Goal: Task Accomplishment & Management: Complete application form

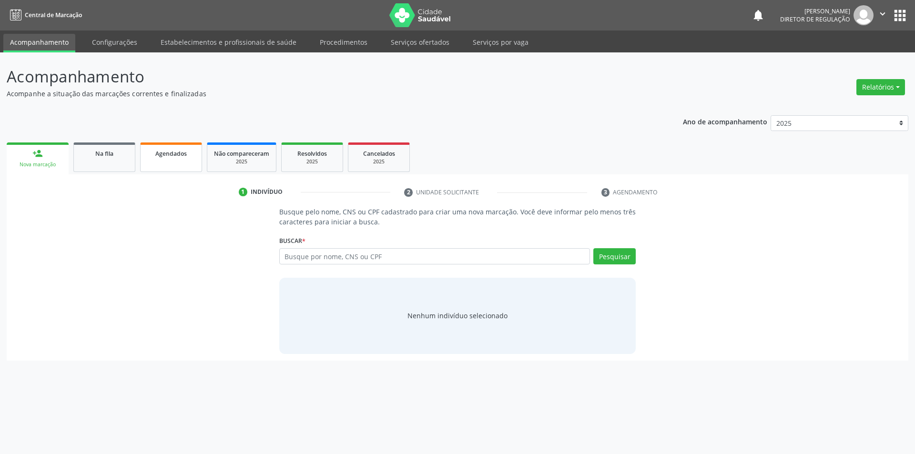
click at [153, 150] on div "Agendados" at bounding box center [171, 153] width 48 height 10
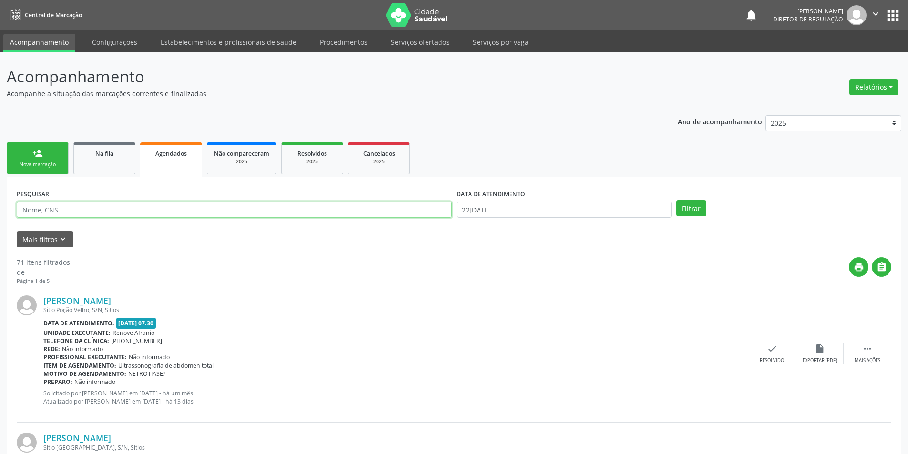
click at [135, 210] on input "text" at bounding box center [234, 210] width 435 height 16
type input "706500343437391"
click at [694, 203] on button "Filtrar" at bounding box center [691, 208] width 30 height 16
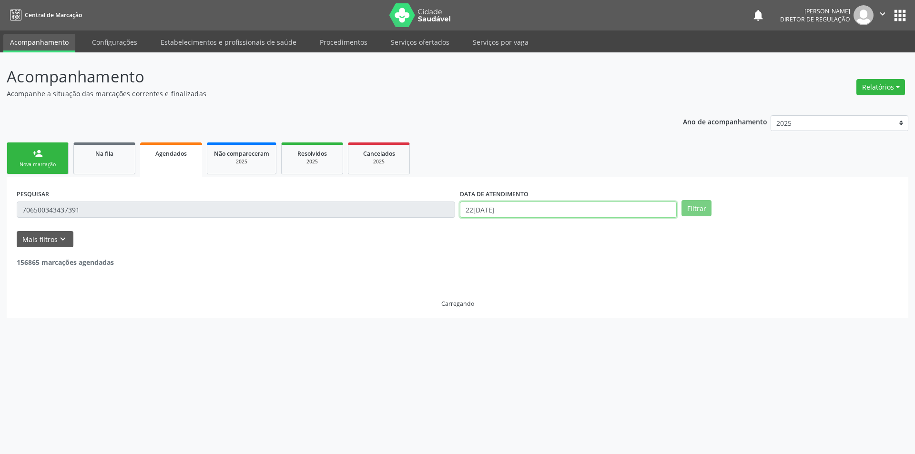
click at [555, 205] on input "22[DATE]" at bounding box center [568, 210] width 217 height 16
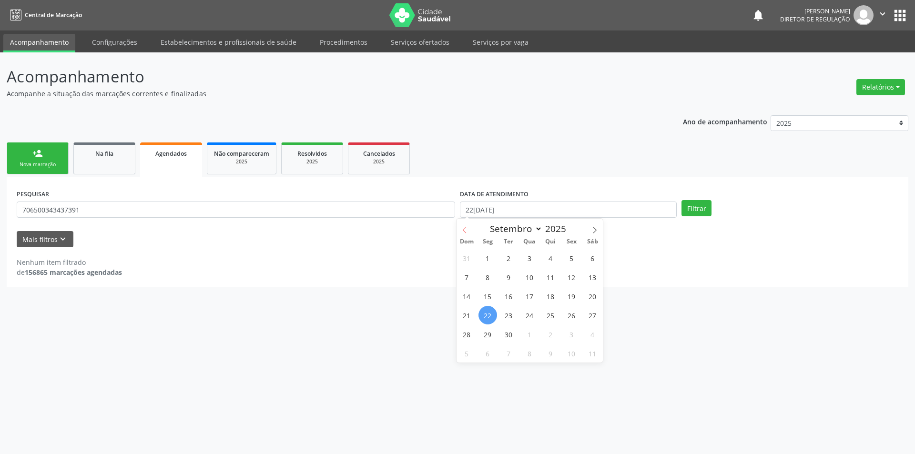
click at [469, 231] on span at bounding box center [465, 227] width 16 height 16
select select "5"
click at [475, 261] on span "1" at bounding box center [467, 258] width 19 height 19
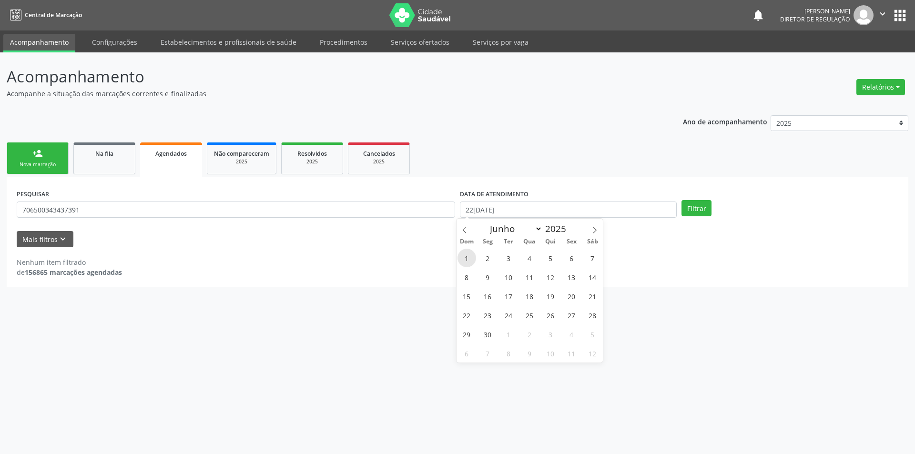
type input "01/06/2025"
click at [598, 224] on span at bounding box center [595, 227] width 16 height 16
select select "8"
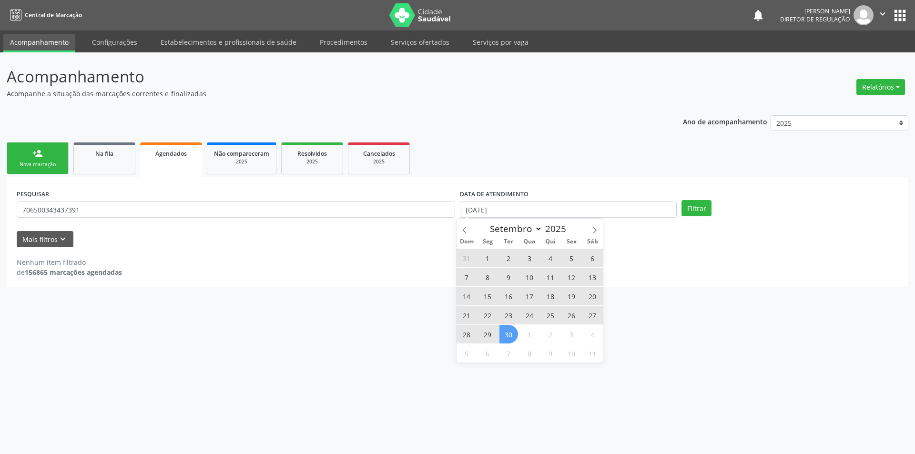
click at [512, 335] on span "30" at bounding box center [509, 334] width 19 height 19
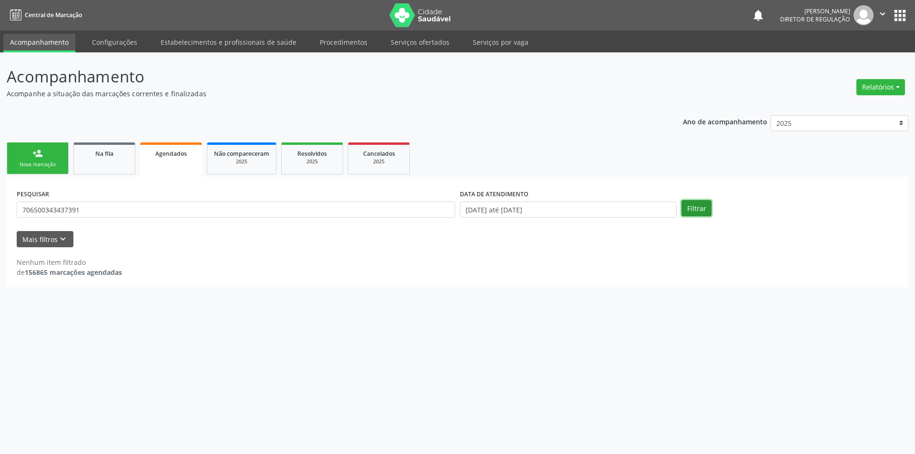
click at [692, 207] on button "Filtrar" at bounding box center [697, 208] width 30 height 16
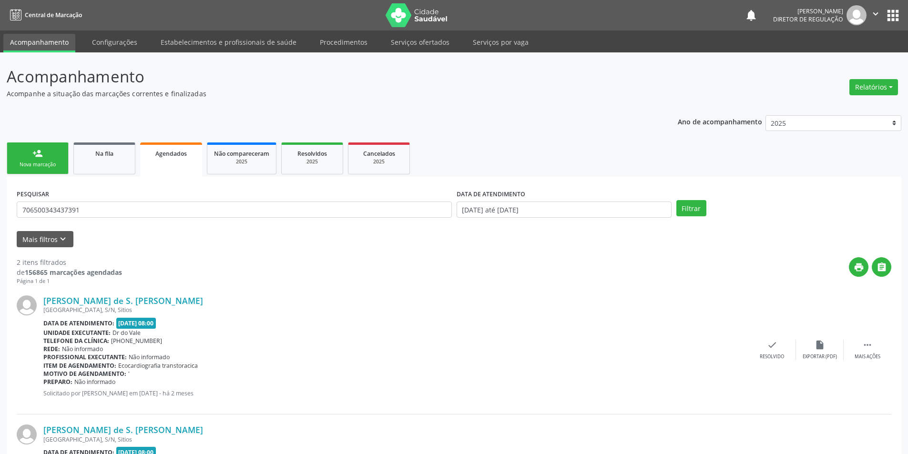
scroll to position [48, 0]
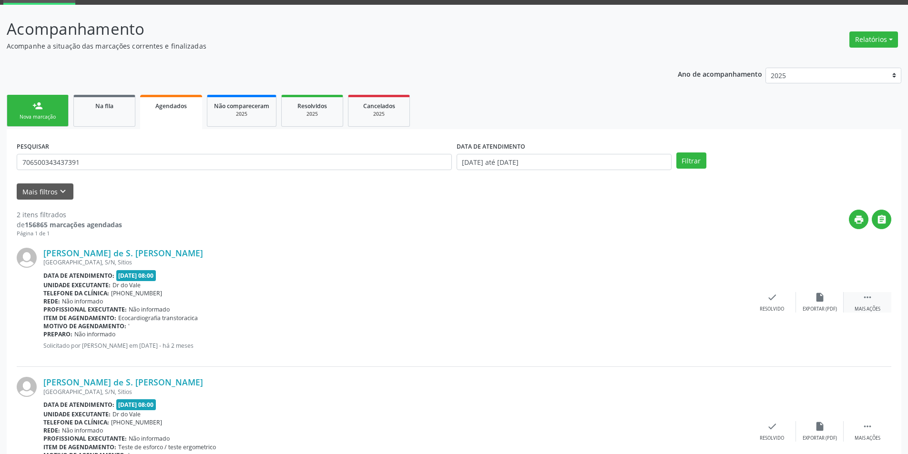
click at [883, 301] on div " Mais ações" at bounding box center [868, 302] width 48 height 20
click at [827, 303] on div "edit Editar" at bounding box center [820, 302] width 48 height 20
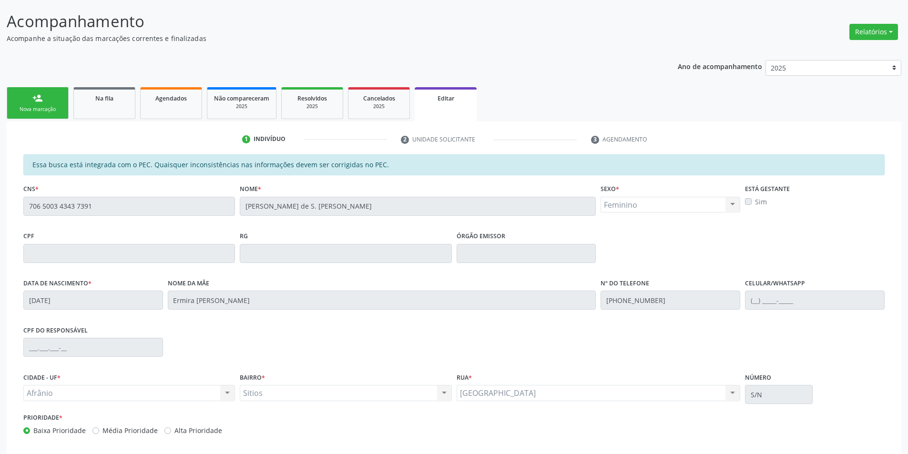
scroll to position [103, 0]
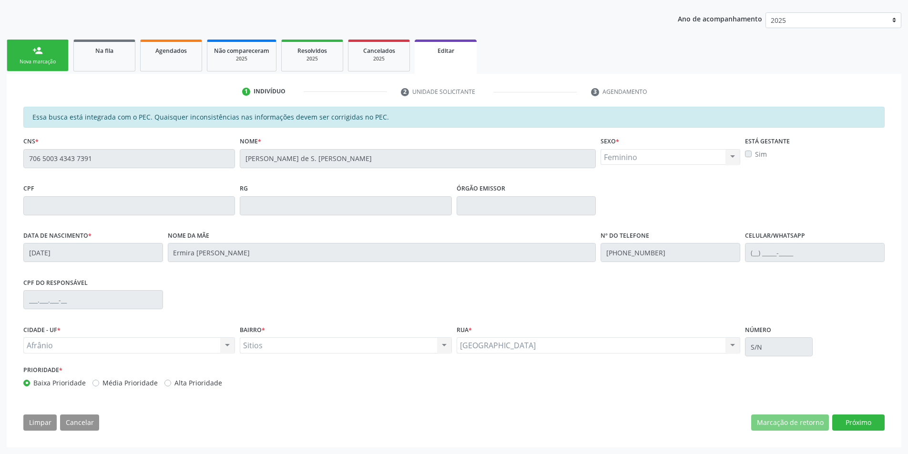
drag, startPoint x: 885, startPoint y: 398, endPoint x: 893, endPoint y: 414, distance: 17.3
click at [889, 402] on div "Essa busca está integrada com o PEC. Quaisquer inconsistências nas informações …" at bounding box center [454, 272] width 875 height 331
click at [868, 424] on button "Próximo" at bounding box center [858, 423] width 52 height 16
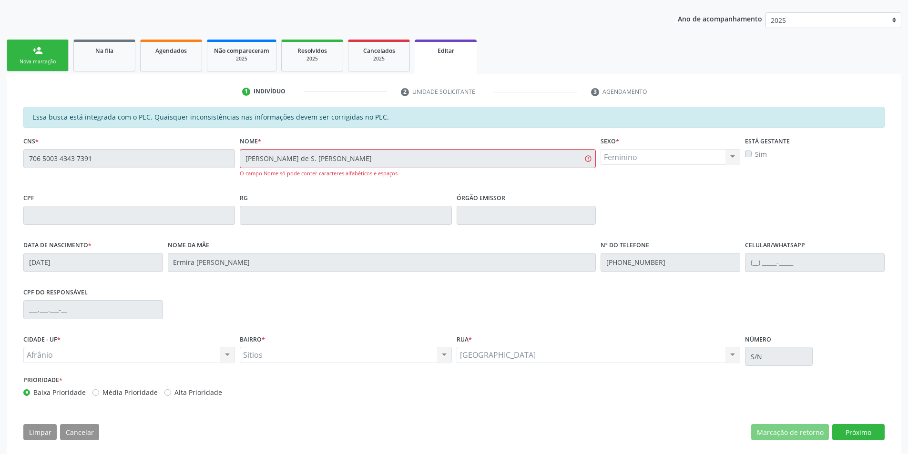
drag, startPoint x: 288, startPoint y: 176, endPoint x: 405, endPoint y: 174, distance: 116.8
click at [405, 174] on div "O campo Nome só pode conter caracteres alfabéticos e espaços" at bounding box center [418, 174] width 356 height 8
click at [374, 173] on div "O campo Nome só pode conter caracteres alfabéticos e espaços" at bounding box center [418, 174] width 356 height 8
click at [99, 70] on link "Na fila" at bounding box center [104, 56] width 62 height 32
click at [95, 60] on div "Acompanhamento Acompanhe a situação das marcações correntes e finalizadas Relat…" at bounding box center [454, 206] width 908 height 514
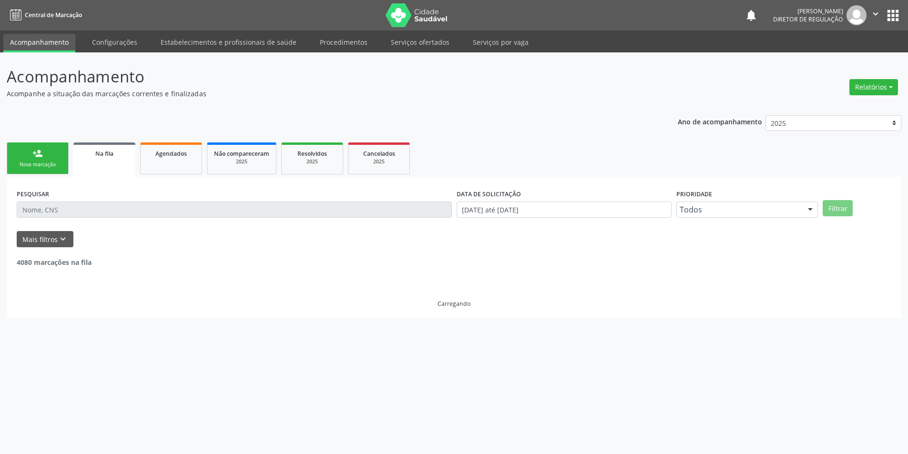
scroll to position [0, 0]
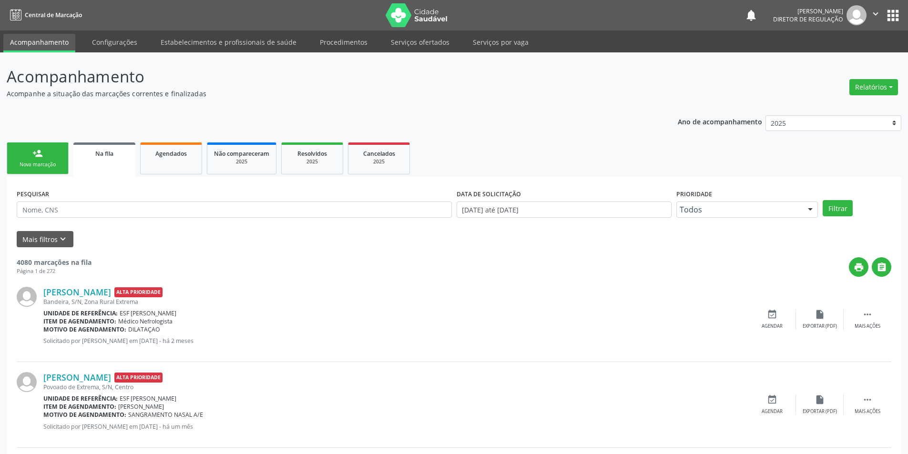
click at [48, 148] on link "person_add Nova marcação" at bounding box center [38, 159] width 62 height 32
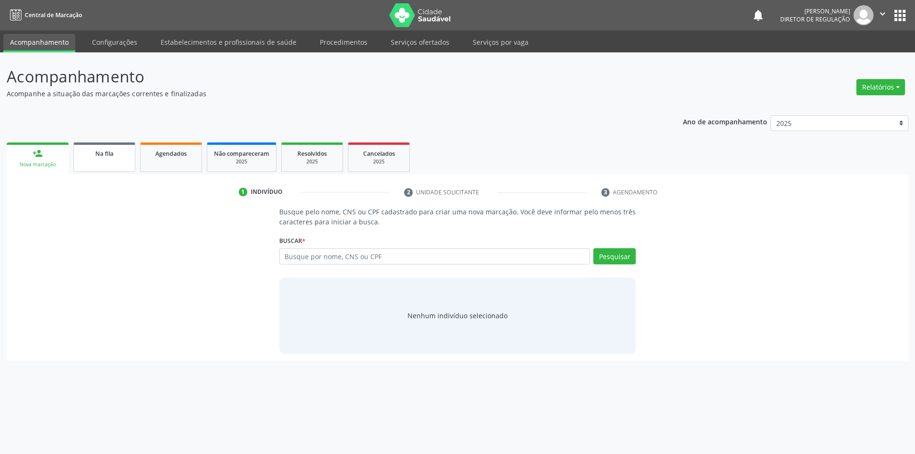
click at [110, 159] on link "Na fila" at bounding box center [104, 158] width 62 height 30
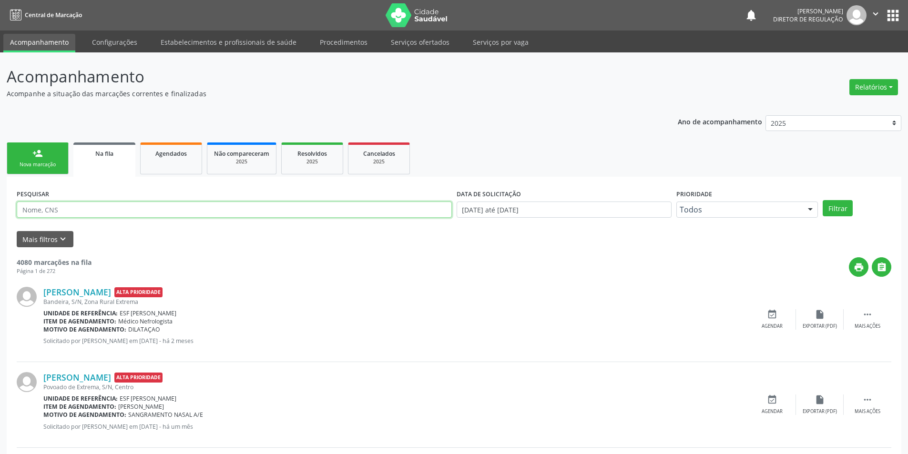
click at [117, 202] on input "text" at bounding box center [234, 210] width 435 height 16
type input "705203436151878"
click at [818, 210] on div "Prioridade Todos Todos Baixa Prioridade Média Prioridade Alta Prioridade Nenhum…" at bounding box center [747, 205] width 146 height 37
click at [826, 206] on button "Filtrar" at bounding box center [838, 208] width 30 height 16
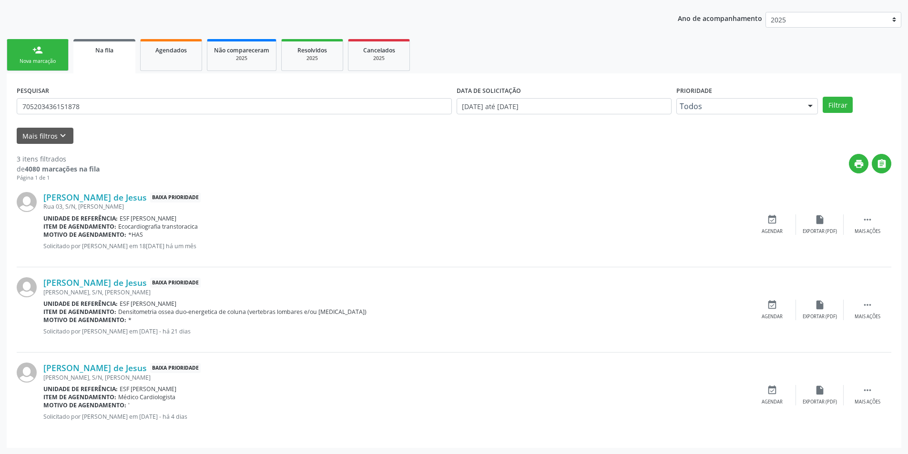
scroll to position [104, 0]
click at [775, 396] on div "event_available Agendar" at bounding box center [772, 395] width 48 height 20
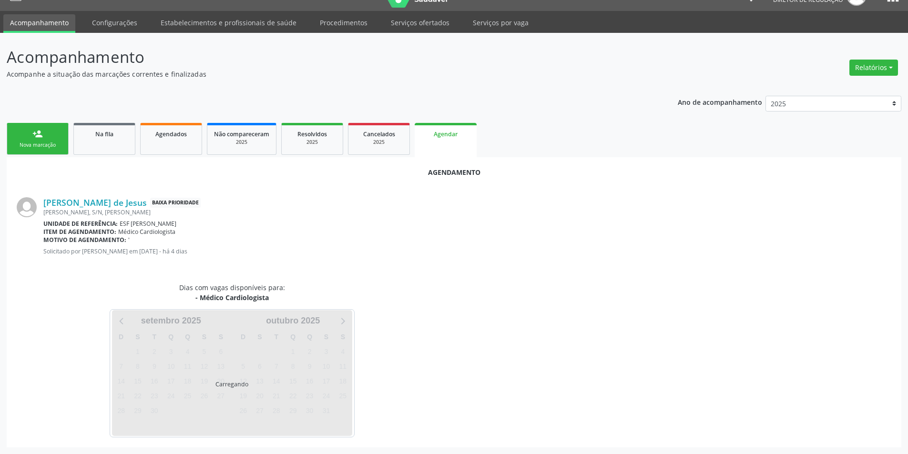
scroll to position [42, 0]
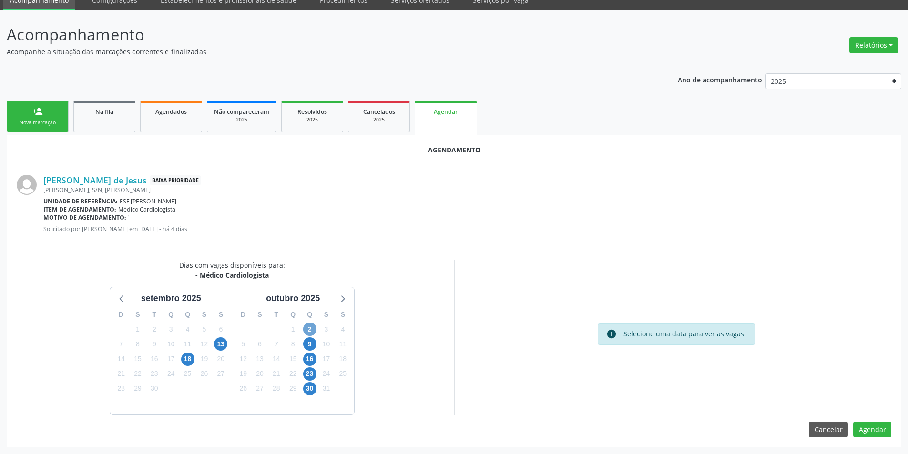
click at [308, 326] on span "2" at bounding box center [309, 329] width 13 height 13
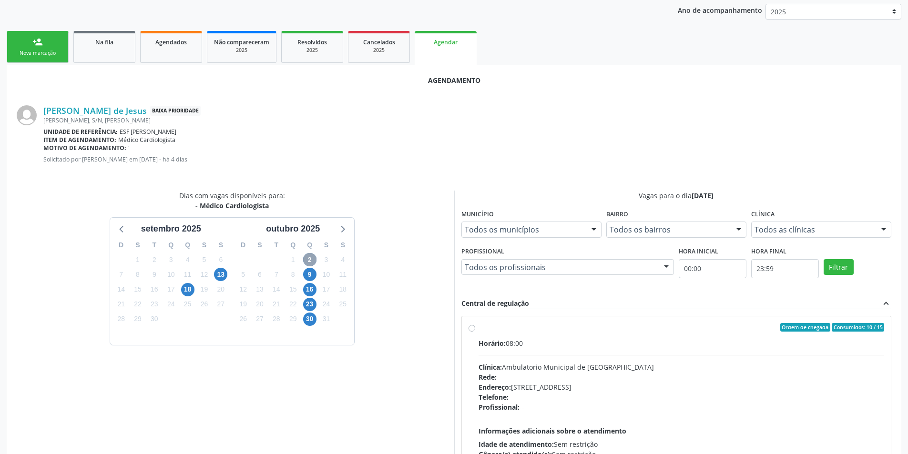
scroll to position [180, 0]
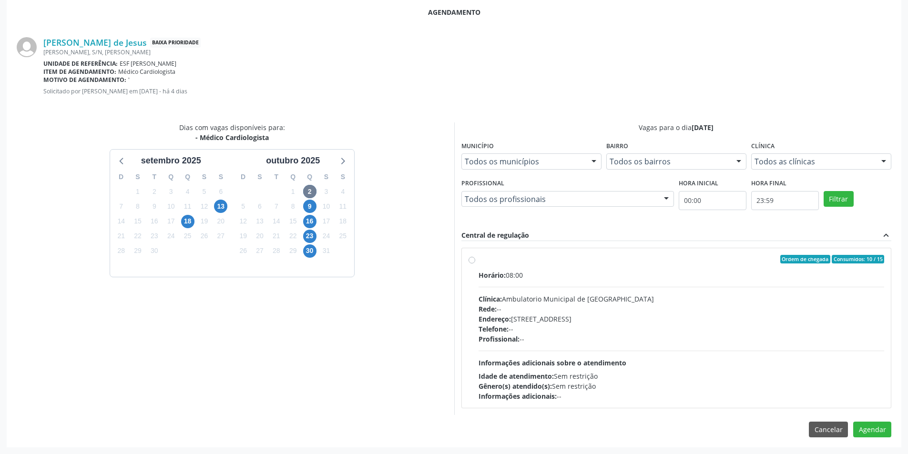
click at [479, 262] on label "Ordem de chegada Consumidos: 10 / 15 Horário: 08:00 Clínica: Ambulatorio Munici…" at bounding box center [682, 328] width 406 height 146
click at [475, 262] on input "Ordem de chegada Consumidos: 10 / 15 Horário: 08:00 Clínica: Ambulatorio Munici…" at bounding box center [472, 259] width 7 height 9
radio input "true"
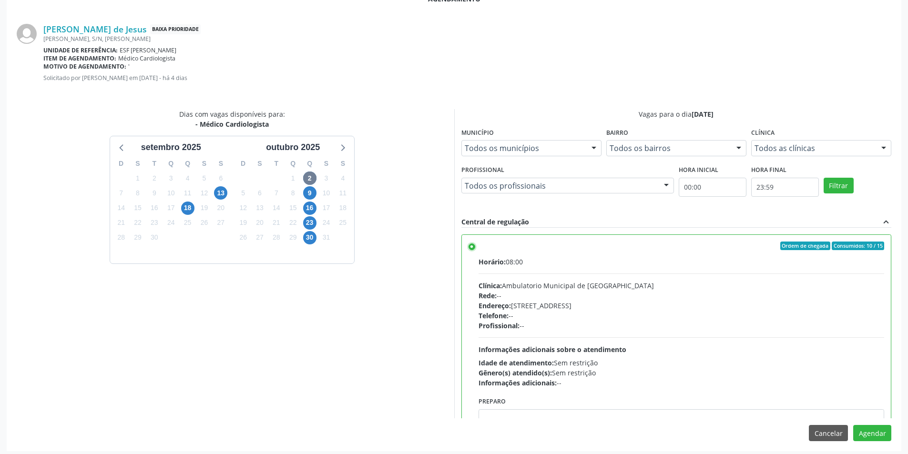
scroll to position [197, 0]
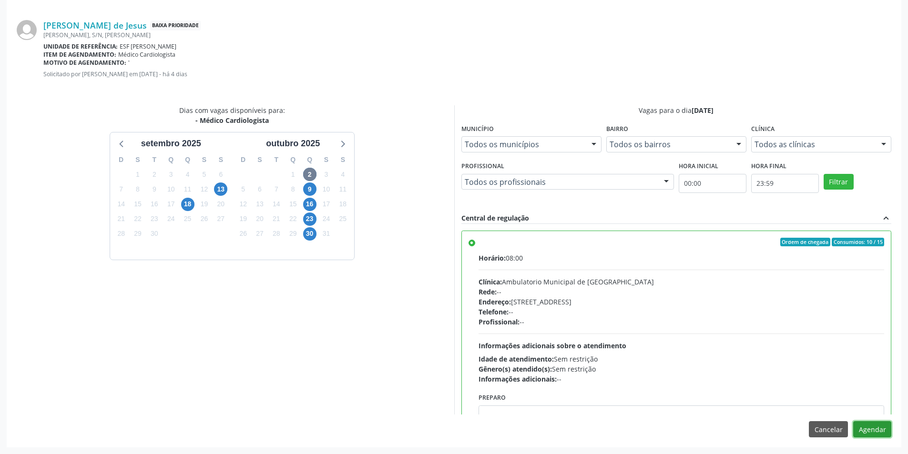
click at [887, 432] on button "Agendar" at bounding box center [872, 429] width 38 height 16
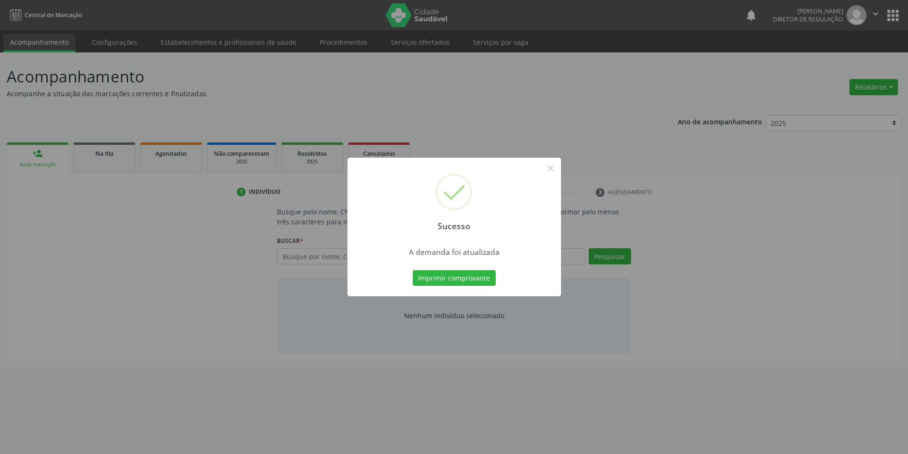
scroll to position [0, 0]
click at [420, 282] on button "Imprimir comprovante" at bounding box center [457, 278] width 83 height 16
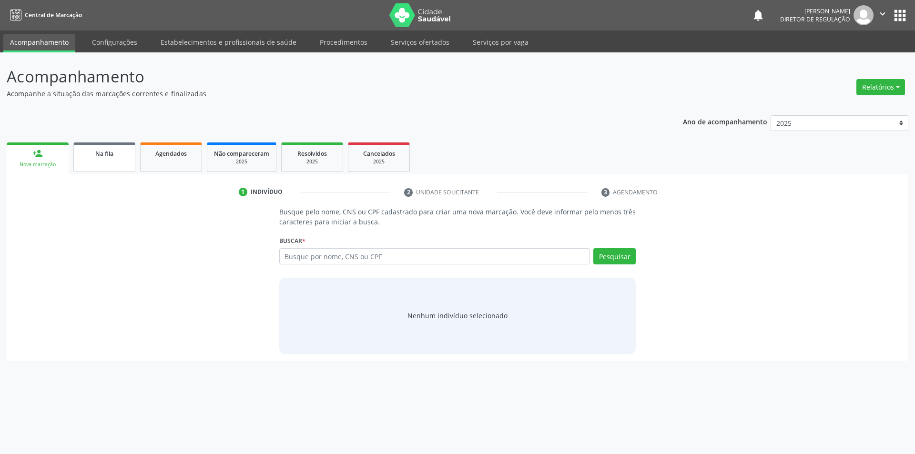
click at [117, 147] on link "Na fila" at bounding box center [104, 158] width 62 height 30
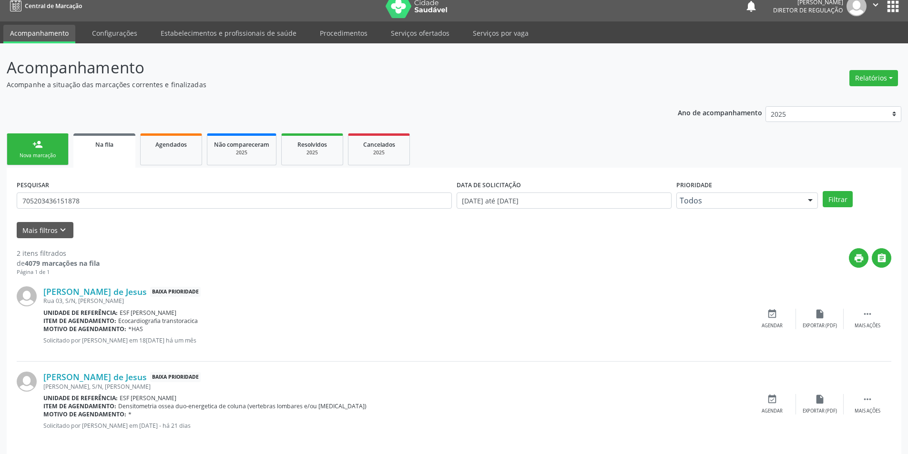
scroll to position [18, 0]
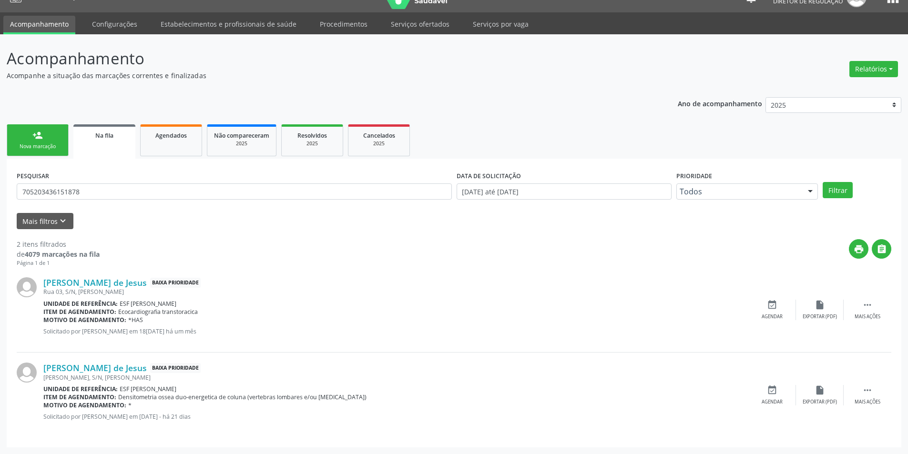
click at [28, 150] on div "Nova marcação" at bounding box center [38, 146] width 48 height 7
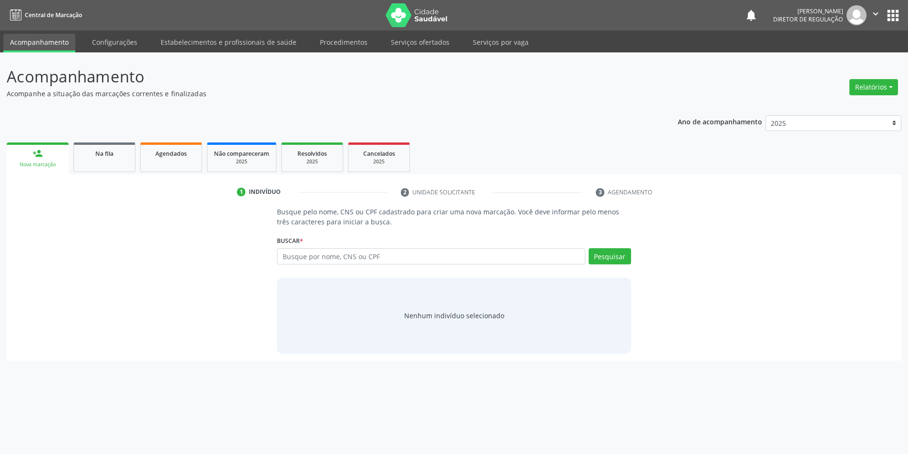
scroll to position [0, 0]
click at [301, 262] on input "text" at bounding box center [434, 256] width 311 height 16
type input "704"
click at [182, 147] on link "Agendados" at bounding box center [171, 158] width 62 height 30
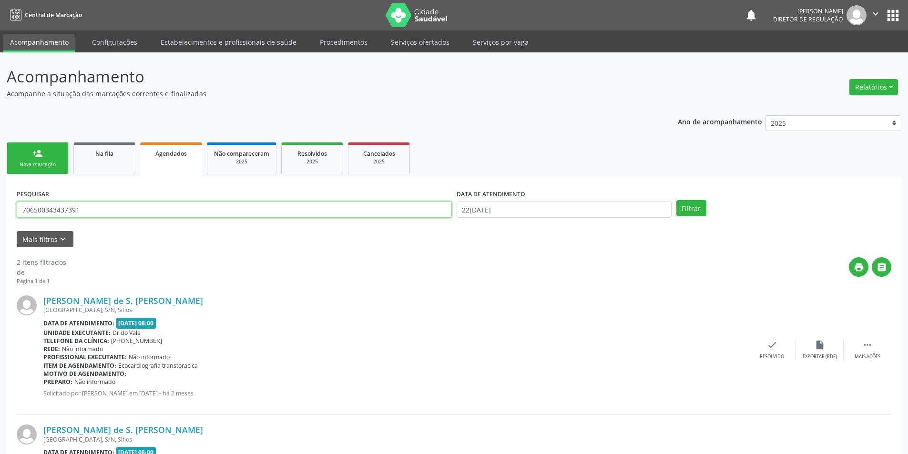
drag, startPoint x: 110, startPoint y: 212, endPoint x: 0, endPoint y: 204, distance: 109.9
click at [0, 209] on div "Acompanhamento Acompanhe a situação das marcações correntes e finalizadas Relat…" at bounding box center [454, 306] width 908 height 508
type input "704605143412325"
click at [570, 219] on div "DATA DE ATENDIMENTO 22/09/2025" at bounding box center [564, 205] width 220 height 37
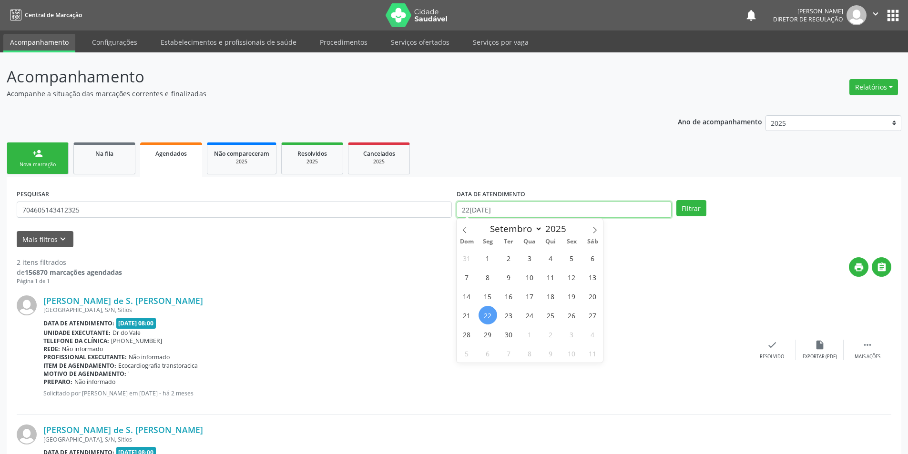
click at [568, 215] on input "[DATE]" at bounding box center [564, 210] width 215 height 16
click at [552, 337] on span "2" at bounding box center [550, 334] width 19 height 19
type input "02/10/2025"
click at [556, 356] on span "9" at bounding box center [550, 353] width 19 height 19
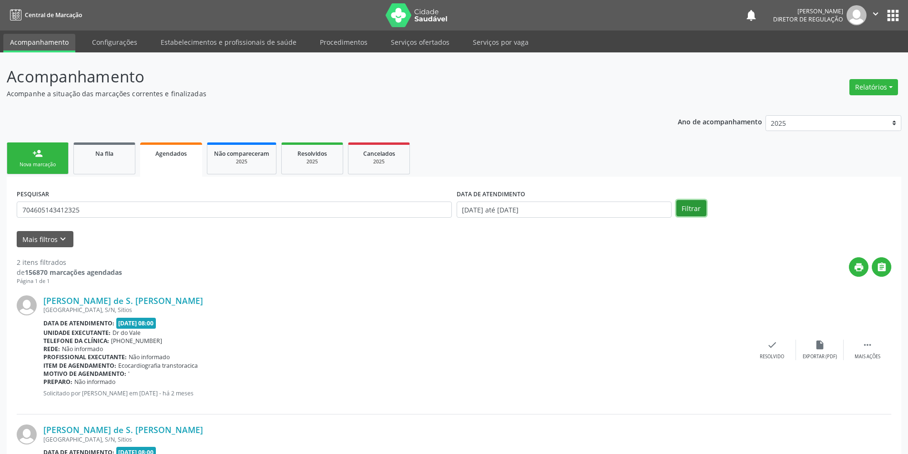
click at [695, 214] on button "Filtrar" at bounding box center [691, 208] width 30 height 16
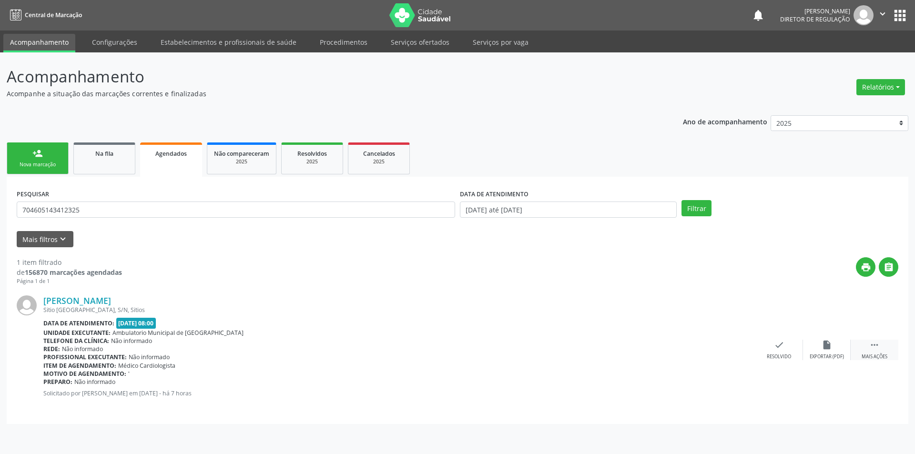
click at [867, 348] on div " Mais ações" at bounding box center [875, 350] width 48 height 20
click at [690, 349] on div "print Imprimir" at bounding box center [684, 350] width 48 height 20
click at [117, 160] on link "Na fila" at bounding box center [104, 159] width 62 height 32
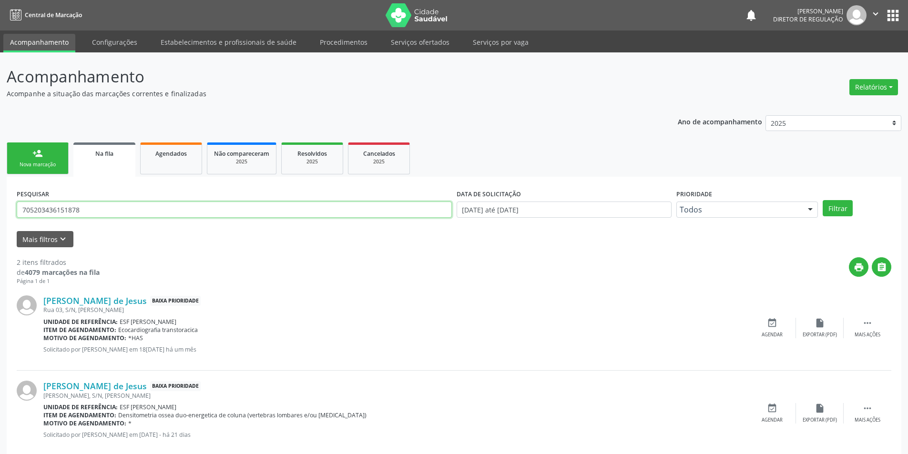
drag, startPoint x: 110, startPoint y: 208, endPoint x: 0, endPoint y: 194, distance: 111.0
click at [0, 194] on div "Acompanhamento Acompanhe a situação das marcações correntes e finalizadas Relat…" at bounding box center [454, 262] width 908 height 420
type input "702808694991563"
click at [845, 214] on button "Filtrar" at bounding box center [838, 208] width 30 height 16
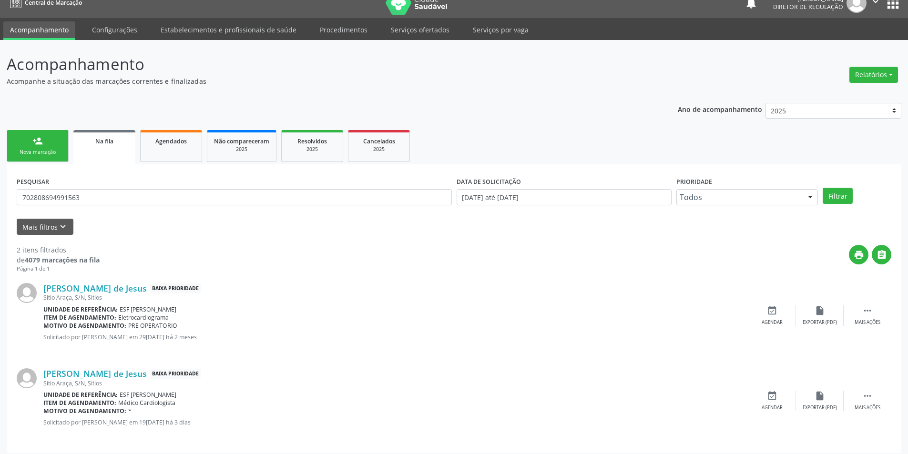
scroll to position [18, 0]
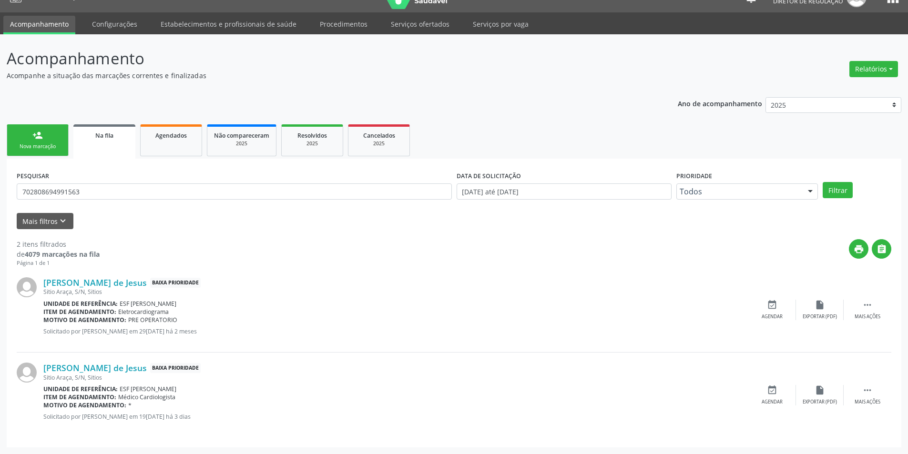
click at [773, 384] on div "Margarida Silvina de Jesus Baixa Prioridade Sitio Araça, S/N, Sitios Unidade de…" at bounding box center [454, 395] width 875 height 85
click at [773, 386] on icon "event_available" at bounding box center [772, 390] width 10 height 10
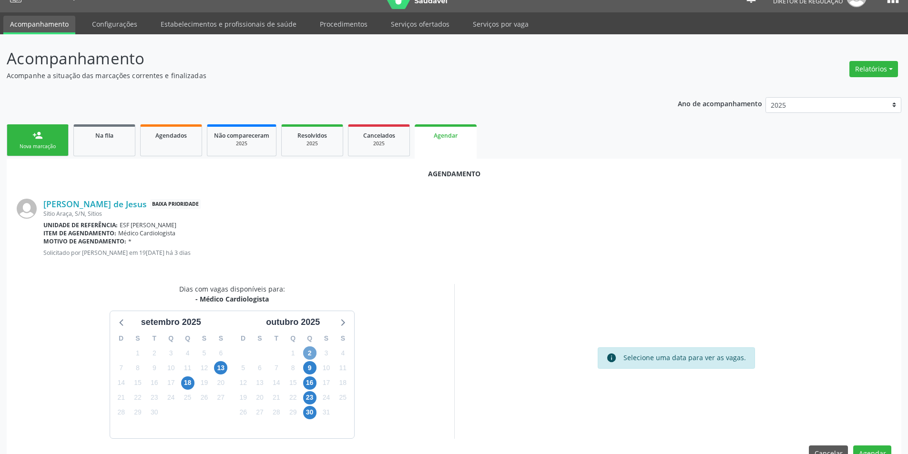
click at [309, 358] on span "2" at bounding box center [309, 353] width 13 height 13
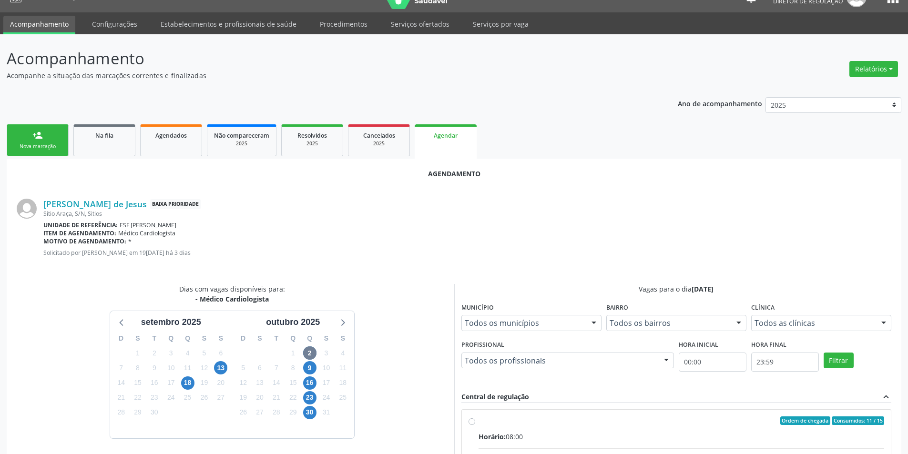
radio input "true"
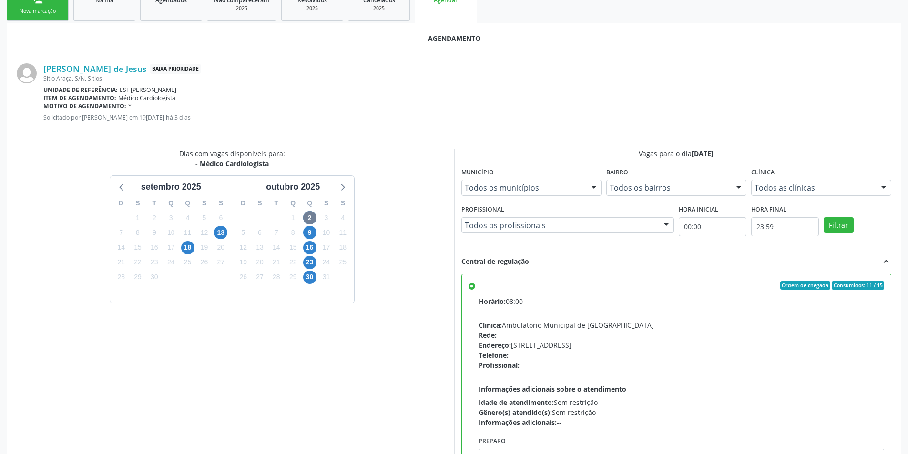
scroll to position [197, 0]
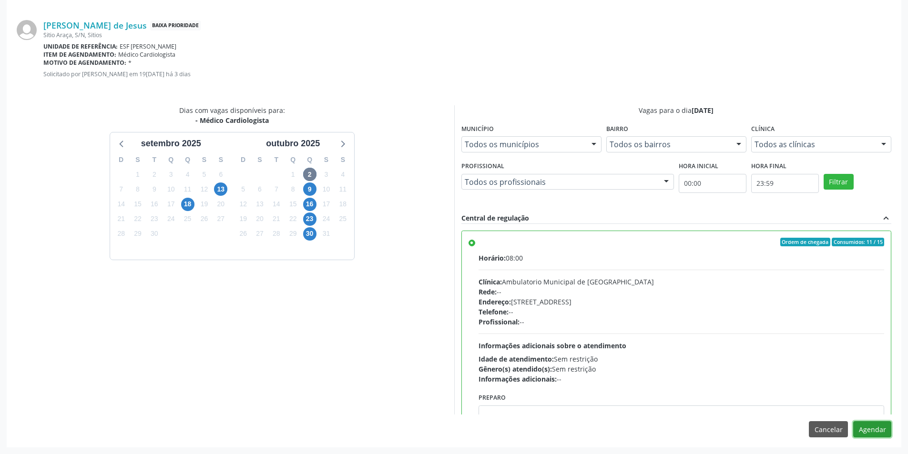
click at [859, 430] on button "Agendar" at bounding box center [872, 429] width 38 height 16
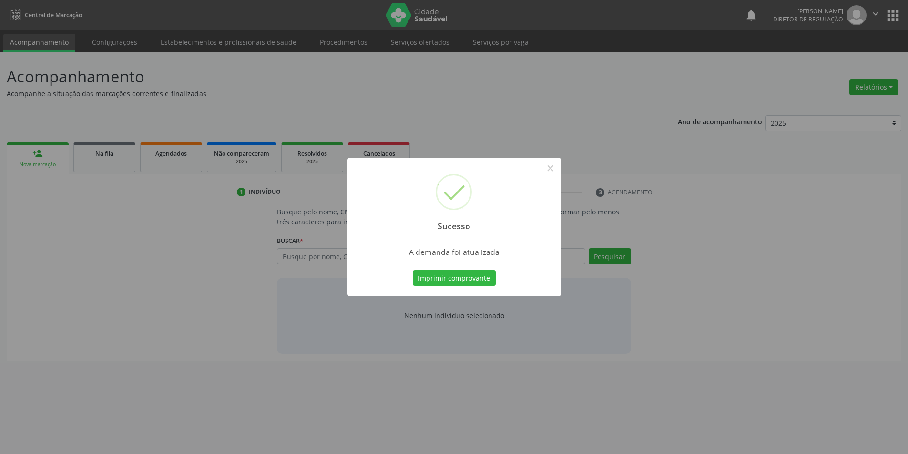
scroll to position [0, 0]
click at [468, 285] on button "Imprimir comprovante" at bounding box center [457, 278] width 83 height 16
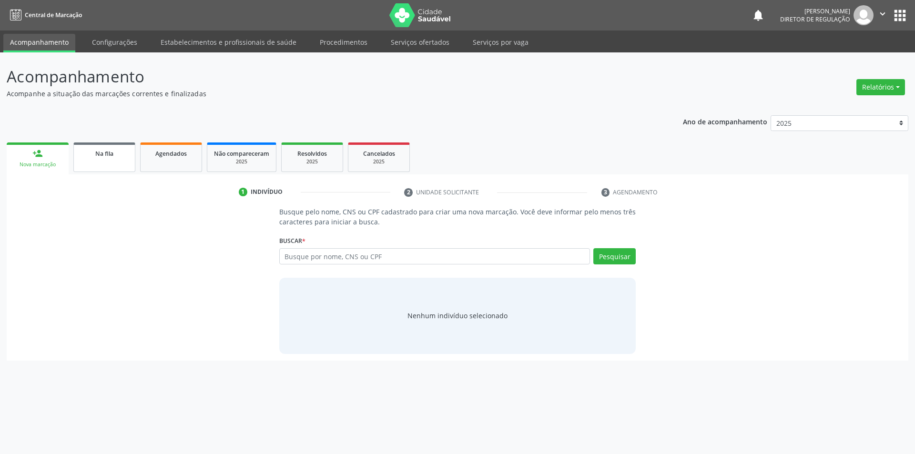
click at [104, 166] on link "Na fila" at bounding box center [104, 158] width 62 height 30
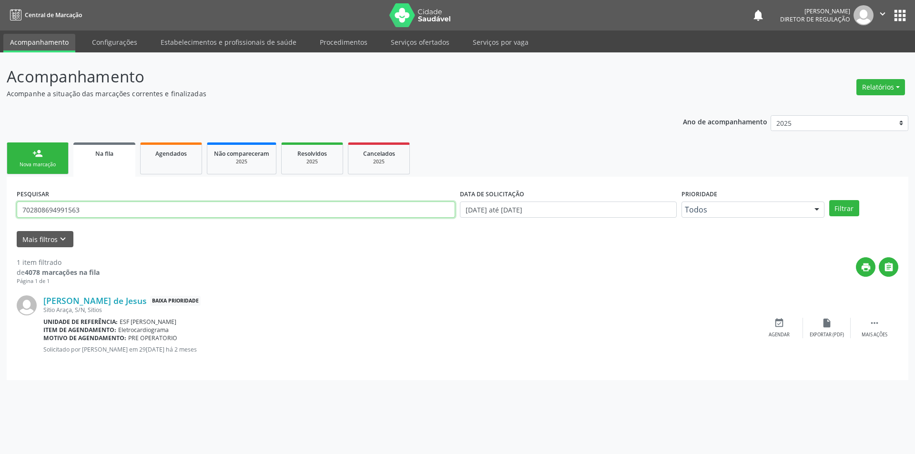
drag, startPoint x: 116, startPoint y: 206, endPoint x: 0, endPoint y: 187, distance: 117.4
click at [0, 194] on div "Acompanhamento Acompanhe a situação das marcações correntes e finalizadas Relat…" at bounding box center [457, 253] width 915 height 402
type input "706001300444243"
click at [836, 205] on button "Filtrar" at bounding box center [844, 208] width 30 height 16
click at [792, 326] on div "event_available Agendar" at bounding box center [779, 328] width 48 height 20
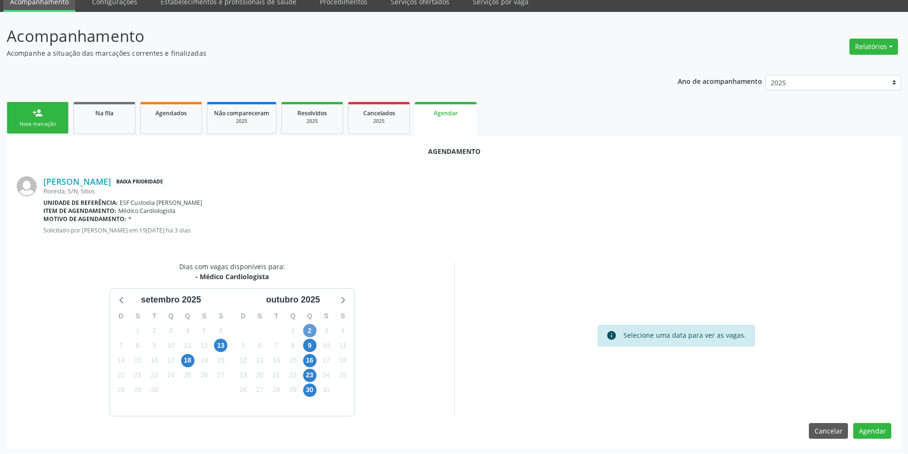
scroll to position [42, 0]
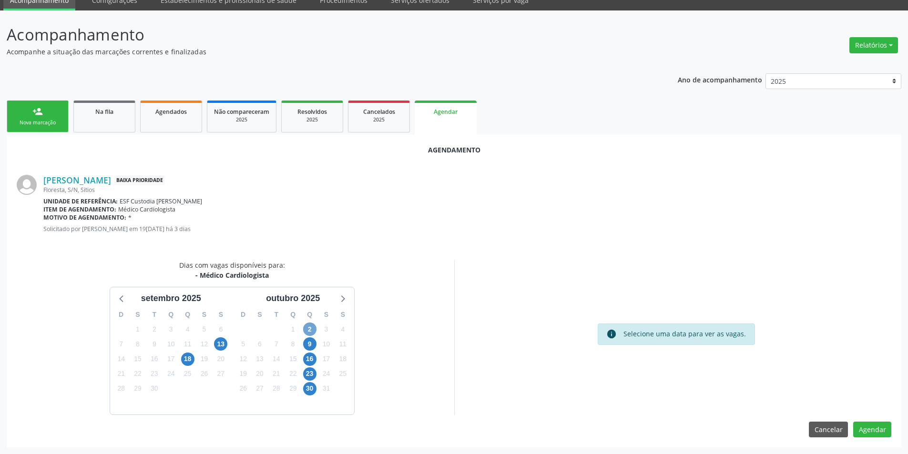
click at [309, 334] on span "2" at bounding box center [309, 329] width 13 height 13
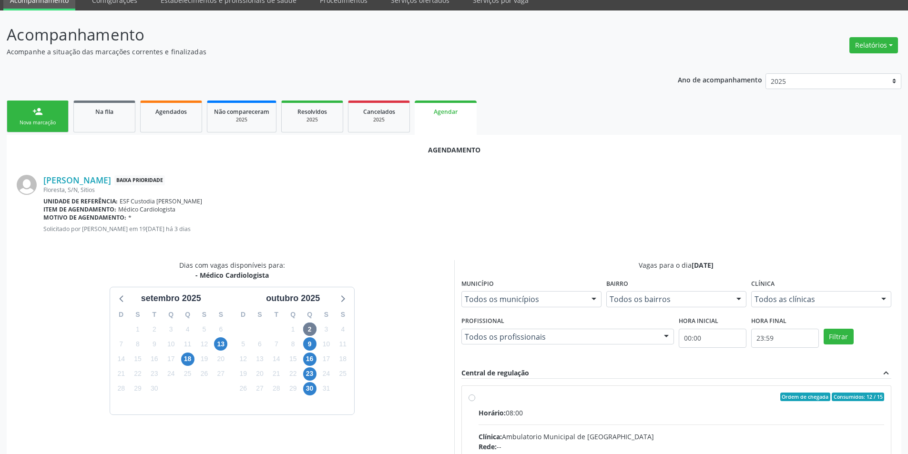
click at [475, 401] on input "Ordem de chegada Consumidos: 12 / 15 Horário: 08:00 Clínica: Ambulatorio Munici…" at bounding box center [472, 397] width 7 height 9
radio input "true"
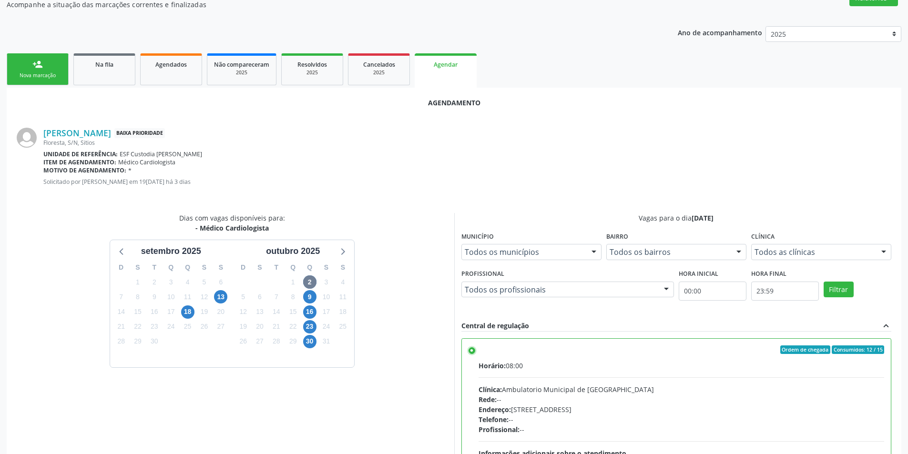
scroll to position [197, 0]
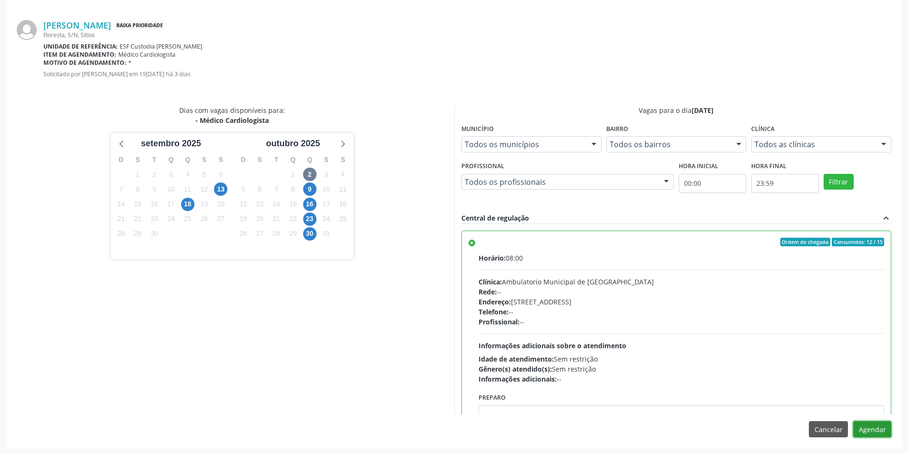
click at [862, 424] on button "Agendar" at bounding box center [872, 429] width 38 height 16
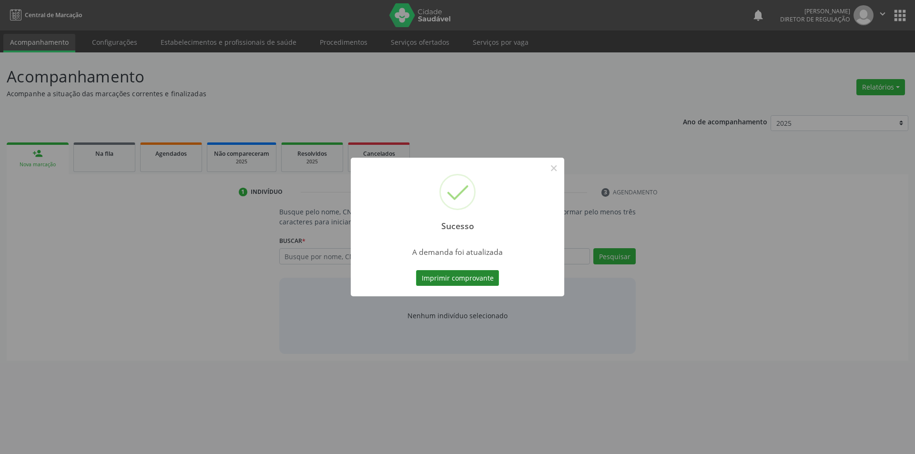
click at [478, 277] on button "Imprimir comprovante" at bounding box center [457, 278] width 83 height 16
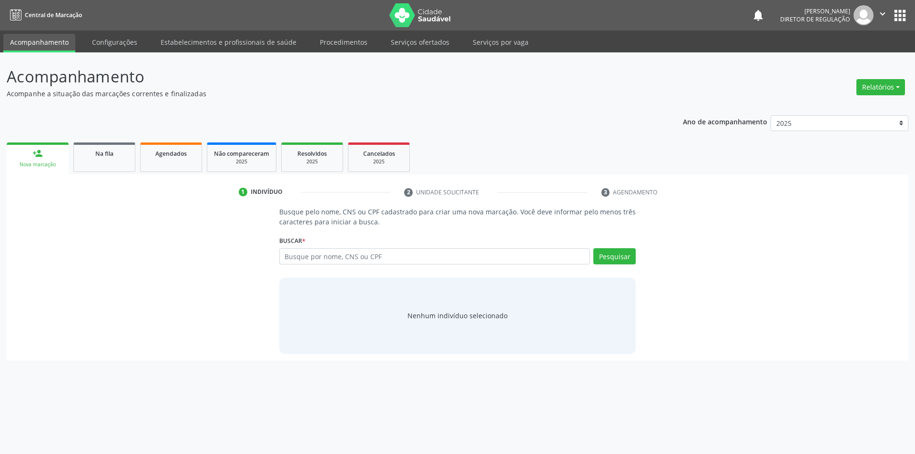
click at [42, 156] on div "person_add" at bounding box center [37, 153] width 10 height 10
click at [116, 167] on link "Na fila" at bounding box center [104, 158] width 62 height 30
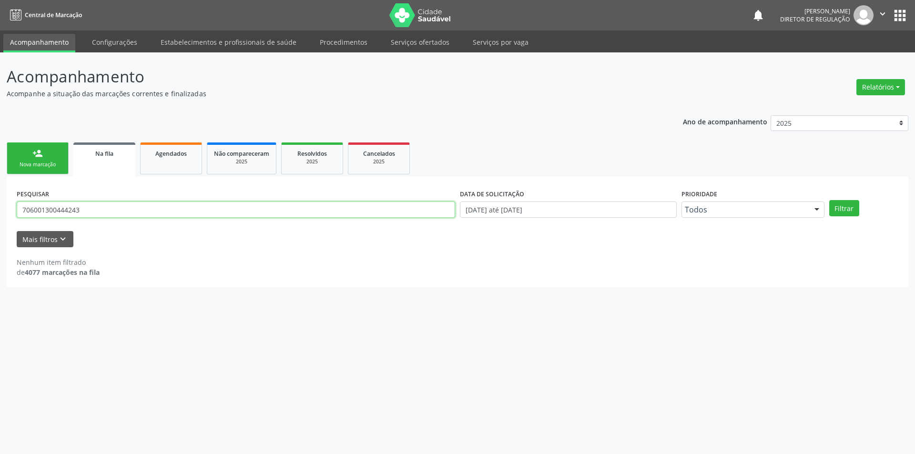
drag, startPoint x: 114, startPoint y: 203, endPoint x: 0, endPoint y: 204, distance: 113.9
click at [0, 204] on div "Acompanhamento Acompanhe a situação das marcações correntes e finalizadas Relat…" at bounding box center [457, 253] width 915 height 402
type input "704000345735266"
click at [849, 206] on button "Filtrar" at bounding box center [844, 208] width 30 height 16
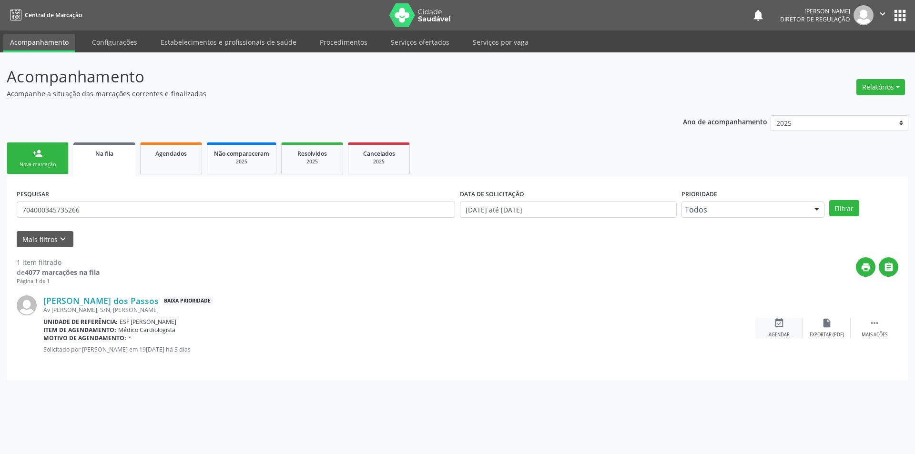
click at [774, 318] on icon "event_available" at bounding box center [779, 323] width 10 height 10
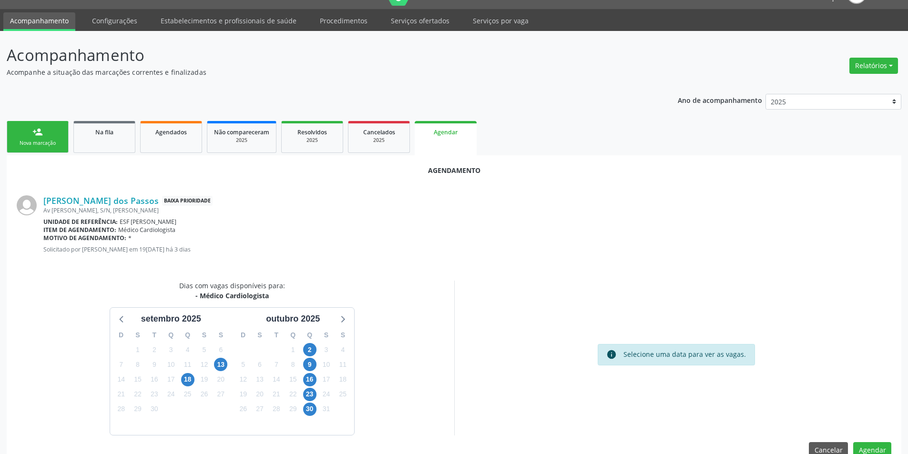
scroll to position [42, 0]
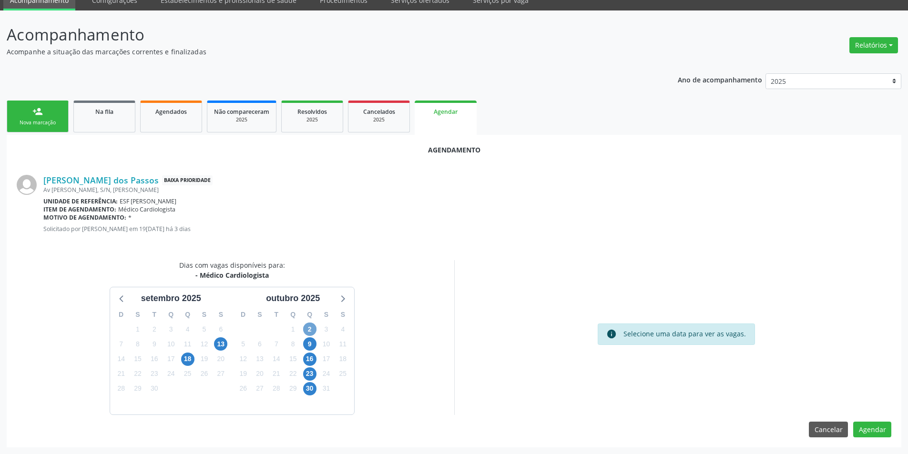
click at [315, 329] on span "2" at bounding box center [309, 329] width 13 height 13
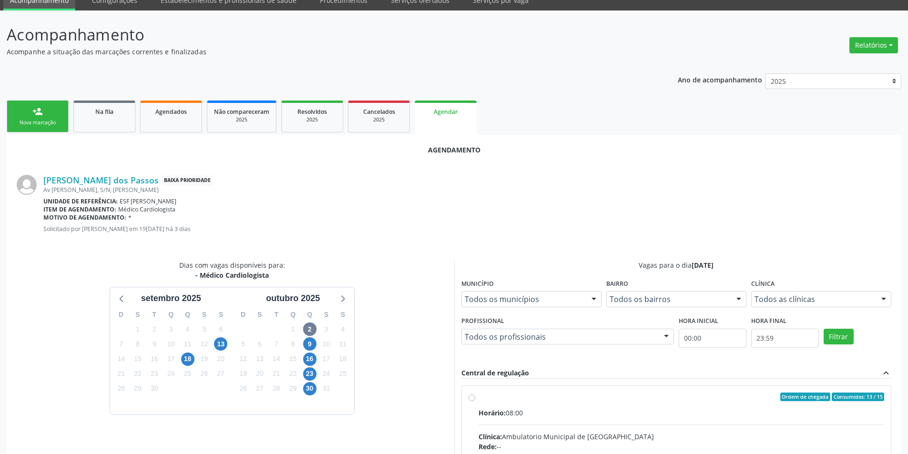
radio input "true"
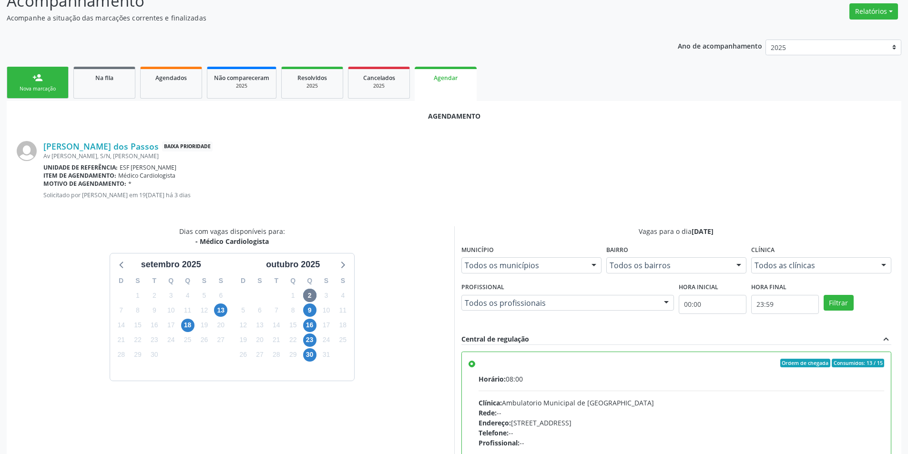
scroll to position [197, 0]
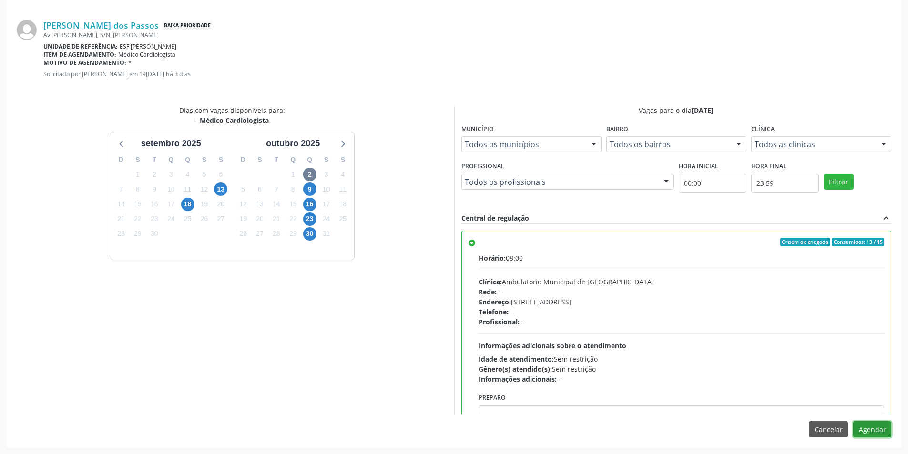
click at [878, 434] on button "Agendar" at bounding box center [872, 429] width 38 height 16
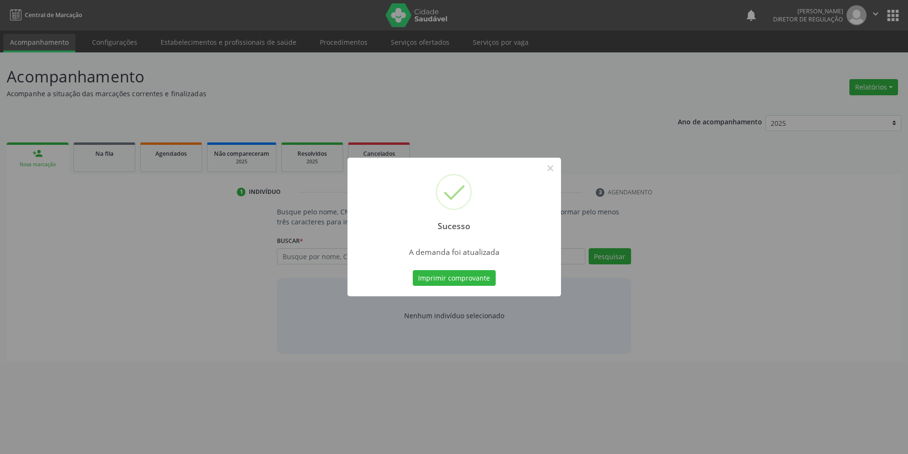
scroll to position [0, 0]
click at [484, 282] on button "Imprimir comprovante" at bounding box center [457, 278] width 83 height 16
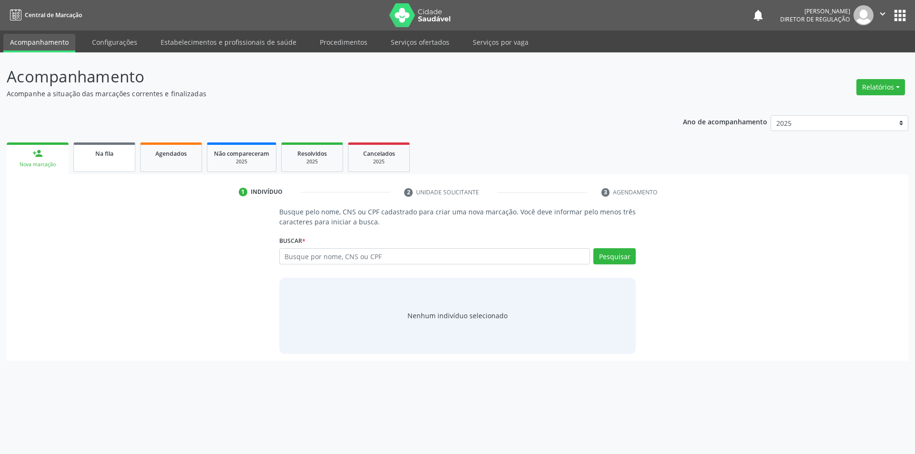
click at [109, 154] on span "Na fila" at bounding box center [104, 154] width 18 height 8
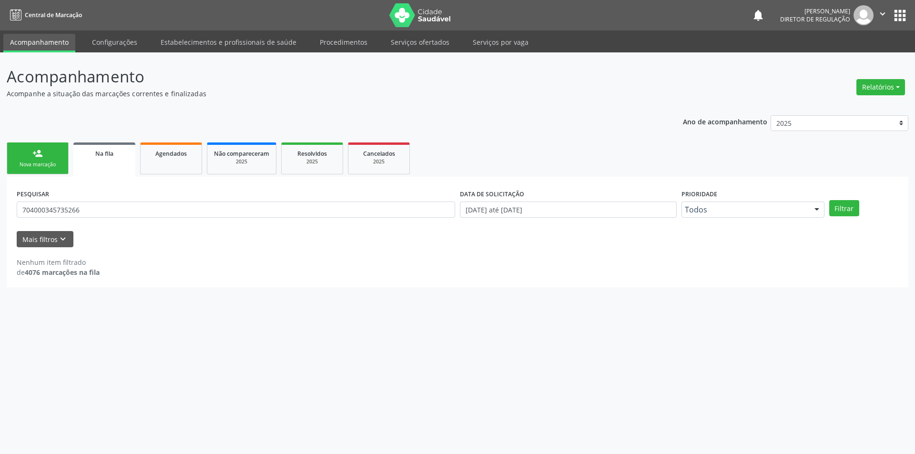
drag, startPoint x: 134, startPoint y: 218, endPoint x: 67, endPoint y: 204, distance: 68.5
click at [67, 204] on div "PESQUISAR 704000345735266" at bounding box center [235, 205] width 443 height 37
drag, startPoint x: 92, startPoint y: 201, endPoint x: 476, endPoint y: 190, distance: 383.4
click at [0, 194] on div "Acompanhamento Acompanhe a situação das marcações correntes e finalizadas Relat…" at bounding box center [457, 253] width 915 height 402
drag, startPoint x: 124, startPoint y: 211, endPoint x: 0, endPoint y: 207, distance: 124.0
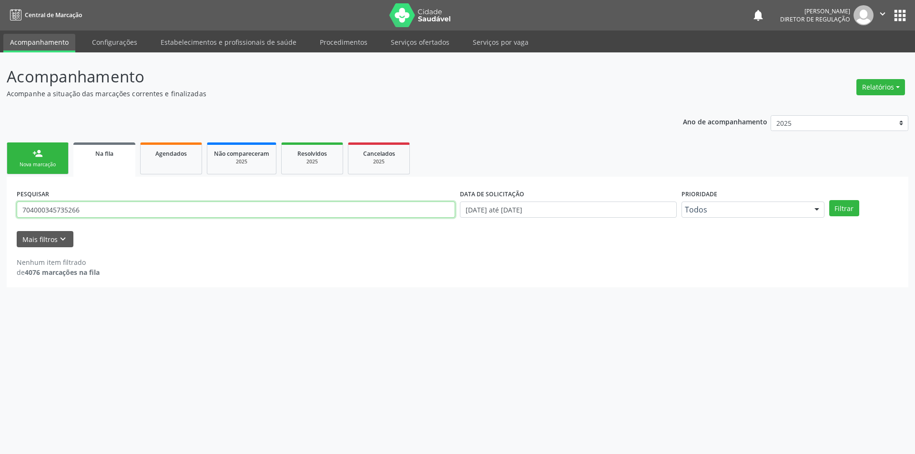
click at [0, 209] on div "Acompanhamento Acompanhe a situação das marcações correntes e finalizadas Relat…" at bounding box center [457, 253] width 915 height 402
type input "702003868884182"
click at [847, 214] on button "Filtrar" at bounding box center [844, 208] width 30 height 16
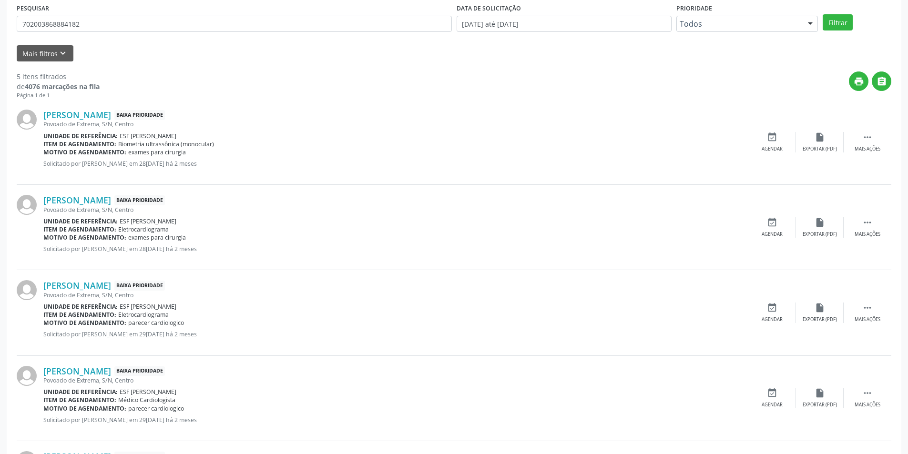
scroll to position [275, 0]
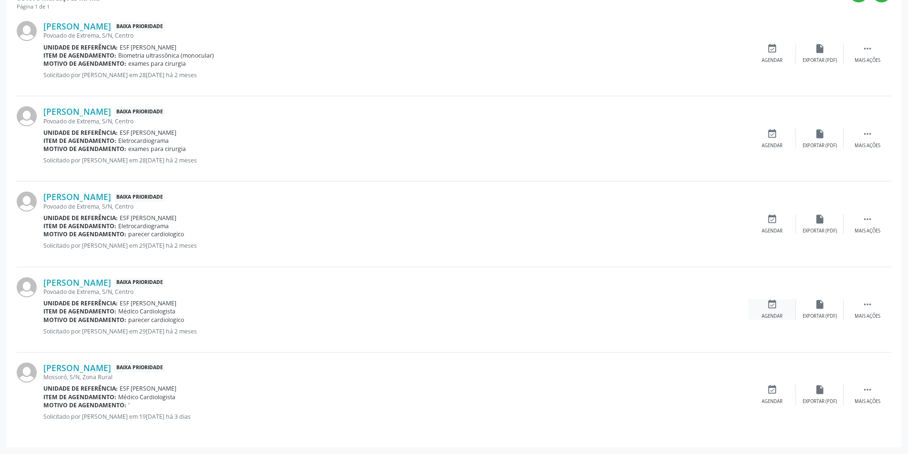
click at [773, 312] on div "event_available Agendar" at bounding box center [772, 309] width 48 height 20
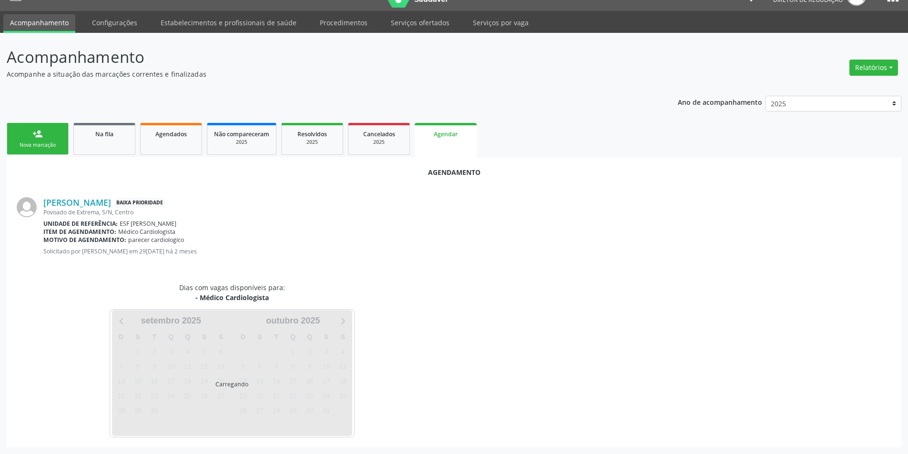
scroll to position [0, 0]
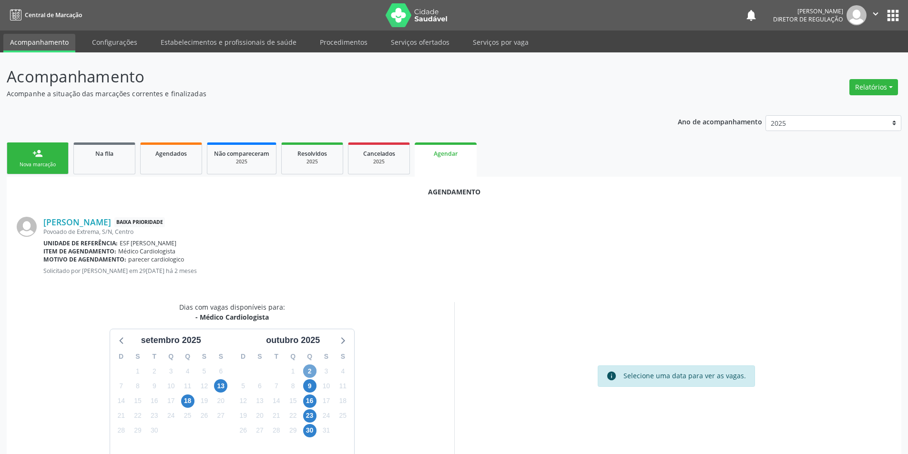
click at [314, 372] on span "2" at bounding box center [309, 371] width 13 height 13
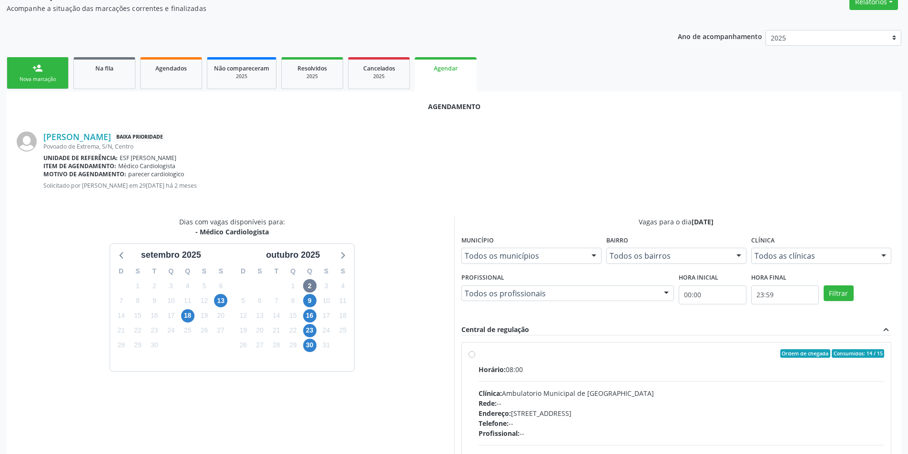
scroll to position [180, 0]
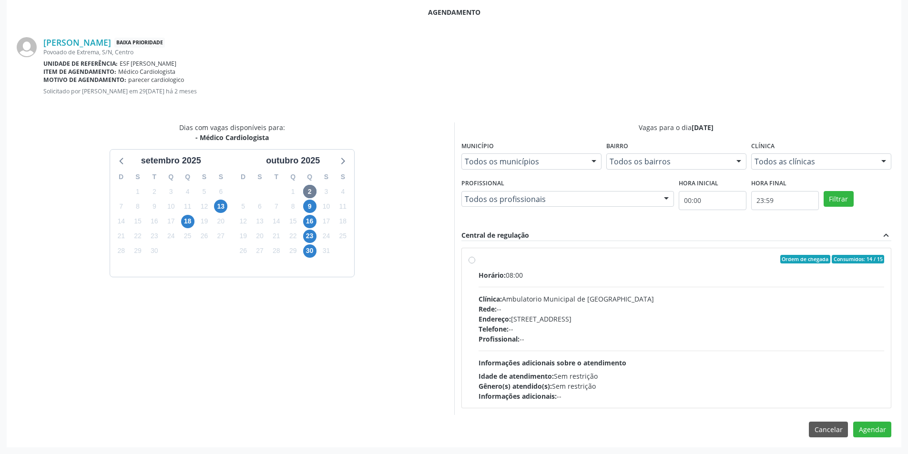
click at [502, 266] on label "Ordem de chegada Consumidos: 14 / 15 Horário: 08:00 Clínica: Ambulatorio Munici…" at bounding box center [682, 328] width 406 height 146
click at [475, 264] on input "Ordem de chegada Consumidos: 14 / 15 Horário: 08:00 Clínica: Ambulatorio Munici…" at bounding box center [472, 259] width 7 height 9
radio input "true"
click at [884, 446] on button "Agendar" at bounding box center [872, 446] width 38 height 16
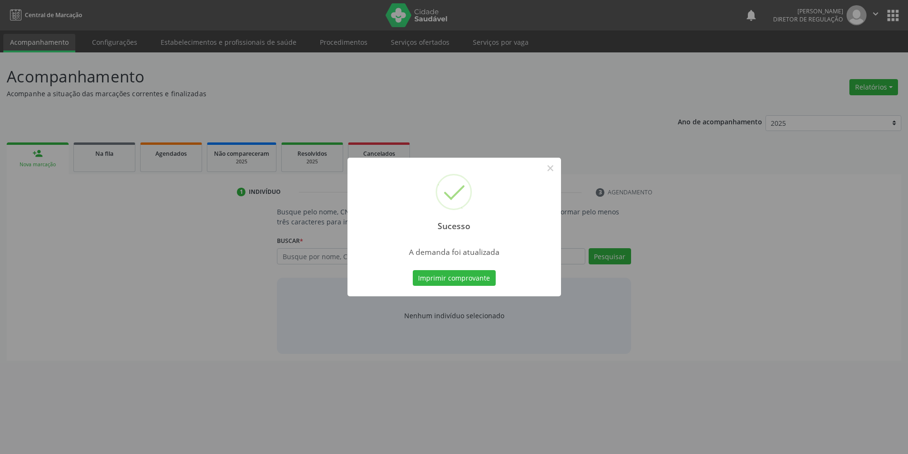
scroll to position [0, 0]
click at [488, 279] on button "Imprimir comprovante" at bounding box center [457, 278] width 83 height 16
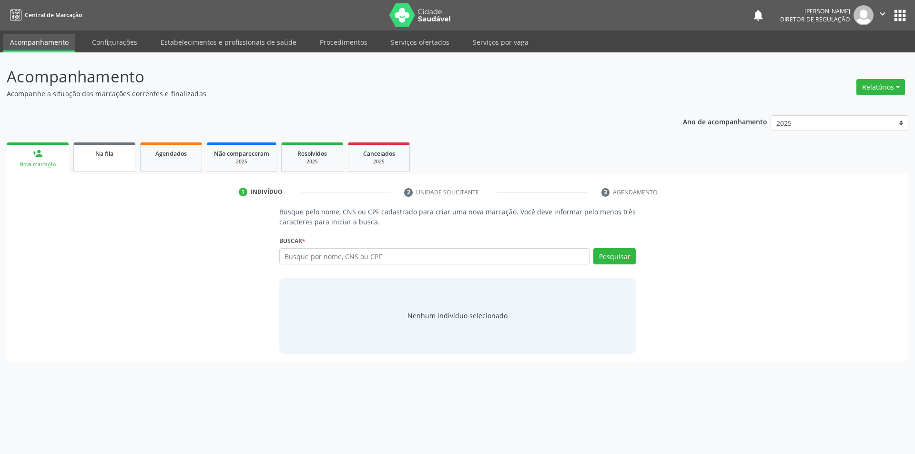
click at [118, 156] on div "Na fila" at bounding box center [105, 153] width 48 height 10
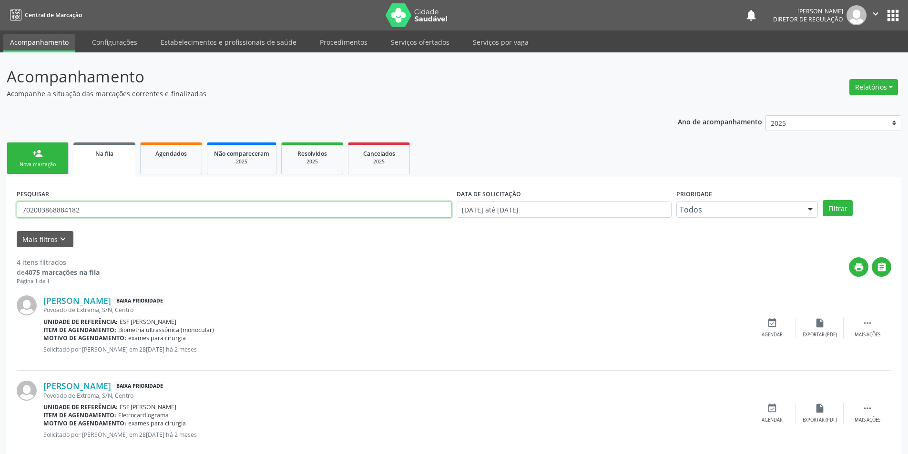
drag, startPoint x: 205, startPoint y: 208, endPoint x: 0, endPoint y: 207, distance: 205.0
click at [0, 207] on div "Acompanhamento Acompanhe a situação das marcações correntes e finalizadas Relat…" at bounding box center [454, 347] width 908 height 591
type input "708201108259241"
click at [836, 208] on button "Filtrar" at bounding box center [838, 208] width 30 height 16
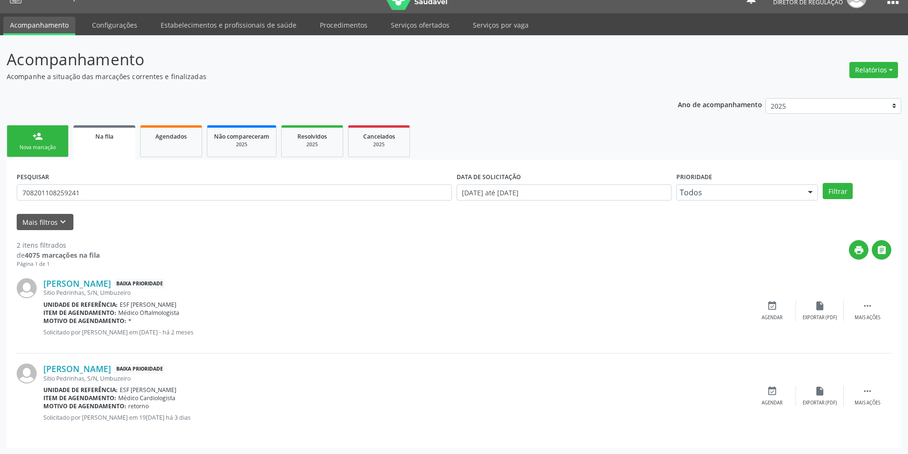
scroll to position [18, 0]
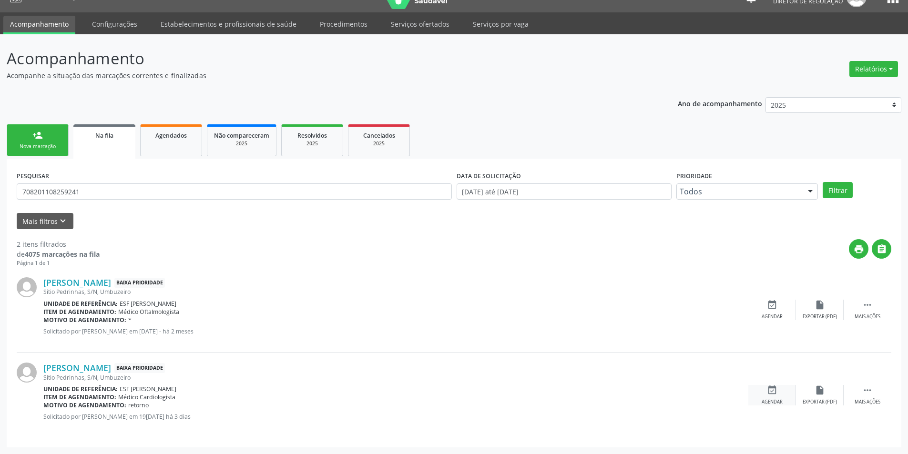
click at [780, 403] on div "Agendar" at bounding box center [772, 402] width 21 height 7
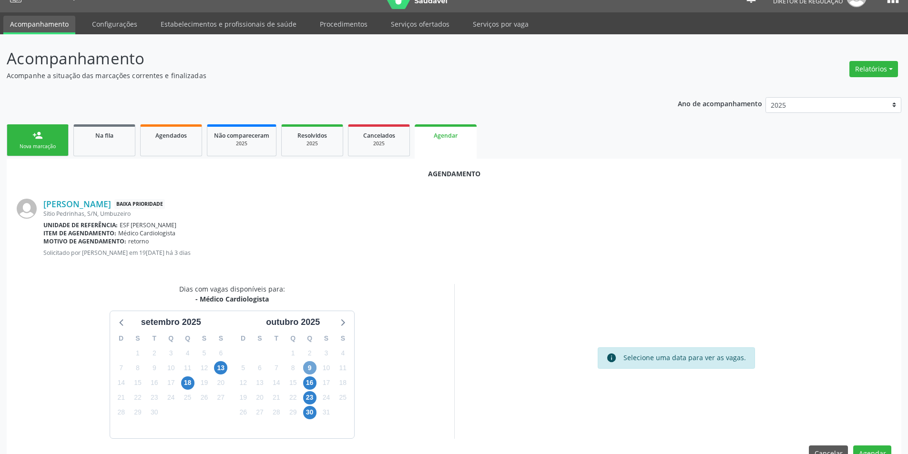
click at [306, 365] on span "9" at bounding box center [309, 367] width 13 height 13
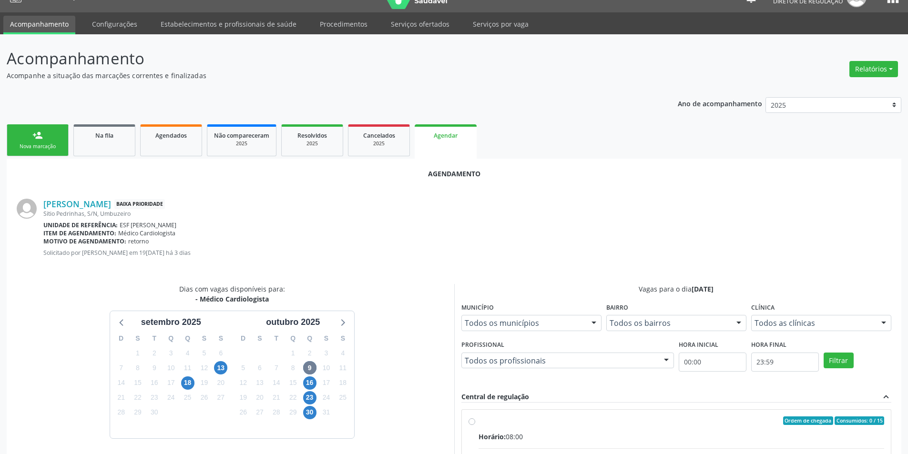
radio input "true"
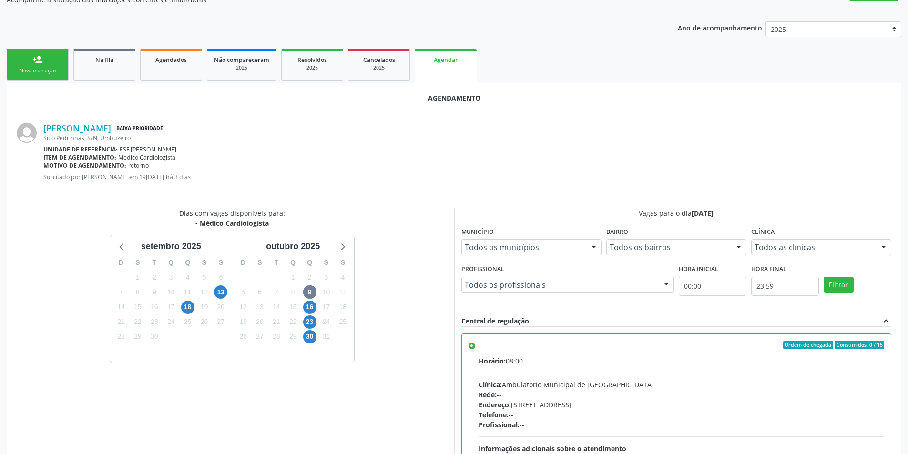
scroll to position [197, 0]
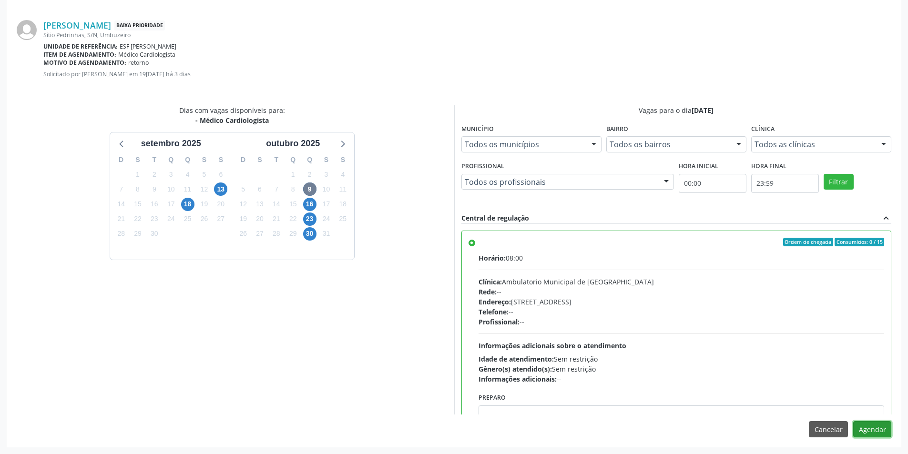
click at [868, 434] on button "Agendar" at bounding box center [872, 429] width 38 height 16
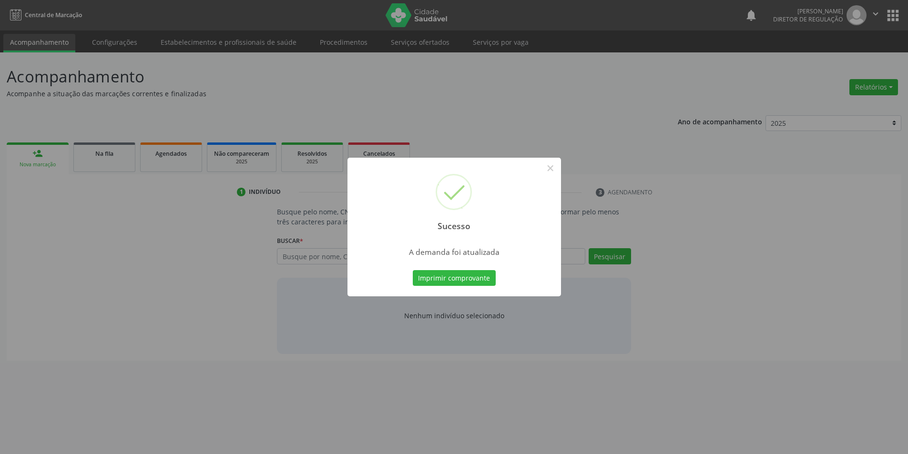
scroll to position [0, 0]
click at [466, 275] on button "Imprimir comprovante" at bounding box center [457, 278] width 83 height 16
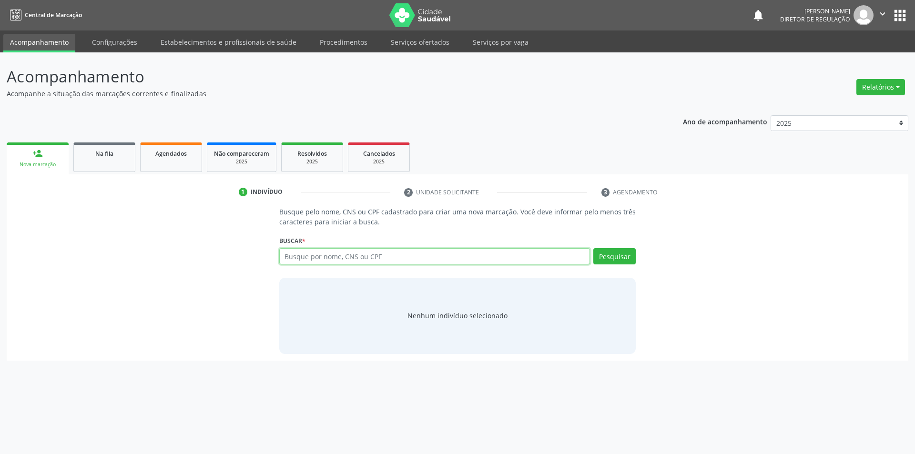
click at [355, 259] on input "text" at bounding box center [434, 256] width 311 height 16
type input "7042027"
click at [103, 155] on span "Na fila" at bounding box center [104, 154] width 18 height 8
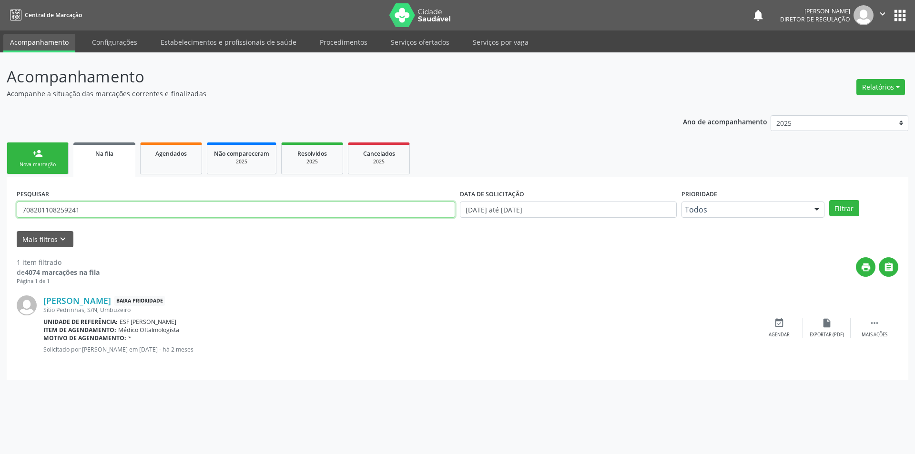
drag, startPoint x: 166, startPoint y: 210, endPoint x: 0, endPoint y: 213, distance: 166.4
click at [0, 213] on div "Acompanhamento Acompanhe a situação das marcações correntes e finalizadas Relat…" at bounding box center [457, 253] width 915 height 402
click at [852, 203] on button "Filtrar" at bounding box center [844, 208] width 30 height 16
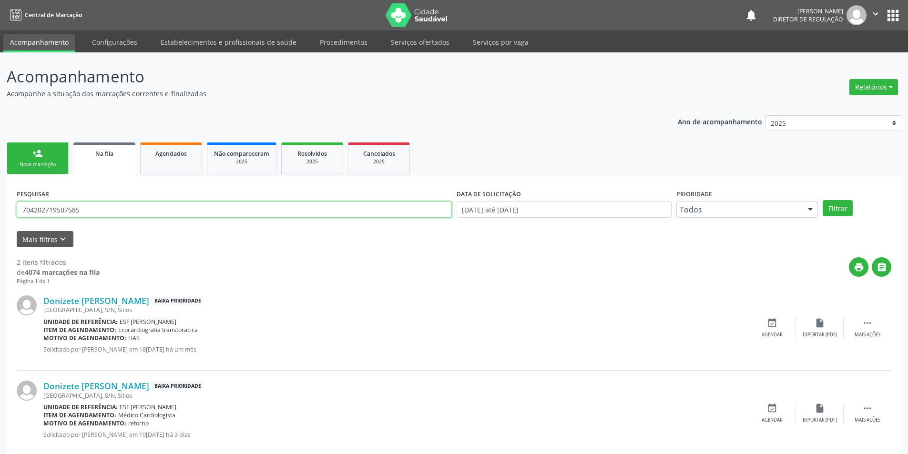
drag, startPoint x: 158, startPoint y: 206, endPoint x: 235, endPoint y: 217, distance: 78.5
click at [0, 213] on div "Acompanhamento Acompanhe a situação das marcações correntes e finalizadas Relat…" at bounding box center [454, 262] width 908 height 420
type input "704202719507585"
click at [843, 199] on div "PESQUISAR 704202719507585 DATA DE SOLICITAÇÃO 01/01/2018 até 22/09/2025 Priorid…" at bounding box center [453, 205] width 879 height 37
click at [840, 206] on button "Filtrar" at bounding box center [838, 208] width 30 height 16
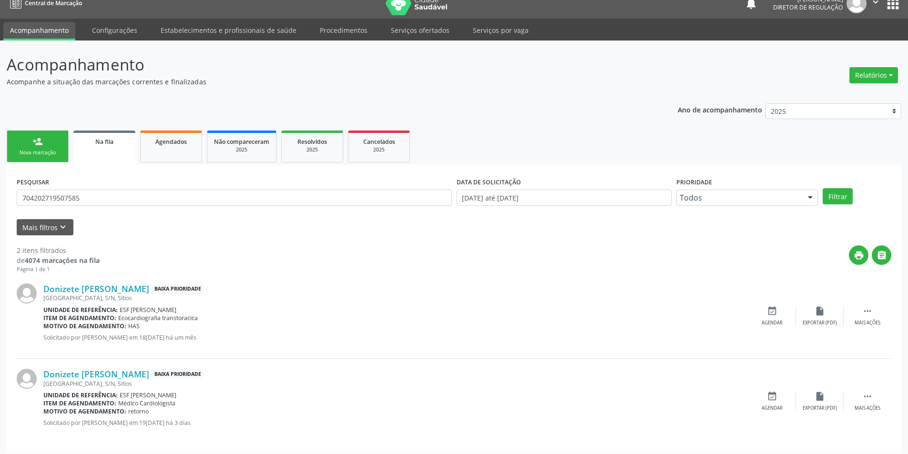
scroll to position [18, 0]
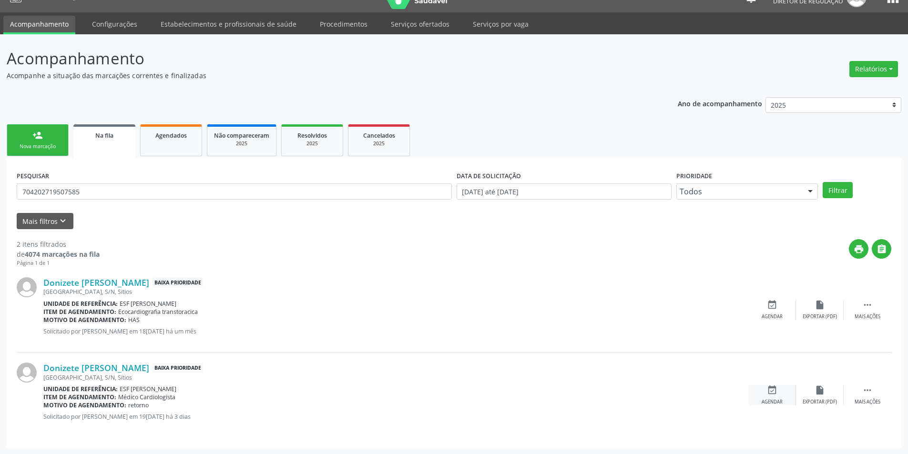
click at [757, 389] on div "event_available Agendar" at bounding box center [772, 395] width 48 height 20
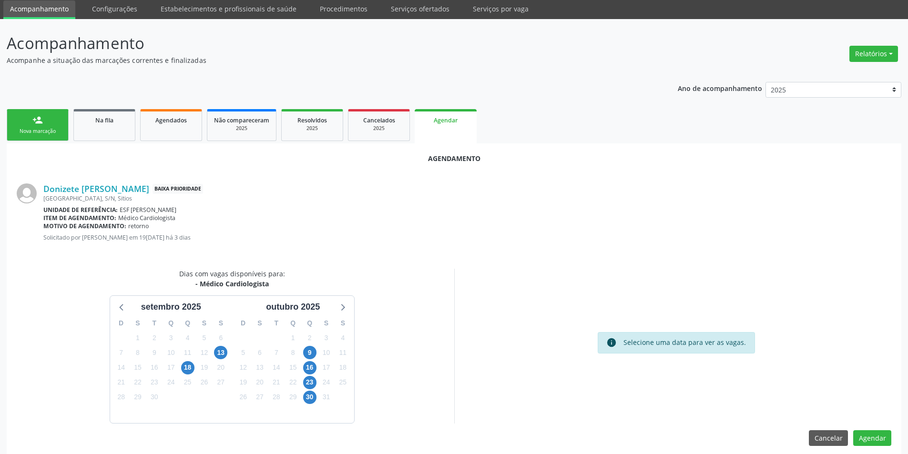
scroll to position [42, 0]
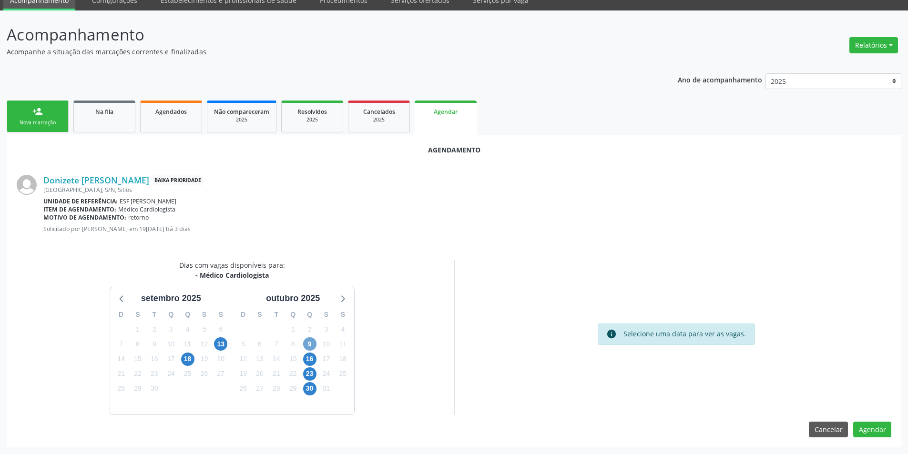
click at [307, 347] on span "9" at bounding box center [309, 343] width 13 height 13
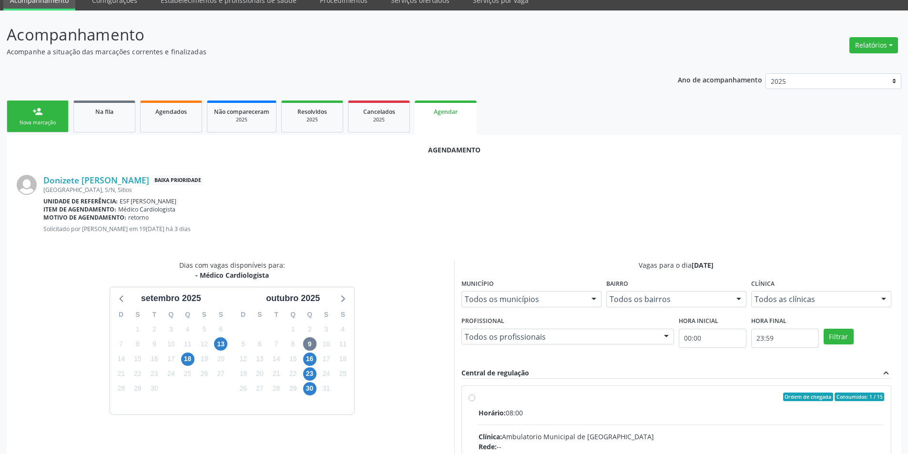
click at [475, 401] on input "Ordem de chegada Consumidos: 1 / 15 Horário: 08:00 Clínica: Ambulatorio Municip…" at bounding box center [472, 397] width 7 height 9
radio input "true"
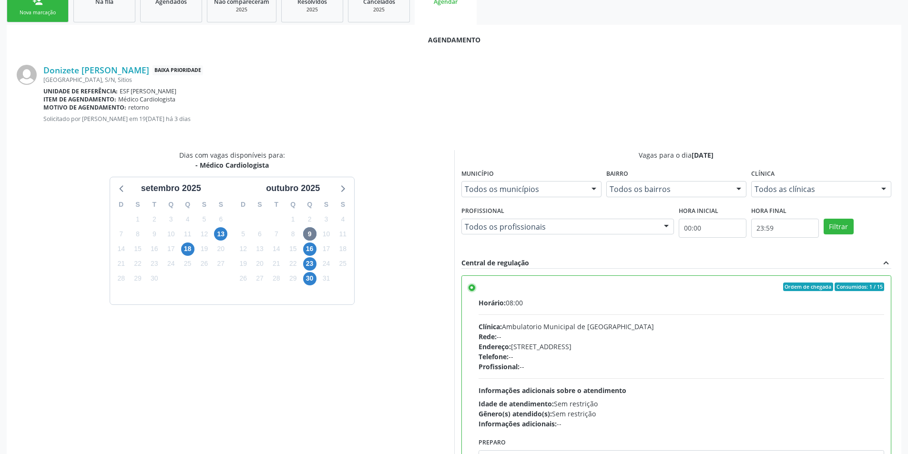
scroll to position [197, 0]
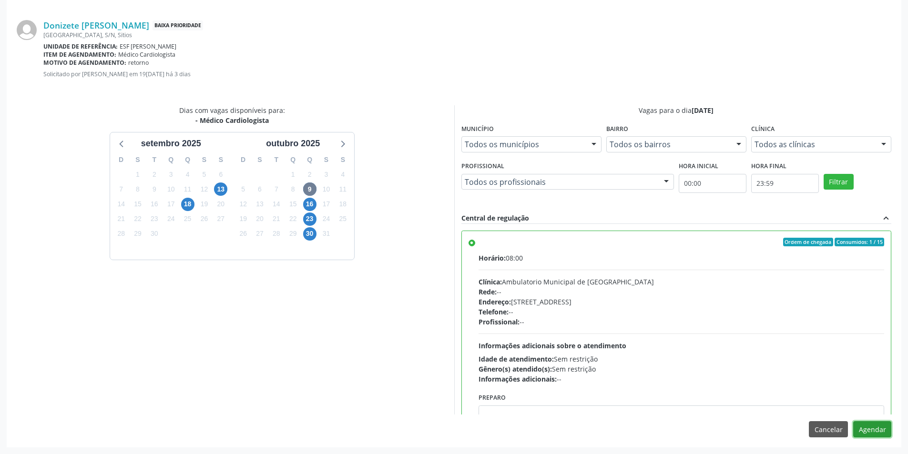
click at [865, 432] on button "Agendar" at bounding box center [872, 429] width 38 height 16
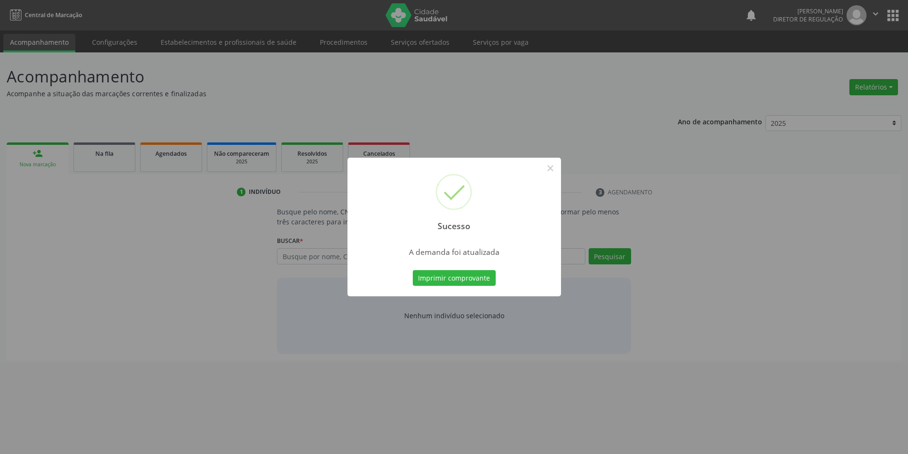
scroll to position [0, 0]
click at [444, 277] on button "Imprimir comprovante" at bounding box center [457, 278] width 83 height 16
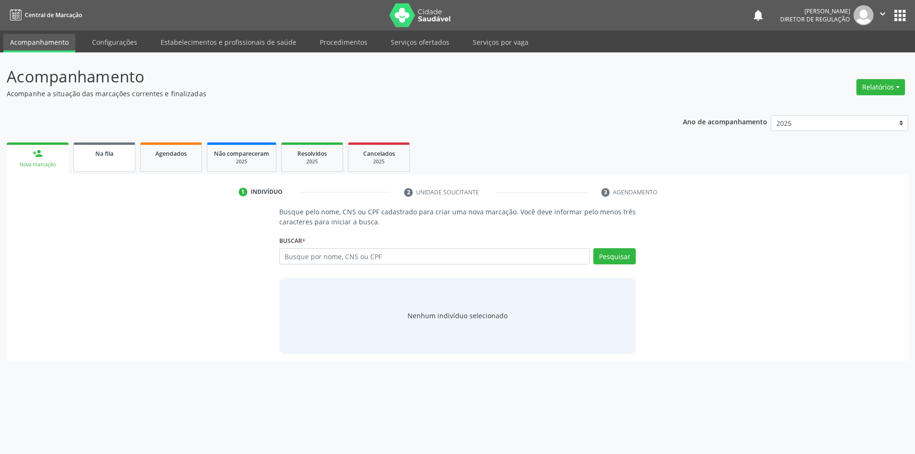
click at [109, 149] on div "Na fila" at bounding box center [105, 153] width 48 height 10
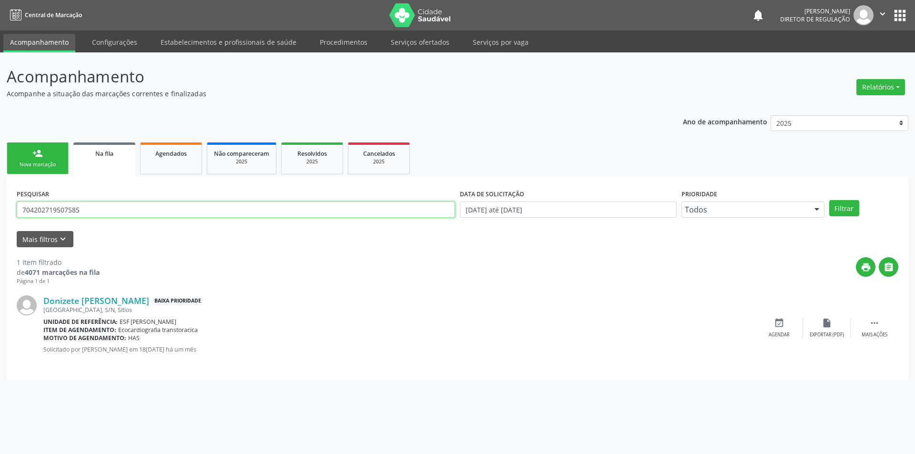
drag, startPoint x: 102, startPoint y: 213, endPoint x: 0, endPoint y: 184, distance: 106.5
click at [0, 195] on div "Acompanhamento Acompanhe a situação das marcações correntes e finalizadas Relat…" at bounding box center [457, 253] width 915 height 402
type input "707801625192813"
click at [839, 207] on button "Filtrar" at bounding box center [844, 208] width 30 height 16
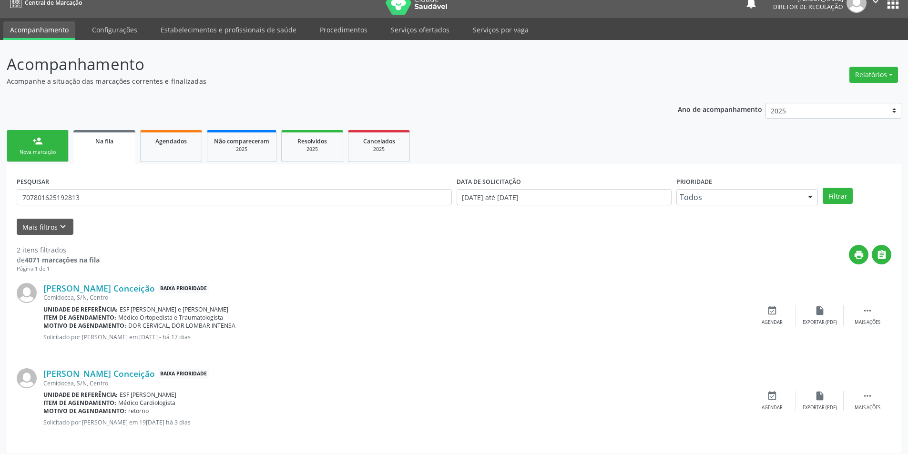
scroll to position [18, 0]
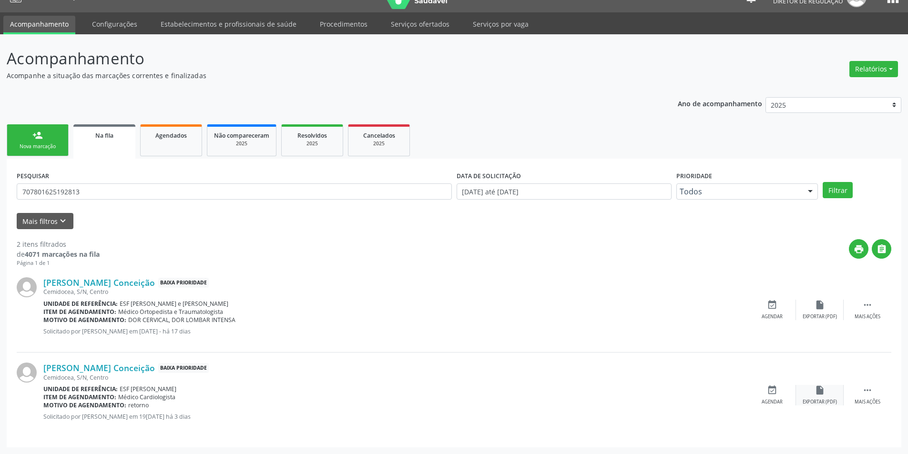
click at [797, 398] on div "insert_drive_file Exportar (PDF)" at bounding box center [820, 395] width 48 height 20
click at [786, 390] on div "event_available Agendar" at bounding box center [772, 395] width 48 height 20
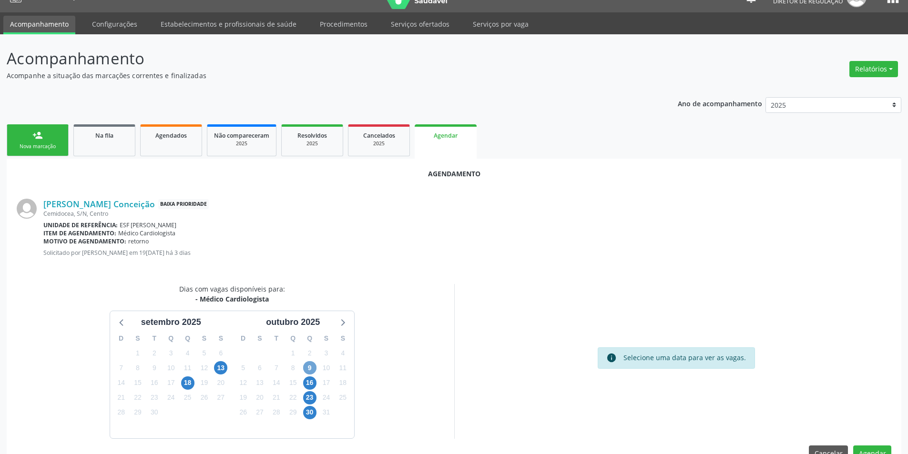
click at [313, 368] on span "9" at bounding box center [309, 367] width 13 height 13
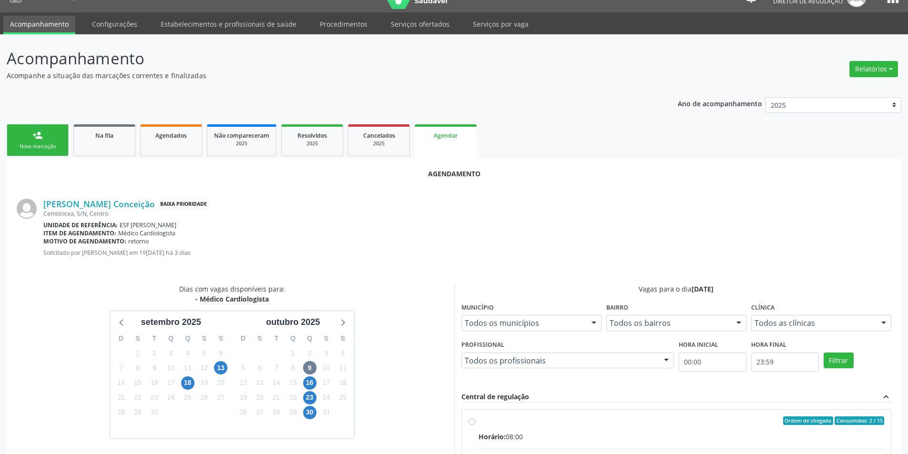
click at [507, 424] on div "Ordem de chegada Consumidos: 2 / 15" at bounding box center [682, 421] width 406 height 9
click at [475, 424] on input "Ordem de chegada Consumidos: 2 / 15 Horário: 08:00 Clínica: Ambulatorio Municip…" at bounding box center [472, 421] width 7 height 9
radio input "true"
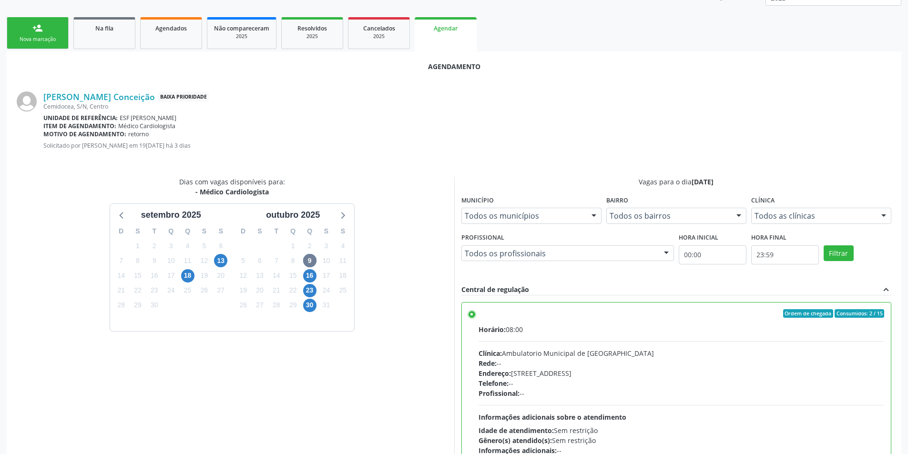
scroll to position [197, 0]
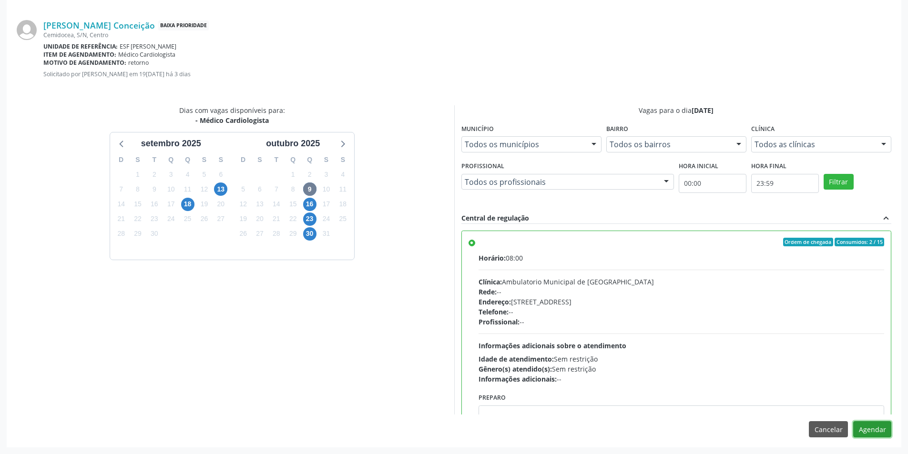
click at [880, 426] on button "Agendar" at bounding box center [872, 429] width 38 height 16
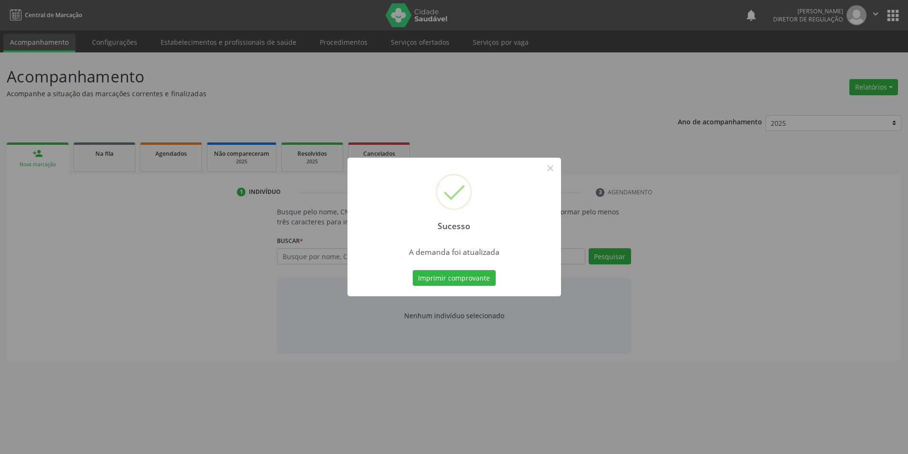
scroll to position [0, 0]
click at [483, 279] on button "Imprimir comprovante" at bounding box center [457, 278] width 83 height 16
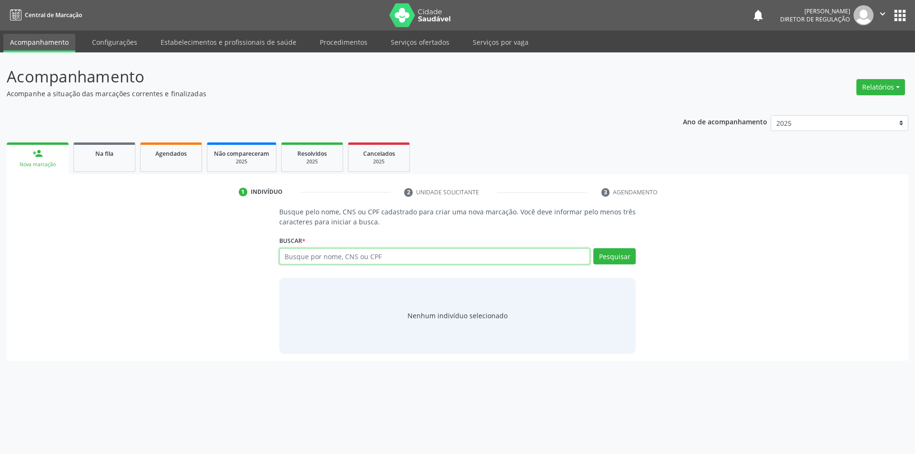
click at [392, 254] on input "text" at bounding box center [434, 256] width 311 height 16
type input "708007351250626"
click at [611, 260] on button "Pesquisar" at bounding box center [614, 256] width 42 height 16
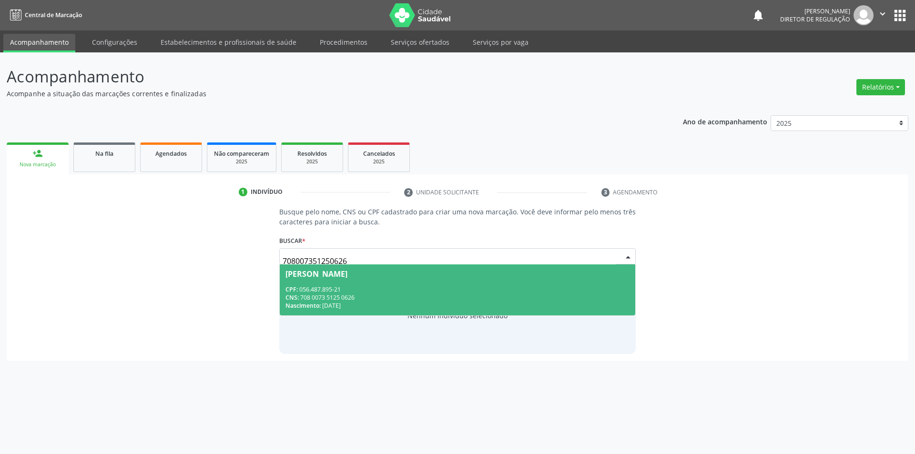
click at [428, 281] on span "Daniel Santana Lopes da Silva CPF: 056.487.895-21 CNS: 708 0073 5125 0626 Nasci…" at bounding box center [458, 290] width 356 height 51
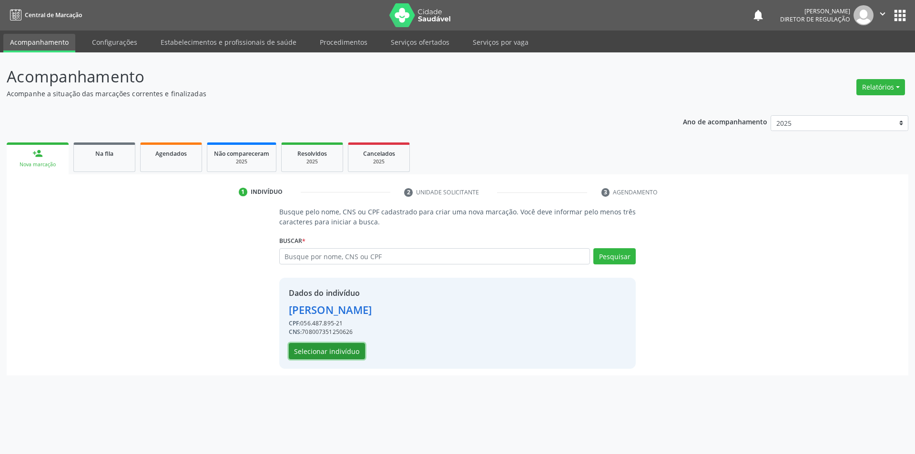
click at [353, 348] on button "Selecionar indivíduo" at bounding box center [327, 351] width 76 height 16
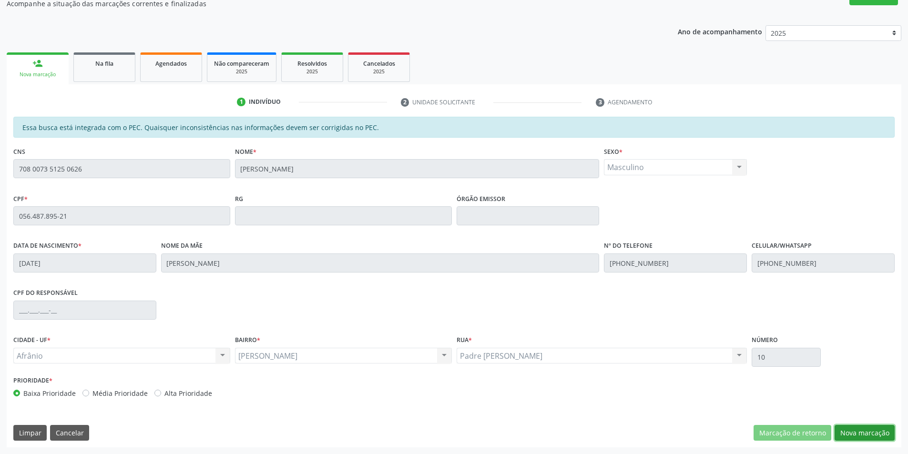
click at [854, 427] on button "Nova marcação" at bounding box center [865, 433] width 60 height 16
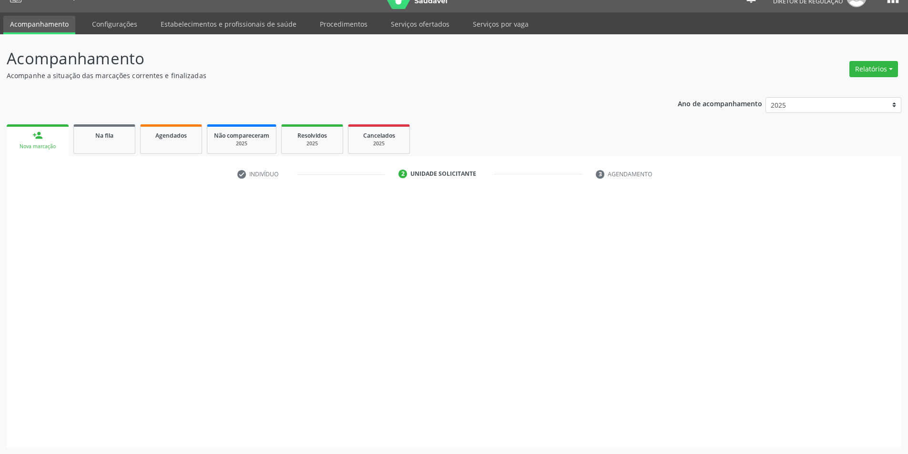
scroll to position [18, 0]
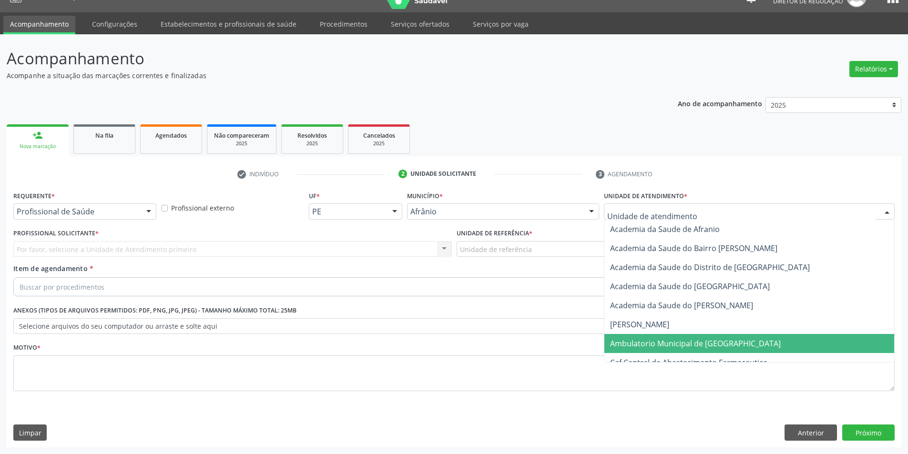
click at [656, 349] on span "Ambulatorio Municipal de [GEOGRAPHIC_DATA]" at bounding box center [749, 343] width 290 height 19
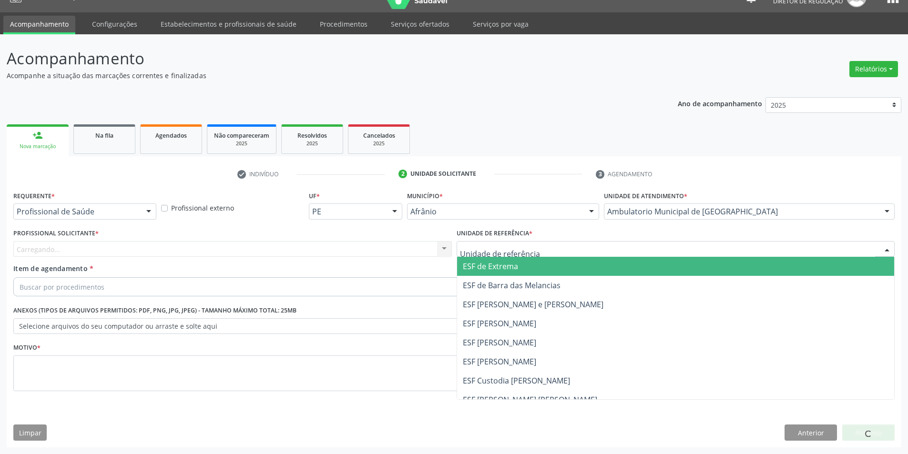
click at [555, 255] on div at bounding box center [676, 249] width 438 height 16
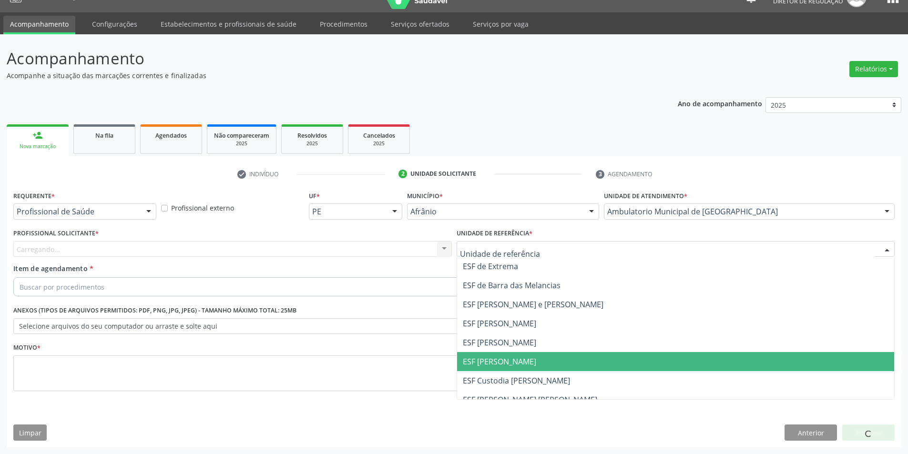
click at [527, 361] on span "ESF [PERSON_NAME]" at bounding box center [676, 361] width 438 height 19
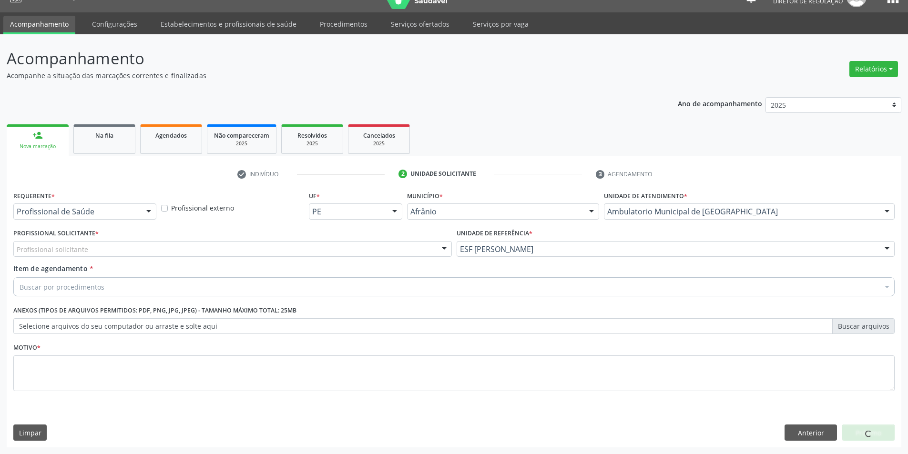
click at [357, 251] on div "Profissional solicitante" at bounding box center [232, 249] width 438 height 16
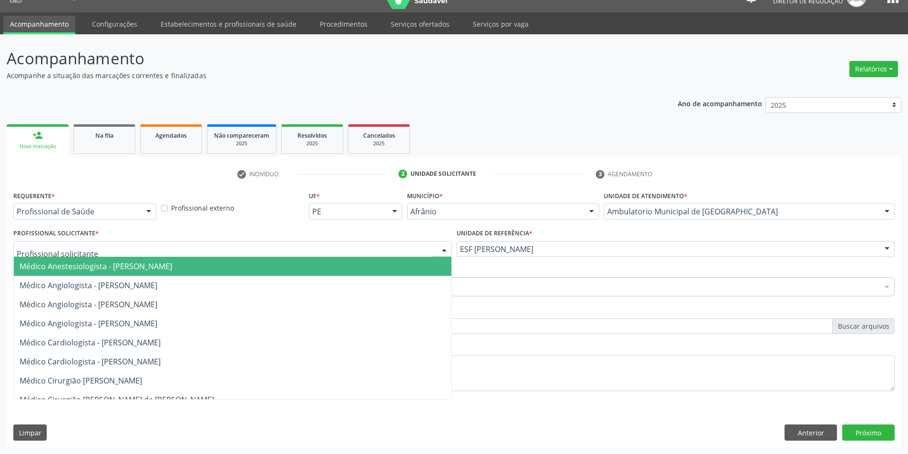
click at [356, 249] on input "text" at bounding box center [225, 254] width 416 height 19
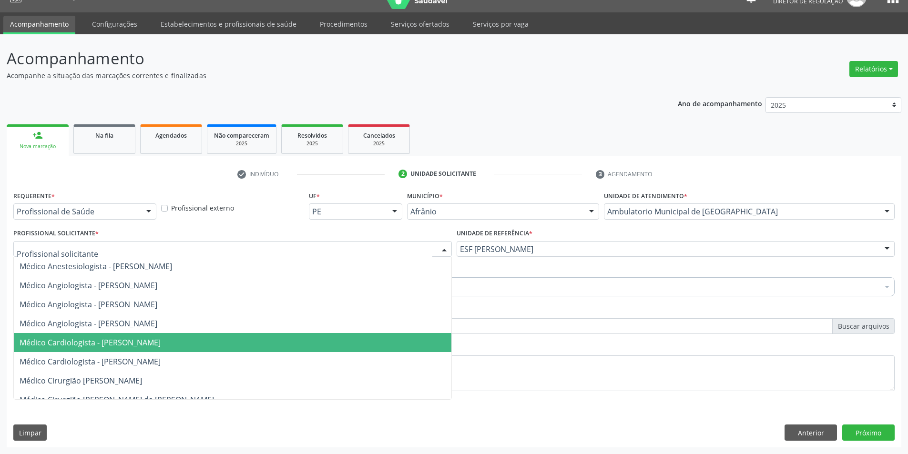
click at [178, 336] on span "Médico Cardiologista - [PERSON_NAME]" at bounding box center [233, 342] width 438 height 19
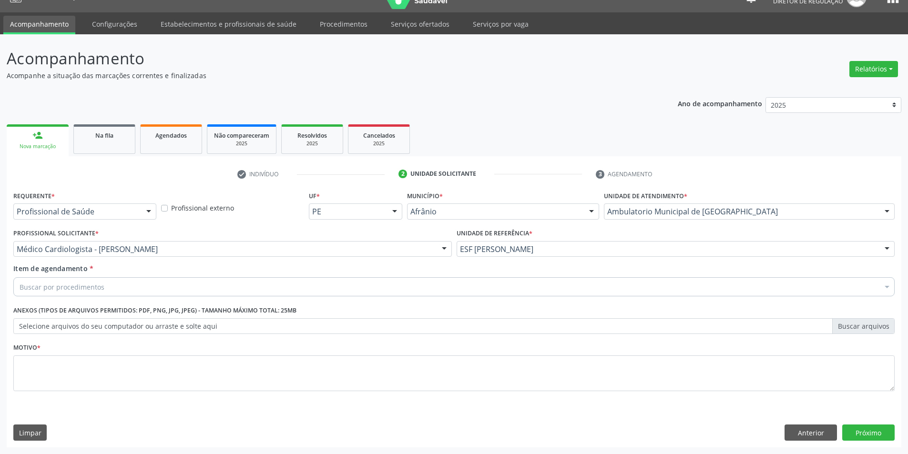
click at [152, 288] on div "Buscar por procedimentos" at bounding box center [453, 286] width 881 height 19
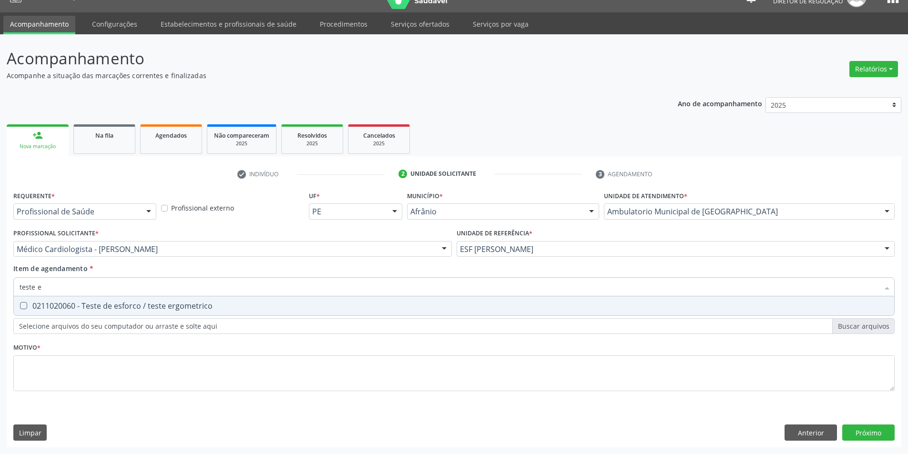
type input "teste er"
click at [168, 307] on div "0211020060 - Teste de esforco / teste ergometrico" at bounding box center [454, 306] width 869 height 8
checkbox ergometrico "true"
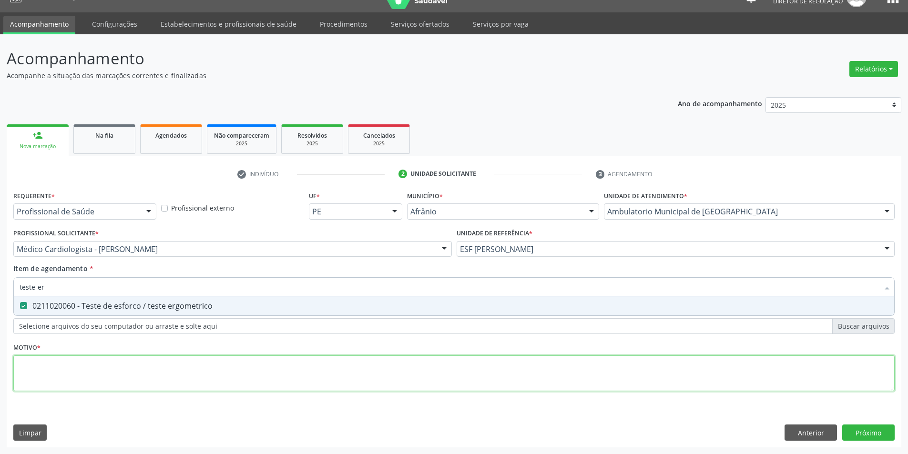
click at [113, 382] on div "Requerente * Profissional de Saúde Profissional de Saúde Paciente Nenhum result…" at bounding box center [453, 297] width 881 height 216
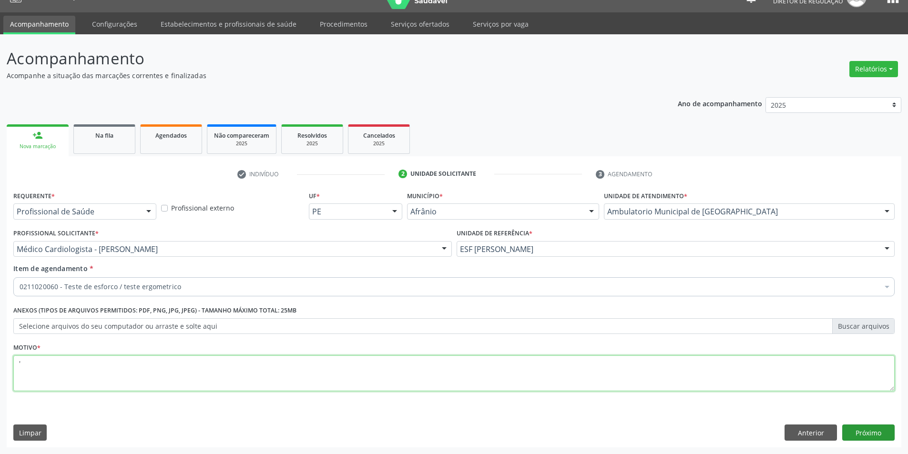
type textarea "'"
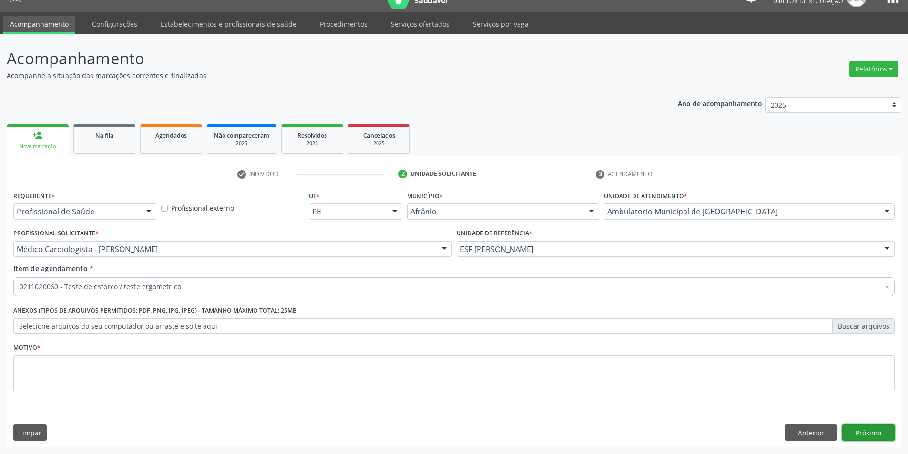
click at [881, 435] on button "Próximo" at bounding box center [868, 433] width 52 height 16
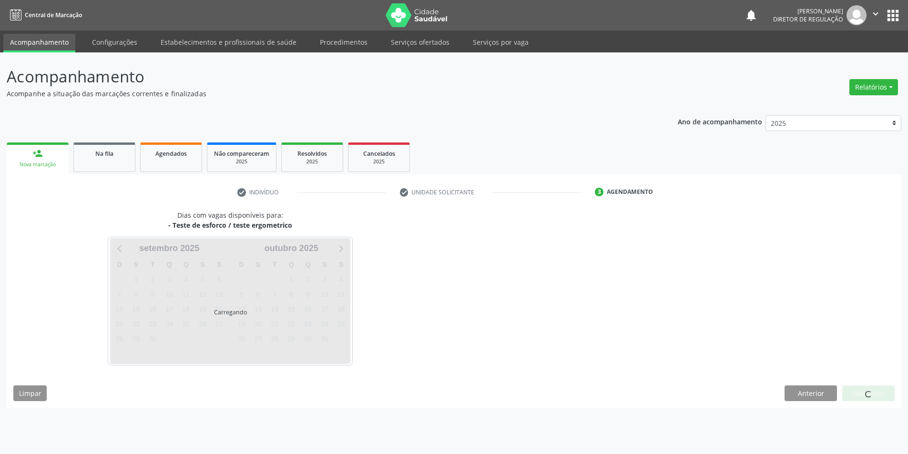
scroll to position [0, 0]
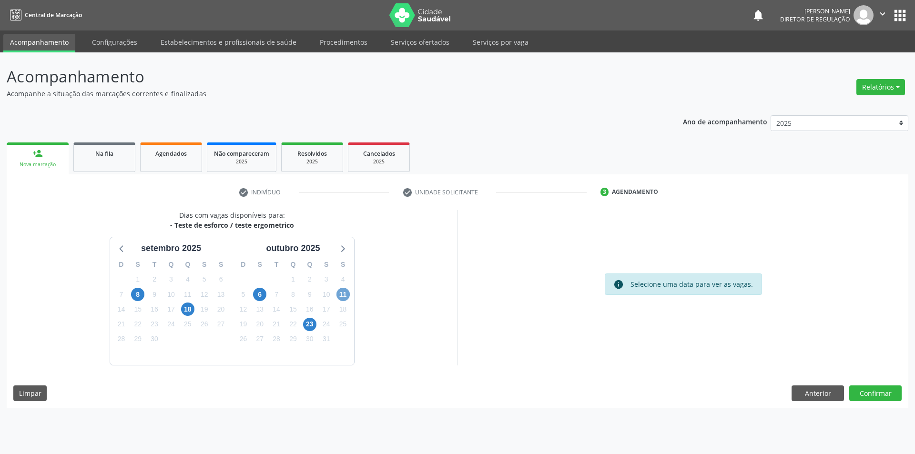
click at [344, 298] on span "11" at bounding box center [343, 294] width 13 height 13
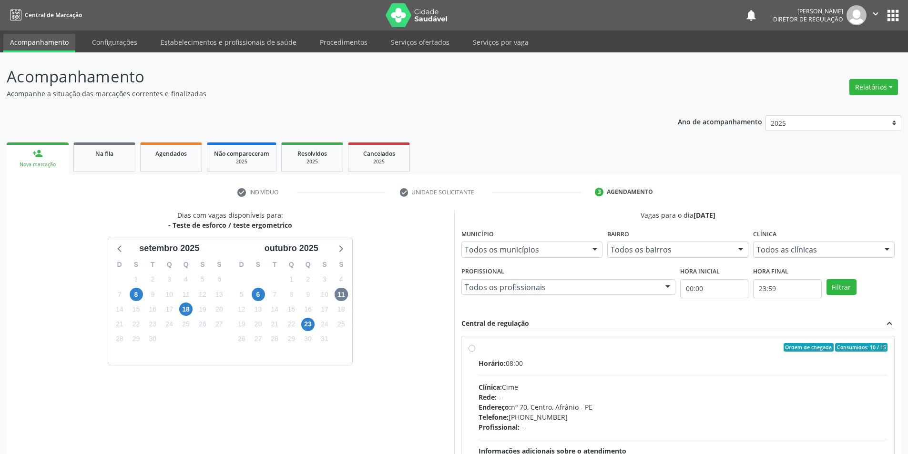
click at [509, 358] on div "Horário: 08:00" at bounding box center [683, 363] width 409 height 10
click at [475, 352] on input "Ordem de chegada Consumidos: 10 / 15 Horário: 08:00 Clínica: Cime Rede: -- Ende…" at bounding box center [472, 347] width 7 height 9
radio input "true"
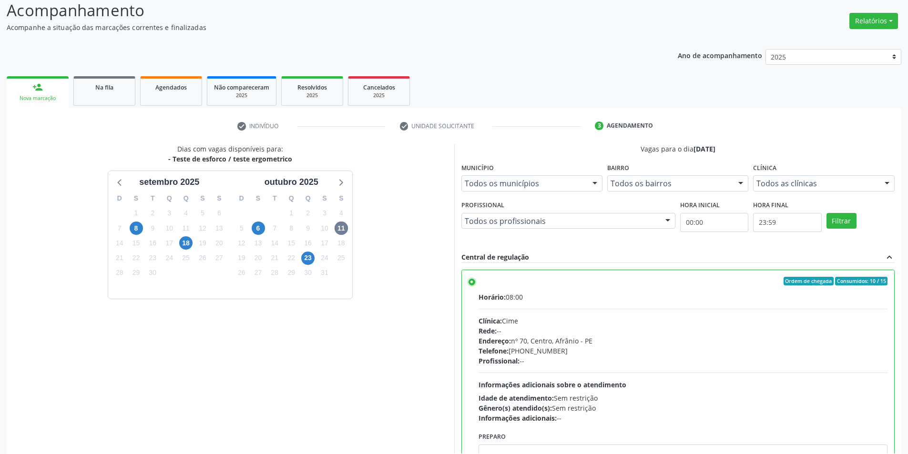
scroll to position [115, 0]
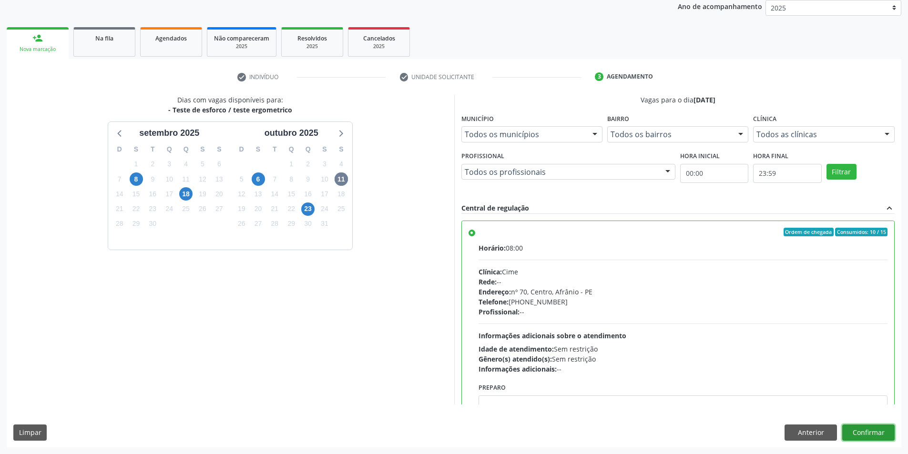
click at [865, 433] on button "Confirmar" at bounding box center [868, 433] width 52 height 16
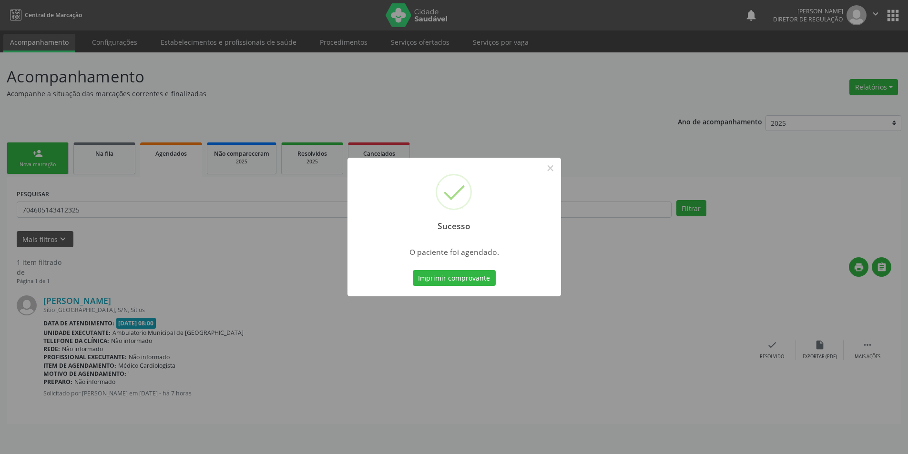
scroll to position [0, 0]
drag, startPoint x: 502, startPoint y: 272, endPoint x: 497, endPoint y: 272, distance: 5.2
click at [500, 272] on div "Sucesso × O paciente foi agendado. Imprimir comprovante Cancel" at bounding box center [458, 227] width 214 height 139
click at [497, 272] on button "Imprimir comprovante" at bounding box center [457, 278] width 83 height 16
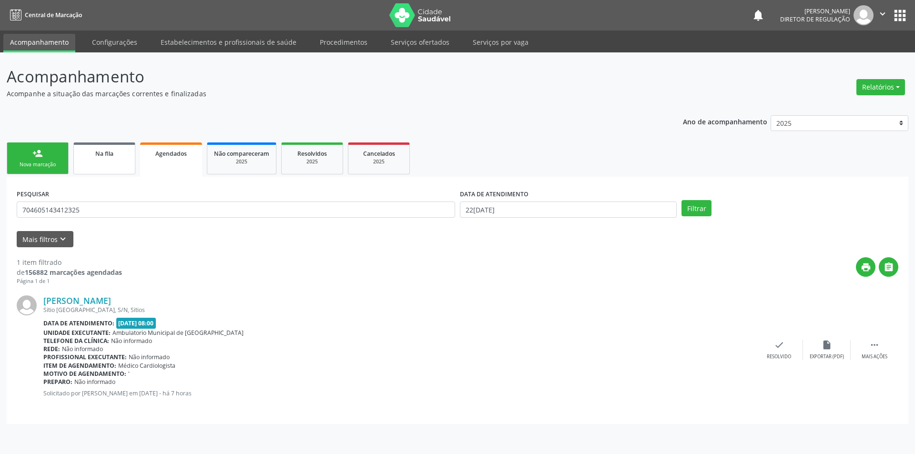
click at [122, 153] on div "Na fila" at bounding box center [105, 153] width 48 height 10
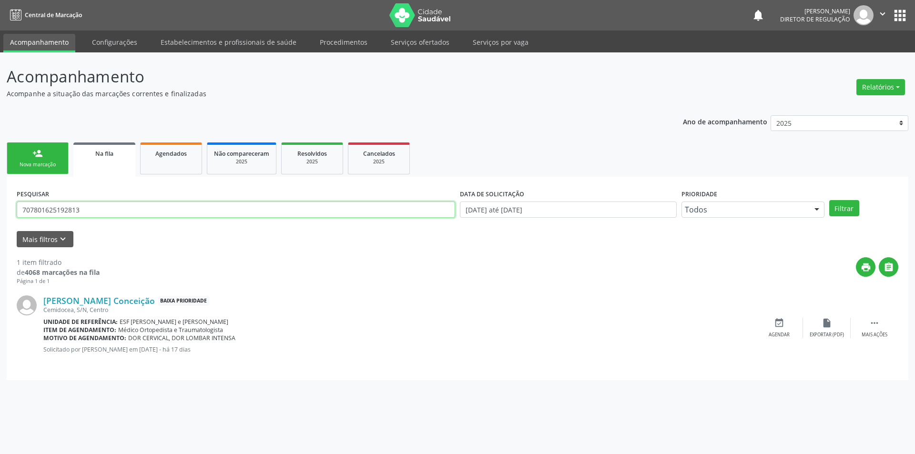
drag, startPoint x: 121, startPoint y: 208, endPoint x: 0, endPoint y: 207, distance: 120.6
click at [0, 207] on div "Acompanhamento Acompanhe a situação das marcações correntes e finalizadas Relat…" at bounding box center [457, 253] width 915 height 402
type input "04640389442"
click at [839, 213] on button "Filtrar" at bounding box center [844, 208] width 30 height 16
click at [45, 156] on link "person_add Nova marcação" at bounding box center [38, 159] width 62 height 32
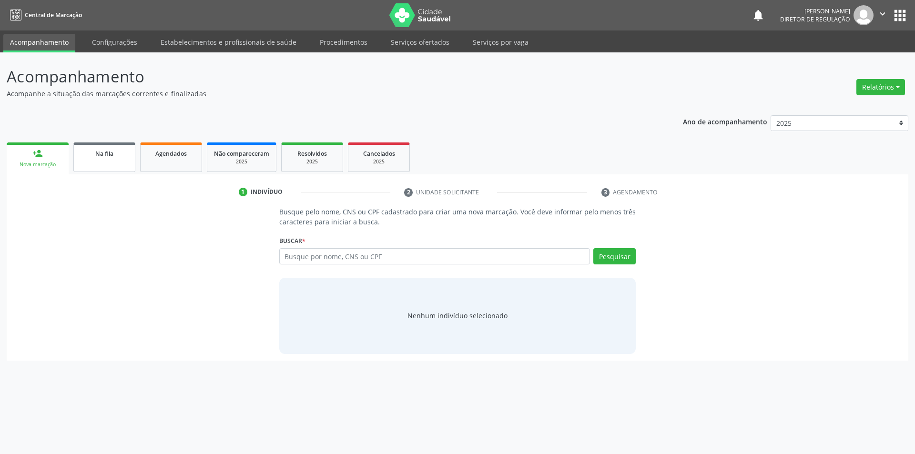
click at [92, 155] on div "Na fila" at bounding box center [105, 153] width 48 height 10
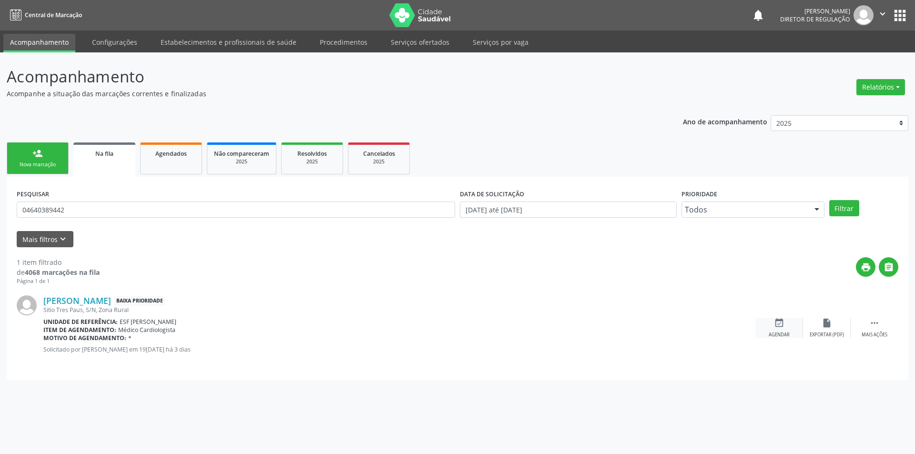
click at [777, 320] on icon "event_available" at bounding box center [779, 323] width 10 height 10
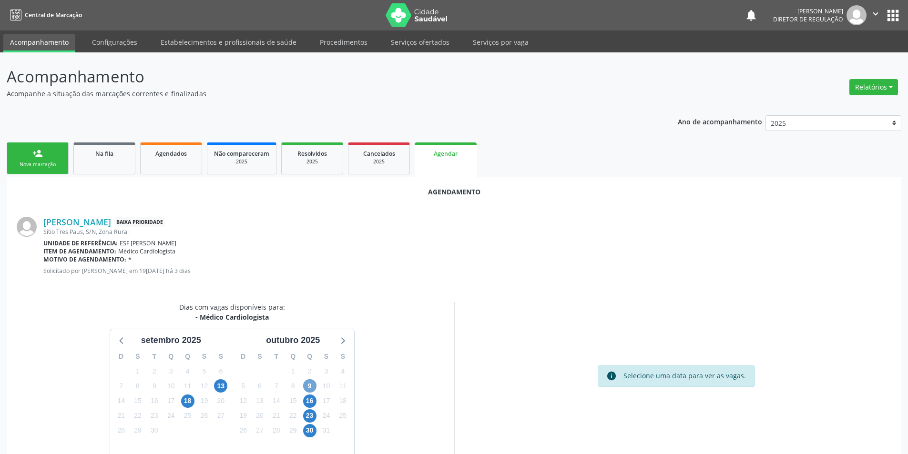
click at [313, 389] on span "9" at bounding box center [309, 385] width 13 height 13
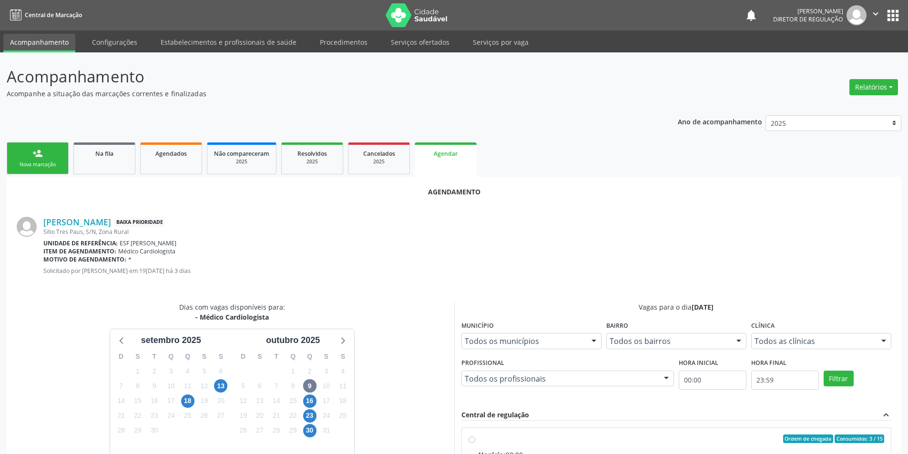
radio input "true"
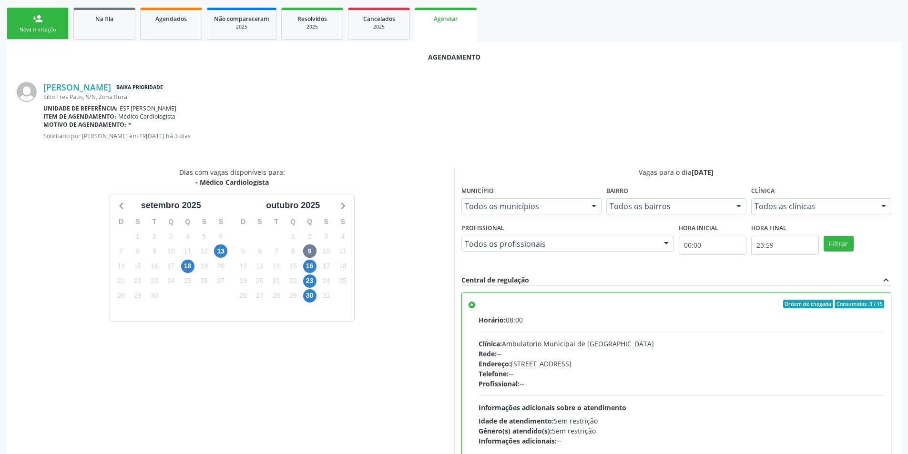
scroll to position [197, 0]
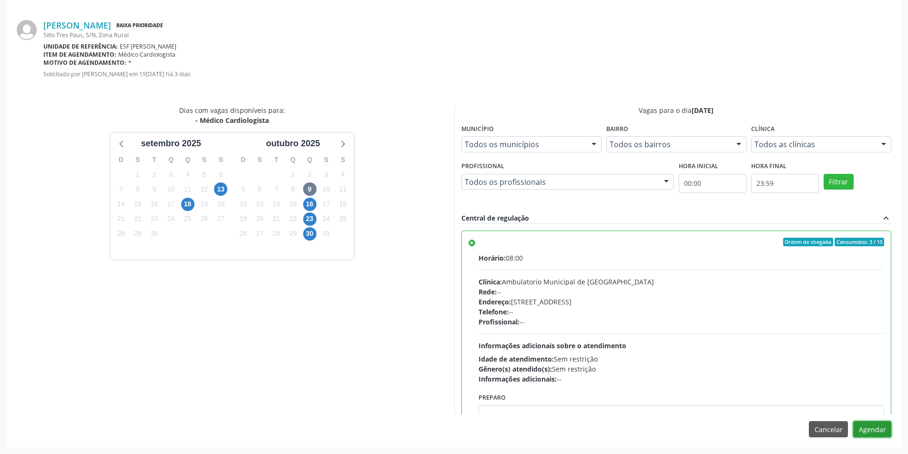
click at [866, 429] on button "Agendar" at bounding box center [872, 429] width 38 height 16
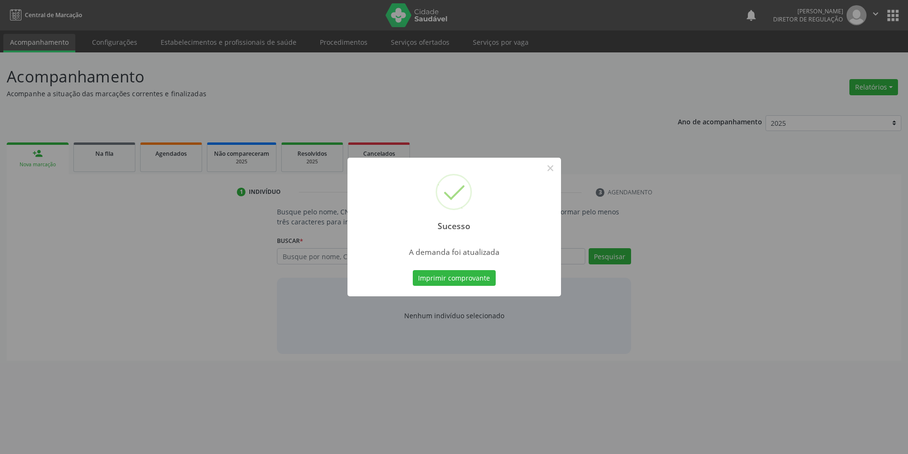
scroll to position [0, 0]
click at [477, 283] on button "Imprimir comprovante" at bounding box center [457, 278] width 83 height 16
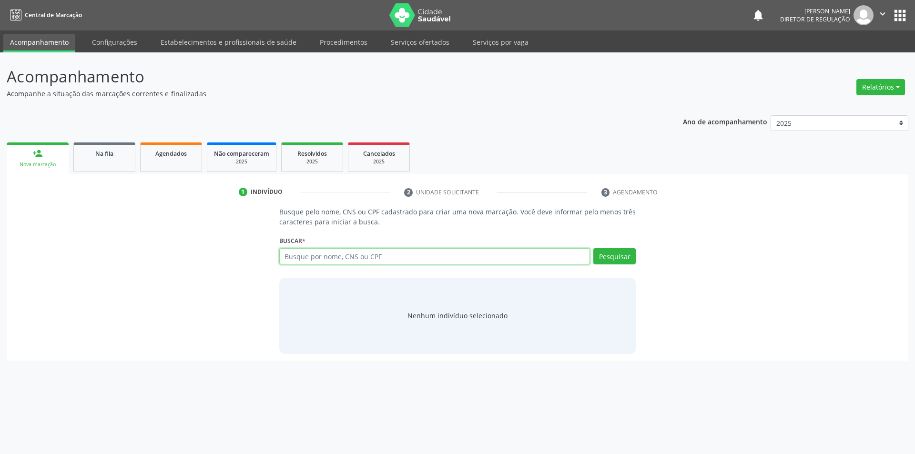
drag, startPoint x: 305, startPoint y: 255, endPoint x: 305, endPoint y: 236, distance: 19.1
click at [305, 255] on input "text" at bounding box center [434, 256] width 311 height 16
type input "700306985187538"
click at [601, 257] on button "Pesquisar" at bounding box center [614, 256] width 42 height 16
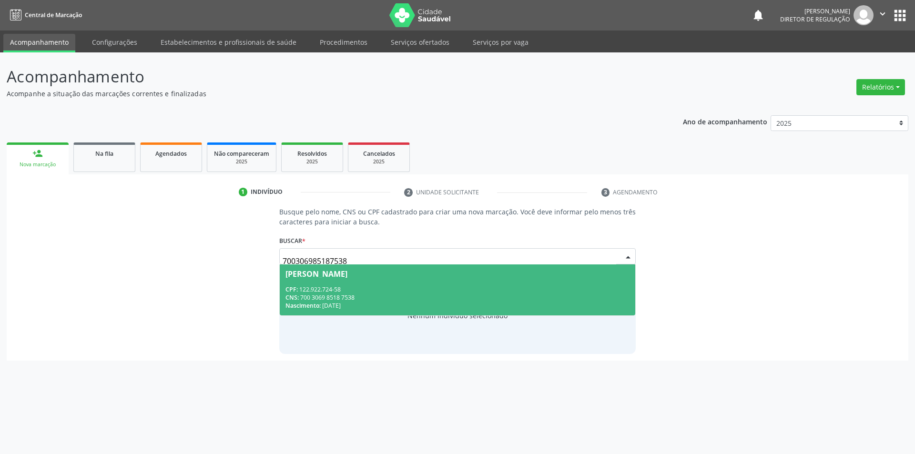
click at [475, 273] on div "Maria Samanda Sousa Rodrigues" at bounding box center [458, 274] width 345 height 8
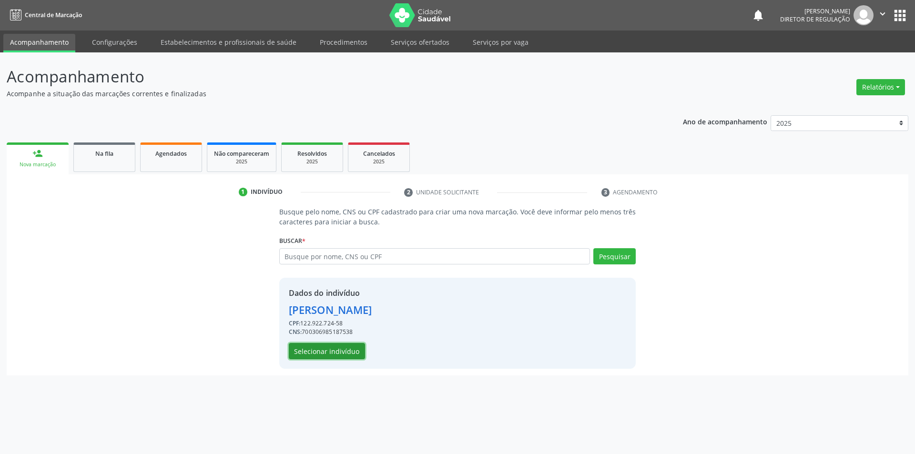
click at [338, 356] on button "Selecionar indivíduo" at bounding box center [327, 351] width 76 height 16
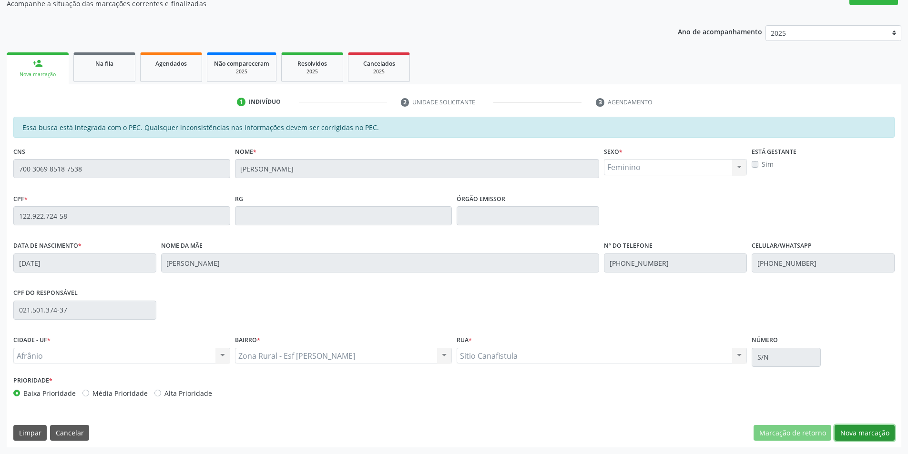
click at [840, 428] on button "Nova marcação" at bounding box center [865, 433] width 60 height 16
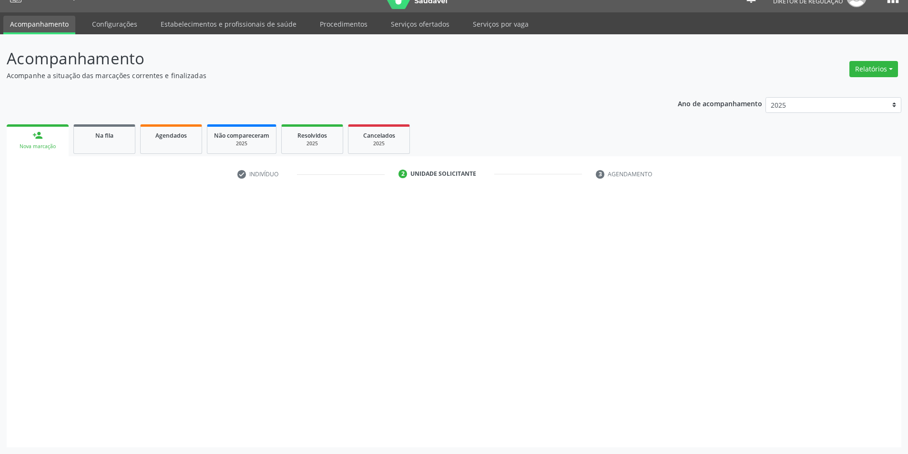
scroll to position [18, 0]
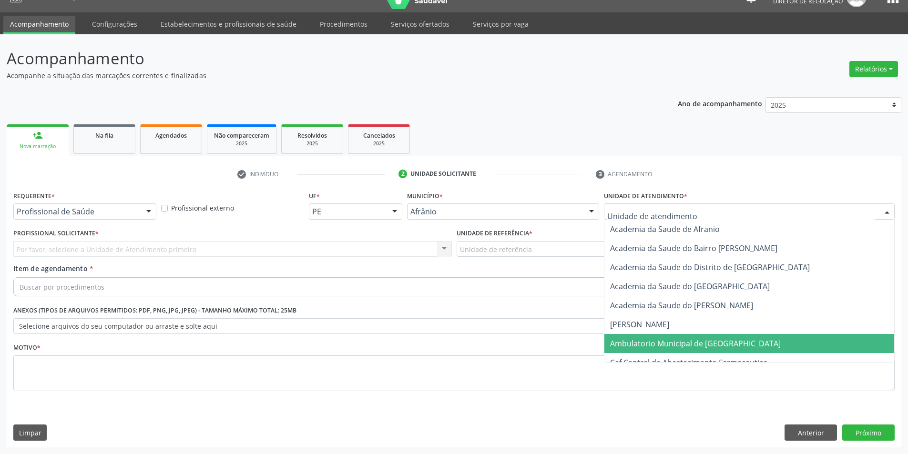
click at [637, 339] on span "Ambulatorio Municipal de [GEOGRAPHIC_DATA]" at bounding box center [695, 343] width 171 height 10
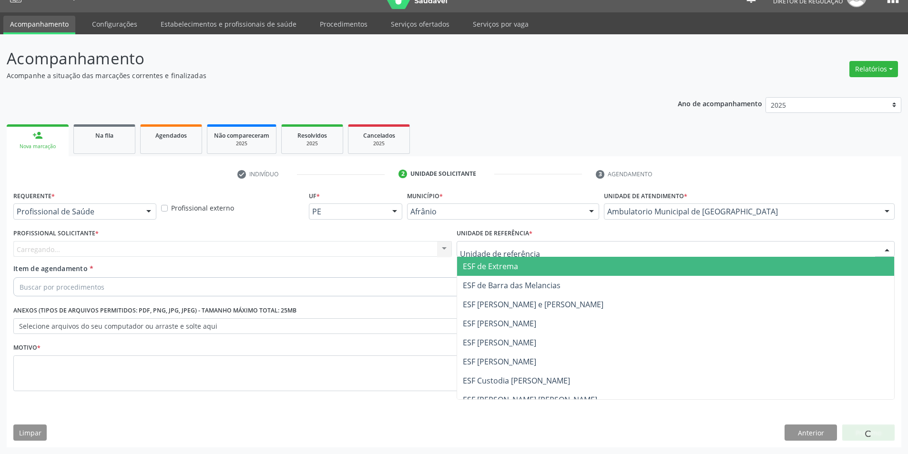
click at [557, 250] on div at bounding box center [676, 249] width 438 height 16
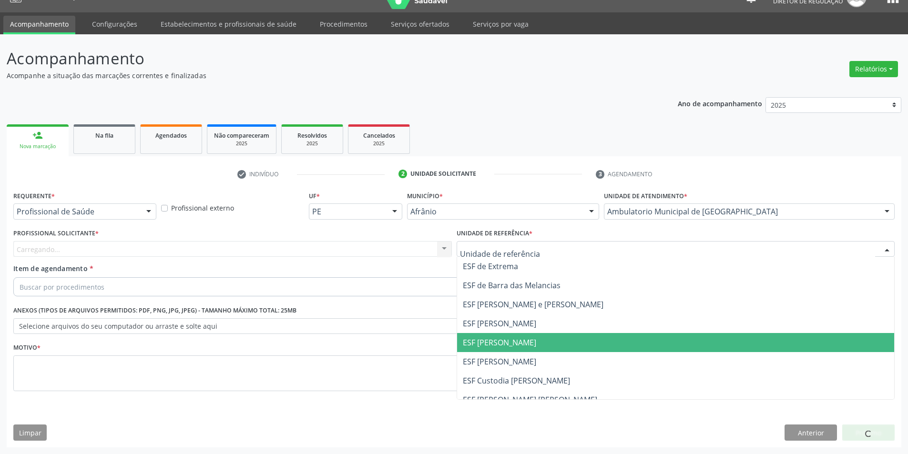
click at [500, 343] on span "ESF [PERSON_NAME]" at bounding box center [499, 342] width 73 height 10
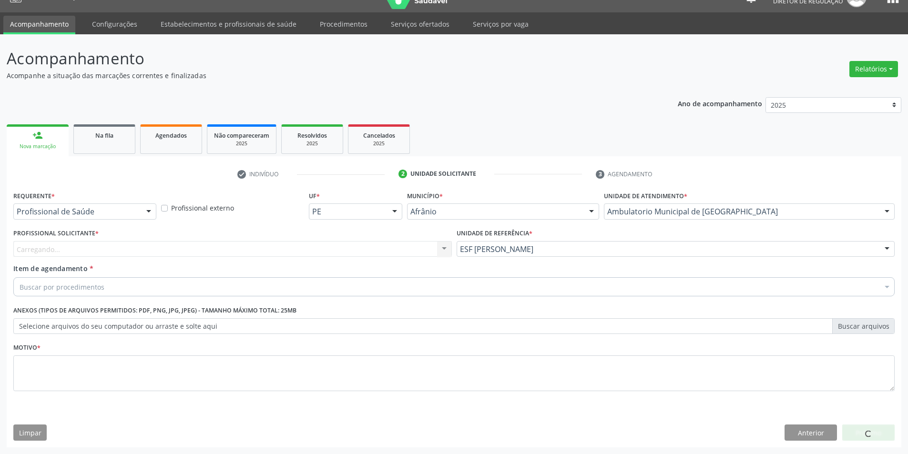
click at [277, 239] on div "Profissional Solicitante * Carregando... Nenhum resultado encontrado para: " " …" at bounding box center [232, 241] width 438 height 31
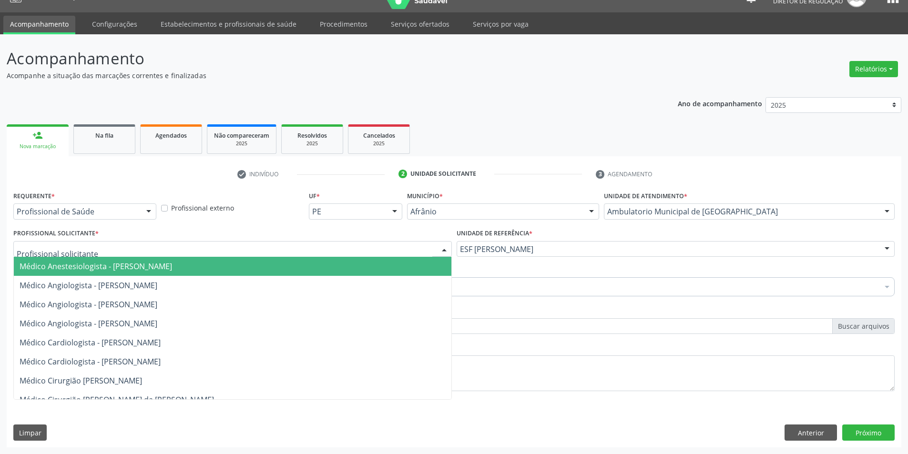
click at [261, 248] on div at bounding box center [232, 249] width 438 height 16
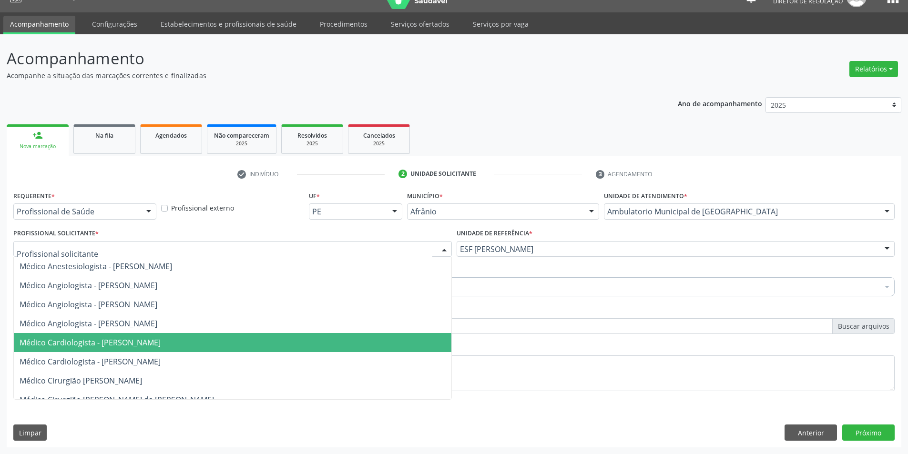
click at [142, 344] on span "Médico Cardiologista - [PERSON_NAME]" at bounding box center [90, 342] width 141 height 10
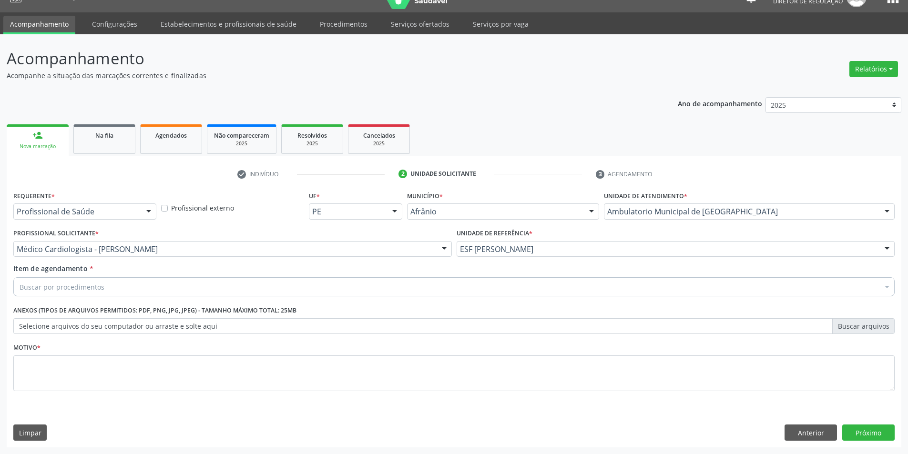
click at [119, 293] on div "Buscar por procedimentos" at bounding box center [453, 286] width 881 height 19
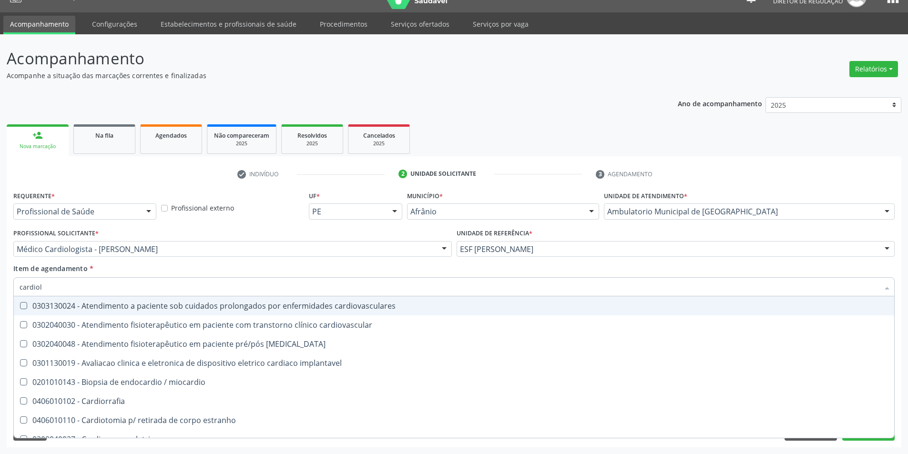
type input "cardiolo"
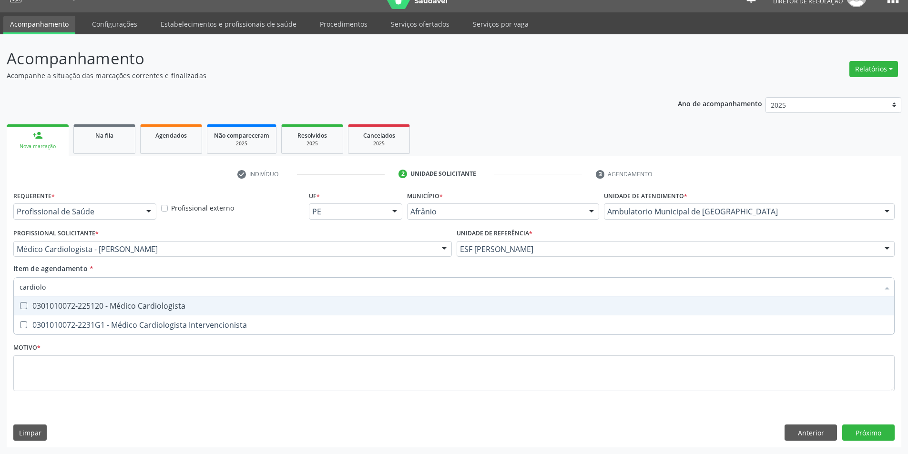
click at [122, 308] on div "0301010072-225120 - Médico Cardiologista" at bounding box center [454, 306] width 869 height 8
checkbox Cardiologista "true"
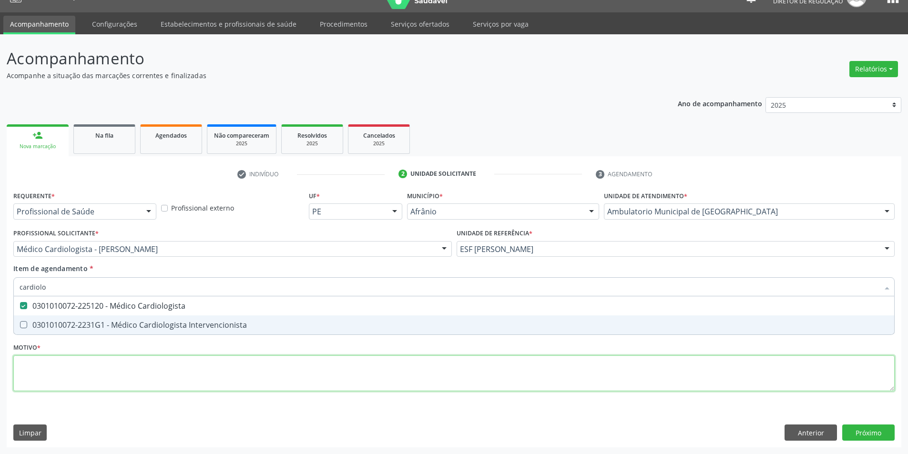
click at [84, 368] on div "Requerente * Profissional de Saúde Profissional de Saúde Paciente Nenhum result…" at bounding box center [453, 297] width 881 height 216
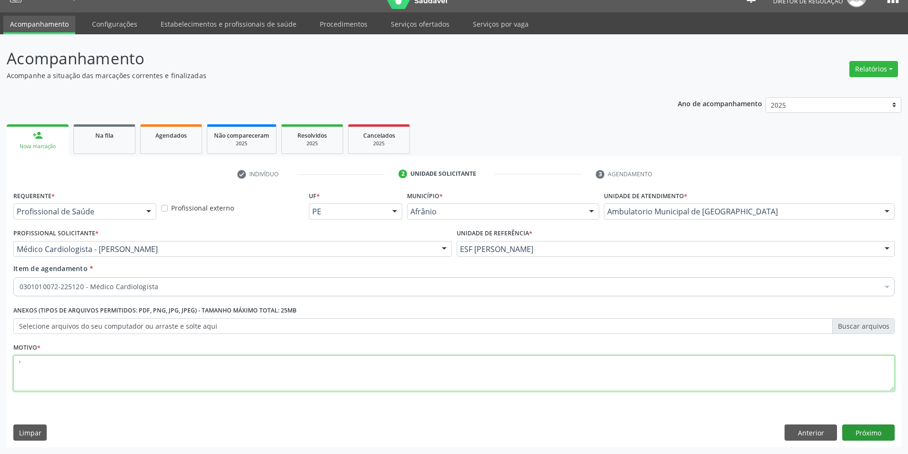
type textarea "'"
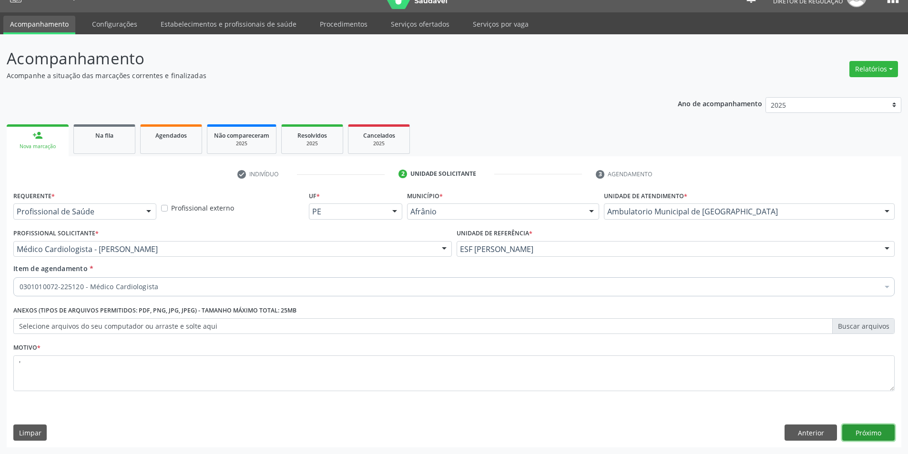
click at [875, 438] on button "Próximo" at bounding box center [868, 433] width 52 height 16
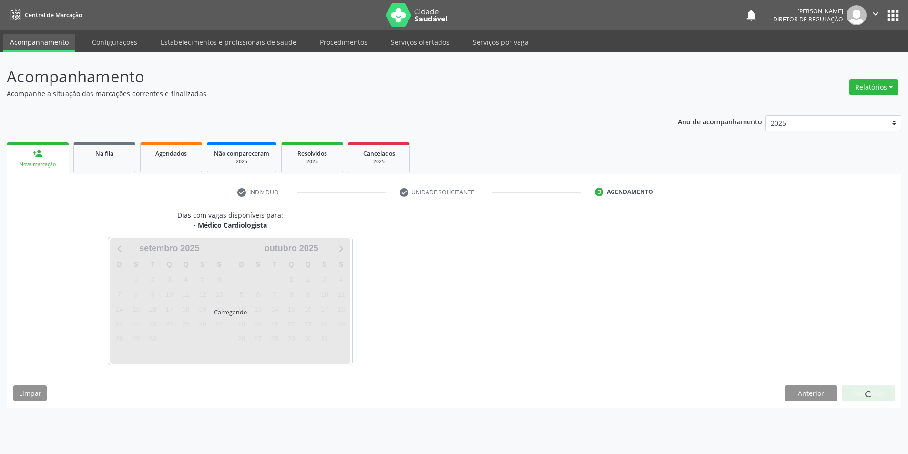
scroll to position [0, 0]
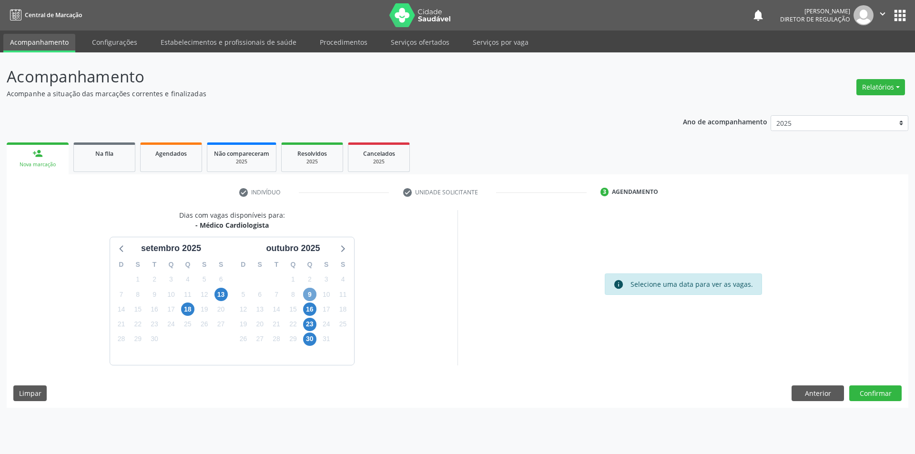
click at [313, 295] on span "9" at bounding box center [309, 294] width 13 height 13
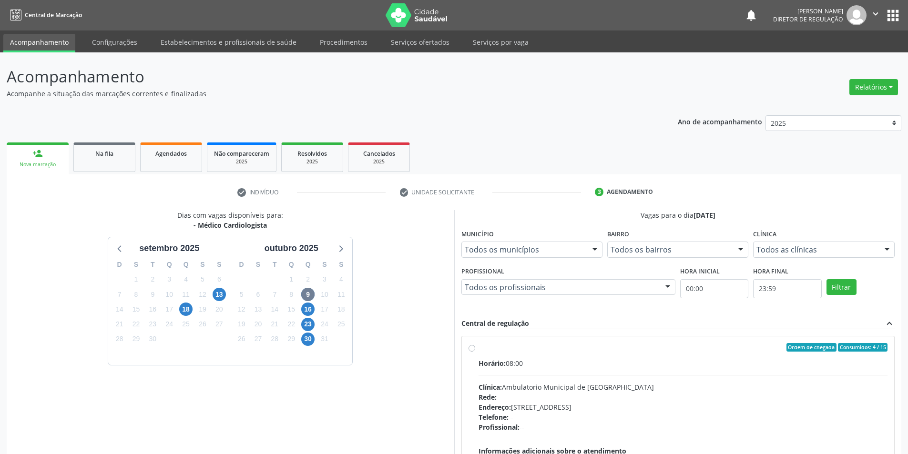
click at [495, 356] on label "Ordem de chegada Consumidos: 4 / 15 Horário: 08:00 Clínica: Ambulatorio Municip…" at bounding box center [683, 416] width 409 height 146
click at [475, 352] on input "Ordem de chegada Consumidos: 4 / 15 Horário: 08:00 Clínica: Ambulatorio Municip…" at bounding box center [472, 347] width 7 height 9
radio input "true"
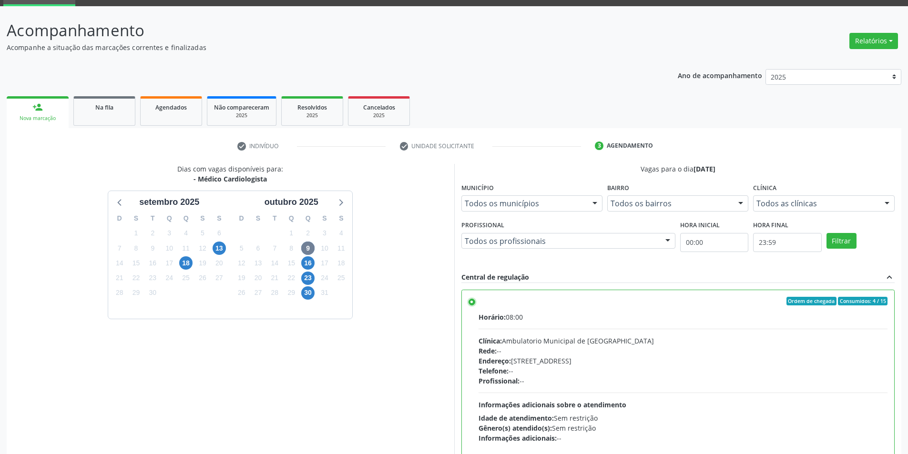
scroll to position [115, 0]
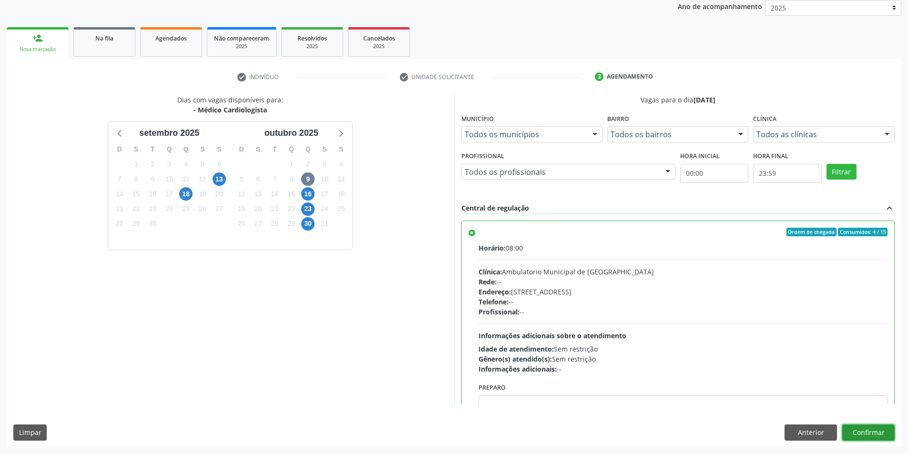
click at [862, 428] on button "Confirmar" at bounding box center [868, 433] width 52 height 16
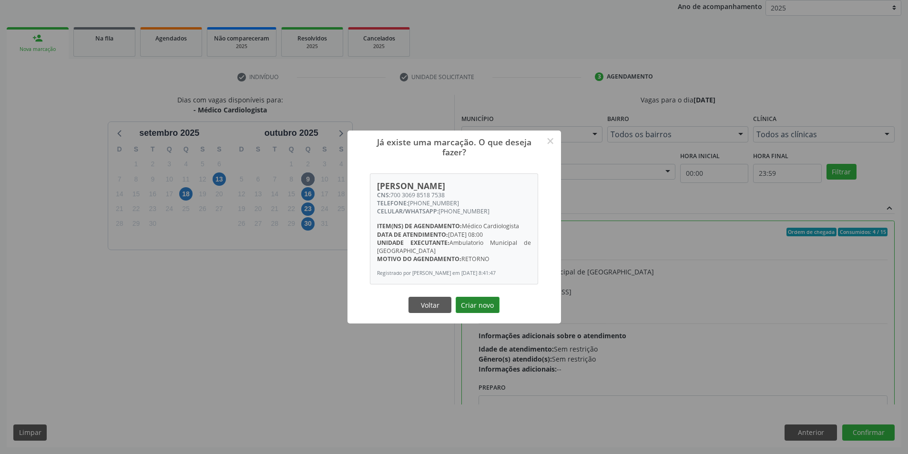
click at [481, 306] on button "Criar novo" at bounding box center [478, 305] width 44 height 16
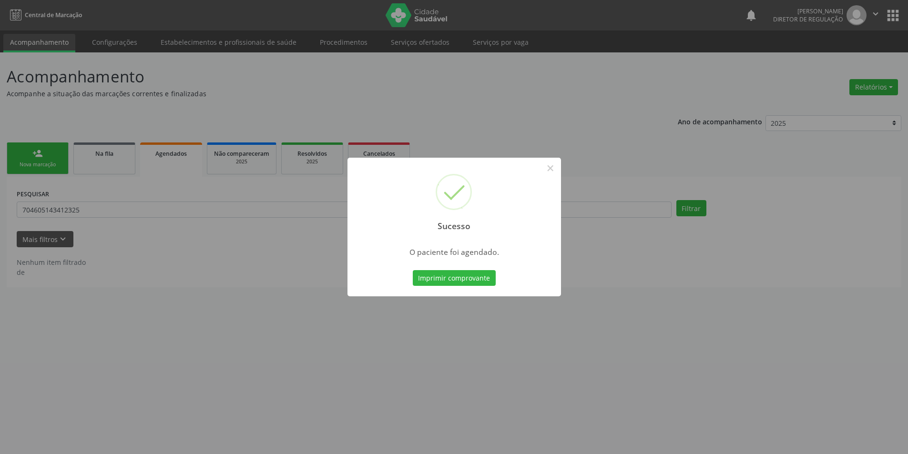
scroll to position [0, 0]
click at [554, 176] on div "Sucesso ×" at bounding box center [458, 199] width 214 height 82
click at [547, 169] on button "×" at bounding box center [554, 168] width 16 height 16
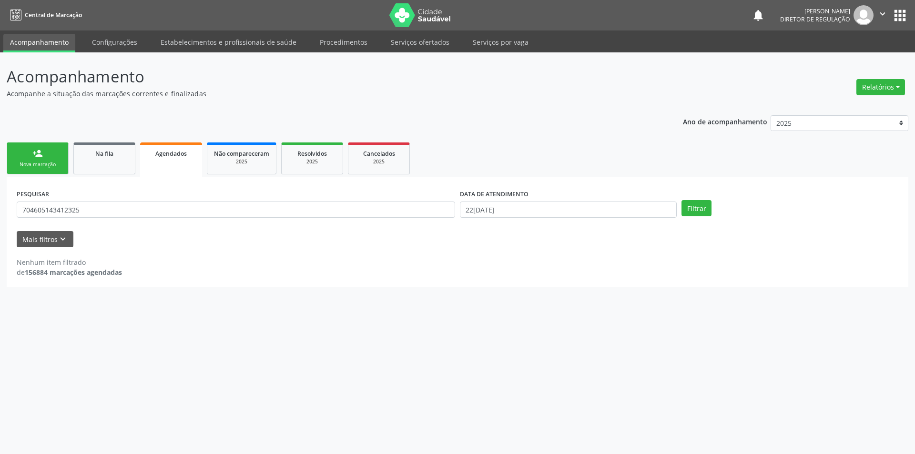
click at [38, 157] on div "person_add" at bounding box center [37, 153] width 10 height 10
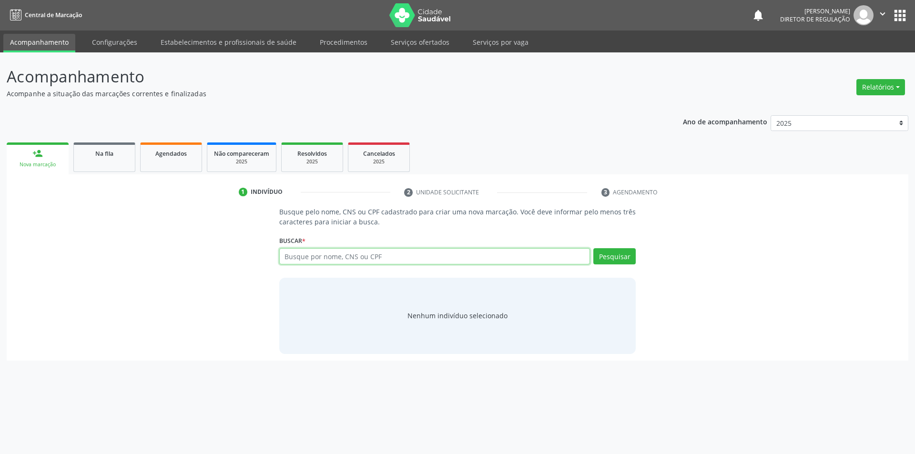
click at [435, 251] on input "text" at bounding box center [434, 256] width 311 height 16
type input "703402044405100"
click at [612, 257] on button "Pesquisar" at bounding box center [614, 256] width 42 height 16
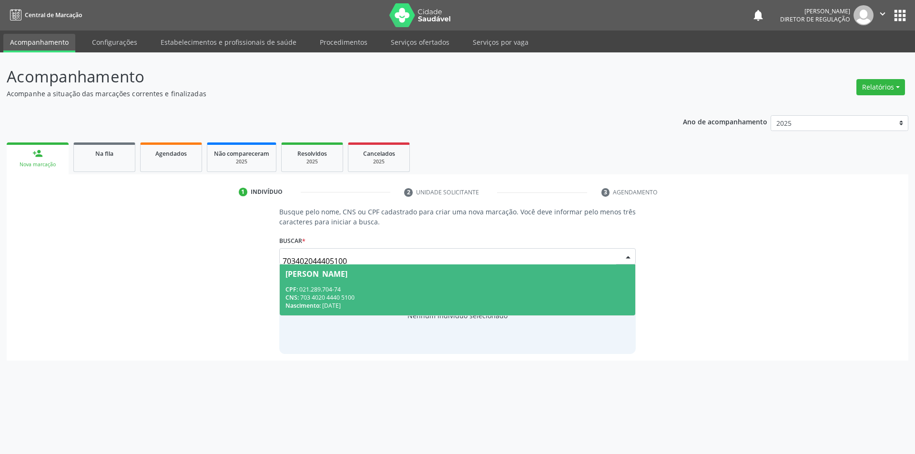
click at [515, 289] on div "CPF: 021.289.704-74" at bounding box center [458, 290] width 345 height 8
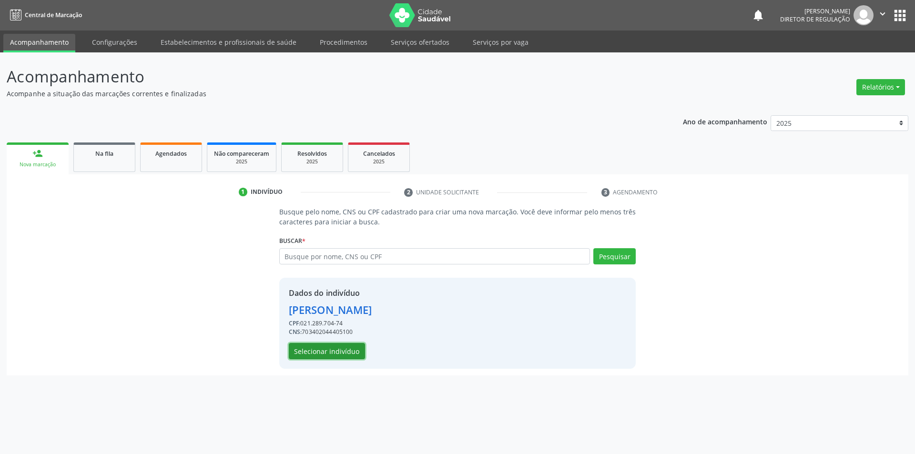
click at [339, 352] on button "Selecionar indivíduo" at bounding box center [327, 351] width 76 height 16
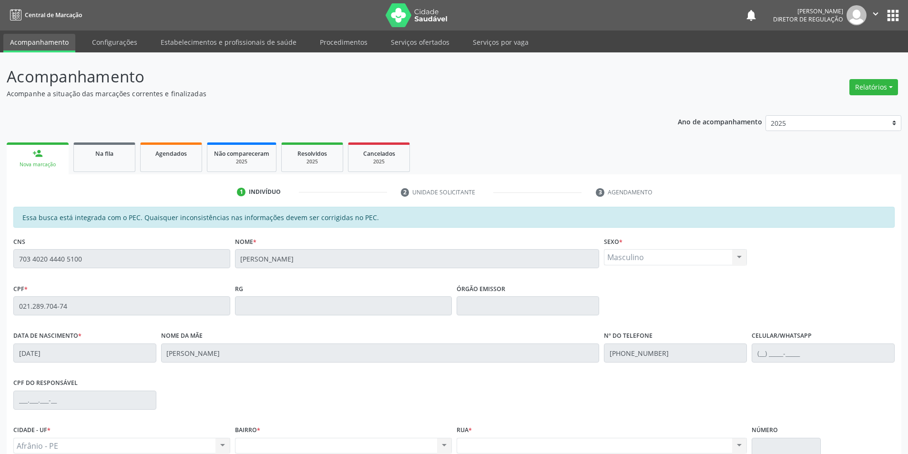
scroll to position [90, 0]
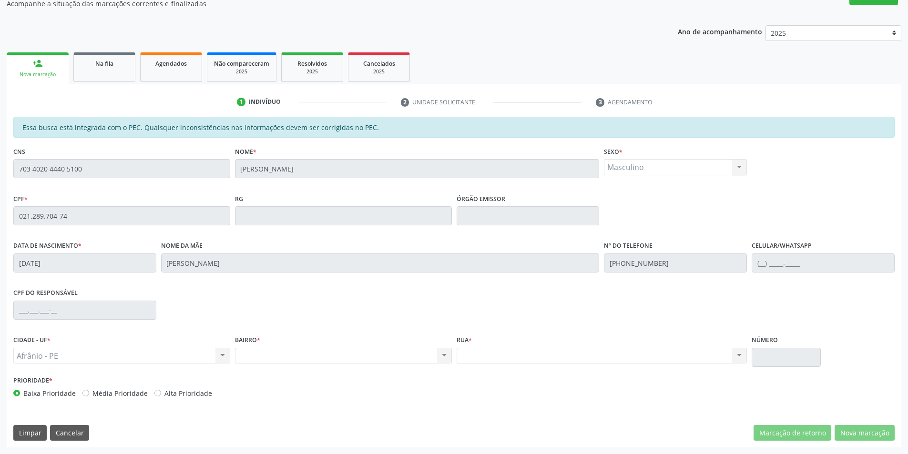
click at [0, 171] on div "Acompanhamento Acompanhe a situação das marcações correntes e finalizadas Relat…" at bounding box center [454, 208] width 908 height 492
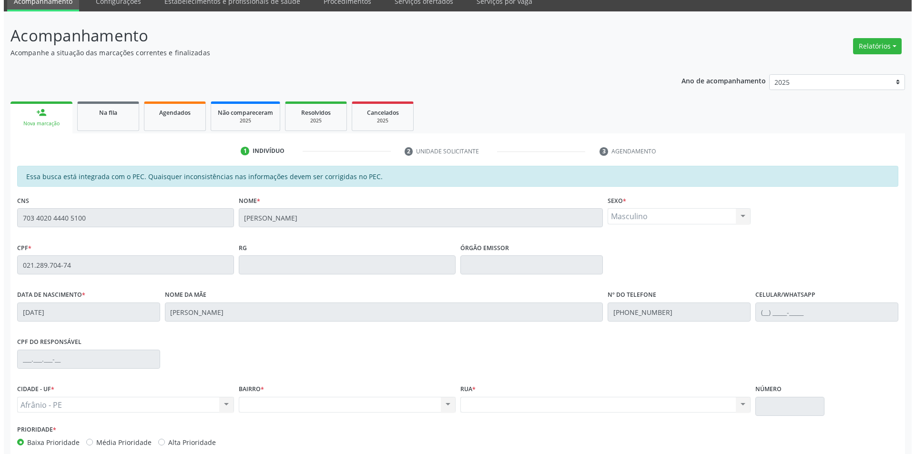
scroll to position [0, 0]
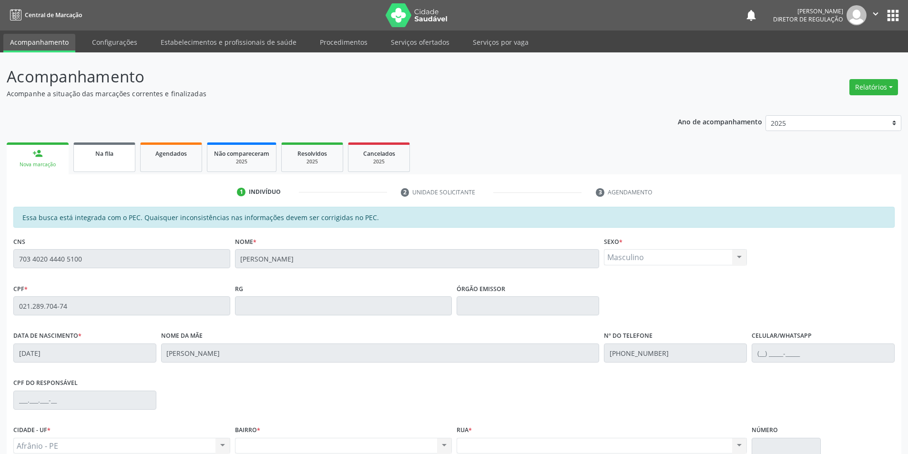
click at [128, 159] on link "Na fila" at bounding box center [104, 158] width 62 height 30
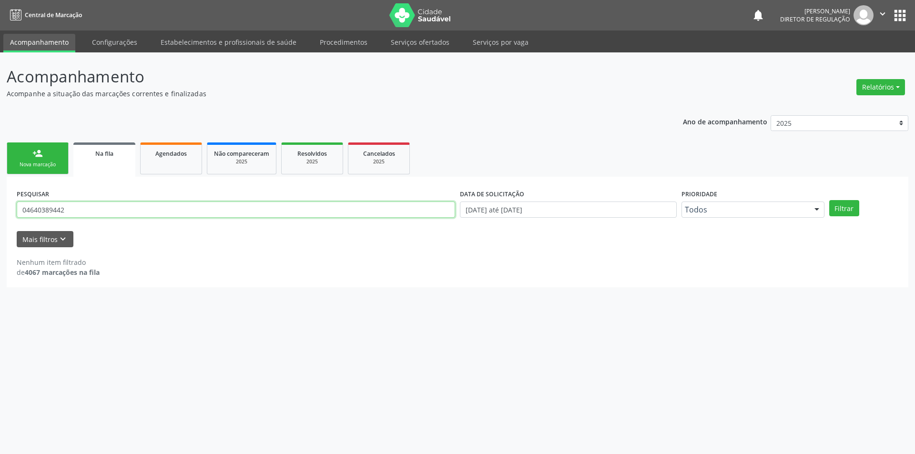
drag, startPoint x: 92, startPoint y: 205, endPoint x: 0, endPoint y: 202, distance: 92.1
click at [0, 204] on div "Acompanhamento Acompanhe a situação das marcações correntes e finalizadas Relat…" at bounding box center [457, 253] width 915 height 402
paste input "703 4020 4440 5100"
type input "703 4020 4440 5100"
click at [846, 201] on button "Filtrar" at bounding box center [844, 208] width 30 height 16
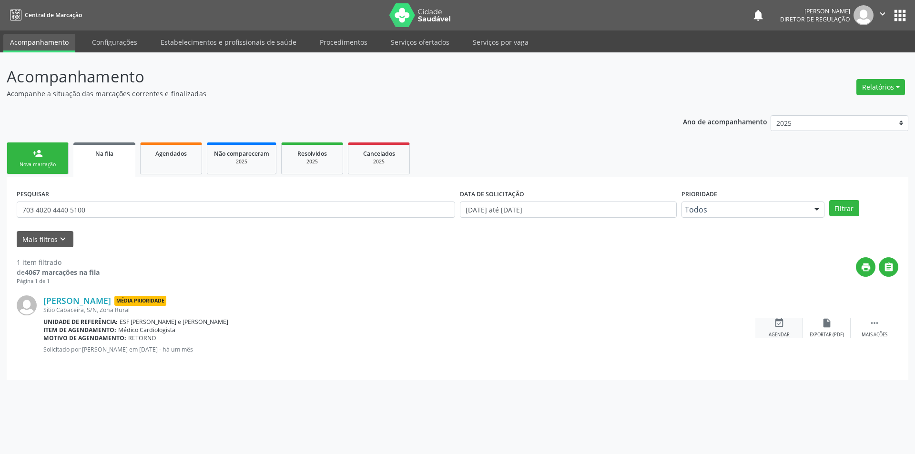
click at [780, 322] on icon "event_available" at bounding box center [779, 323] width 10 height 10
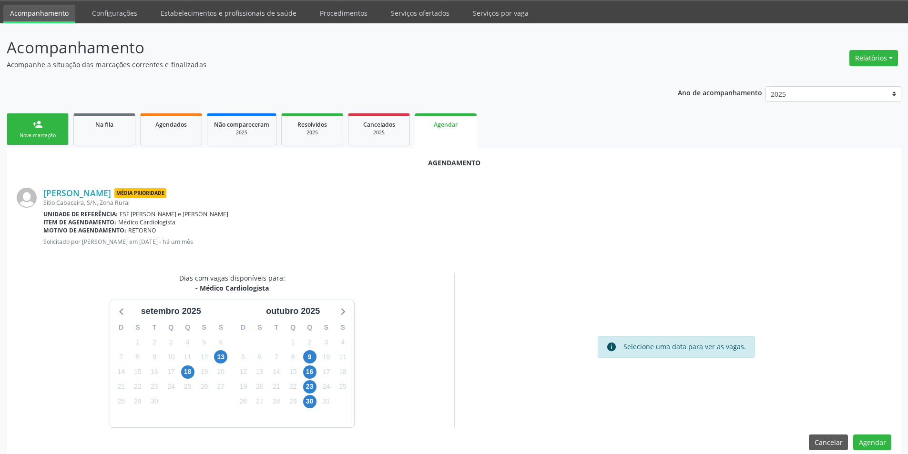
scroll to position [42, 0]
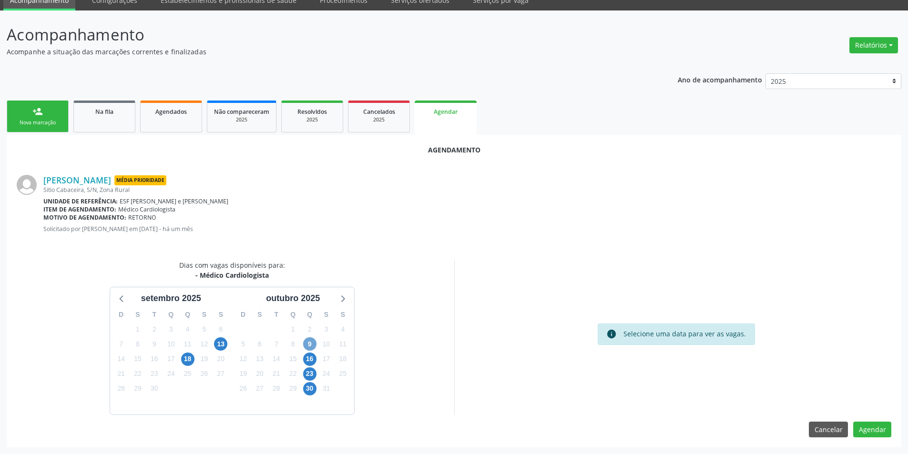
click at [307, 348] on span "9" at bounding box center [309, 343] width 13 height 13
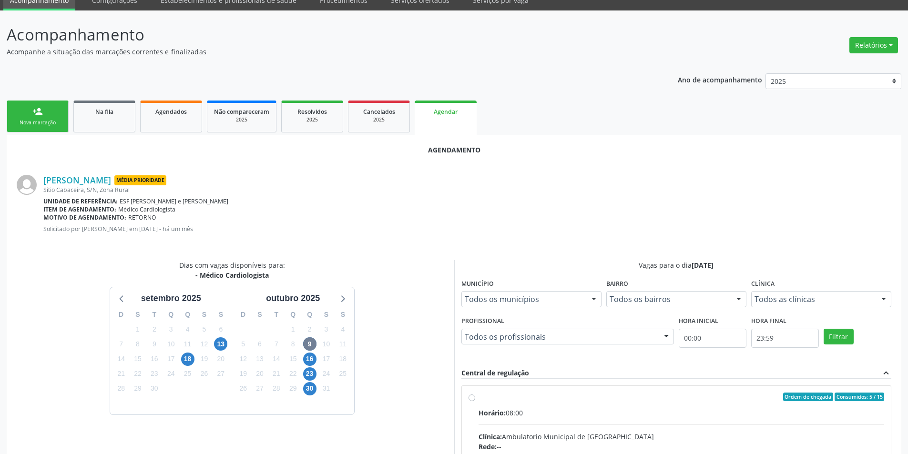
radio input "true"
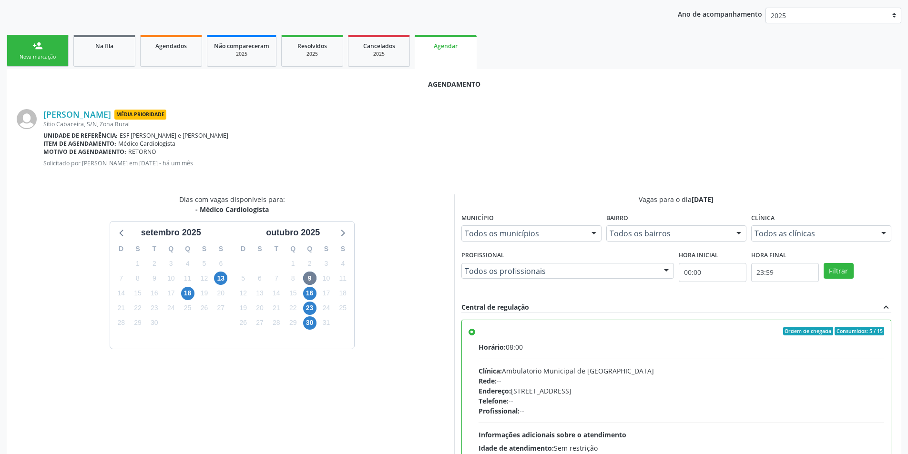
scroll to position [197, 0]
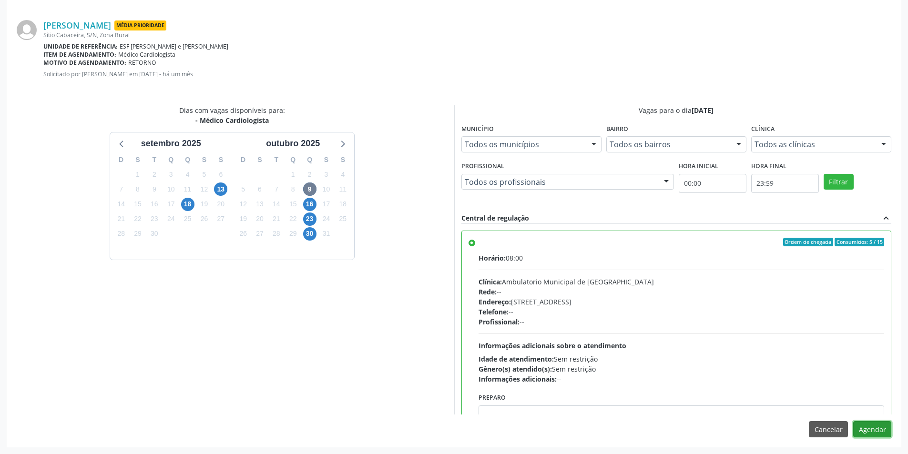
click at [868, 431] on button "Agendar" at bounding box center [872, 429] width 38 height 16
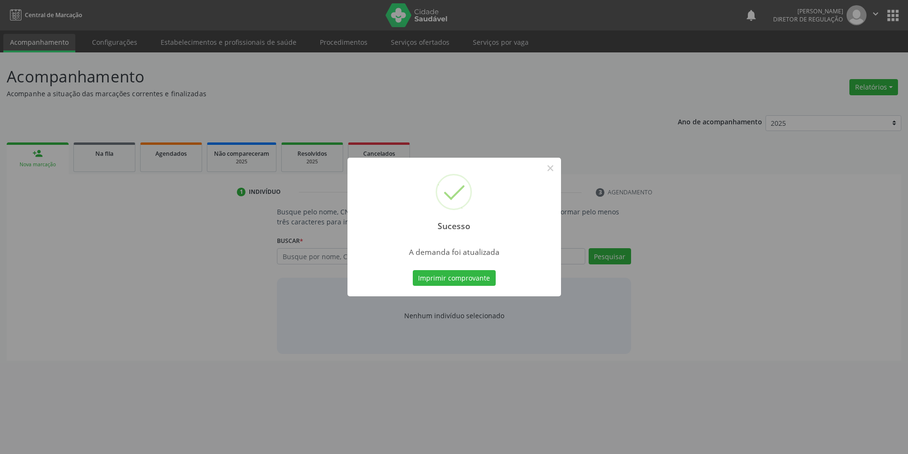
scroll to position [0, 0]
click at [482, 276] on button "Imprimir comprovante" at bounding box center [457, 278] width 83 height 16
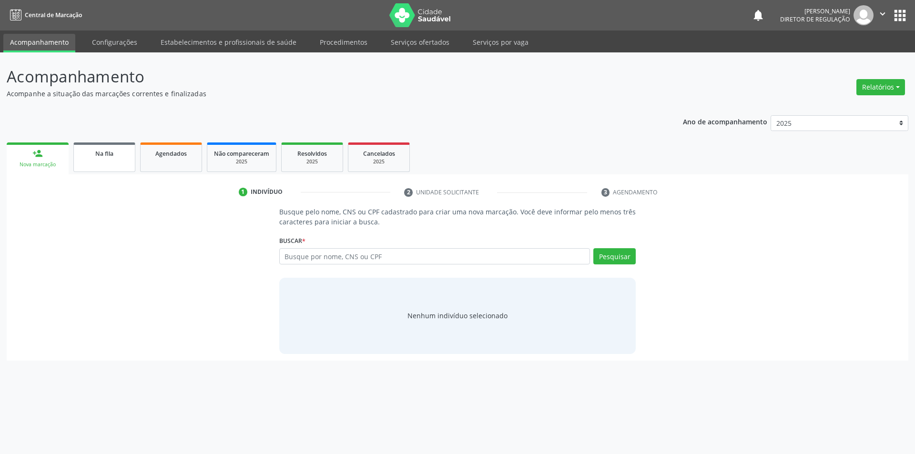
click at [108, 152] on span "Na fila" at bounding box center [104, 154] width 18 height 8
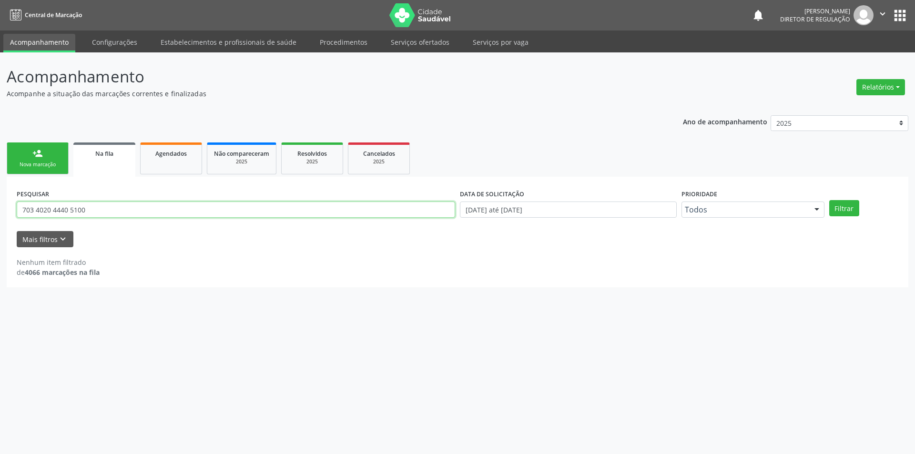
click at [0, 183] on div "Acompanhamento Acompanhe a situação das marcações correntes e finalizadas Relat…" at bounding box center [457, 253] width 915 height 402
type input "708003889856020"
click at [850, 206] on button "Filtrar" at bounding box center [844, 208] width 30 height 16
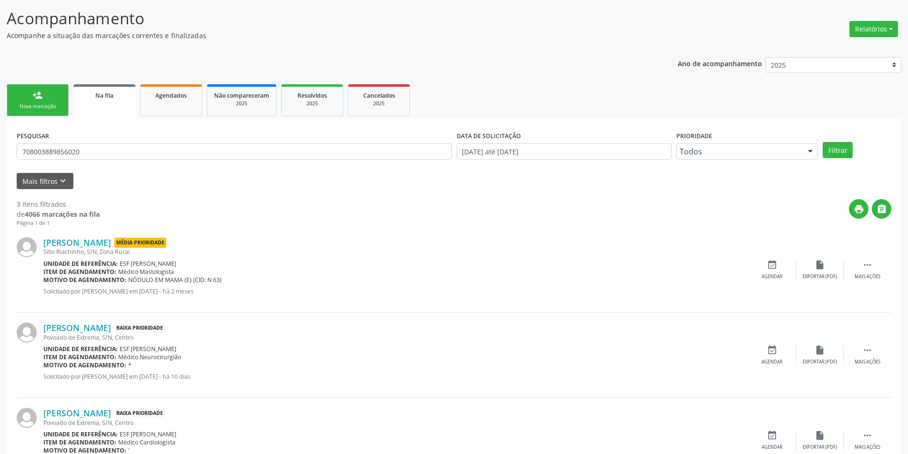
scroll to position [104, 0]
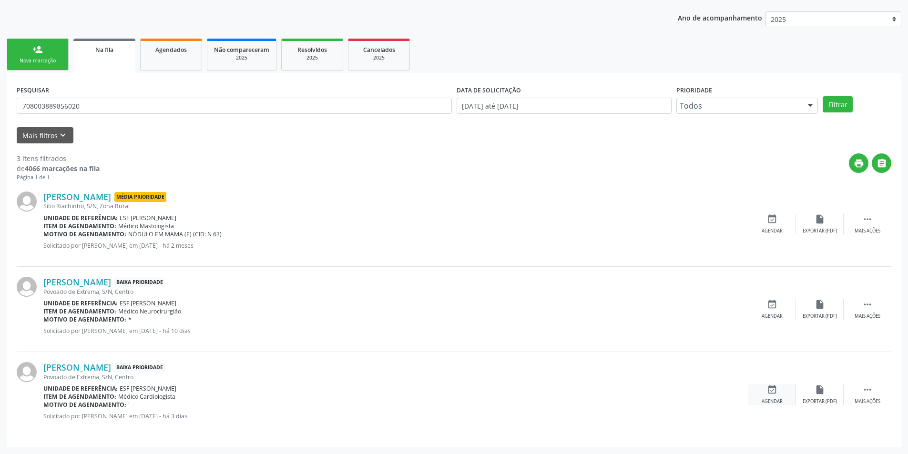
click at [760, 392] on div "event_available Agendar" at bounding box center [772, 395] width 48 height 20
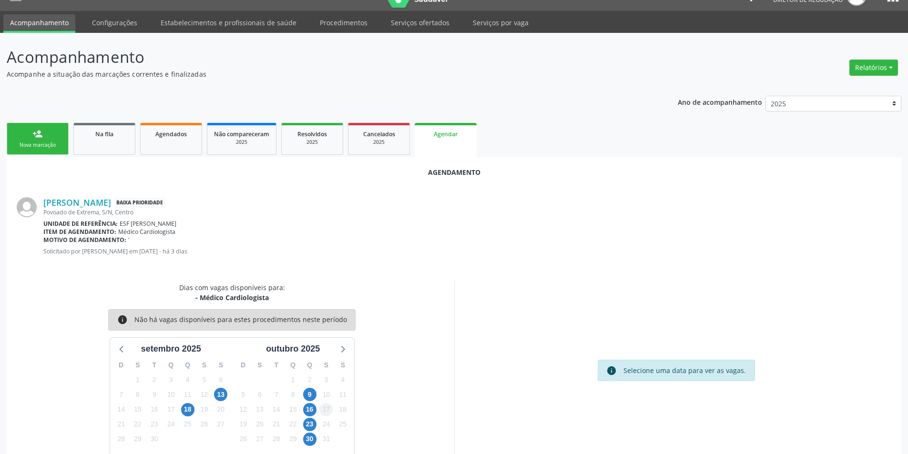
scroll to position [42, 0]
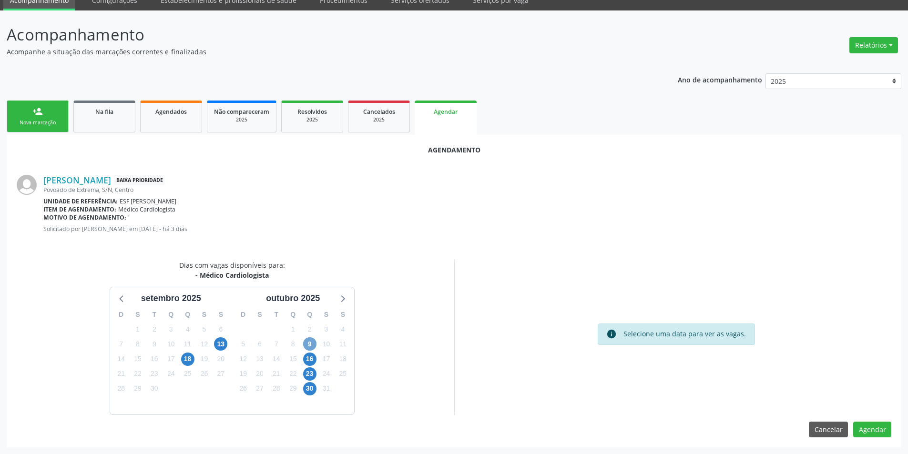
click at [308, 344] on span "9" at bounding box center [309, 343] width 13 height 13
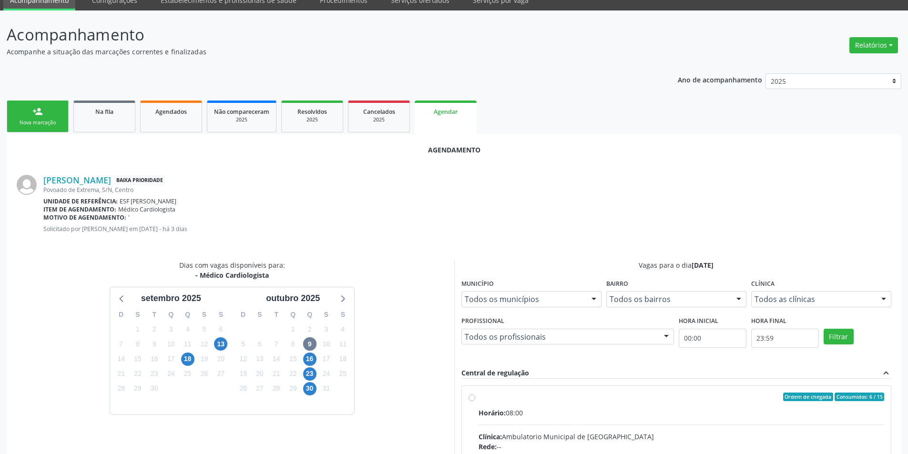
click at [506, 408] on span "Horário:" at bounding box center [492, 412] width 27 height 9
click at [475, 401] on input "Ordem de chegada Consumidos: 6 / 15 Horário: 08:00 Clínica: Ambulatorio Municip…" at bounding box center [472, 397] width 7 height 9
radio input "true"
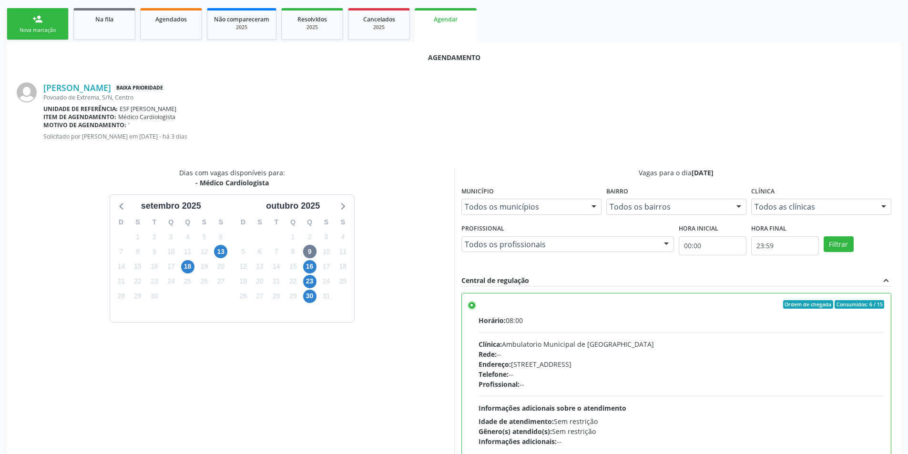
scroll to position [197, 0]
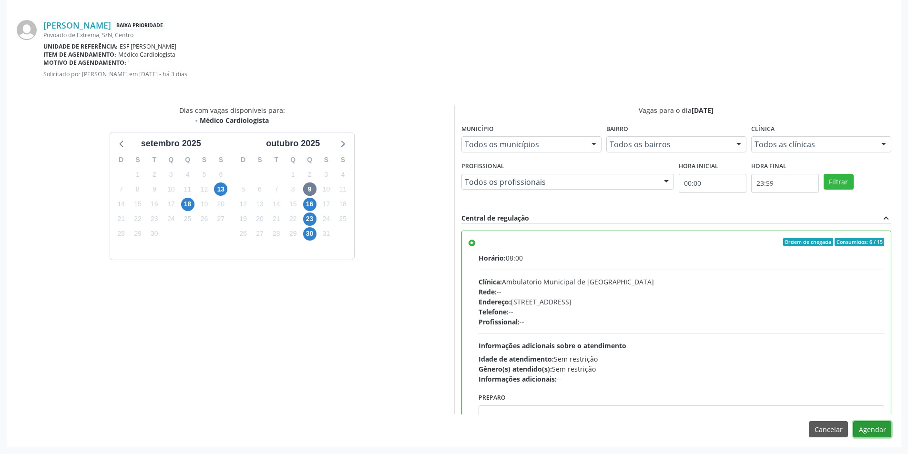
click at [879, 428] on button "Agendar" at bounding box center [872, 429] width 38 height 16
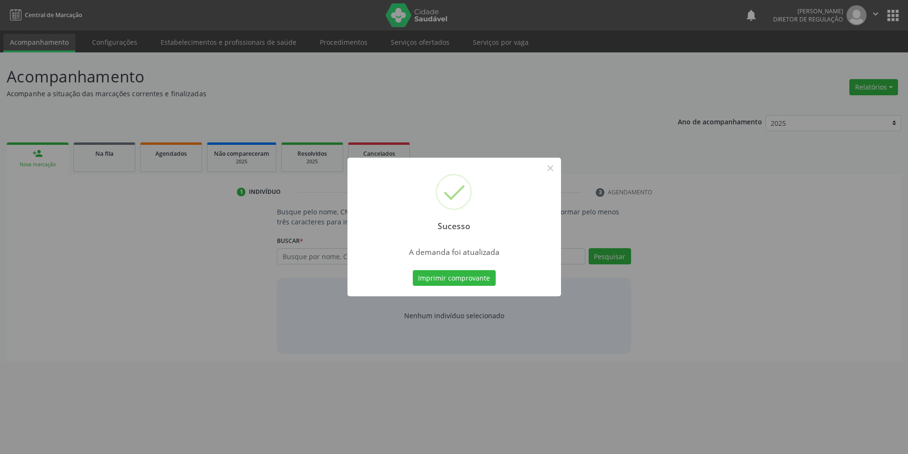
scroll to position [0, 0]
click at [475, 276] on button "Imprimir comprovante" at bounding box center [457, 278] width 83 height 16
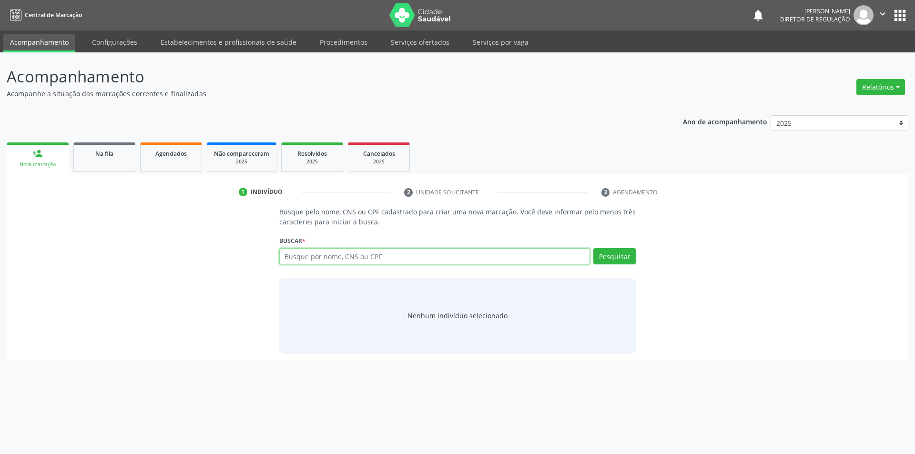
click at [328, 255] on input "text" at bounding box center [434, 256] width 311 height 16
type input "02123930490"
drag, startPoint x: 608, startPoint y: 262, endPoint x: 612, endPoint y: 259, distance: 5.6
click at [609, 261] on button "Pesquisar" at bounding box center [614, 256] width 42 height 16
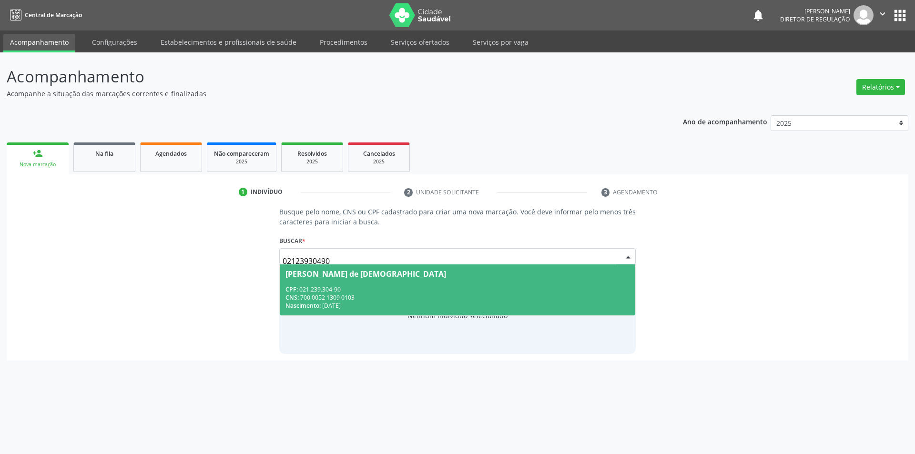
click at [363, 265] on span "Maria Domiciana de Jesus CPF: 021.239.304-90 CNS: 700 0052 1309 0103 Nascimento…" at bounding box center [458, 290] width 356 height 51
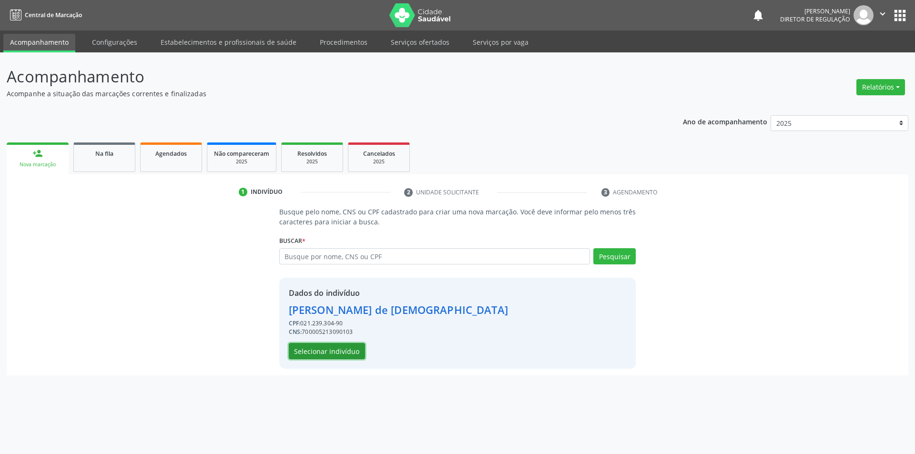
click at [326, 353] on button "Selecionar indivíduo" at bounding box center [327, 351] width 76 height 16
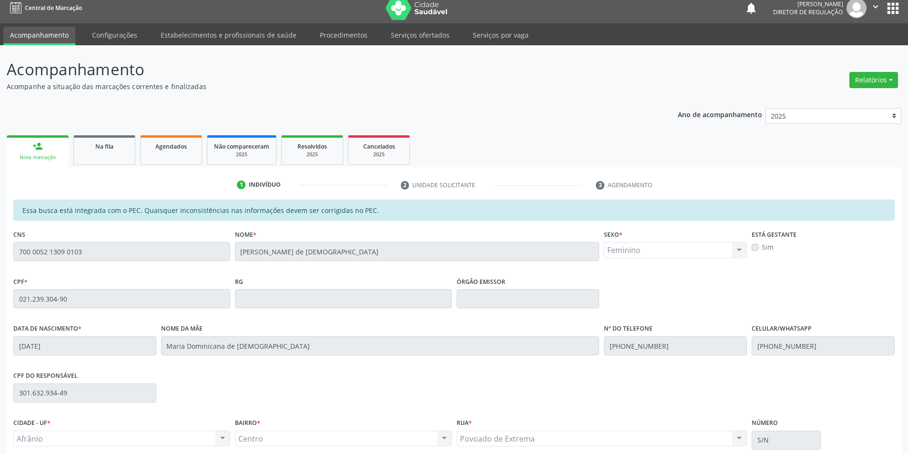
scroll to position [90, 0]
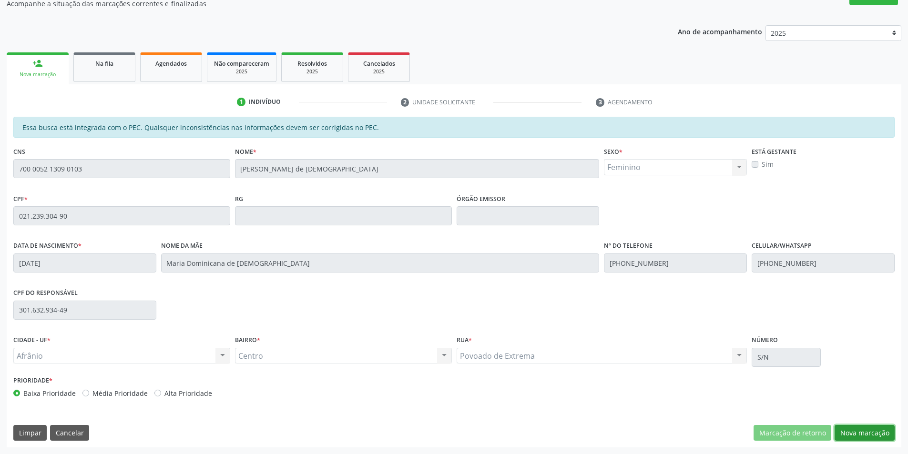
click at [872, 432] on button "Nova marcação" at bounding box center [865, 433] width 60 height 16
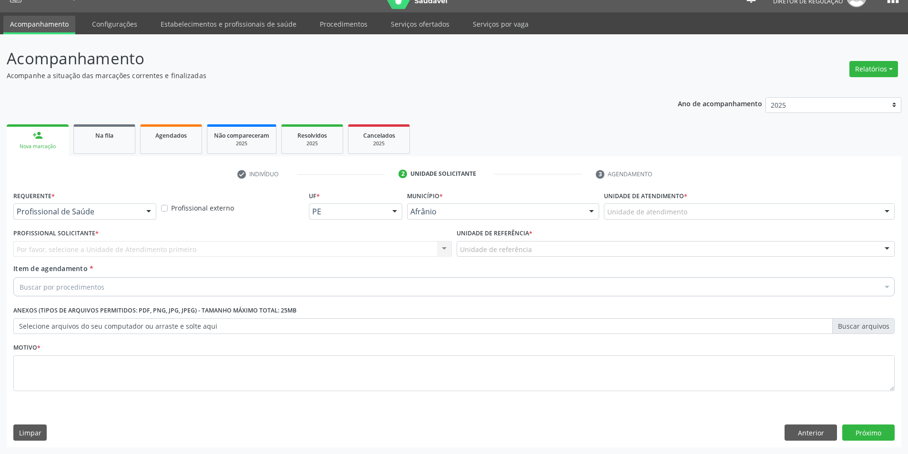
scroll to position [18, 0]
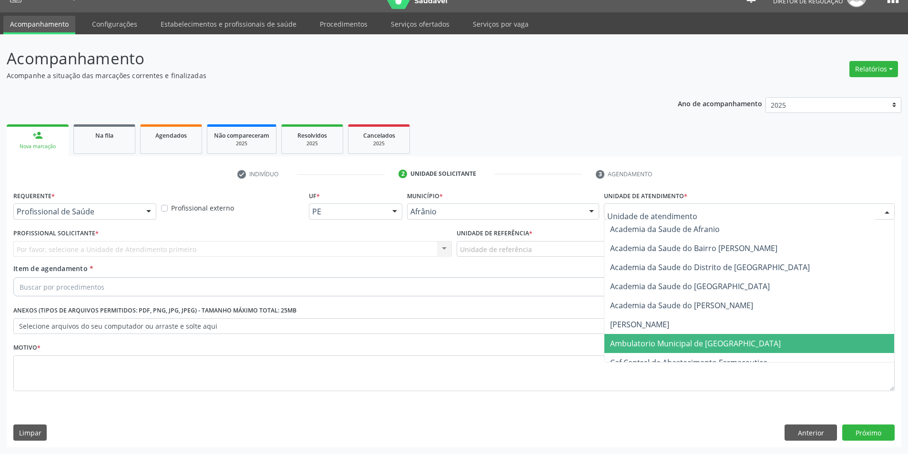
click at [649, 343] on span "Ambulatorio Municipal de [GEOGRAPHIC_DATA]" at bounding box center [695, 343] width 171 height 10
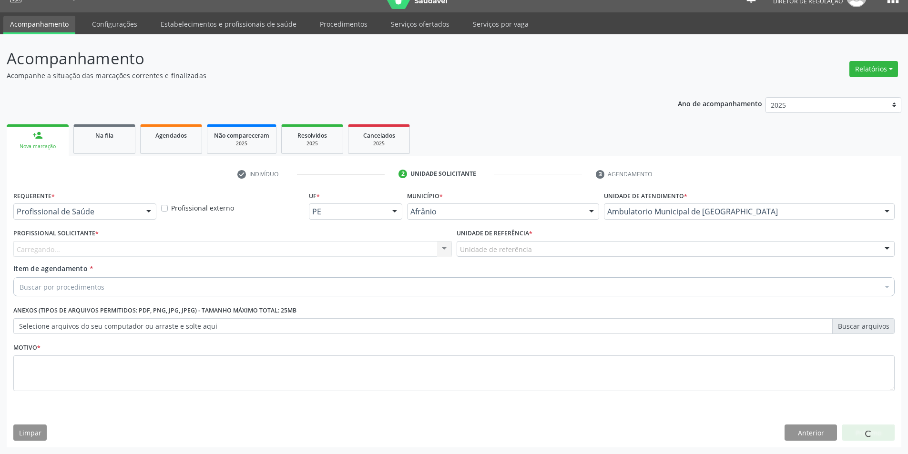
click at [529, 253] on div "Unidade de referência" at bounding box center [676, 249] width 438 height 16
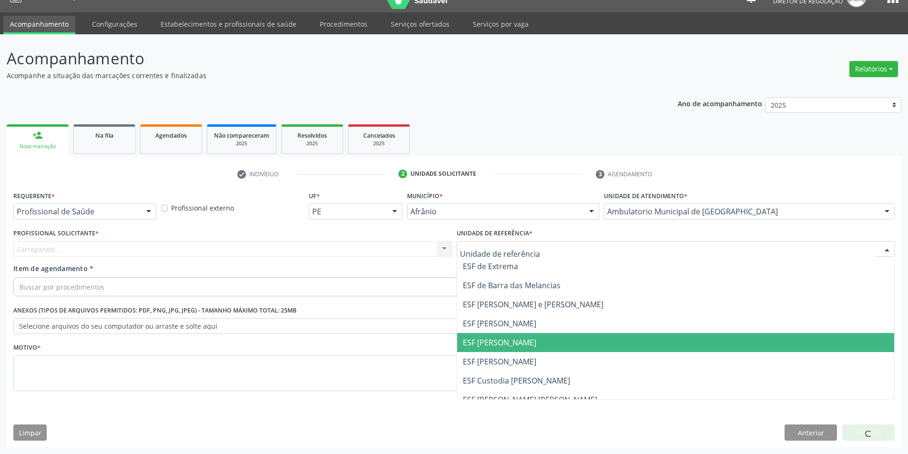
click at [507, 337] on span "ESF [PERSON_NAME]" at bounding box center [676, 342] width 438 height 19
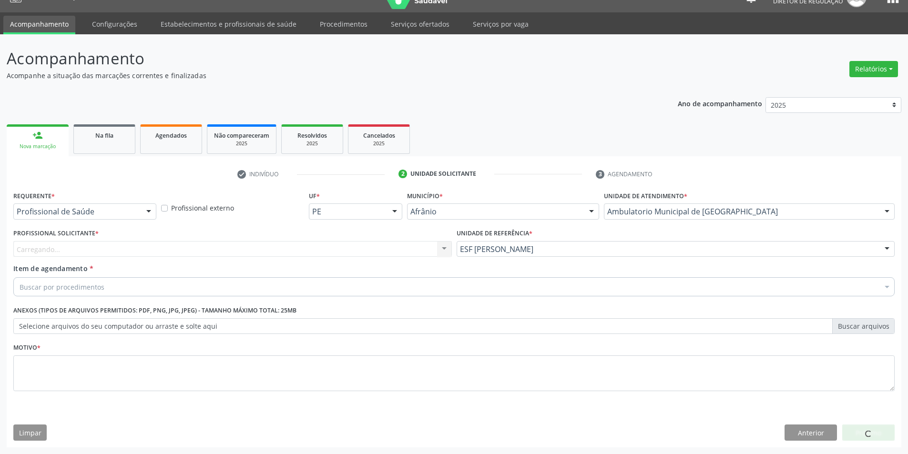
click at [326, 256] on div "Carregando... Nenhum resultado encontrado para: " " Não há nenhuma opção para s…" at bounding box center [232, 249] width 438 height 16
click at [324, 255] on div "Profissional solicitante" at bounding box center [232, 249] width 438 height 16
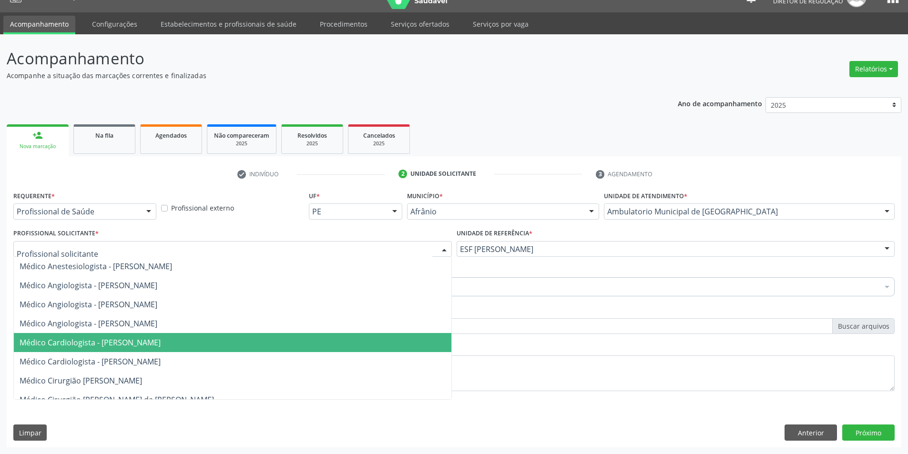
click at [161, 342] on span "Médico Cardiologista - [PERSON_NAME]" at bounding box center [90, 342] width 141 height 10
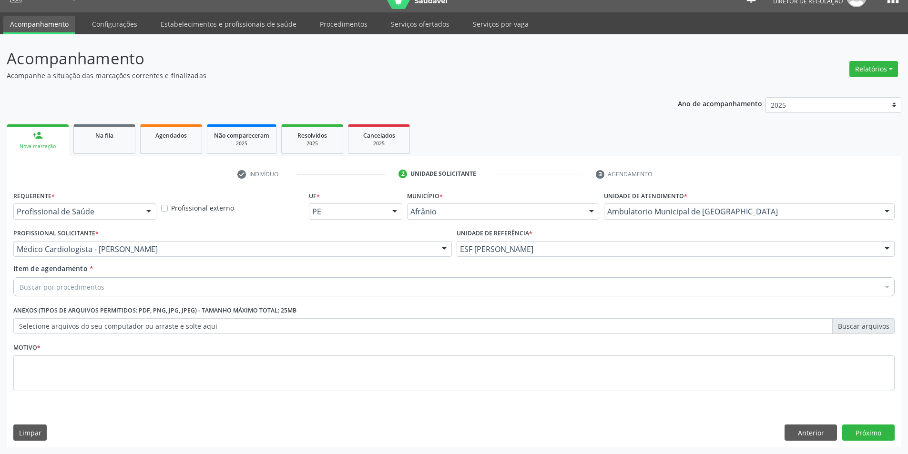
click at [145, 292] on div "Buscar por procedimentos" at bounding box center [453, 286] width 881 height 19
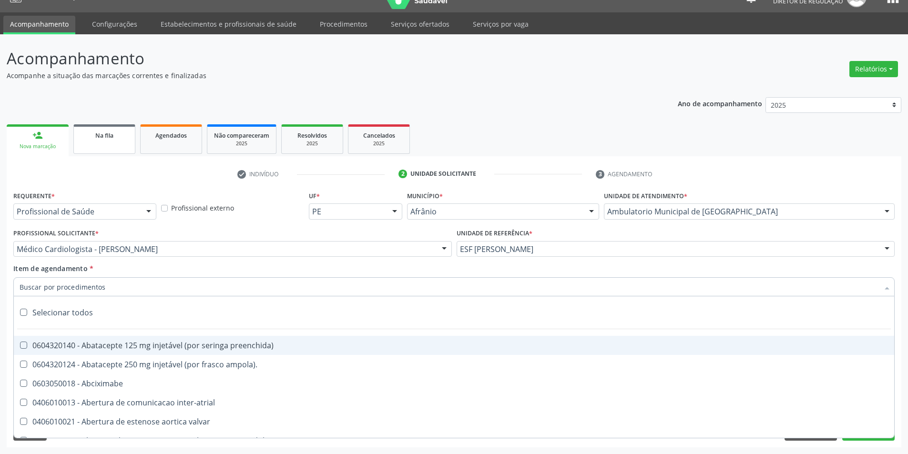
click at [123, 143] on link "Na fila" at bounding box center [104, 139] width 62 height 30
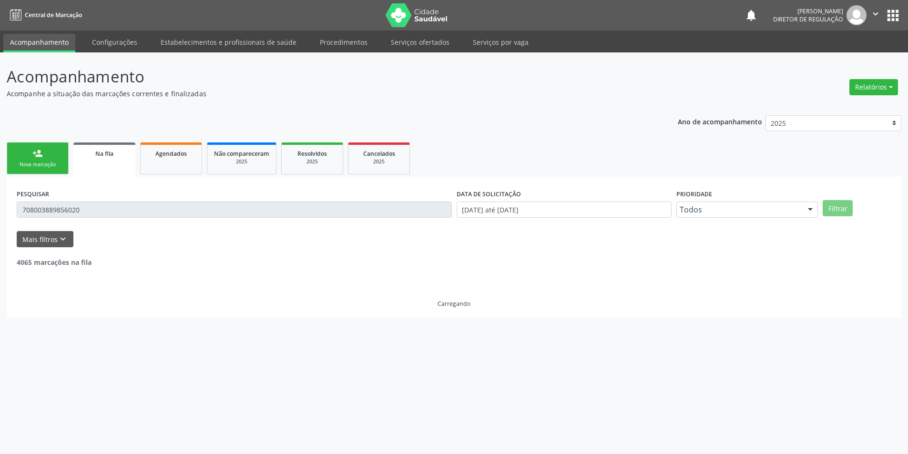
scroll to position [0, 0]
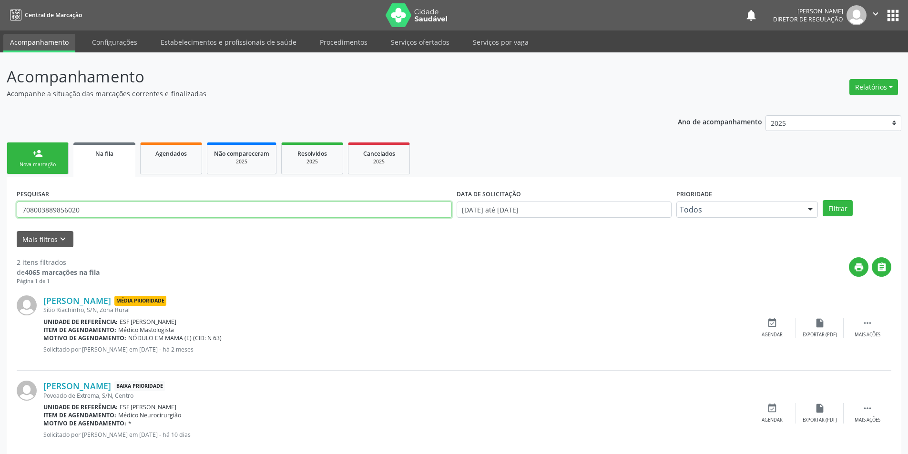
drag, startPoint x: 30, startPoint y: 209, endPoint x: 0, endPoint y: 200, distance: 30.9
click at [0, 202] on div "Acompanhamento Acompanhe a situação das marcações correntes e finalizadas Relat…" at bounding box center [454, 262] width 908 height 420
type input "7"
type input "02123930490"
click at [838, 210] on button "Filtrar" at bounding box center [838, 208] width 30 height 16
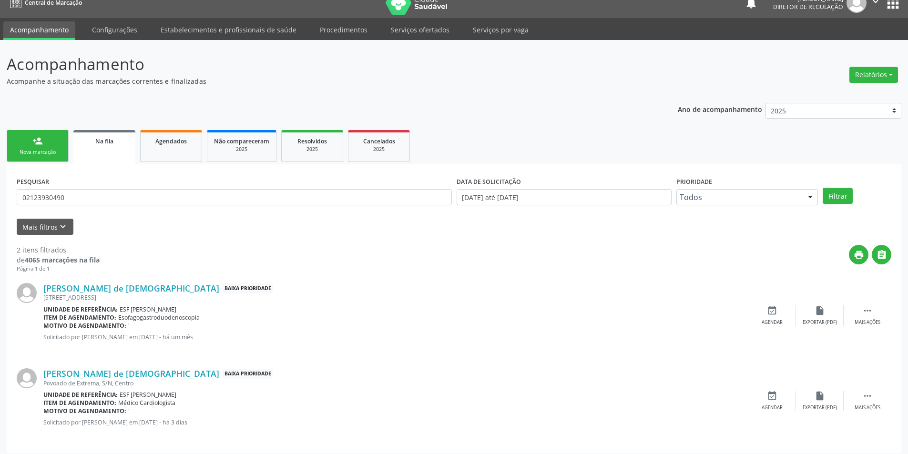
scroll to position [18, 0]
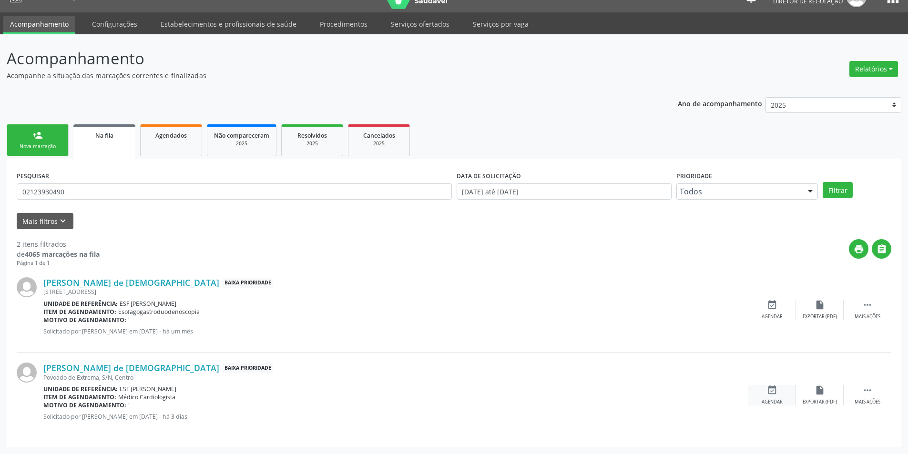
click at [768, 392] on icon "event_available" at bounding box center [772, 390] width 10 height 10
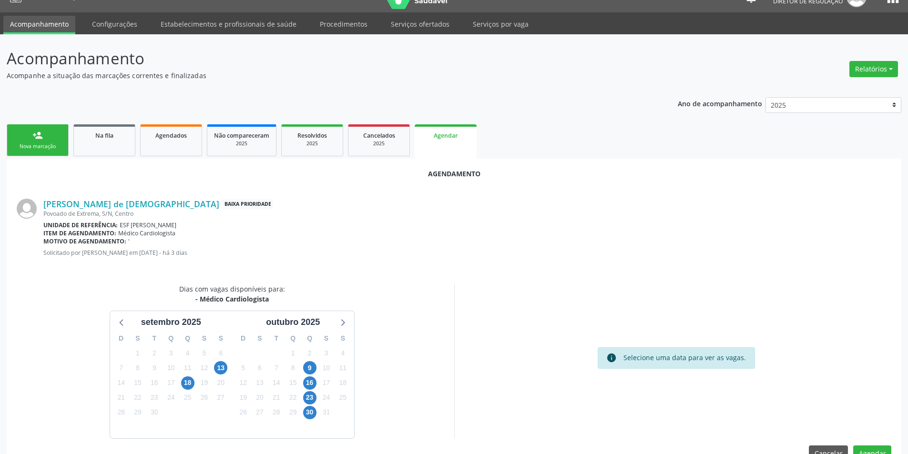
click at [317, 367] on div "9" at bounding box center [309, 368] width 17 height 15
click at [312, 367] on span "9" at bounding box center [309, 367] width 13 height 13
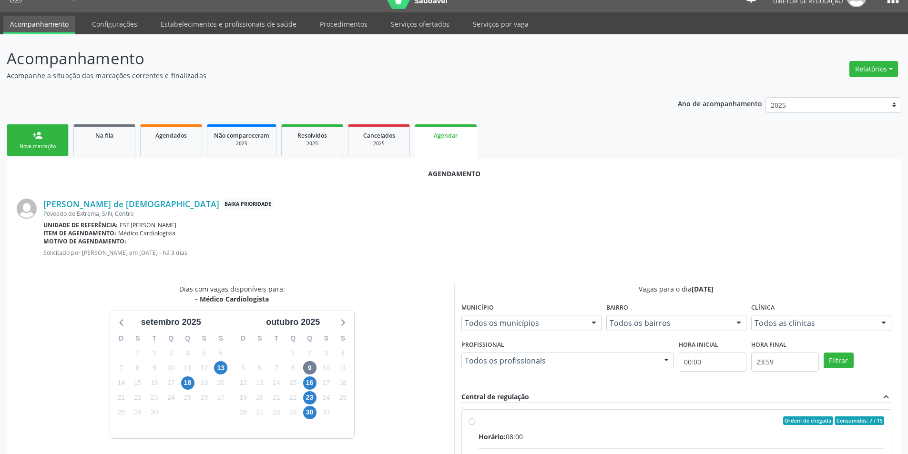
click at [475, 425] on input "Ordem de chegada Consumidos: 7 / 15 Horário: 08:00 Clínica: Ambulatorio Municip…" at bounding box center [472, 421] width 7 height 9
radio input "true"
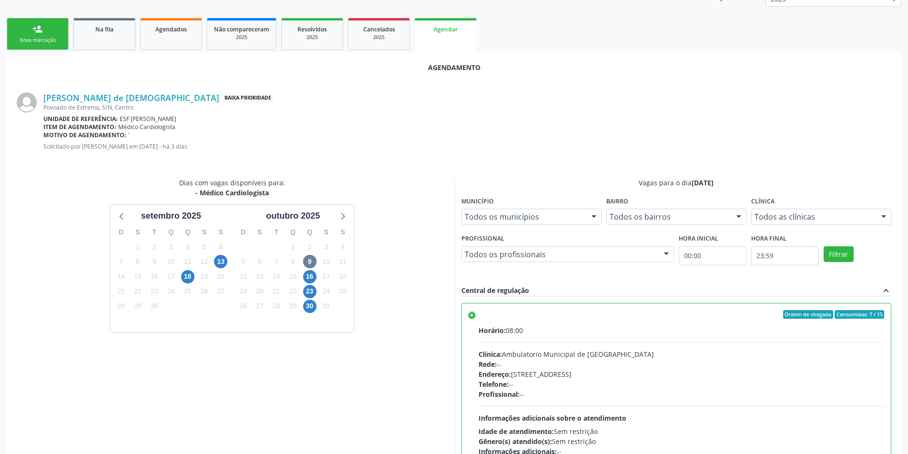
scroll to position [197, 0]
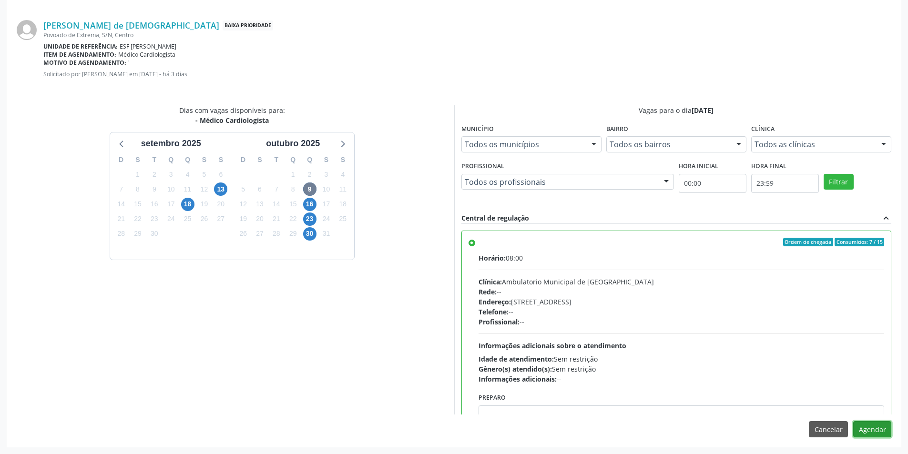
click at [873, 429] on button "Agendar" at bounding box center [872, 429] width 38 height 16
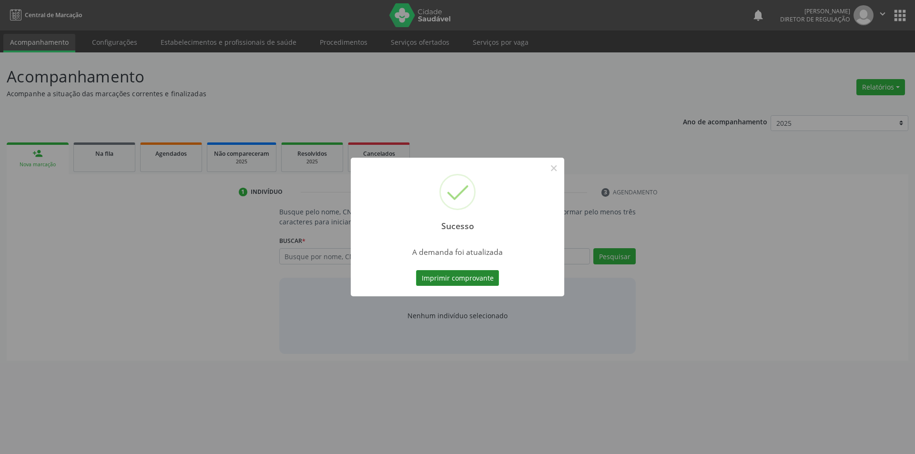
click at [480, 283] on button "Imprimir comprovante" at bounding box center [457, 278] width 83 height 16
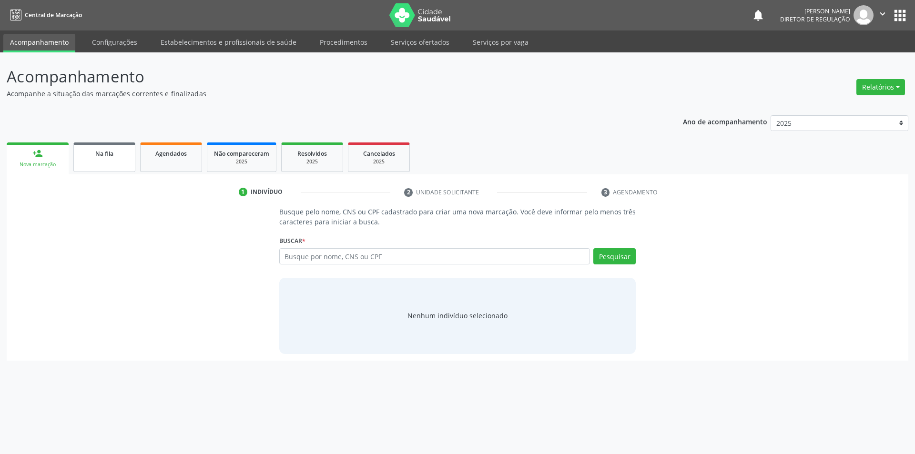
click at [114, 153] on div "Na fila" at bounding box center [105, 153] width 48 height 10
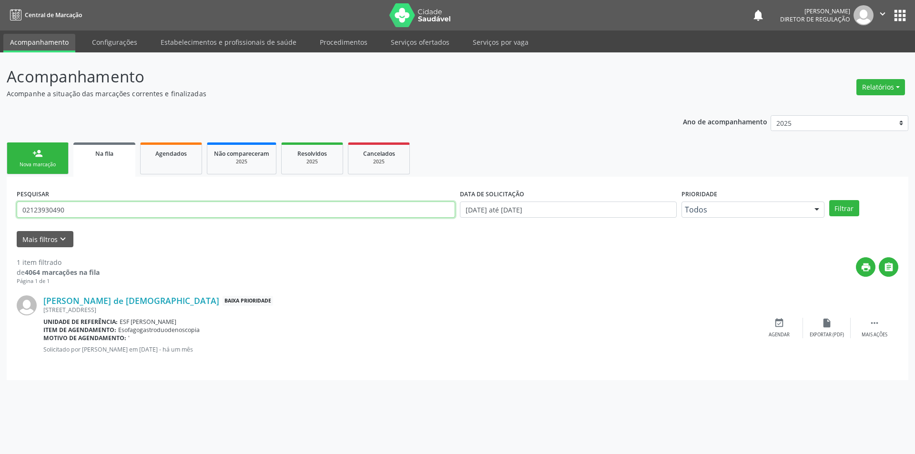
drag, startPoint x: 131, startPoint y: 217, endPoint x: 0, endPoint y: 208, distance: 131.4
click at [0, 208] on div "Acompanhamento Acompanhe a situação das marcações correntes e finalizadas Relat…" at bounding box center [457, 253] width 915 height 402
type input "701109028084810"
click at [845, 200] on div "PESQUISAR 701109028084810 DATA DE SOLICITAÇÃO 01/01/2018 até 22/09/2025 Priorid…" at bounding box center [457, 205] width 887 height 37
click at [849, 209] on button "Filtrar" at bounding box center [844, 208] width 30 height 16
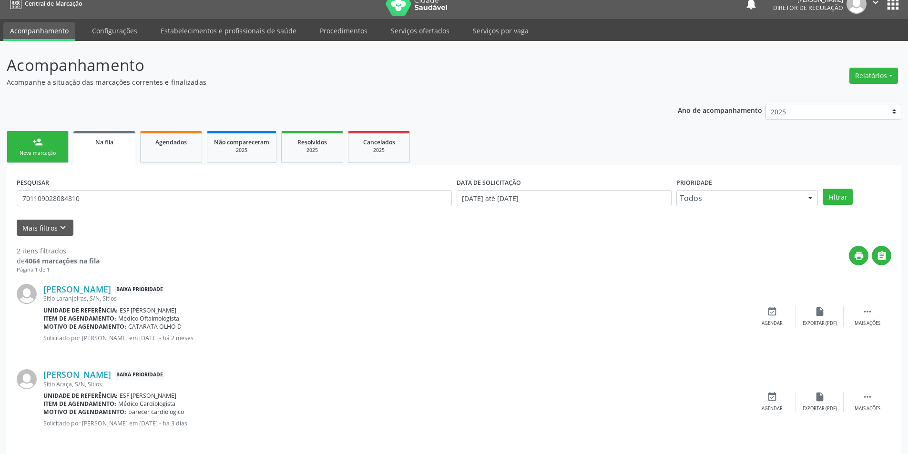
scroll to position [18, 0]
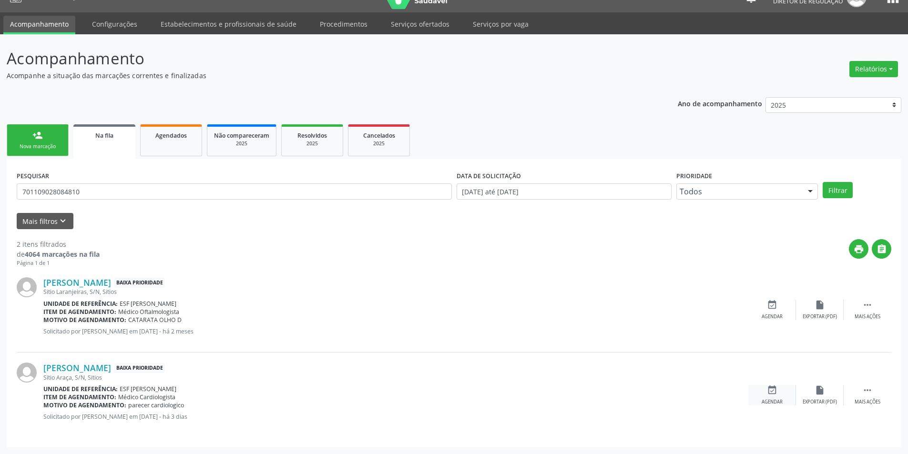
click at [781, 400] on div "Agendar" at bounding box center [772, 402] width 21 height 7
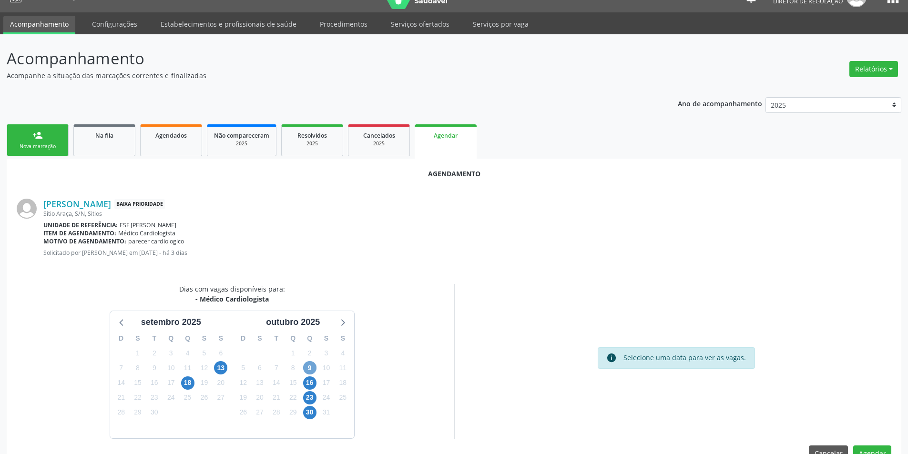
click at [306, 367] on span "9" at bounding box center [309, 367] width 13 height 13
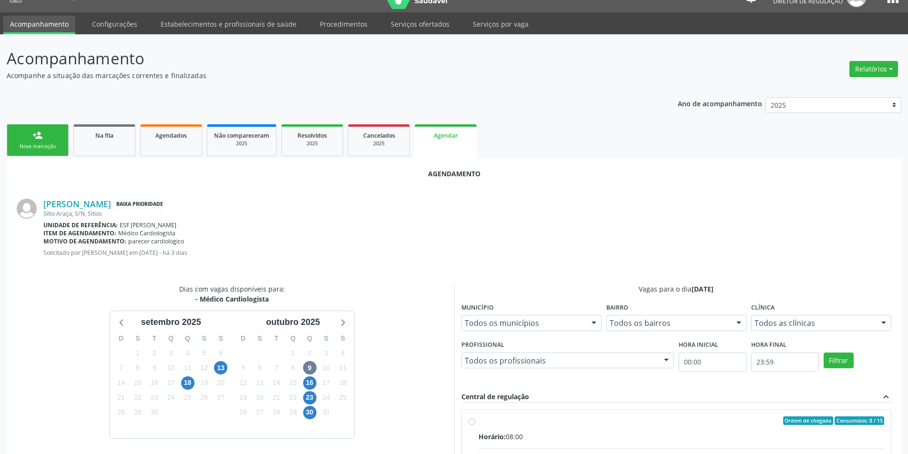
click at [499, 423] on div "Ordem de chegada Consumidos: 8 / 15" at bounding box center [682, 421] width 406 height 9
click at [475, 423] on input "Ordem de chegada Consumidos: 8 / 15 Horário: 08:00 Clínica: Ambulatorio Municip…" at bounding box center [472, 421] width 7 height 9
radio input "true"
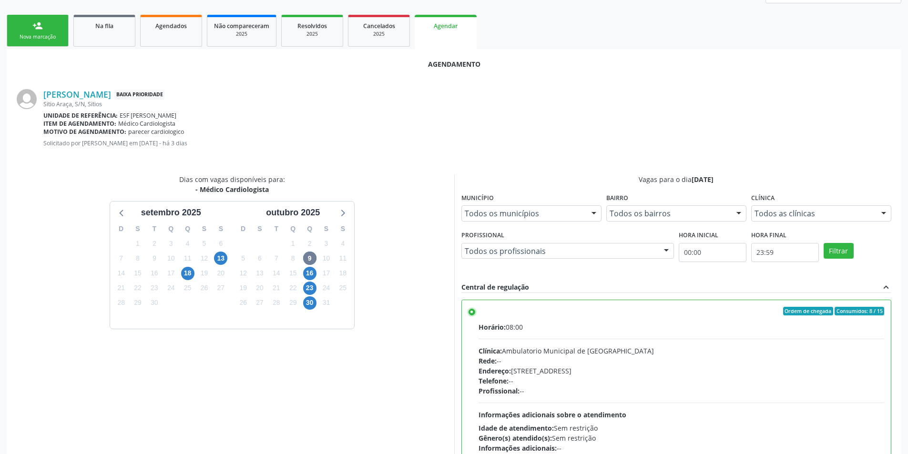
scroll to position [197, 0]
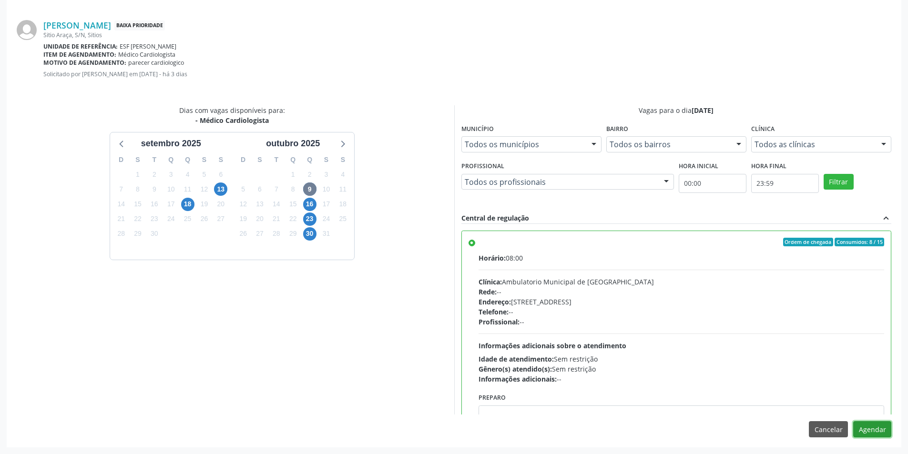
click at [879, 430] on button "Agendar" at bounding box center [872, 429] width 38 height 16
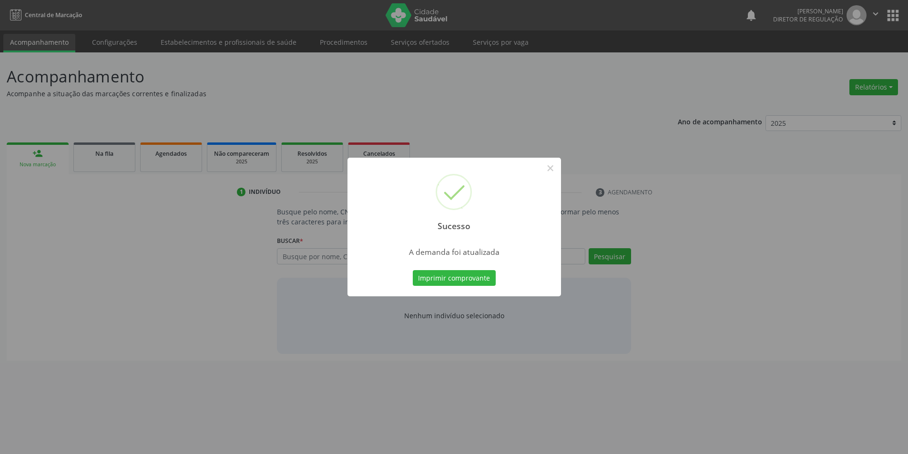
scroll to position [0, 0]
click at [489, 276] on button "Imprimir comprovante" at bounding box center [457, 278] width 83 height 16
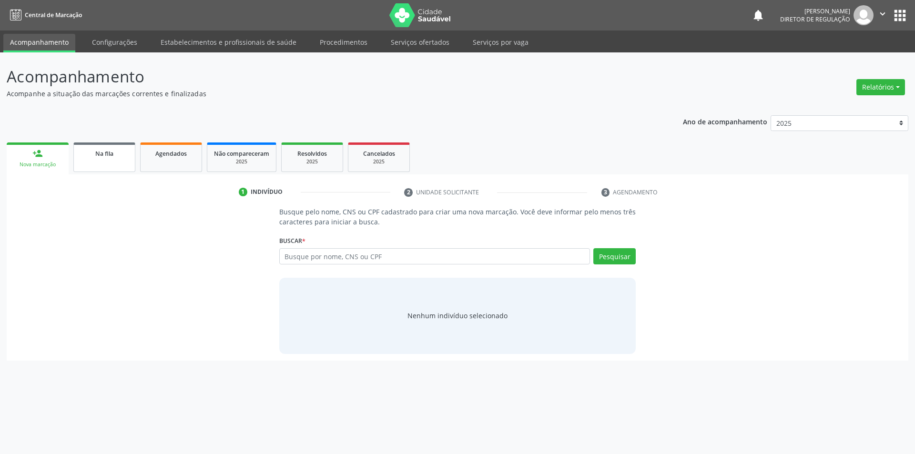
click at [105, 167] on link "Na fila" at bounding box center [104, 158] width 62 height 30
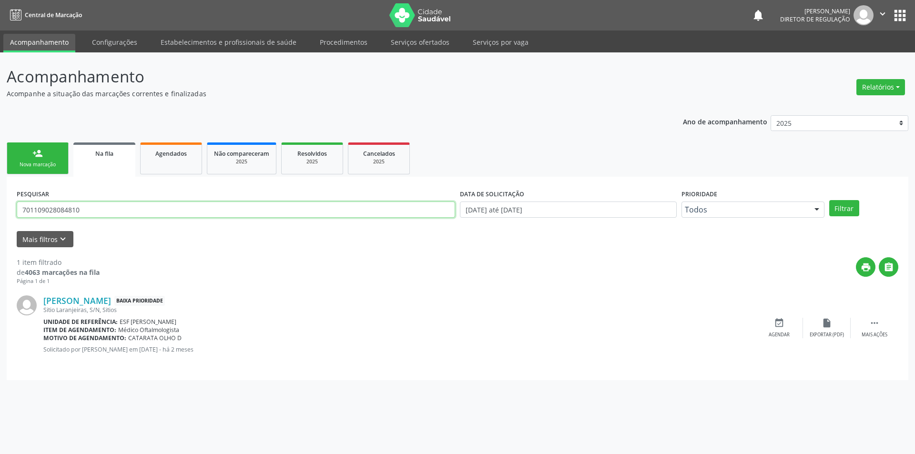
drag, startPoint x: 104, startPoint y: 209, endPoint x: 0, endPoint y: 188, distance: 106.5
click at [0, 188] on div "Acompanhamento Acompanhe a situação das marcações correntes e finalizadas Relat…" at bounding box center [457, 253] width 915 height 402
type input "702007896255589"
click at [839, 204] on button "Filtrar" at bounding box center [844, 208] width 30 height 16
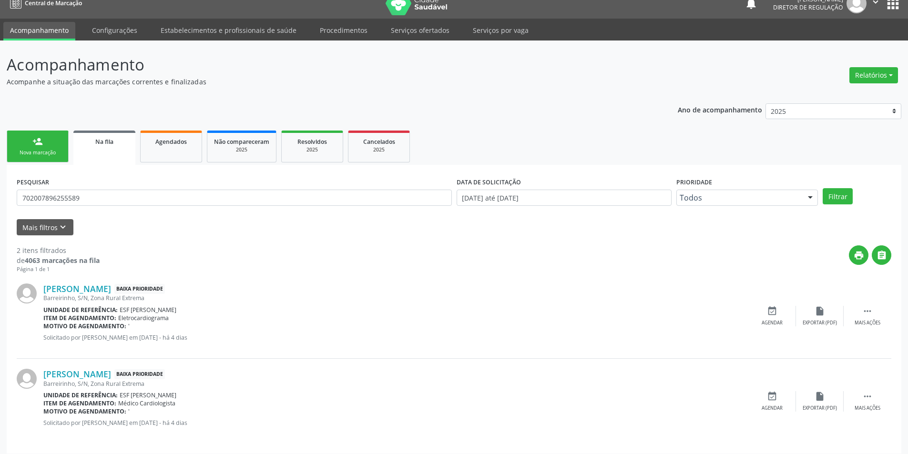
scroll to position [18, 0]
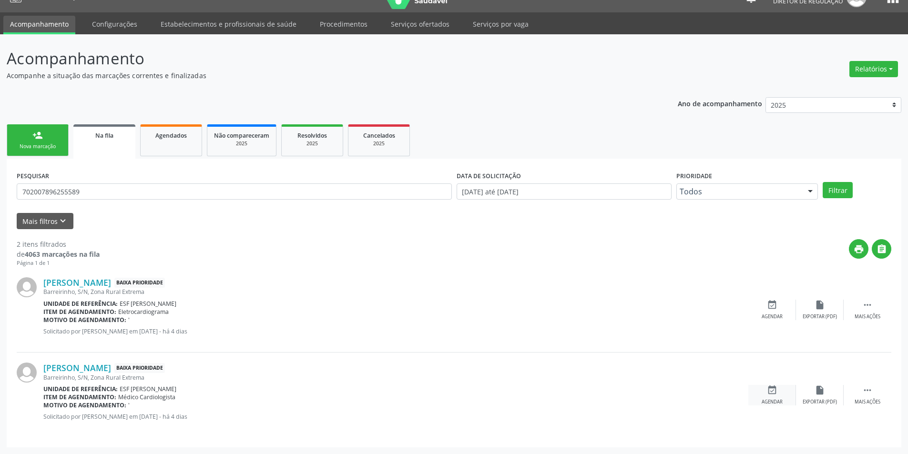
drag, startPoint x: 755, startPoint y: 399, endPoint x: 762, endPoint y: 396, distance: 7.0
click at [756, 398] on div "event_available Agendar" at bounding box center [772, 395] width 48 height 20
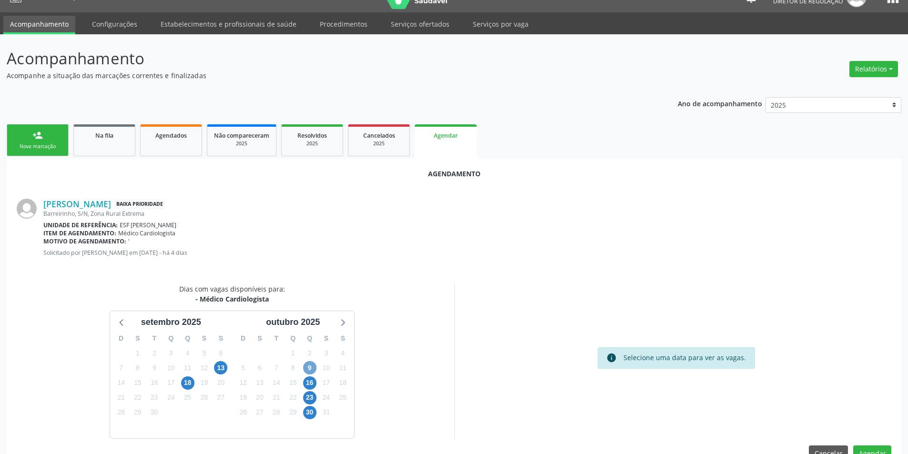
click at [314, 372] on span "9" at bounding box center [309, 367] width 13 height 13
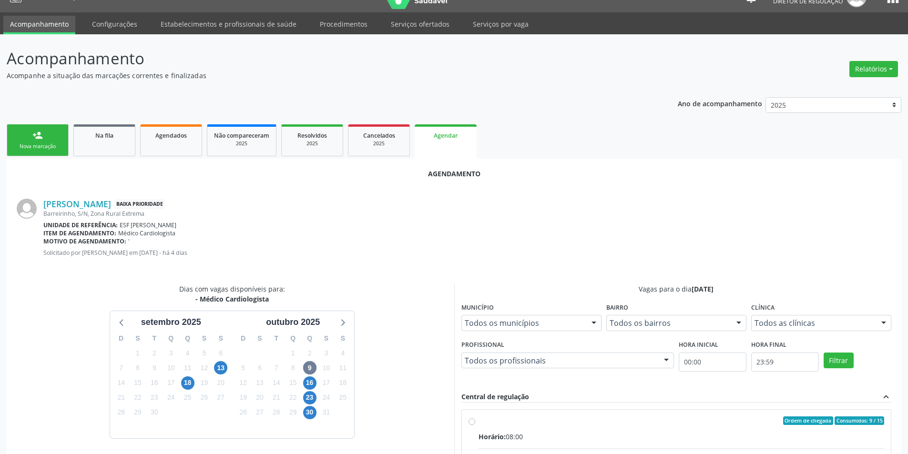
click at [475, 425] on input "Ordem de chegada Consumidos: 9 / 15 Horário: 08:00 Clínica: Ambulatorio Municip…" at bounding box center [472, 421] width 7 height 9
radio input "true"
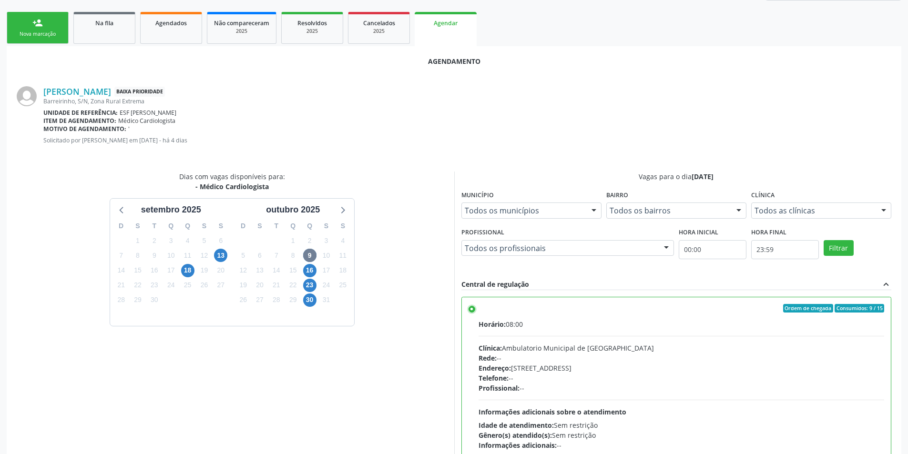
scroll to position [197, 0]
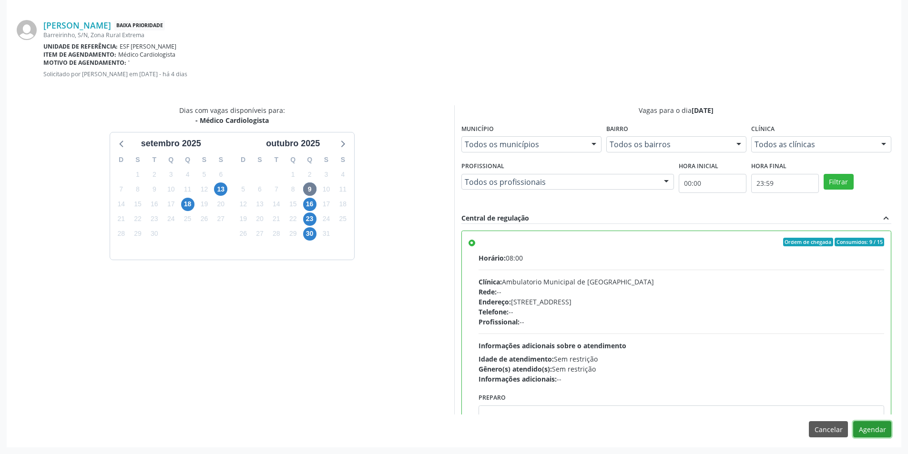
click at [870, 428] on button "Agendar" at bounding box center [872, 429] width 38 height 16
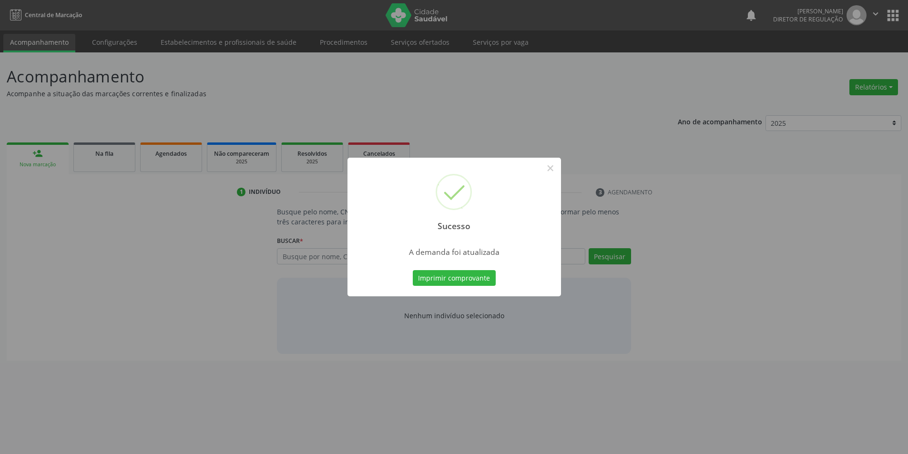
scroll to position [0, 0]
click at [458, 283] on button "Imprimir comprovante" at bounding box center [457, 278] width 83 height 16
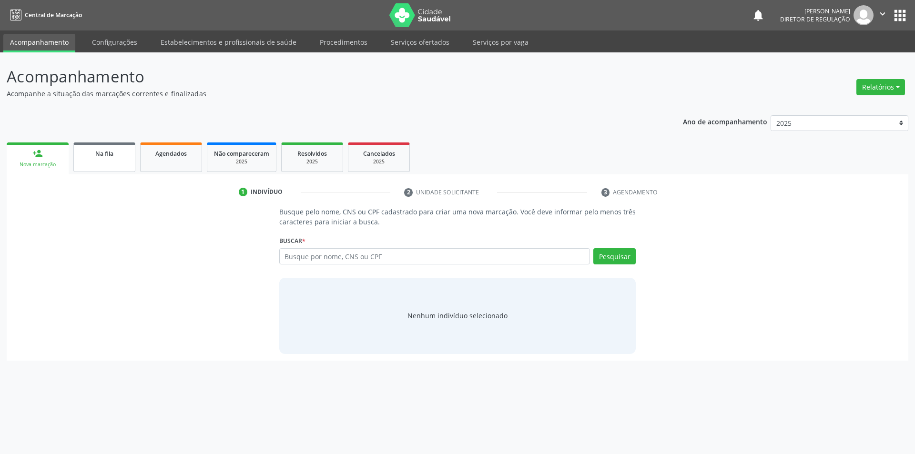
click at [120, 171] on link "Na fila" at bounding box center [104, 158] width 62 height 30
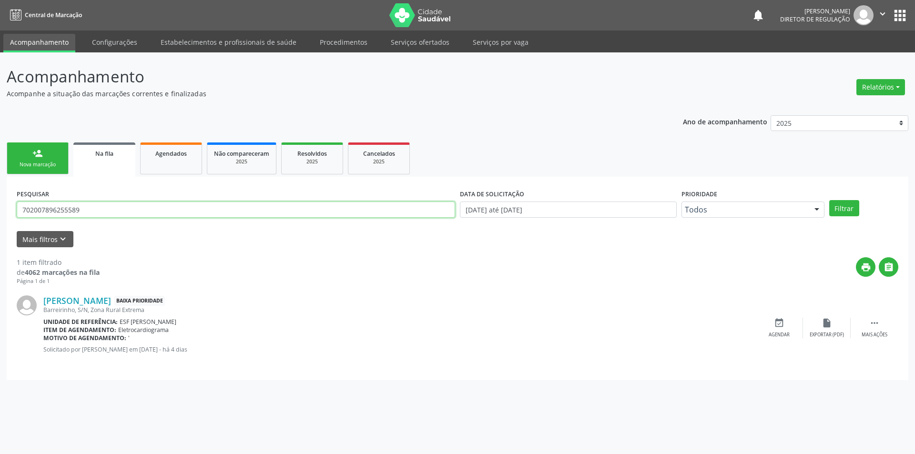
drag, startPoint x: 105, startPoint y: 207, endPoint x: 0, endPoint y: 214, distance: 105.1
click at [0, 214] on div "Acompanhamento Acompanhe a situação das marcações correntes e finalizadas Relat…" at bounding box center [457, 253] width 915 height 402
type input "704608125326822"
click at [843, 214] on button "Filtrar" at bounding box center [844, 208] width 30 height 16
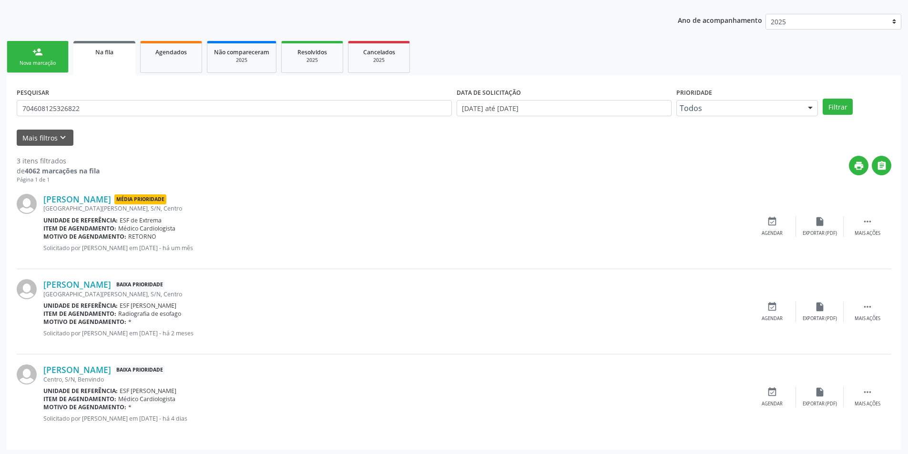
scroll to position [104, 0]
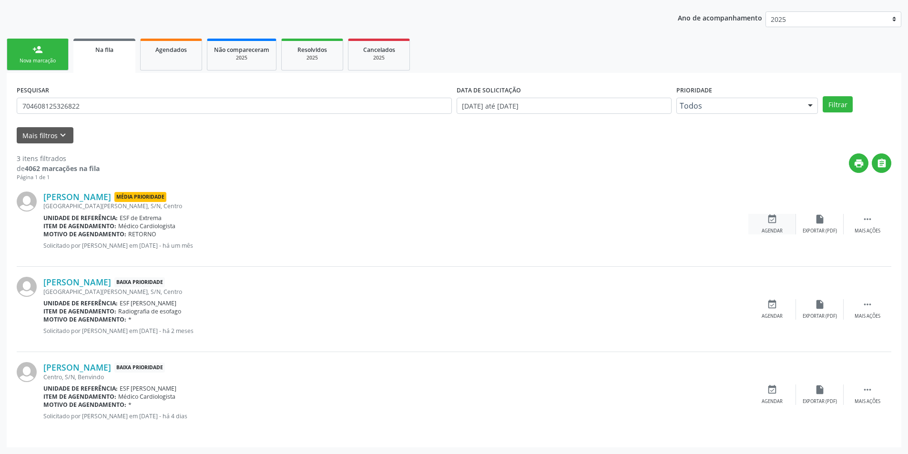
drag, startPoint x: 757, startPoint y: 224, endPoint x: 762, endPoint y: 223, distance: 5.4
click at [757, 224] on div "event_available Agendar" at bounding box center [772, 224] width 48 height 20
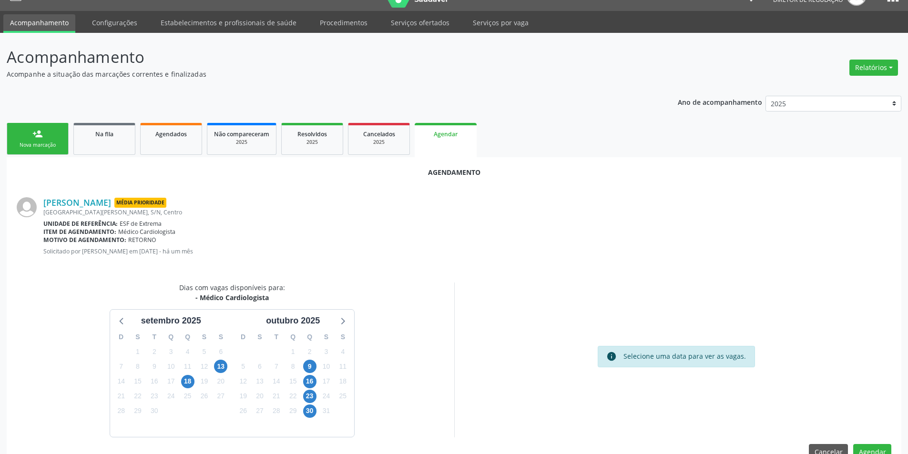
scroll to position [42, 0]
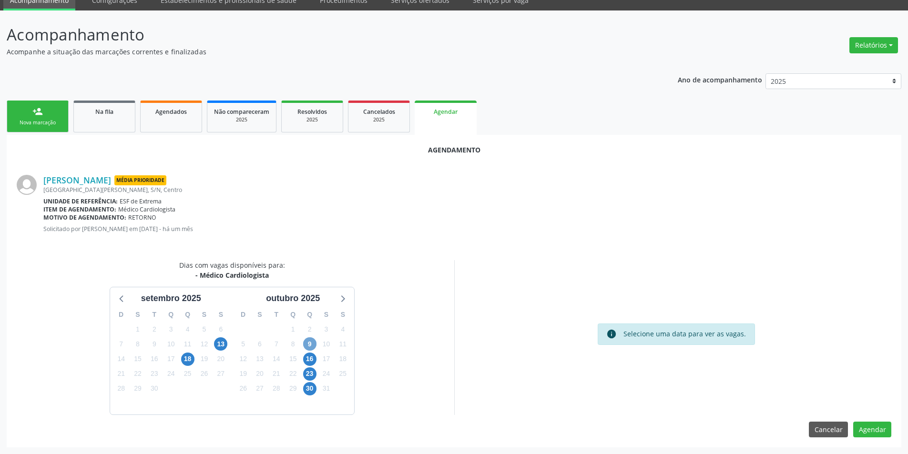
click at [307, 343] on span "9" at bounding box center [309, 343] width 13 height 13
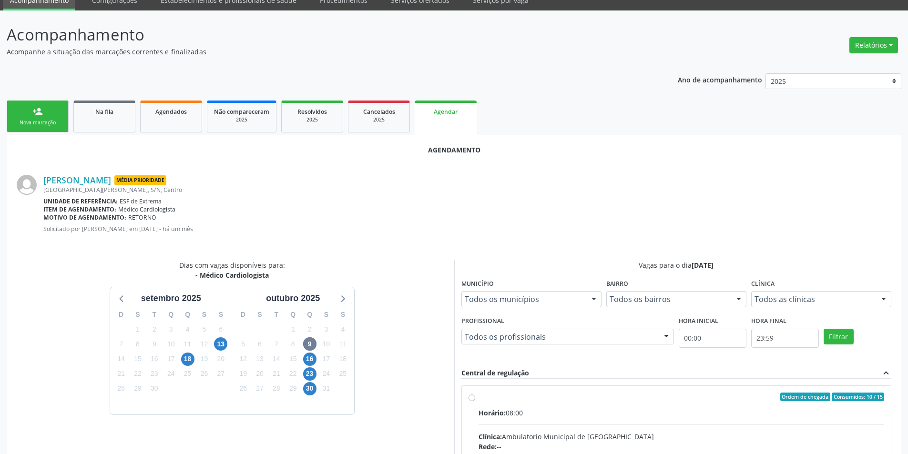
click at [475, 401] on input "Ordem de chegada Consumidos: 10 / 15 Horário: 08:00 Clínica: Ambulatorio Munici…" at bounding box center [472, 397] width 7 height 9
radio input "true"
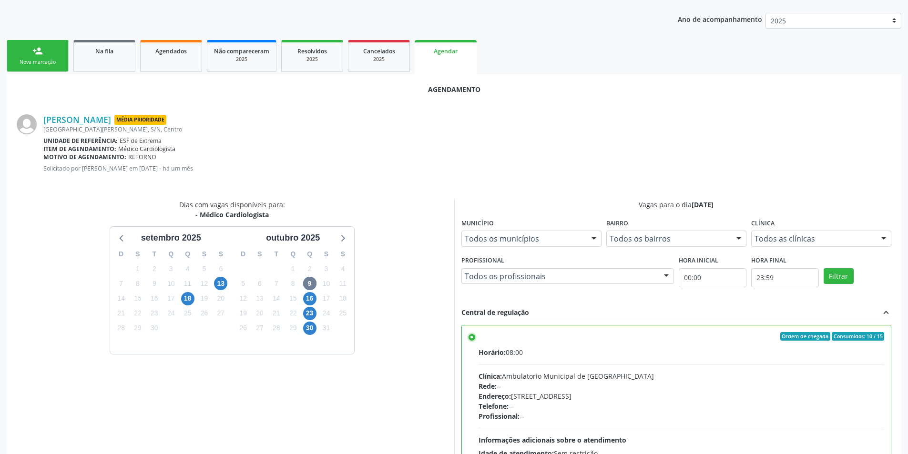
scroll to position [197, 0]
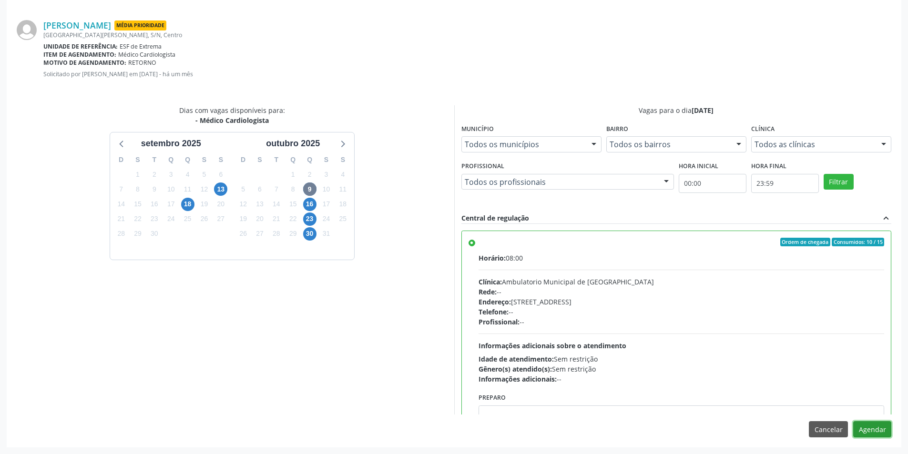
click at [867, 429] on button "Agendar" at bounding box center [872, 429] width 38 height 16
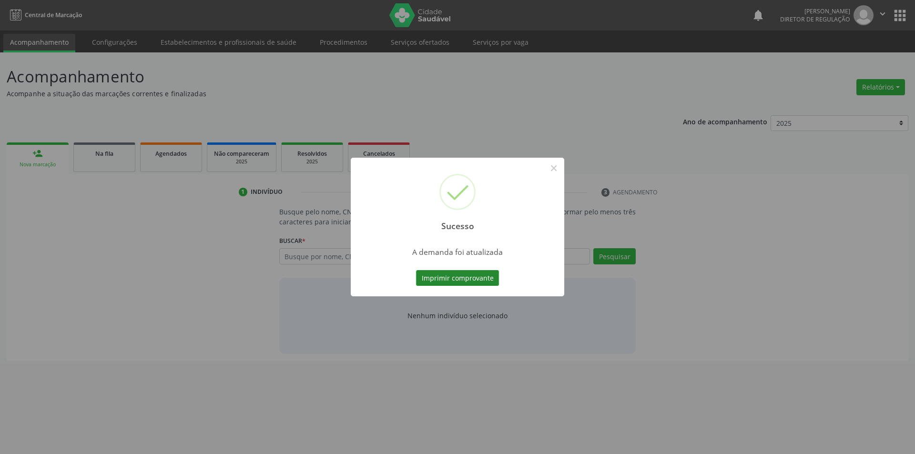
click at [482, 277] on button "Imprimir comprovante" at bounding box center [457, 278] width 83 height 16
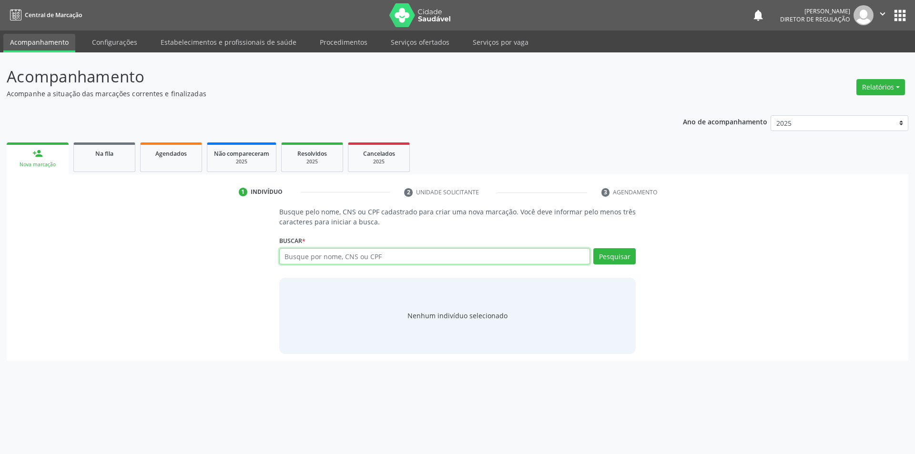
click at [325, 257] on input "text" at bounding box center [434, 256] width 311 height 16
type input "700406796193750"
click at [622, 258] on button "Pesquisar" at bounding box center [614, 256] width 42 height 16
type input "700406796193750"
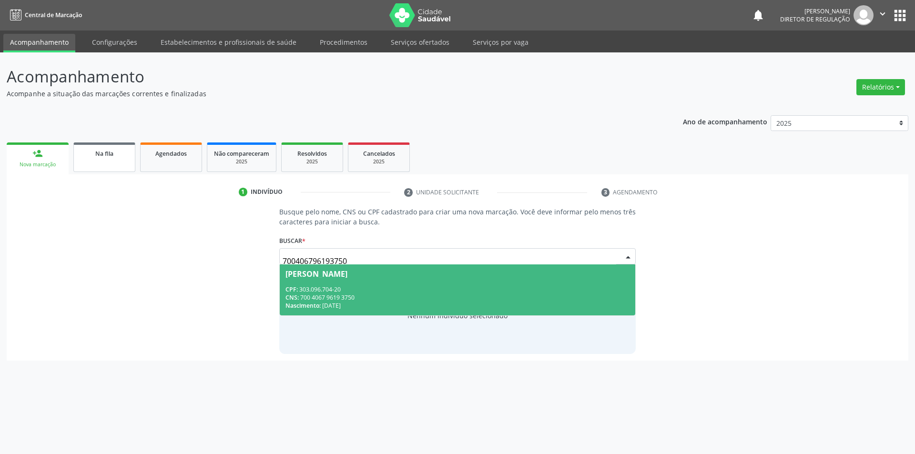
click at [119, 155] on div "Na fila" at bounding box center [105, 153] width 48 height 10
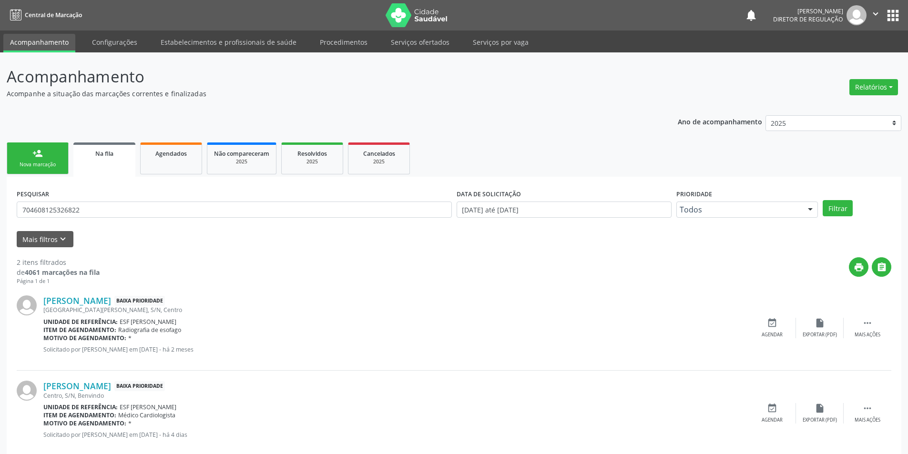
drag, startPoint x: 177, startPoint y: 198, endPoint x: 0, endPoint y: 205, distance: 177.0
click at [0, 206] on div "Acompanhamento Acompanhe a situação das marcações correntes e finalizadas Relat…" at bounding box center [454, 262] width 908 height 420
drag, startPoint x: 112, startPoint y: 213, endPoint x: 1, endPoint y: 211, distance: 111.5
click at [0, 213] on div "Acompanhamento Acompanhe a situação das marcações correntes e finalizadas Relat…" at bounding box center [454, 262] width 908 height 420
paste input "0406796193750"
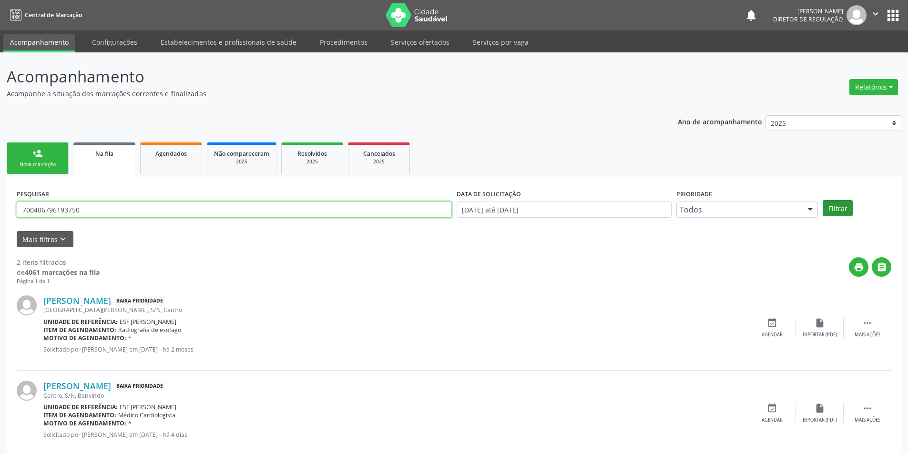
type input "700406796193750"
click at [837, 201] on button "Filtrar" at bounding box center [838, 208] width 30 height 16
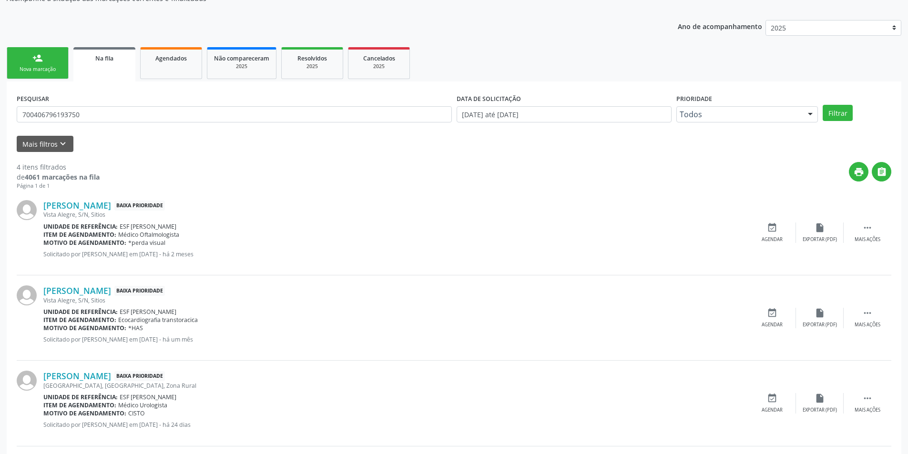
scroll to position [189, 0]
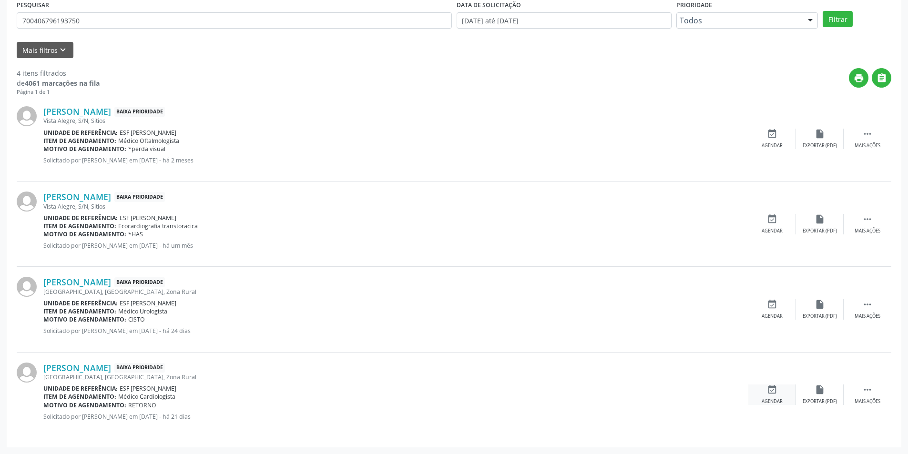
click at [763, 397] on div "event_available Agendar" at bounding box center [772, 395] width 48 height 20
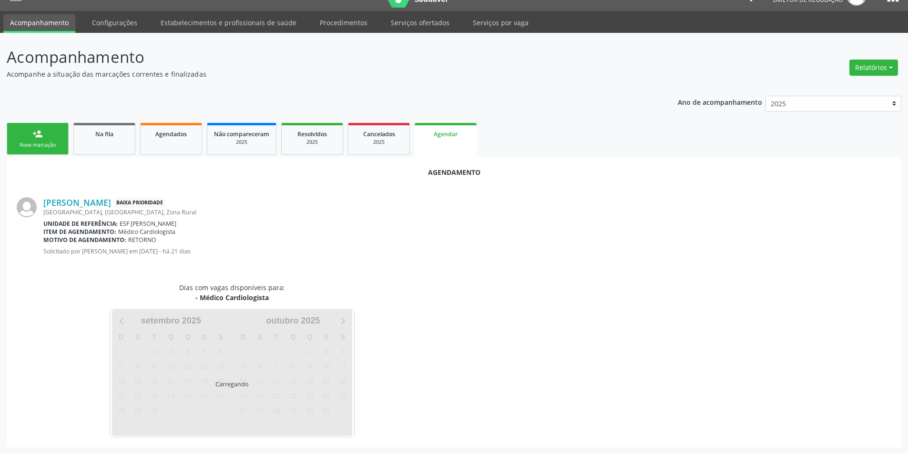
scroll to position [0, 0]
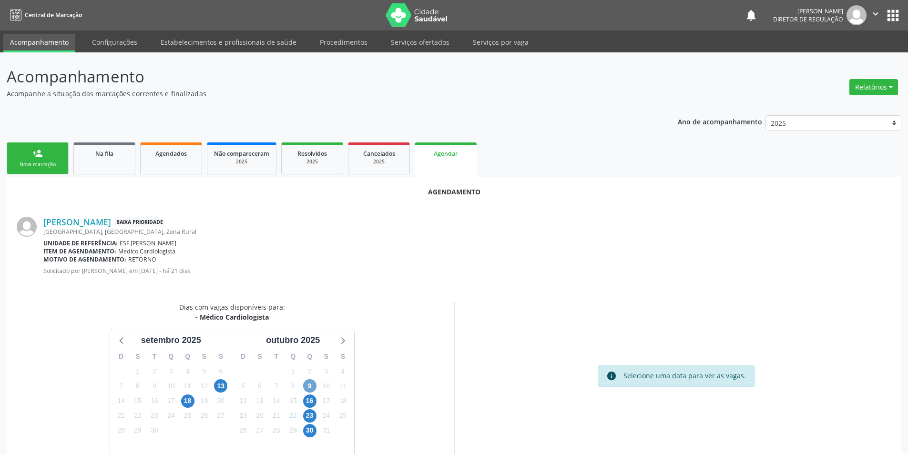
click at [306, 382] on span "9" at bounding box center [309, 385] width 13 height 13
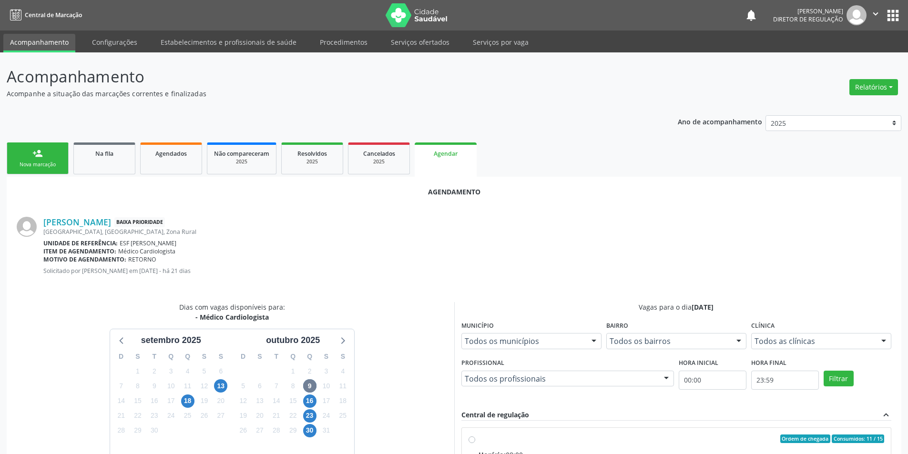
radio input "true"
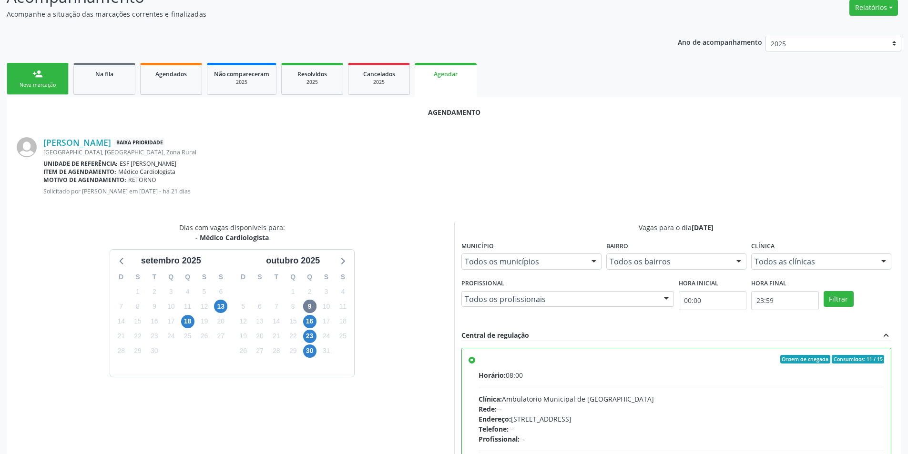
scroll to position [191, 0]
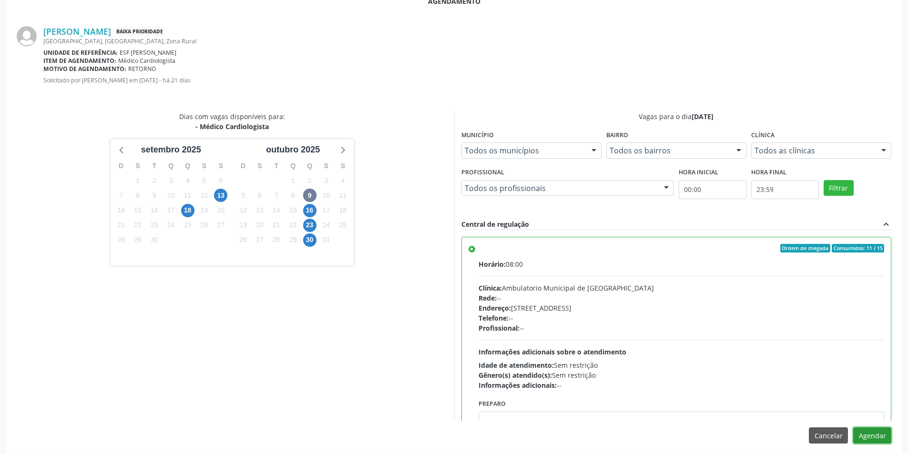
click at [883, 433] on button "Agendar" at bounding box center [872, 436] width 38 height 16
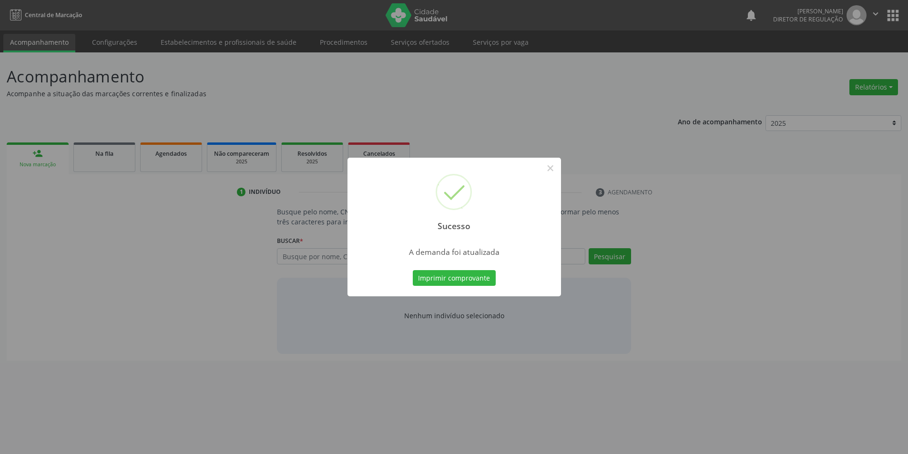
scroll to position [0, 0]
click at [477, 281] on button "Imprimir comprovante" at bounding box center [457, 278] width 83 height 16
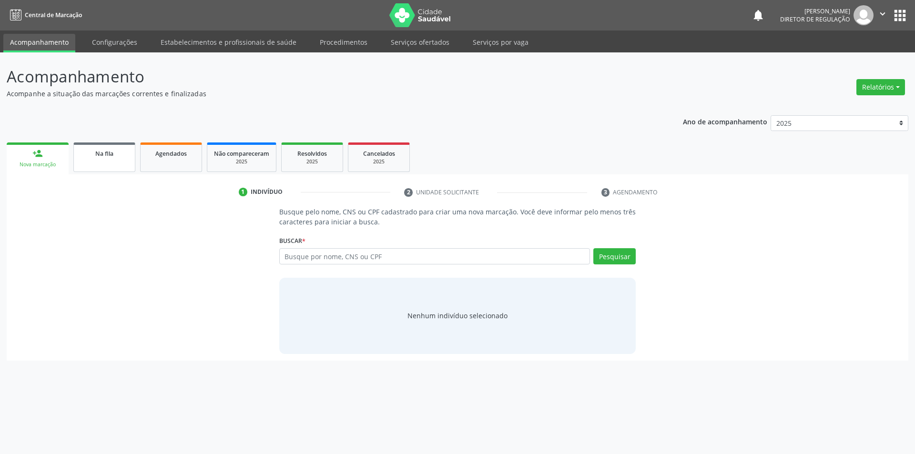
click at [108, 153] on span "Na fila" at bounding box center [104, 154] width 18 height 8
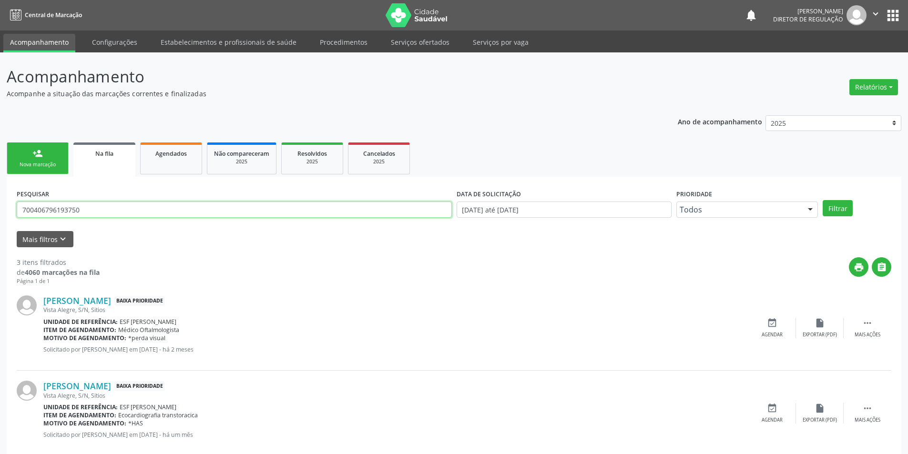
drag, startPoint x: 206, startPoint y: 214, endPoint x: 0, endPoint y: 209, distance: 206.4
click at [0, 209] on div "Acompanhamento Acompanhe a situação das marcações correntes e finalizadas Relat…" at bounding box center [454, 305] width 908 height 506
type input "700603487692561"
click at [837, 213] on button "Filtrar" at bounding box center [838, 208] width 30 height 16
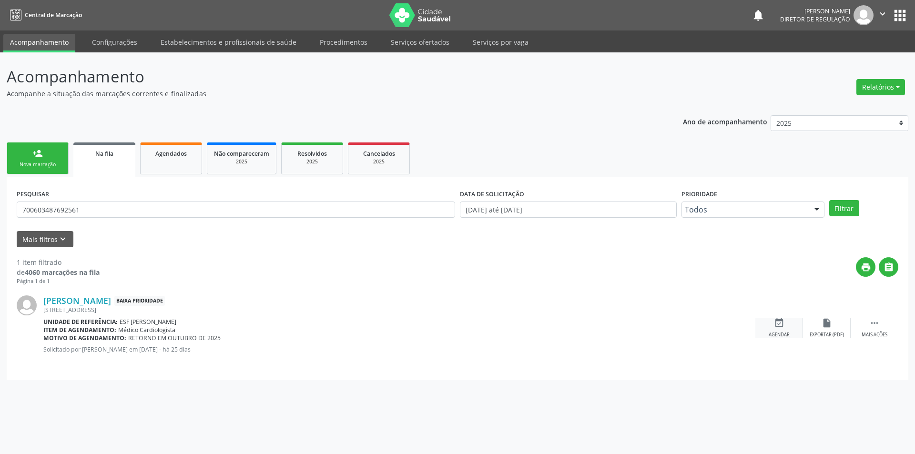
click at [770, 323] on div "event_available Agendar" at bounding box center [779, 328] width 48 height 20
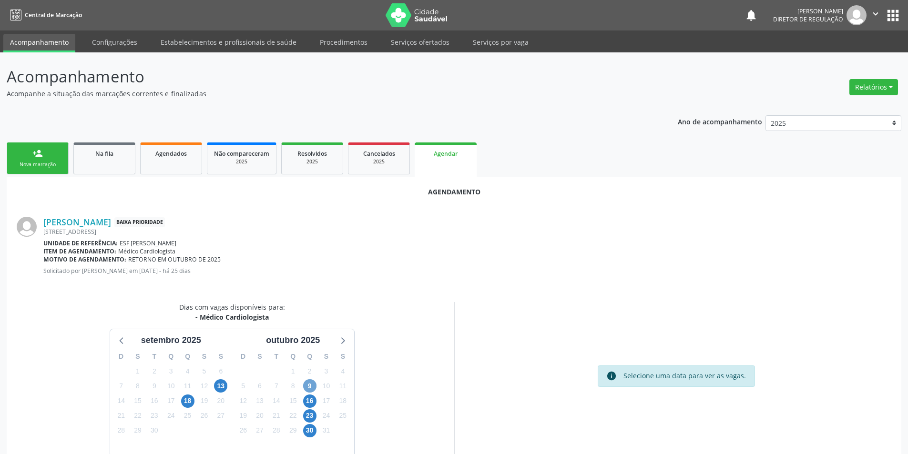
click at [310, 391] on span "9" at bounding box center [309, 385] width 13 height 13
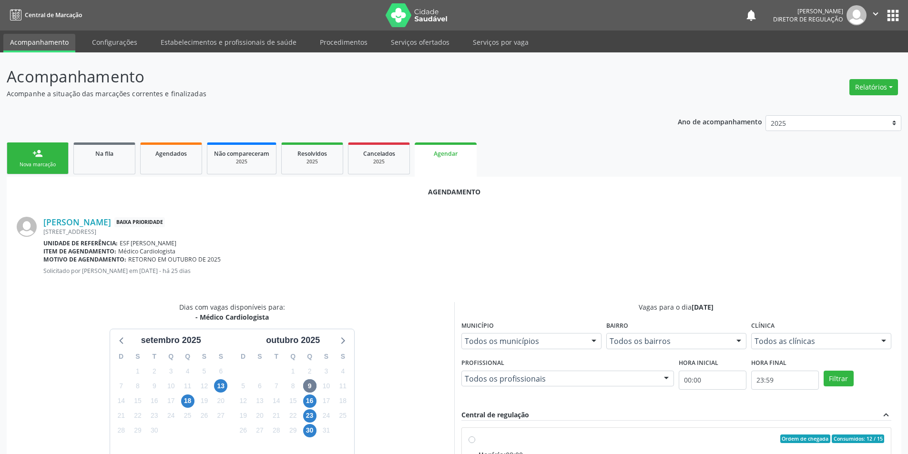
click at [483, 439] on div "Ordem de chegada Consumidos: 12 / 15" at bounding box center [682, 439] width 406 height 9
click at [475, 439] on input "Ordem de chegada Consumidos: 12 / 15 Horário: 08:00 Clínica: Ambulatorio Munici…" at bounding box center [472, 439] width 7 height 9
radio input "true"
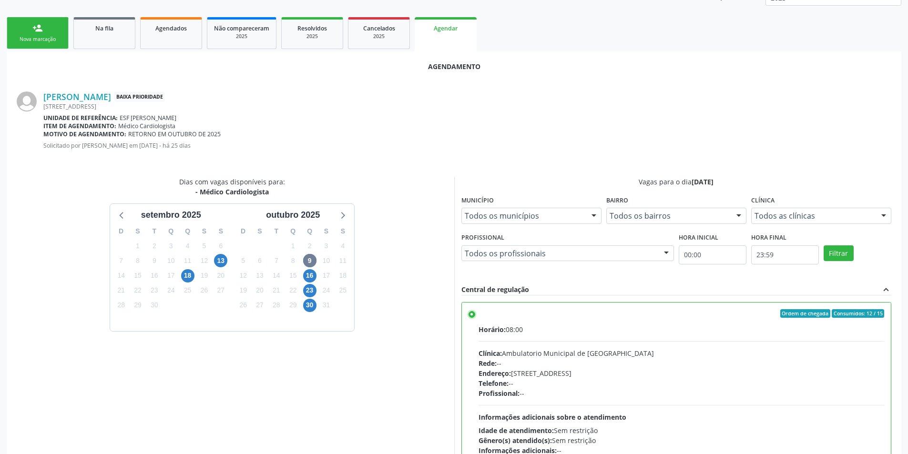
scroll to position [197, 0]
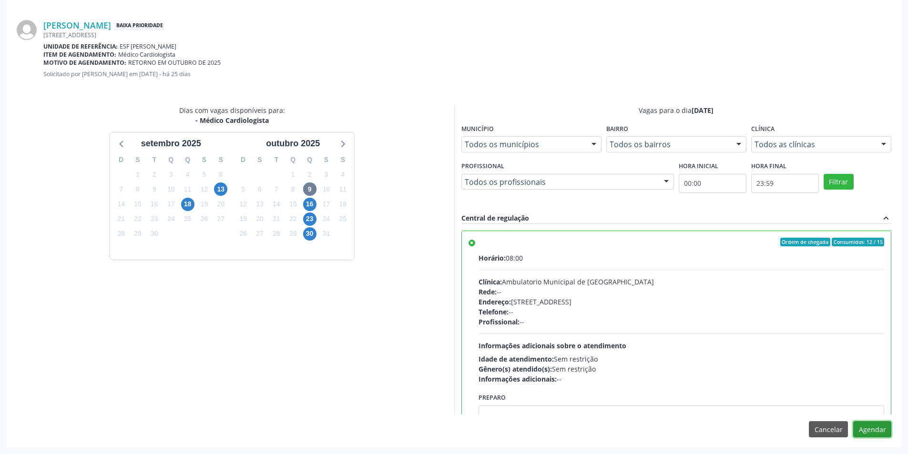
click at [870, 425] on button "Agendar" at bounding box center [872, 429] width 38 height 16
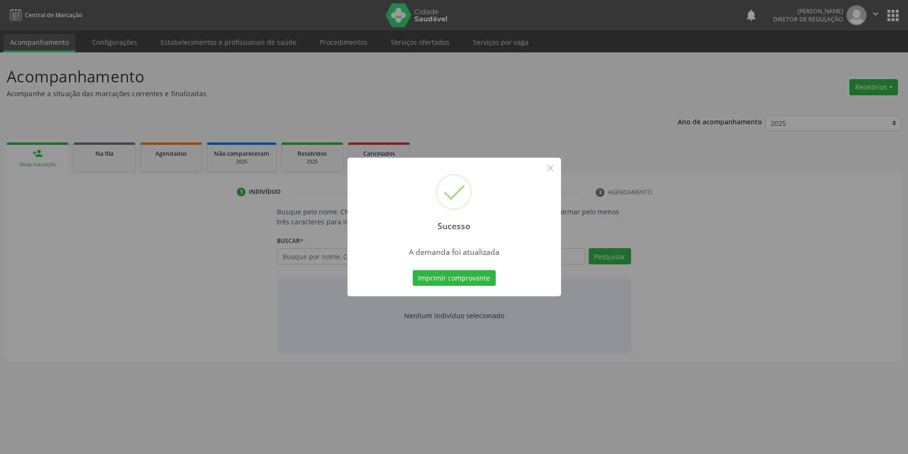
scroll to position [0, 0]
click at [473, 272] on button "Imprimir comprovante" at bounding box center [457, 278] width 83 height 16
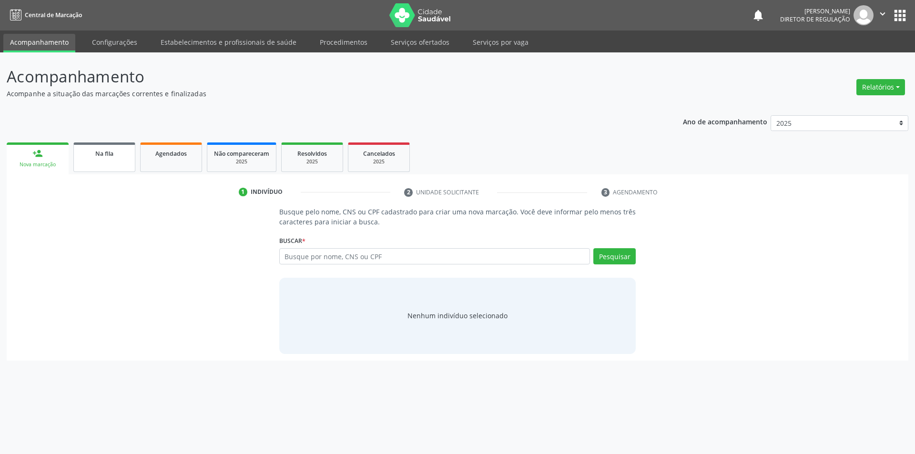
click at [104, 167] on link "Na fila" at bounding box center [104, 158] width 62 height 30
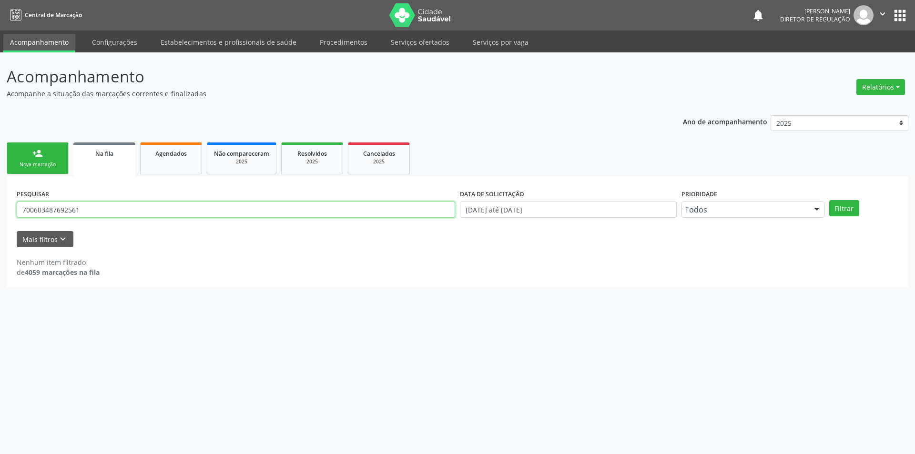
drag, startPoint x: 117, startPoint y: 213, endPoint x: 0, endPoint y: 214, distance: 117.3
click at [0, 214] on div "Acompanhamento Acompanhe a situação das marcações correntes e finalizadas Relat…" at bounding box center [457, 253] width 915 height 402
type input "708007831513329"
click at [837, 212] on button "Filtrar" at bounding box center [844, 208] width 30 height 16
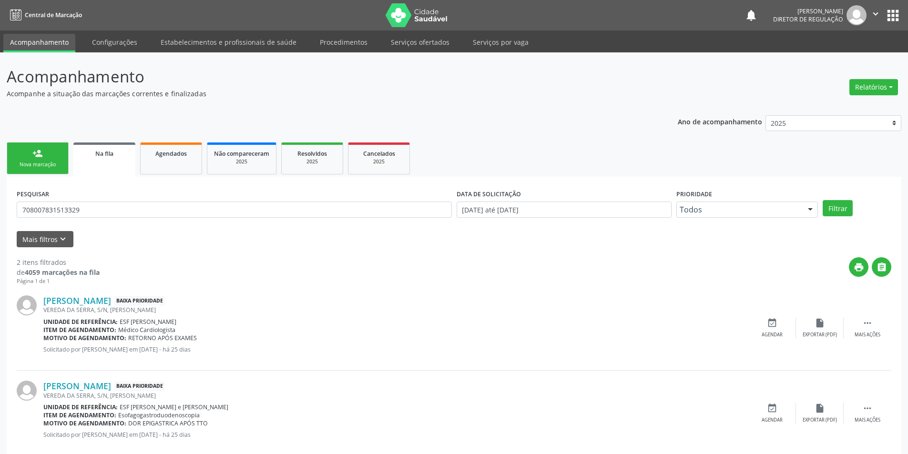
click at [31, 149] on link "person_add Nova marcação" at bounding box center [38, 159] width 62 height 32
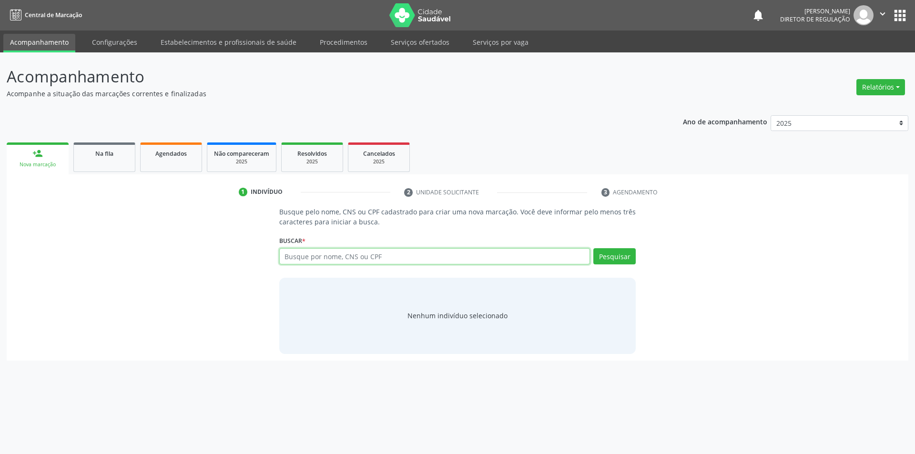
click at [332, 251] on input "text" at bounding box center [434, 256] width 311 height 16
type input "708205181123447"
click at [618, 253] on button "Pesquisar" at bounding box center [614, 256] width 42 height 16
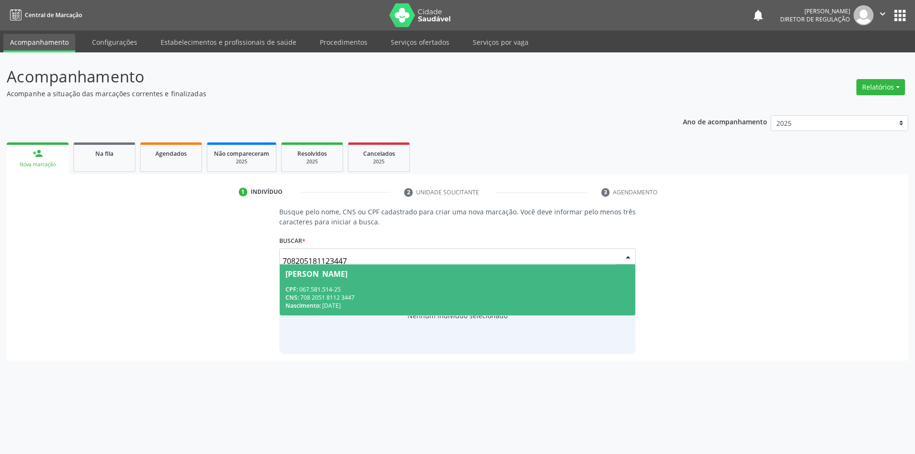
click at [446, 288] on div "CPF: 067.581.514-25" at bounding box center [458, 290] width 345 height 8
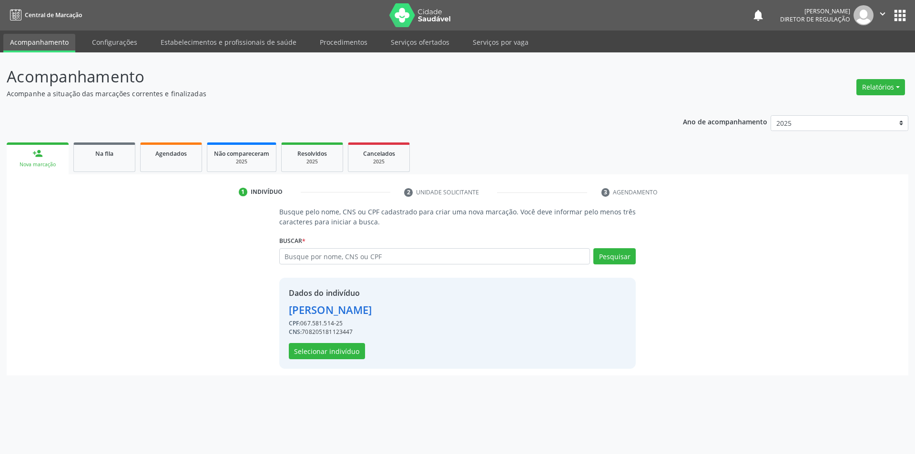
drag, startPoint x: 352, startPoint y: 325, endPoint x: 303, endPoint y: 321, distance: 48.8
click at [303, 321] on div "CPF: 067.581.514-25" at bounding box center [330, 323] width 83 height 9
copy div "067.581.514-25"
click at [108, 158] on div "Na fila" at bounding box center [105, 153] width 48 height 10
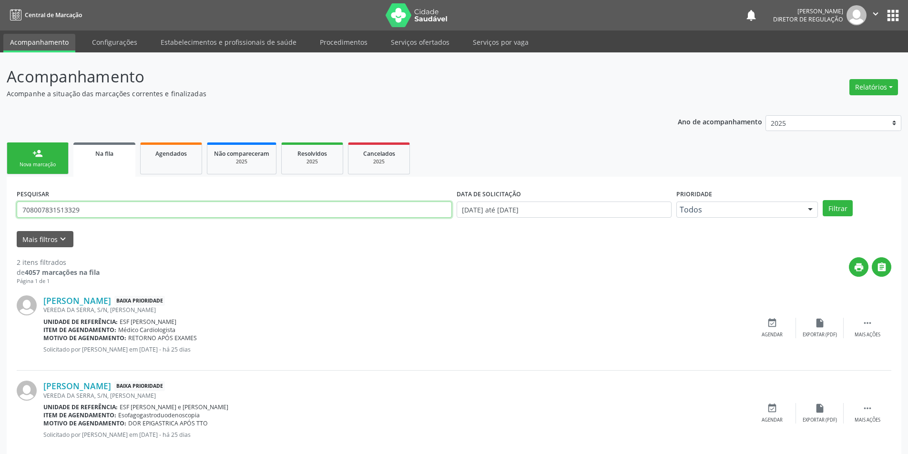
drag, startPoint x: 179, startPoint y: 210, endPoint x: 0, endPoint y: 213, distance: 178.8
click at [0, 215] on div "Acompanhamento Acompanhe a situação das marcações correntes e finalizadas Relat…" at bounding box center [454, 262] width 908 height 420
paste input "067.581.514-25"
type input "067.581.514-25"
click at [826, 205] on button "Filtrar" at bounding box center [838, 208] width 30 height 16
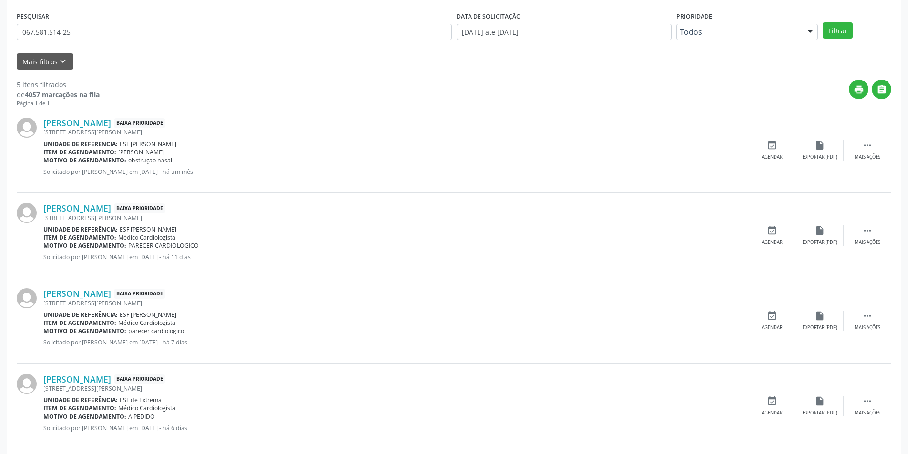
scroll to position [191, 0]
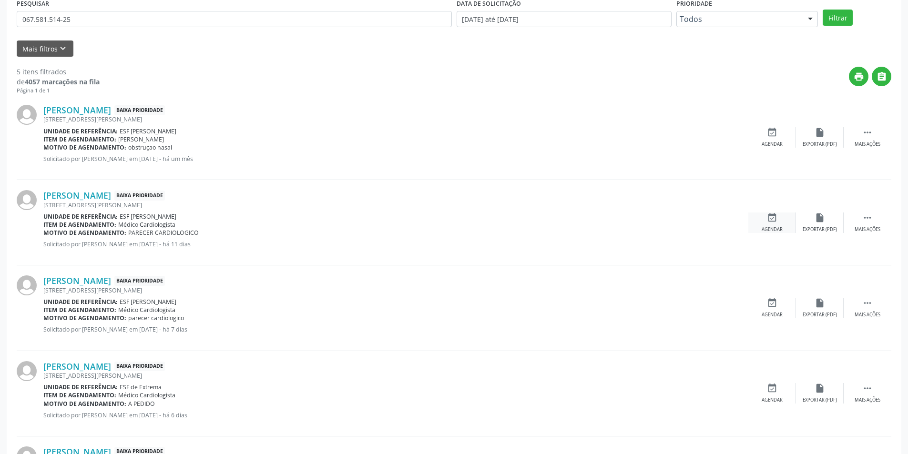
click at [775, 224] on div "event_available Agendar" at bounding box center [772, 223] width 48 height 20
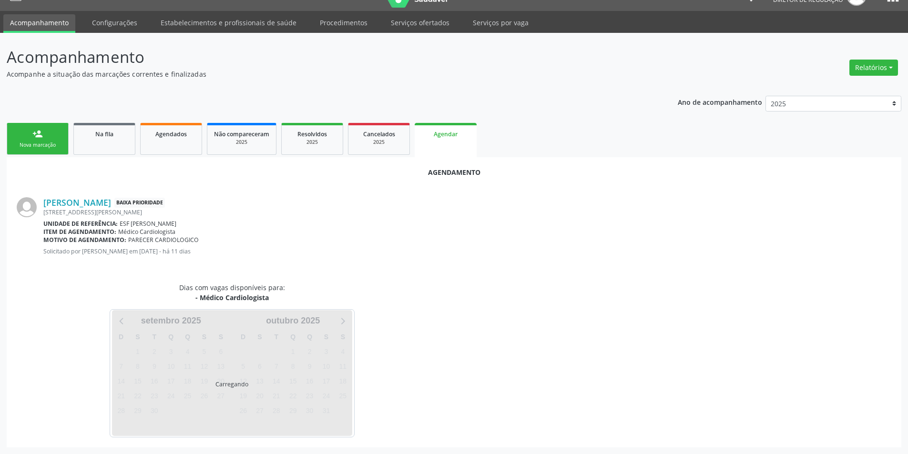
scroll to position [42, 0]
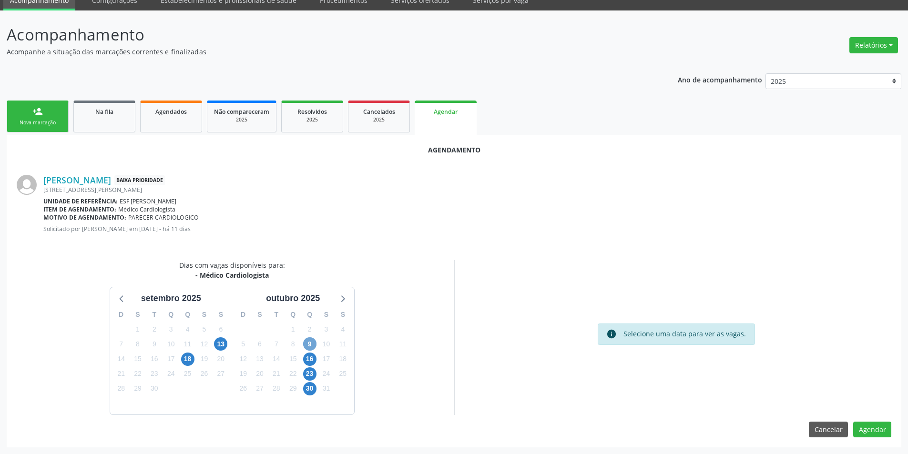
click at [311, 345] on span "9" at bounding box center [309, 343] width 13 height 13
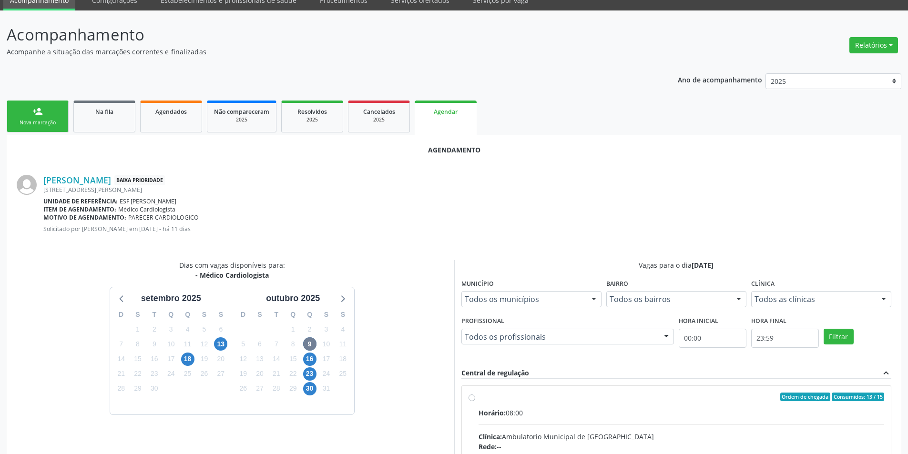
click at [503, 401] on div "Ordem de chegada Consumidos: 13 / 15" at bounding box center [682, 397] width 406 height 9
click at [475, 401] on input "Ordem de chegada Consumidos: 13 / 15 Horário: 08:00 Clínica: Ambulatorio Munici…" at bounding box center [472, 397] width 7 height 9
radio input "true"
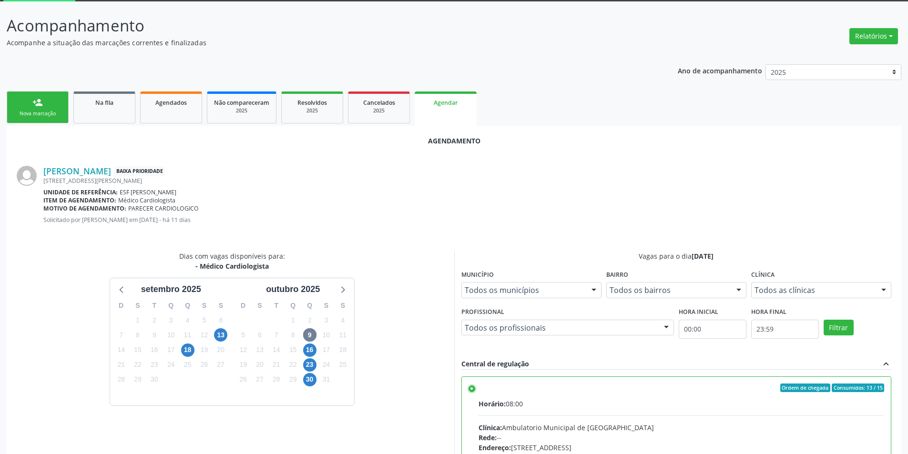
scroll to position [197, 0]
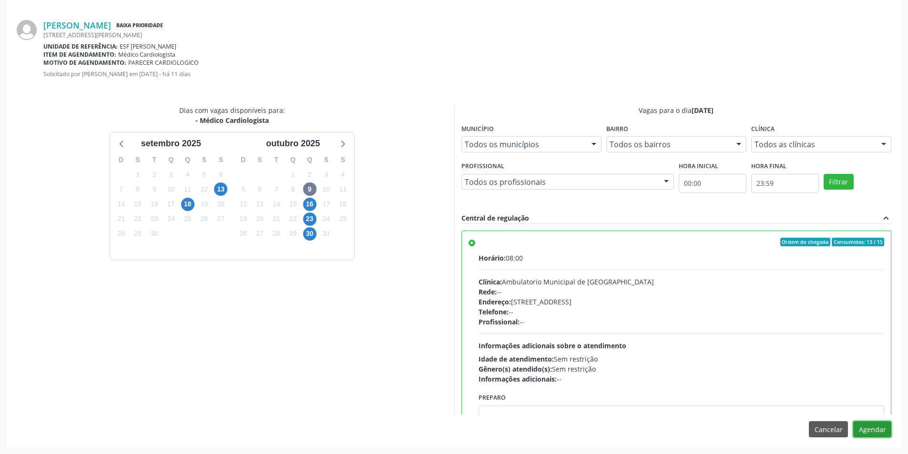
click at [869, 427] on button "Agendar" at bounding box center [872, 429] width 38 height 16
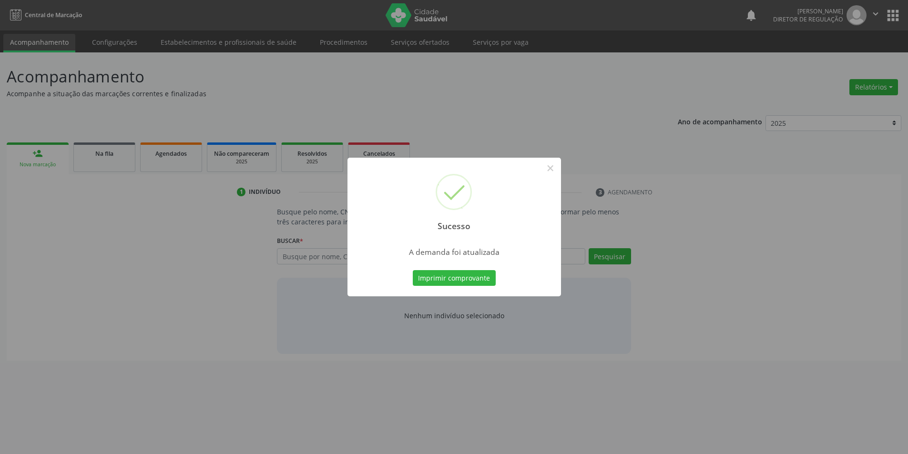
click at [430, 276] on div "Sucesso × A demanda foi atualizada Imprimir comprovante Cancel" at bounding box center [454, 227] width 908 height 454
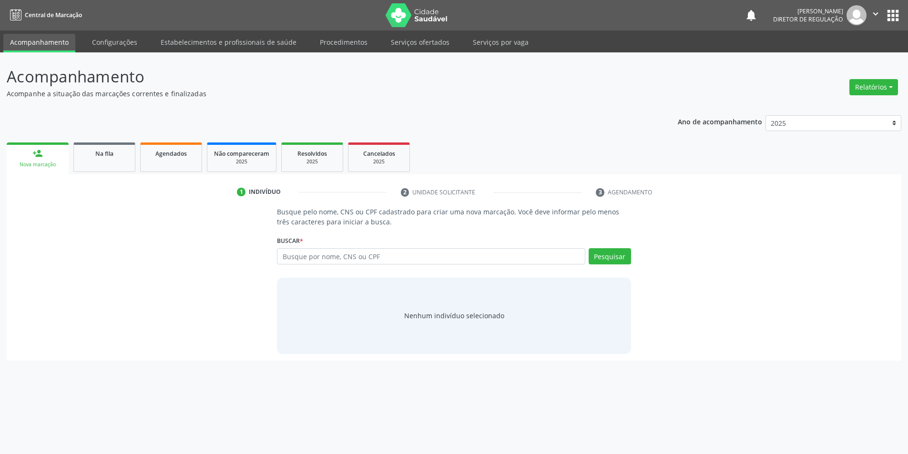
scroll to position [0, 0]
click at [110, 167] on link "Na fila" at bounding box center [104, 158] width 62 height 30
click at [163, 156] on span "Agendados" at bounding box center [170, 154] width 31 height 8
select select "8"
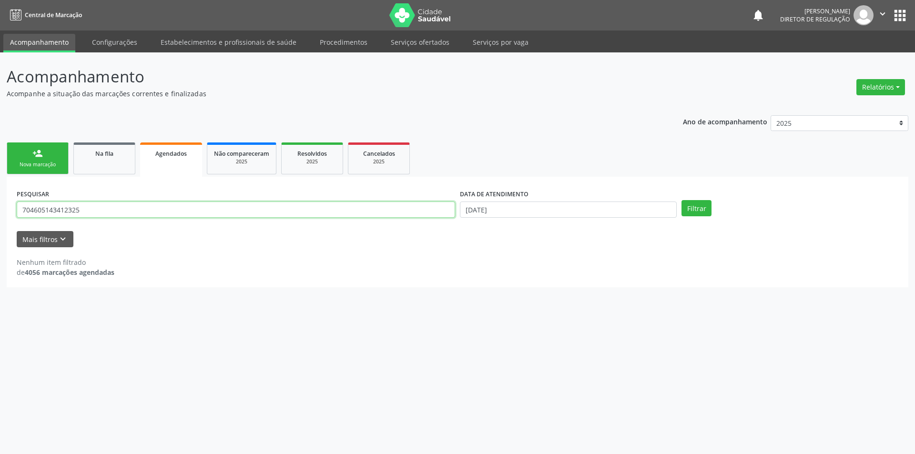
drag, startPoint x: 132, startPoint y: 208, endPoint x: 0, endPoint y: 204, distance: 132.1
click at [0, 204] on div "Acompanhamento Acompanhe a situação das marcações correntes e finalizadas Relat…" at bounding box center [457, 253] width 915 height 402
paste input "067.581.514-"
type input "067.581.514-25"
click at [554, 205] on input "2[DATE]" at bounding box center [568, 210] width 217 height 16
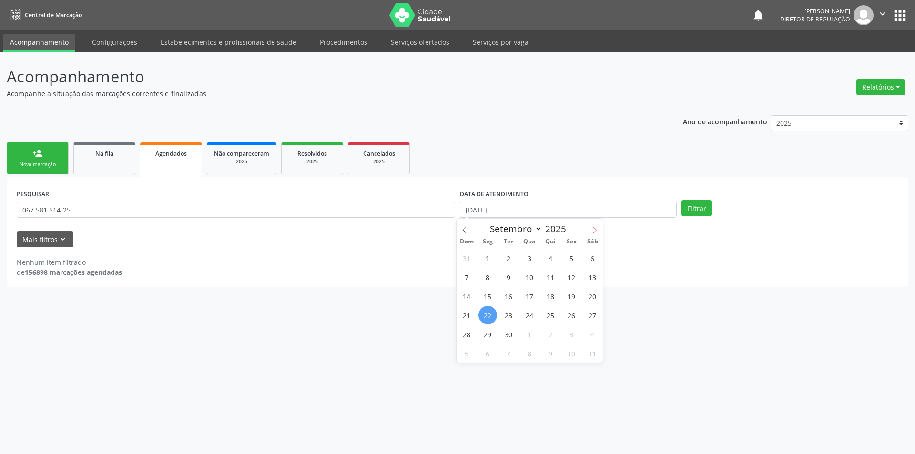
click at [592, 227] on icon at bounding box center [594, 230] width 7 height 7
select select "9"
click at [551, 284] on span "9" at bounding box center [550, 277] width 19 height 19
type input "[DATE]"
click at [551, 284] on span "9" at bounding box center [550, 277] width 19 height 19
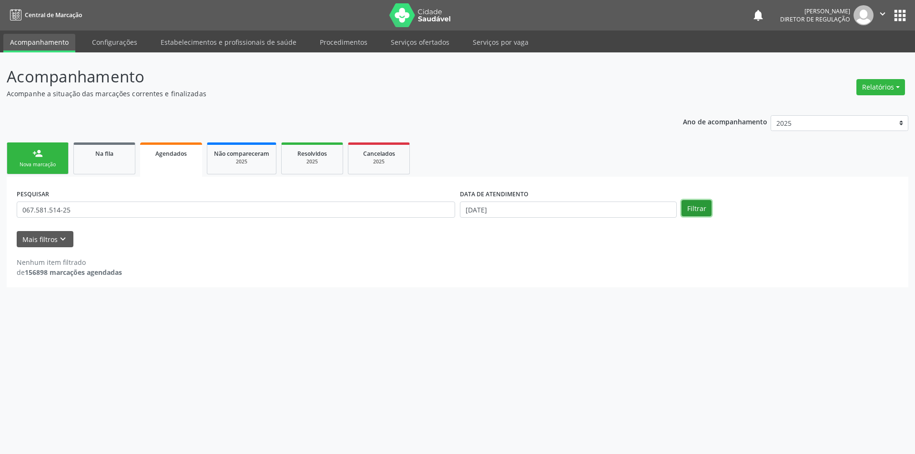
click at [697, 214] on button "Filtrar" at bounding box center [697, 208] width 30 height 16
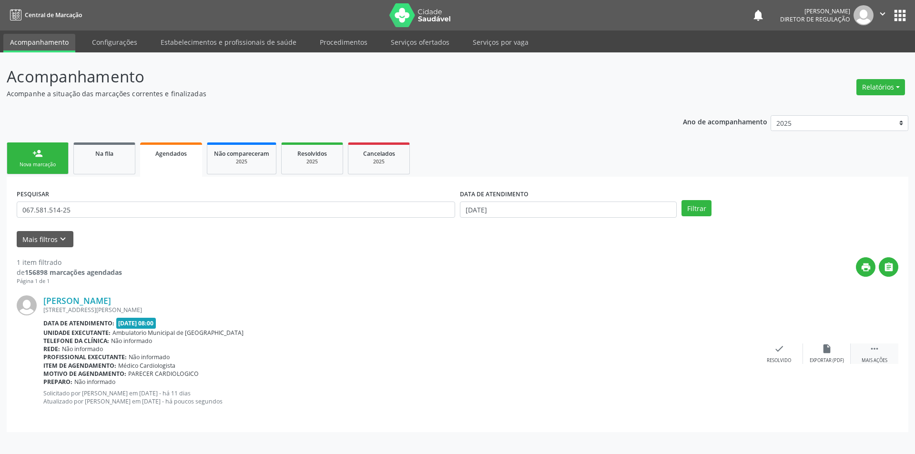
click at [886, 350] on div " Mais ações" at bounding box center [875, 354] width 48 height 20
click at [690, 348] on div "print Imprimir" at bounding box center [684, 354] width 48 height 20
click at [54, 160] on link "person_add Nova marcação" at bounding box center [38, 159] width 62 height 32
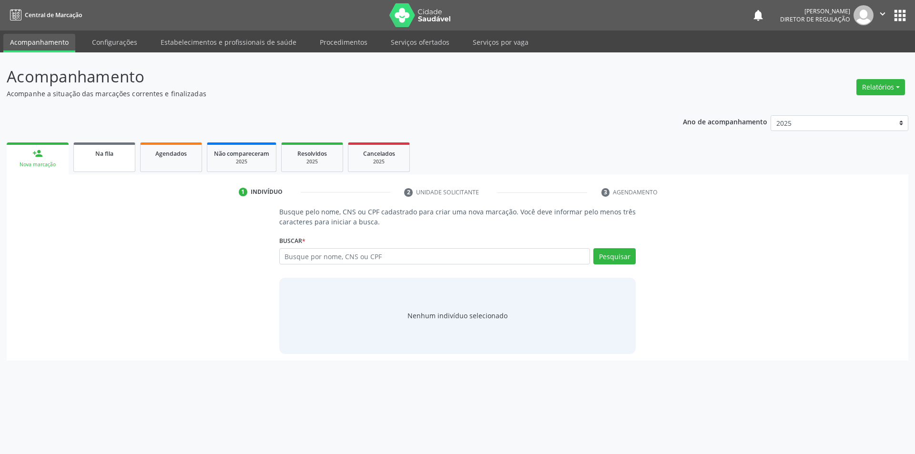
click at [108, 160] on link "Na fila" at bounding box center [104, 158] width 62 height 30
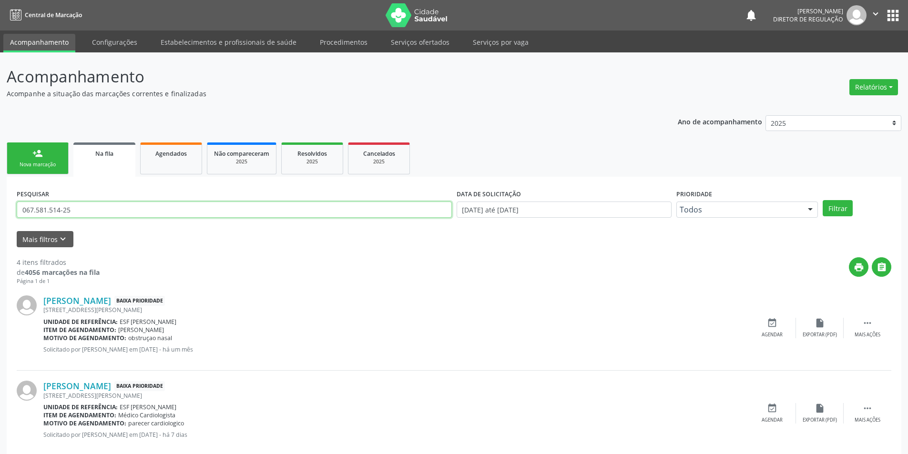
drag, startPoint x: 61, startPoint y: 214, endPoint x: 0, endPoint y: 214, distance: 61.0
click at [0, 214] on div "Acompanhamento Acompanhe a situação das marcações correntes e finalizadas Relat…" at bounding box center [454, 347] width 908 height 591
click at [830, 208] on button "Filtrar" at bounding box center [838, 208] width 30 height 16
drag, startPoint x: 109, startPoint y: 210, endPoint x: 0, endPoint y: 212, distance: 108.7
click at [0, 212] on div "Acompanhamento Acompanhe a situação das marcações correntes e finalizadas Relat…" at bounding box center [454, 262] width 908 height 420
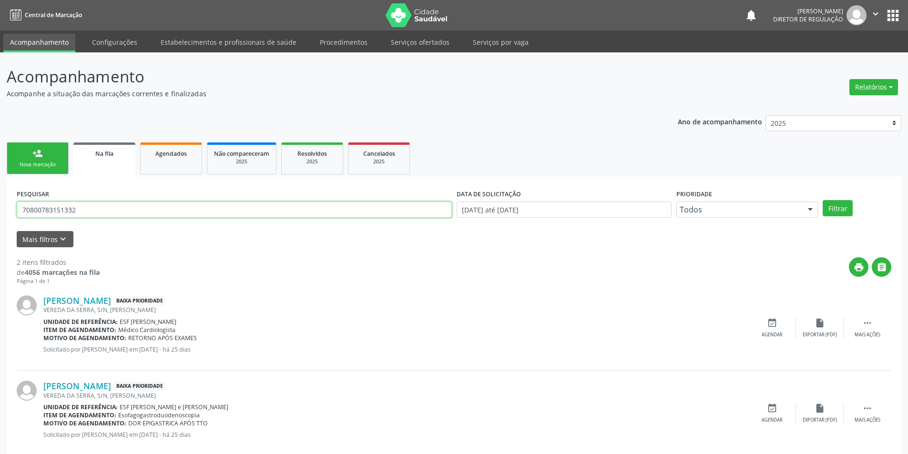
type input "708007831513329"
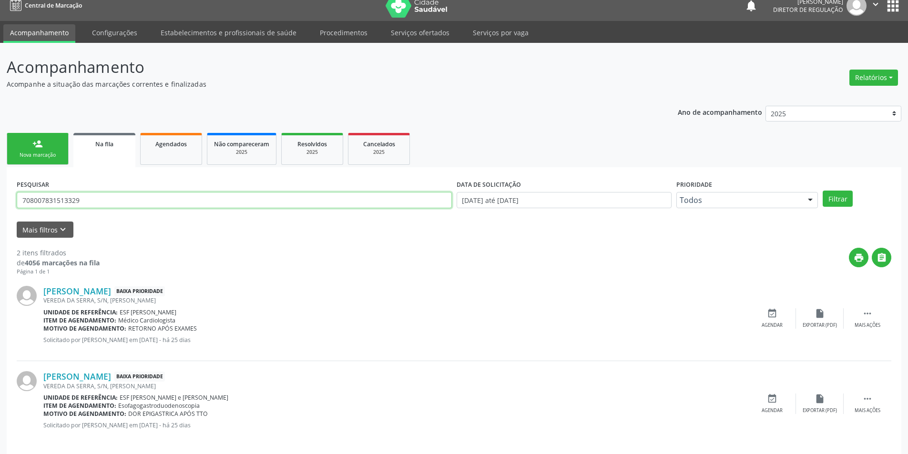
scroll to position [18, 0]
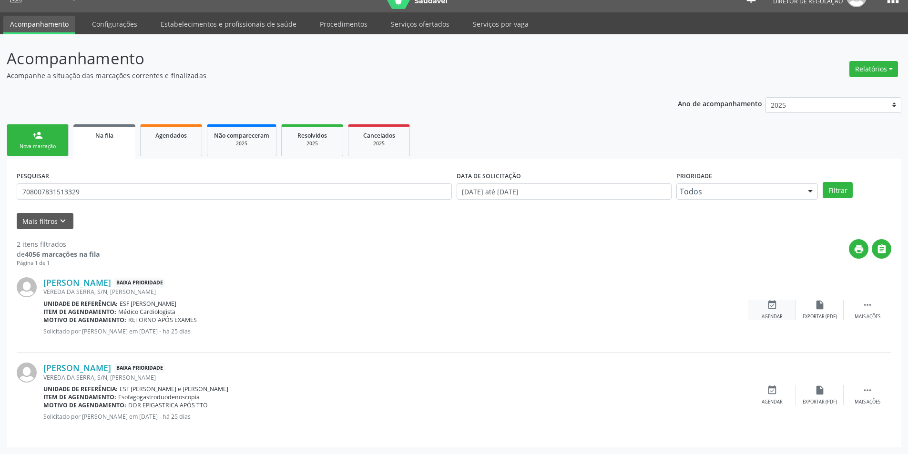
click at [763, 308] on div "event_available Agendar" at bounding box center [772, 310] width 48 height 20
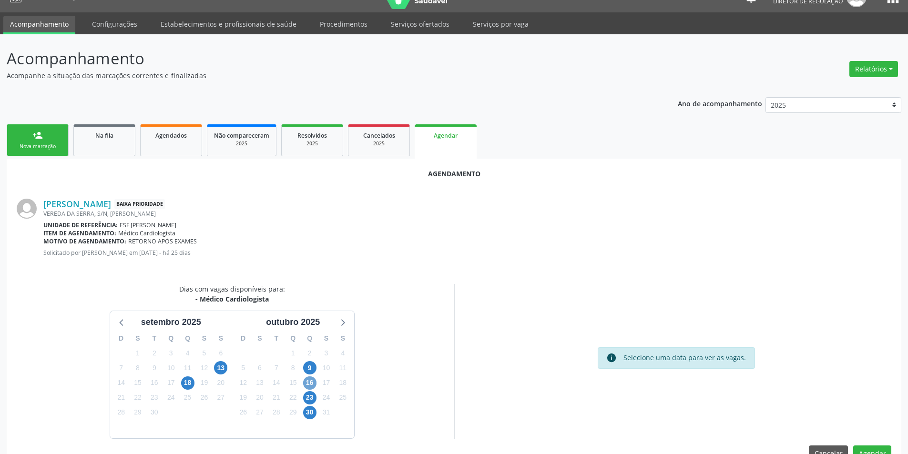
click at [313, 382] on span "16" at bounding box center [309, 383] width 13 height 13
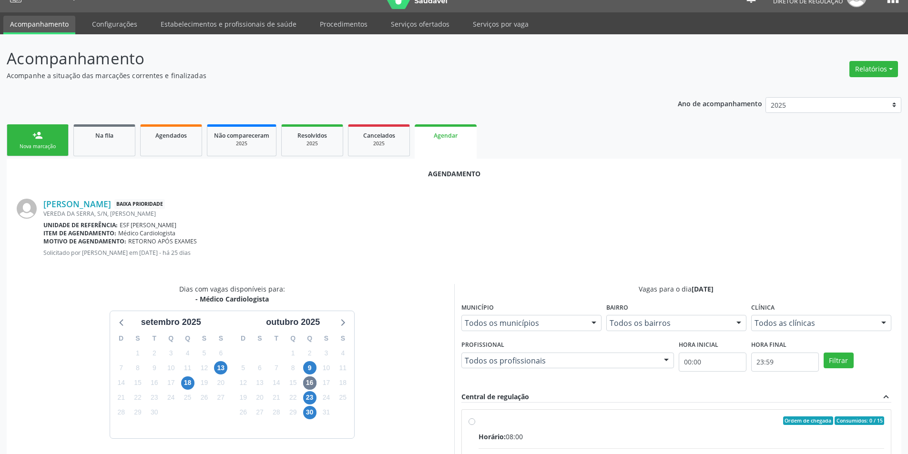
click at [484, 417] on div "Ordem de chegada Consumidos: 0 / 15" at bounding box center [682, 421] width 406 height 9
click at [475, 417] on input "Ordem de chegada Consumidos: 0 / 15 Horário: 08:00 Clínica: Ambulatorio Municip…" at bounding box center [472, 421] width 7 height 9
radio input "true"
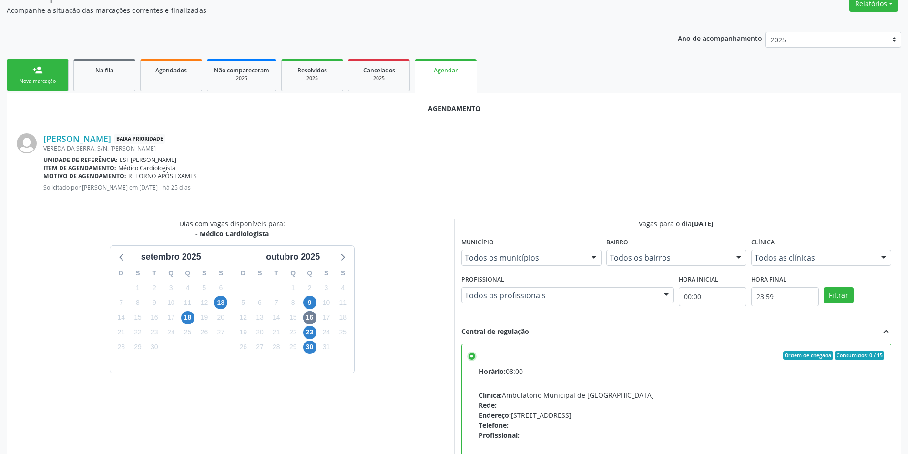
scroll to position [197, 0]
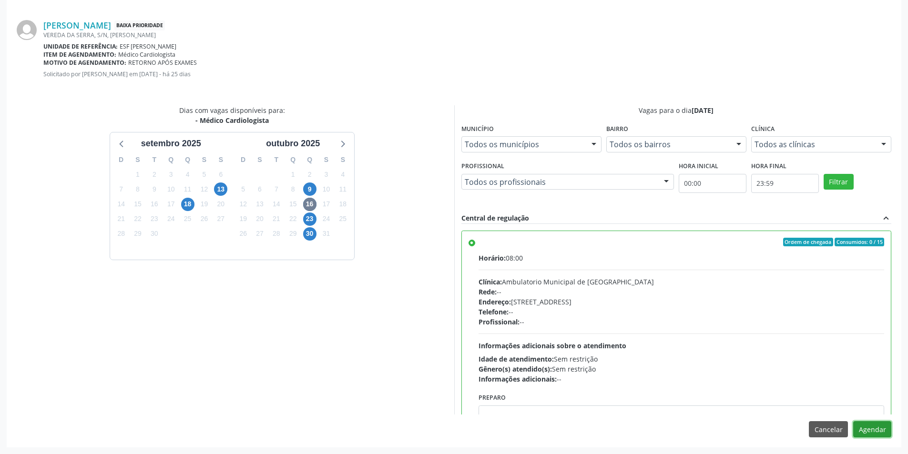
click at [881, 426] on button "Agendar" at bounding box center [872, 429] width 38 height 16
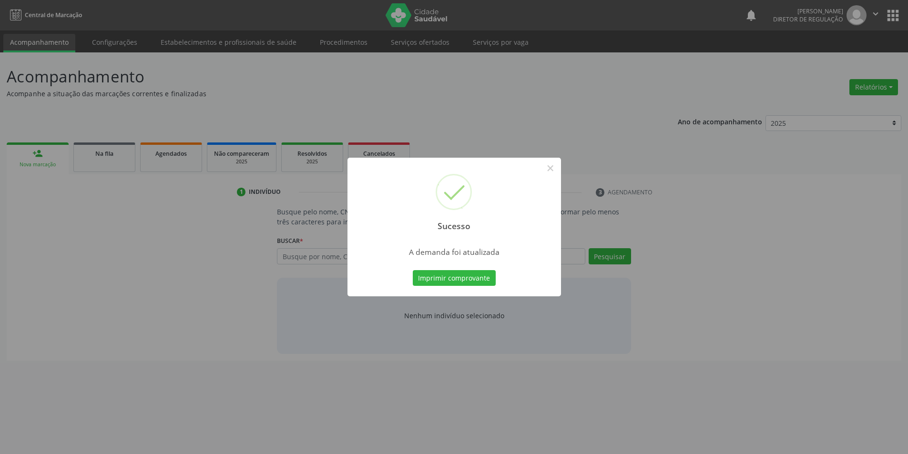
scroll to position [0, 0]
click at [458, 275] on button "Imprimir comprovante" at bounding box center [457, 278] width 83 height 16
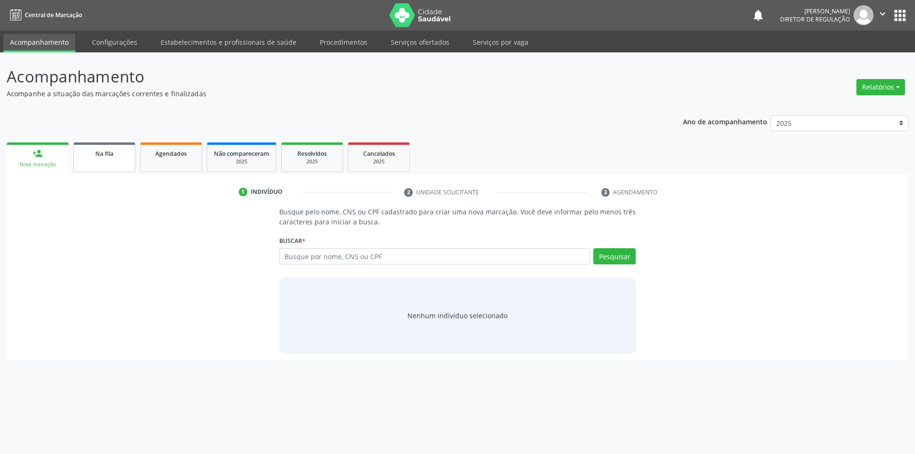
click at [119, 160] on link "Na fila" at bounding box center [104, 158] width 62 height 30
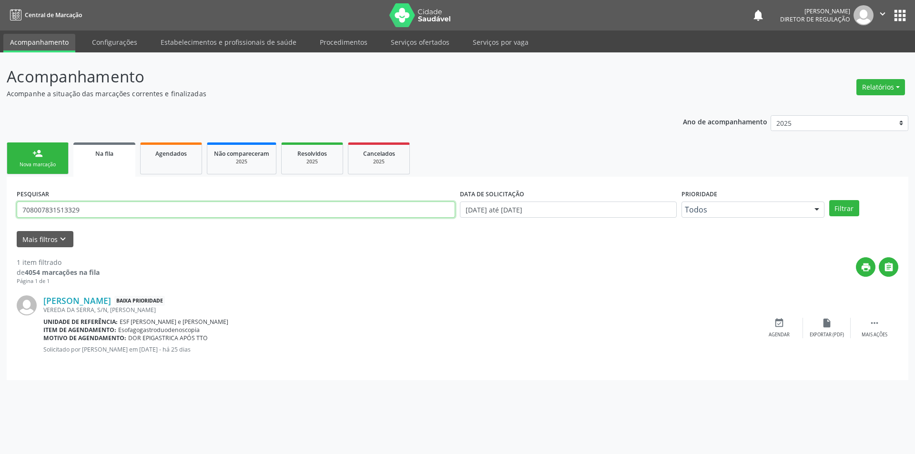
drag, startPoint x: 89, startPoint y: 208, endPoint x: 0, endPoint y: 195, distance: 89.5
click at [0, 195] on div "Acompanhamento Acompanhe a situação das marcações correntes e finalizadas Relat…" at bounding box center [457, 253] width 915 height 402
type input "708006376002625"
click at [843, 205] on button "Filtrar" at bounding box center [844, 208] width 30 height 16
click at [790, 331] on div "event_available Agendar" at bounding box center [779, 328] width 48 height 20
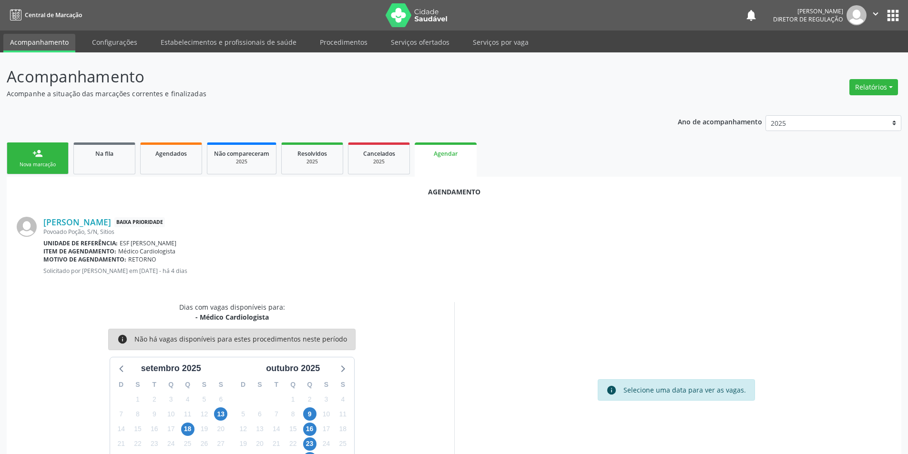
scroll to position [20, 0]
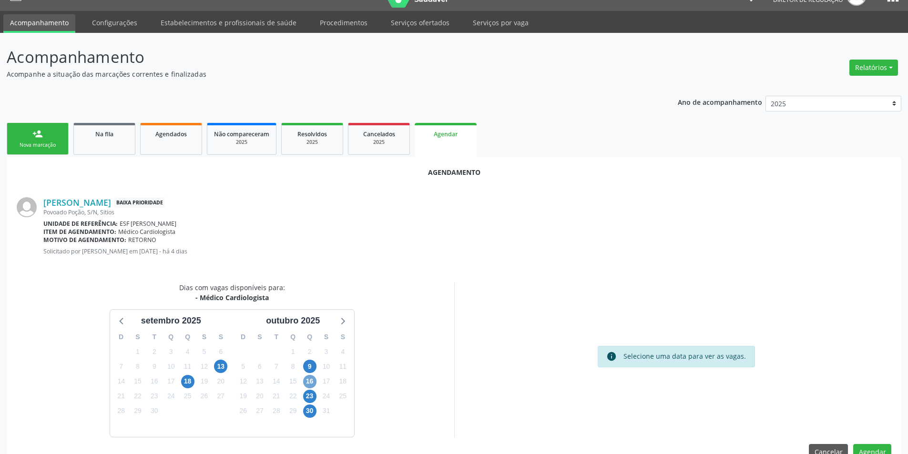
click at [312, 377] on span "16" at bounding box center [309, 381] width 13 height 13
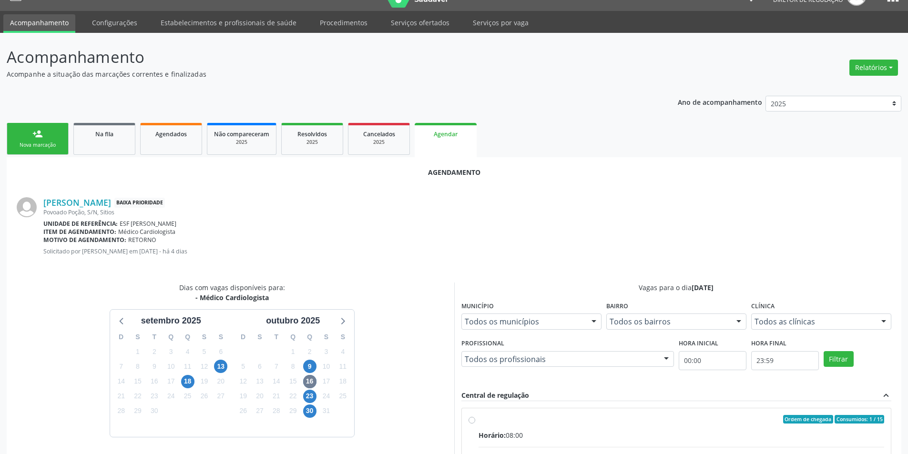
click at [475, 424] on input "Ordem de chegada Consumidos: 1 / 15 Horário: 08:00 Clínica: Ambulatorio Municip…" at bounding box center [472, 419] width 7 height 9
radio input "true"
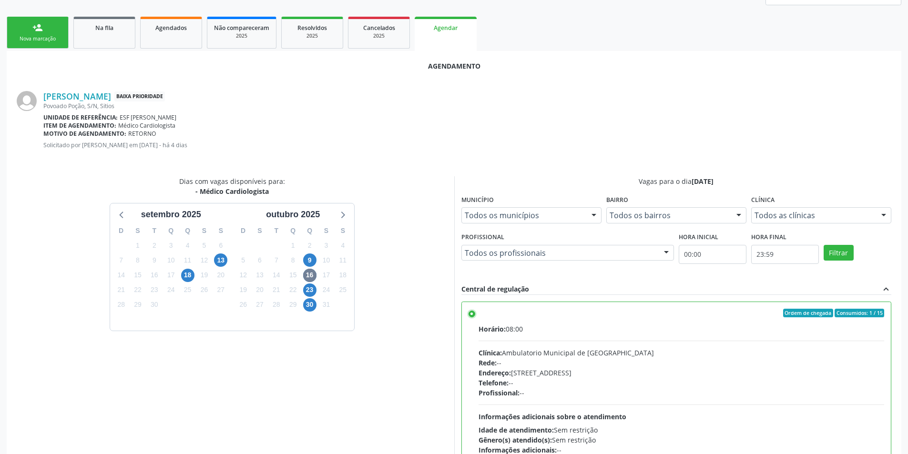
scroll to position [197, 0]
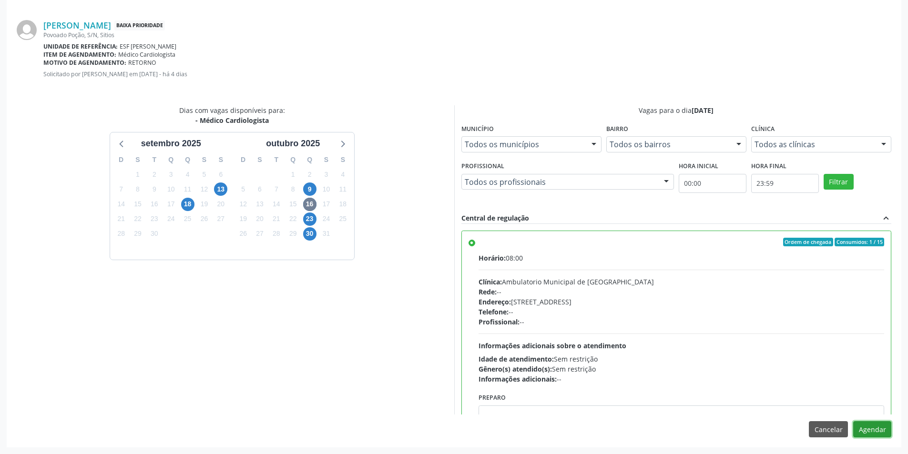
click at [880, 425] on button "Agendar" at bounding box center [872, 429] width 38 height 16
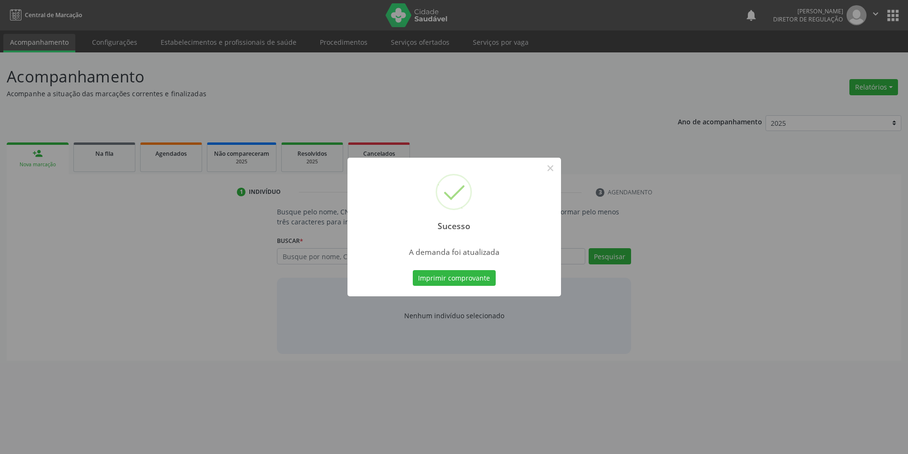
scroll to position [0, 0]
click at [474, 279] on button "Imprimir comprovante" at bounding box center [457, 278] width 83 height 16
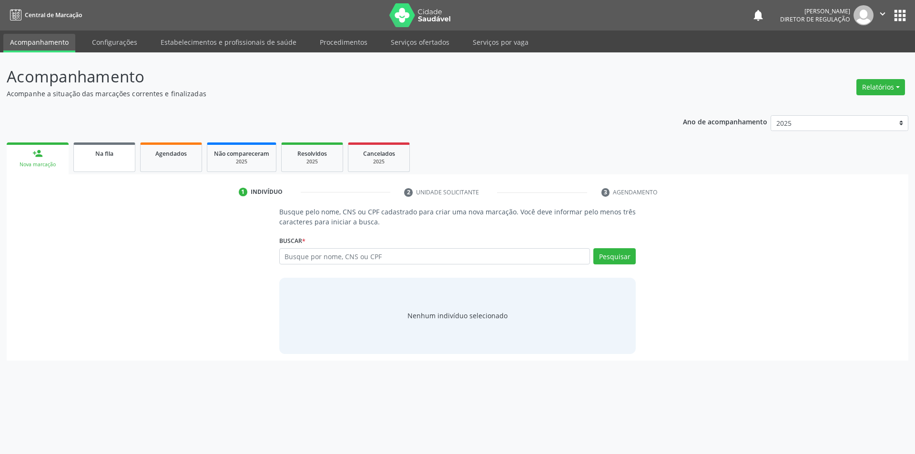
click at [94, 155] on div "Na fila" at bounding box center [105, 153] width 48 height 10
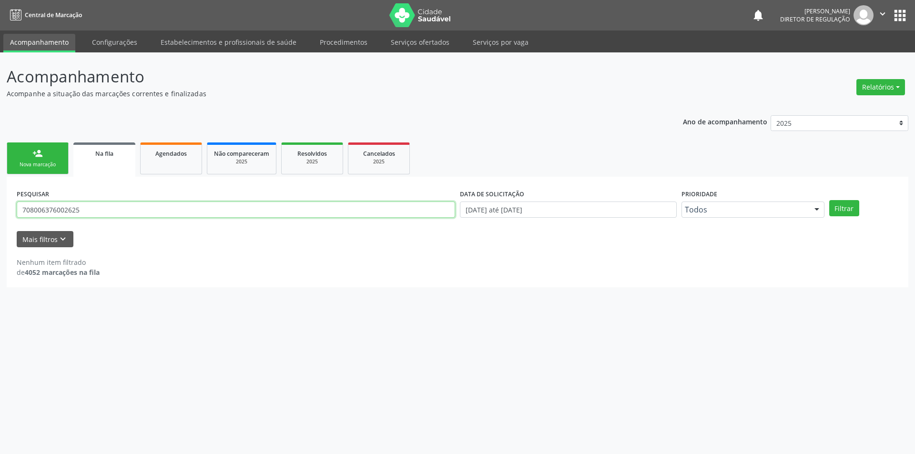
drag, startPoint x: 39, startPoint y: 211, endPoint x: 0, endPoint y: 206, distance: 38.8
click at [0, 206] on div "Acompanhamento Acompanhe a situação das marcações correntes e finalizadas Relat…" at bounding box center [457, 253] width 915 height 402
type input "708809773960210"
click at [850, 212] on button "Filtrar" at bounding box center [844, 208] width 30 height 16
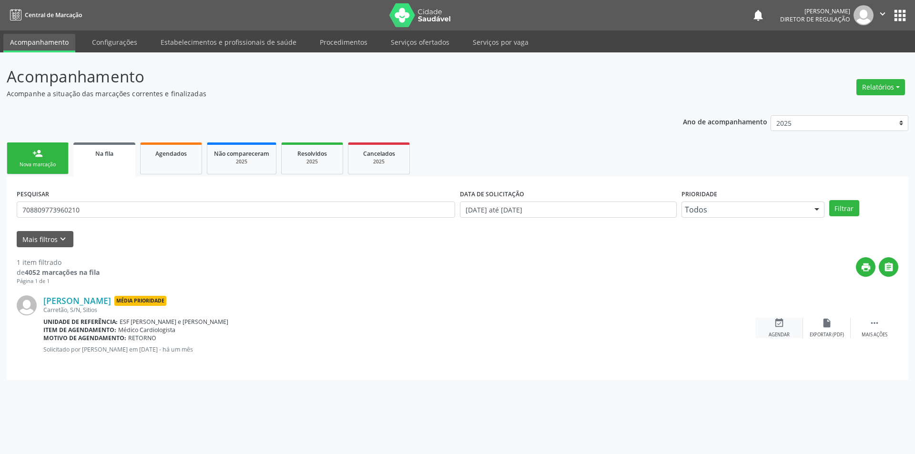
click at [772, 334] on div "Agendar" at bounding box center [779, 335] width 21 height 7
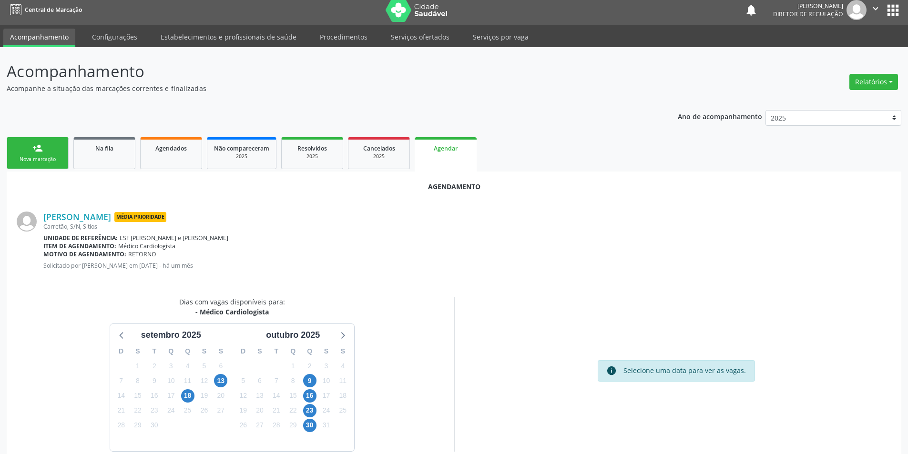
scroll to position [42, 0]
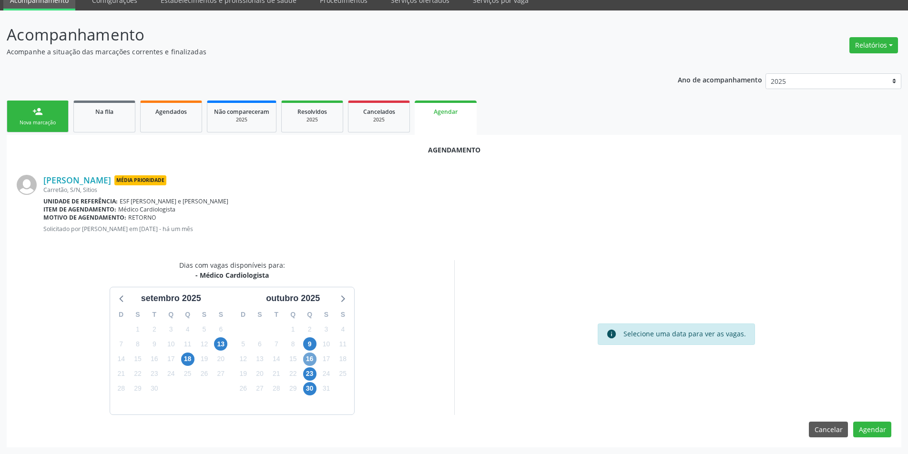
click at [316, 358] on span "16" at bounding box center [309, 359] width 13 height 13
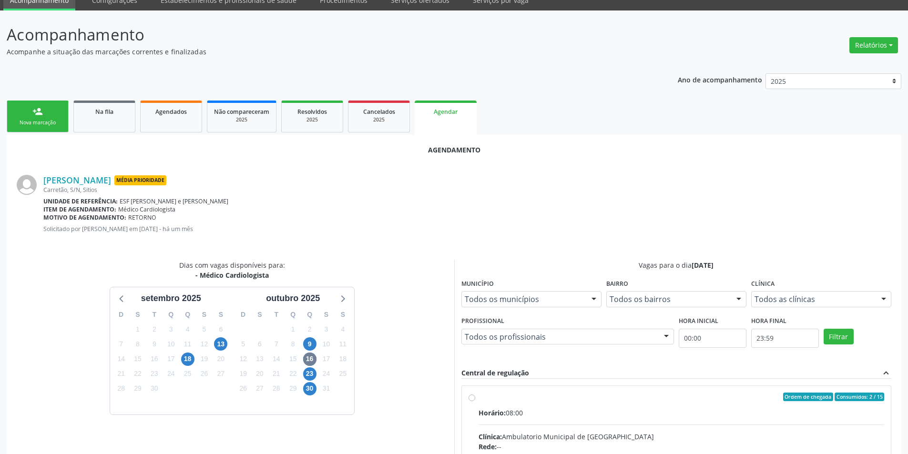
click at [475, 401] on input "Ordem de chegada Consumidos: 2 / 15 Horário: 08:00 Clínica: Ambulatorio Municip…" at bounding box center [472, 397] width 7 height 9
radio input "true"
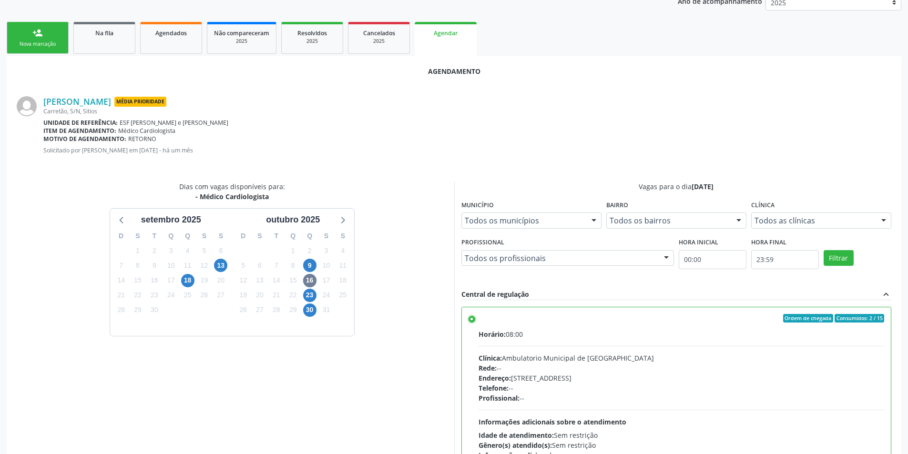
scroll to position [197, 0]
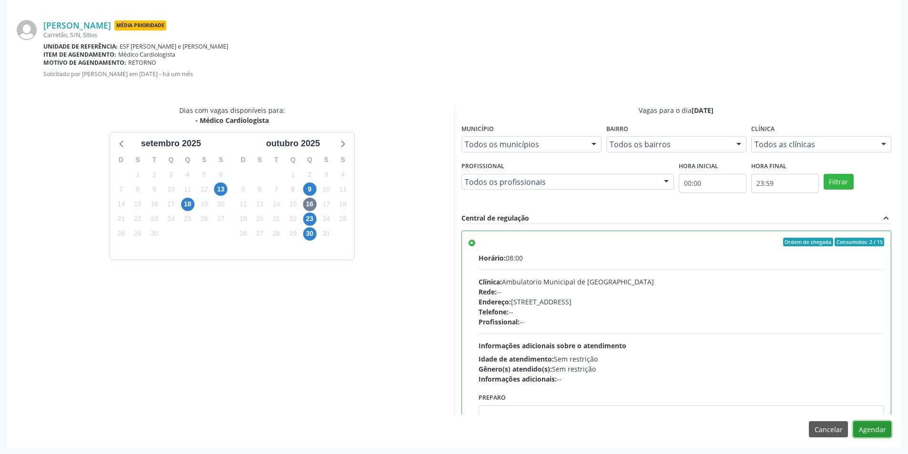
click at [869, 430] on button "Agendar" at bounding box center [872, 429] width 38 height 16
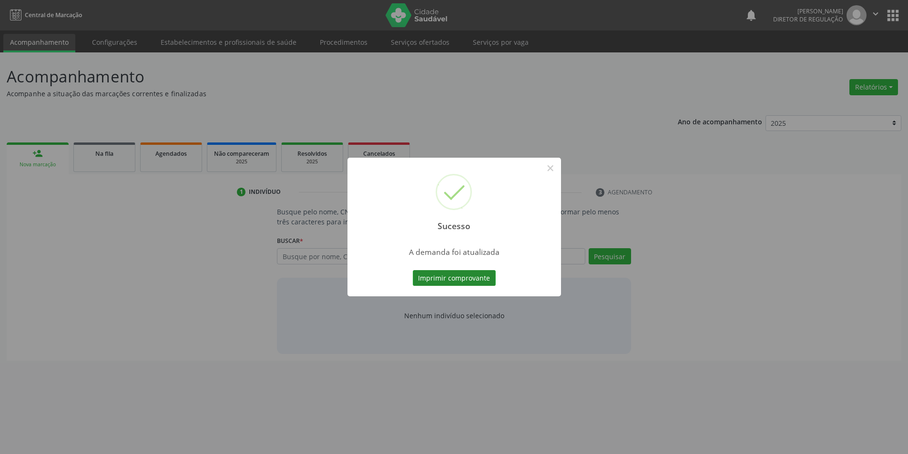
click at [478, 284] on div "Sucesso × A demanda foi atualizada Imprimir comprovante Cancel" at bounding box center [454, 227] width 908 height 454
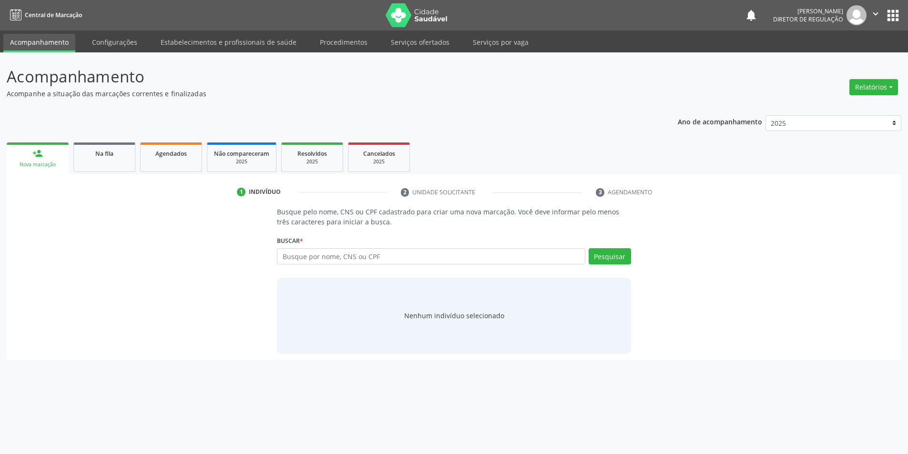
scroll to position [0, 0]
click at [166, 155] on span "Agendados" at bounding box center [170, 154] width 31 height 8
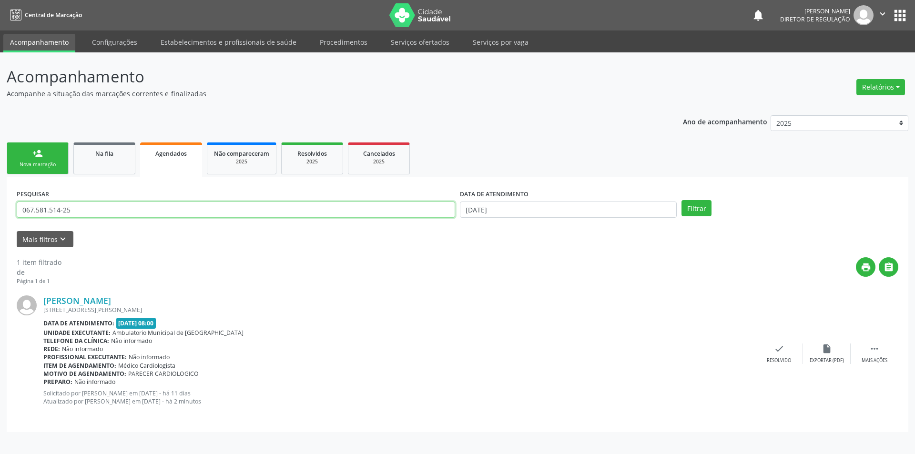
drag, startPoint x: 143, startPoint y: 205, endPoint x: 0, endPoint y: 181, distance: 145.1
click at [0, 181] on div "Acompanhamento Acompanhe a situação das marcações correntes e finalizadas Relat…" at bounding box center [457, 253] width 915 height 402
type input "708809773960210"
click at [706, 209] on button "Filtrar" at bounding box center [697, 208] width 30 height 16
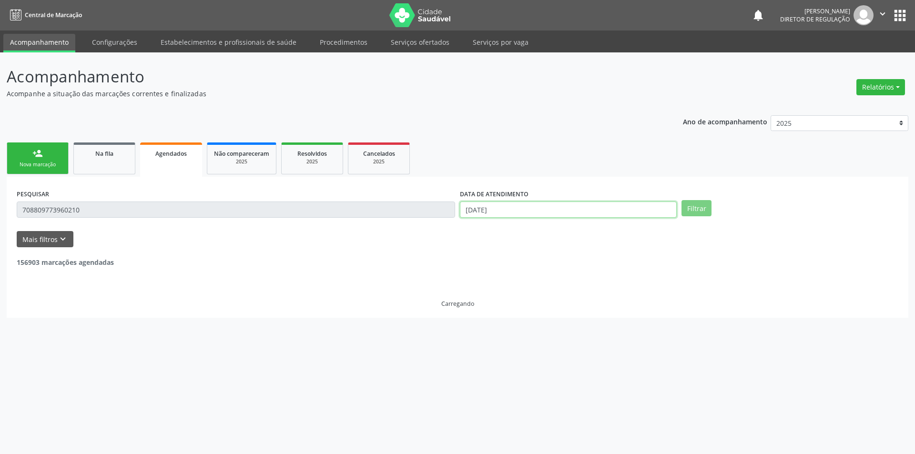
click at [499, 210] on input "2[DATE]" at bounding box center [568, 210] width 217 height 16
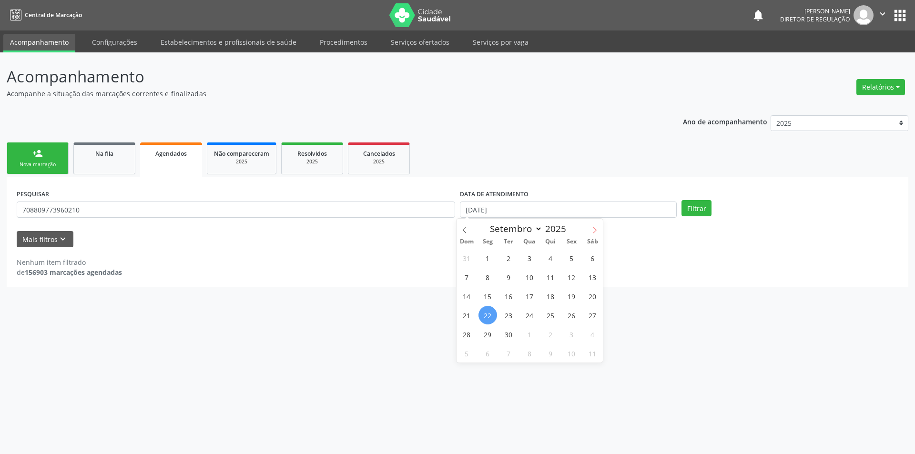
click at [598, 228] on span at bounding box center [595, 227] width 16 height 16
select select "9"
click at [551, 262] on span "2" at bounding box center [550, 258] width 19 height 19
click at [549, 277] on span "9" at bounding box center [550, 277] width 19 height 19
select select "9"
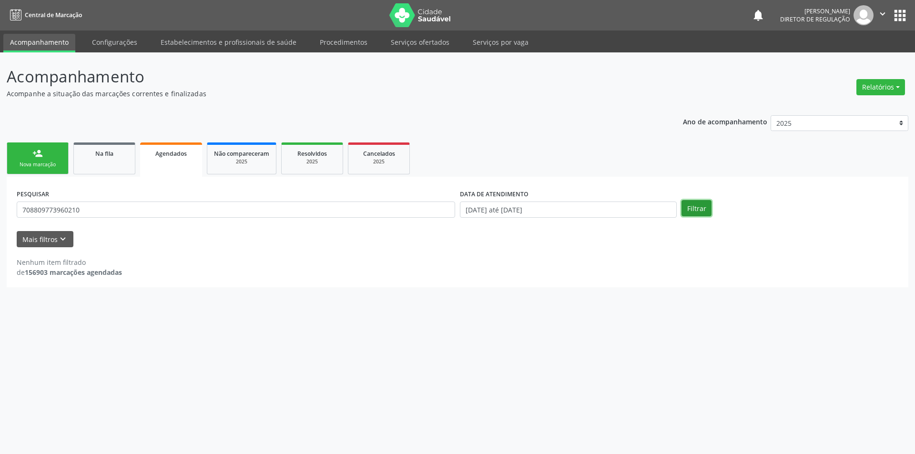
click at [689, 208] on button "Filtrar" at bounding box center [697, 208] width 30 height 16
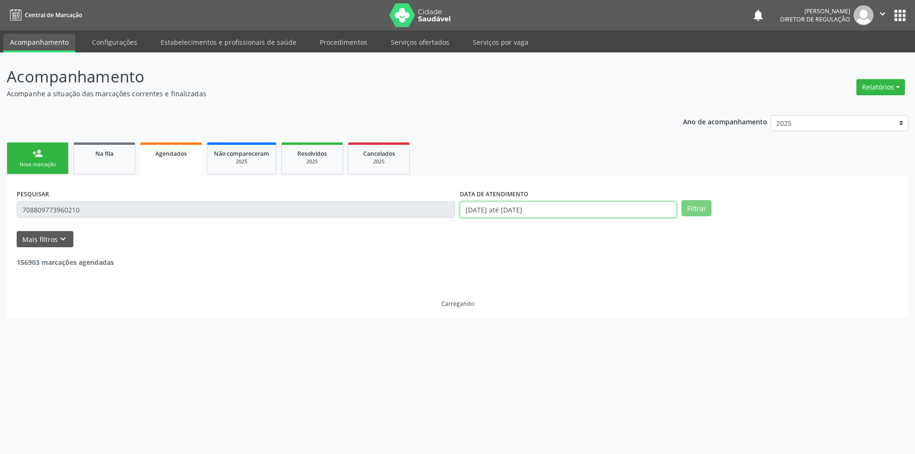
click at [555, 205] on input "02/10/2025 até 09/10/2025" at bounding box center [568, 210] width 217 height 16
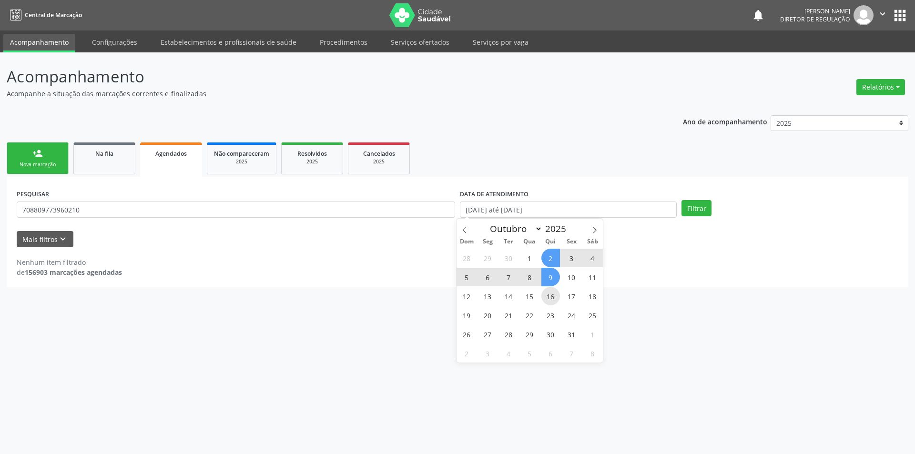
click at [555, 293] on span "16" at bounding box center [550, 296] width 19 height 19
type input "16/10/2025"
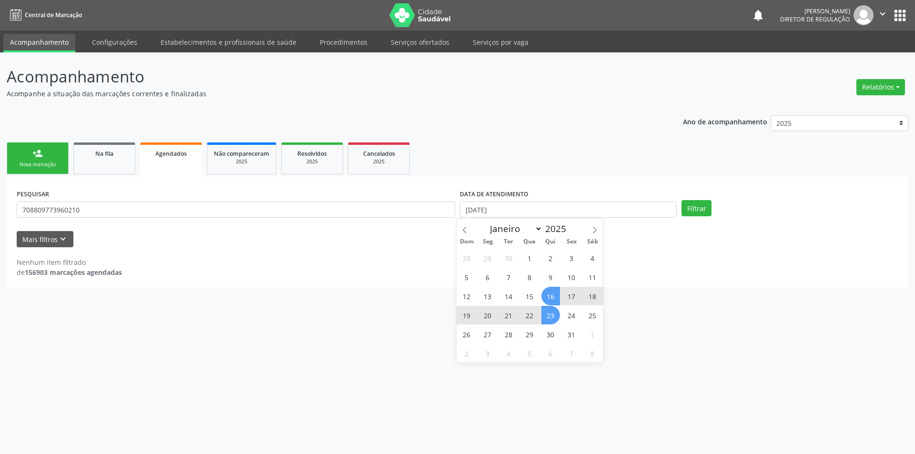
click at [553, 309] on span "23" at bounding box center [550, 315] width 19 height 19
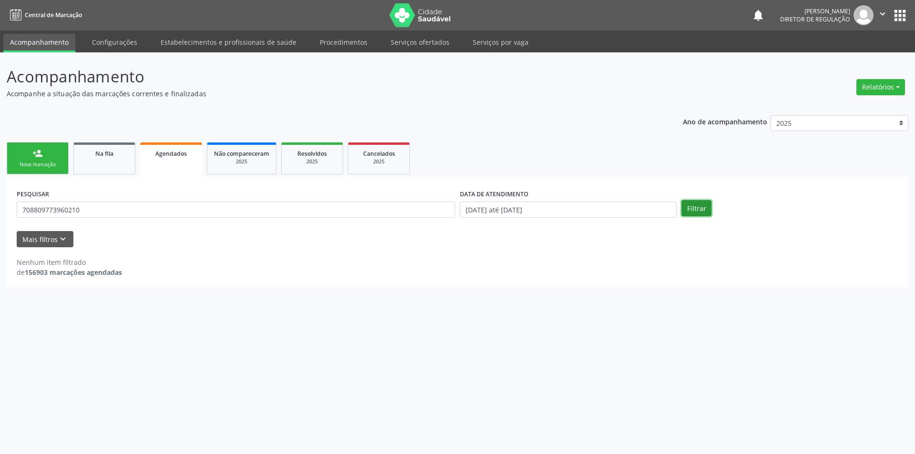
drag, startPoint x: 694, startPoint y: 213, endPoint x: 668, endPoint y: 214, distance: 26.3
click at [695, 212] on button "Filtrar" at bounding box center [697, 208] width 30 height 16
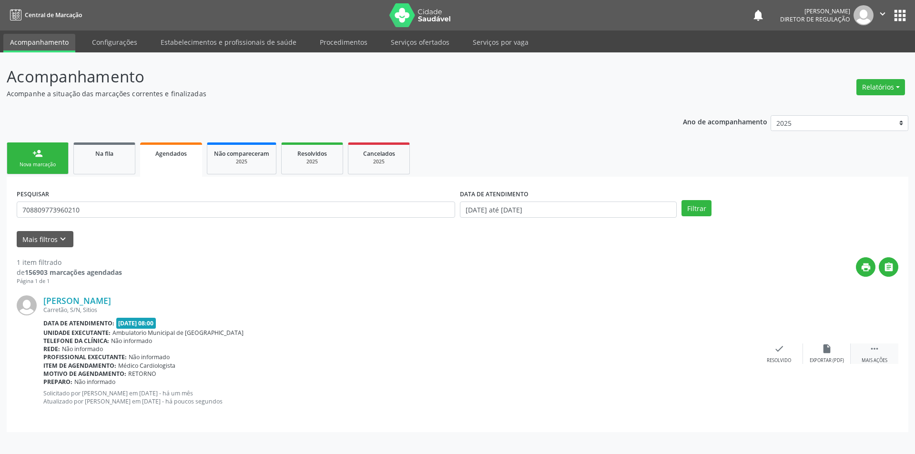
click at [869, 352] on div " Mais ações" at bounding box center [875, 354] width 48 height 20
click at [689, 352] on div "print Imprimir" at bounding box center [684, 354] width 48 height 20
click at [110, 159] on link "Na fila" at bounding box center [104, 159] width 62 height 32
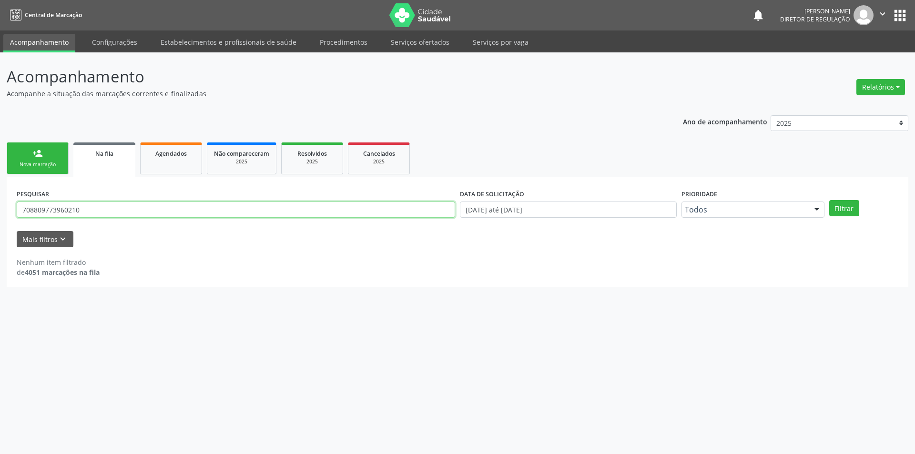
drag, startPoint x: 153, startPoint y: 212, endPoint x: 0, endPoint y: 216, distance: 152.6
click at [0, 216] on div "Acompanhamento Acompanhe a situação das marcações correntes e finalizadas Relat…" at bounding box center [457, 253] width 915 height 402
type input "707004845666733"
click at [845, 205] on button "Filtrar" at bounding box center [844, 208] width 30 height 16
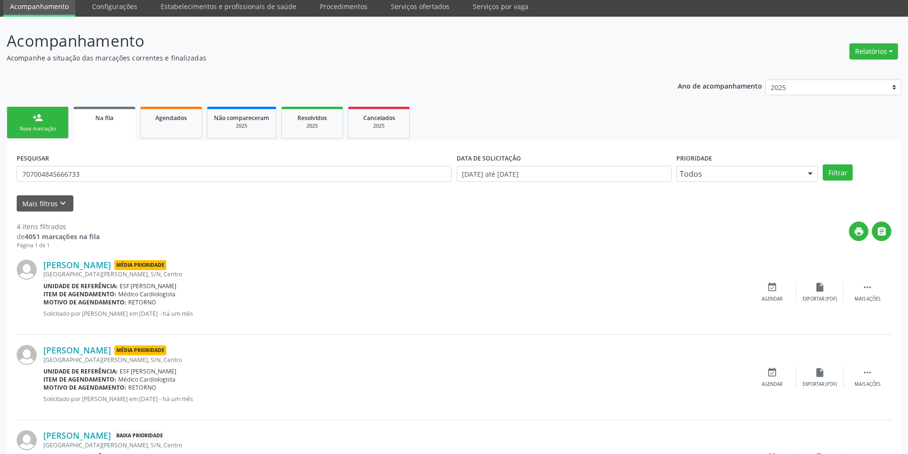
scroll to position [95, 0]
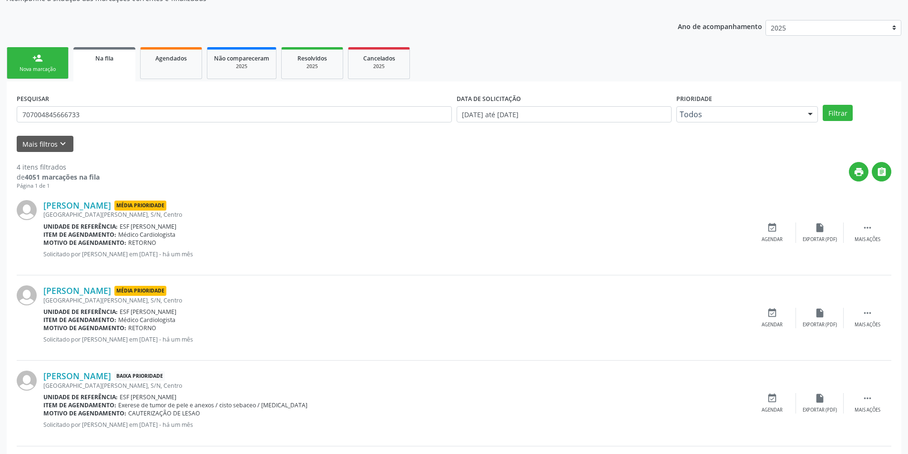
click at [779, 217] on div "Francisco Vital Coelho Cavalcanti Média Prioridade Avenida Dom Malan, S/N, Cent…" at bounding box center [454, 232] width 875 height 85
click at [775, 226] on icon "event_available" at bounding box center [772, 228] width 10 height 10
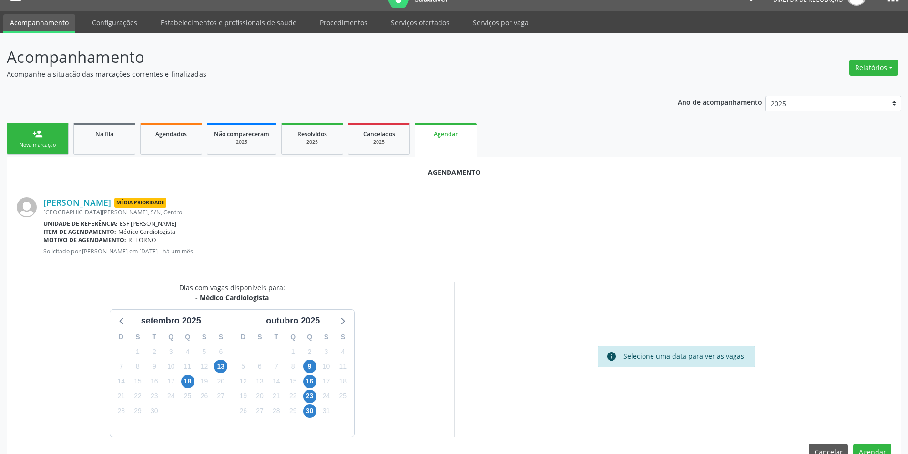
scroll to position [42, 0]
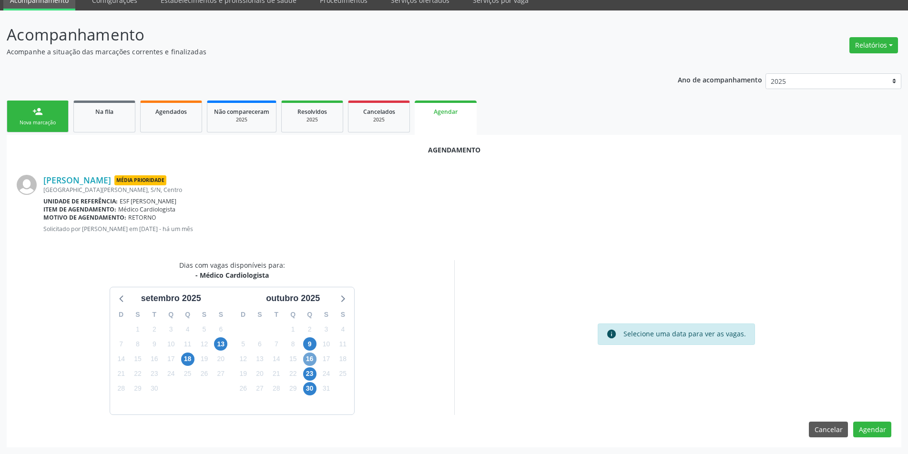
click at [309, 362] on span "16" at bounding box center [309, 359] width 13 height 13
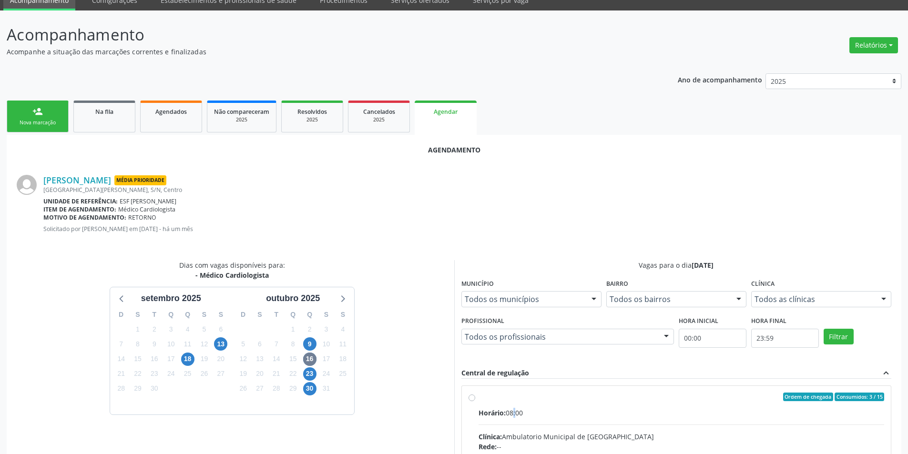
radio input "true"
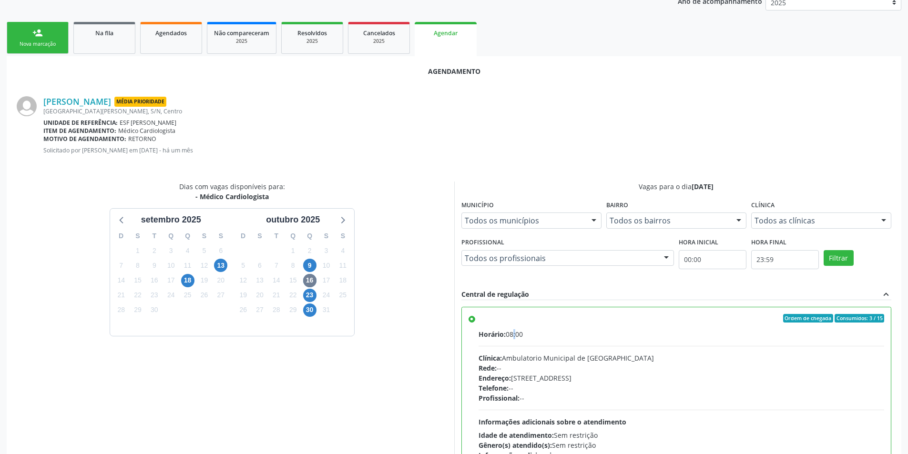
scroll to position [197, 0]
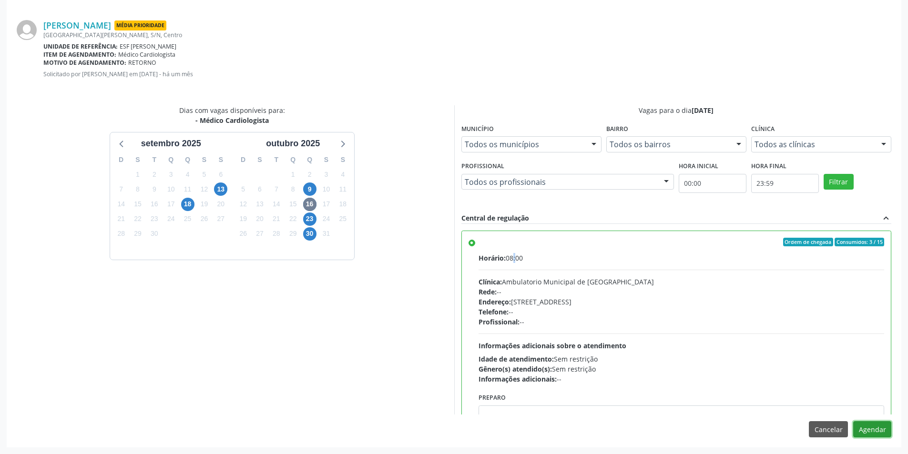
click at [884, 427] on button "Agendar" at bounding box center [872, 429] width 38 height 16
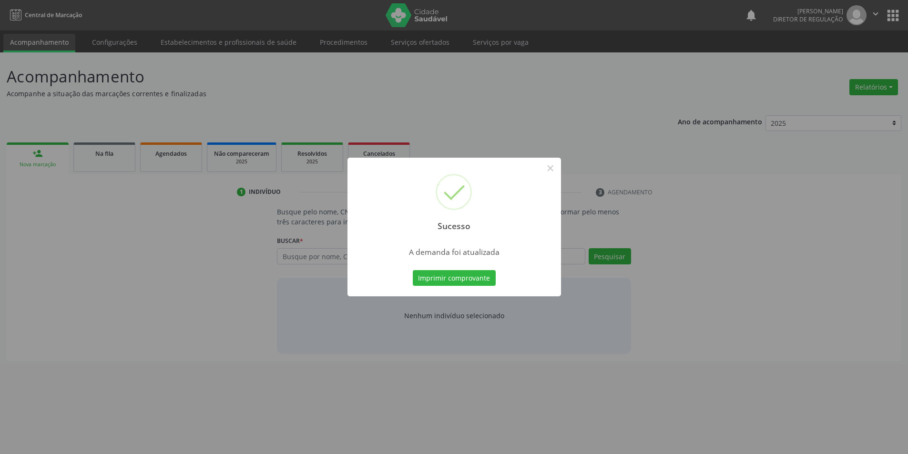
scroll to position [0, 0]
click at [484, 276] on button "Imprimir comprovante" at bounding box center [457, 278] width 83 height 16
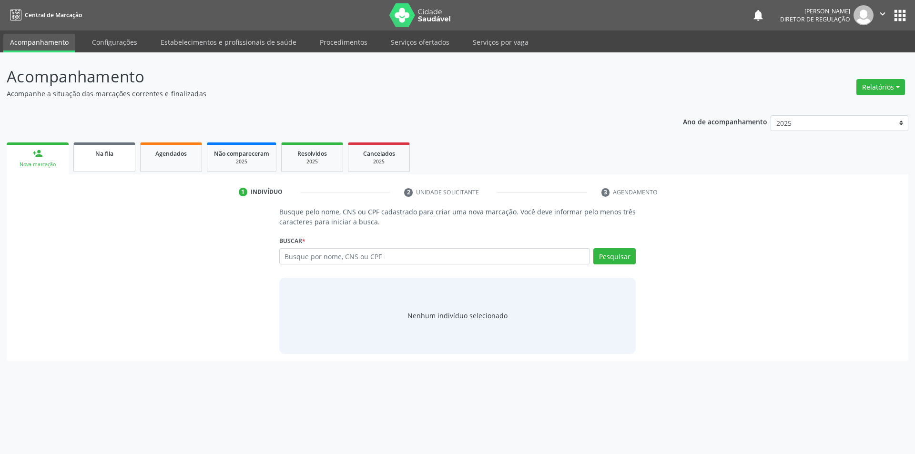
click at [113, 166] on link "Na fila" at bounding box center [104, 158] width 62 height 30
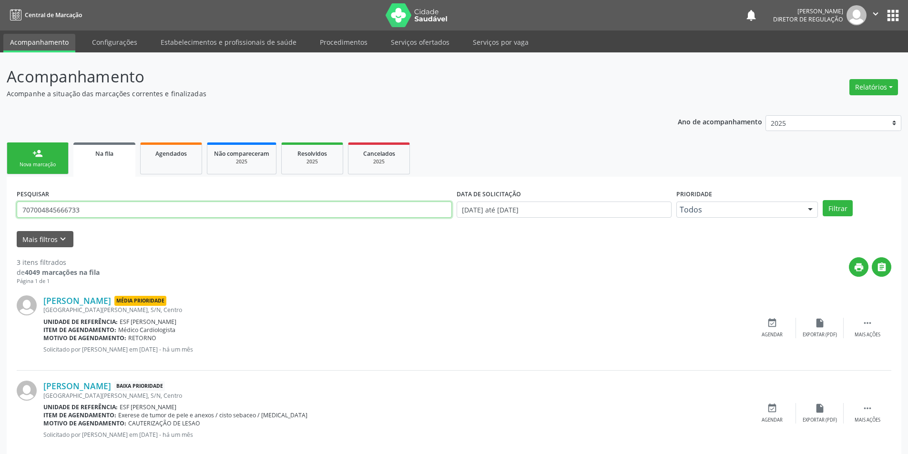
drag, startPoint x: 158, startPoint y: 208, endPoint x: 0, endPoint y: 209, distance: 157.8
click at [0, 209] on div "Acompanhamento Acompanhe a situação das marcações correntes e finalizadas Relat…" at bounding box center [454, 305] width 908 height 506
type input "706505329156091"
click at [846, 204] on button "Filtrar" at bounding box center [838, 208] width 30 height 16
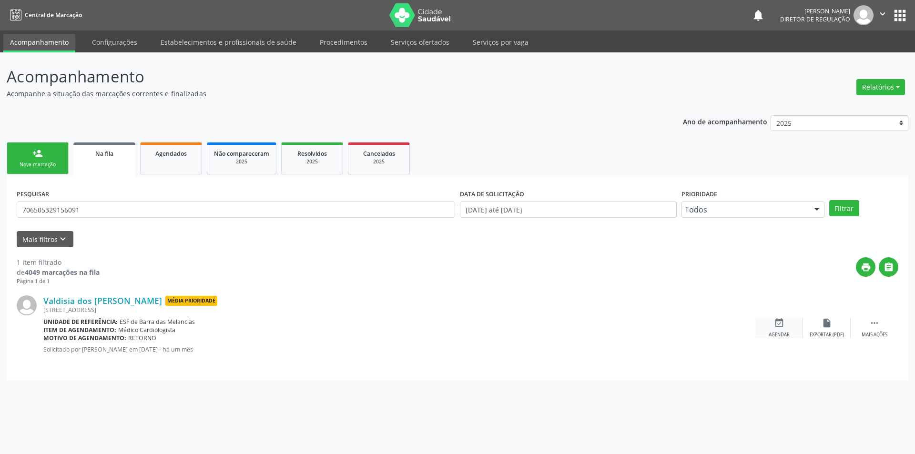
click at [780, 334] on div "Agendar" at bounding box center [779, 335] width 21 height 7
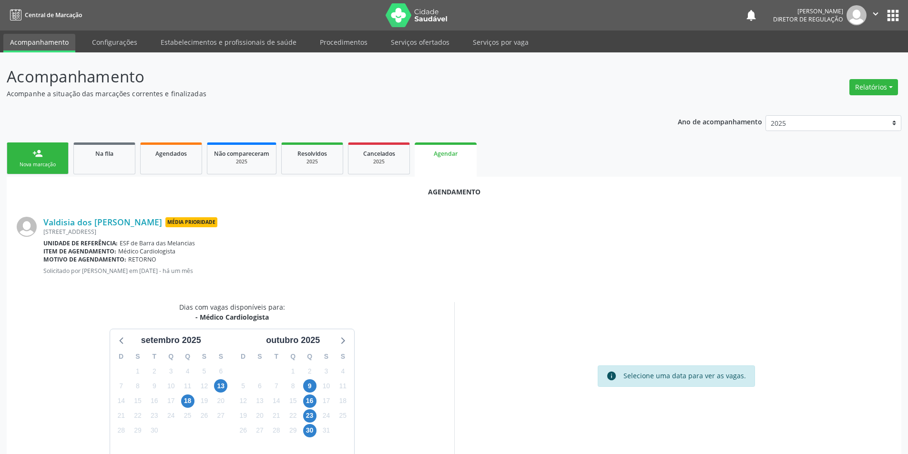
scroll to position [42, 0]
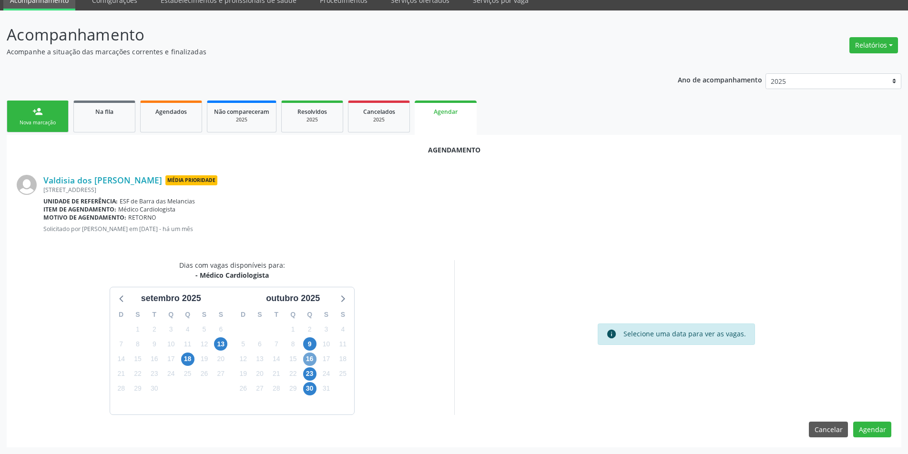
click at [315, 363] on span "16" at bounding box center [309, 359] width 13 height 13
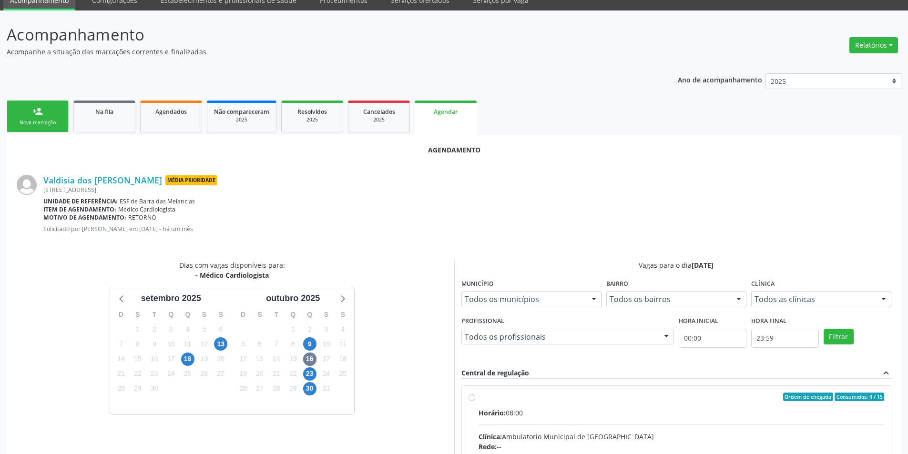
click at [502, 397] on div "Ordem de chegada Consumidos: 4 / 15" at bounding box center [682, 397] width 406 height 9
click at [475, 397] on input "Ordem de chegada Consumidos: 4 / 15 Horário: 08:00 Clínica: Ambulatorio Municip…" at bounding box center [472, 397] width 7 height 9
radio input "true"
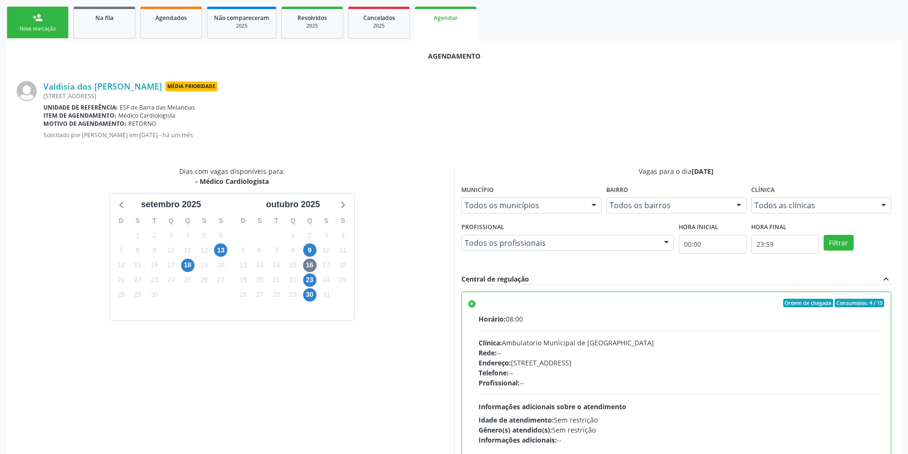
scroll to position [197, 0]
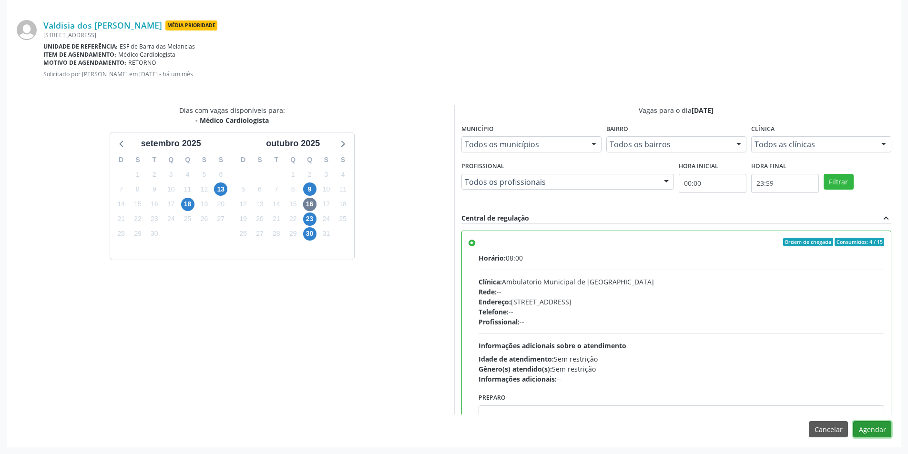
click at [878, 437] on button "Agendar" at bounding box center [872, 429] width 38 height 16
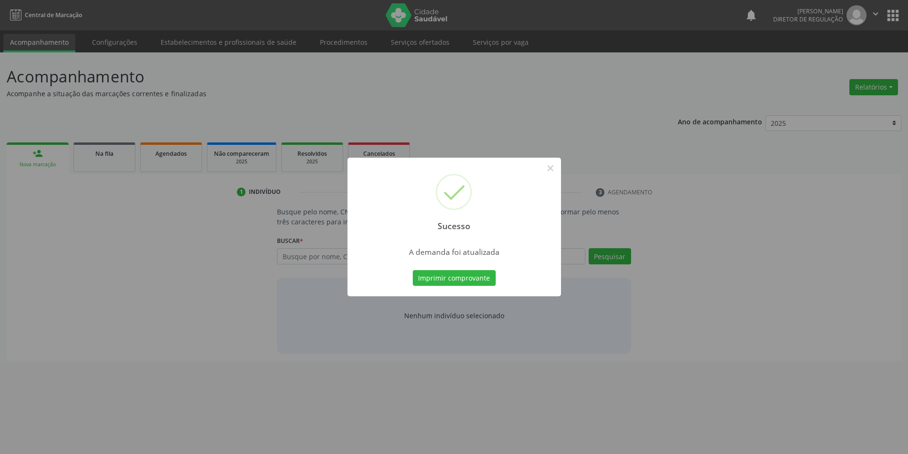
scroll to position [0, 0]
click at [485, 282] on button "Imprimir comprovante" at bounding box center [457, 278] width 83 height 16
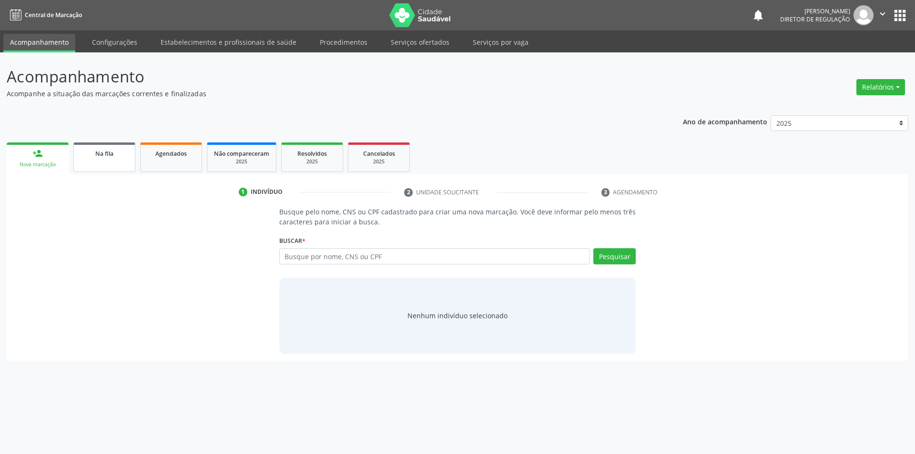
click at [101, 161] on link "Na fila" at bounding box center [104, 158] width 62 height 30
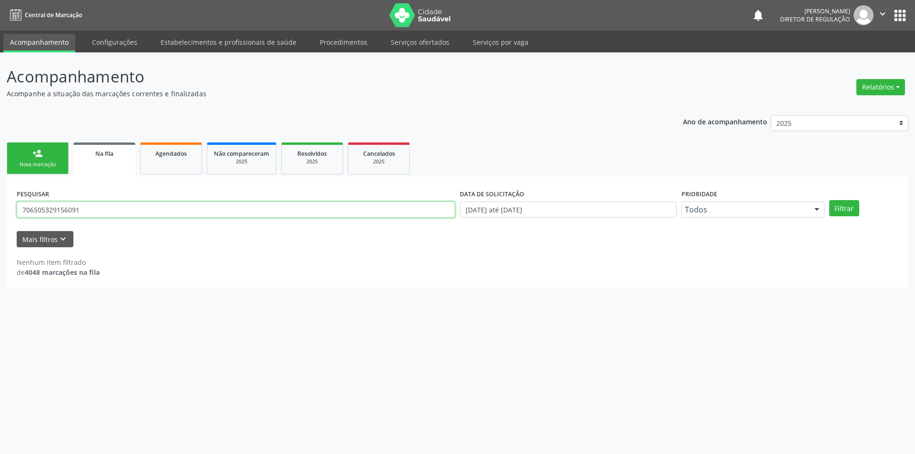
drag, startPoint x: 179, startPoint y: 214, endPoint x: 0, endPoint y: 215, distance: 178.7
click at [0, 215] on div "Acompanhamento Acompanhe a situação das marcações correntes e finalizadas Relat…" at bounding box center [457, 253] width 915 height 402
type input "700008781021903"
click at [842, 205] on button "Filtrar" at bounding box center [844, 208] width 30 height 16
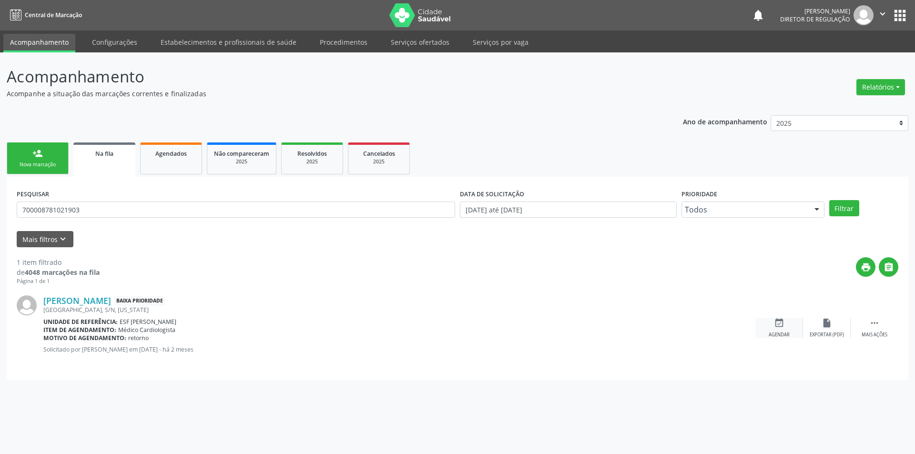
click at [783, 325] on icon "event_available" at bounding box center [779, 323] width 10 height 10
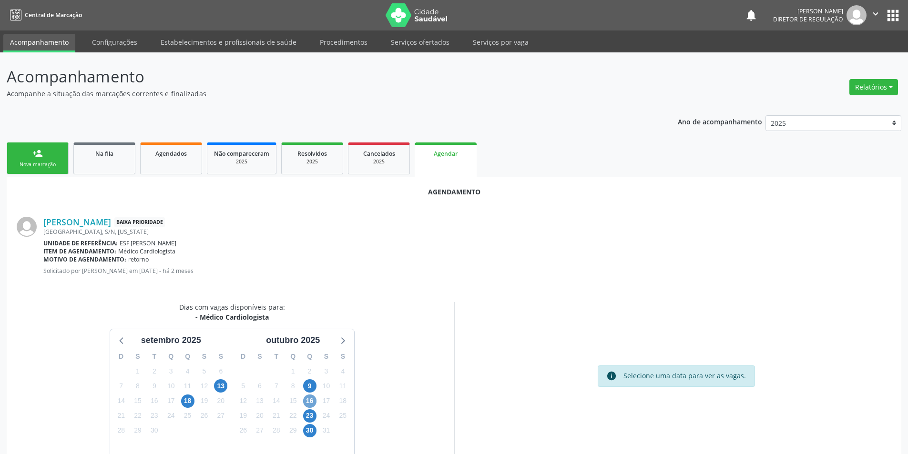
click at [316, 399] on span "16" at bounding box center [309, 401] width 13 height 13
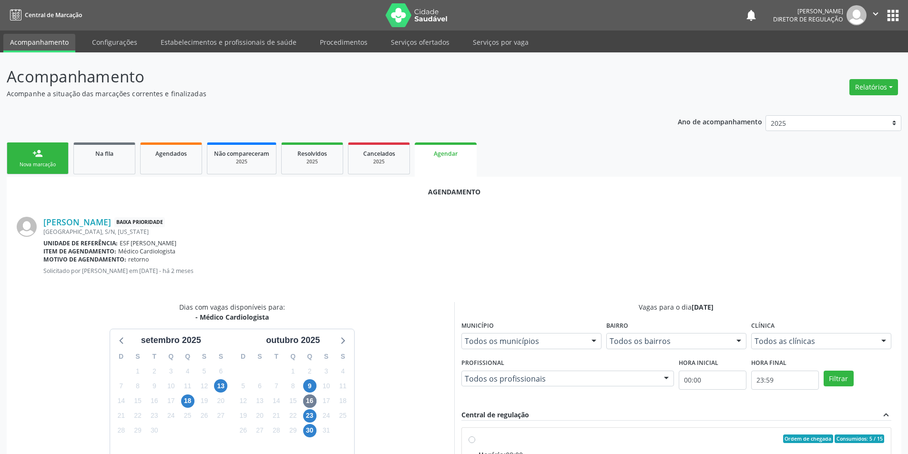
radio input "true"
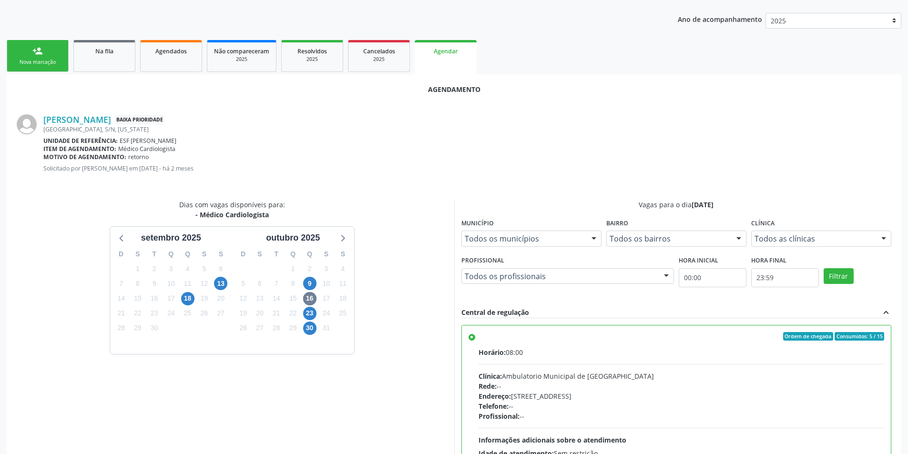
scroll to position [197, 0]
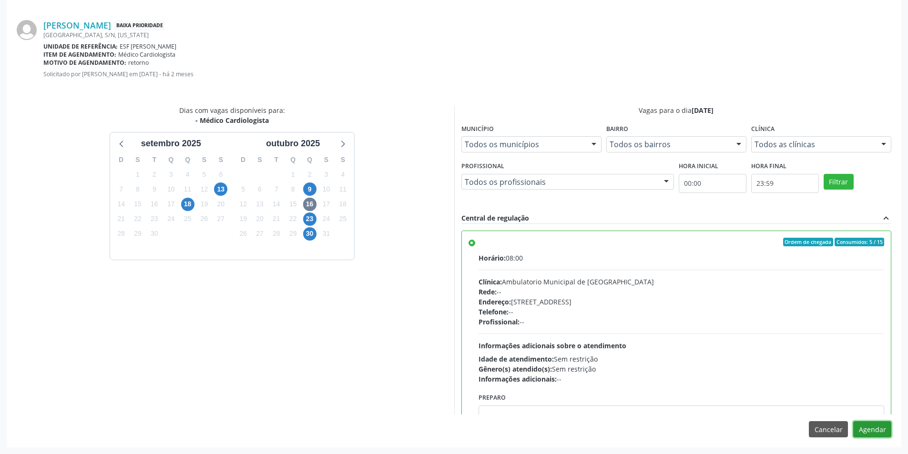
click at [884, 425] on button "Agendar" at bounding box center [872, 429] width 38 height 16
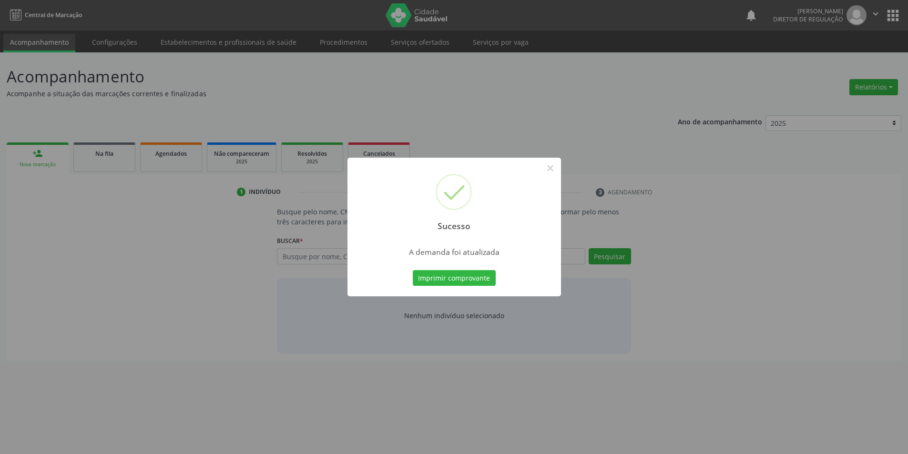
click at [481, 285] on div "Sucesso × A demanda foi atualizada Imprimir comprovante Cancel" at bounding box center [454, 227] width 908 height 454
click at [481, 285] on button "Imprimir comprovante" at bounding box center [454, 278] width 83 height 16
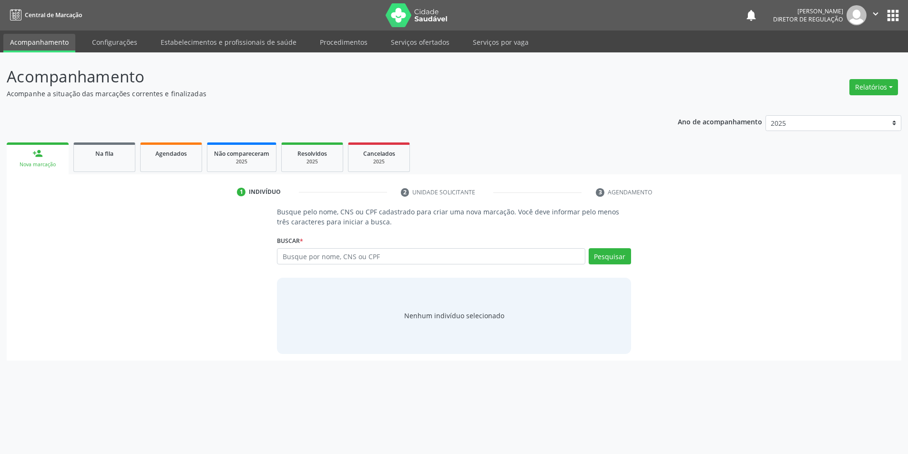
click at [481, 285] on div "Sucesso × A demanda foi atualizada Imprimir comprovante Cancel" at bounding box center [454, 227] width 908 height 454
click at [163, 161] on link "Agendados" at bounding box center [171, 158] width 62 height 30
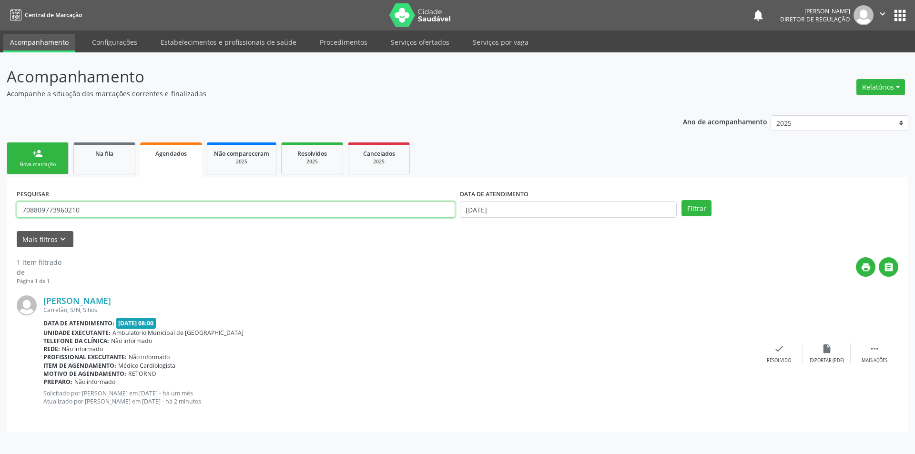
click at [0, 191] on div "Acompanhamento Acompanhe a situação das marcações correntes e finalizadas Relat…" at bounding box center [457, 253] width 915 height 402
type input "700008781021903"
click at [517, 211] on body "Central de Marcação notifications Maria Aparecida Rodrigues da Silva Diretor de…" at bounding box center [457, 227] width 915 height 454
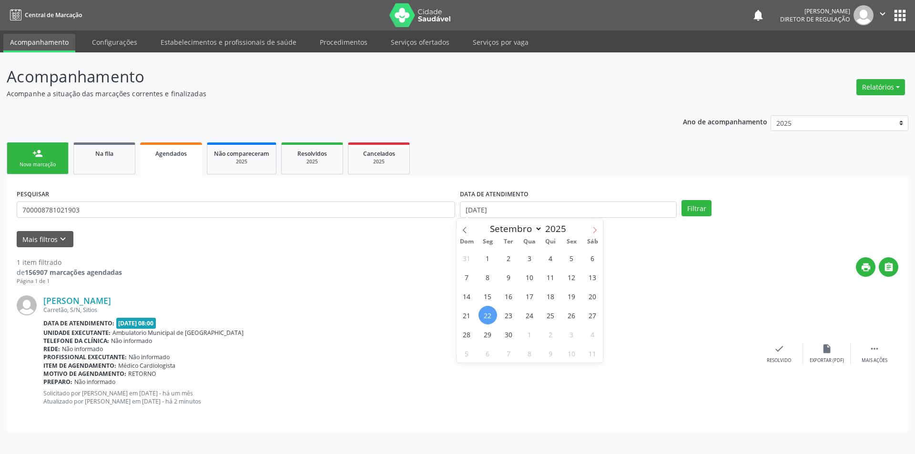
click at [590, 231] on span at bounding box center [595, 227] width 16 height 16
select select "9"
click at [534, 257] on span "1" at bounding box center [529, 258] width 19 height 19
type input "01/10/2025"
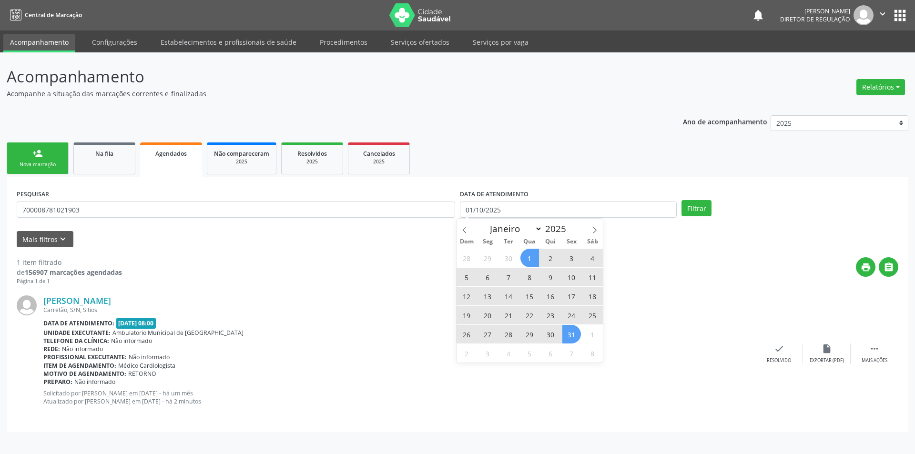
click at [569, 340] on span "31" at bounding box center [571, 334] width 19 height 19
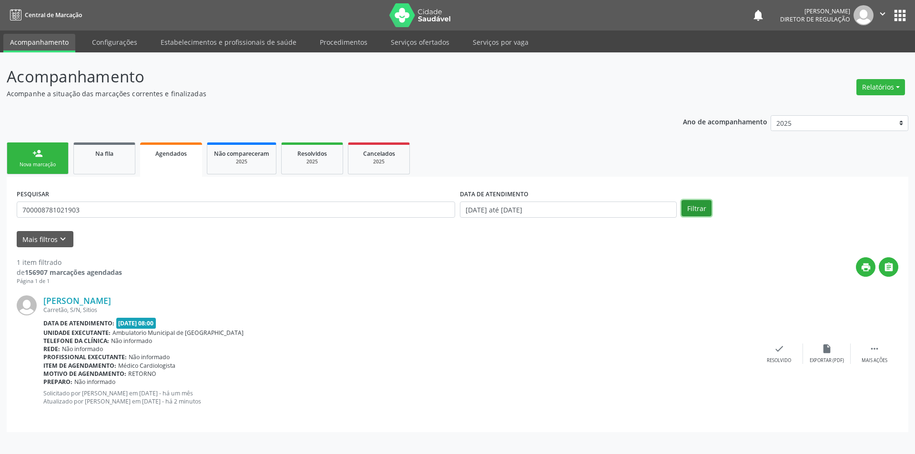
click at [693, 203] on button "Filtrar" at bounding box center [697, 208] width 30 height 16
click at [882, 356] on div " Mais ações" at bounding box center [875, 354] width 48 height 20
click at [685, 356] on div "print Imprimir" at bounding box center [684, 354] width 48 height 20
click at [92, 157] on div "Na fila" at bounding box center [105, 153] width 48 height 10
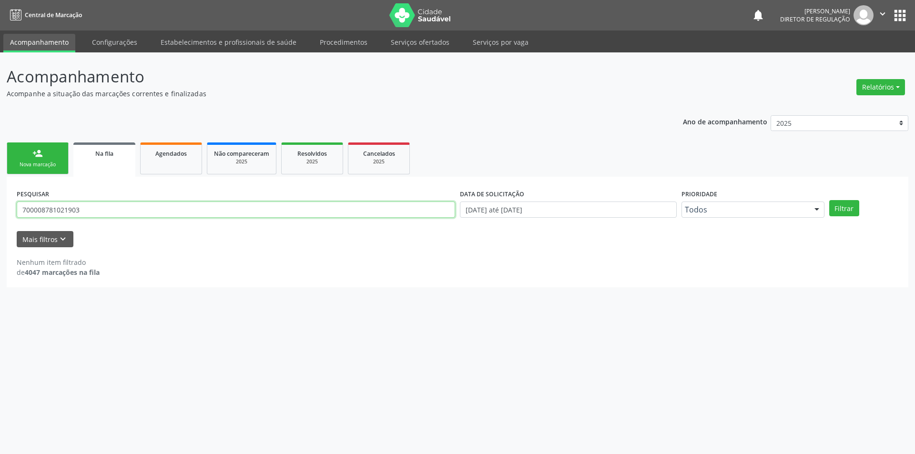
click at [0, 215] on div "Acompanhamento Acompanhe a situação das marcações correntes e finalizadas Relat…" at bounding box center [457, 253] width 915 height 402
type input "709206275871330"
click at [846, 211] on button "Filtrar" at bounding box center [844, 208] width 30 height 16
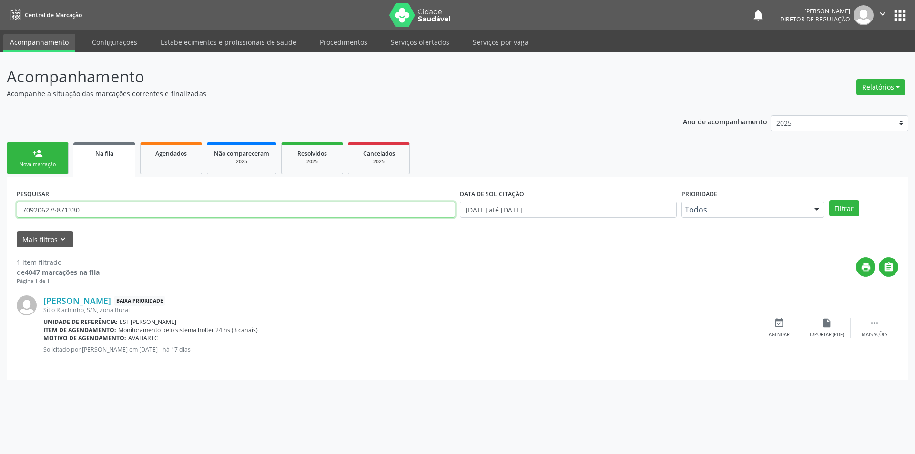
drag, startPoint x: 114, startPoint y: 204, endPoint x: 0, endPoint y: 201, distance: 114.4
click at [0, 201] on div "Acompanhamento Acompanhe a situação das marcações correntes e finalizadas Relat…" at bounding box center [457, 253] width 915 height 402
click at [44, 163] on div "Nova marcação" at bounding box center [38, 164] width 48 height 7
click at [51, 148] on link "person_add Nova marcação" at bounding box center [38, 159] width 62 height 32
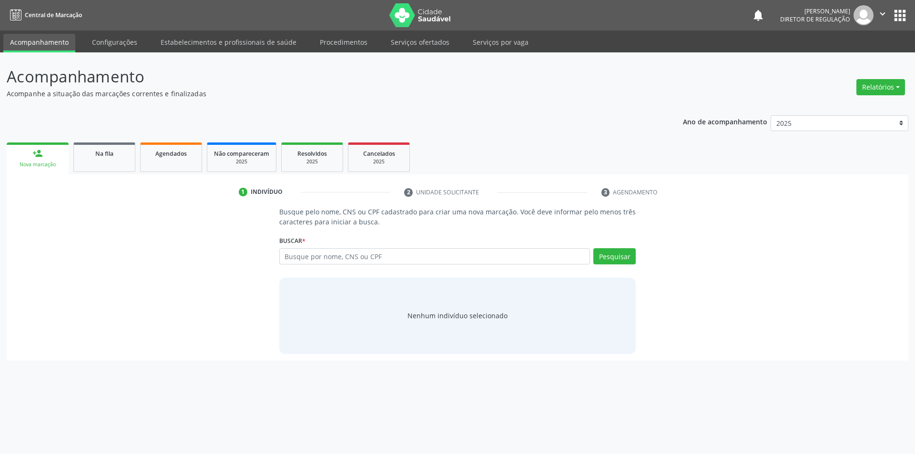
click at [299, 246] on label "Buscar *" at bounding box center [292, 241] width 26 height 15
click at [303, 260] on input "text" at bounding box center [434, 256] width 311 height 16
paste input "709206275871330"
type input "709206275871330"
click at [630, 257] on button "Pesquisar" at bounding box center [614, 256] width 42 height 16
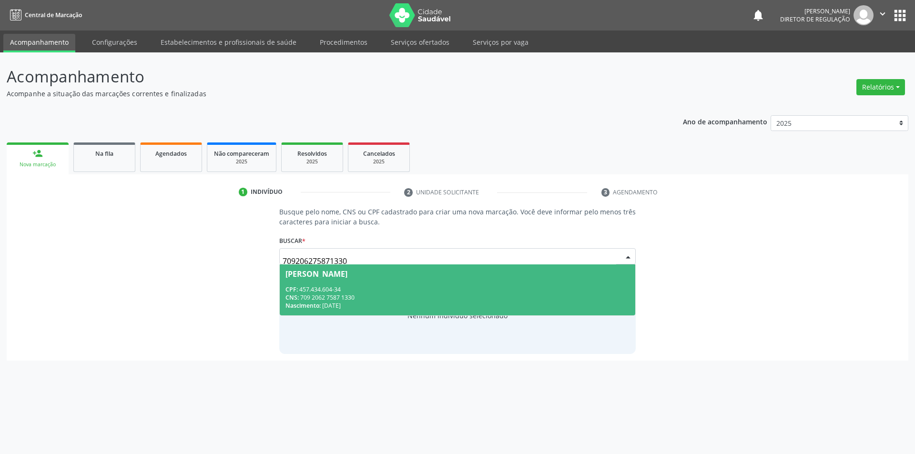
click at [408, 289] on div "CPF: 457.434.604-34" at bounding box center [458, 290] width 345 height 8
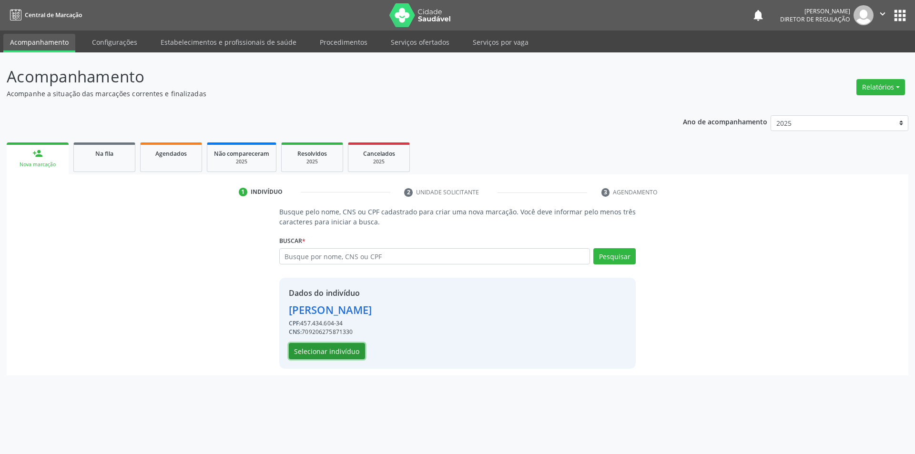
click at [345, 351] on button "Selecionar indivíduo" at bounding box center [327, 351] width 76 height 16
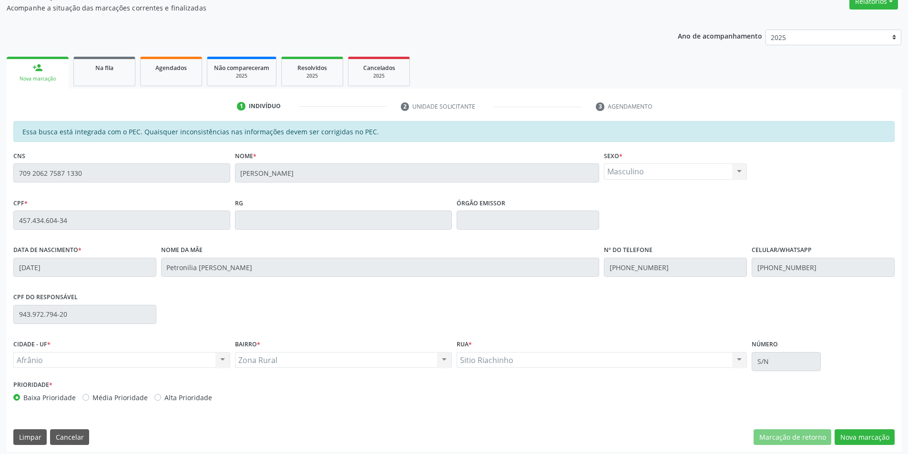
scroll to position [90, 0]
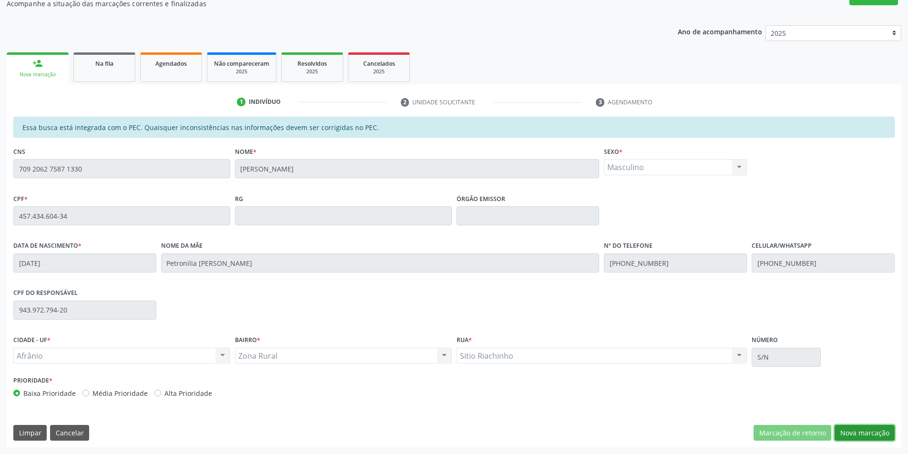
click at [878, 435] on button "Nova marcação" at bounding box center [865, 433] width 60 height 16
click at [0, 0] on button "Próximo" at bounding box center [0, 0] width 0 height 0
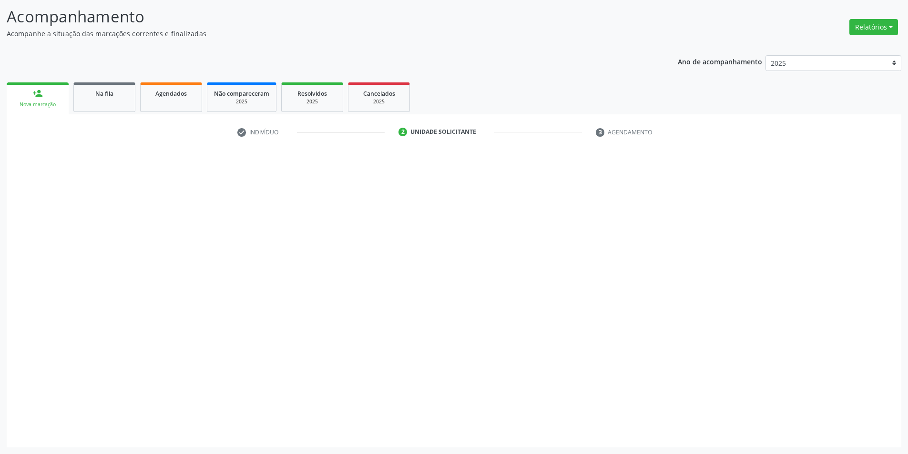
scroll to position [18, 0]
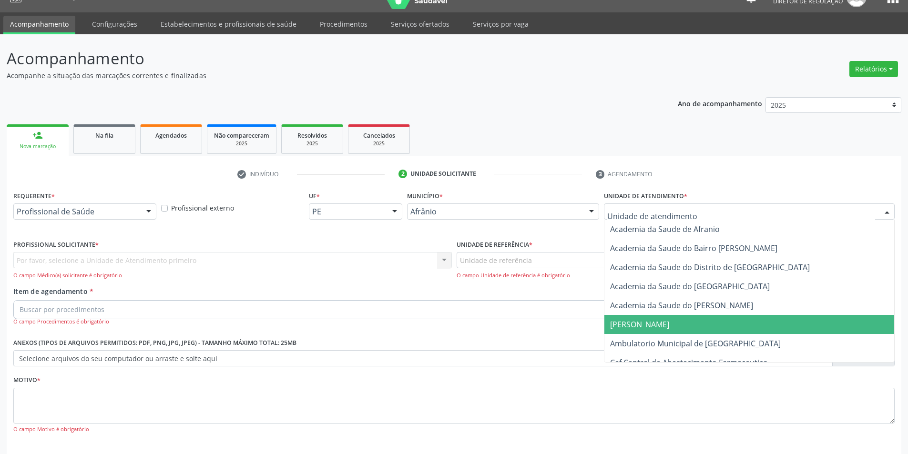
click at [652, 341] on span "Ambulatorio Municipal de [GEOGRAPHIC_DATA]" at bounding box center [695, 343] width 171 height 10
click at [548, 265] on div "Unidade de referência" at bounding box center [676, 260] width 438 height 16
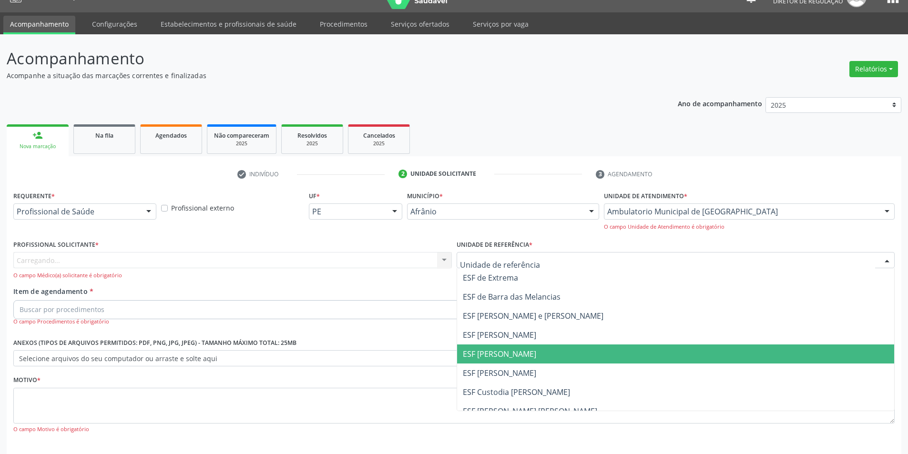
click at [508, 355] on span "ESF [PERSON_NAME]" at bounding box center [499, 354] width 73 height 10
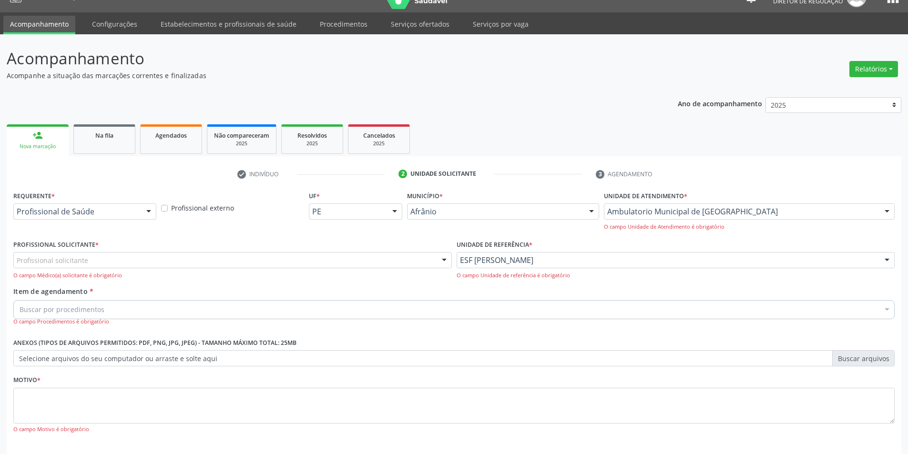
click at [131, 261] on div "Profissional solicitante" at bounding box center [232, 260] width 438 height 16
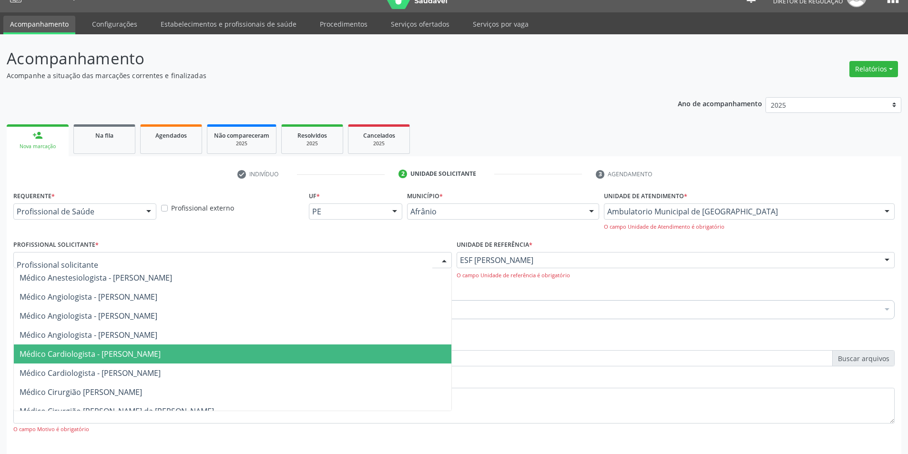
click at [140, 349] on span "Médico Cardiologista - [PERSON_NAME]" at bounding box center [90, 354] width 141 height 10
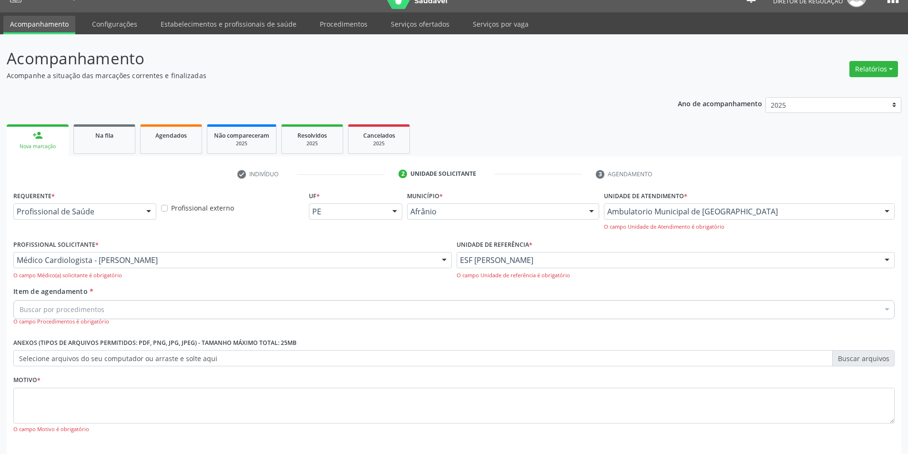
click at [121, 313] on div "Buscar por procedimentos" at bounding box center [453, 309] width 881 height 19
type input "cardiolo"
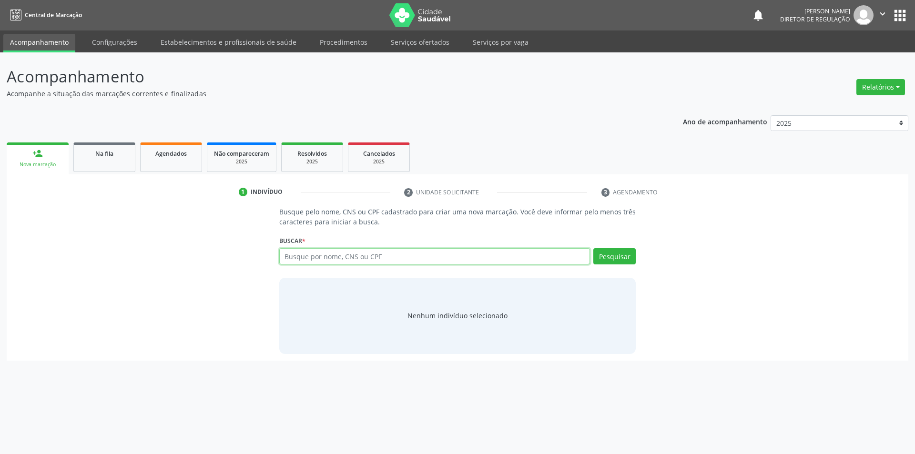
click at [339, 261] on input "text" at bounding box center [434, 256] width 311 height 16
type input "709206275871330"
click at [623, 259] on button "Pesquisar" at bounding box center [614, 256] width 42 height 16
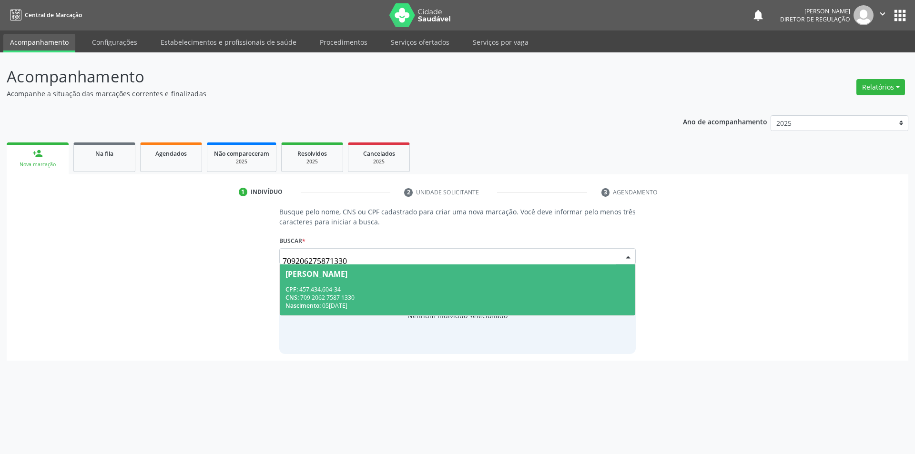
click at [409, 286] on div "CPF: 457.434.604-34" at bounding box center [458, 290] width 345 height 8
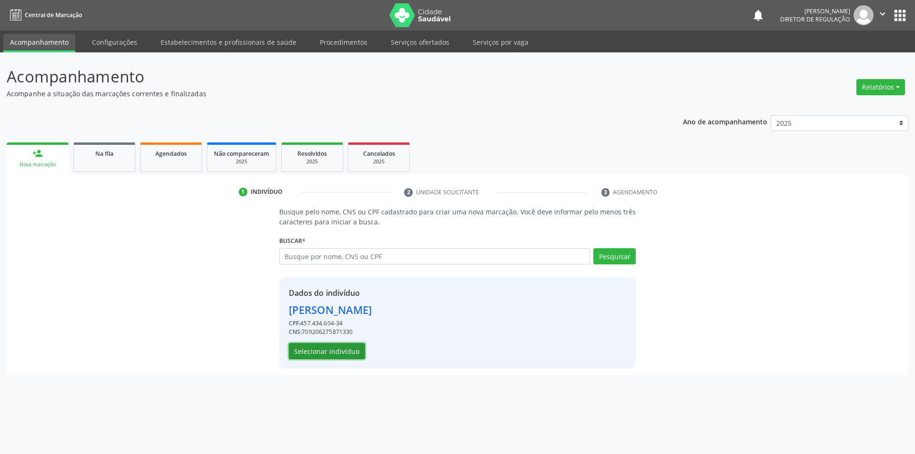
click at [350, 349] on button "Selecionar indivíduo" at bounding box center [327, 351] width 76 height 16
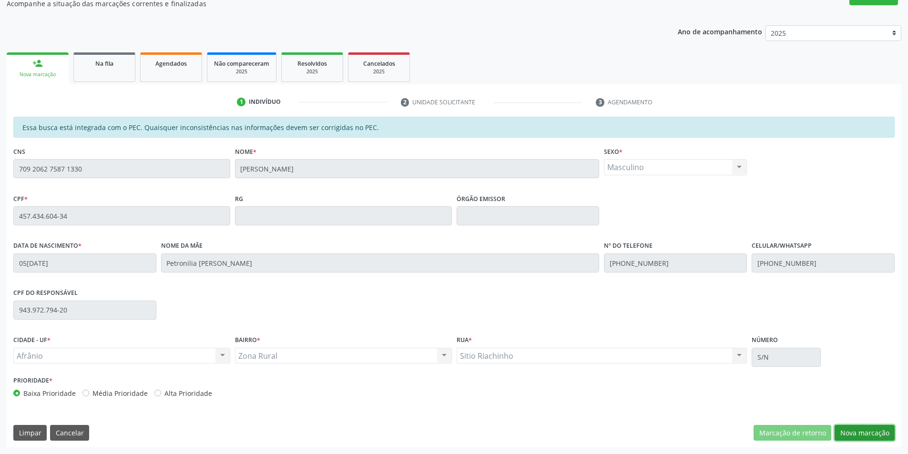
click at [855, 429] on button "Nova marcação" at bounding box center [865, 433] width 60 height 16
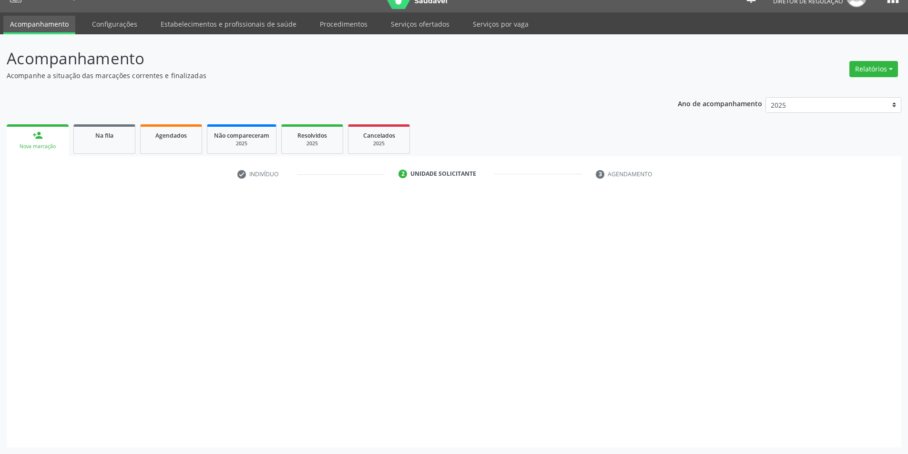
scroll to position [18, 0]
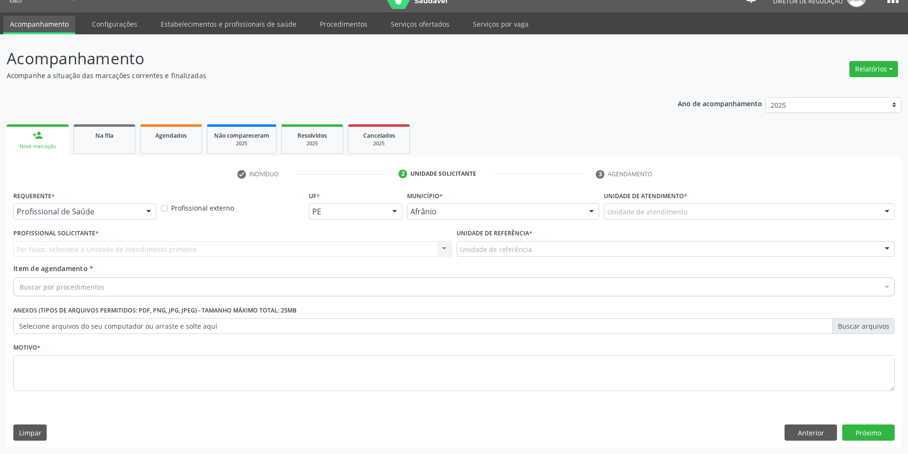
click at [673, 220] on div "Unidade de atendimento * Unidade de atendimento Academia da Saude de Afranio Ac…" at bounding box center [750, 207] width 296 height 37
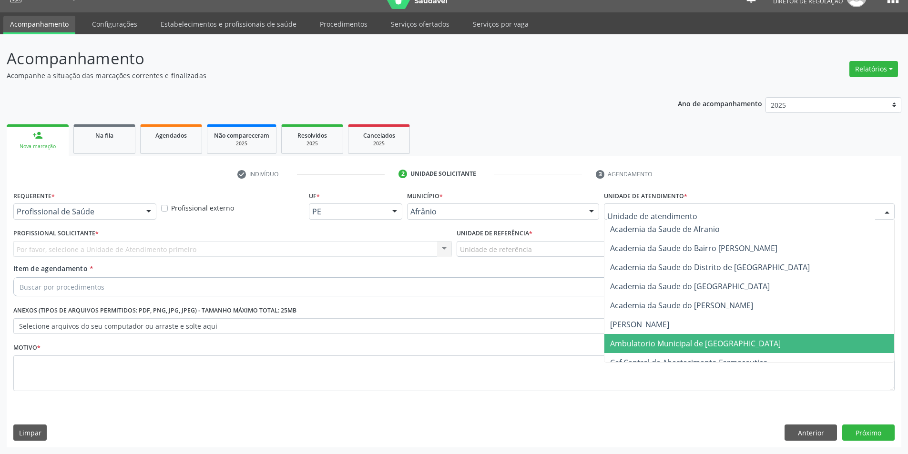
click at [673, 341] on span "Ambulatorio Municipal de [GEOGRAPHIC_DATA]" at bounding box center [695, 343] width 171 height 10
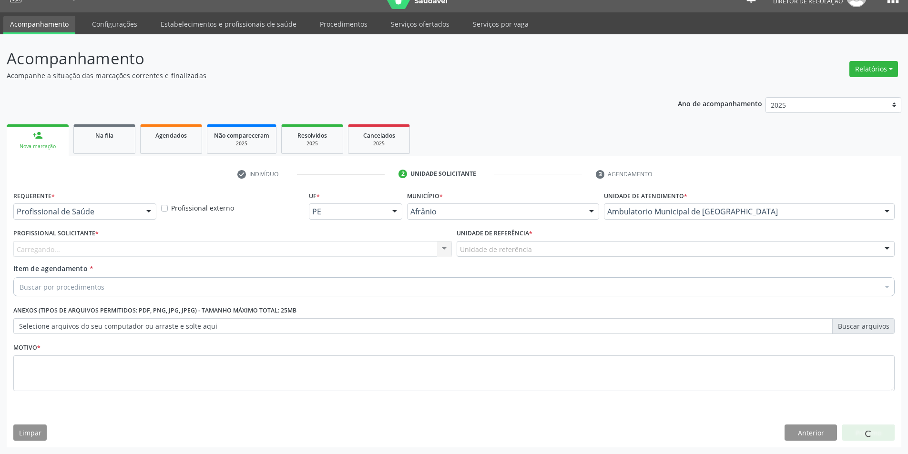
click at [555, 254] on div "Unidade de referência" at bounding box center [676, 249] width 438 height 16
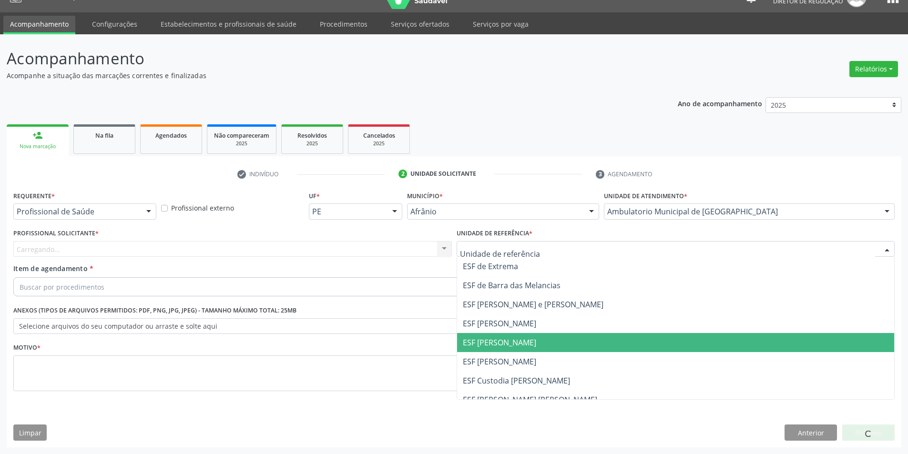
click at [519, 341] on span "ESF [PERSON_NAME]" at bounding box center [499, 342] width 73 height 10
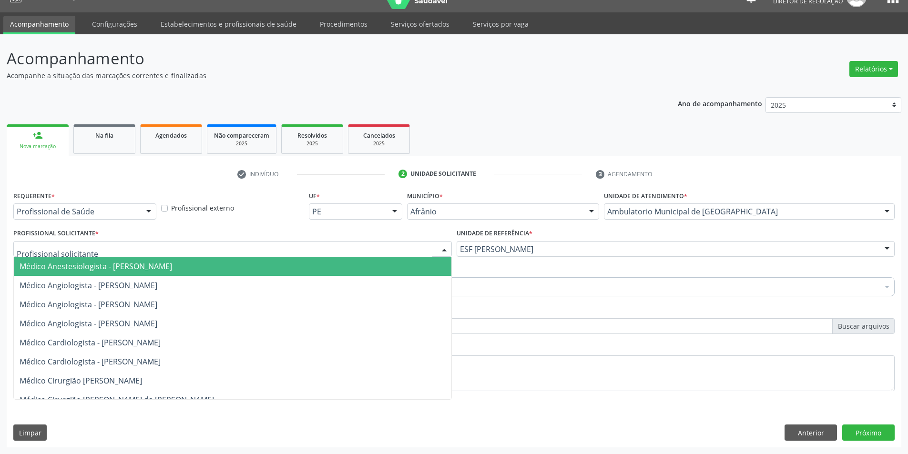
click at [337, 254] on div at bounding box center [232, 249] width 438 height 16
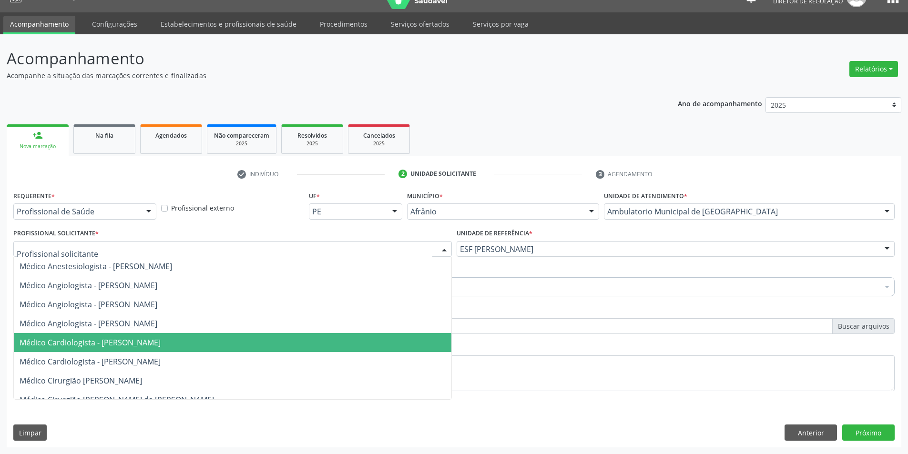
click at [161, 339] on span "Médico Cardiologista - [PERSON_NAME]" at bounding box center [90, 342] width 141 height 10
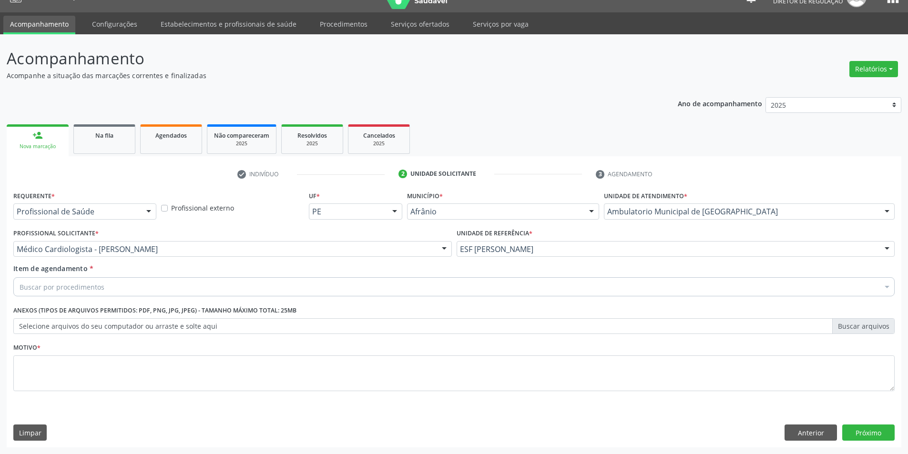
click at [165, 284] on div "Buscar por procedimentos" at bounding box center [453, 286] width 881 height 19
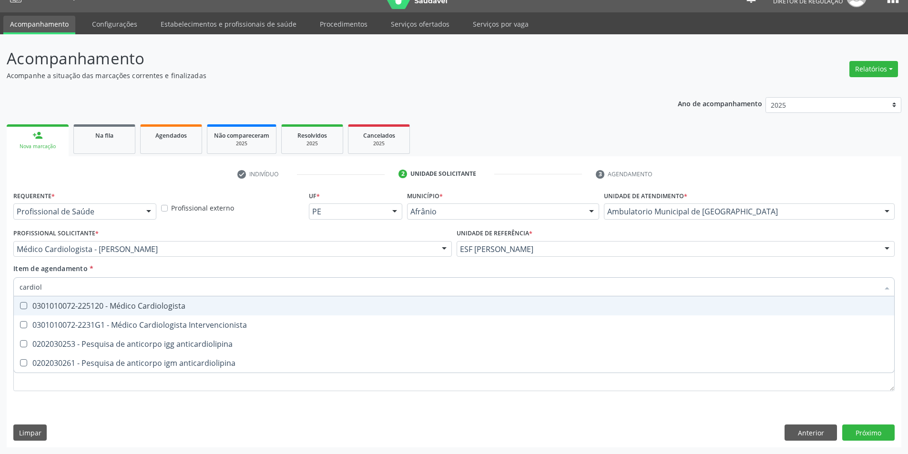
type input "cardiolo"
click at [164, 306] on div "0301010072-225120 - Médico Cardiologista" at bounding box center [454, 306] width 869 height 8
checkbox Cardiologista "true"
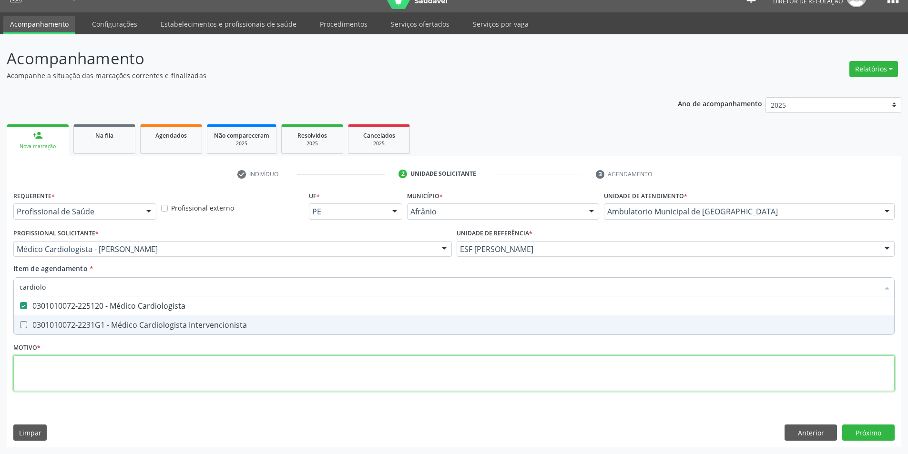
click at [151, 370] on div "Requerente * Profissional de Saúde Profissional de Saúde Paciente Nenhum result…" at bounding box center [453, 297] width 881 height 216
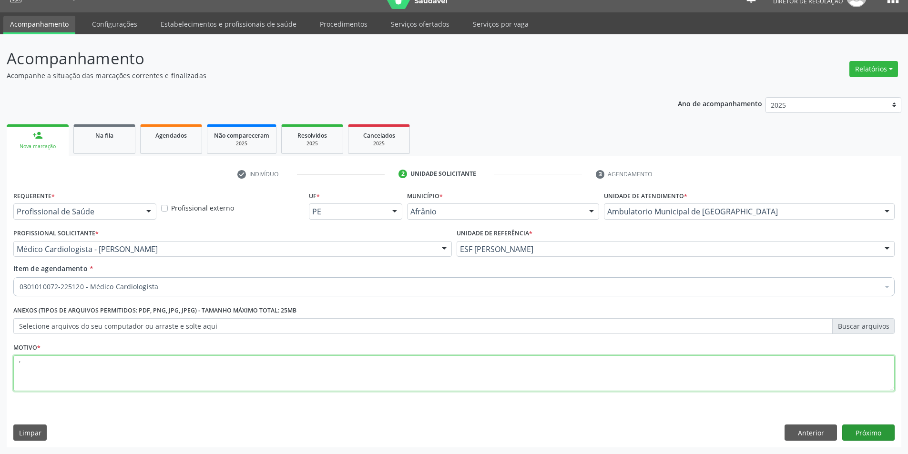
type textarea "'"
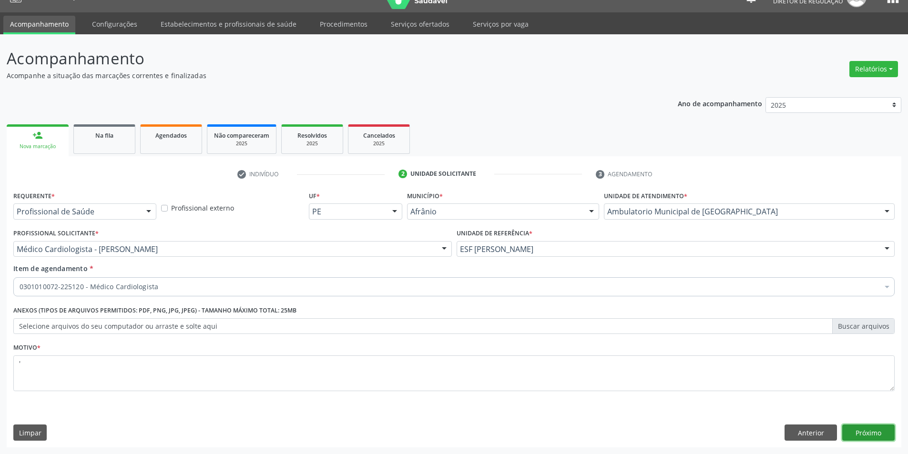
click at [867, 437] on button "Próximo" at bounding box center [868, 433] width 52 height 16
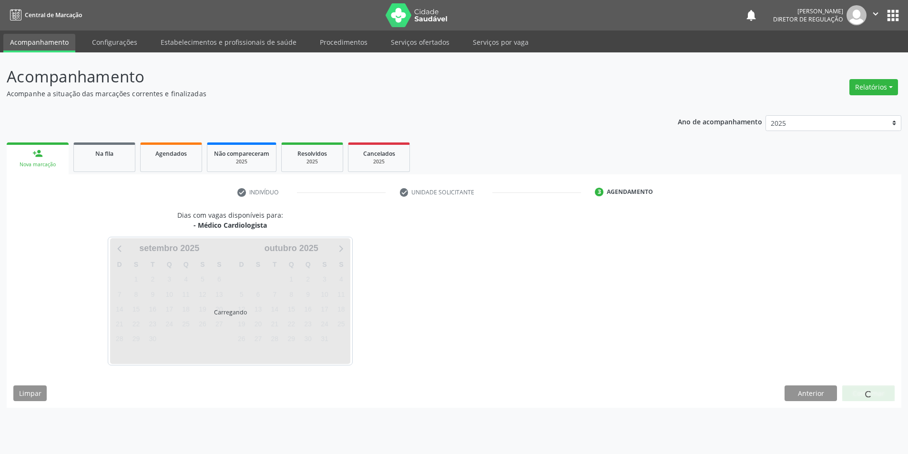
scroll to position [0, 0]
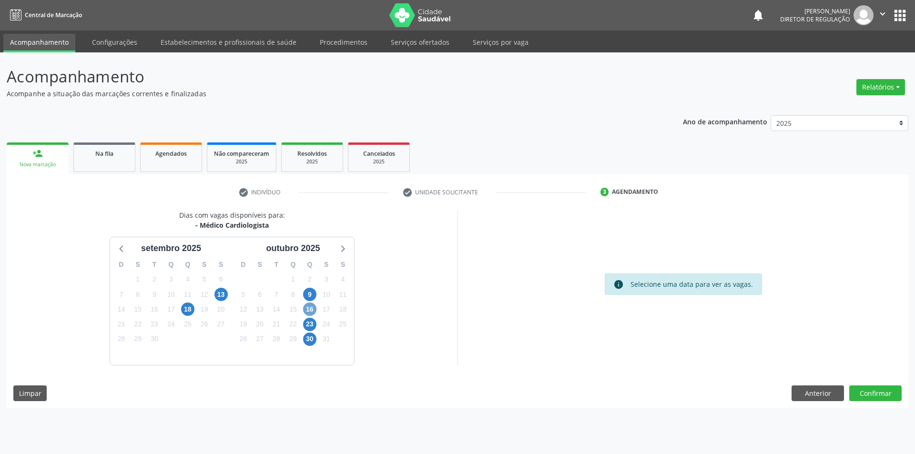
click at [313, 309] on span "16" at bounding box center [309, 309] width 13 height 13
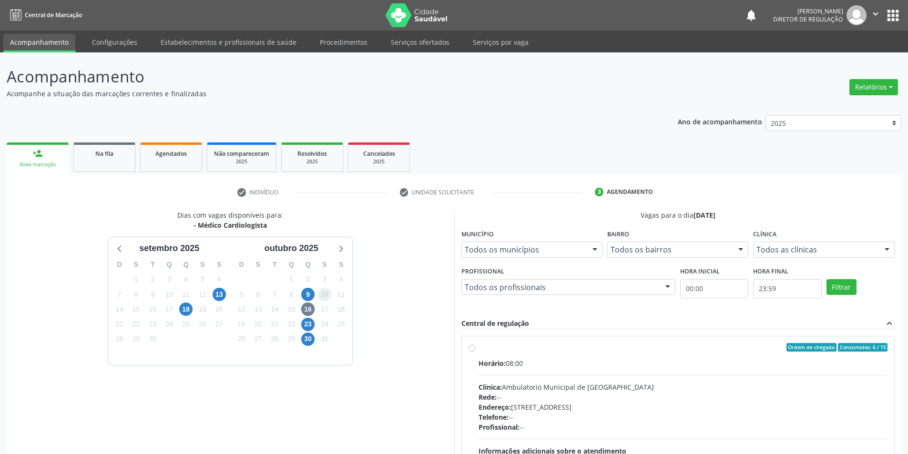
click at [318, 296] on span "10" at bounding box center [324, 294] width 13 height 13
click at [312, 294] on span "9" at bounding box center [307, 294] width 13 height 13
click at [312, 308] on span "16" at bounding box center [307, 309] width 13 height 13
click at [479, 347] on label "Ordem de chegada Consumidos: 6 / 15 Horário: 08:00 Clínica: Ambulatorio Municip…" at bounding box center [683, 416] width 409 height 146
click at [472, 347] on input "Ordem de chegada Consumidos: 6 / 15 Horário: 08:00 Clínica: Ambulatorio Municip…" at bounding box center [472, 347] width 7 height 9
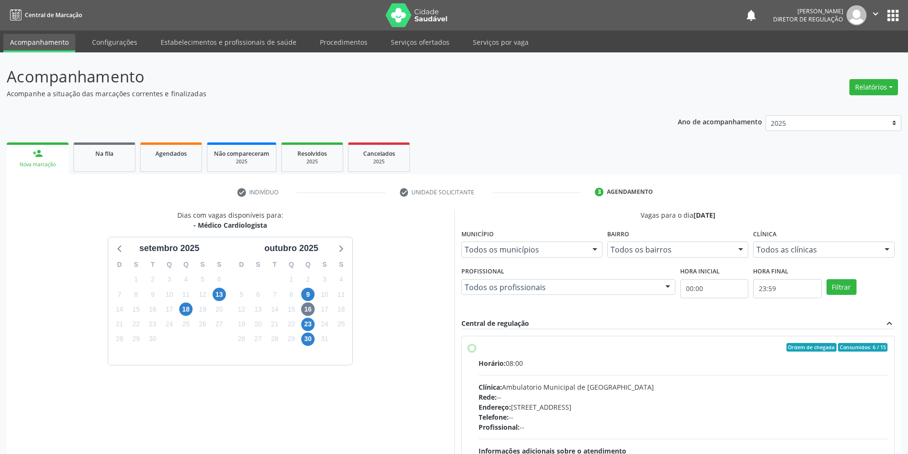
radio input "true"
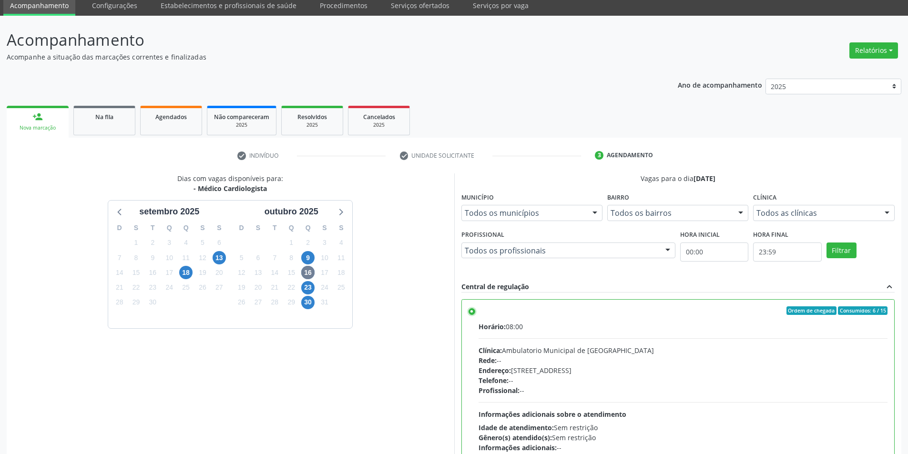
scroll to position [115, 0]
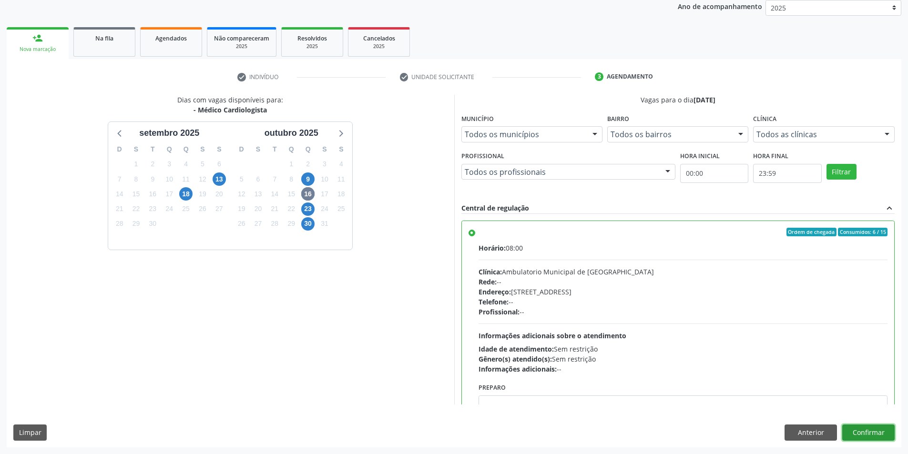
click at [870, 427] on button "Confirmar" at bounding box center [868, 433] width 52 height 16
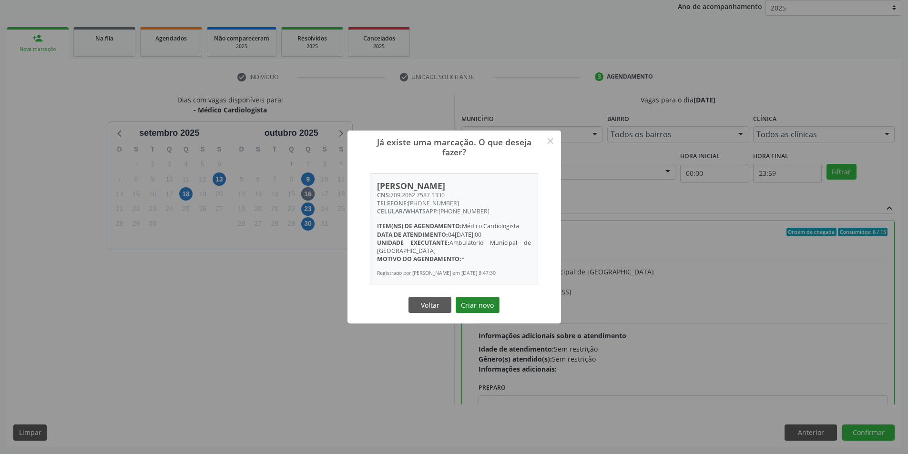
click at [478, 309] on button "Criar novo" at bounding box center [478, 305] width 44 height 16
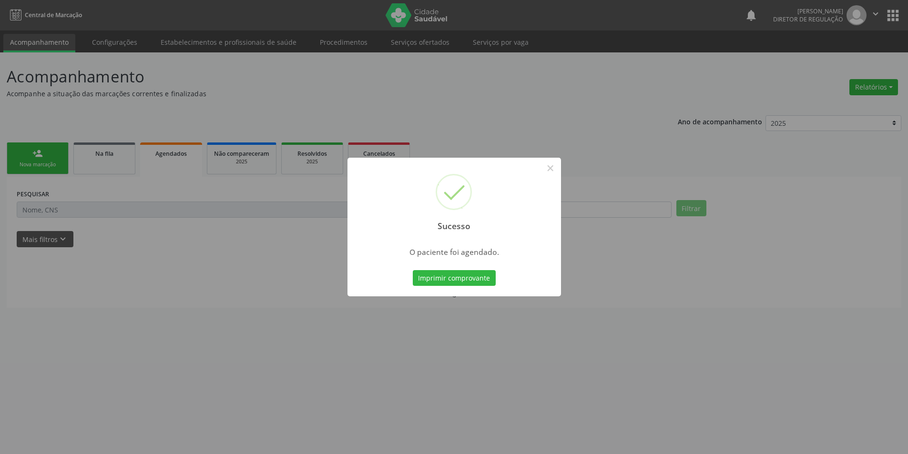
scroll to position [0, 0]
click at [459, 268] on div "Imprimir comprovante Cancel" at bounding box center [457, 278] width 87 height 20
click at [457, 273] on button "Imprimir comprovante" at bounding box center [457, 278] width 83 height 16
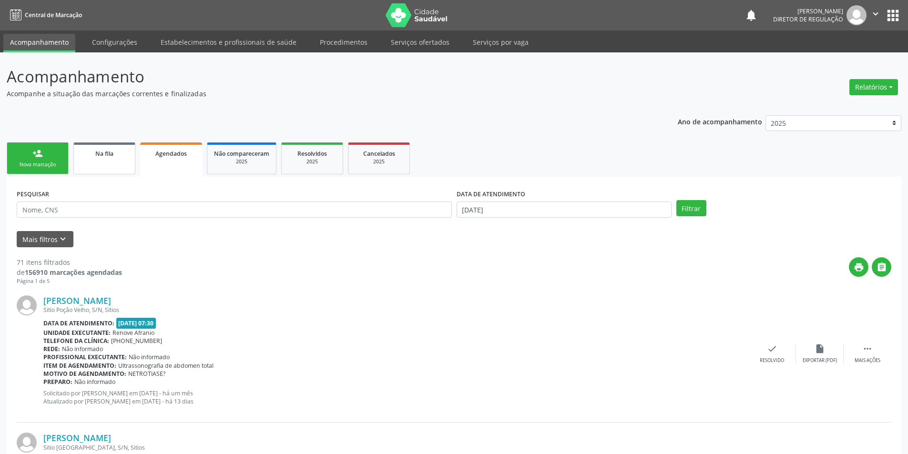
click at [113, 167] on link "Na fila" at bounding box center [104, 159] width 62 height 32
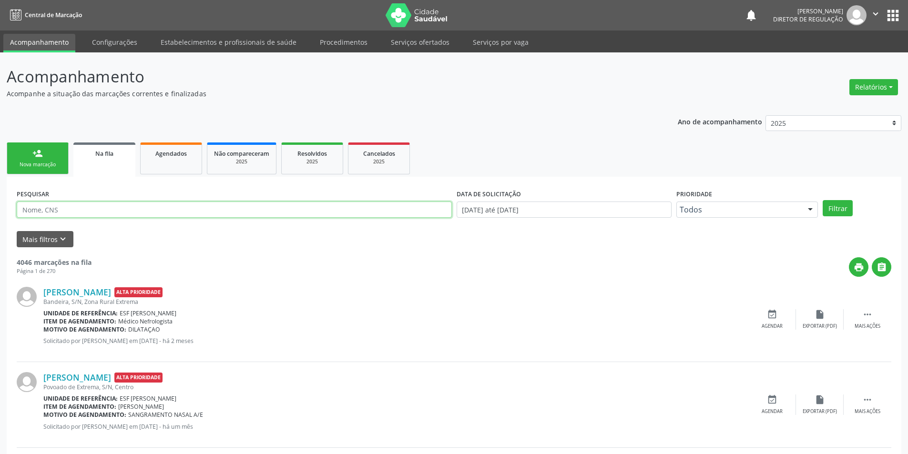
click at [98, 208] on input "text" at bounding box center [234, 210] width 435 height 16
type input "700304944614634"
click at [844, 206] on button "Filtrar" at bounding box center [838, 208] width 30 height 16
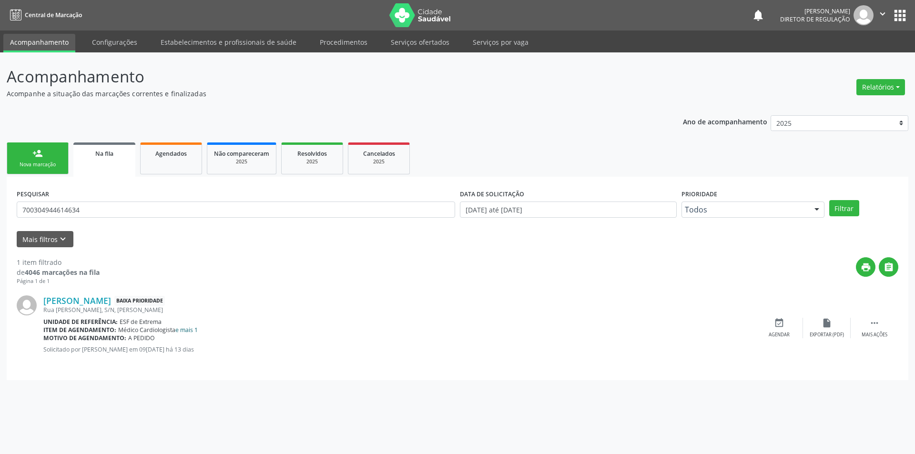
click at [197, 334] on link "e mais 1" at bounding box center [186, 330] width 22 height 8
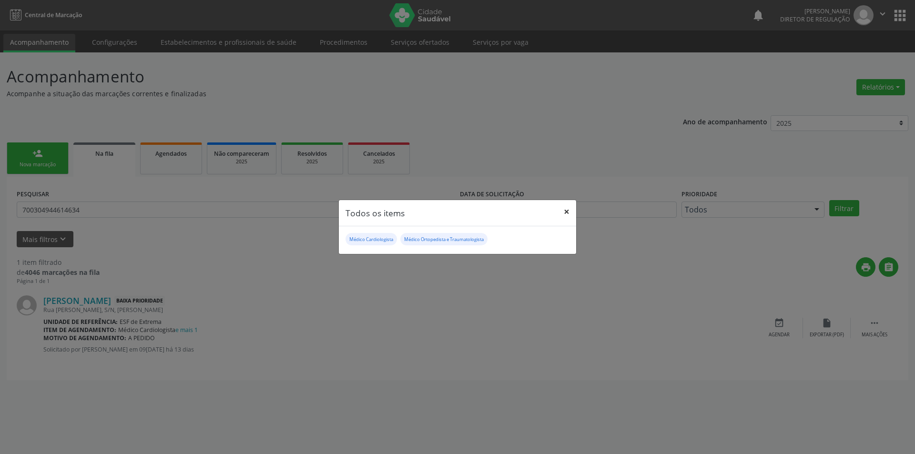
click at [564, 214] on button "×" at bounding box center [566, 211] width 19 height 23
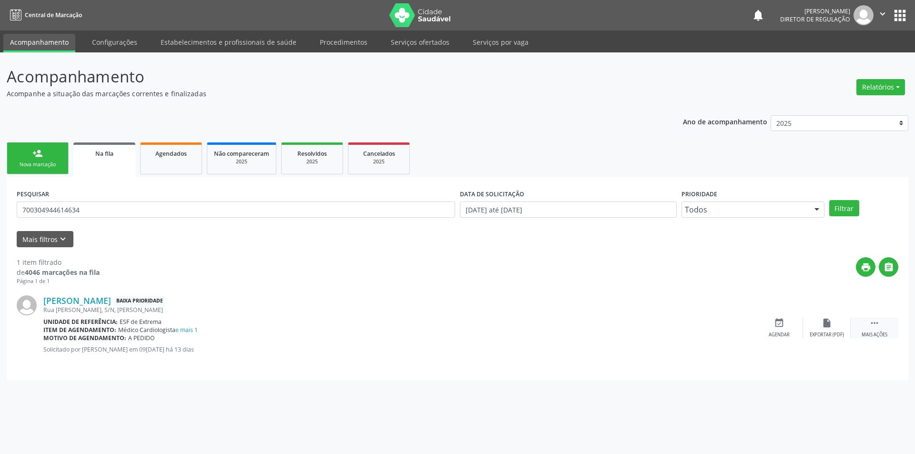
click at [872, 324] on icon "" at bounding box center [874, 323] width 10 height 10
click at [831, 329] on div "edit Editar" at bounding box center [827, 328] width 48 height 20
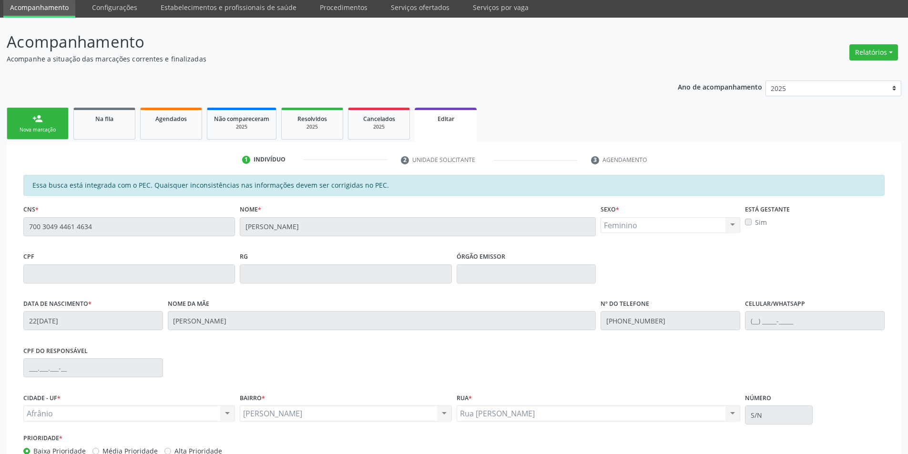
scroll to position [103, 0]
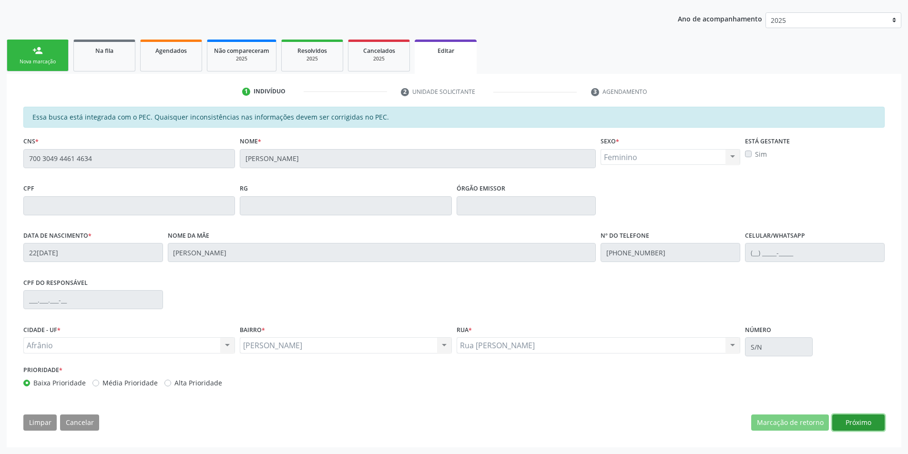
click at [855, 420] on button "Próximo" at bounding box center [858, 423] width 52 height 16
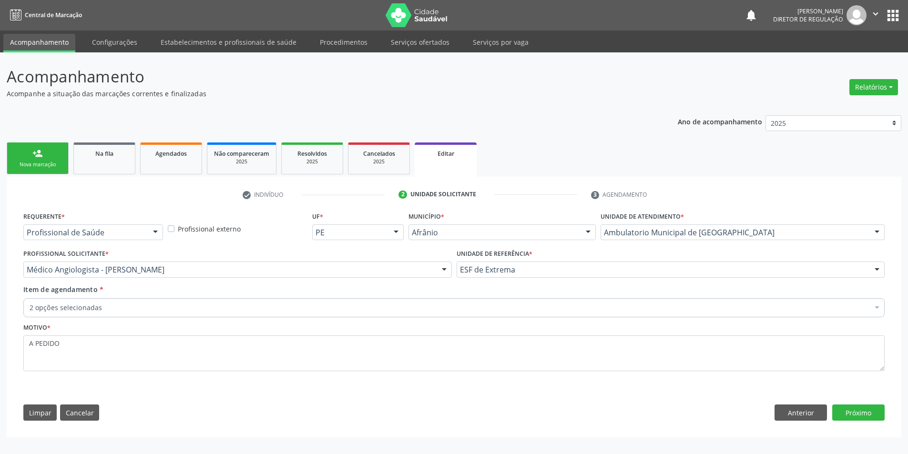
scroll to position [0, 0]
click at [158, 315] on div "2 opções selecionadas" at bounding box center [457, 307] width 868 height 19
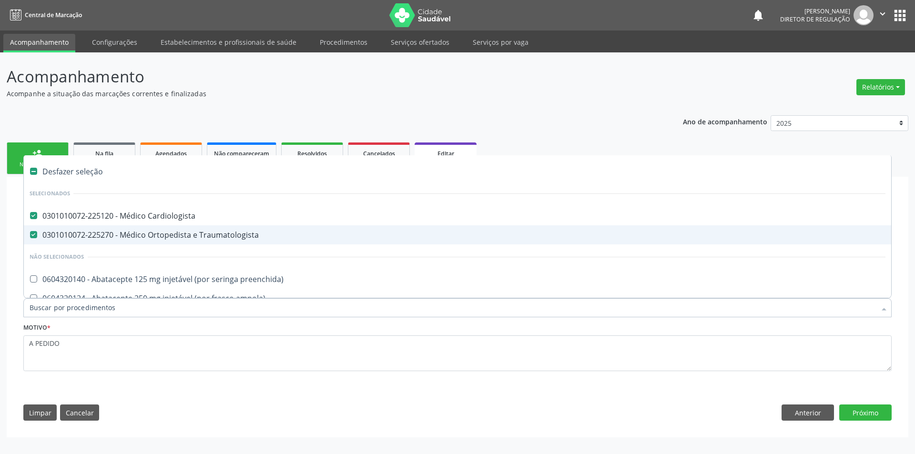
click at [164, 231] on div "0301010072-225270 - Médico Ortopedista e Traumatologista" at bounding box center [458, 235] width 856 height 8
checkbox Traumatologista "false"
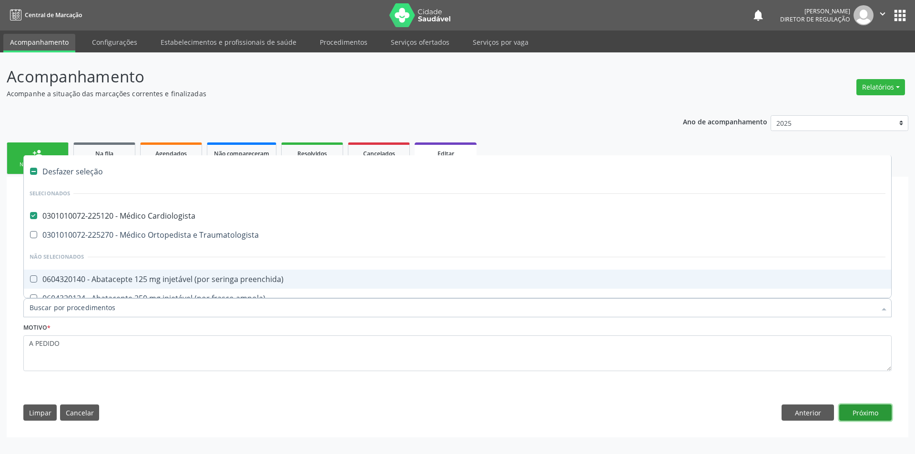
click at [863, 417] on button "Próximo" at bounding box center [865, 413] width 52 height 16
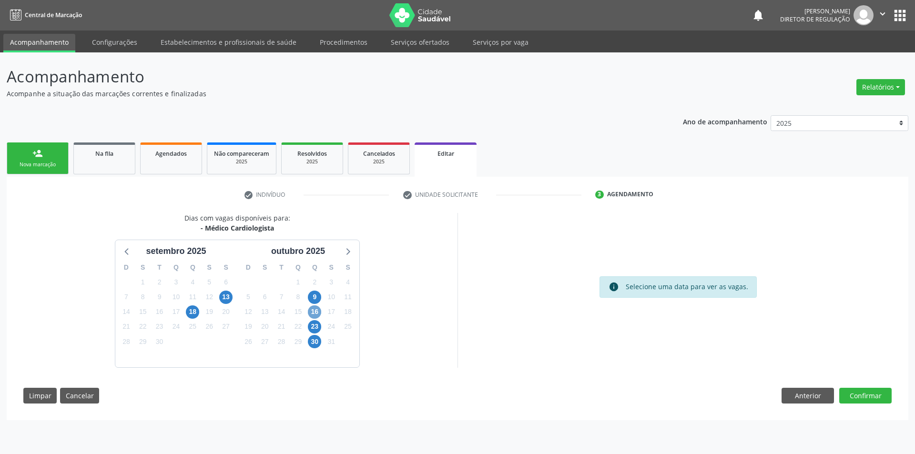
click at [315, 310] on span "16" at bounding box center [314, 312] width 13 height 13
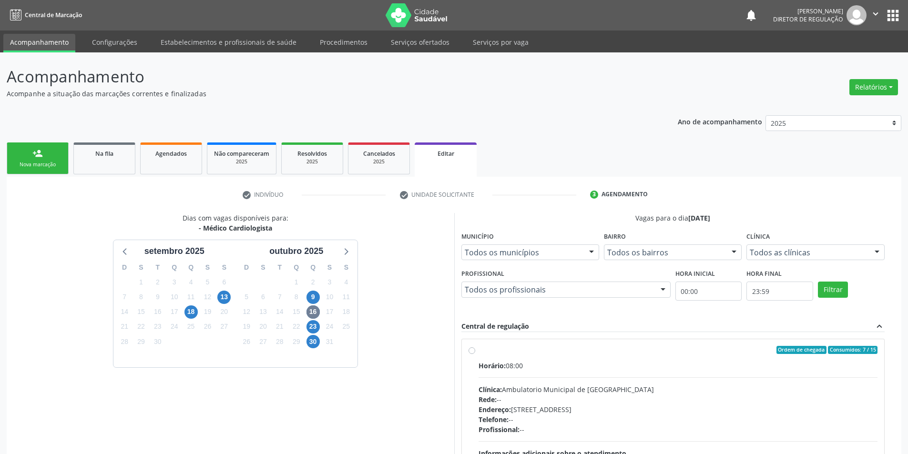
click at [533, 372] on div "Horário: 08:00 Clínica: Ambulatorio Municipal de Saude Rede: -- Endereço: A, nº…" at bounding box center [678, 426] width 399 height 131
click at [475, 355] on input "Ordem de chegada Consumidos: 7 / 15 Horário: 08:00 Clínica: Ambulatorio Municip…" at bounding box center [472, 350] width 7 height 9
radio input "true"
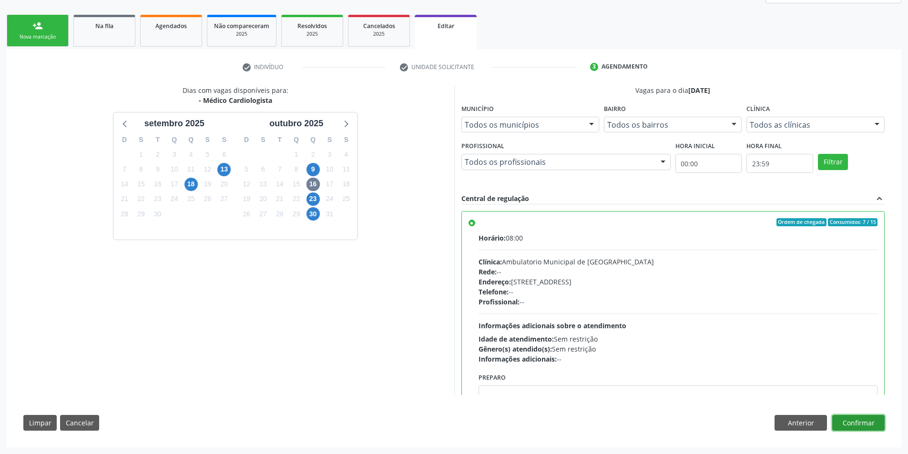
click at [869, 424] on button "Confirmar" at bounding box center [858, 423] width 52 height 16
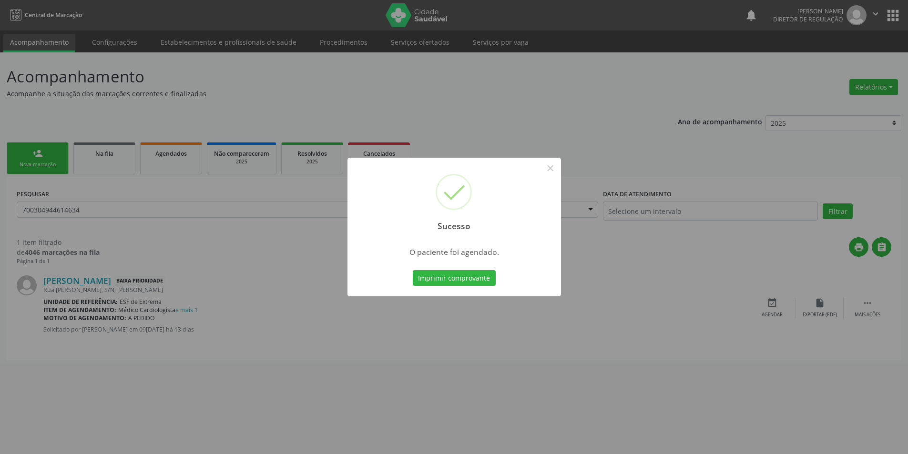
scroll to position [0, 0]
click at [472, 275] on button "Imprimir comprovante" at bounding box center [457, 278] width 83 height 16
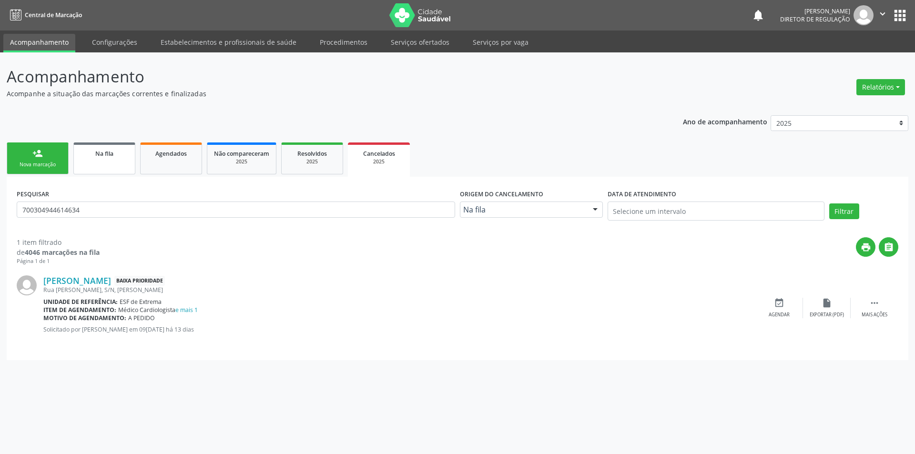
click at [119, 152] on div "Na fila" at bounding box center [105, 153] width 48 height 10
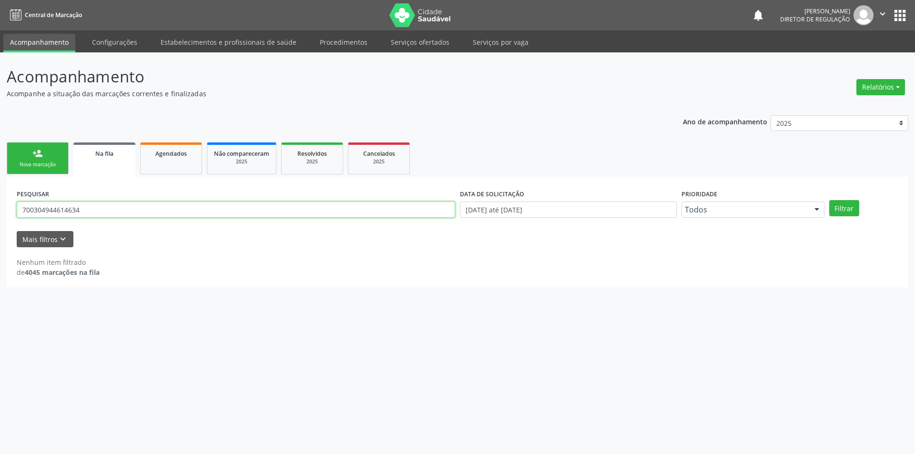
drag, startPoint x: 108, startPoint y: 206, endPoint x: 0, endPoint y: 209, distance: 108.2
click at [0, 209] on div "Acompanhamento Acompanhe a situação das marcações correntes e finalizadas Relat…" at bounding box center [457, 253] width 915 height 402
type input "700408463103740"
click at [849, 207] on button "Filtrar" at bounding box center [844, 208] width 30 height 16
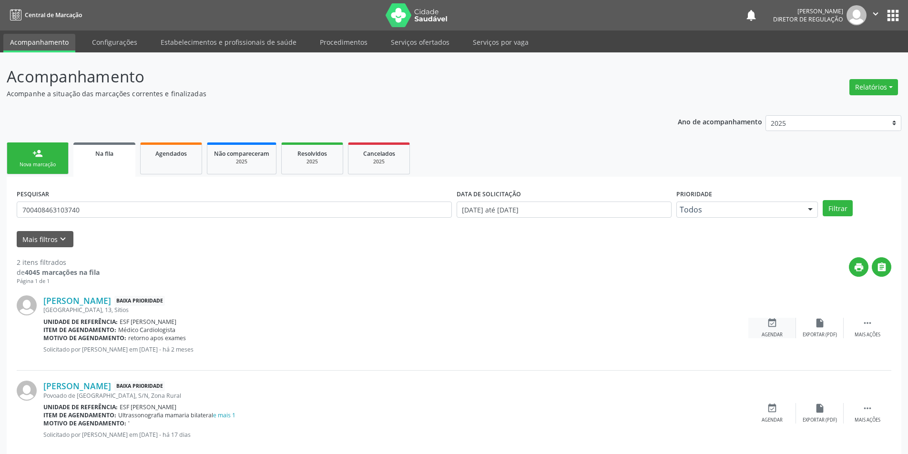
click at [774, 322] on icon "event_available" at bounding box center [772, 323] width 10 height 10
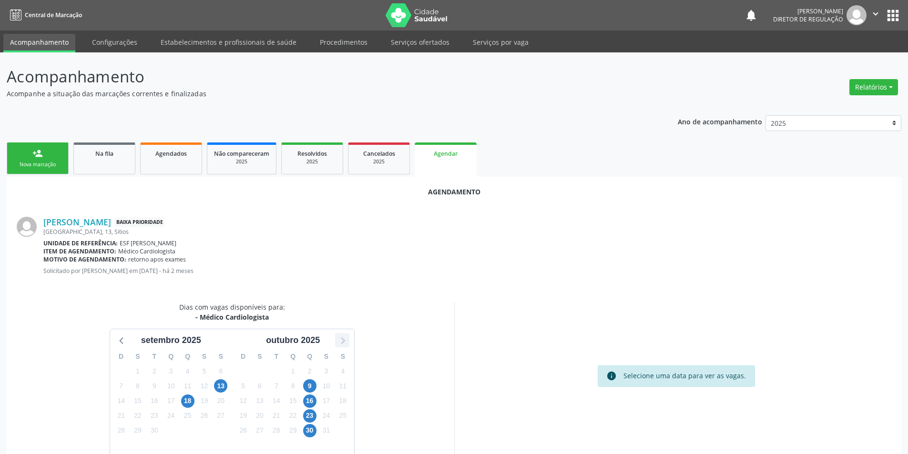
scroll to position [42, 0]
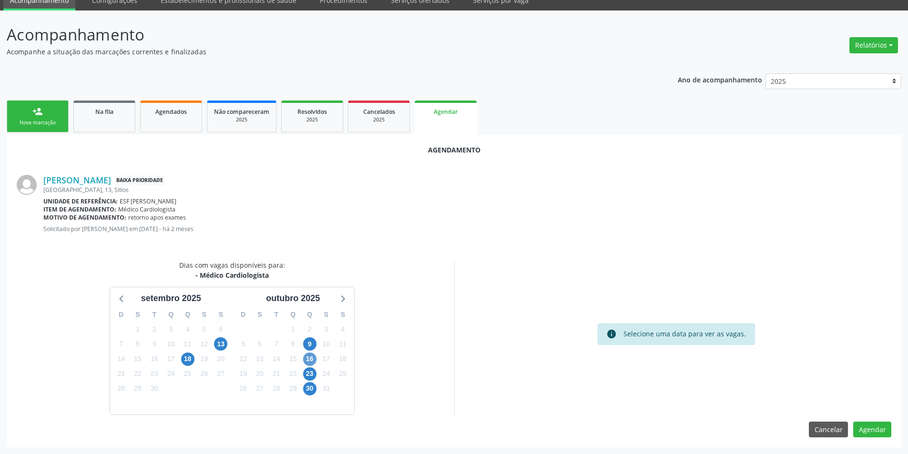
click at [316, 358] on div "16" at bounding box center [309, 359] width 17 height 15
click at [313, 358] on span "16" at bounding box center [309, 359] width 13 height 13
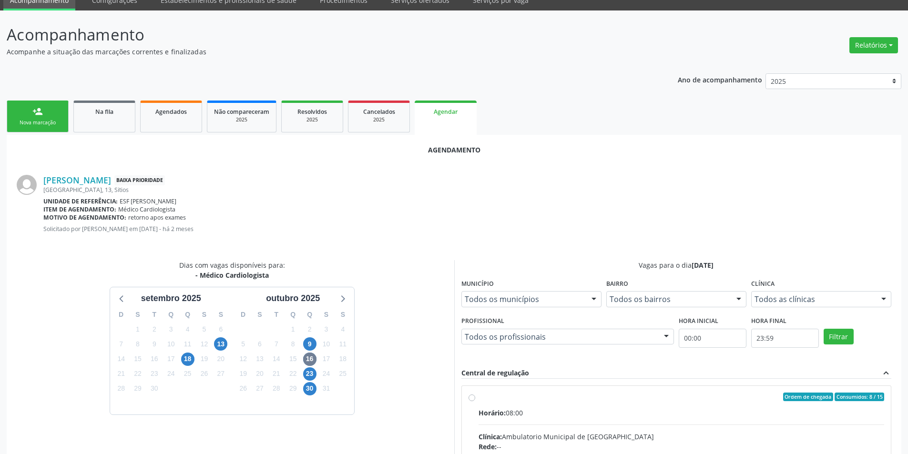
click at [485, 400] on div "Ordem de chegada Consumidos: 8 / 15" at bounding box center [682, 397] width 406 height 9
click at [475, 400] on input "Ordem de chegada Consumidos: 8 / 15 Horário: 08:00 Clínica: Ambulatorio Municip…" at bounding box center [472, 397] width 7 height 9
radio input "true"
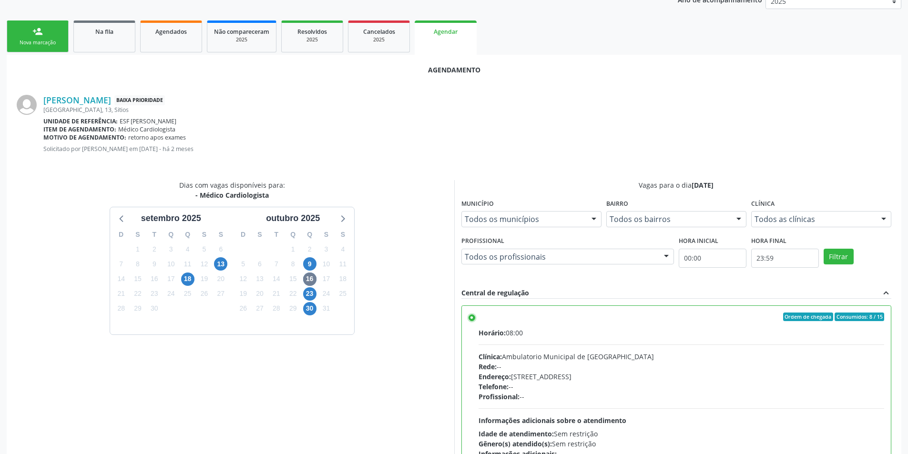
scroll to position [197, 0]
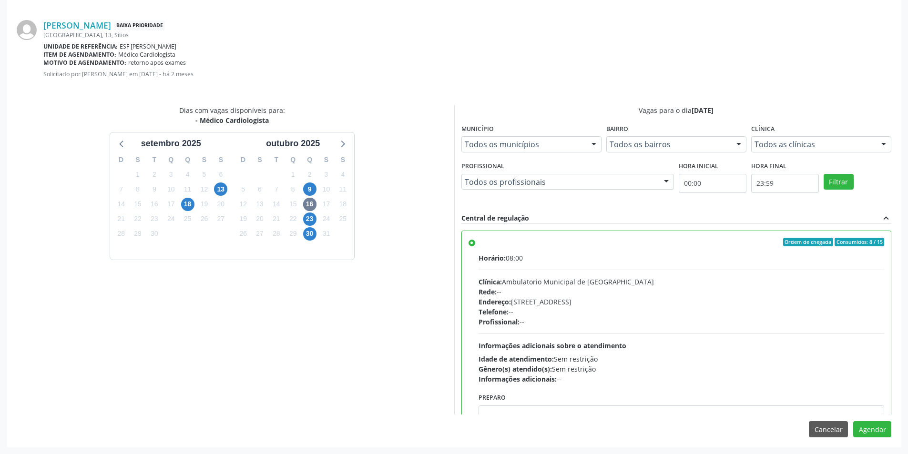
click at [880, 440] on div "Agendamento Laís Rodrigues de Andrade Baixa Prioridade Distrito de Barra, 13, S…" at bounding box center [454, 213] width 895 height 467
click at [881, 434] on button "Agendar" at bounding box center [872, 429] width 38 height 16
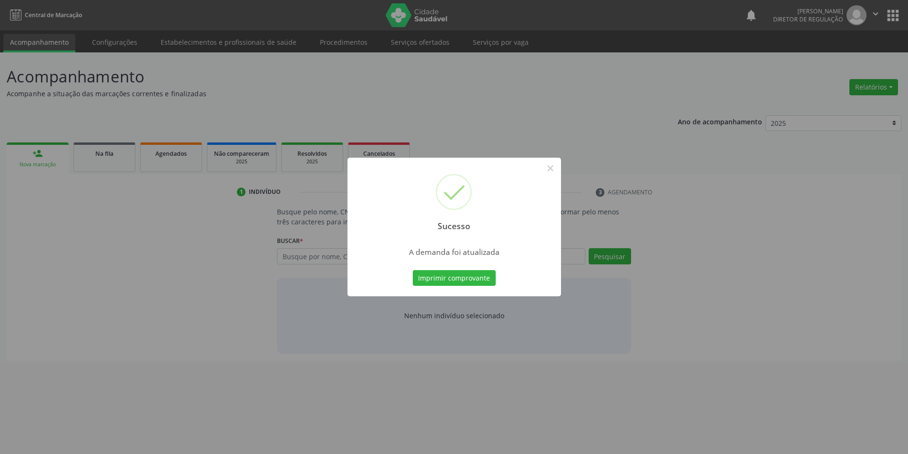
scroll to position [0, 0]
click at [462, 274] on button "Imprimir comprovante" at bounding box center [457, 278] width 83 height 16
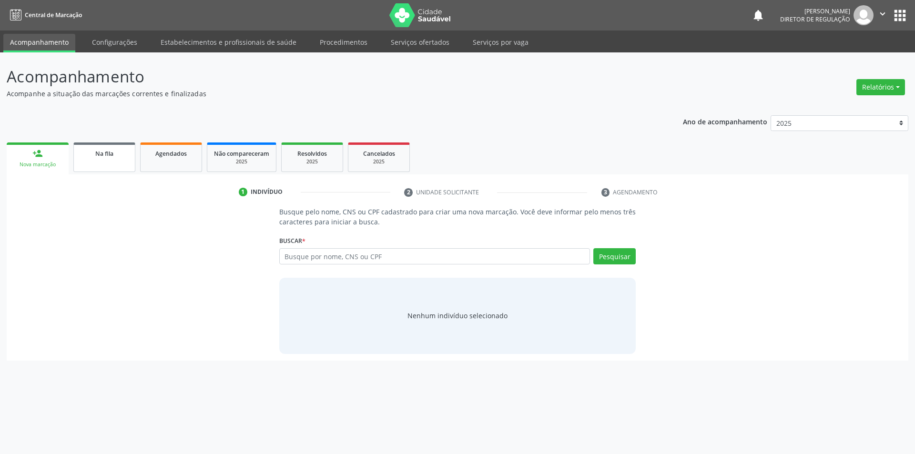
click at [101, 150] on span "Na fila" at bounding box center [104, 154] width 18 height 8
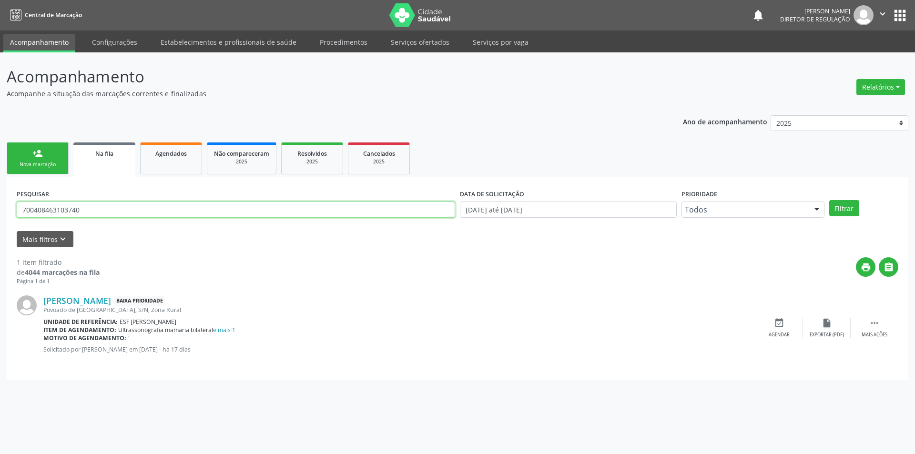
drag, startPoint x: 153, startPoint y: 216, endPoint x: 0, endPoint y: 206, distance: 152.8
click at [0, 206] on div "Acompanhamento Acompanhe a situação das marcações correntes e finalizadas Relat…" at bounding box center [457, 253] width 915 height 402
type input "708803772881710"
click at [840, 204] on button "Filtrar" at bounding box center [844, 208] width 30 height 16
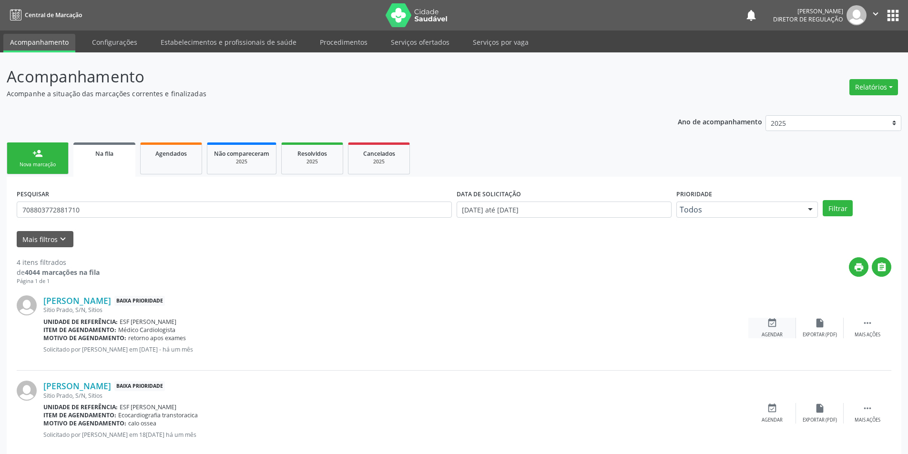
click at [764, 318] on div "event_available Agendar" at bounding box center [772, 328] width 48 height 20
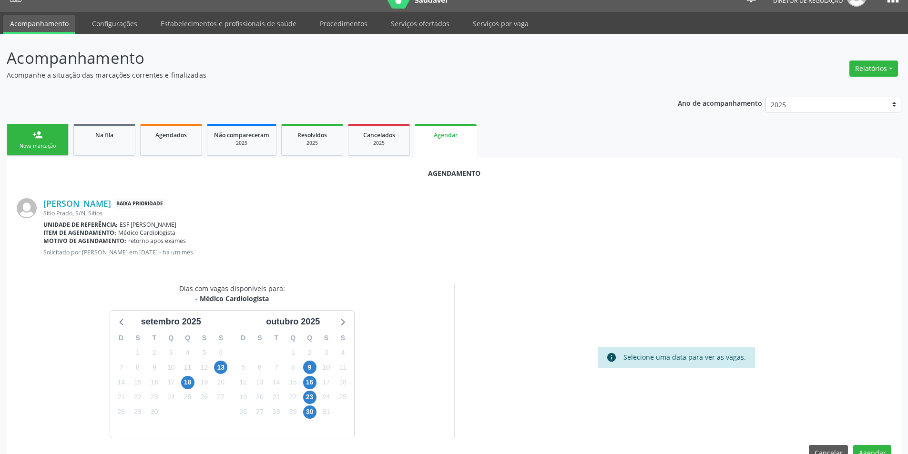
scroll to position [42, 0]
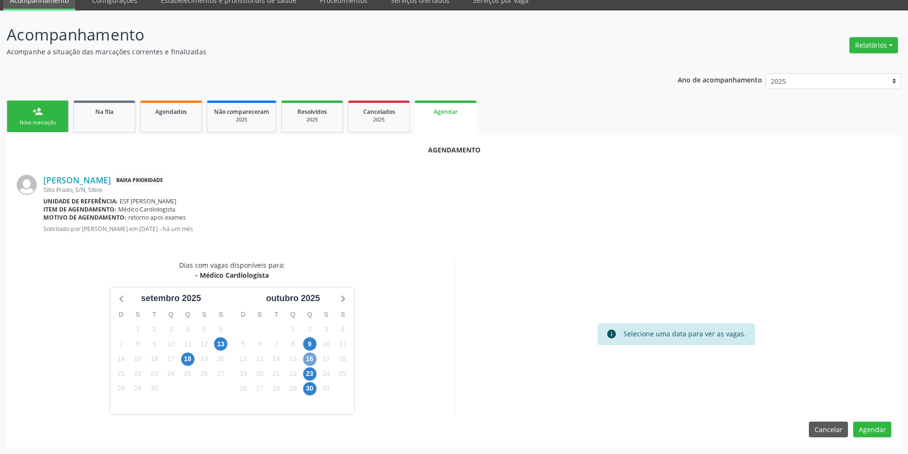
click at [307, 358] on span "16" at bounding box center [309, 359] width 13 height 13
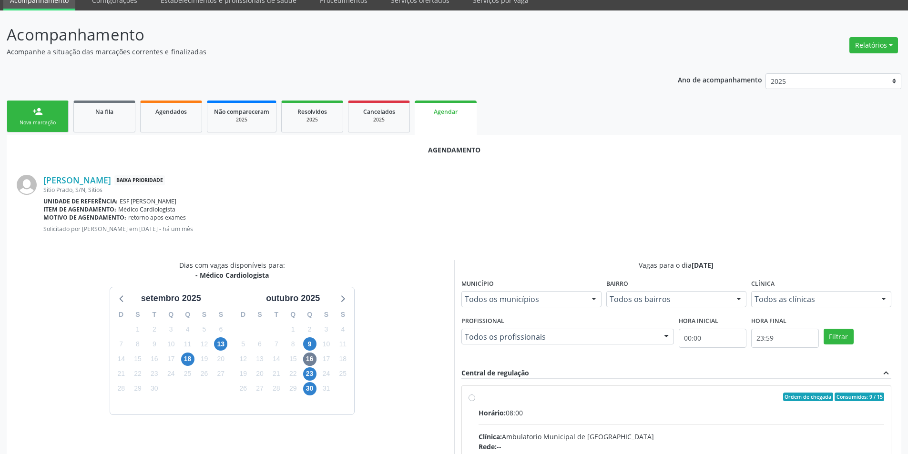
click at [484, 401] on div "Ordem de chegada Consumidos: 9 / 15" at bounding box center [682, 397] width 406 height 9
click at [475, 401] on input "Ordem de chegada Consumidos: 9 / 15 Horário: 08:00 Clínica: Ambulatorio Municip…" at bounding box center [472, 397] width 7 height 9
radio input "true"
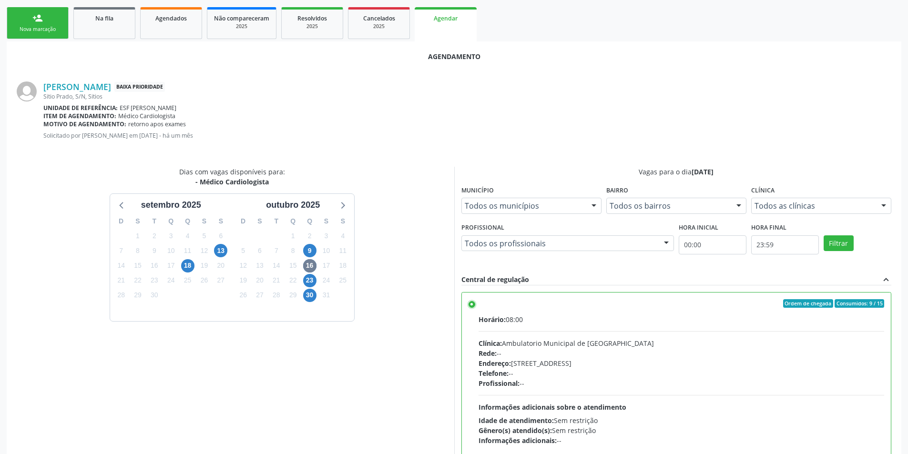
scroll to position [197, 0]
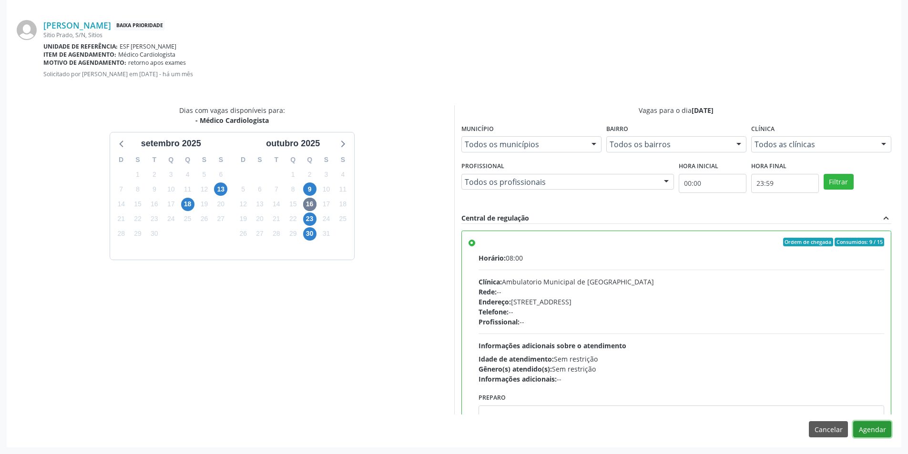
click at [868, 428] on button "Agendar" at bounding box center [872, 429] width 38 height 16
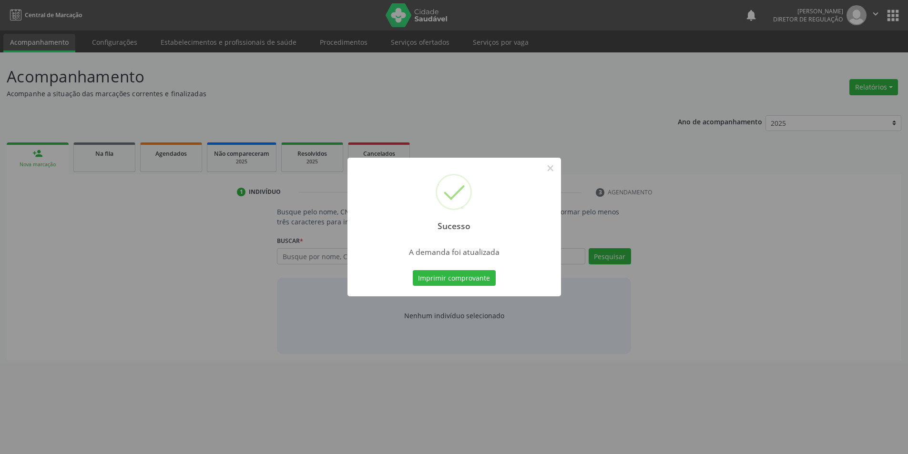
scroll to position [0, 0]
click at [473, 276] on button "Imprimir comprovante" at bounding box center [457, 278] width 83 height 16
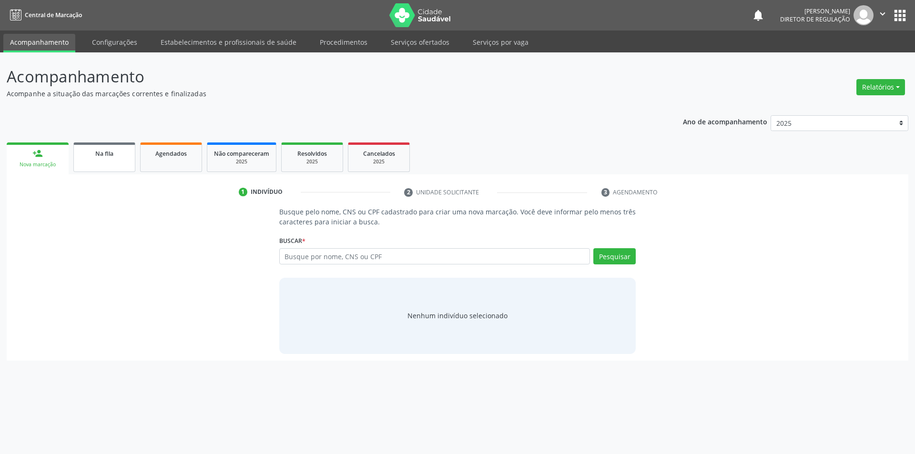
click at [117, 155] on div "Na fila" at bounding box center [105, 153] width 48 height 10
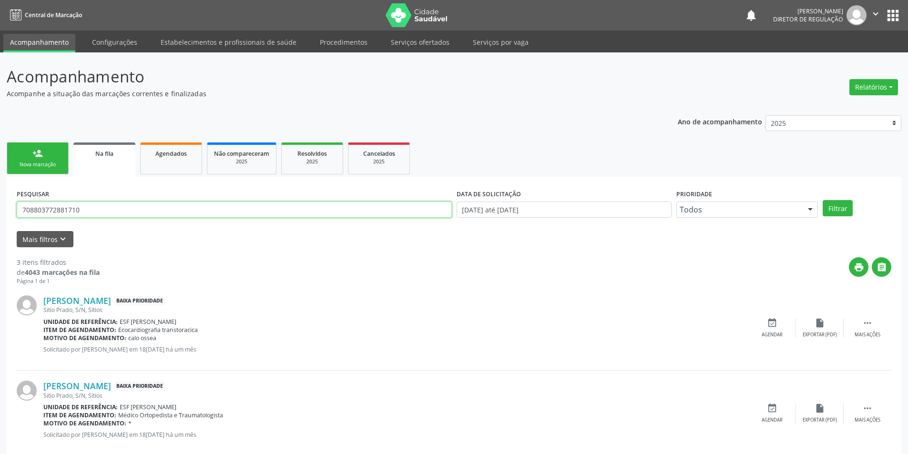
drag, startPoint x: 190, startPoint y: 212, endPoint x: 0, endPoint y: 205, distance: 190.3
click at [0, 205] on div "Acompanhamento Acompanhe a situação das marcações correntes e finalizadas Relat…" at bounding box center [454, 305] width 908 height 506
type input "708208629225147"
click at [838, 209] on button "Filtrar" at bounding box center [838, 208] width 30 height 16
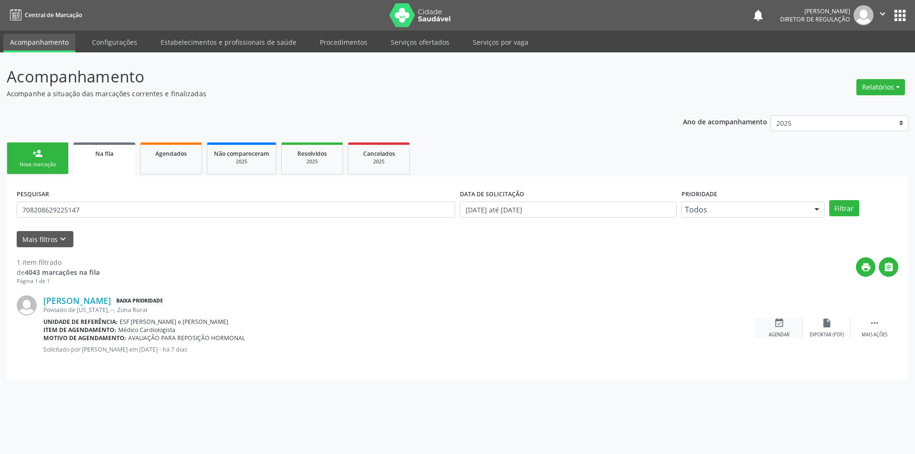
click at [783, 329] on div "event_available Agendar" at bounding box center [779, 328] width 48 height 20
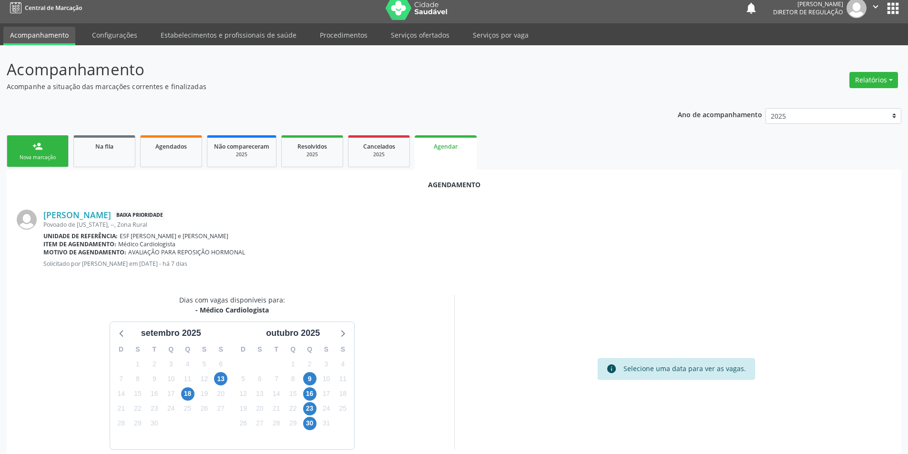
scroll to position [20, 0]
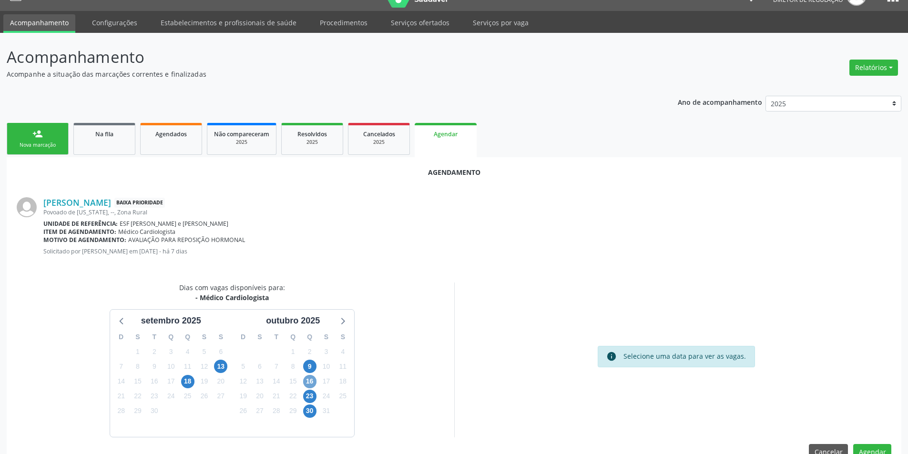
click at [315, 381] on span "16" at bounding box center [309, 381] width 13 height 13
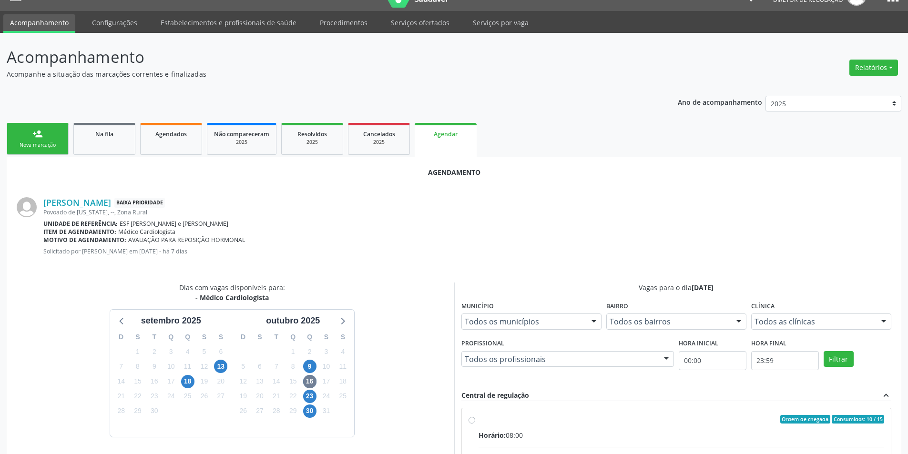
click at [482, 420] on div "Ordem de chegada Consumidos: 10 / 15" at bounding box center [682, 419] width 406 height 9
click at [475, 420] on input "Ordem de chegada Consumidos: 10 / 15 Horário: 08:00 Clínica: Ambulatorio Munici…" at bounding box center [472, 419] width 7 height 9
radio input "true"
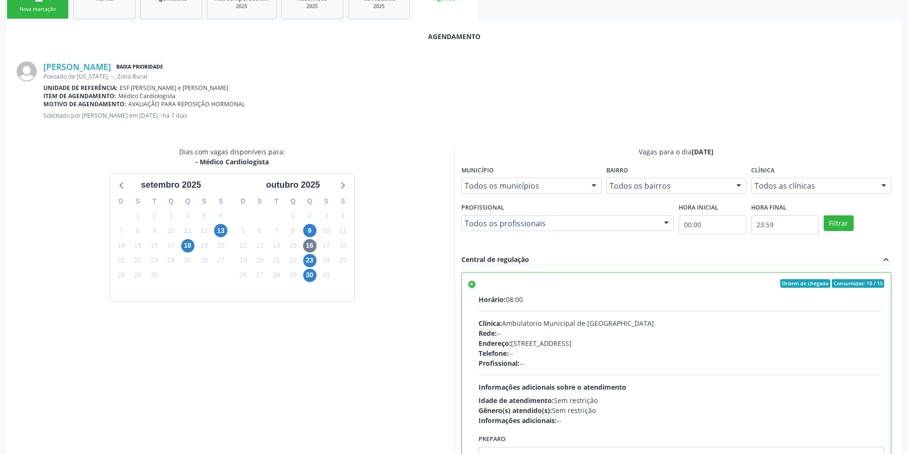
scroll to position [197, 0]
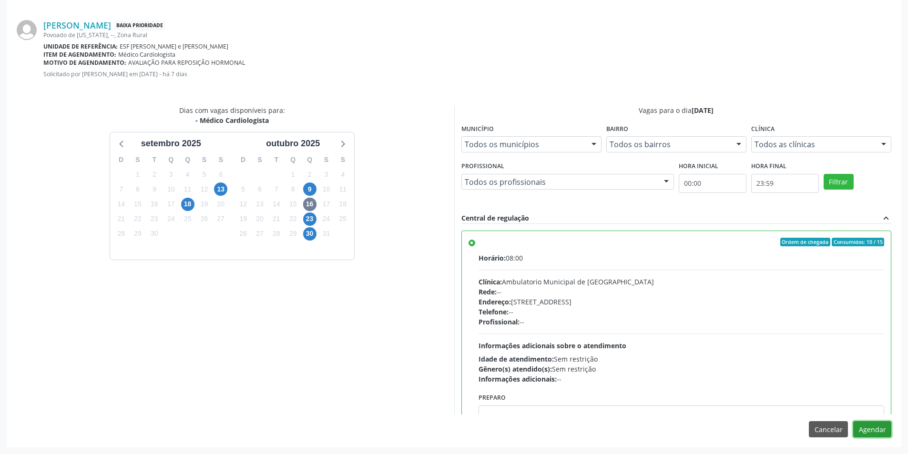
click at [865, 428] on button "Agendar" at bounding box center [872, 429] width 38 height 16
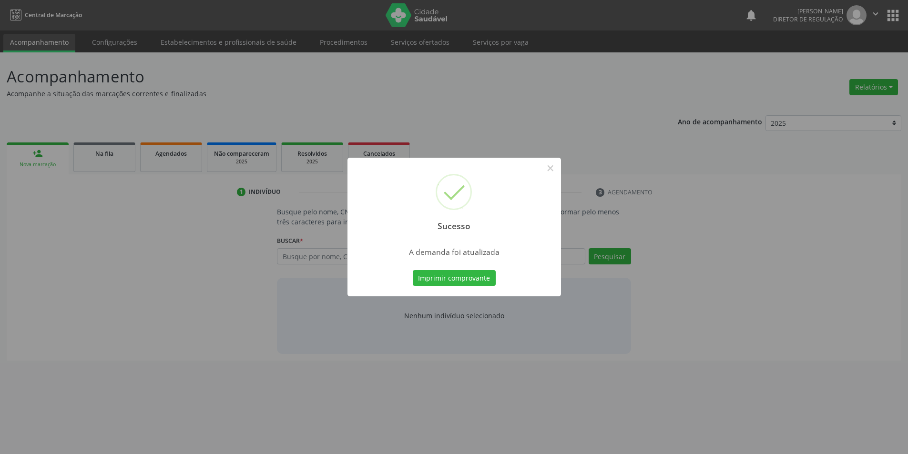
scroll to position [0, 0]
click at [475, 269] on div "Imprimir comprovante Cancel" at bounding box center [457, 278] width 87 height 20
click at [477, 277] on button "Imprimir comprovante" at bounding box center [457, 278] width 83 height 16
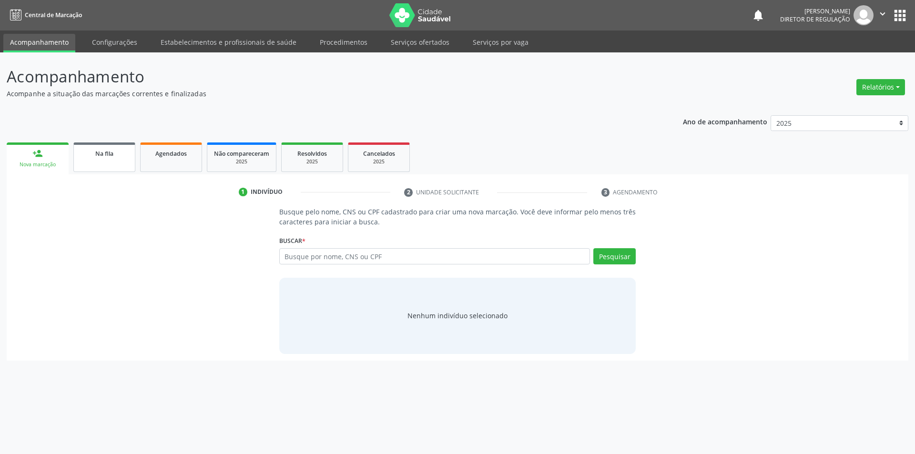
click at [118, 148] on link "Na fila" at bounding box center [104, 158] width 62 height 30
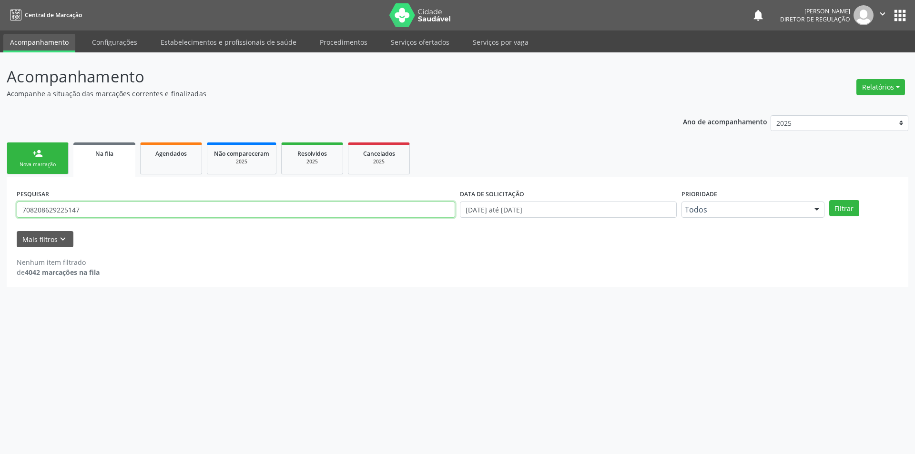
drag, startPoint x: 84, startPoint y: 210, endPoint x: 0, endPoint y: 204, distance: 84.6
click at [0, 204] on div "Acompanhamento Acompanhe a situação das marcações correntes e finalizadas Relat…" at bounding box center [457, 253] width 915 height 402
type input "700006995895708"
click at [849, 209] on button "Filtrar" at bounding box center [844, 208] width 30 height 16
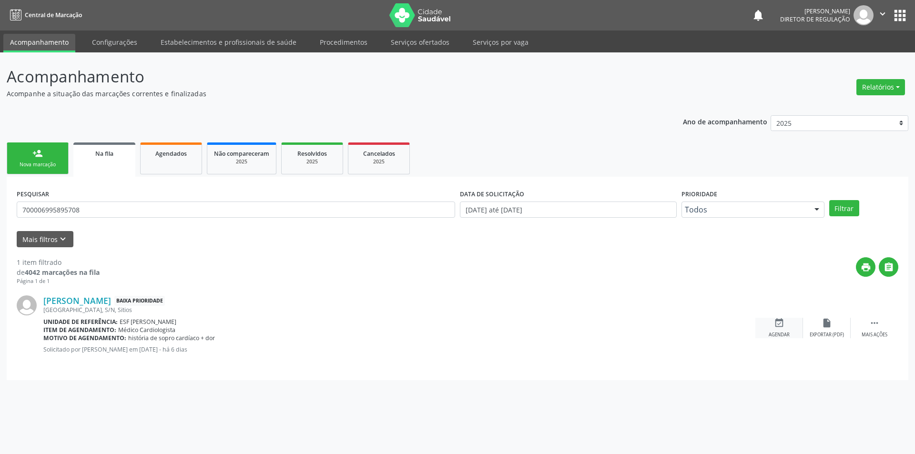
click at [770, 328] on div "event_available Agendar" at bounding box center [779, 328] width 48 height 20
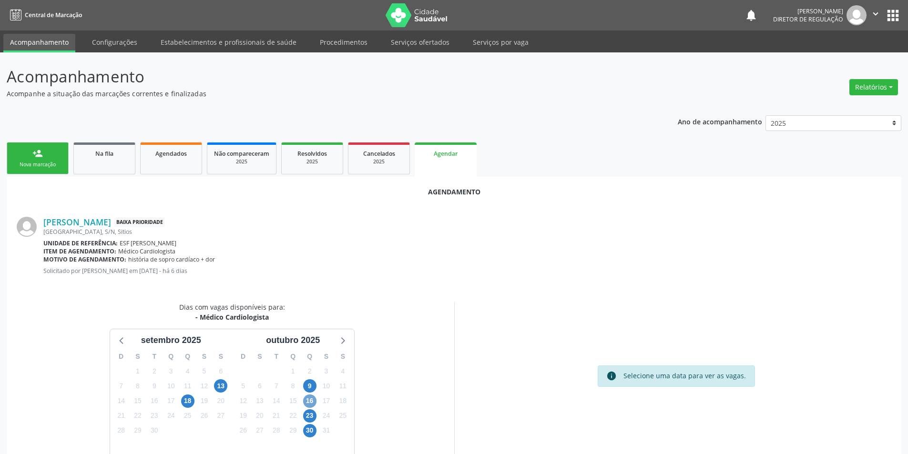
click at [312, 398] on span "16" at bounding box center [309, 401] width 13 height 13
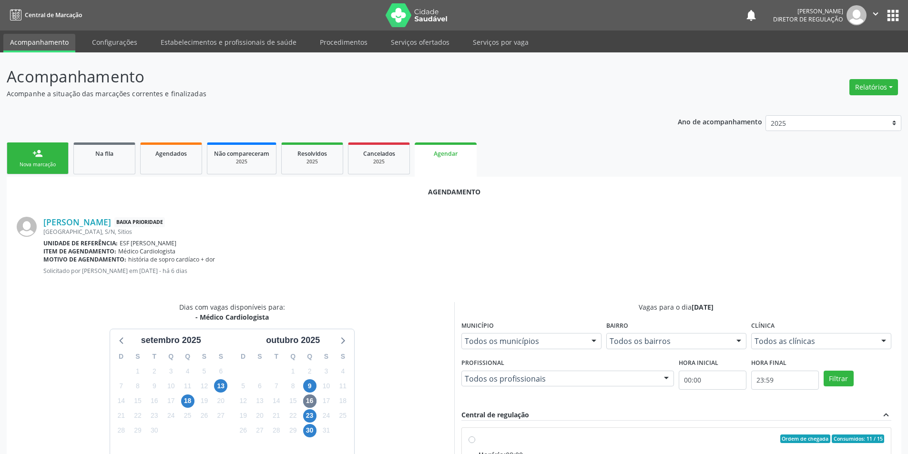
radio input "true"
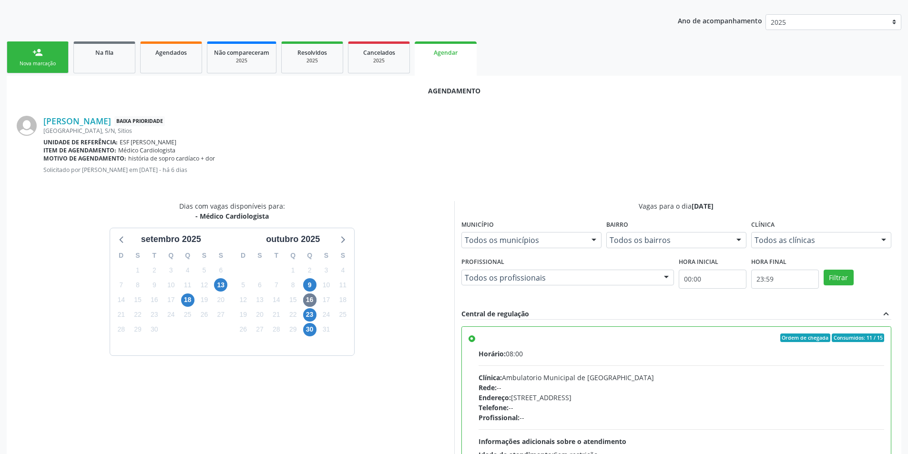
scroll to position [197, 0]
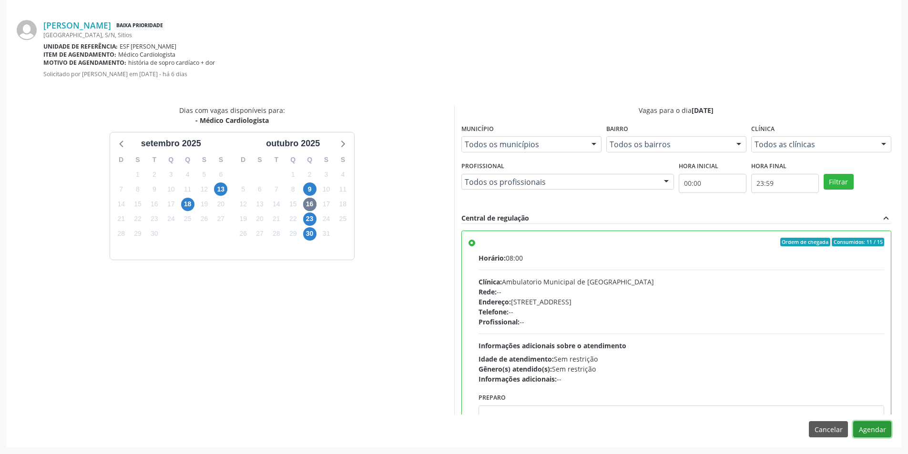
click at [881, 428] on button "Agendar" at bounding box center [872, 429] width 38 height 16
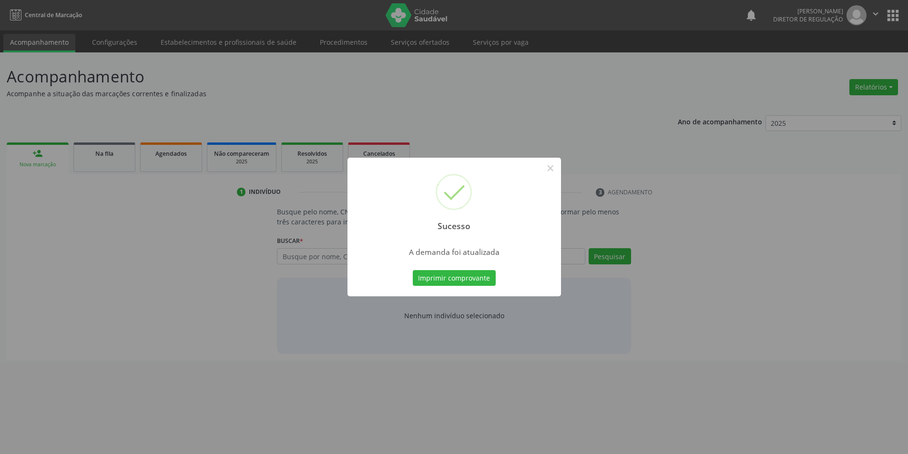
scroll to position [0, 0]
click at [462, 270] on button "Imprimir comprovante" at bounding box center [457, 278] width 83 height 16
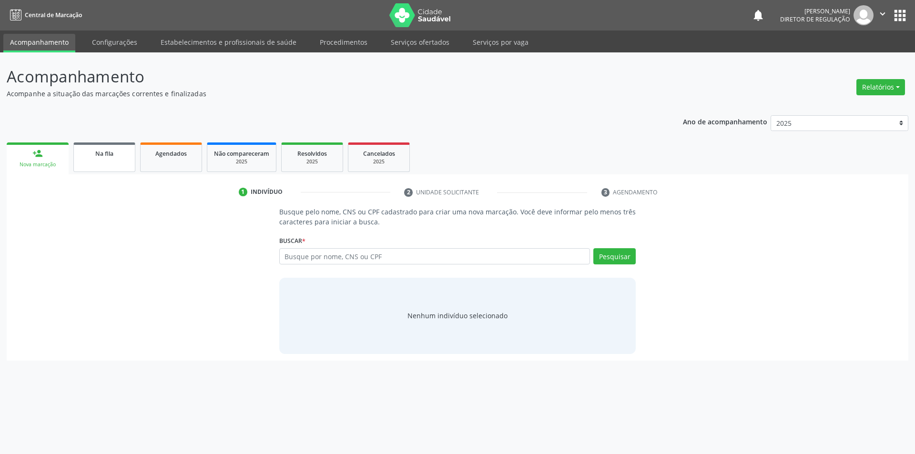
click at [108, 159] on link "Na fila" at bounding box center [104, 158] width 62 height 30
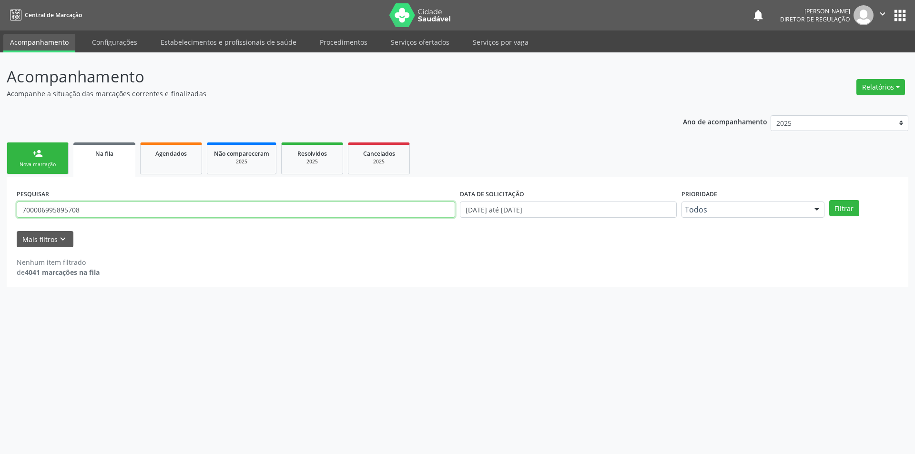
drag, startPoint x: 127, startPoint y: 211, endPoint x: 0, endPoint y: 205, distance: 126.9
click at [0, 210] on div "Acompanhamento Acompanhe a situação das marcações correntes e finalizadas Relat…" at bounding box center [457, 253] width 915 height 402
type input "708409710288764"
click at [857, 209] on button "Filtrar" at bounding box center [844, 208] width 30 height 16
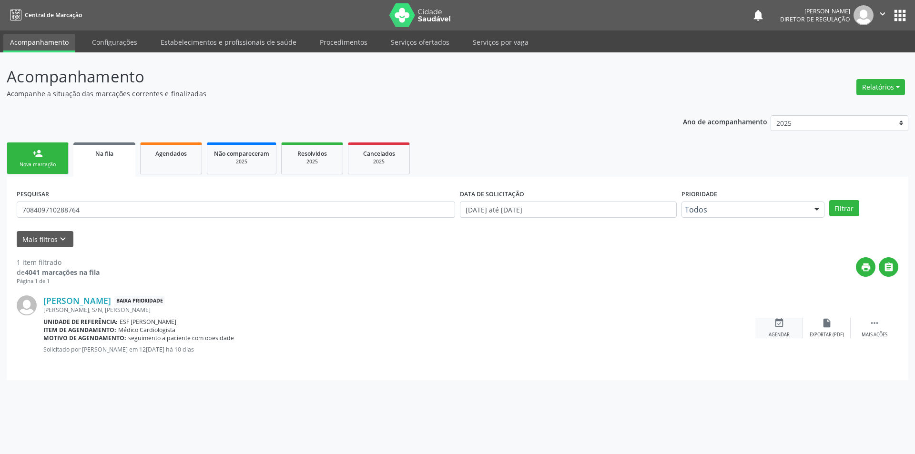
click at [790, 325] on div "event_available Agendar" at bounding box center [779, 328] width 48 height 20
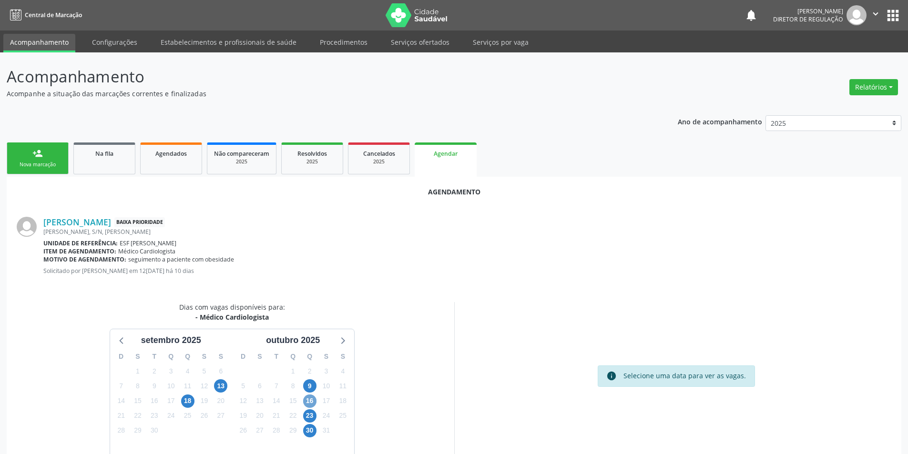
click at [316, 401] on span "16" at bounding box center [309, 401] width 13 height 13
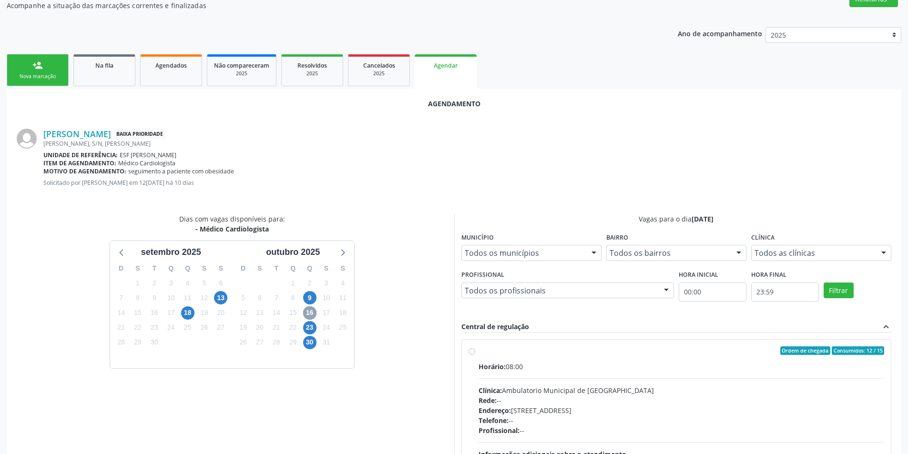
scroll to position [180, 0]
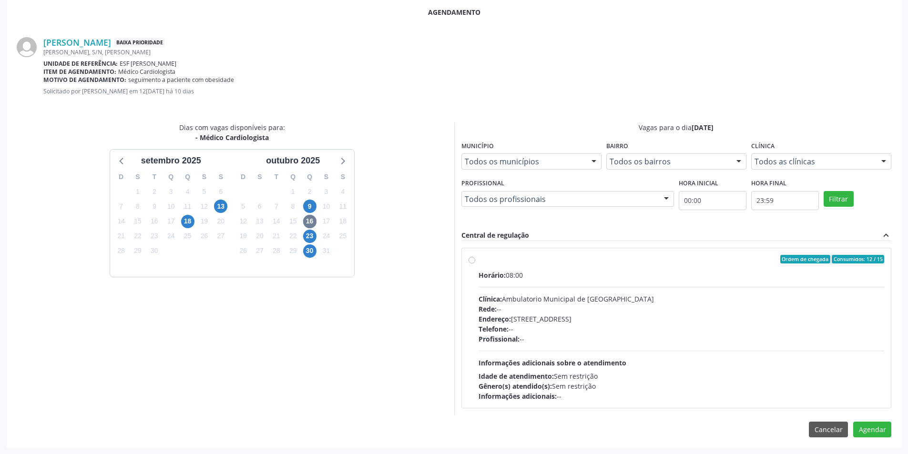
click at [486, 264] on label "Ordem de chegada Consumidos: 12 / 15 Horário: 08:00 Clínica: Ambulatorio Munici…" at bounding box center [682, 328] width 406 height 146
click at [475, 264] on input "Ordem de chegada Consumidos: 12 / 15 Horário: 08:00 Clínica: Ambulatorio Munici…" at bounding box center [472, 259] width 7 height 9
radio input "true"
click at [869, 446] on button "Agendar" at bounding box center [872, 446] width 38 height 16
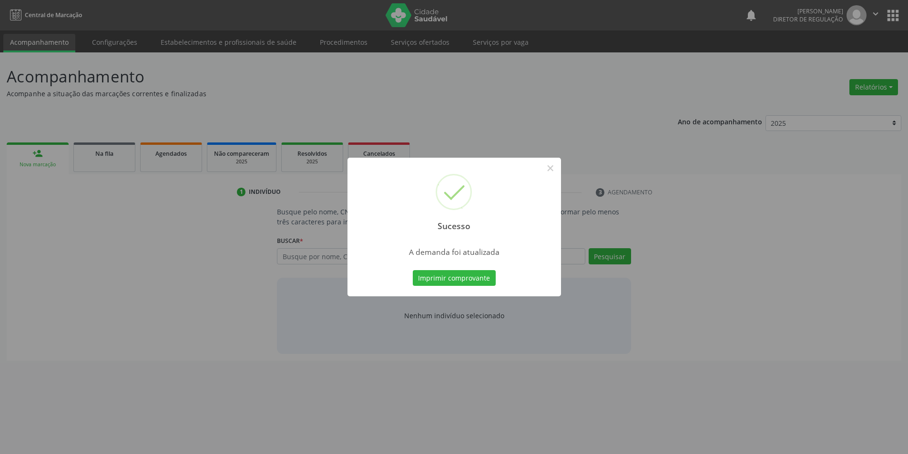
scroll to position [0, 0]
click at [474, 276] on button "Imprimir comprovante" at bounding box center [457, 278] width 83 height 16
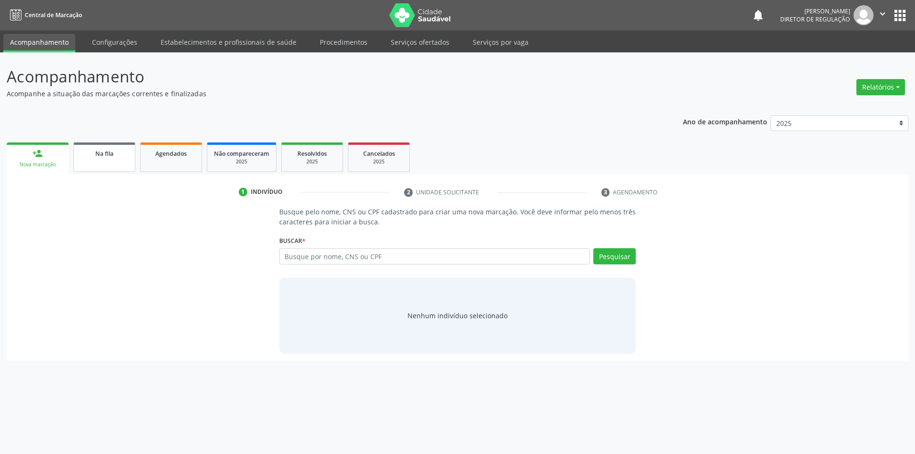
click at [97, 156] on span "Na fila" at bounding box center [104, 154] width 18 height 8
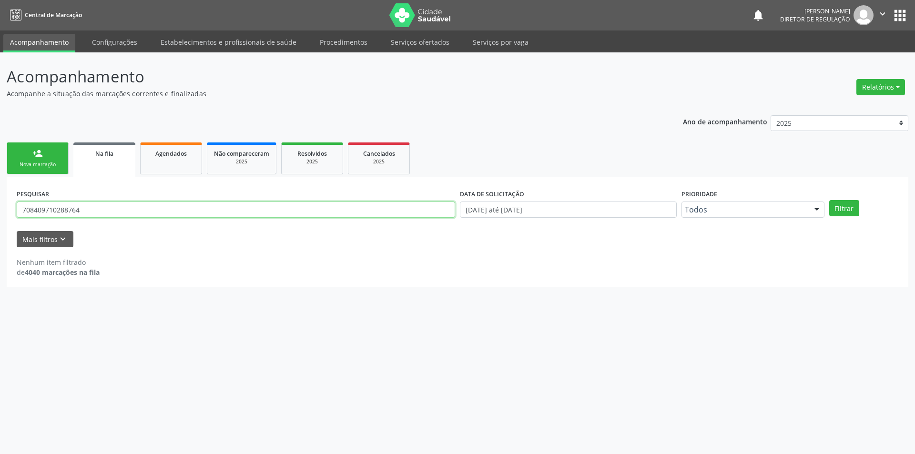
drag, startPoint x: 100, startPoint y: 210, endPoint x: 0, endPoint y: 209, distance: 100.1
click at [0, 209] on div "Acompanhamento Acompanhe a situação das marcações correntes e finalizadas Relat…" at bounding box center [457, 253] width 915 height 402
type input "706004368553547"
click at [846, 208] on button "Filtrar" at bounding box center [844, 208] width 30 height 16
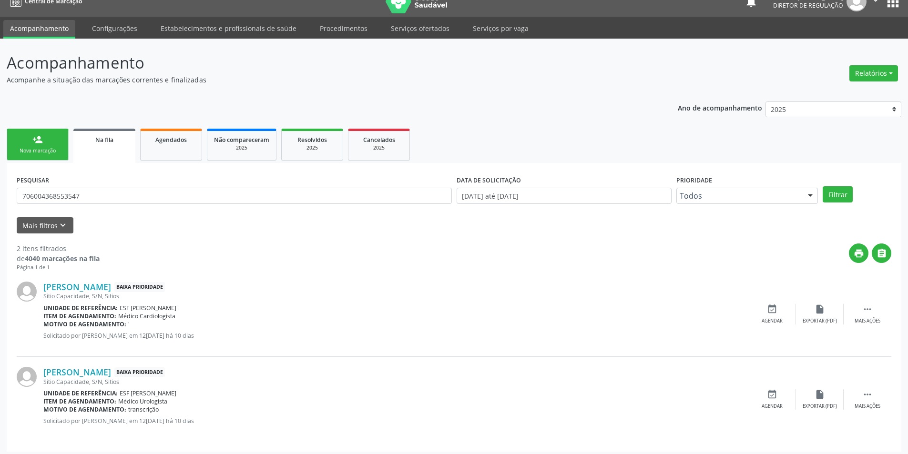
scroll to position [18, 0]
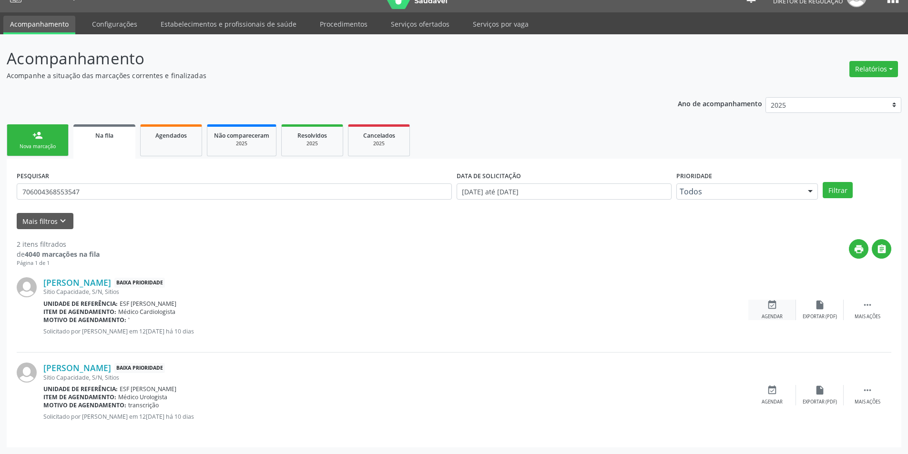
click at [762, 309] on div "event_available Agendar" at bounding box center [772, 310] width 48 height 20
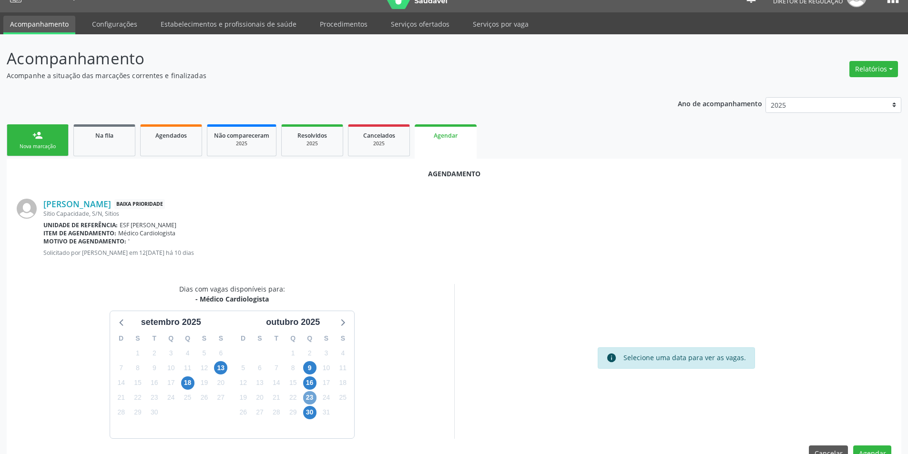
click at [316, 395] on span "23" at bounding box center [309, 397] width 13 height 13
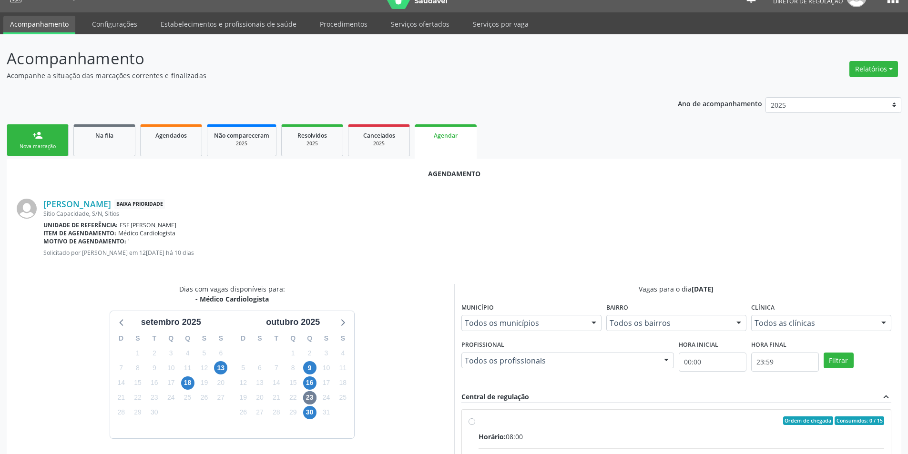
click at [479, 420] on div "Ordem de chegada Consumidos: 0 / 15" at bounding box center [682, 421] width 406 height 9
click at [475, 420] on input "Ordem de chegada Consumidos: 0 / 15 Horário: 08:00 Clínica: Ambulatorio Municip…" at bounding box center [472, 421] width 7 height 9
radio input "true"
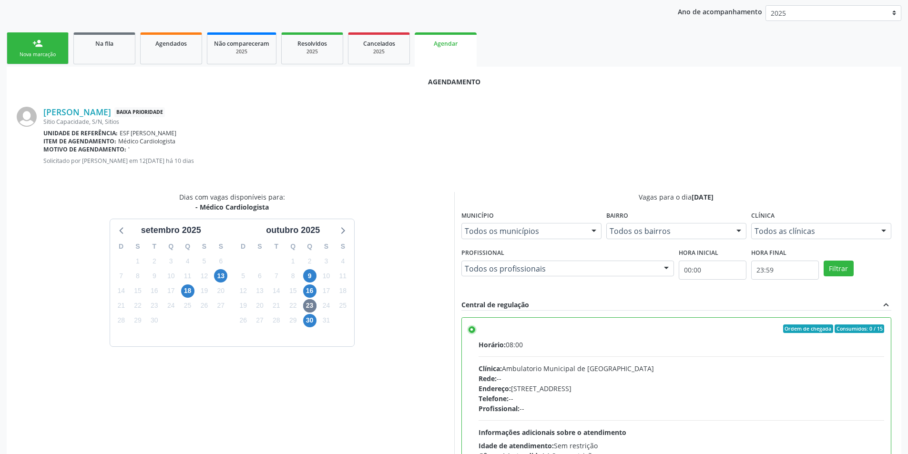
scroll to position [197, 0]
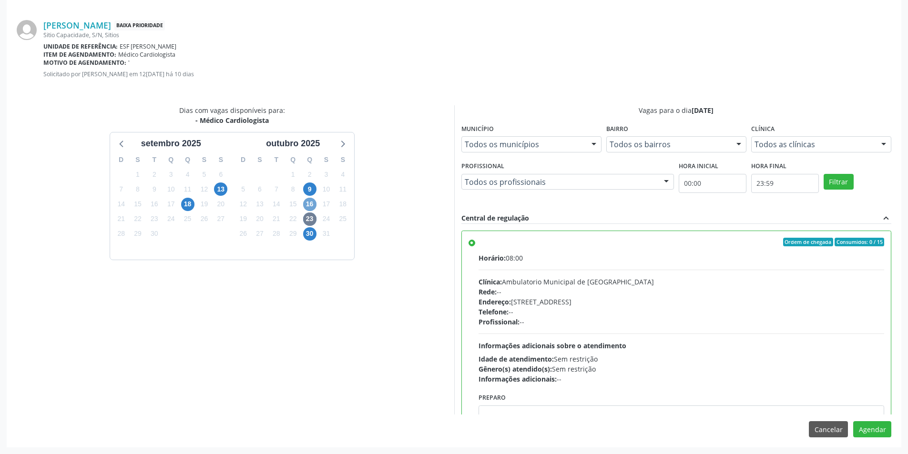
click at [305, 202] on span "16" at bounding box center [309, 204] width 13 height 13
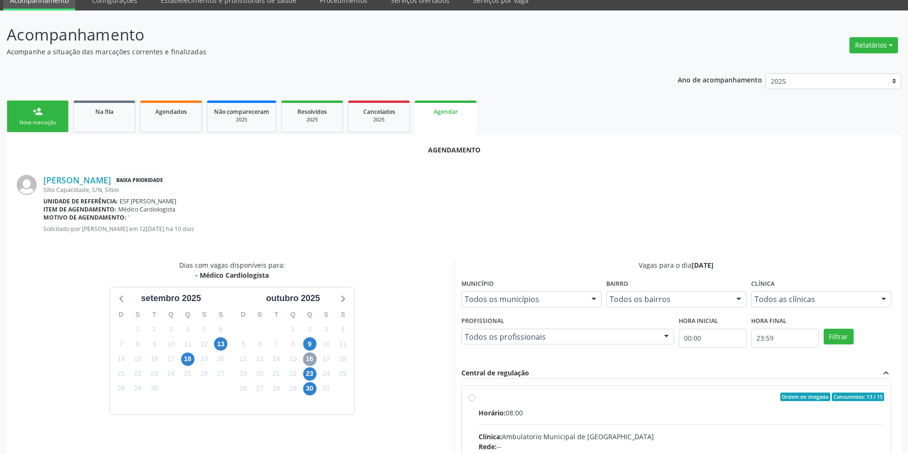
scroll to position [180, 0]
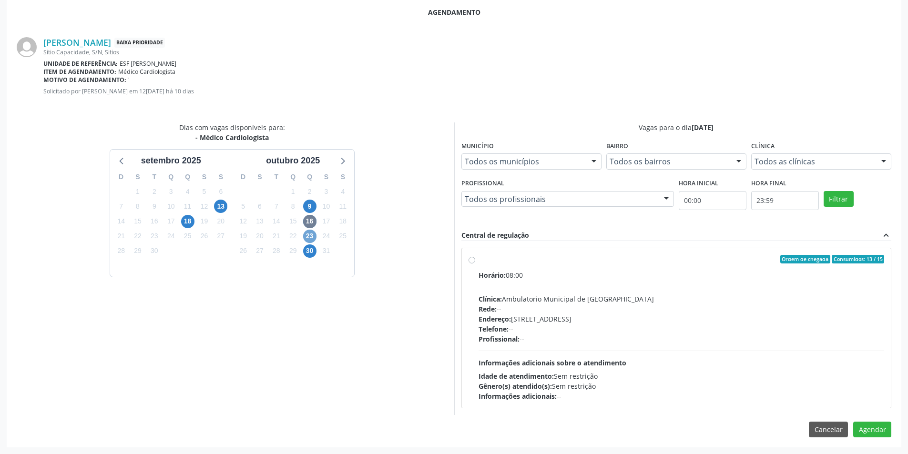
click at [315, 237] on span "23" at bounding box center [309, 236] width 13 height 13
click at [877, 444] on button "Agendar" at bounding box center [872, 446] width 38 height 16
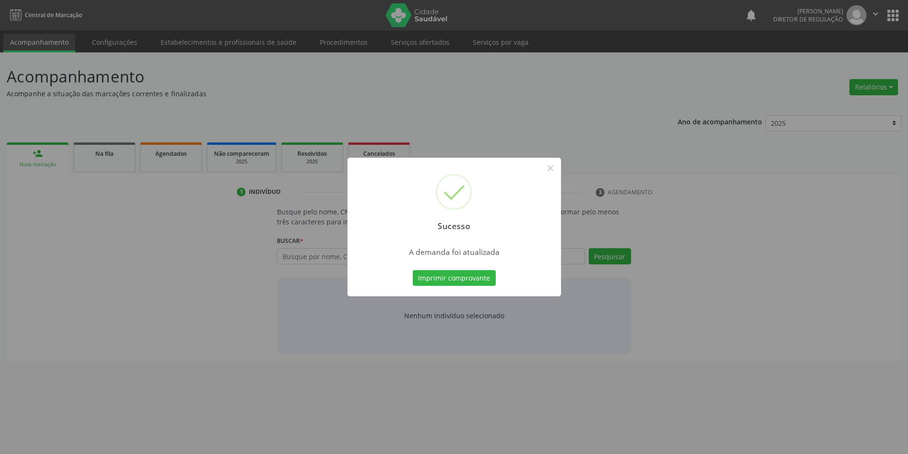
scroll to position [0, 0]
click at [443, 278] on button "Imprimir comprovante" at bounding box center [457, 278] width 83 height 16
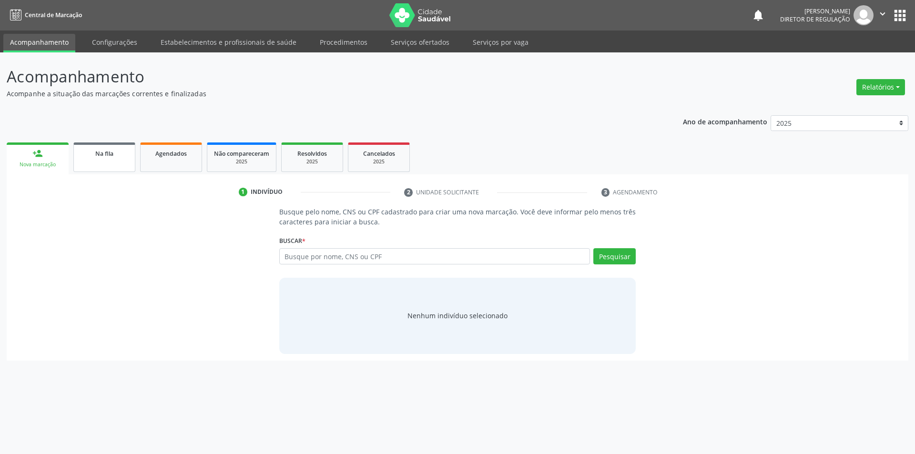
click at [99, 164] on link "Na fila" at bounding box center [104, 158] width 62 height 30
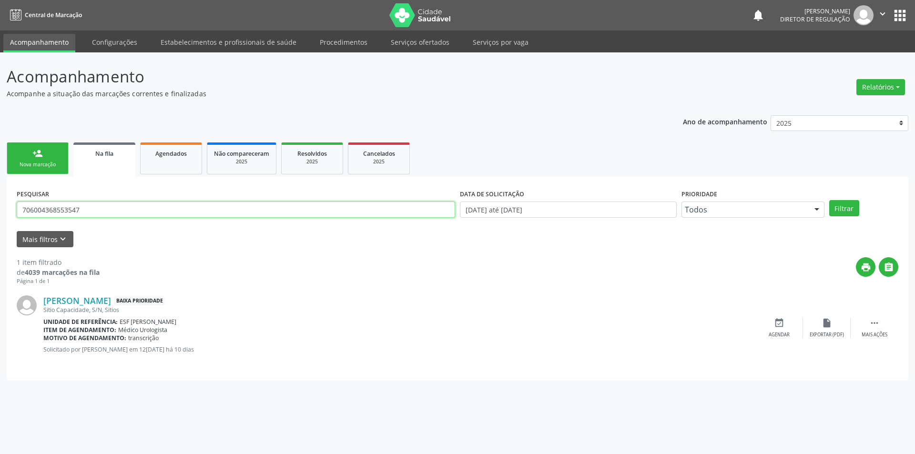
drag, startPoint x: 149, startPoint y: 215, endPoint x: 0, endPoint y: 211, distance: 148.8
click at [0, 211] on div "Acompanhamento Acompanhe a situação das marcações correntes e finalizadas Relat…" at bounding box center [457, 253] width 915 height 402
type input "708309231731960"
click at [849, 210] on button "Filtrar" at bounding box center [844, 208] width 30 height 16
click at [760, 326] on div "event_available Agendar" at bounding box center [779, 328] width 48 height 20
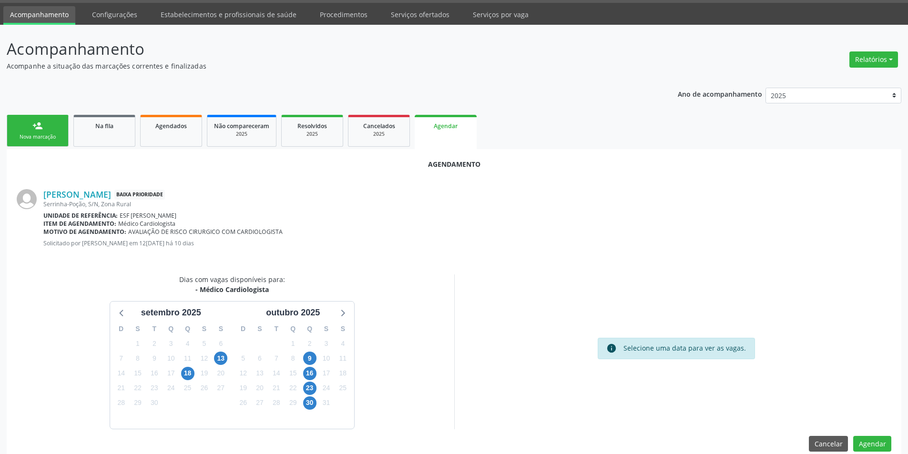
scroll to position [42, 0]
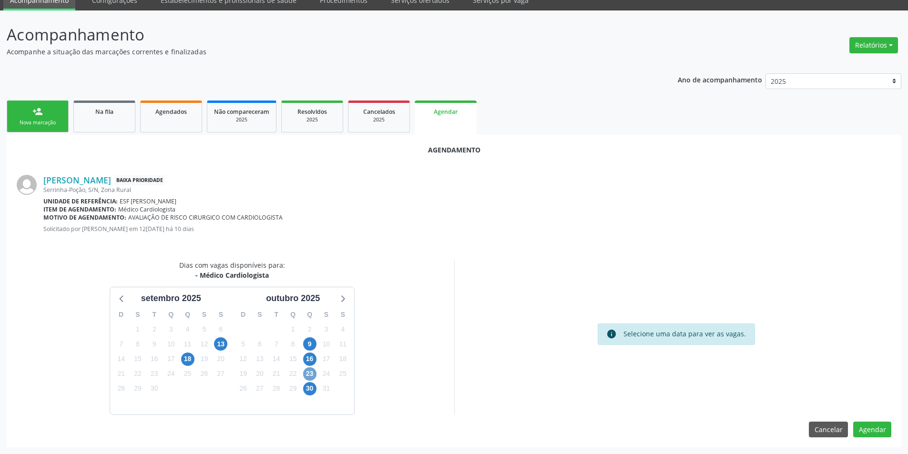
click at [312, 372] on span "23" at bounding box center [309, 373] width 13 height 13
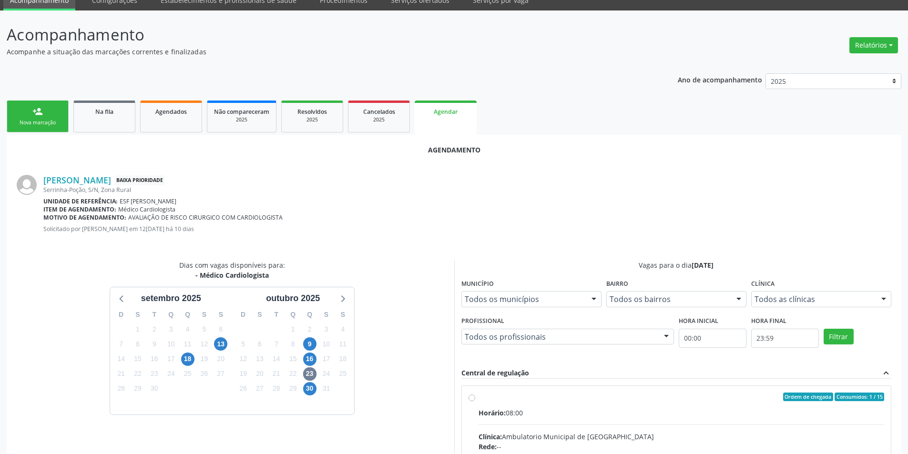
click at [475, 401] on input "Ordem de chegada Consumidos: 1 / 15 Horário: 08:00 Clínica: Ambulatorio Municip…" at bounding box center [472, 397] width 7 height 9
radio input "true"
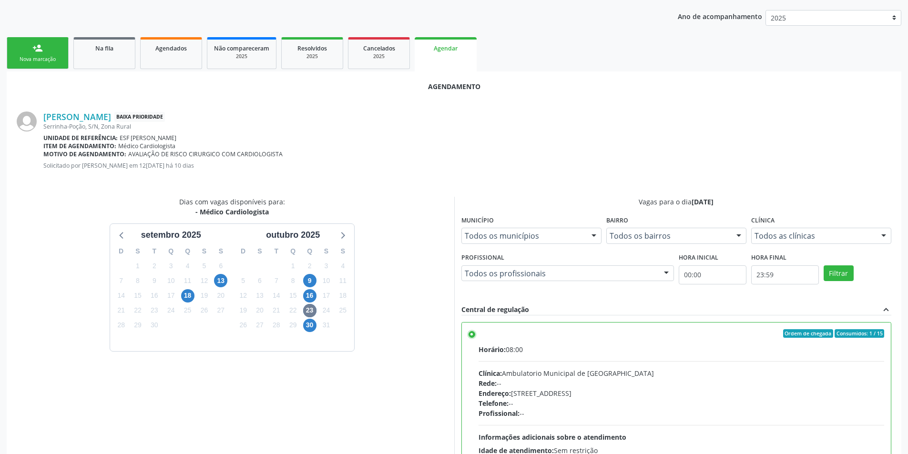
scroll to position [197, 0]
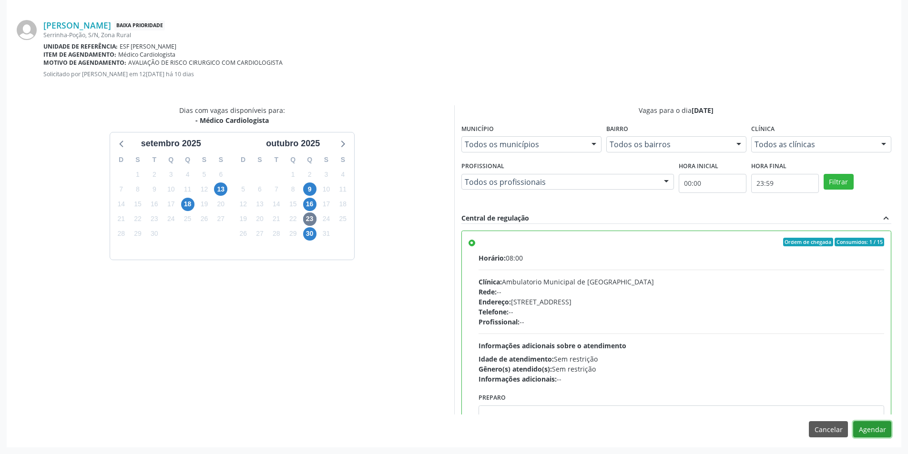
click at [859, 432] on button "Agendar" at bounding box center [872, 429] width 38 height 16
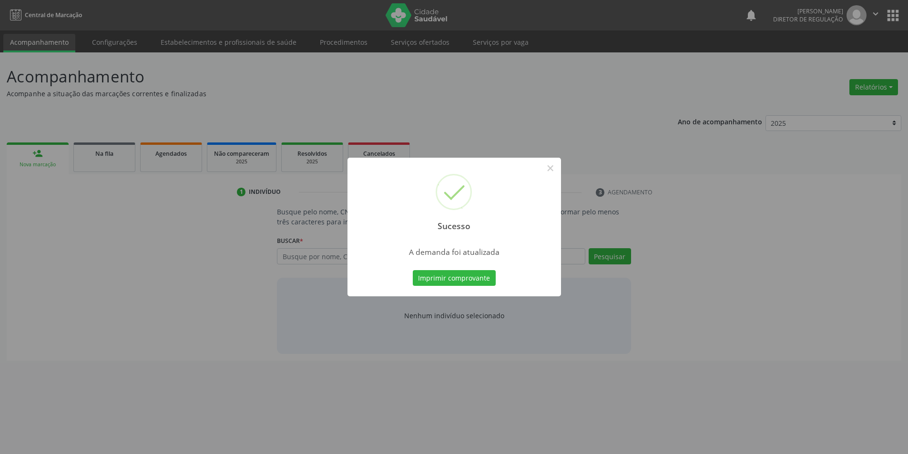
scroll to position [0, 0]
click at [476, 273] on button "Imprimir comprovante" at bounding box center [457, 278] width 83 height 16
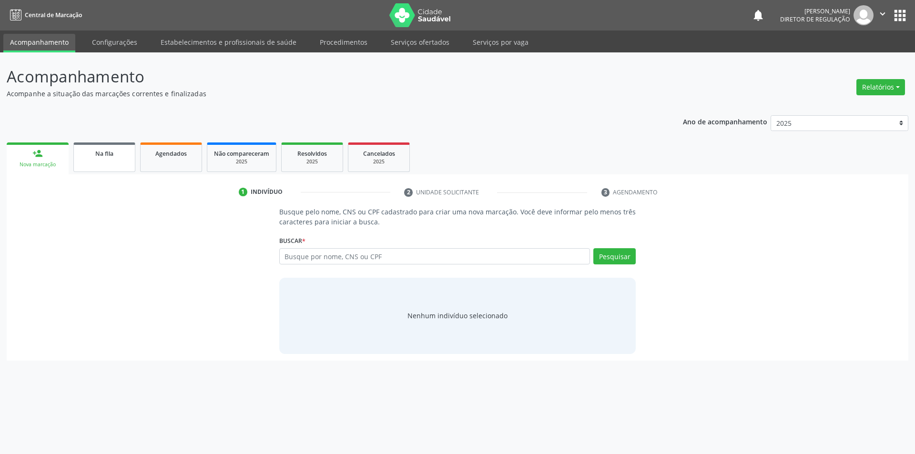
click at [101, 149] on div "Na fila" at bounding box center [105, 153] width 48 height 10
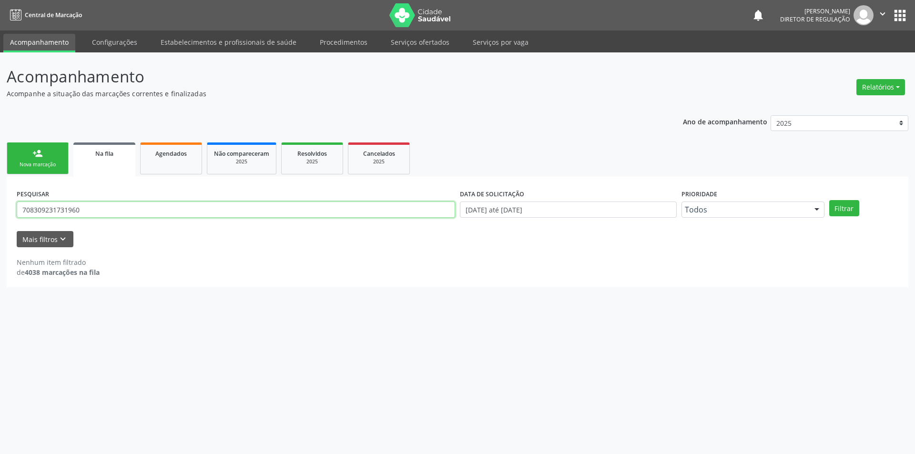
drag, startPoint x: 132, startPoint y: 216, endPoint x: 13, endPoint y: 222, distance: 118.3
click at [17, 222] on div "PESQUISAR 708309231731960" at bounding box center [235, 205] width 443 height 37
type input "704105460373650"
click at [844, 210] on button "Filtrar" at bounding box center [844, 208] width 30 height 16
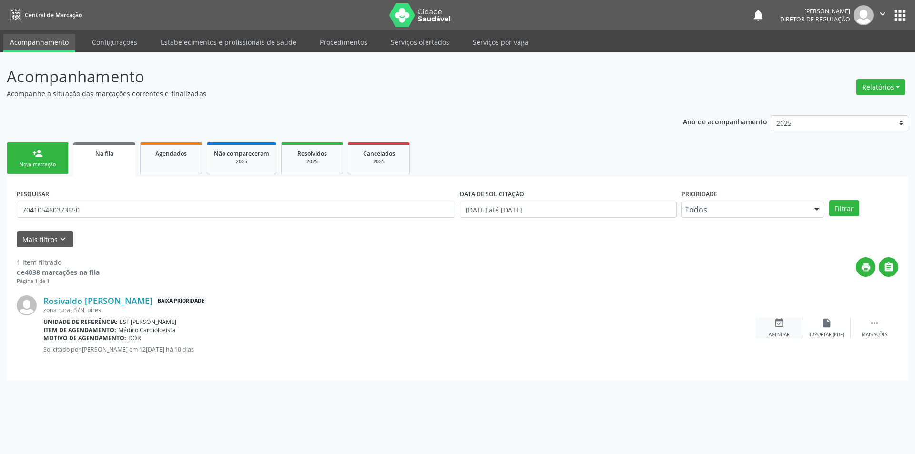
click at [787, 325] on div "event_available Agendar" at bounding box center [779, 328] width 48 height 20
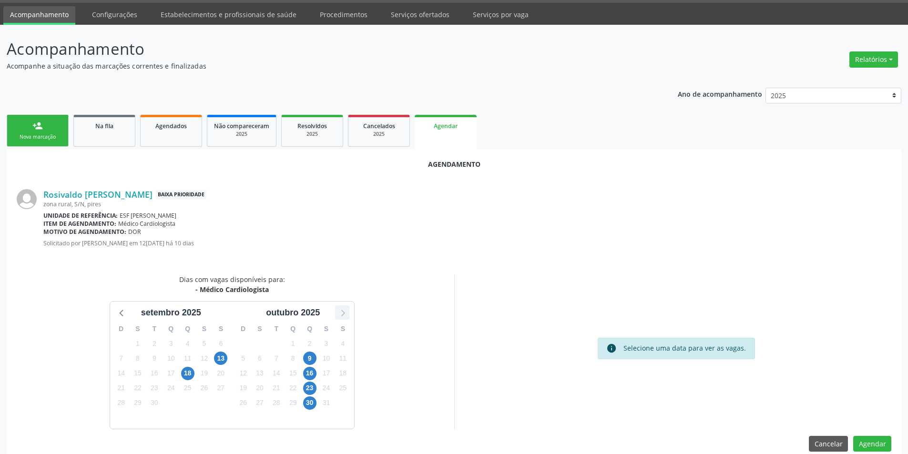
scroll to position [42, 0]
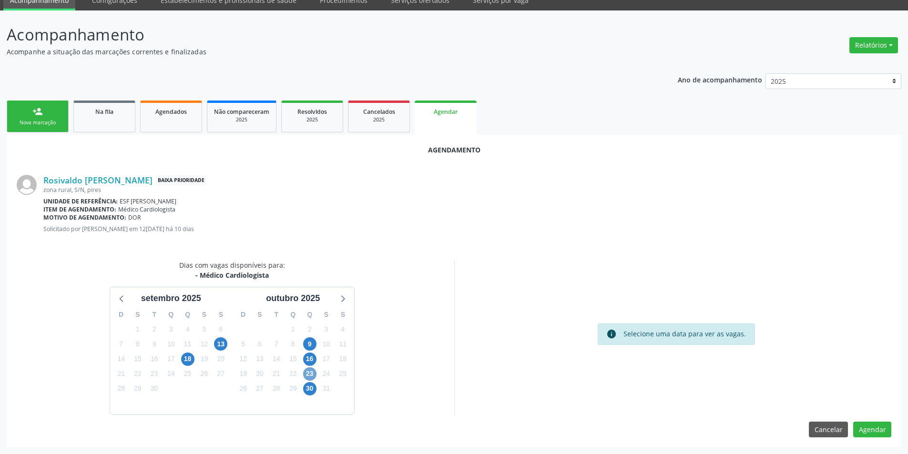
click at [307, 378] on span "23" at bounding box center [309, 373] width 13 height 13
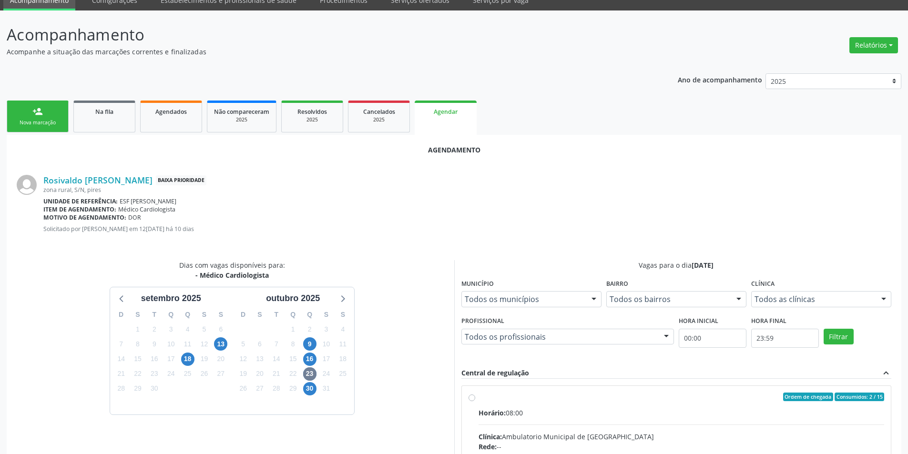
click at [490, 397] on div "Ordem de chegada Consumidos: 2 / 15" at bounding box center [682, 397] width 406 height 9
click at [475, 397] on input "Ordem de chegada Consumidos: 2 / 15 Horário: 08:00 Clínica: Ambulatorio Municip…" at bounding box center [472, 397] width 7 height 9
radio input "true"
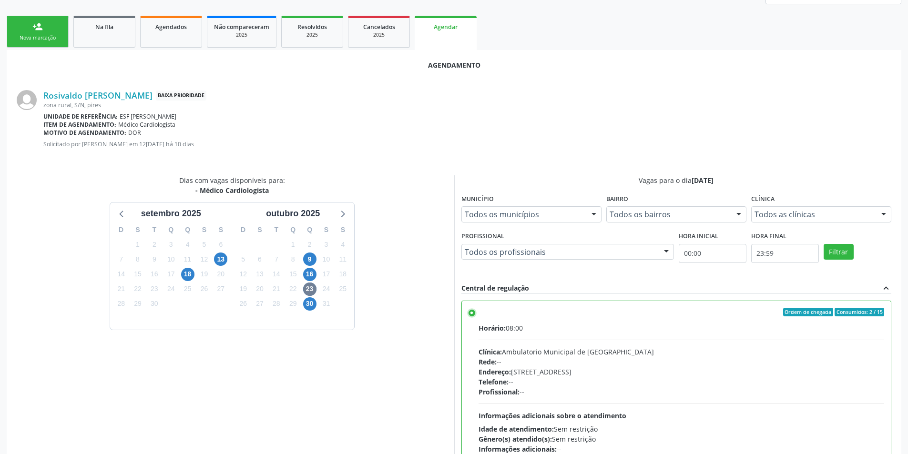
scroll to position [197, 0]
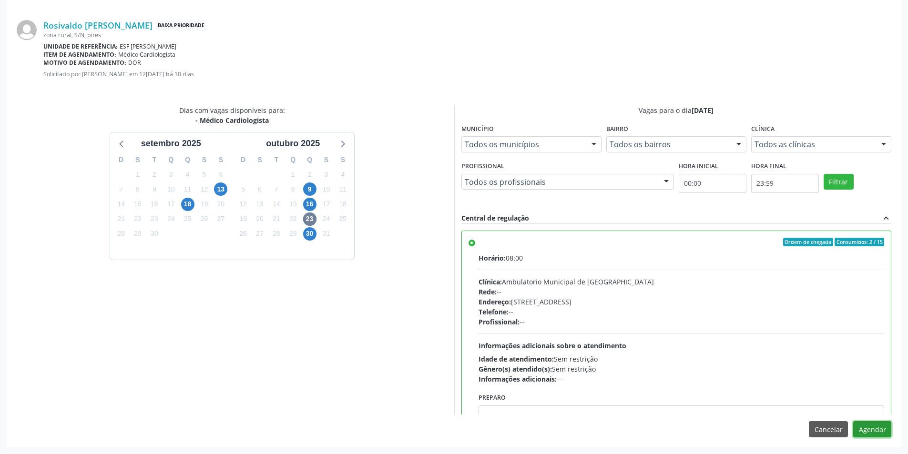
click at [872, 428] on button "Agendar" at bounding box center [872, 429] width 38 height 16
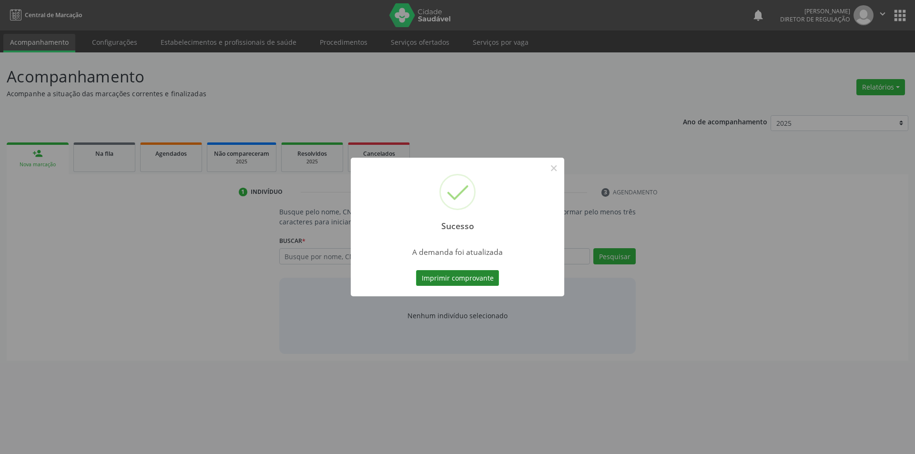
click at [431, 275] on button "Imprimir comprovante" at bounding box center [457, 278] width 83 height 16
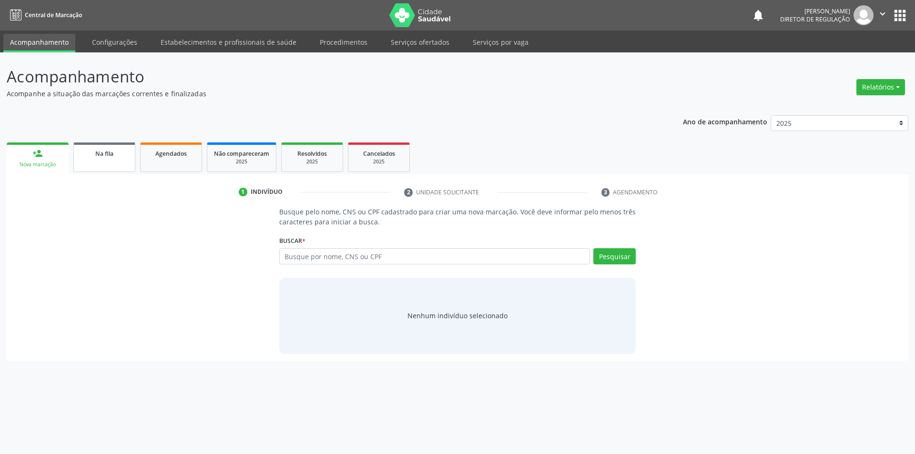
click at [124, 154] on div "Na fila" at bounding box center [105, 153] width 48 height 10
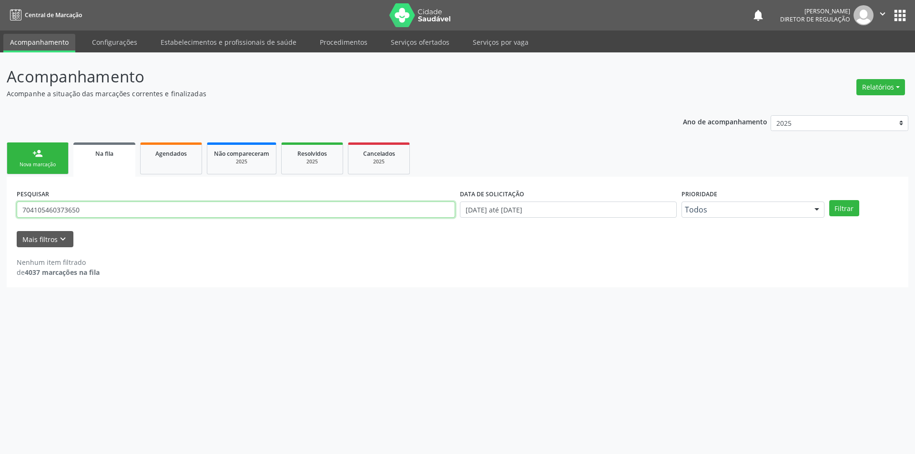
drag, startPoint x: 160, startPoint y: 207, endPoint x: 0, endPoint y: 210, distance: 159.7
click at [0, 210] on div "Acompanhamento Acompanhe a situação das marcações correntes e finalizadas Relat…" at bounding box center [457, 253] width 915 height 402
type input "705808402999431"
click at [857, 204] on button "Filtrar" at bounding box center [844, 208] width 30 height 16
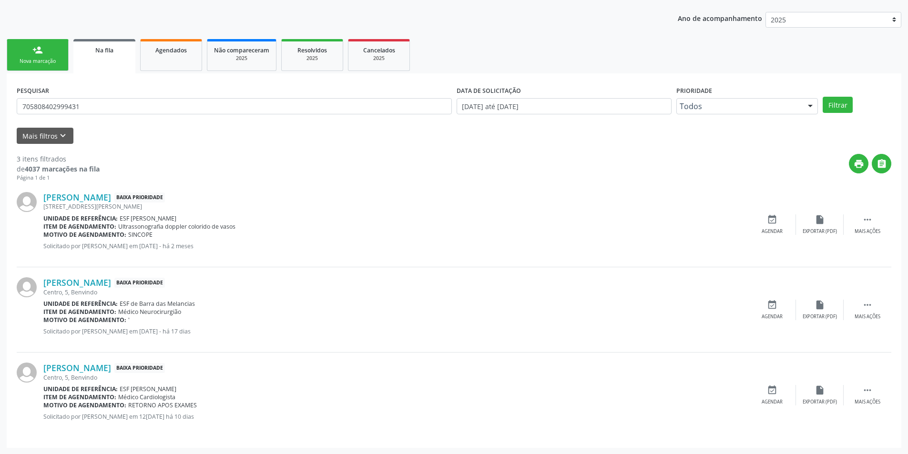
scroll to position [104, 0]
click at [760, 395] on div "event_available Agendar" at bounding box center [772, 395] width 48 height 20
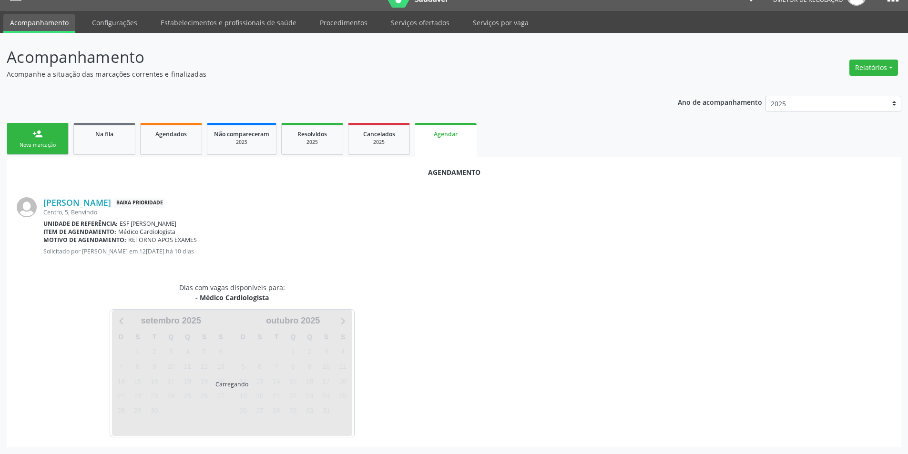
scroll to position [42, 0]
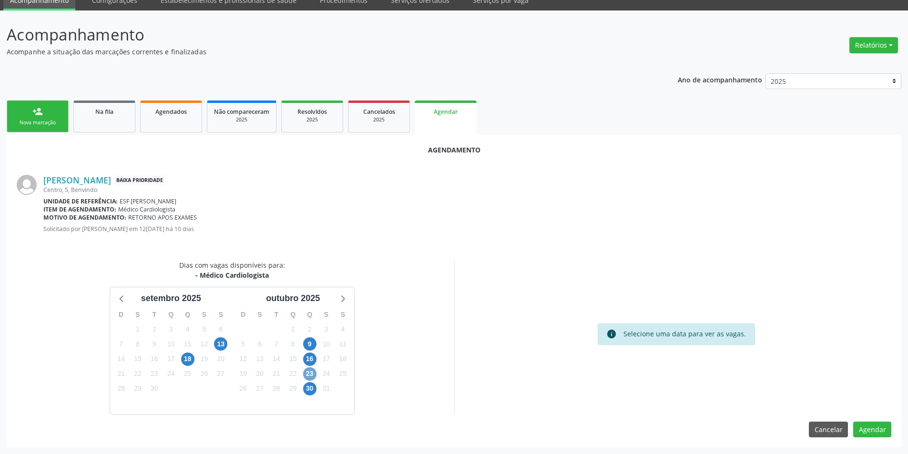
click at [306, 371] on span "23" at bounding box center [309, 373] width 13 height 13
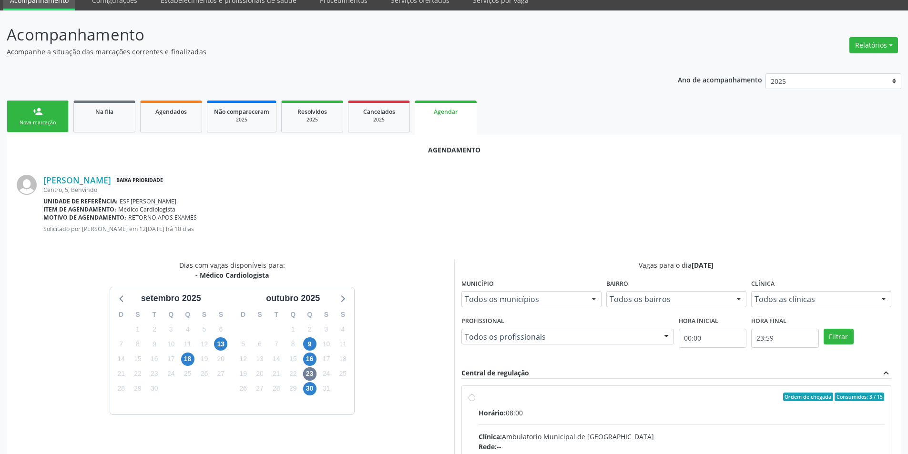
click at [492, 413] on span "Horário:" at bounding box center [492, 412] width 27 height 9
click at [475, 401] on input "Ordem de chegada Consumidos: 3 / 15 Horário: 08:00 Clínica: Ambulatorio Municip…" at bounding box center [472, 397] width 7 height 9
radio input "true"
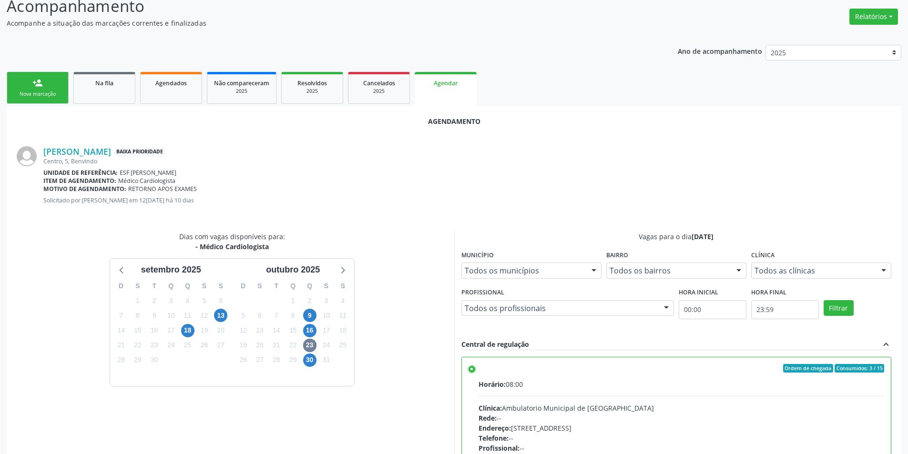
scroll to position [185, 0]
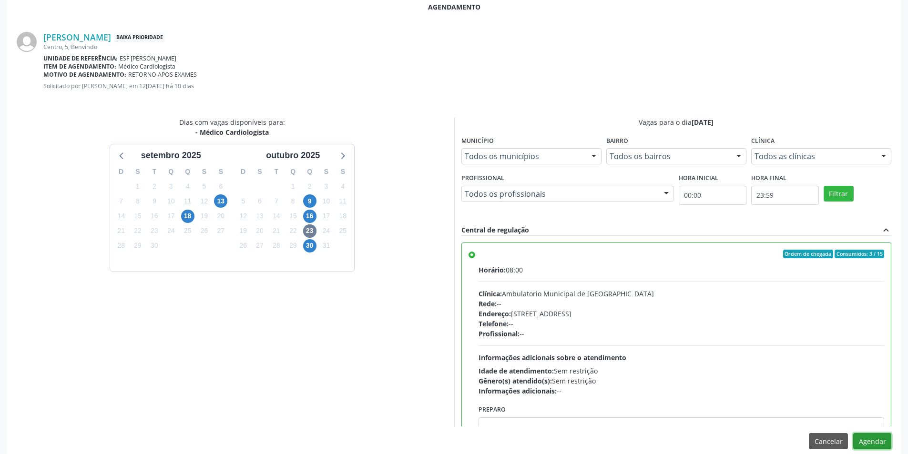
click at [867, 440] on button "Agendar" at bounding box center [872, 441] width 38 height 16
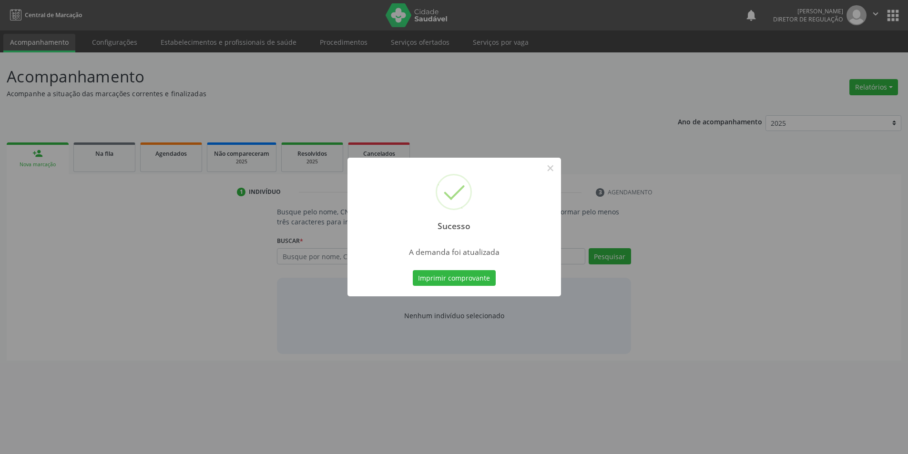
scroll to position [0, 0]
click at [443, 266] on div "Sucesso × A demanda foi atualizada Imprimir comprovante Cancel" at bounding box center [458, 227] width 214 height 139
click at [446, 273] on button "Imprimir comprovante" at bounding box center [457, 278] width 83 height 16
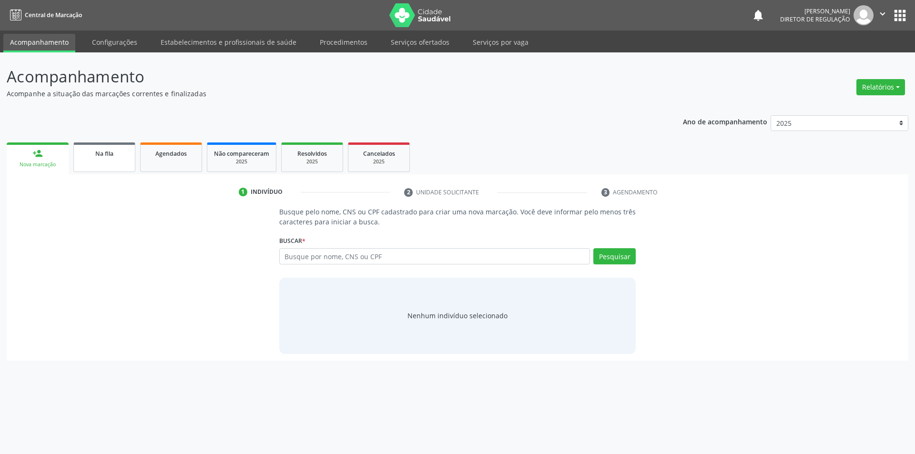
click at [107, 154] on span "Na fila" at bounding box center [104, 154] width 18 height 8
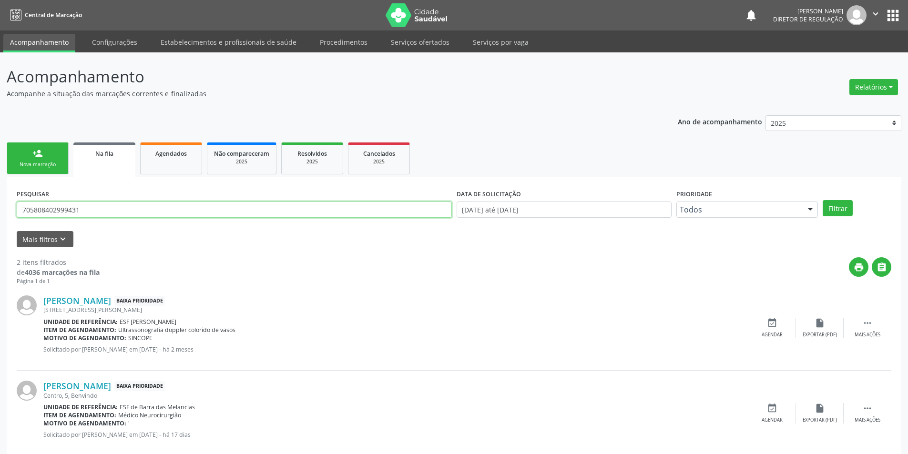
drag, startPoint x: 134, startPoint y: 212, endPoint x: 0, endPoint y: 208, distance: 134.0
click at [0, 208] on div "Acompanhamento Acompanhe a situação das marcações correntes e finalizadas Relat…" at bounding box center [454, 262] width 908 height 420
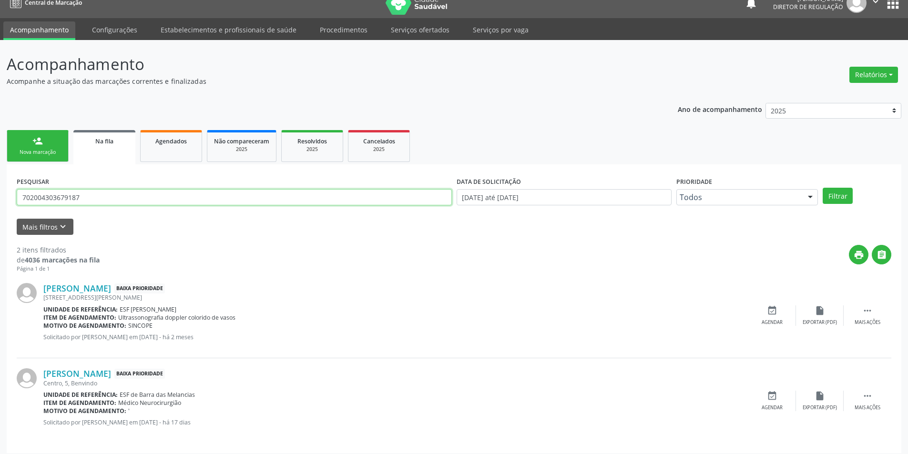
scroll to position [18, 0]
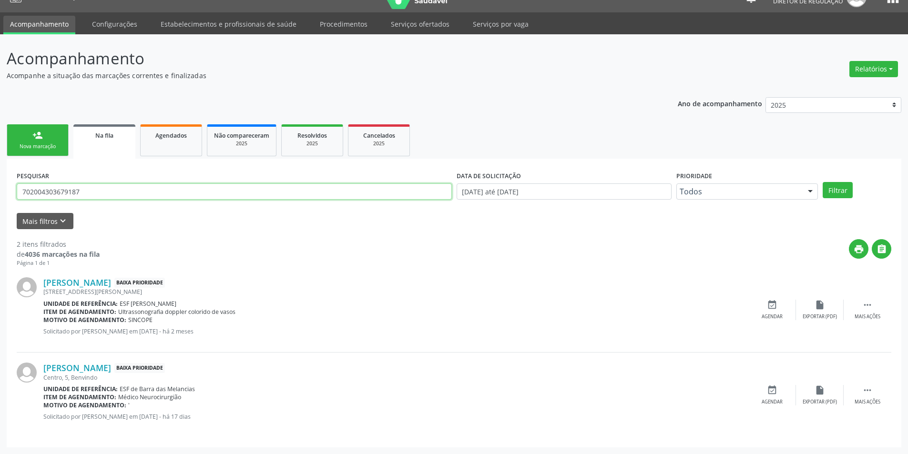
drag, startPoint x: 112, startPoint y: 188, endPoint x: 0, endPoint y: 179, distance: 111.9
click at [0, 179] on div "Acompanhamento Acompanhe a situação das marcações correntes e finalizadas Relat…" at bounding box center [454, 244] width 908 height 420
type input "702004303679187"
click at [51, 126] on link "person_add Nova marcação" at bounding box center [38, 140] width 62 height 32
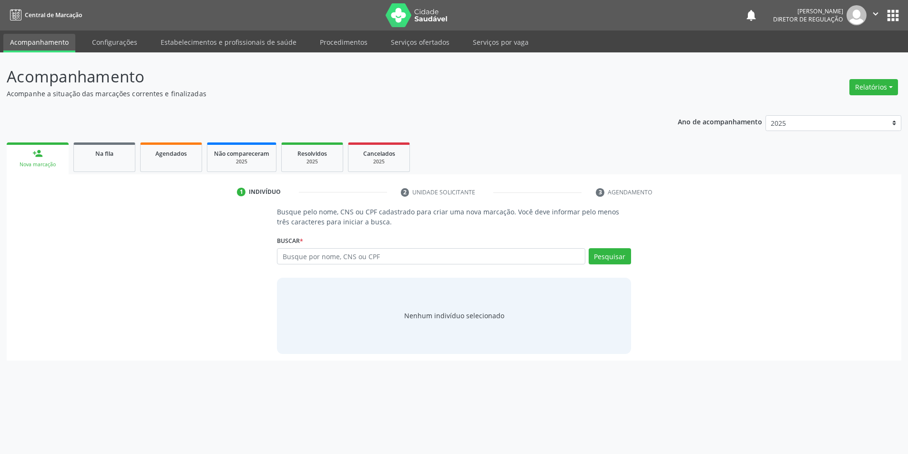
scroll to position [0, 0]
click at [342, 262] on input "text" at bounding box center [434, 256] width 311 height 16
paste input "702004303679187"
type input "702004303679187"
click at [630, 260] on button "Pesquisar" at bounding box center [614, 256] width 42 height 16
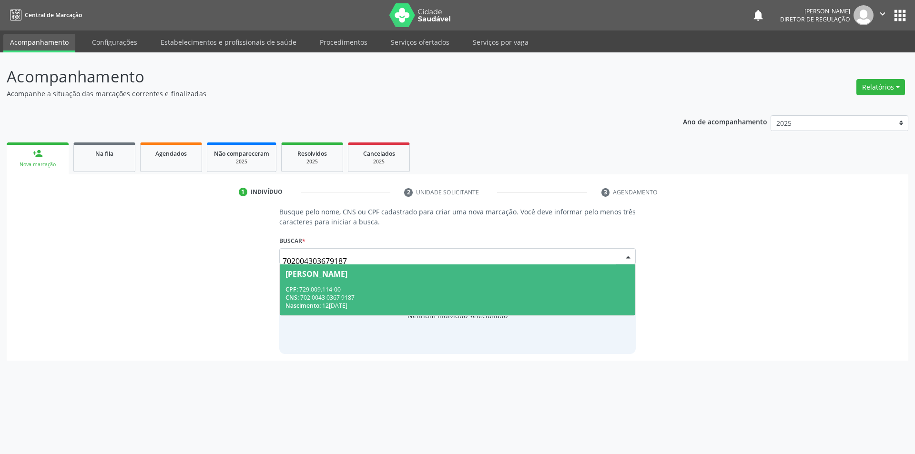
click at [349, 296] on div "CNS: 702 0043 0367 9187" at bounding box center [458, 298] width 345 height 8
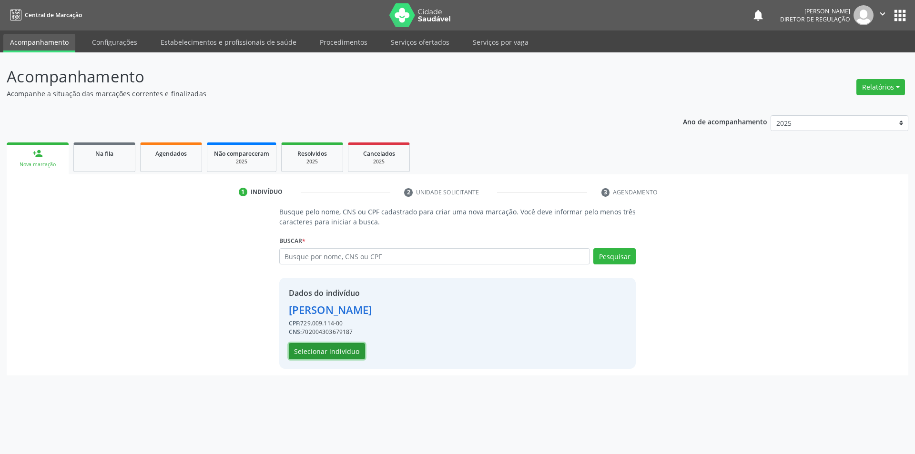
click at [343, 348] on button "Selecionar indivíduo" at bounding box center [327, 351] width 76 height 16
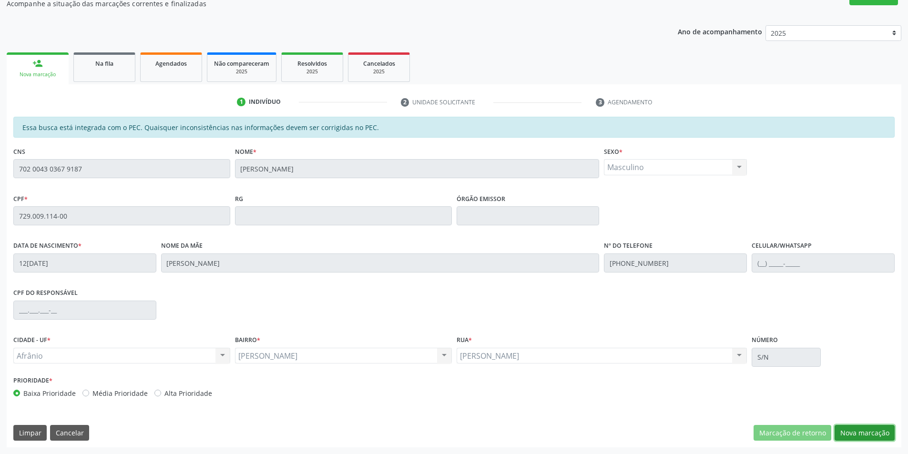
click at [859, 432] on button "Nova marcação" at bounding box center [865, 433] width 60 height 16
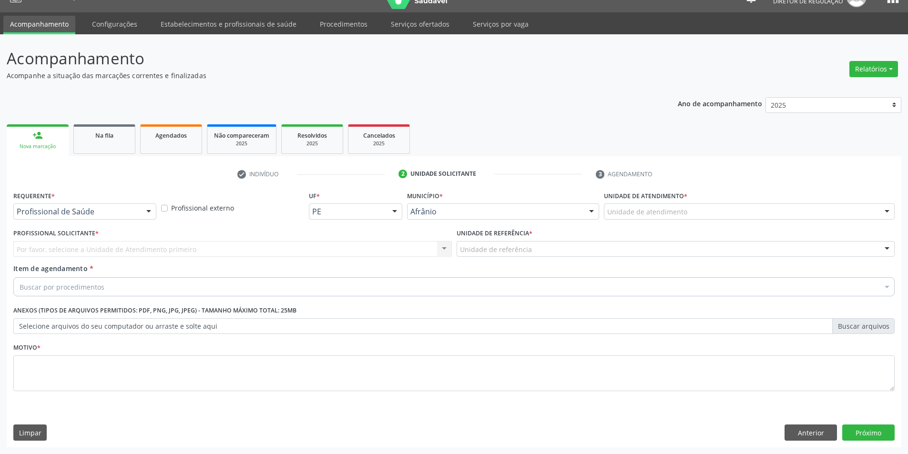
scroll to position [18, 0]
click at [723, 214] on div "Unidade de atendimento" at bounding box center [749, 212] width 291 height 16
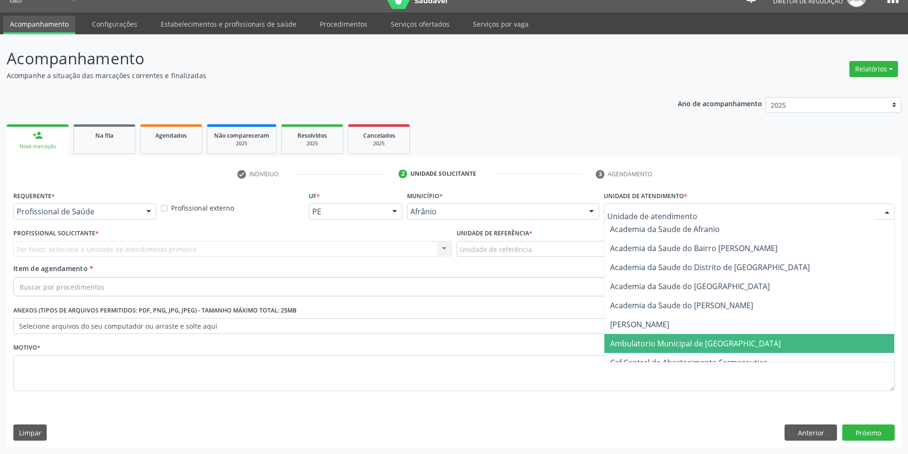
click at [680, 341] on span "Ambulatorio Municipal de [GEOGRAPHIC_DATA]" at bounding box center [695, 343] width 171 height 10
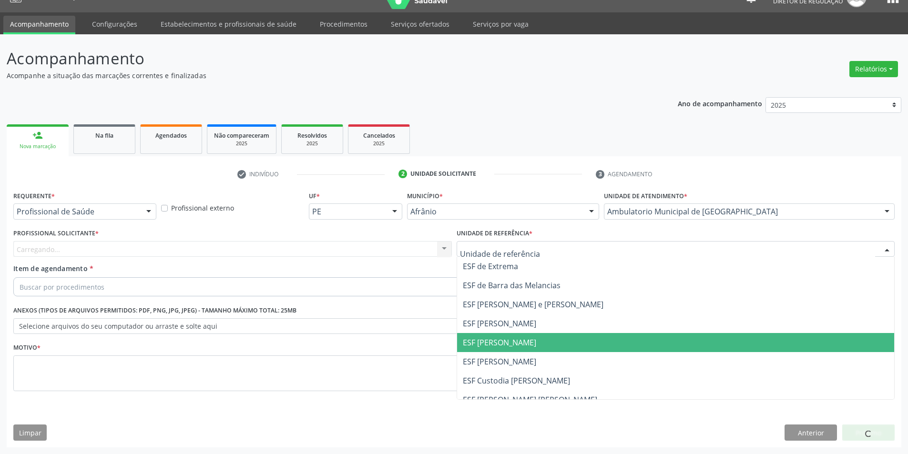
click at [516, 339] on span "ESF [PERSON_NAME]" at bounding box center [499, 342] width 73 height 10
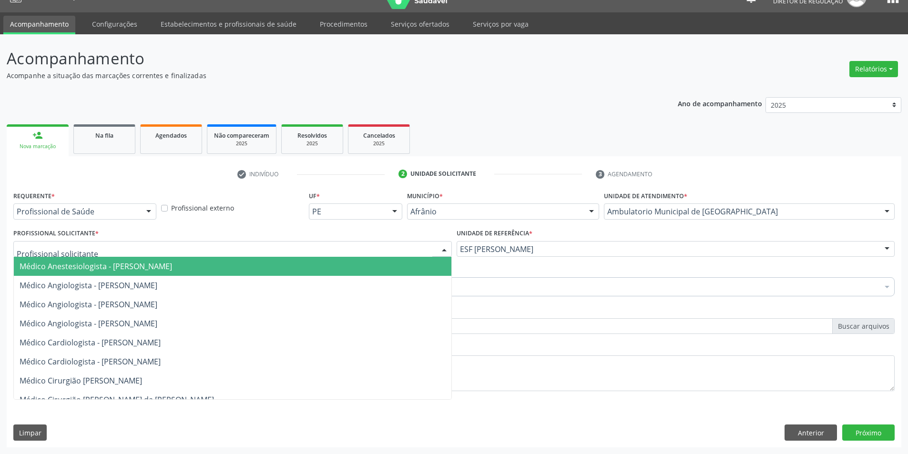
click at [306, 242] on div at bounding box center [232, 249] width 438 height 16
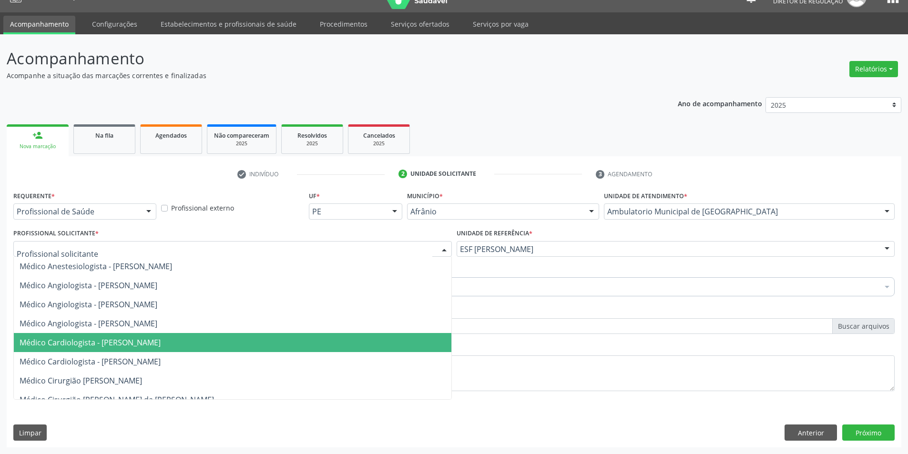
click at [171, 335] on span "Médico Cardiologista - [PERSON_NAME]" at bounding box center [233, 342] width 438 height 19
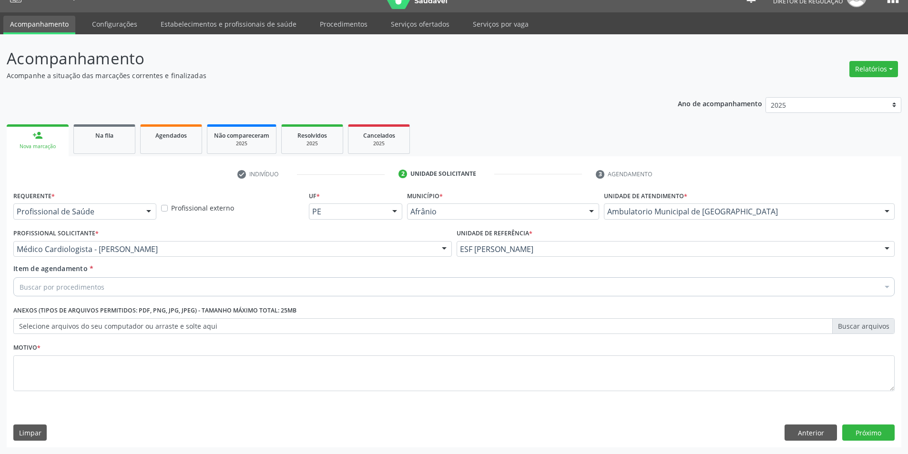
click at [118, 291] on div "Buscar por procedimentos" at bounding box center [453, 286] width 881 height 19
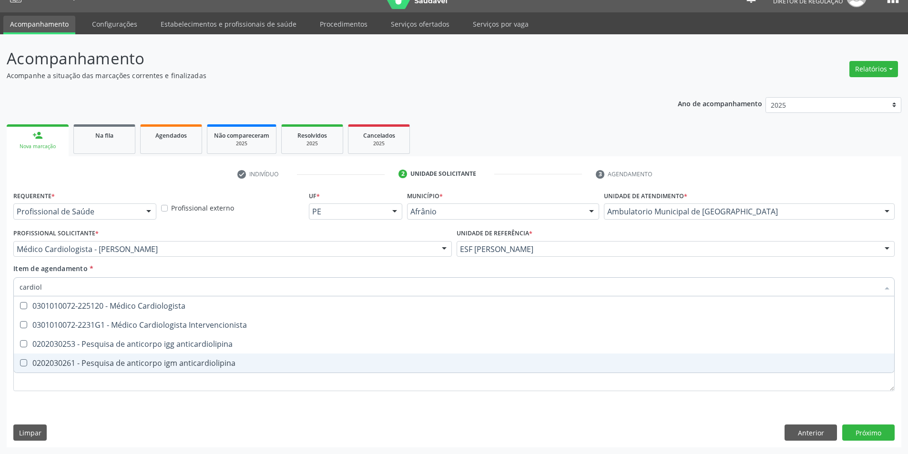
type input "cardiolo"
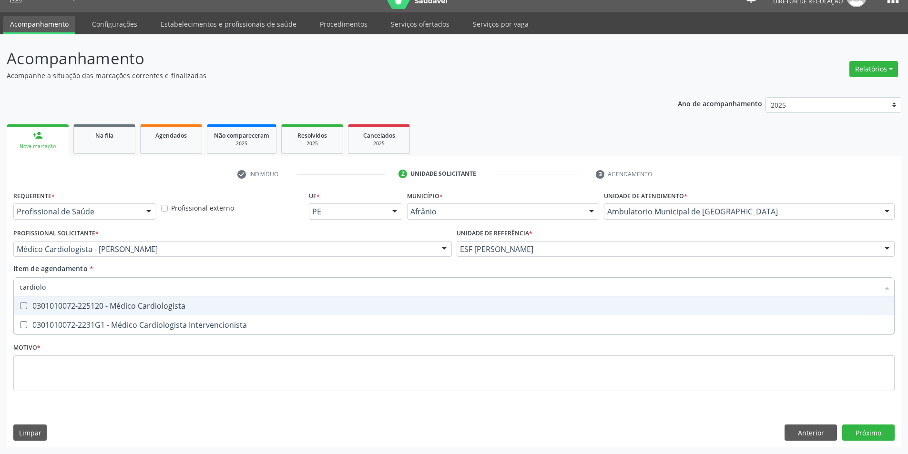
click at [141, 302] on div "0301010072-225120 - Médico Cardiologista" at bounding box center [454, 306] width 869 height 8
checkbox Cardiologista "true"
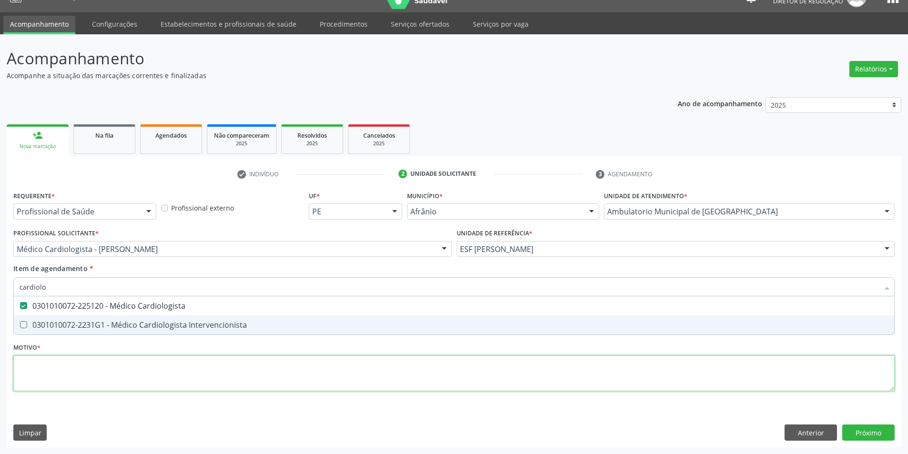
click at [110, 370] on div "Requerente * Profissional de Saúde Profissional de Saúde Paciente Nenhum result…" at bounding box center [453, 297] width 881 height 216
checkbox Intervencionista "true"
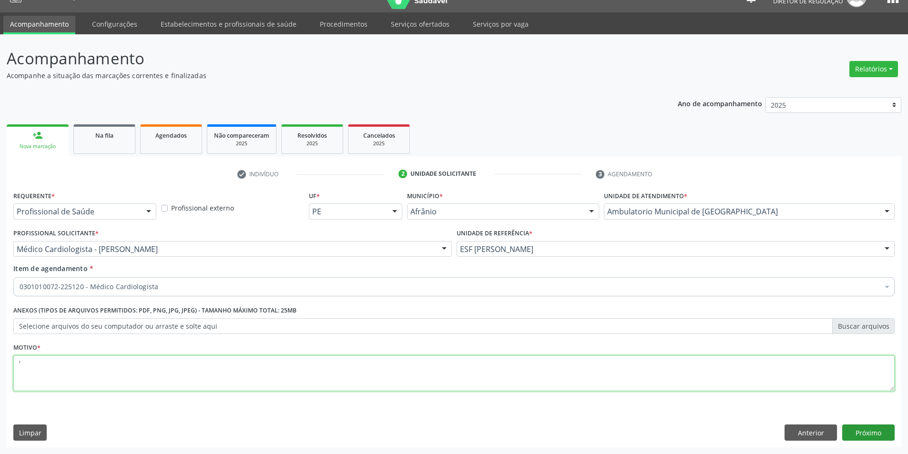
type textarea "'"
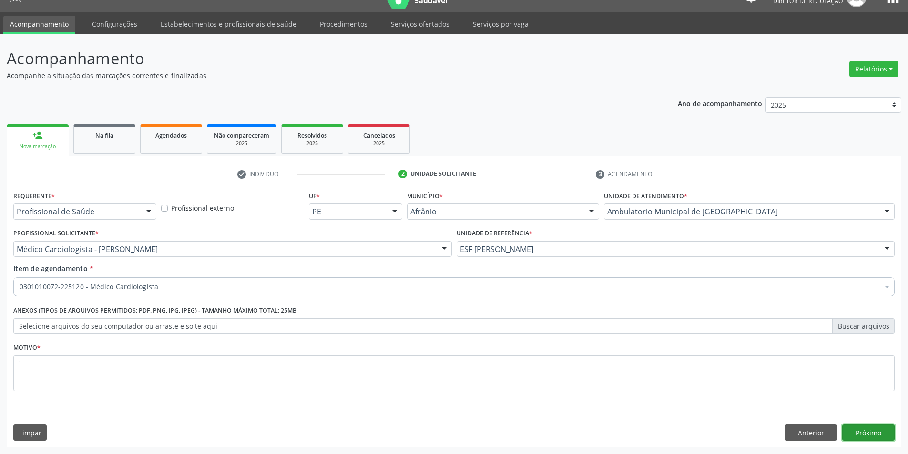
click at [859, 428] on button "Próximo" at bounding box center [868, 433] width 52 height 16
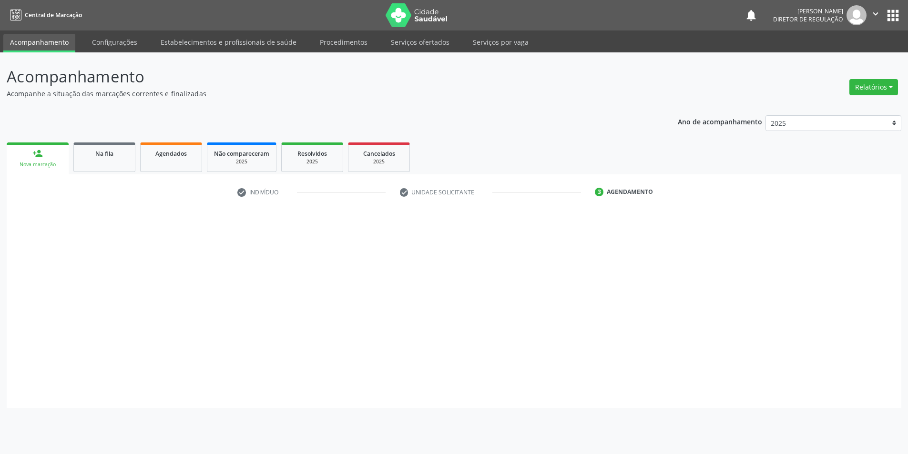
scroll to position [0, 0]
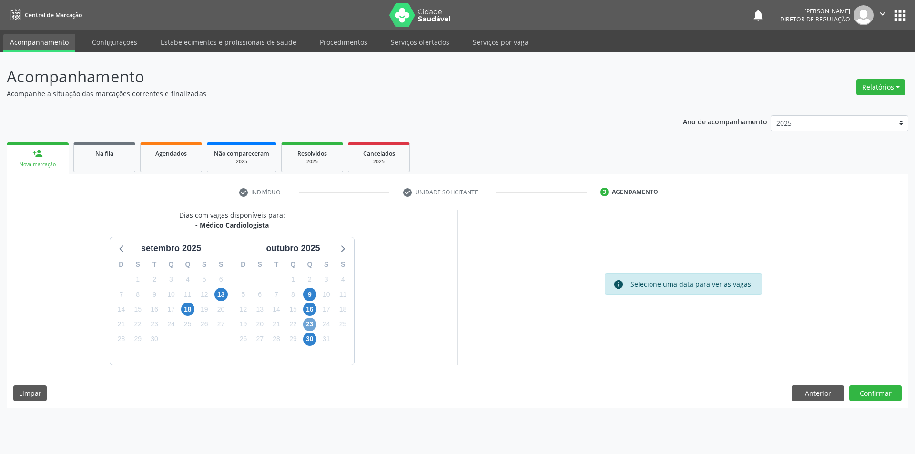
click at [311, 323] on span "23" at bounding box center [309, 324] width 13 height 13
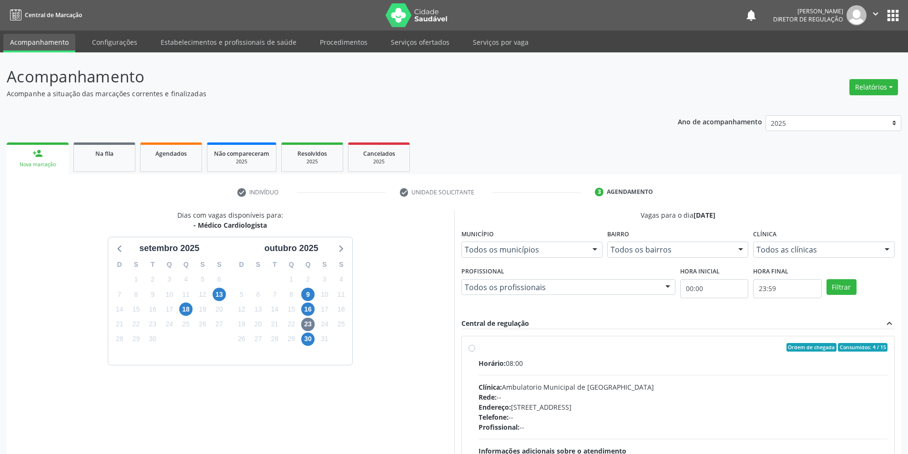
click at [501, 367] on span "Horário:" at bounding box center [492, 363] width 27 height 9
click at [475, 352] on input "Ordem de chegada Consumidos: 4 / 15 Horário: 08:00 Clínica: Ambulatorio Municip…" at bounding box center [472, 347] width 7 height 9
radio input "true"
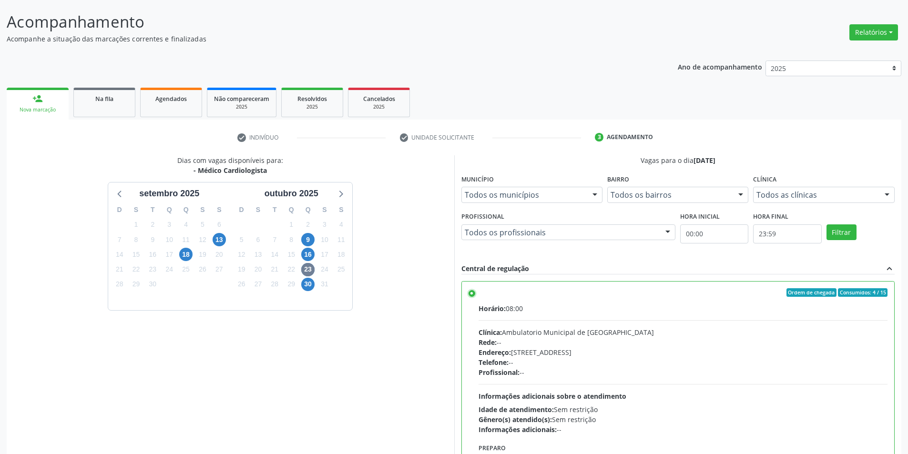
scroll to position [115, 0]
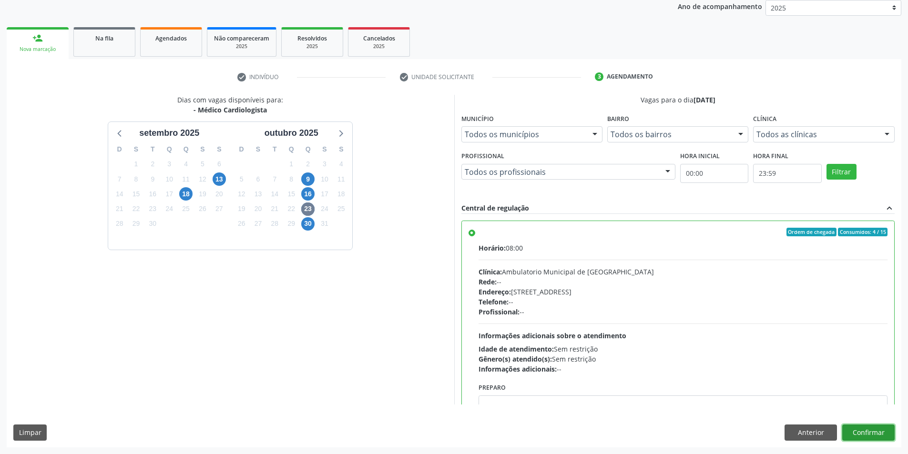
click at [877, 435] on button "Confirmar" at bounding box center [868, 433] width 52 height 16
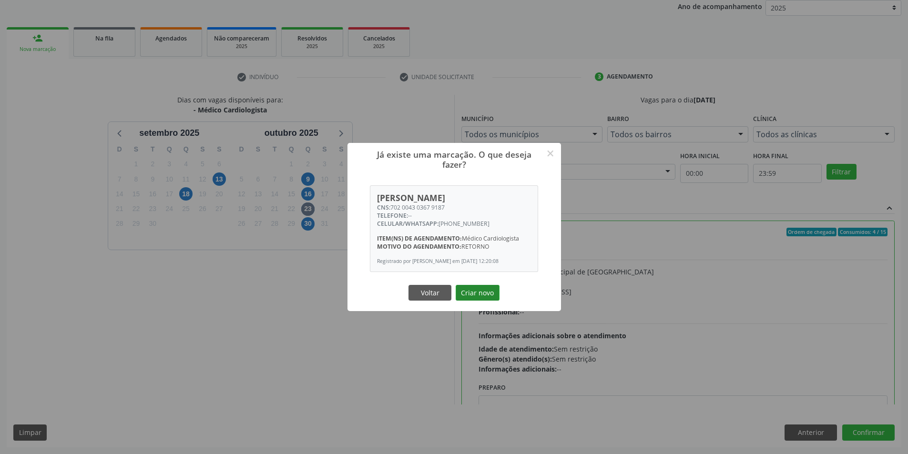
click at [471, 297] on button "Criar novo" at bounding box center [478, 293] width 44 height 16
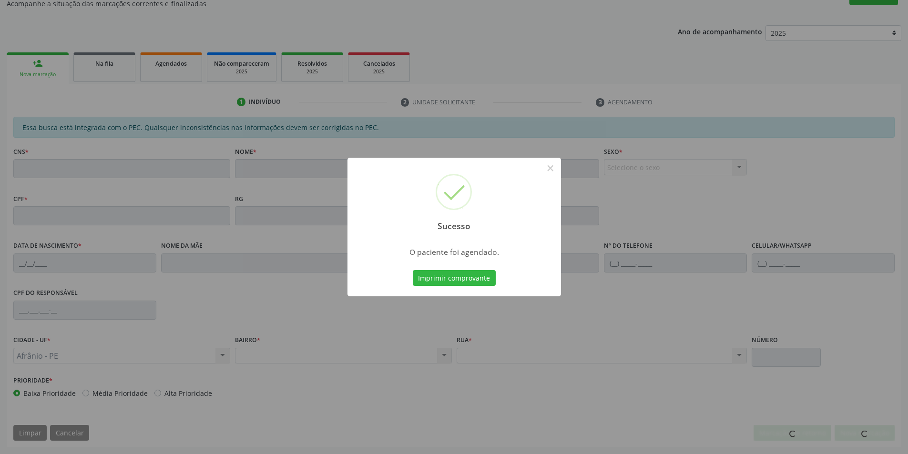
scroll to position [90, 0]
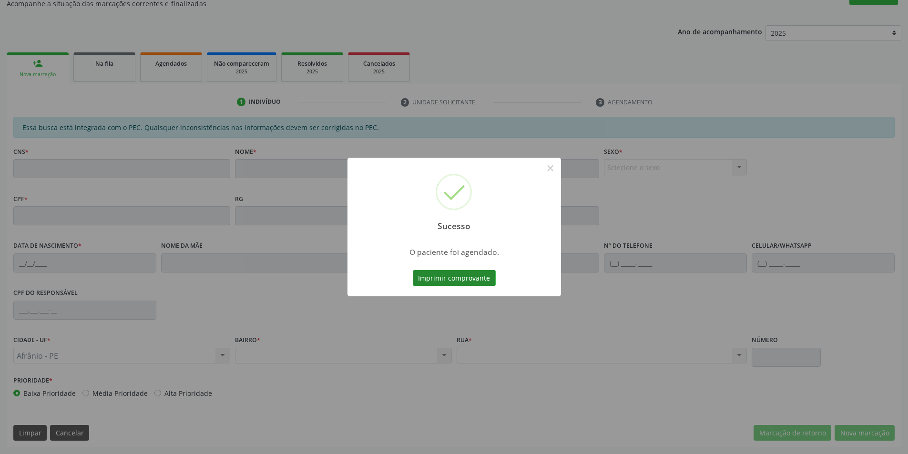
click at [449, 275] on button "Imprimir comprovante" at bounding box center [454, 278] width 83 height 16
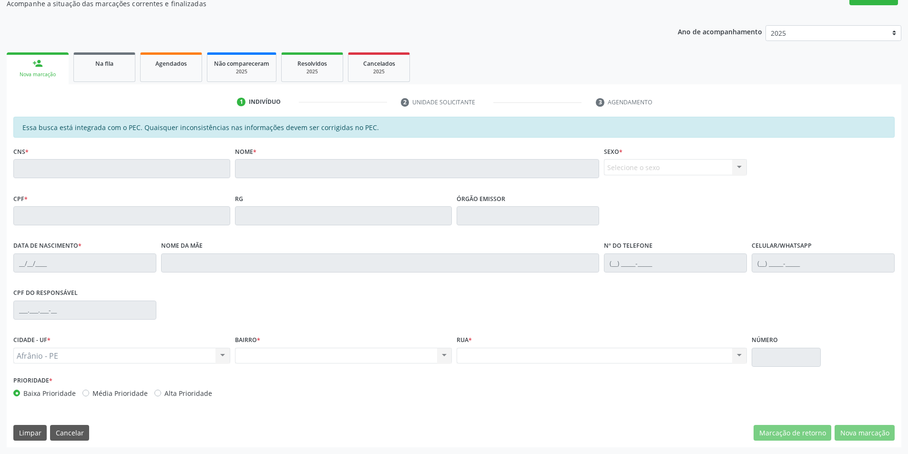
scroll to position [90, 0]
click at [39, 73] on div "Nova marcação" at bounding box center [37, 74] width 49 height 7
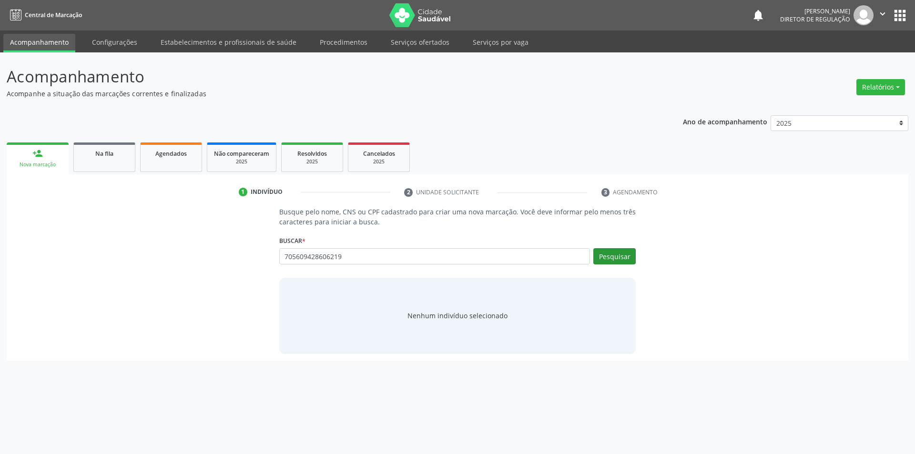
type input "705609428606219"
click at [617, 252] on button "Pesquisar" at bounding box center [614, 256] width 42 height 16
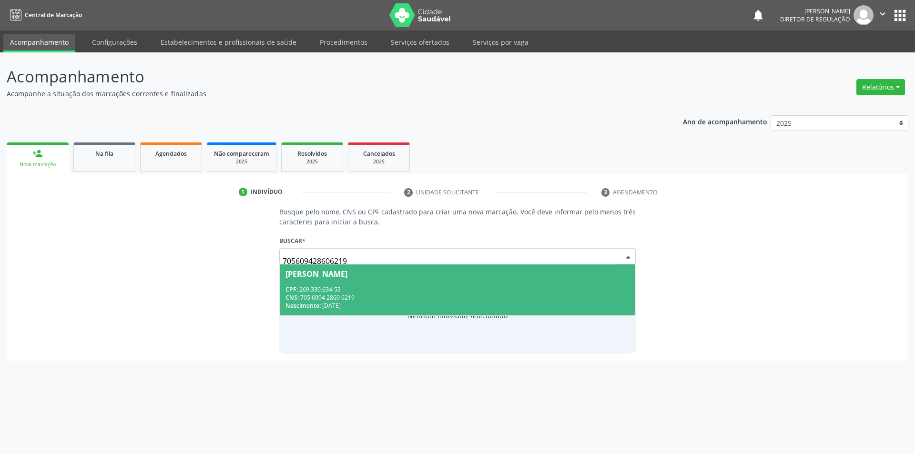
click at [401, 294] on div "CNS: 705 6094 2860 6219" at bounding box center [458, 298] width 345 height 8
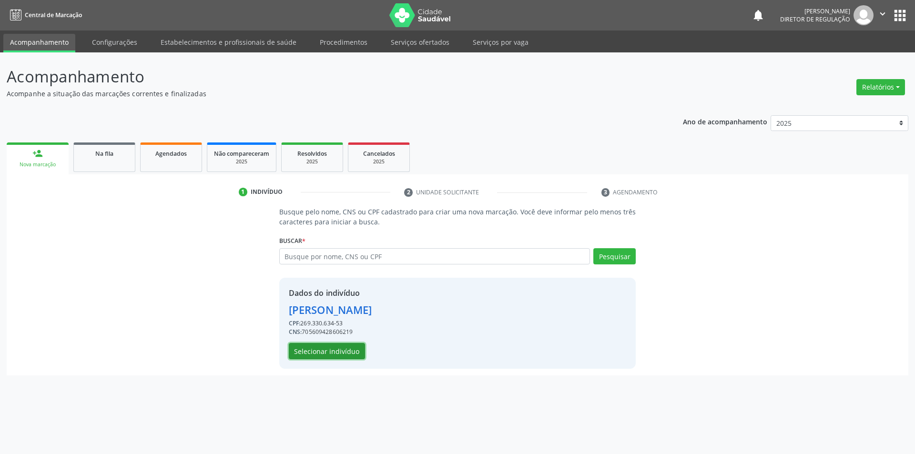
click at [343, 354] on button "Selecionar indivíduo" at bounding box center [327, 351] width 76 height 16
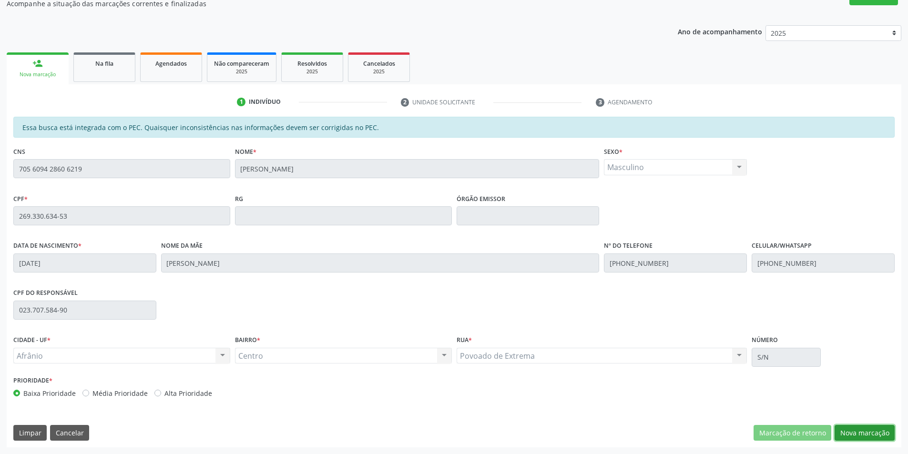
click at [857, 429] on button "Nova marcação" at bounding box center [865, 433] width 60 height 16
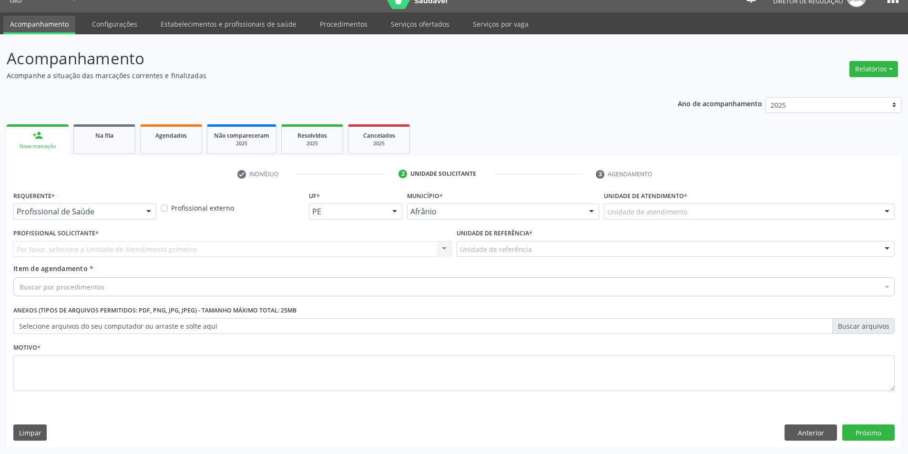
scroll to position [18, 0]
click at [677, 222] on div "Unidade de atendimento * Unidade de atendimento Academia da Saude de Afranio Ac…" at bounding box center [750, 207] width 296 height 37
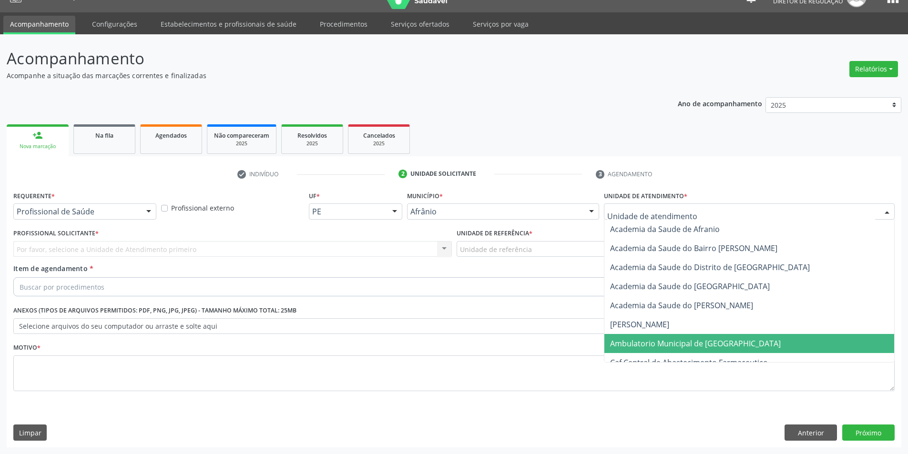
drag, startPoint x: 661, startPoint y: 338, endPoint x: 640, endPoint y: 316, distance: 30.7
click at [660, 339] on span "Ambulatorio Municipal de [GEOGRAPHIC_DATA]" at bounding box center [695, 343] width 171 height 10
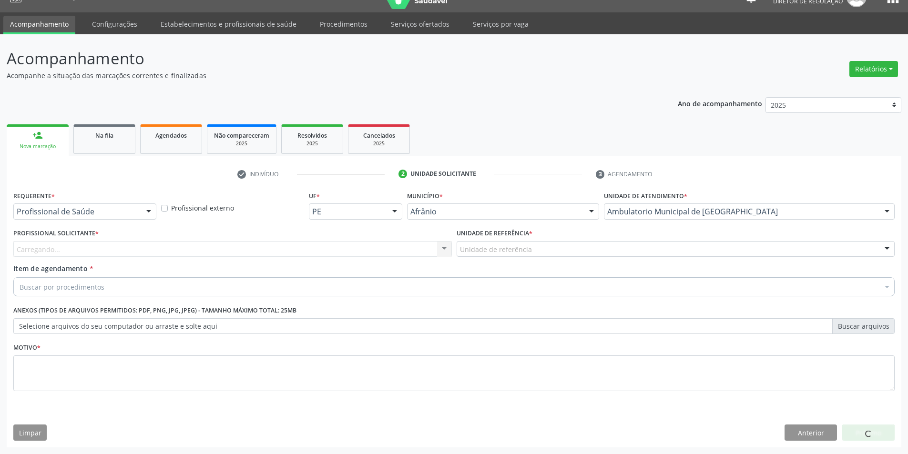
click at [530, 250] on div "Unidade de referência" at bounding box center [676, 249] width 438 height 16
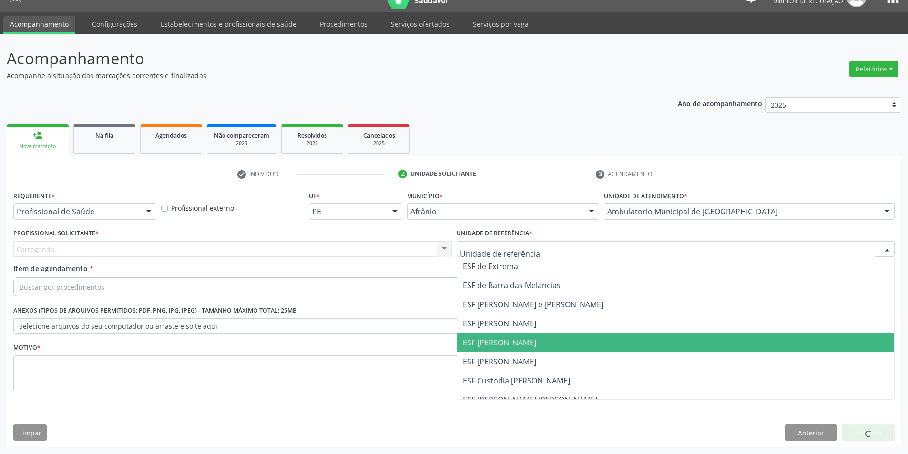
click at [519, 342] on span "ESF [PERSON_NAME]" at bounding box center [499, 342] width 73 height 10
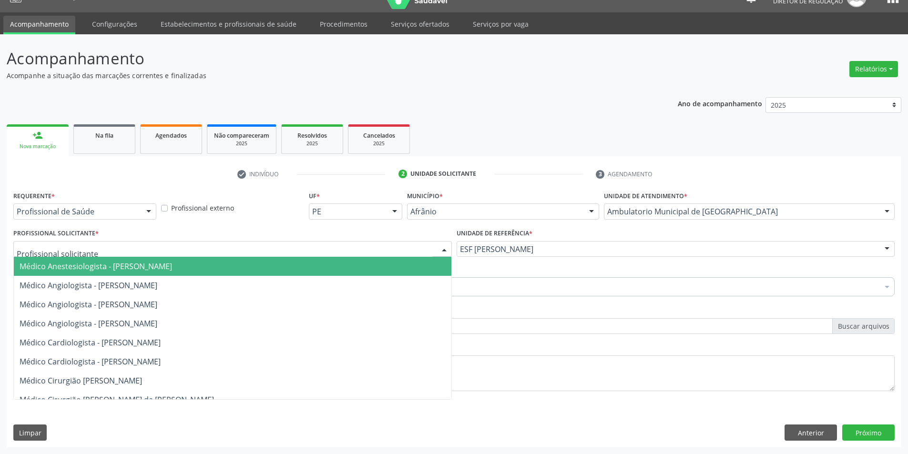
click at [383, 251] on div at bounding box center [232, 249] width 438 height 16
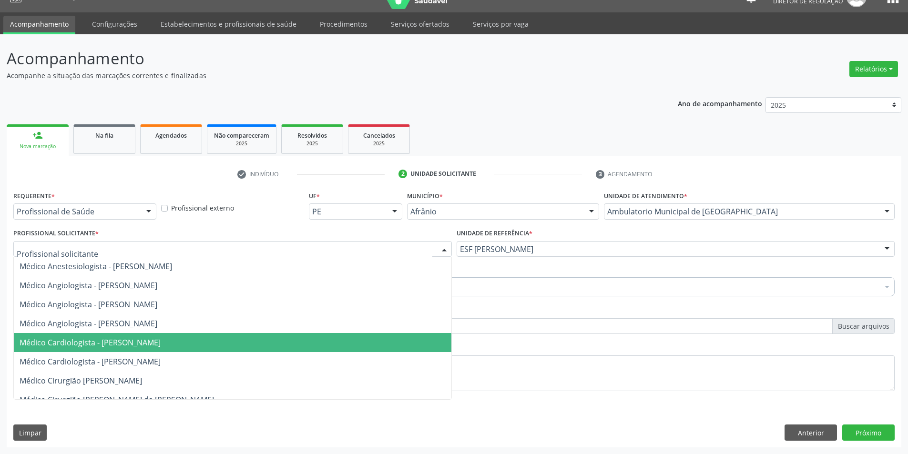
click at [161, 343] on span "Médico Cardiologista - [PERSON_NAME]" at bounding box center [90, 342] width 141 height 10
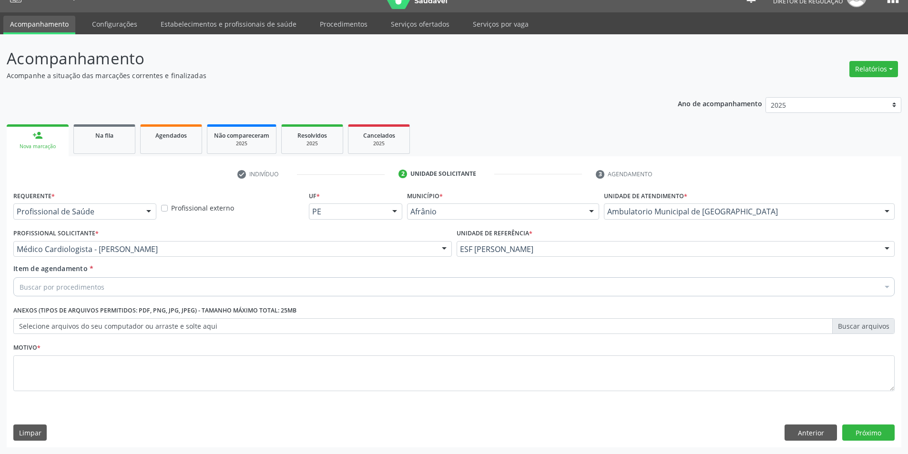
click at [124, 288] on div "Buscar por procedimentos" at bounding box center [453, 286] width 881 height 19
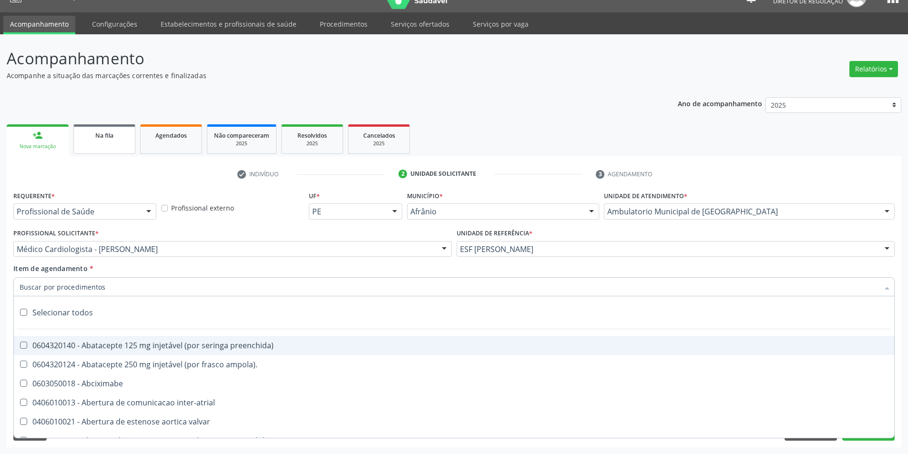
click at [119, 150] on link "Na fila" at bounding box center [104, 139] width 62 height 30
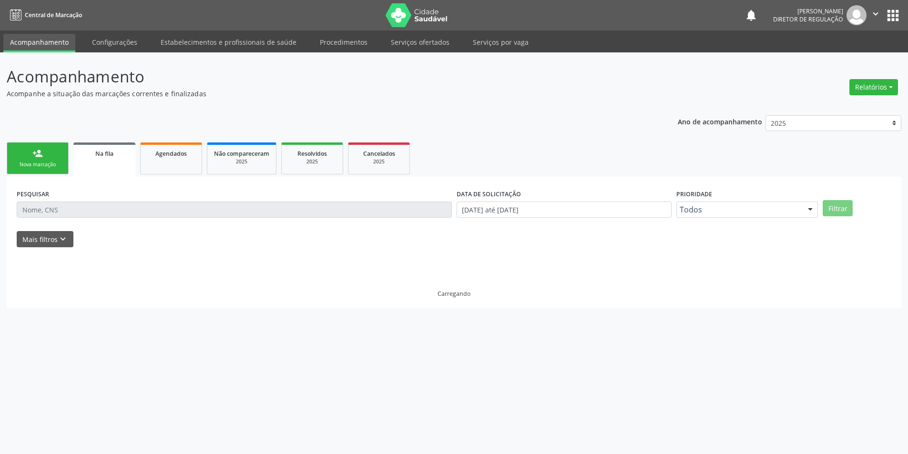
scroll to position [0, 0]
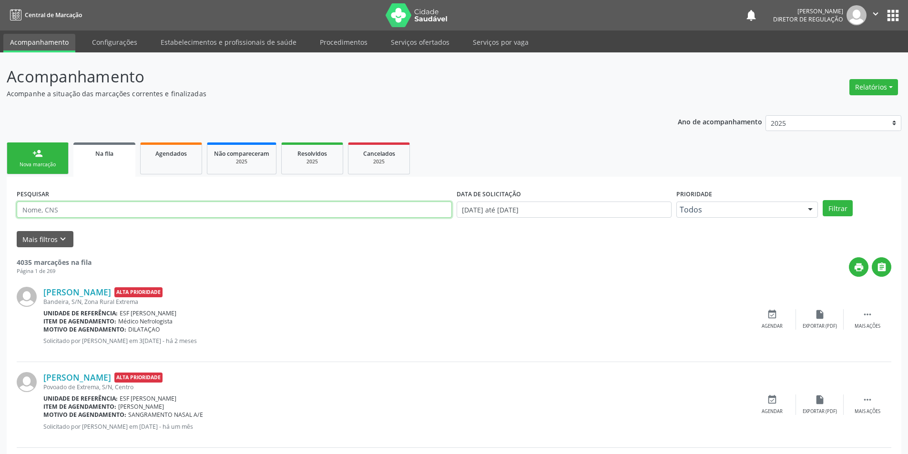
click at [111, 205] on input "text" at bounding box center [234, 210] width 435 height 16
type input "705609428606219"
click at [853, 208] on div "Filtrar" at bounding box center [856, 208] width 73 height 16
click at [844, 209] on button "Filtrar" at bounding box center [838, 208] width 30 height 16
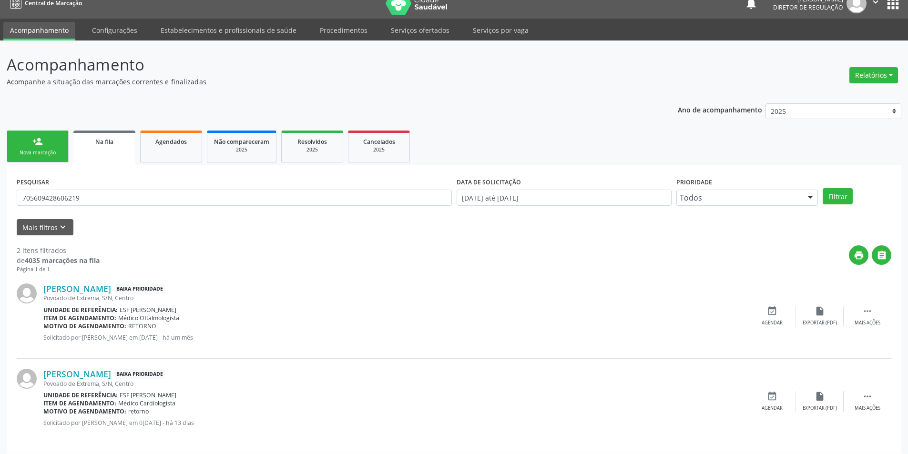
scroll to position [18, 0]
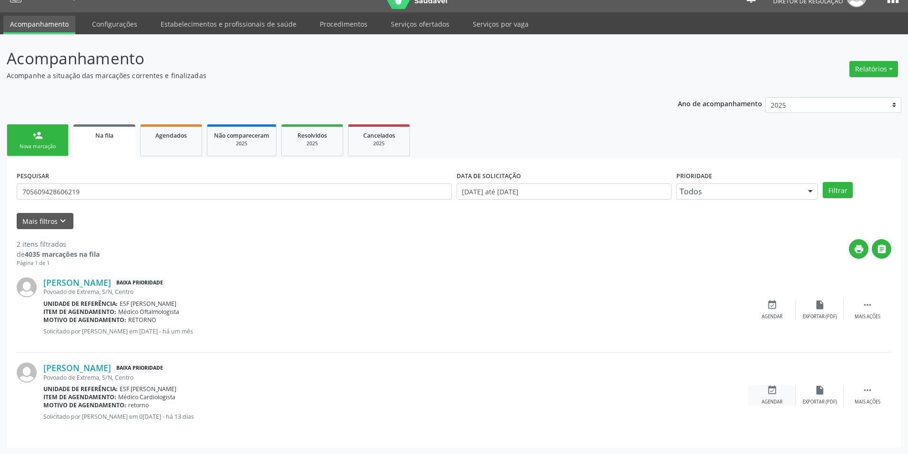
click at [774, 395] on icon "event_available" at bounding box center [772, 390] width 10 height 10
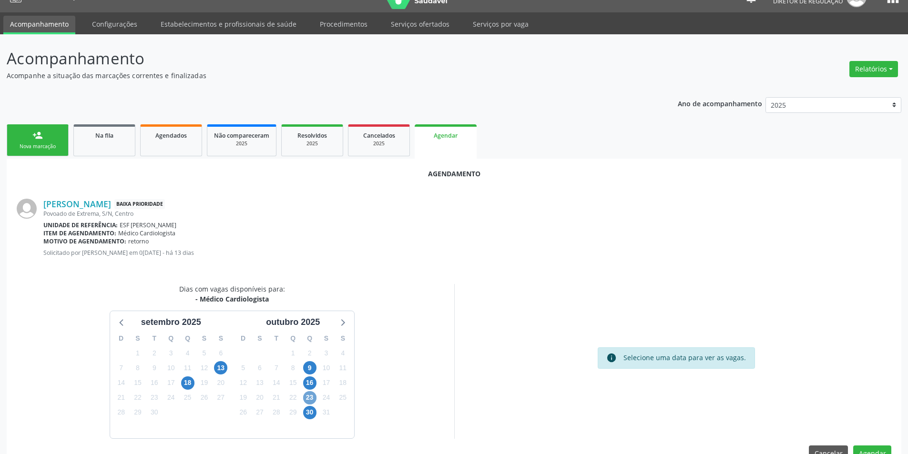
click at [314, 398] on span "23" at bounding box center [309, 397] width 13 height 13
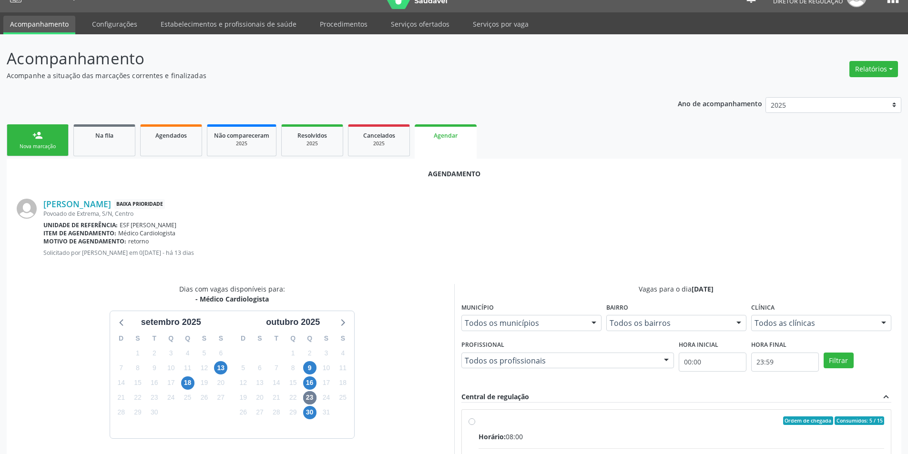
click at [480, 418] on div "Ordem de chegada Consumidos: 5 / 15" at bounding box center [682, 421] width 406 height 9
click at [475, 418] on input "Ordem de chegada Consumidos: 5 / 15 Horário: 08:00 Clínica: Ambulatorio Municip…" at bounding box center [472, 421] width 7 height 9
radio input "true"
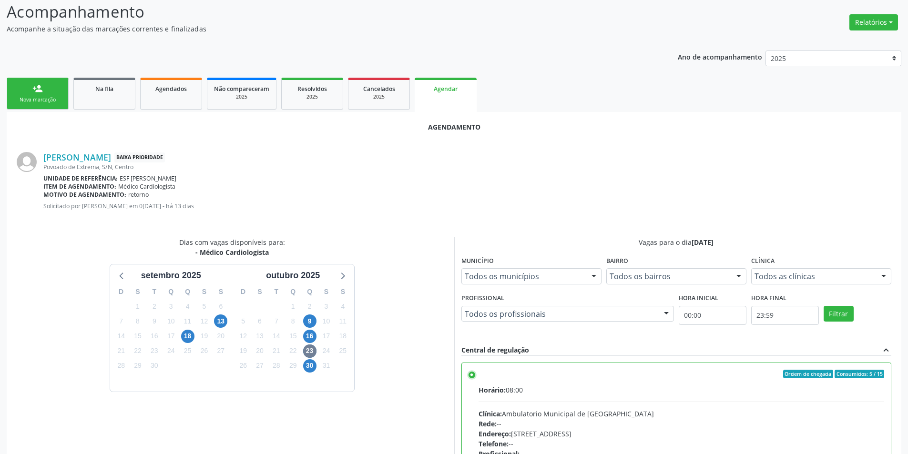
scroll to position [197, 0]
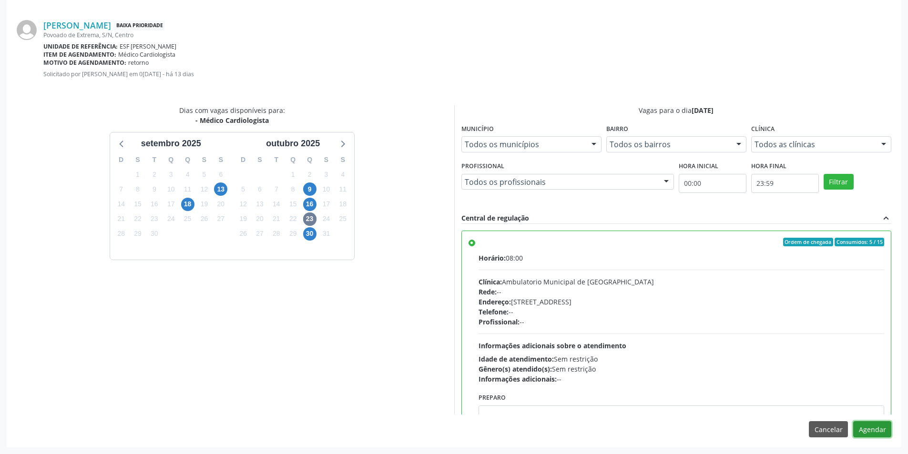
click at [868, 426] on button "Agendar" at bounding box center [872, 429] width 38 height 16
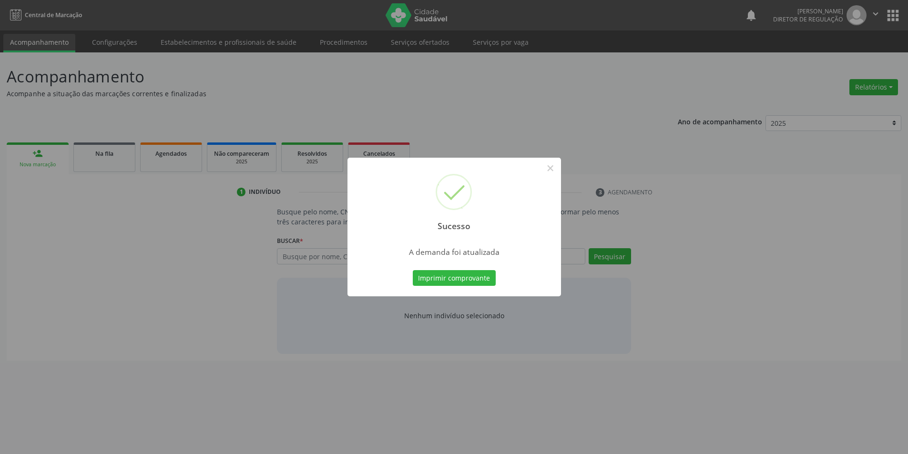
scroll to position [0, 0]
click at [479, 270] on button "Imprimir comprovante" at bounding box center [457, 278] width 83 height 16
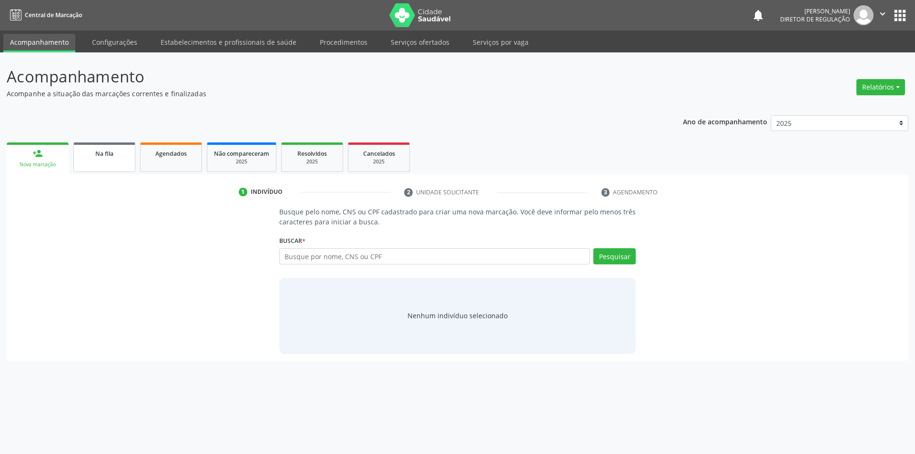
click at [111, 161] on link "Na fila" at bounding box center [104, 158] width 62 height 30
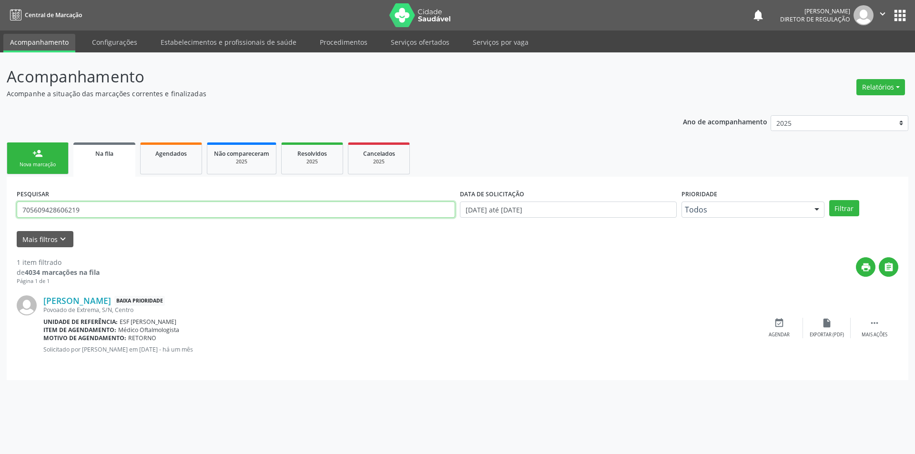
drag, startPoint x: 105, startPoint y: 207, endPoint x: 1, endPoint y: 202, distance: 104.5
click at [0, 203] on div "Acompanhamento Acompanhe a situação das marcações correntes e finalizadas Relat…" at bounding box center [457, 253] width 915 height 402
click at [0, 206] on div "Acompanhamento Acompanhe a situação das marcações correntes e finalizadas Relat…" at bounding box center [457, 253] width 915 height 402
type input "700409476265443"
click at [842, 216] on button "Filtrar" at bounding box center [844, 208] width 30 height 16
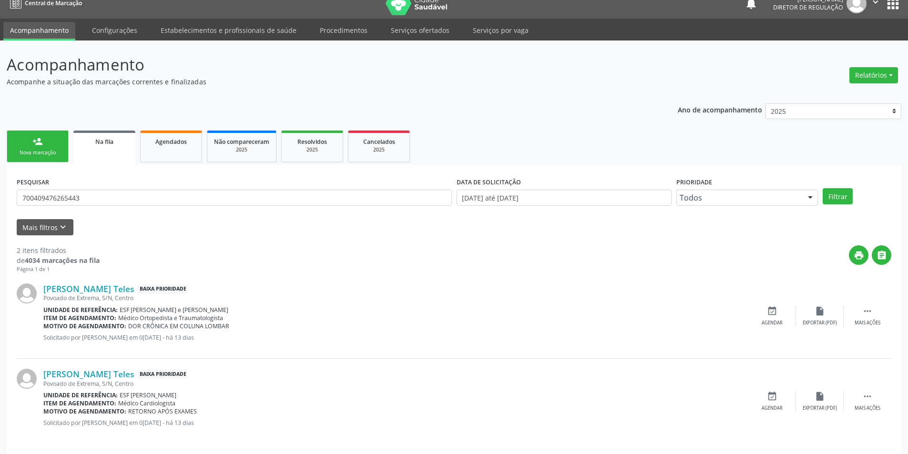
scroll to position [18, 0]
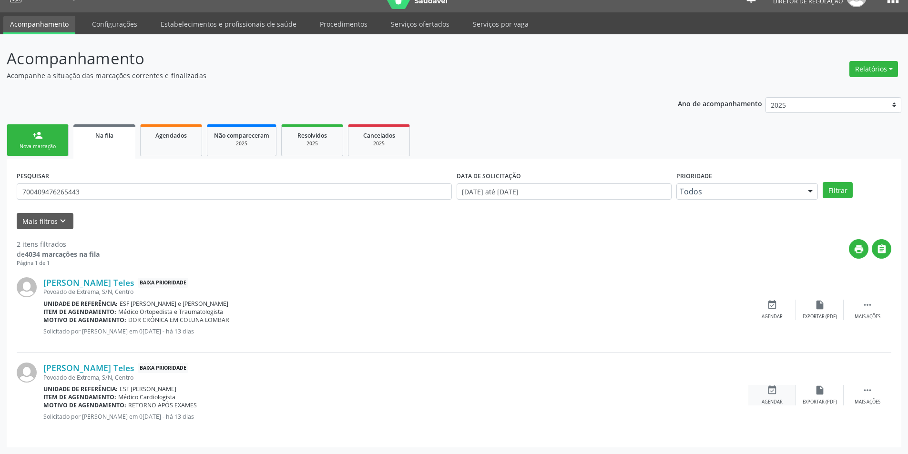
click at [775, 390] on icon "event_available" at bounding box center [772, 390] width 10 height 10
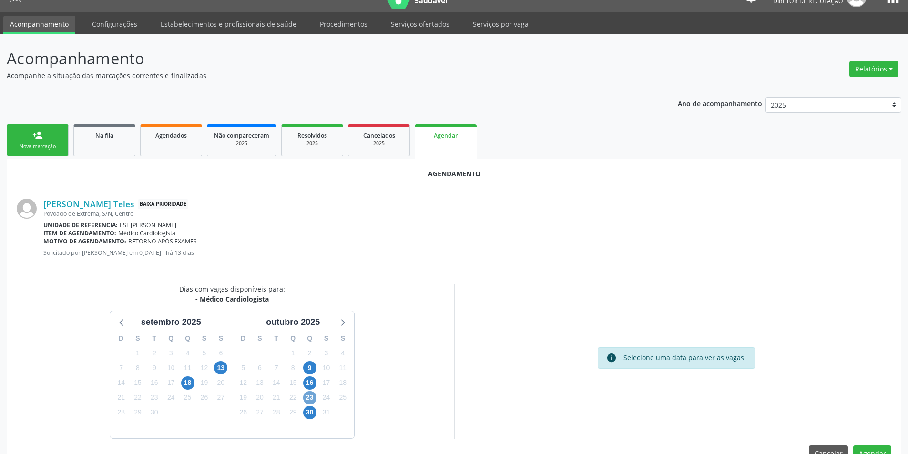
click at [315, 396] on span "23" at bounding box center [309, 397] width 13 height 13
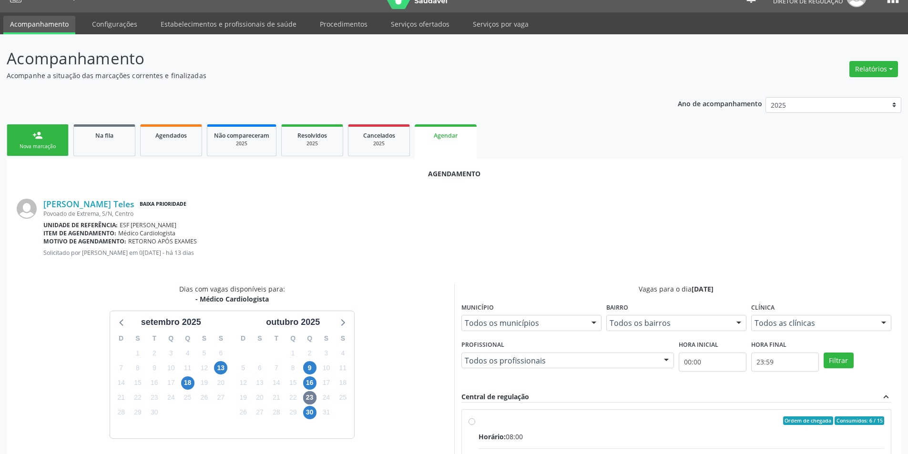
click at [503, 418] on div "Ordem de chegada Consumidos: 6 / 15" at bounding box center [682, 421] width 406 height 9
click at [475, 418] on input "Ordem de chegada Consumidos: 6 / 15 Horário: 08:00 Clínica: Ambulatorio Municip…" at bounding box center [472, 421] width 7 height 9
radio input "true"
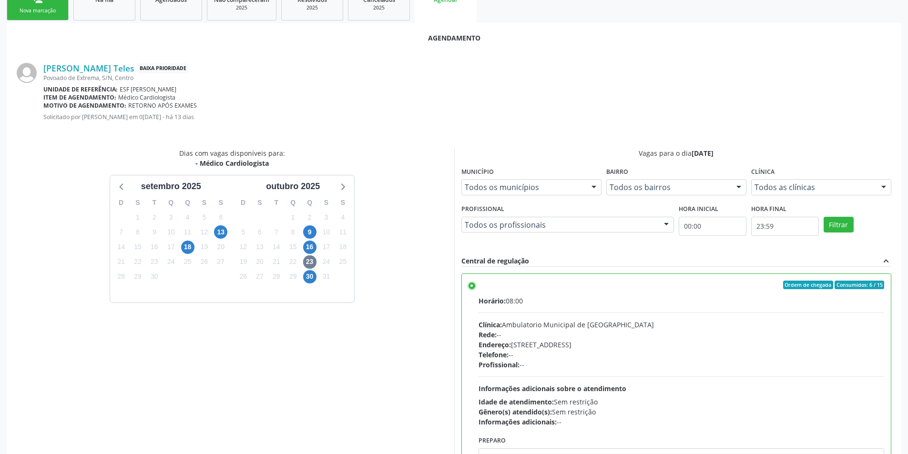
scroll to position [197, 0]
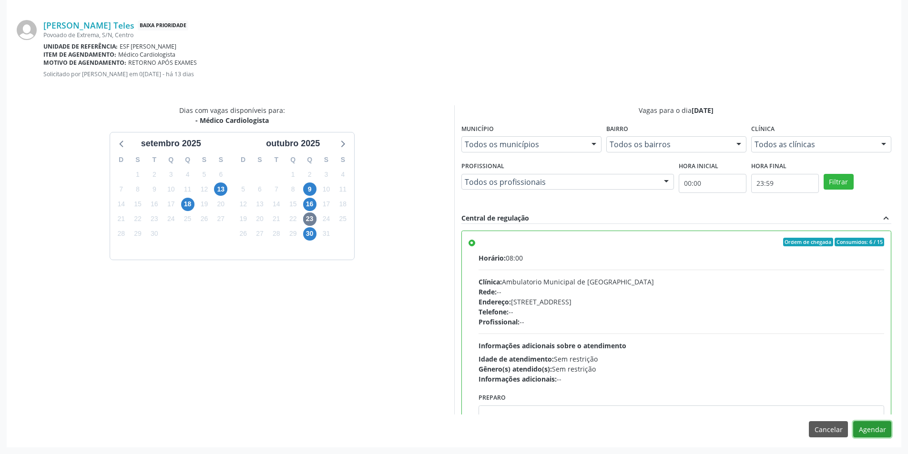
click at [870, 433] on button "Agendar" at bounding box center [872, 429] width 38 height 16
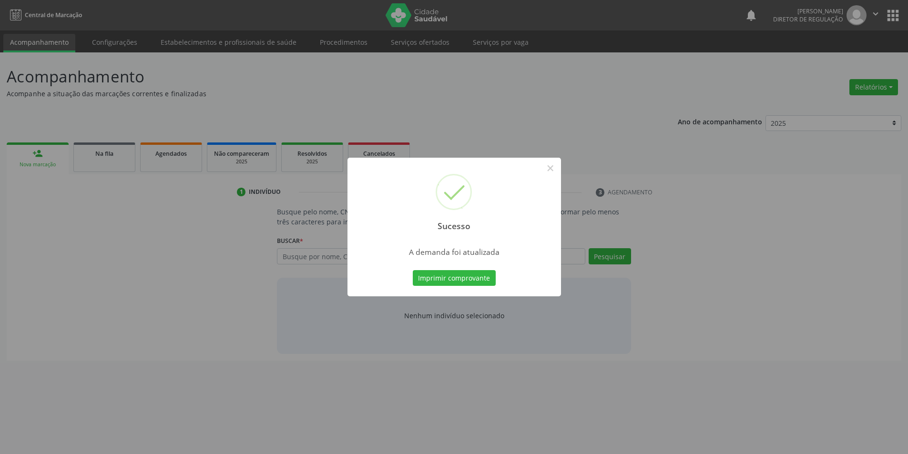
scroll to position [0, 0]
click at [493, 275] on button "Imprimir comprovante" at bounding box center [457, 278] width 83 height 16
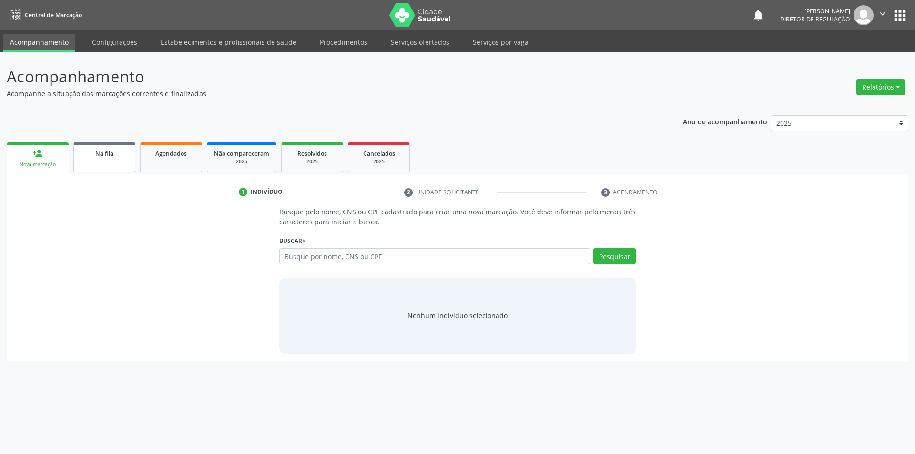
click at [112, 167] on link "Na fila" at bounding box center [104, 158] width 62 height 30
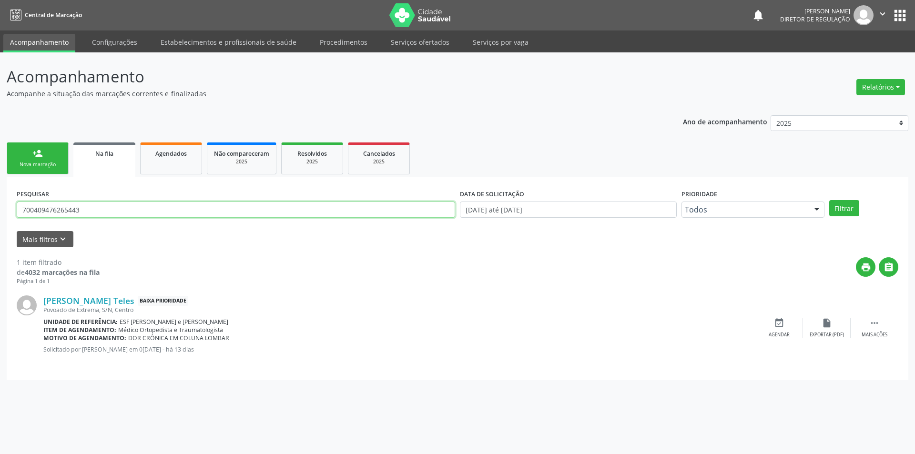
drag, startPoint x: 128, startPoint y: 210, endPoint x: 0, endPoint y: 218, distance: 128.0
click at [0, 218] on div "Acompanhamento Acompanhe a situação das marcações correntes e finalizadas Relat…" at bounding box center [457, 253] width 915 height 402
type input "704508387448616"
click at [849, 199] on div "PESQUISAR 704508387448616 DATA DE SOLICITAÇÃO 01/01/2018 até 22/09/2025 Priorid…" at bounding box center [457, 205] width 887 height 37
click at [846, 211] on button "Filtrar" at bounding box center [844, 208] width 30 height 16
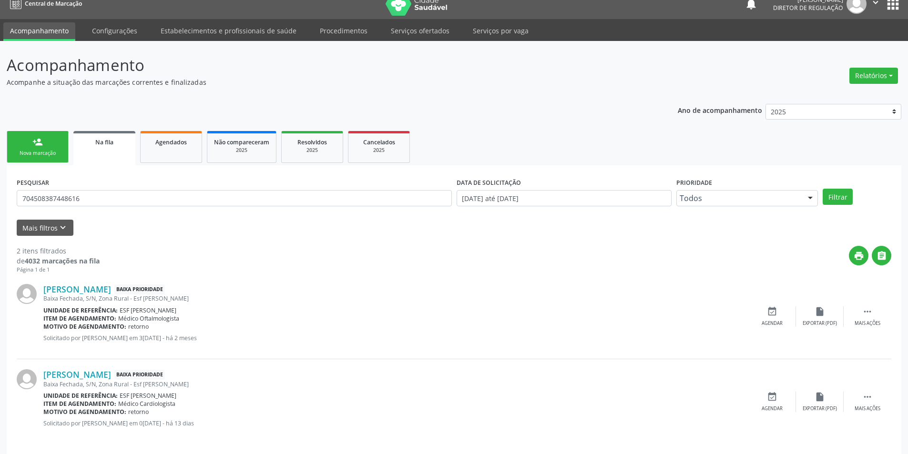
scroll to position [18, 0]
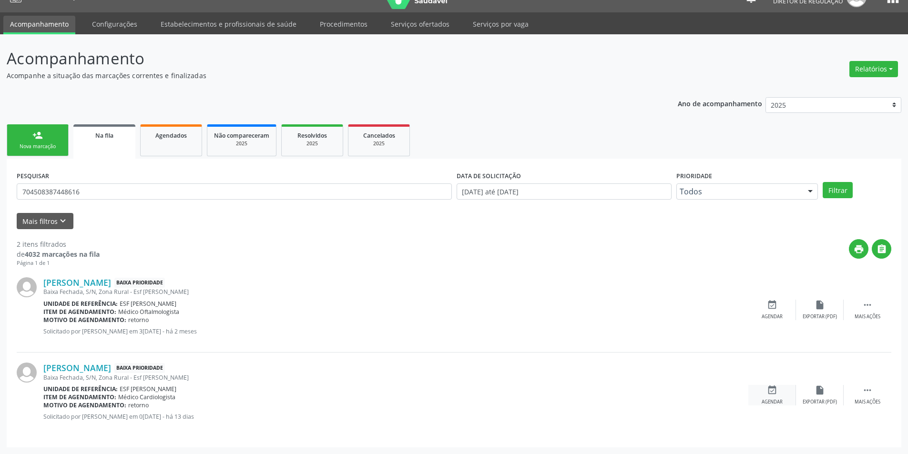
click at [778, 393] on div "event_available Agendar" at bounding box center [772, 395] width 48 height 20
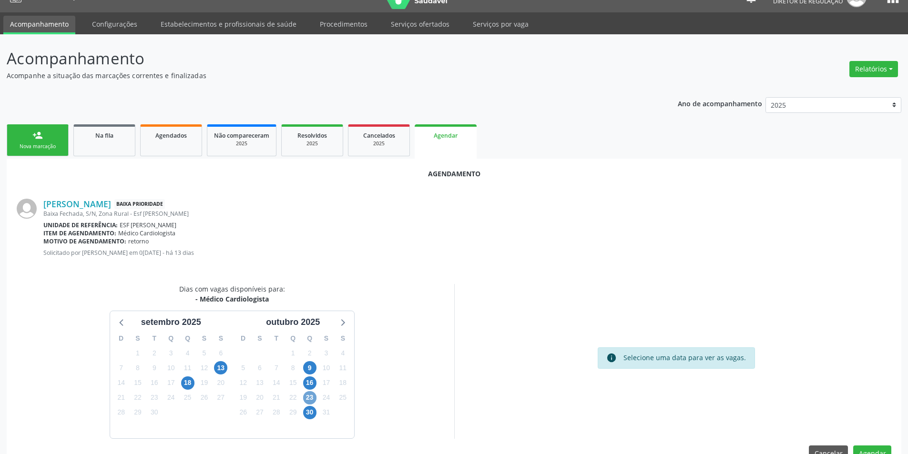
click at [311, 400] on span "23" at bounding box center [309, 397] width 13 height 13
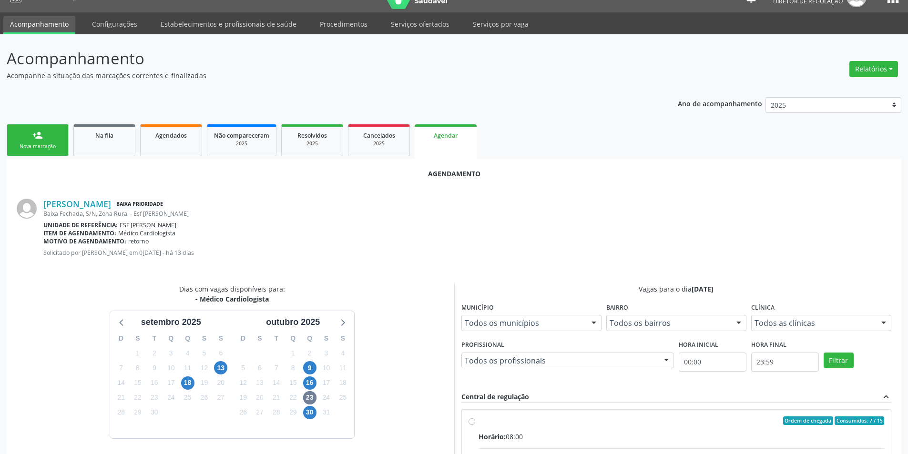
click at [482, 419] on div "Ordem de chegada Consumidos: 7 / 15" at bounding box center [682, 421] width 406 height 9
click at [475, 419] on input "Ordem de chegada Consumidos: 7 / 15 Horário: 08:00 Clínica: Ambulatorio Municip…" at bounding box center [472, 421] width 7 height 9
radio input "true"
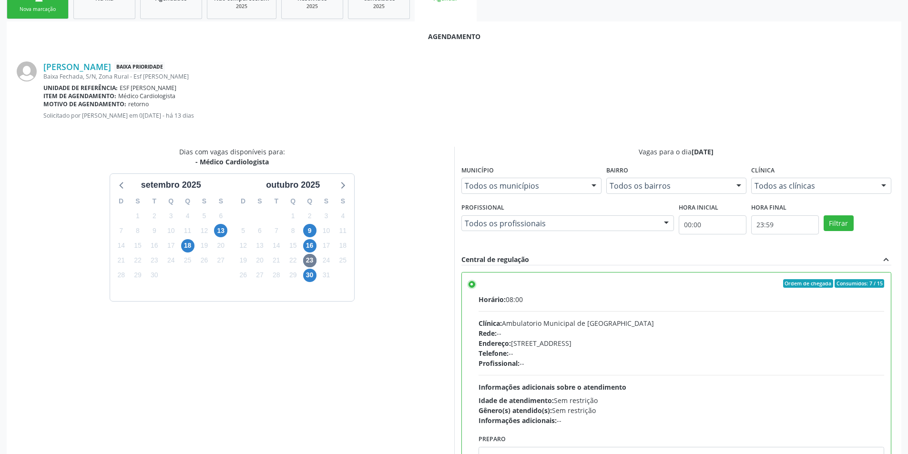
scroll to position [197, 0]
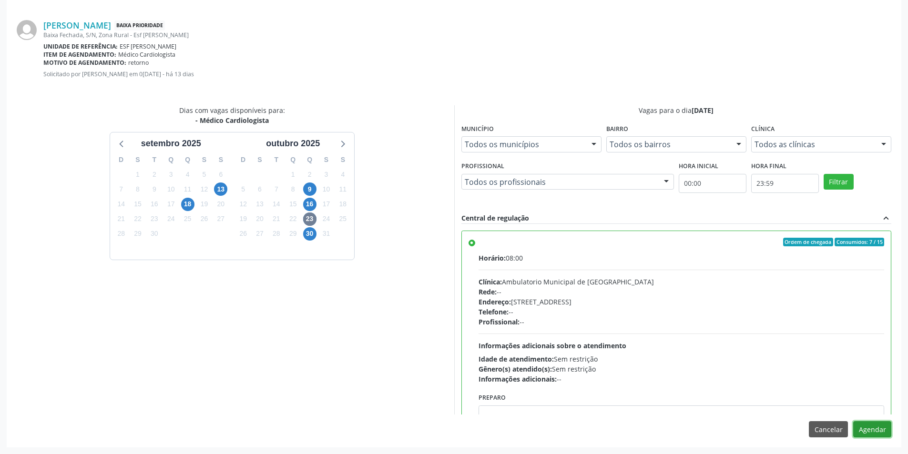
click at [869, 433] on button "Agendar" at bounding box center [872, 429] width 38 height 16
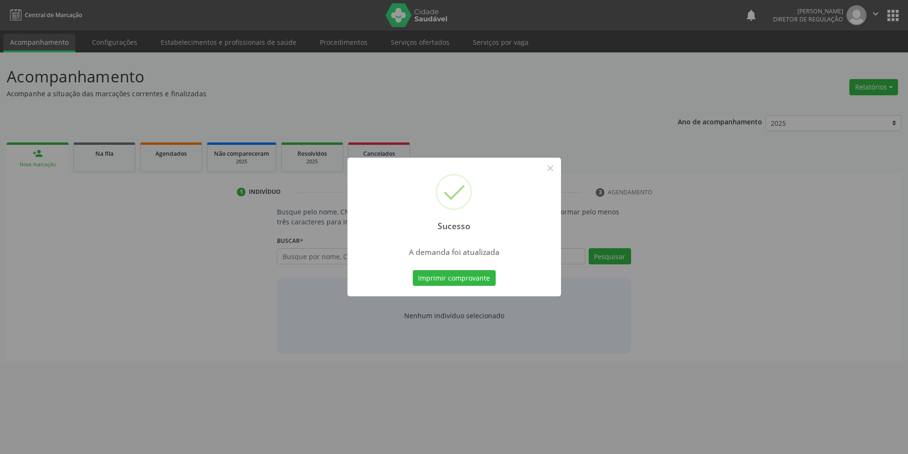
scroll to position [0, 0]
click at [458, 271] on button "Imprimir comprovante" at bounding box center [457, 278] width 83 height 16
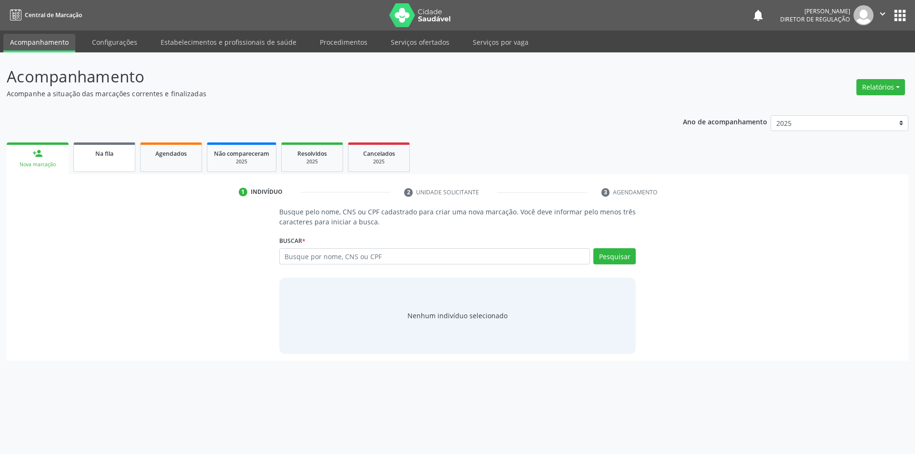
click at [129, 164] on link "Na fila" at bounding box center [104, 158] width 62 height 30
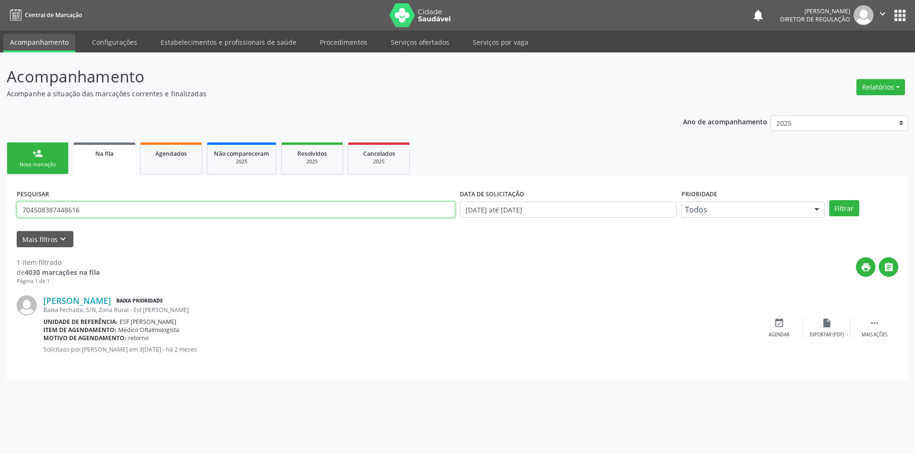
drag, startPoint x: 102, startPoint y: 211, endPoint x: 0, endPoint y: 213, distance: 102.0
click at [0, 213] on div "Acompanhamento Acompanhe a situação das marcações correntes e finalizadas Relat…" at bounding box center [457, 253] width 915 height 402
type input "706405109232180"
click at [846, 213] on button "Filtrar" at bounding box center [844, 208] width 30 height 16
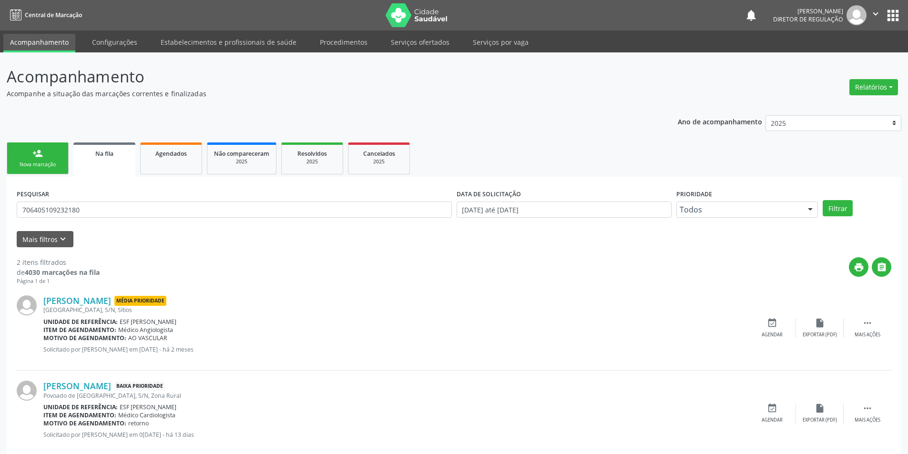
scroll to position [18, 0]
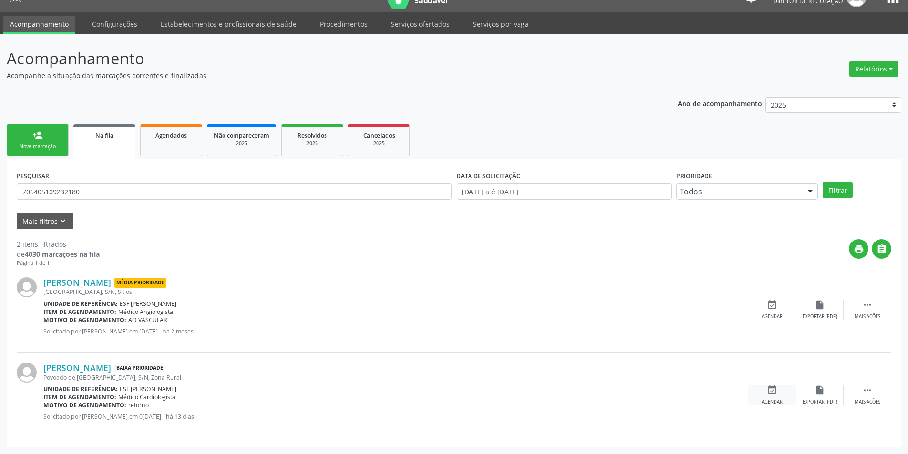
click at [778, 399] on div "Agendar" at bounding box center [772, 402] width 21 height 7
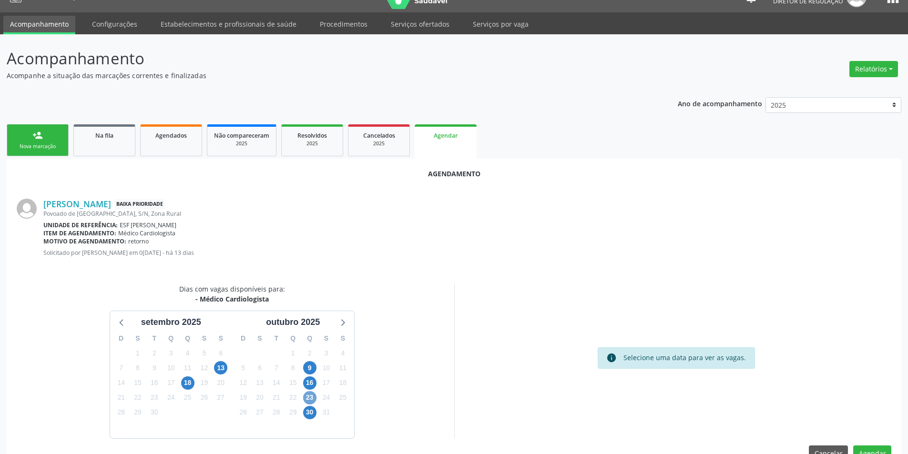
click at [313, 398] on span "23" at bounding box center [309, 397] width 13 height 13
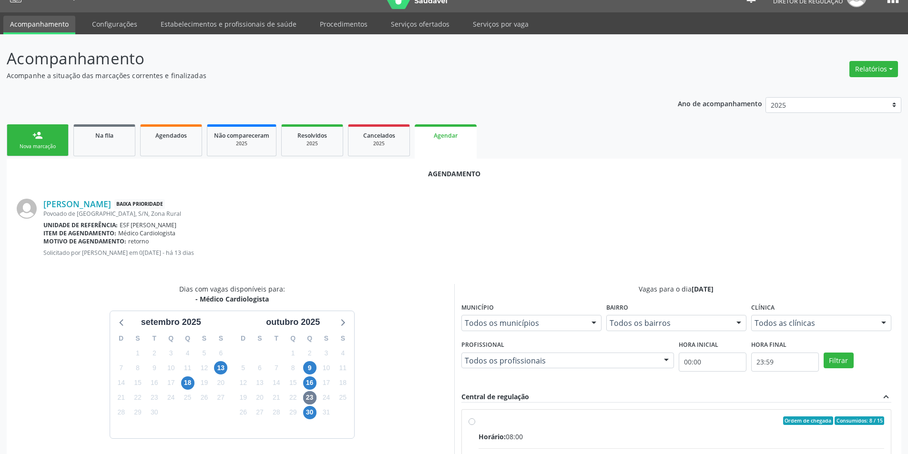
radio input "true"
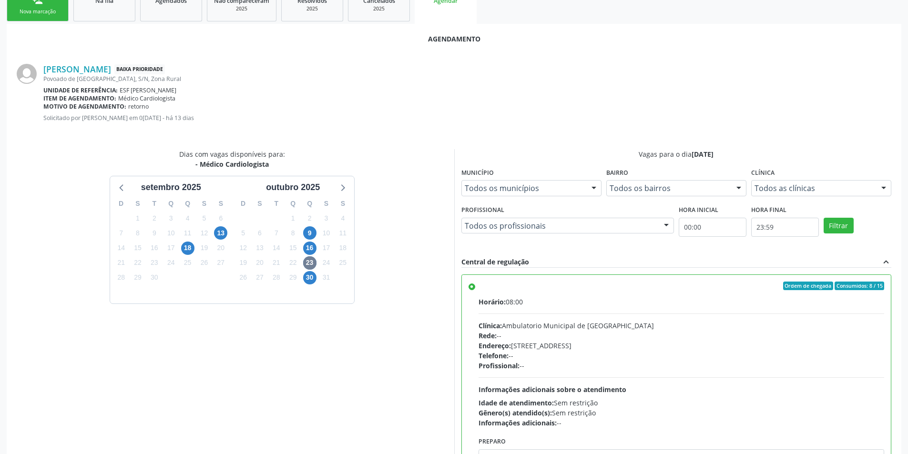
scroll to position [197, 0]
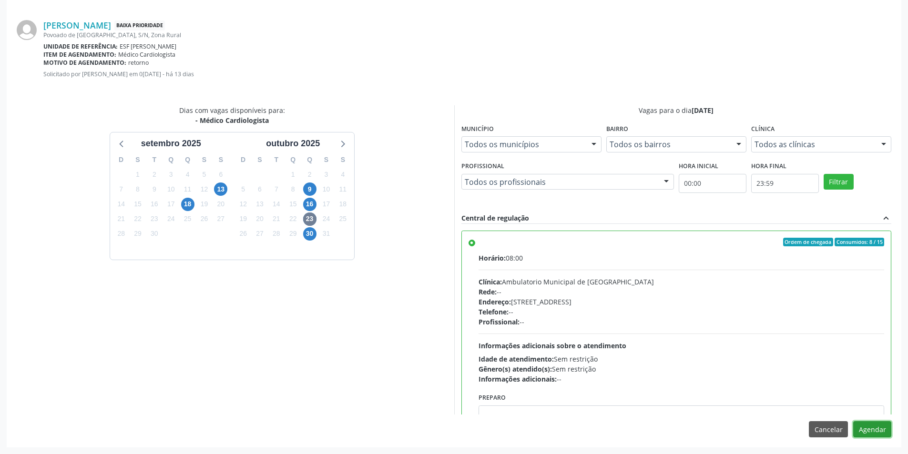
click at [866, 429] on button "Agendar" at bounding box center [872, 429] width 38 height 16
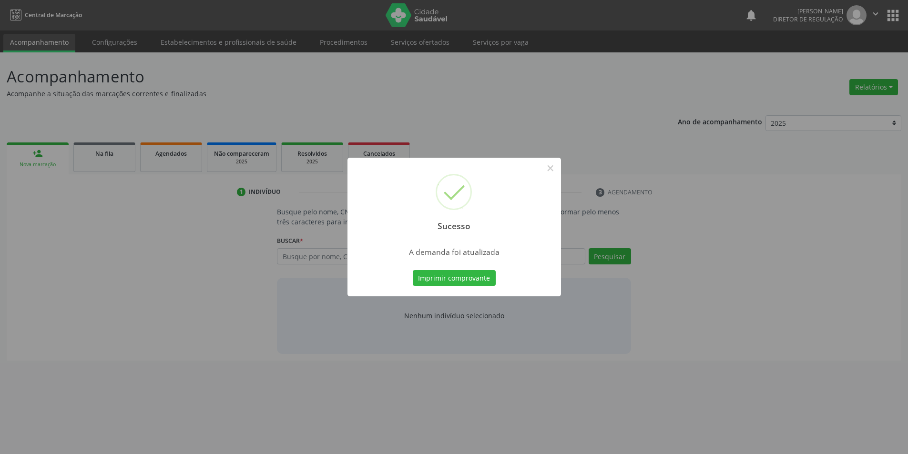
scroll to position [0, 0]
click at [481, 281] on button "Imprimir comprovante" at bounding box center [457, 278] width 83 height 16
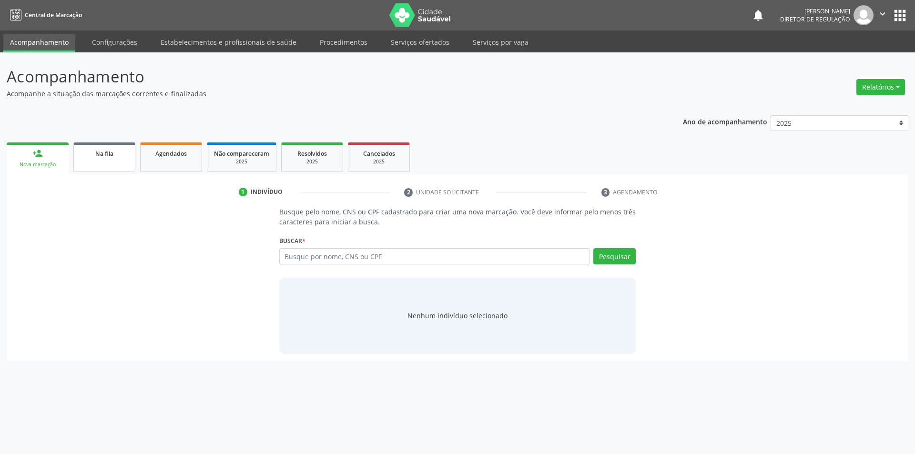
click at [101, 168] on link "Na fila" at bounding box center [104, 158] width 62 height 30
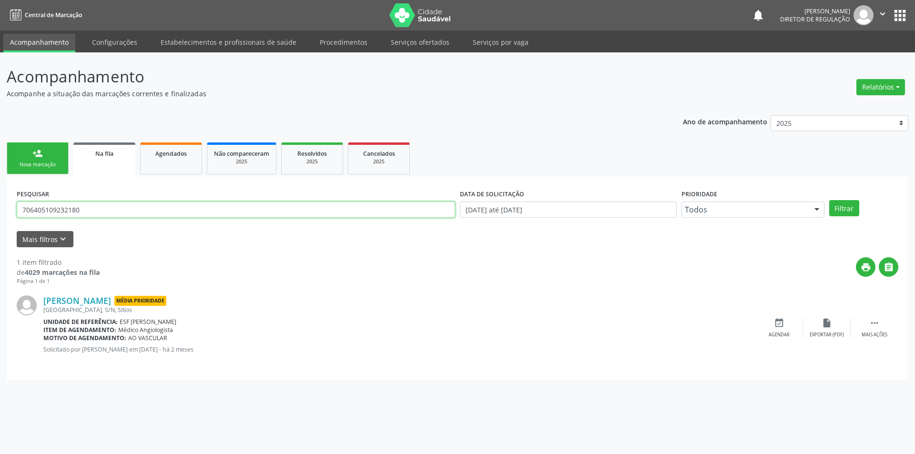
drag, startPoint x: 97, startPoint y: 205, endPoint x: 0, endPoint y: 186, distance: 98.5
click at [0, 186] on div "Acompanhamento Acompanhe a situação das marcações correntes e finalizadas Relat…" at bounding box center [457, 253] width 915 height 402
type input "702800142196367"
click at [841, 208] on button "Filtrar" at bounding box center [844, 208] width 30 height 16
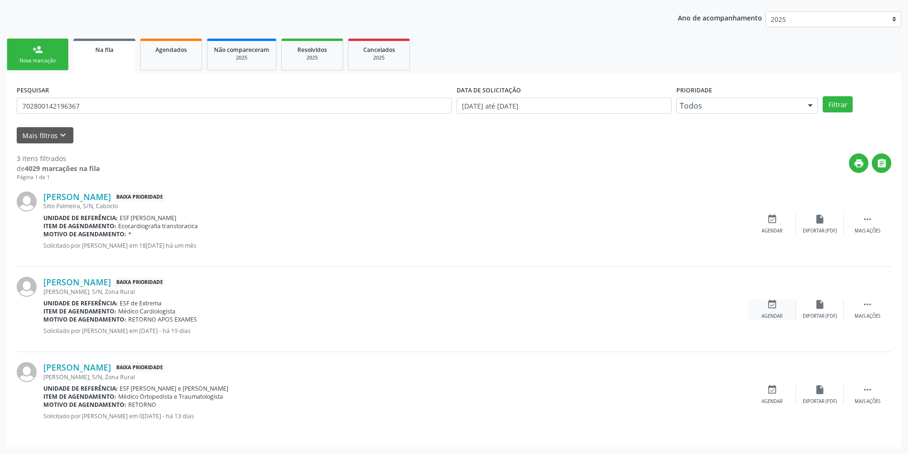
click at [767, 311] on div "event_available Agendar" at bounding box center [772, 309] width 48 height 20
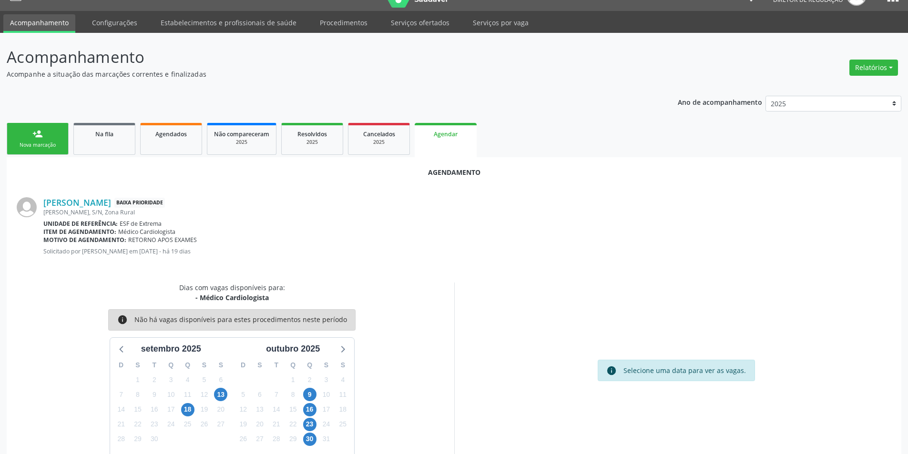
scroll to position [42, 0]
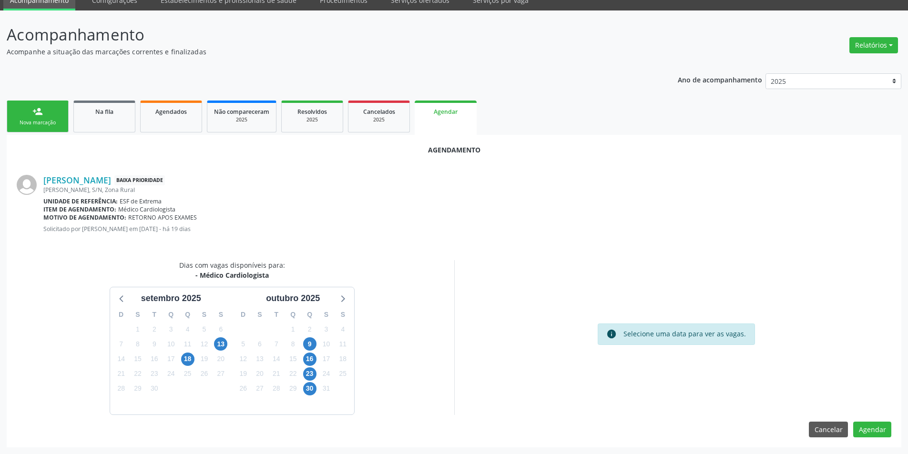
click at [316, 367] on div "23" at bounding box center [309, 374] width 17 height 15
click at [308, 374] on span "23" at bounding box center [309, 373] width 13 height 13
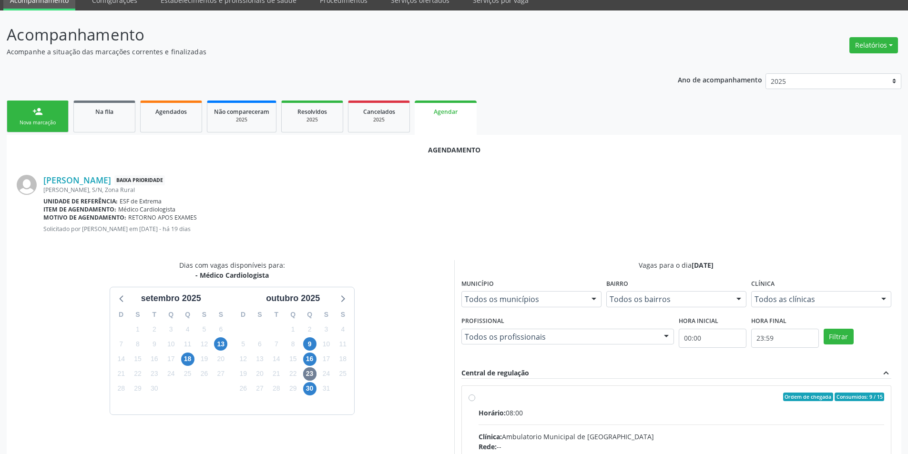
click at [486, 399] on div "Ordem de chegada Consumidos: 9 / 15" at bounding box center [682, 397] width 406 height 9
click at [475, 399] on input "Ordem de chegada Consumidos: 9 / 15 Horário: 08:00 Clínica: Ambulatorio Municip…" at bounding box center [472, 397] width 7 height 9
radio input "true"
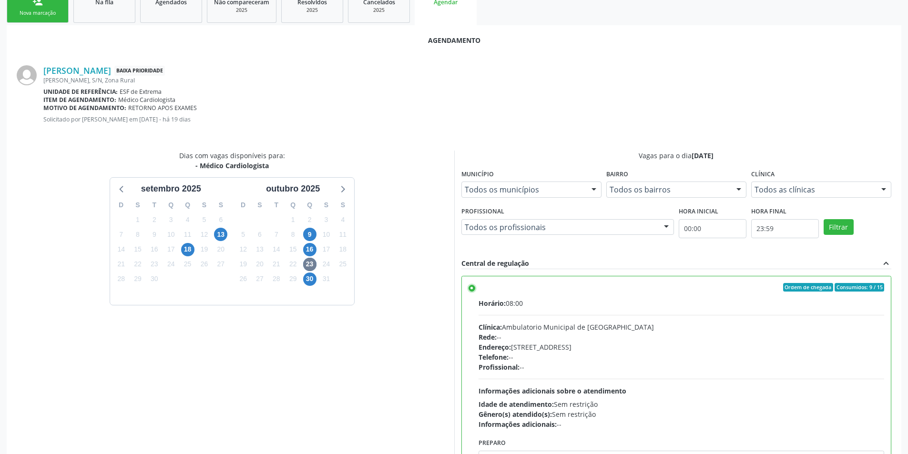
scroll to position [197, 0]
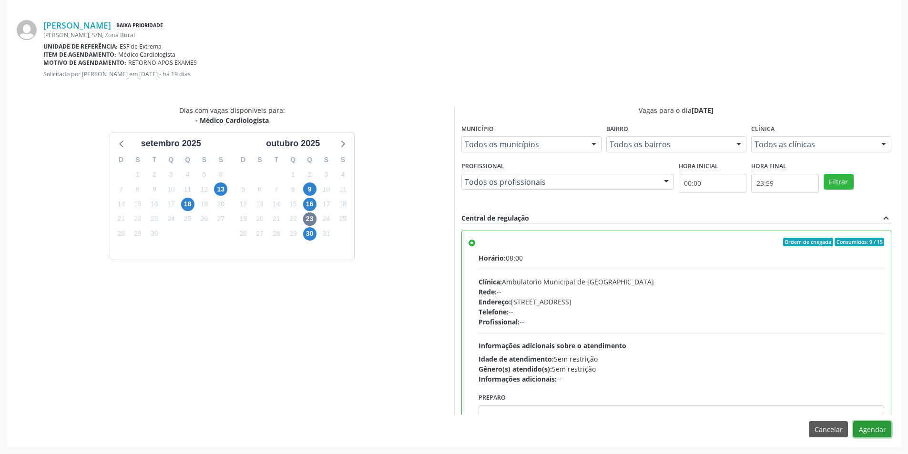
click at [880, 425] on button "Agendar" at bounding box center [872, 429] width 38 height 16
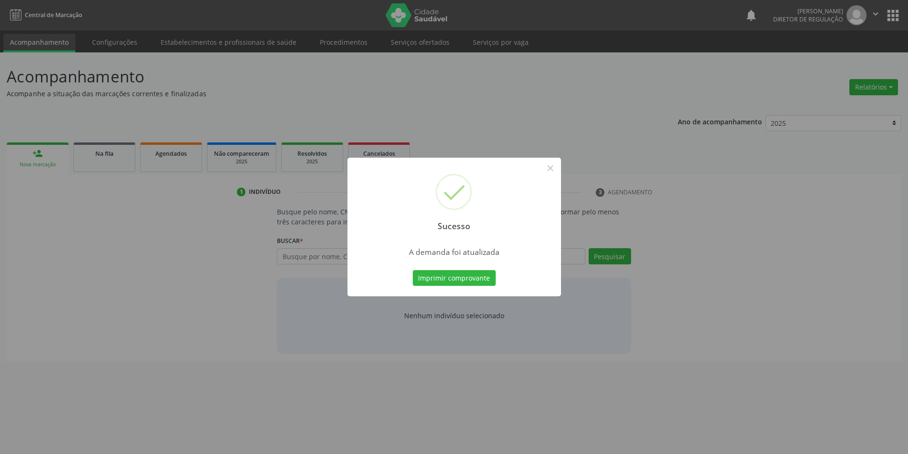
scroll to position [0, 0]
click at [484, 280] on button "Imprimir comprovante" at bounding box center [457, 278] width 83 height 16
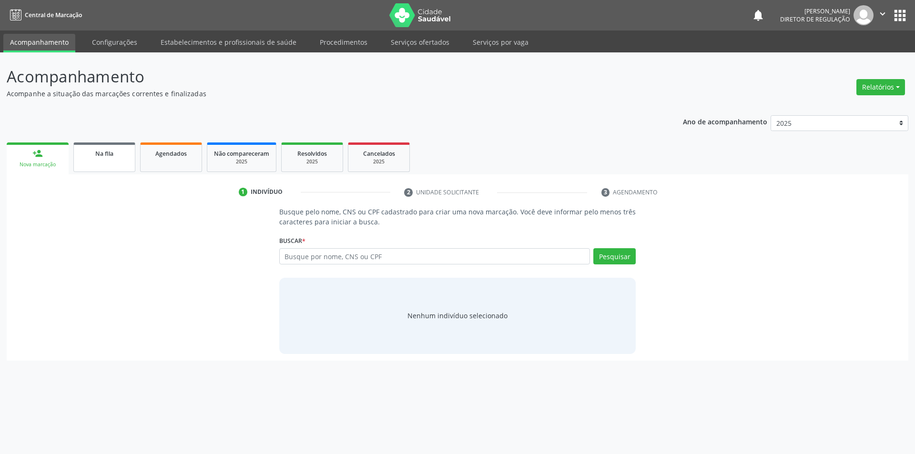
click at [98, 166] on link "Na fila" at bounding box center [104, 158] width 62 height 30
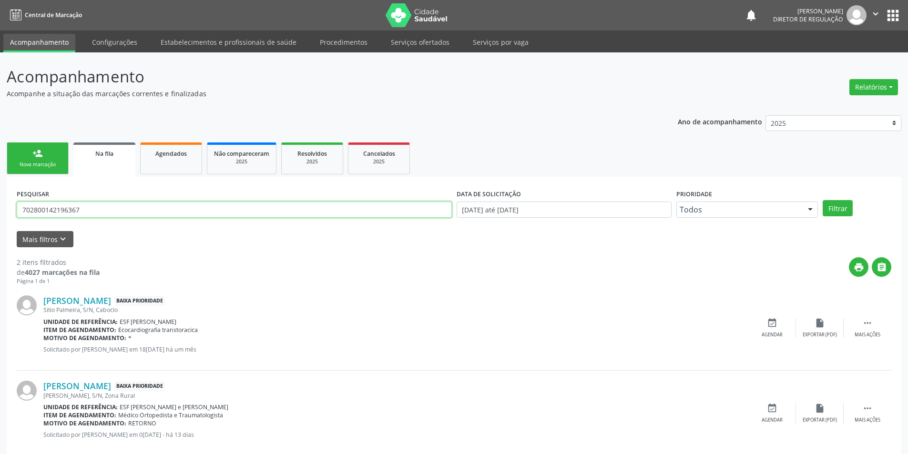
drag, startPoint x: 105, startPoint y: 206, endPoint x: 0, endPoint y: 179, distance: 108.8
click at [0, 179] on div "Acompanhamento Acompanhe a situação das marcações correntes e finalizadas Relat…" at bounding box center [454, 262] width 908 height 420
type input "704609156999927"
click at [832, 210] on button "Filtrar" at bounding box center [838, 208] width 30 height 16
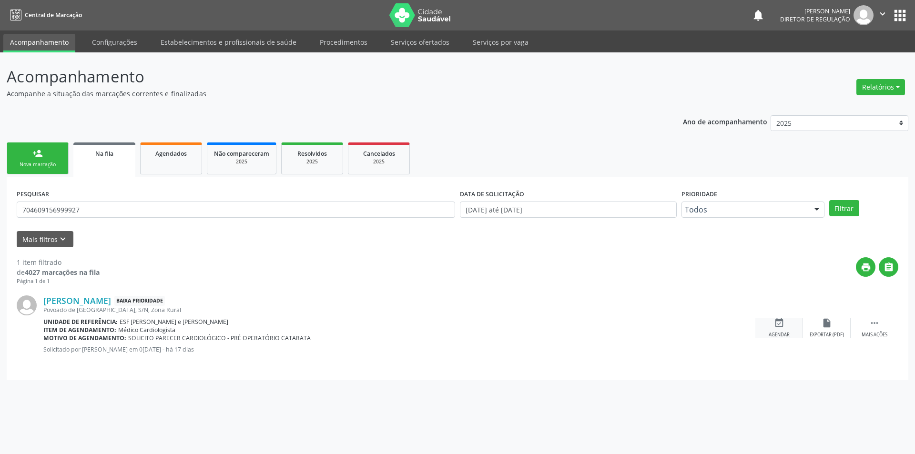
click at [782, 329] on div "event_available Agendar" at bounding box center [779, 328] width 48 height 20
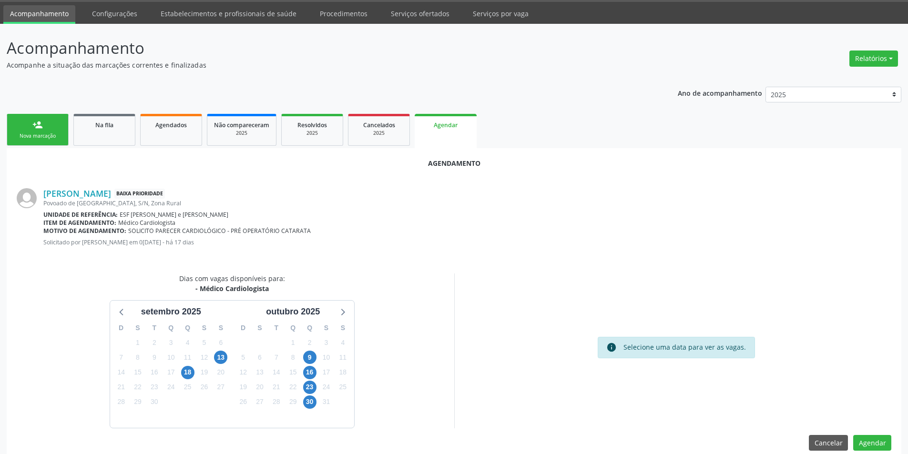
scroll to position [42, 0]
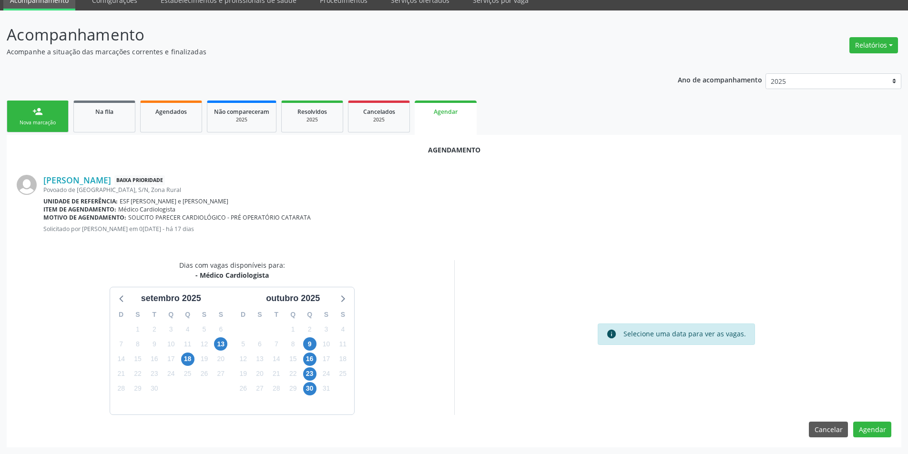
click at [318, 373] on div "24" at bounding box center [326, 374] width 17 height 15
click at [316, 372] on span "23" at bounding box center [309, 373] width 13 height 13
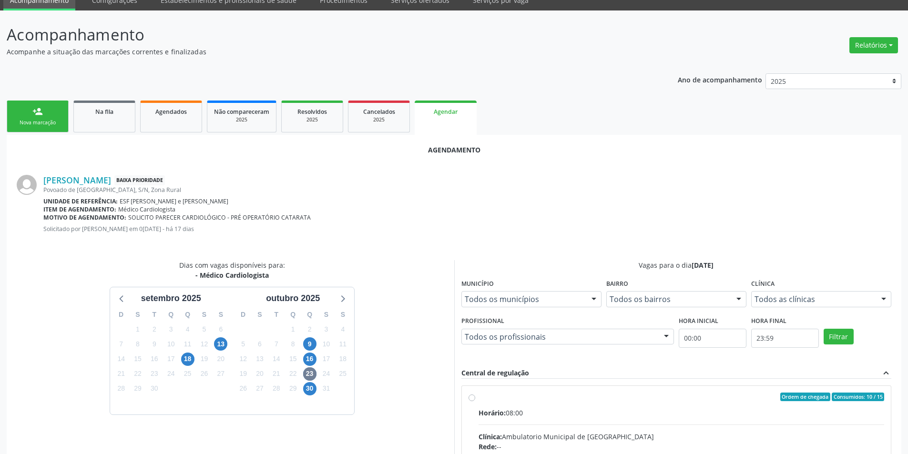
drag, startPoint x: 464, startPoint y: 402, endPoint x: 473, endPoint y: 400, distance: 9.2
radio input "true"
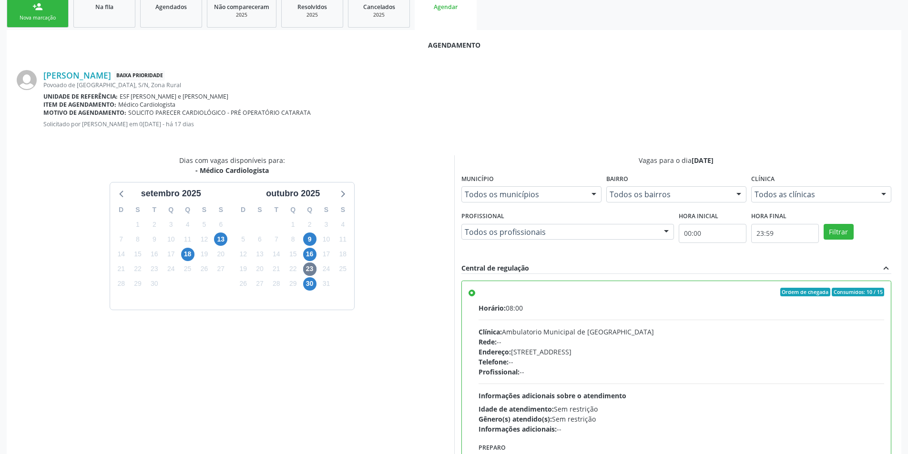
scroll to position [197, 0]
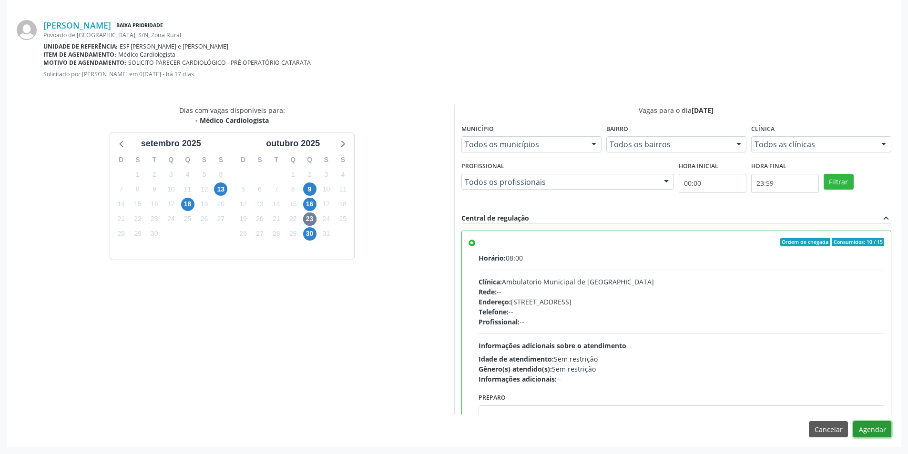
click at [869, 427] on button "Agendar" at bounding box center [872, 429] width 38 height 16
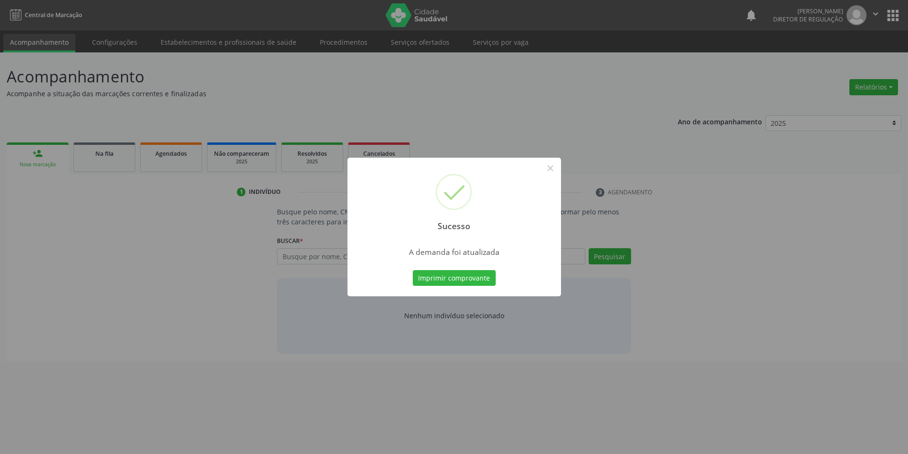
scroll to position [0, 0]
click at [480, 282] on button "Imprimir comprovante" at bounding box center [457, 278] width 83 height 16
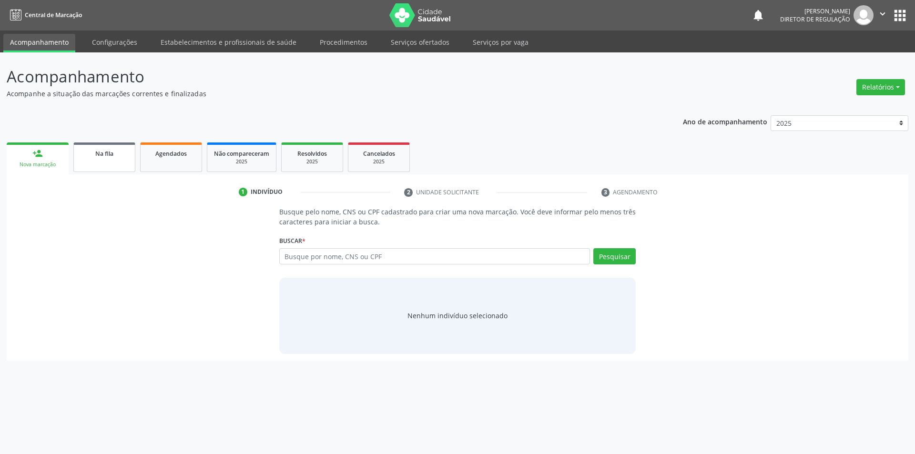
click at [120, 157] on div "Na fila" at bounding box center [105, 153] width 48 height 10
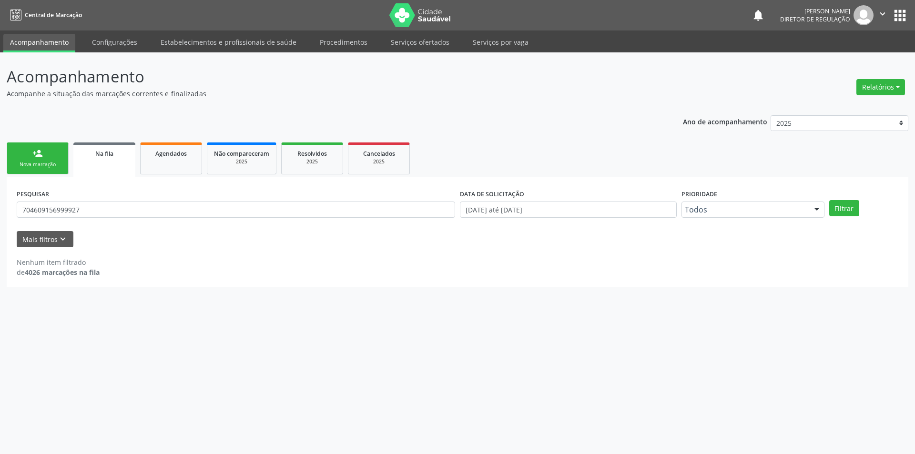
drag, startPoint x: 91, startPoint y: 205, endPoint x: 0, endPoint y: 205, distance: 90.6
click at [0, 205] on div "Acompanhamento Acompanhe a situação das marcações correntes e finalizadas Relat…" at bounding box center [457, 253] width 915 height 402
drag, startPoint x: 64, startPoint y: 204, endPoint x: 0, endPoint y: 206, distance: 63.9
click at [0, 206] on div "Acompanhamento Acompanhe a situação das marcações correntes e finalizadas Relat…" at bounding box center [457, 253] width 915 height 402
type input "706406177617581"
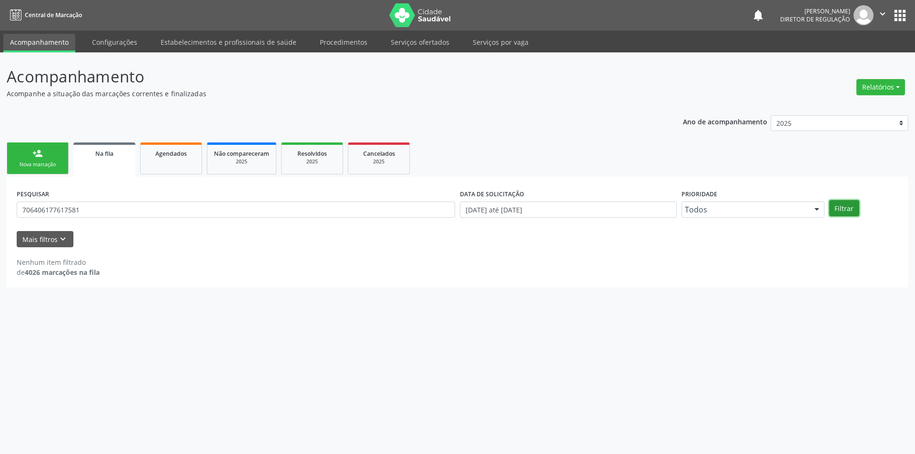
click at [851, 205] on button "Filtrar" at bounding box center [844, 208] width 30 height 16
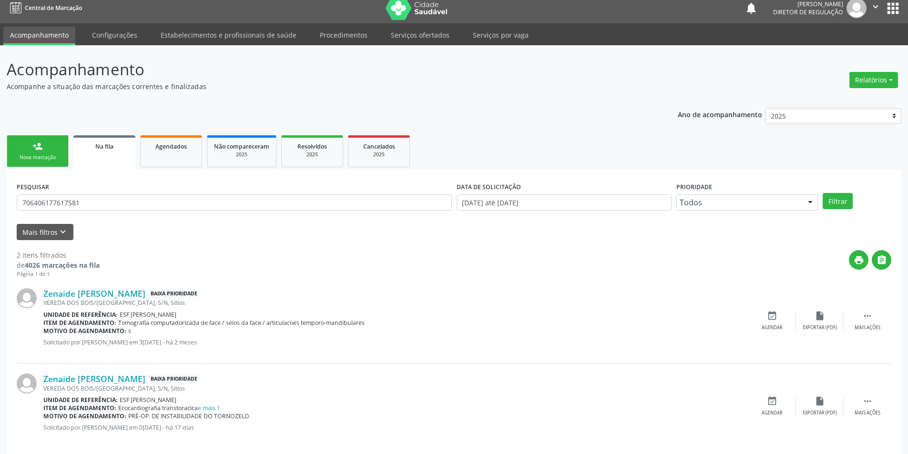
scroll to position [18, 0]
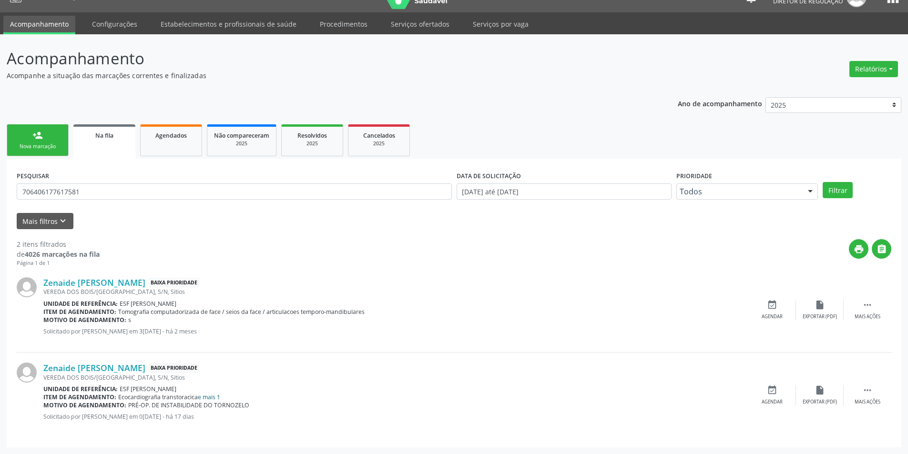
click at [210, 396] on link "e mais 1" at bounding box center [209, 397] width 22 height 8
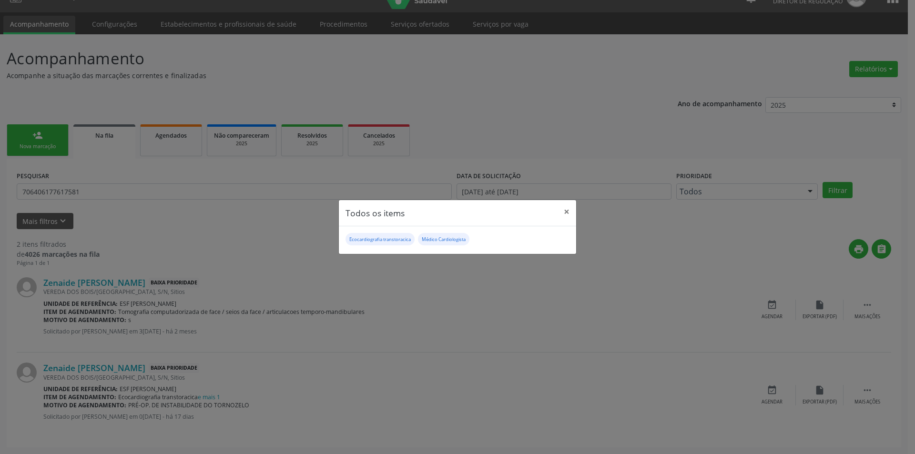
click at [869, 386] on div "Todos os items × Ecocardiografia transtoracica Médico Cardiologista" at bounding box center [457, 227] width 915 height 454
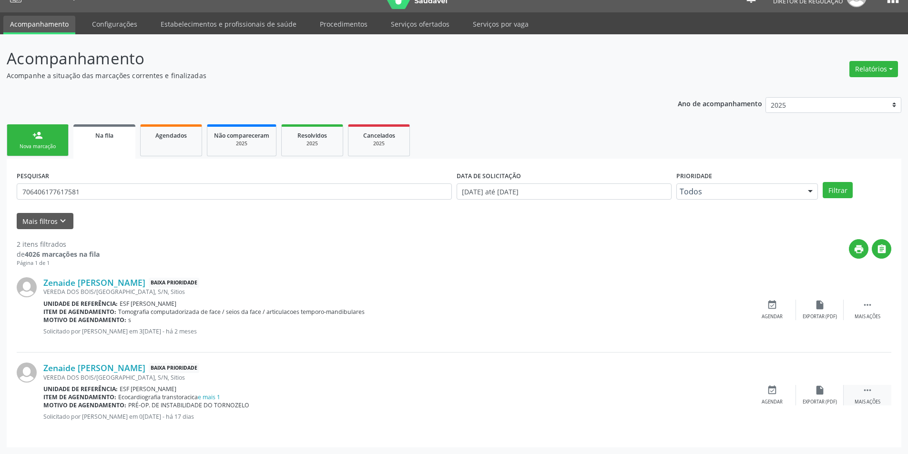
click at [869, 387] on icon "" at bounding box center [867, 390] width 10 height 10
click at [807, 394] on div "edit Editar" at bounding box center [820, 395] width 48 height 20
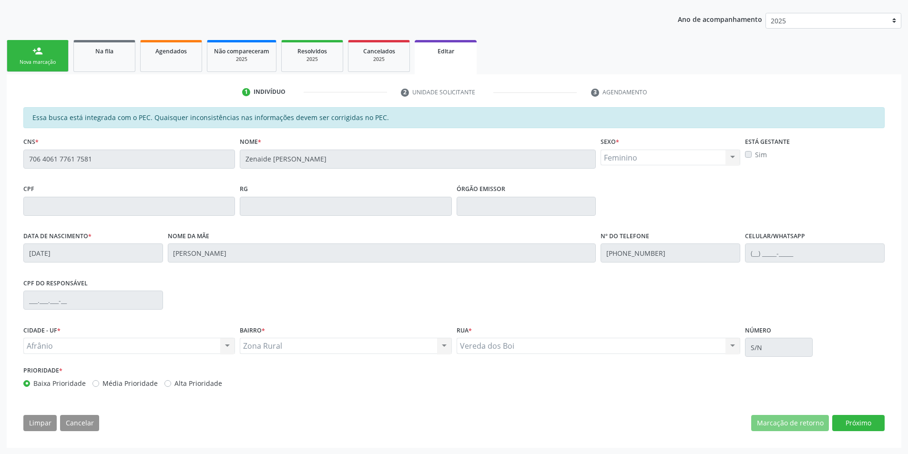
scroll to position [103, 0]
click at [861, 425] on button "Próximo" at bounding box center [858, 423] width 52 height 16
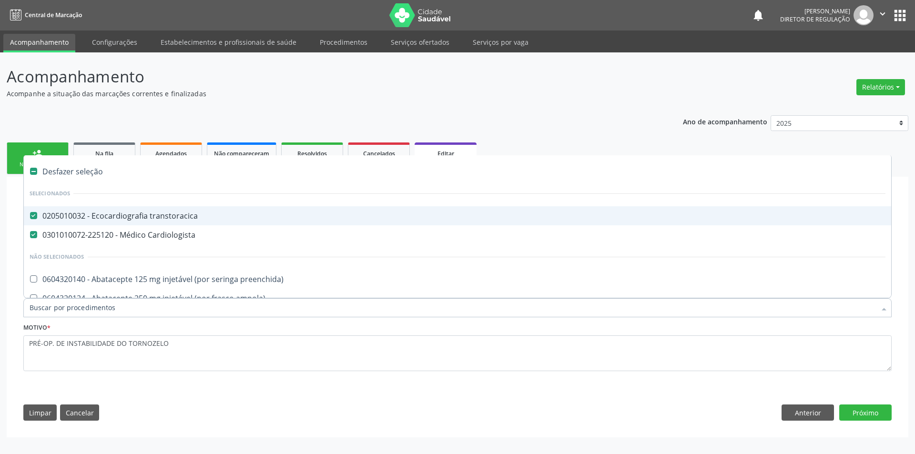
click at [153, 216] on div "0205010032 - Ecocardiografia transtoracica" at bounding box center [458, 216] width 856 height 8
checkbox transtoracica "false"
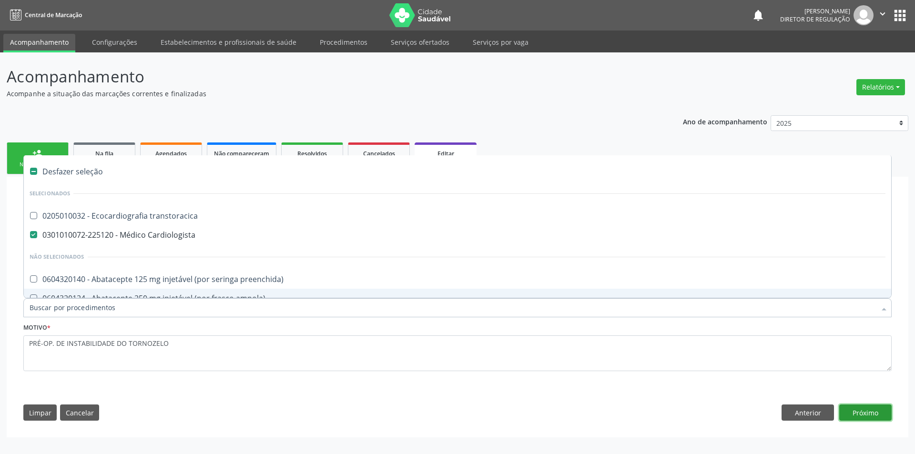
click at [863, 410] on button "Próximo" at bounding box center [865, 413] width 52 height 16
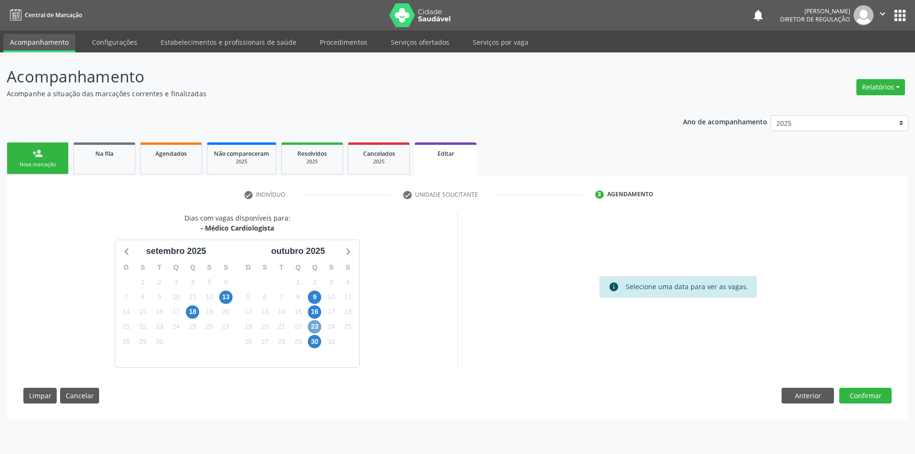
click at [316, 330] on span "23" at bounding box center [314, 326] width 13 height 13
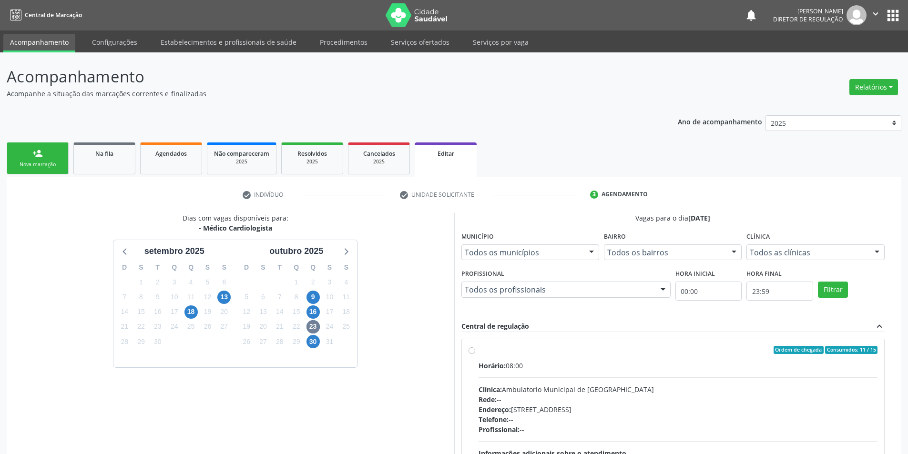
click at [504, 375] on div "Horário: 08:00 Clínica: Ambulatorio Municipal de Saude Rede: -- Endereço: [STRE…" at bounding box center [678, 426] width 399 height 131
click at [475, 355] on input "Ordem de chegada Consumidos: 11 / 15 Horário: 08:00 Clínica: Ambulatorio Munici…" at bounding box center [472, 350] width 7 height 9
radio input "true"
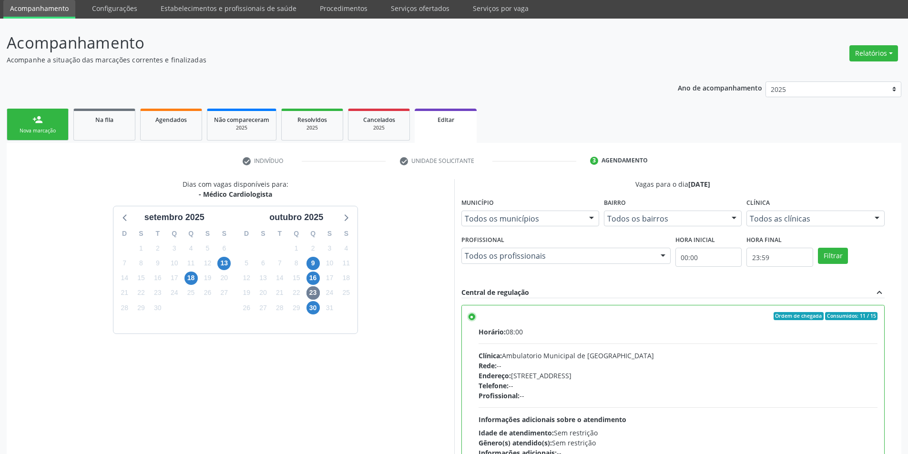
scroll to position [128, 0]
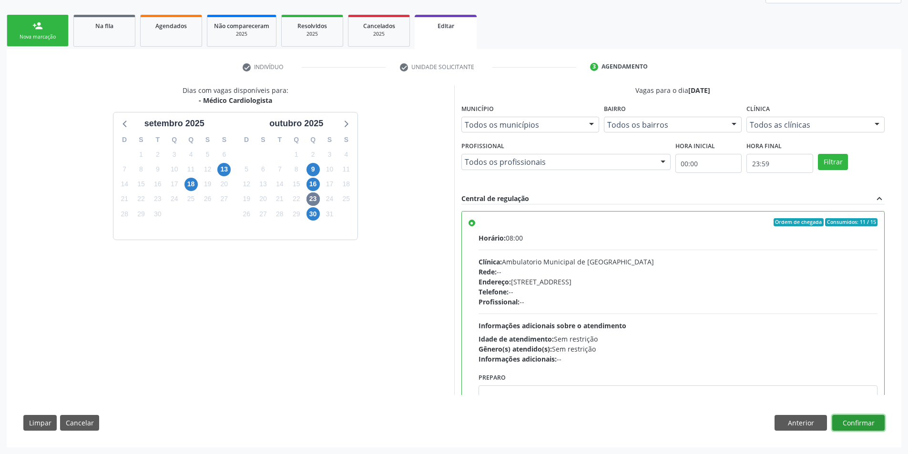
click at [854, 425] on button "Confirmar" at bounding box center [858, 423] width 52 height 16
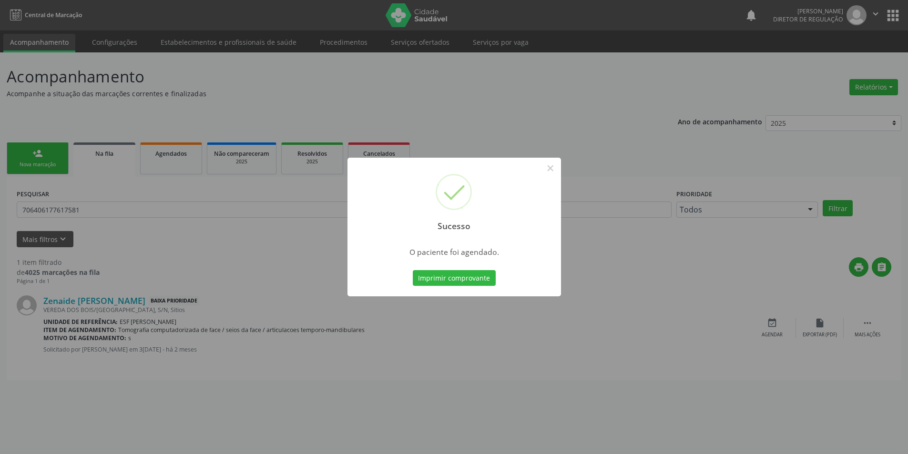
scroll to position [0, 0]
click at [483, 276] on button "Imprimir comprovante" at bounding box center [457, 278] width 83 height 16
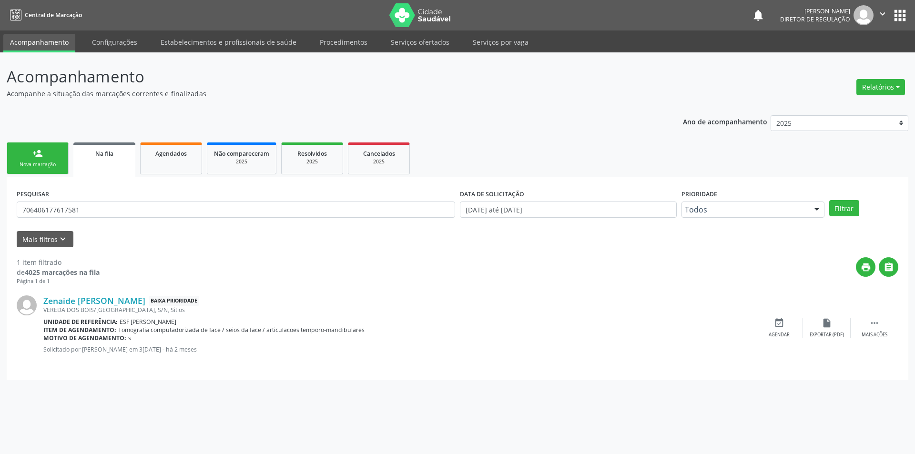
click at [111, 156] on span "Na fila" at bounding box center [104, 154] width 18 height 8
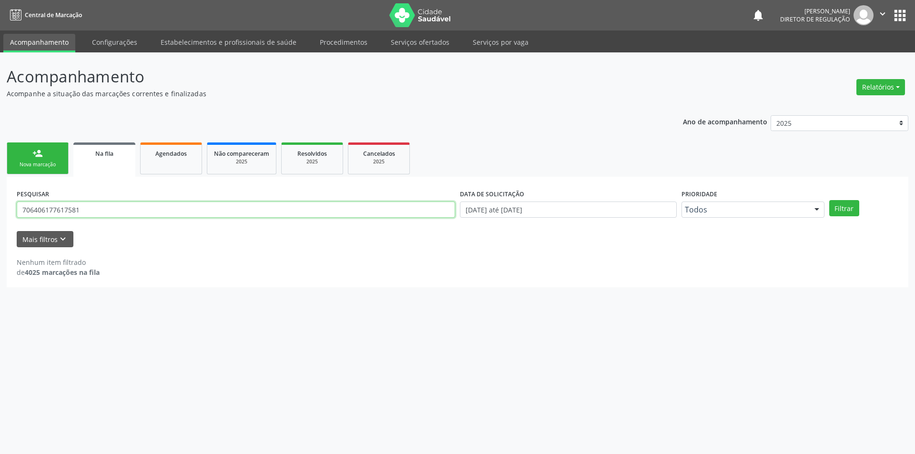
drag, startPoint x: 103, startPoint y: 207, endPoint x: 0, endPoint y: 209, distance: 103.4
click at [0, 209] on div "Acompanhamento Acompanhe a situação das marcações correntes e finalizadas Relat…" at bounding box center [457, 253] width 915 height 402
type input "700603438972165"
click at [851, 203] on button "Filtrar" at bounding box center [844, 208] width 30 height 16
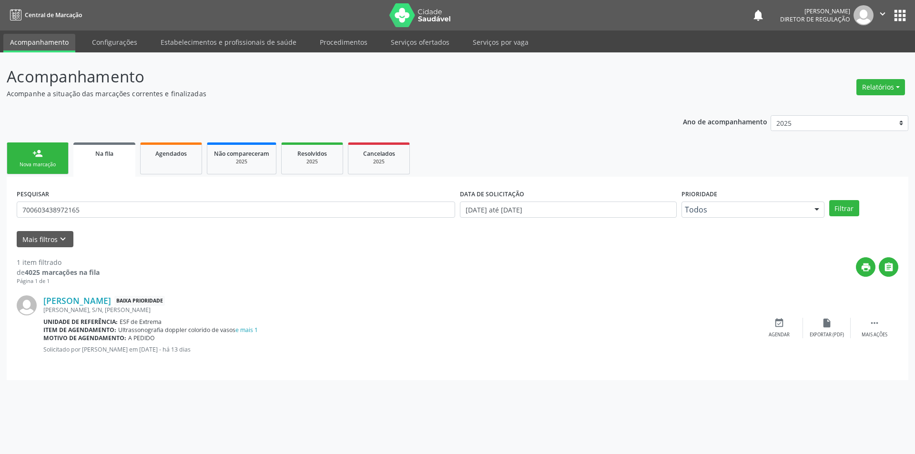
click at [259, 330] on div "Item de agendamento: Ultrassonografia doppler colorido de vasos e mais 1" at bounding box center [399, 330] width 712 height 8
click at [254, 330] on link "e mais 1" at bounding box center [246, 330] width 22 height 8
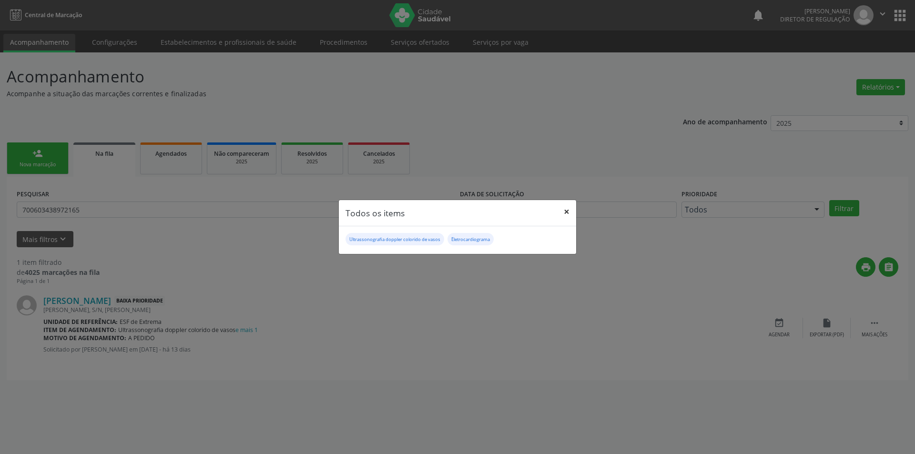
click at [561, 213] on button "×" at bounding box center [566, 211] width 19 height 23
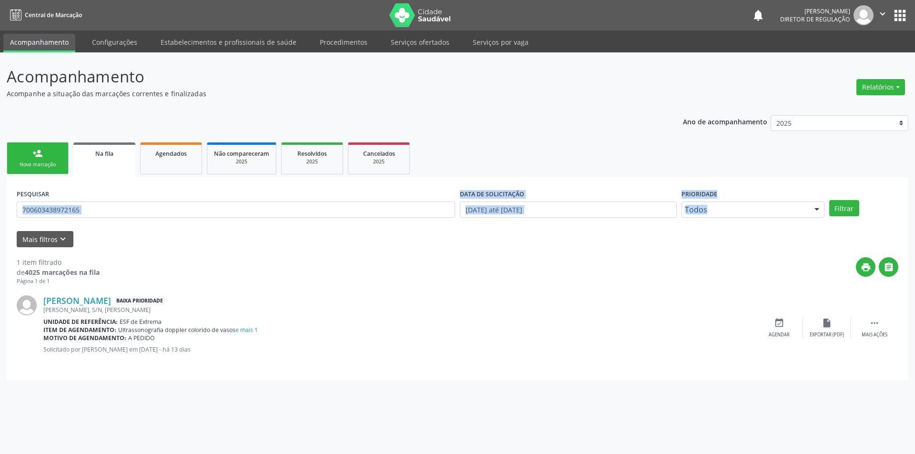
drag, startPoint x: 121, startPoint y: 226, endPoint x: 107, endPoint y: 215, distance: 18.0
click at [110, 219] on form "PESQUISAR 700603438972165 DATA DE SOLICITAÇÃO 01/01/2018 até 22/09/2025 Priorid…" at bounding box center [458, 217] width 882 height 61
click at [99, 209] on input "700603438972165" at bounding box center [236, 210] width 438 height 16
drag, startPoint x: 96, startPoint y: 199, endPoint x: 1, endPoint y: 209, distance: 95.8
click at [0, 209] on div "Acompanhamento Acompanhe a situação das marcações correntes e finalizadas Relat…" at bounding box center [457, 253] width 915 height 402
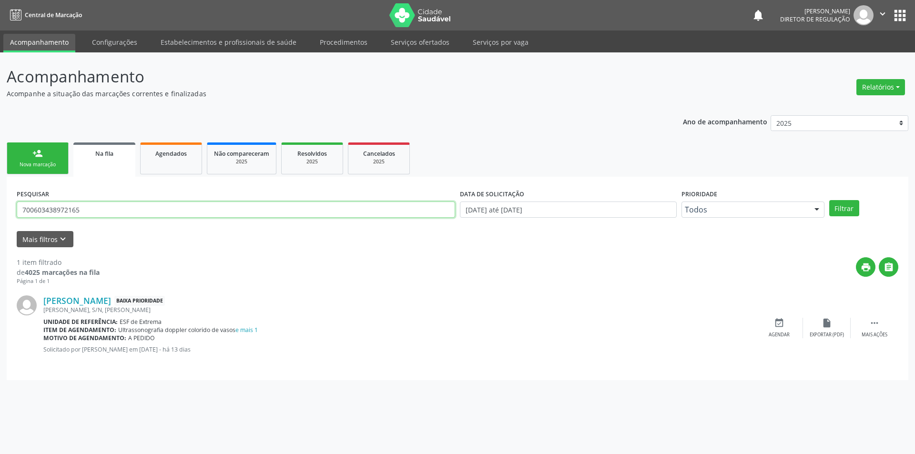
drag, startPoint x: 94, startPoint y: 207, endPoint x: 37, endPoint y: 188, distance: 60.3
click at [0, 199] on div "Acompanhamento Acompanhe a situação das marcações correntes e finalizadas Relat…" at bounding box center [457, 253] width 915 height 402
click at [62, 158] on link "person_add Nova marcação" at bounding box center [38, 159] width 62 height 32
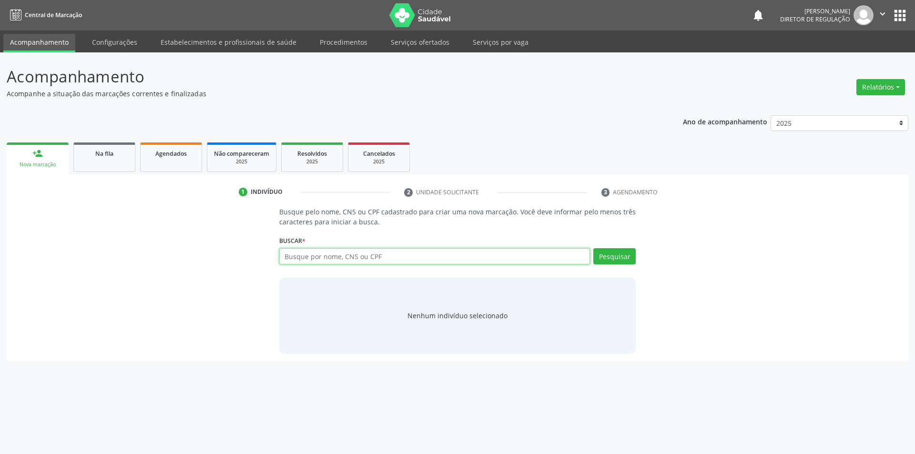
click at [301, 250] on input "text" at bounding box center [434, 256] width 311 height 16
paste input "700603438972165"
type input "700603438972165"
click at [625, 254] on button "Pesquisar" at bounding box center [614, 256] width 42 height 16
type input "700603438972165"
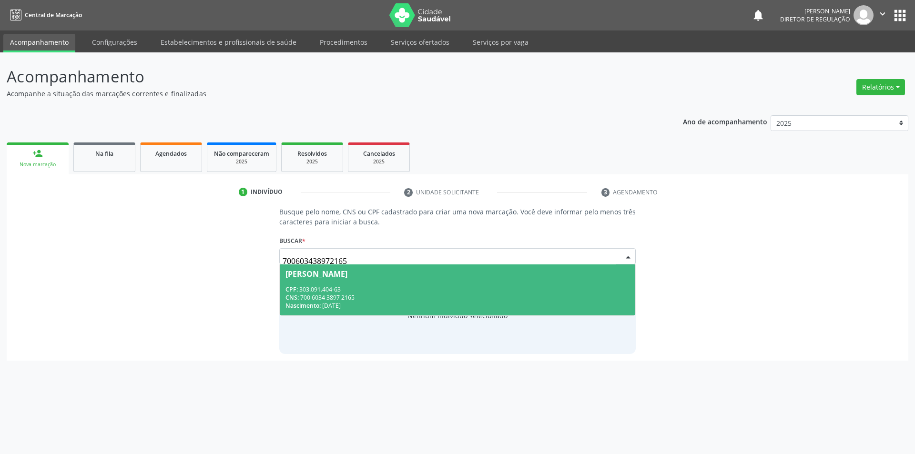
click at [413, 286] on div "CPF: 303.091.404-63" at bounding box center [458, 290] width 345 height 8
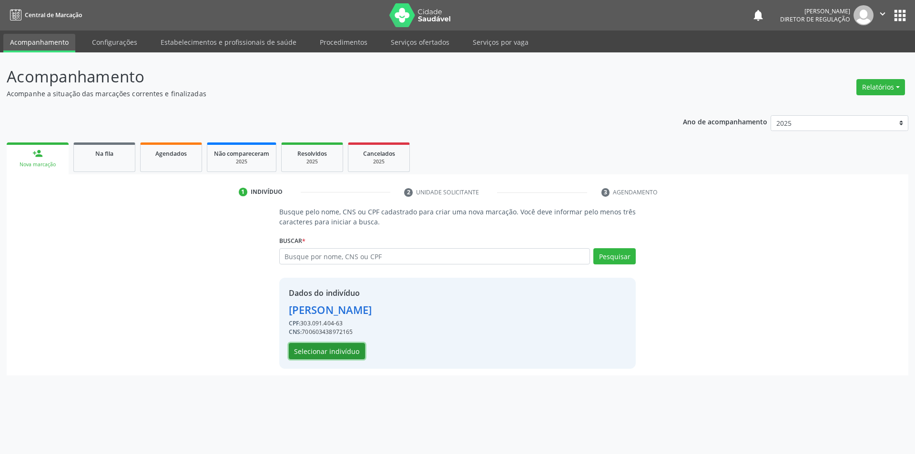
click at [341, 348] on button "Selecionar indivíduo" at bounding box center [327, 351] width 76 height 16
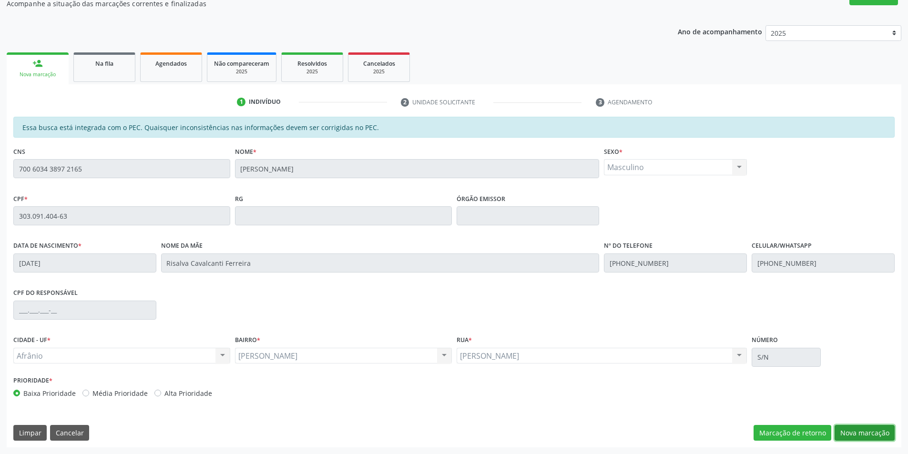
click at [852, 438] on button "Nova marcação" at bounding box center [865, 433] width 60 height 16
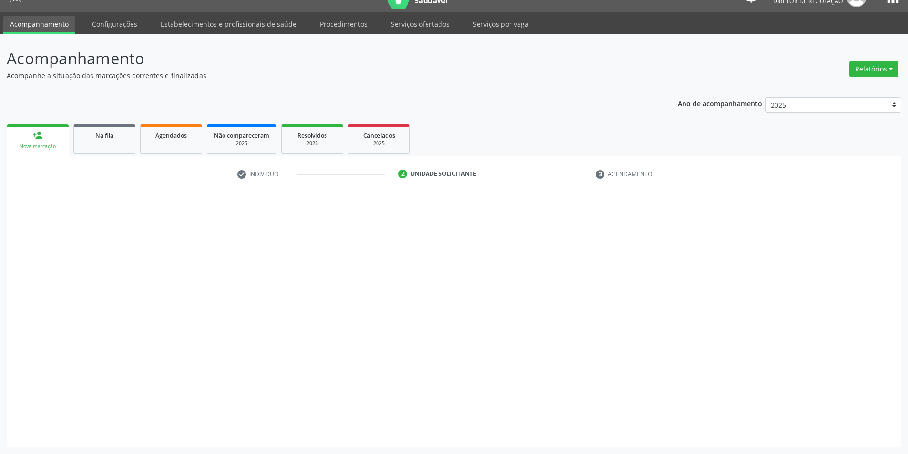
scroll to position [18, 0]
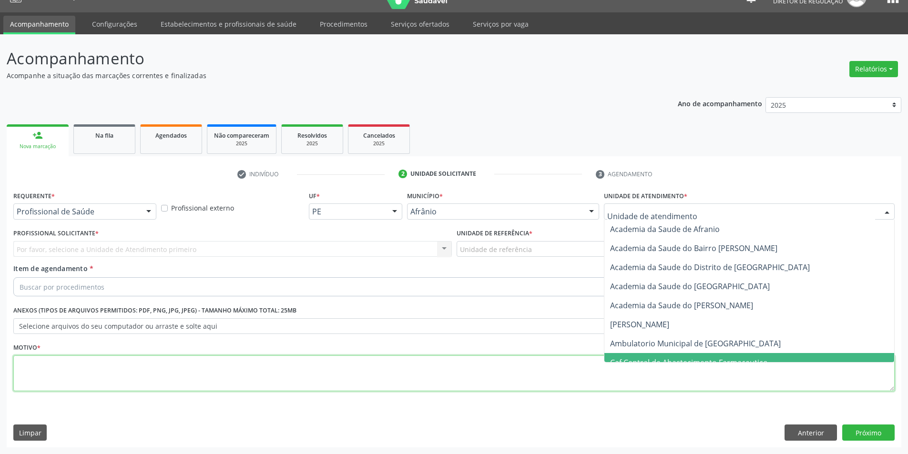
click at [642, 363] on textarea at bounding box center [453, 374] width 881 height 36
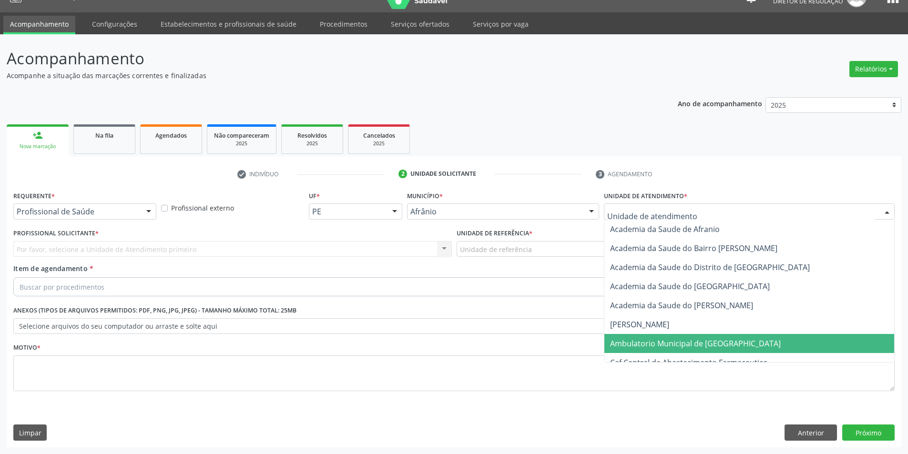
drag, startPoint x: 644, startPoint y: 344, endPoint x: 563, endPoint y: 271, distance: 108.7
click at [642, 343] on span "Ambulatorio Municipal de [GEOGRAPHIC_DATA]" at bounding box center [695, 343] width 171 height 10
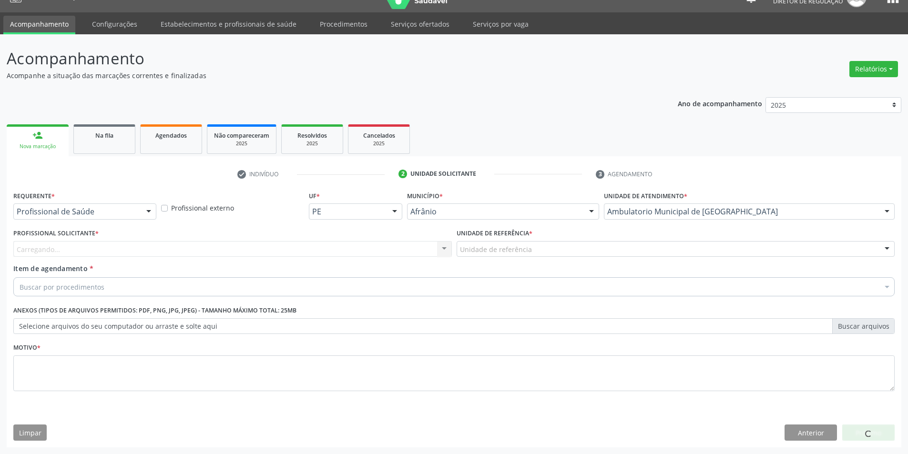
click at [544, 250] on div "Unidade de referência" at bounding box center [676, 249] width 438 height 16
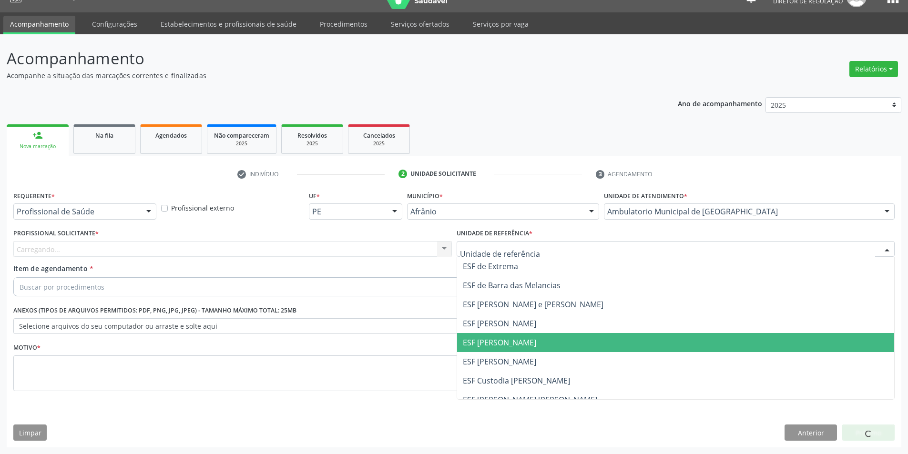
click at [529, 339] on span "ESF [PERSON_NAME]" at bounding box center [676, 342] width 438 height 19
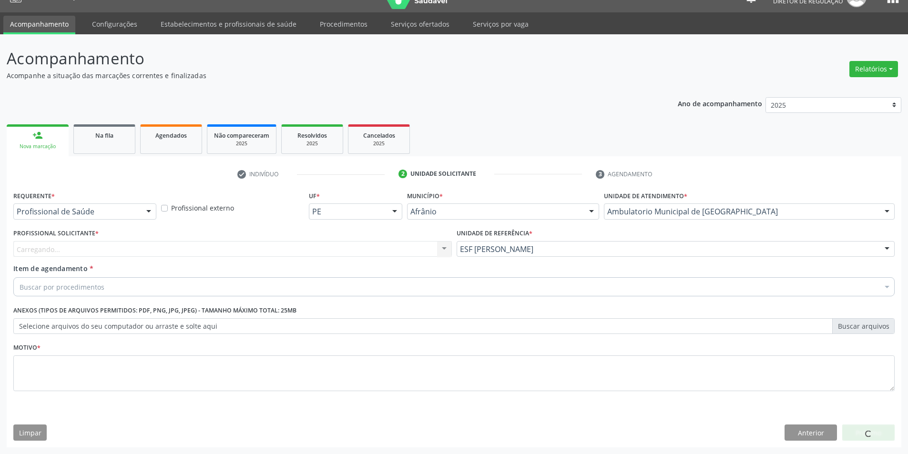
click at [292, 278] on div "Buscar por procedimentos" at bounding box center [453, 286] width 881 height 19
click at [20, 286] on input "Item de agendamento *" at bounding box center [20, 286] width 0 height 19
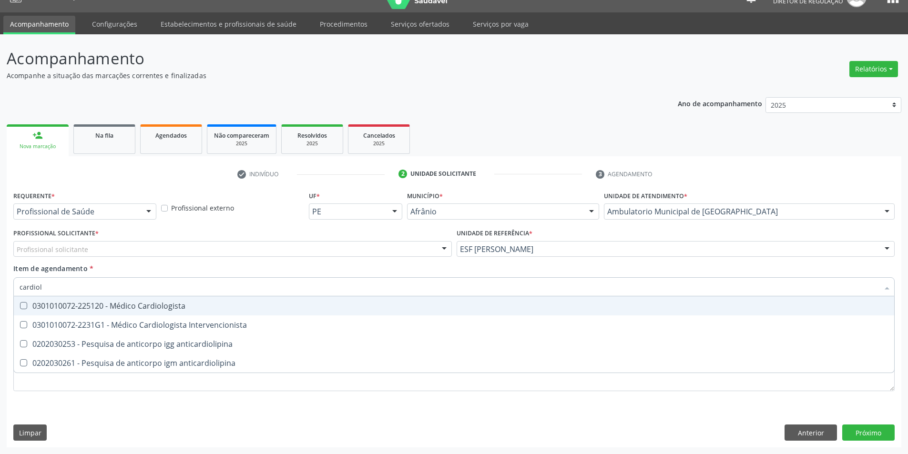
type input "cardiolo"
click at [237, 301] on span "0301010072-225120 - Médico Cardiologista" at bounding box center [454, 305] width 880 height 19
checkbox Cardiologista "true"
click at [154, 249] on div "Profissional solicitante" at bounding box center [232, 249] width 438 height 16
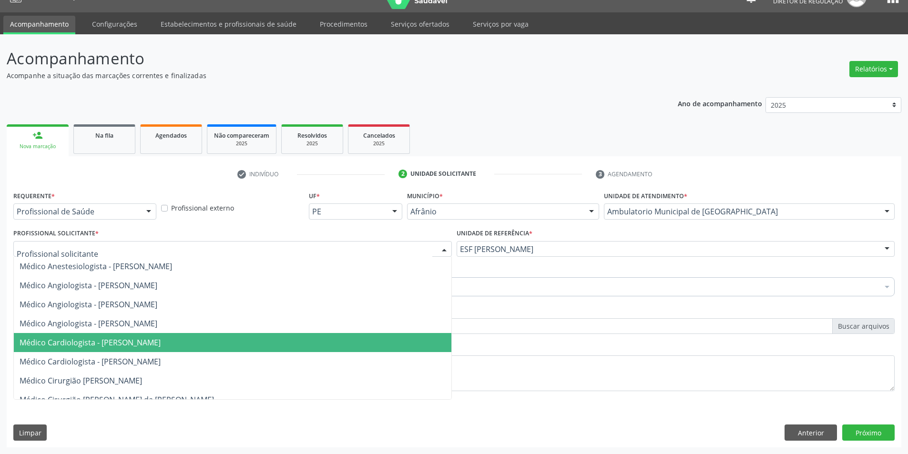
click at [137, 338] on span "Médico Cardiologista - [PERSON_NAME]" at bounding box center [90, 342] width 141 height 10
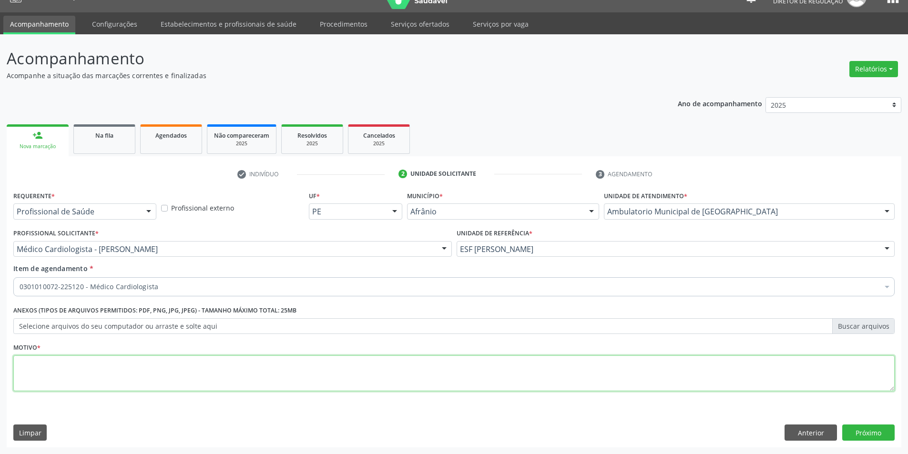
click at [82, 360] on textarea at bounding box center [453, 374] width 881 height 36
type textarea "'"
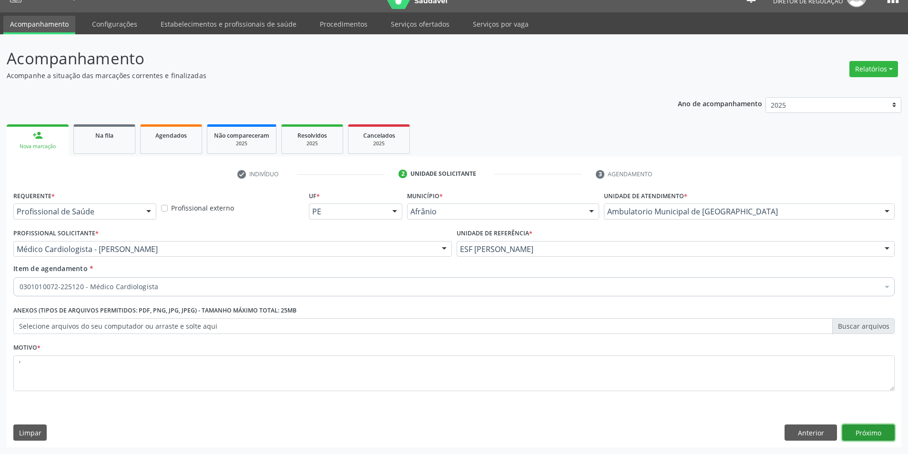
click at [861, 428] on button "Próximo" at bounding box center [868, 433] width 52 height 16
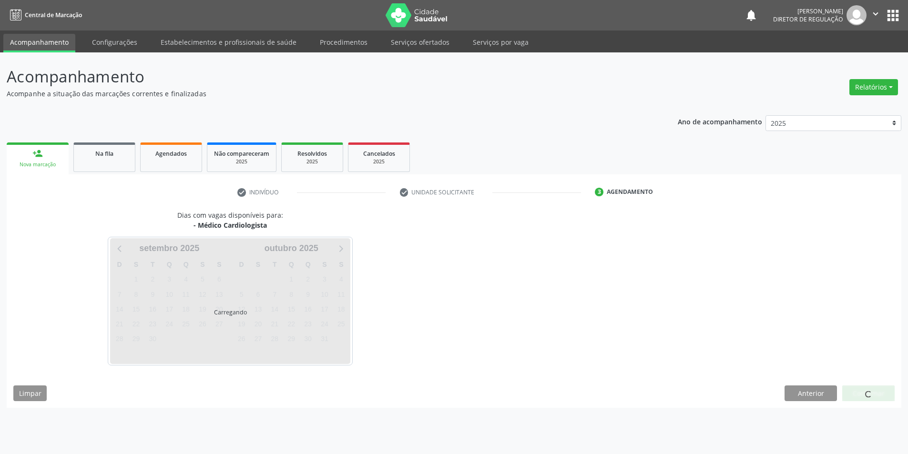
scroll to position [0, 0]
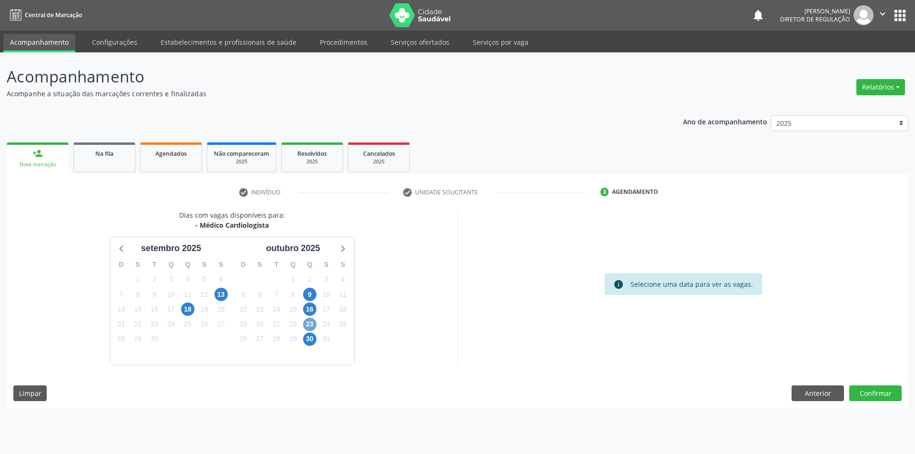
click at [309, 327] on span "23" at bounding box center [309, 324] width 13 height 13
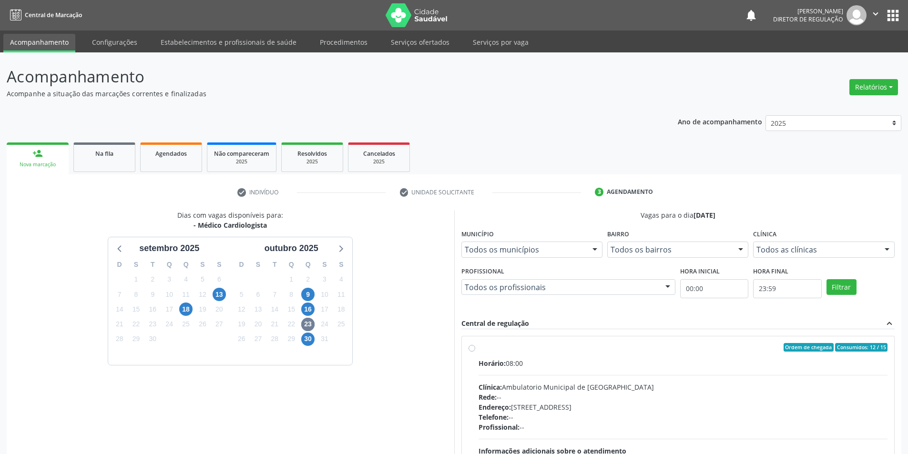
click at [496, 372] on div "Horário: 08:00 Clínica: Ambulatorio Municipal de Saude Rede: -- Endereço: [STRE…" at bounding box center [683, 423] width 409 height 131
click at [475, 352] on input "Ordem de chegada Consumidos: 12 / 15 Horário: 08:00 Clínica: Ambulatorio Munici…" at bounding box center [472, 347] width 7 height 9
radio input "true"
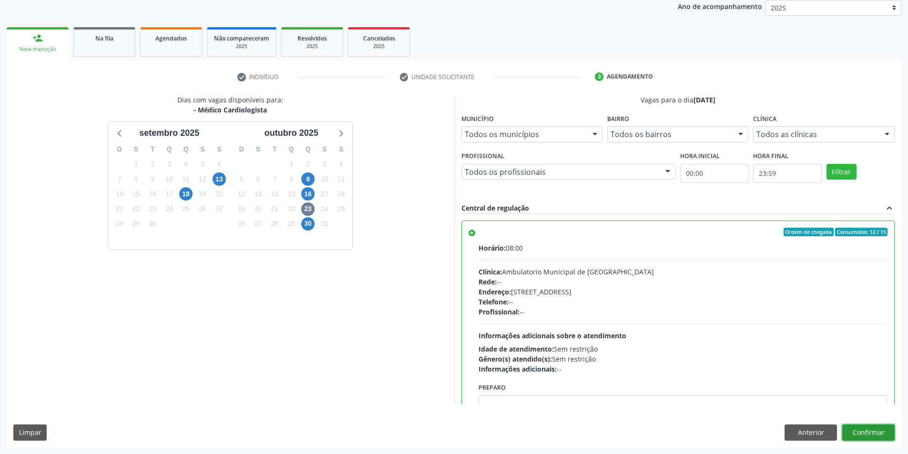
click at [861, 429] on button "Confirmar" at bounding box center [868, 433] width 52 height 16
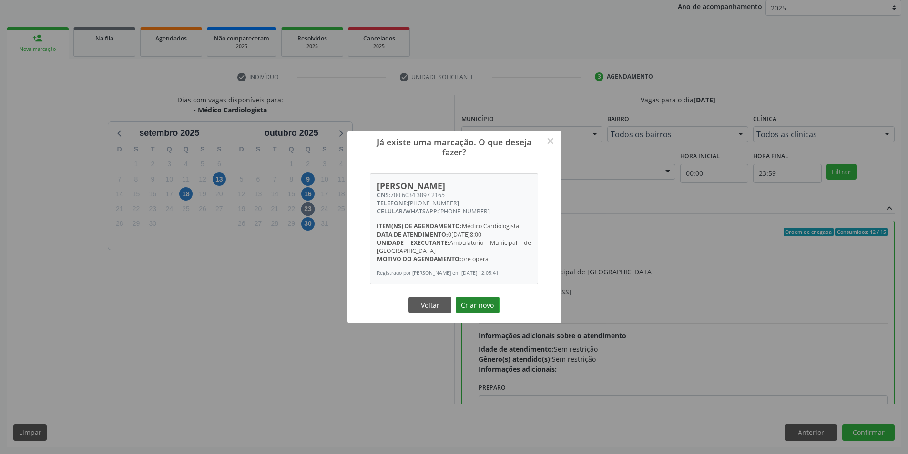
click at [482, 304] on button "Criar novo" at bounding box center [478, 305] width 44 height 16
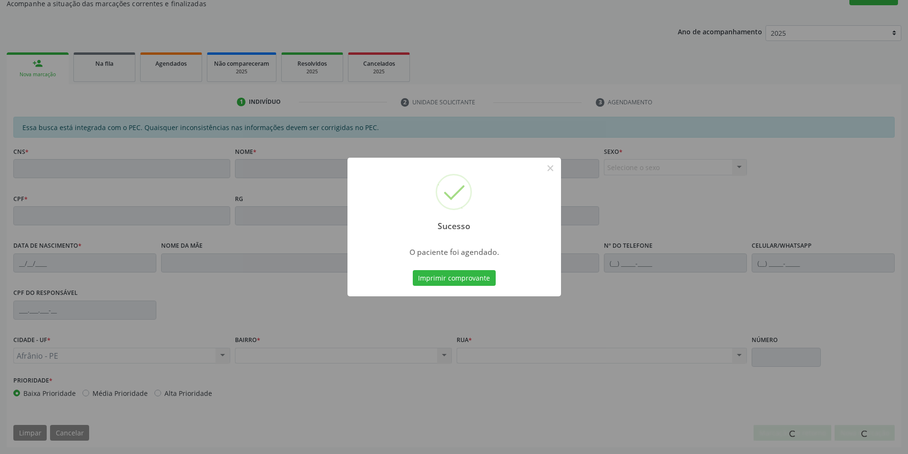
scroll to position [90, 0]
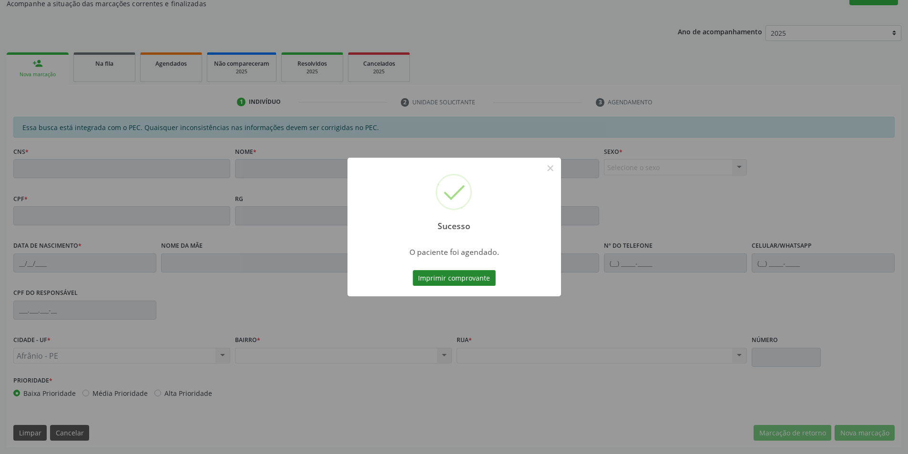
click at [449, 281] on button "Imprimir comprovante" at bounding box center [454, 278] width 83 height 16
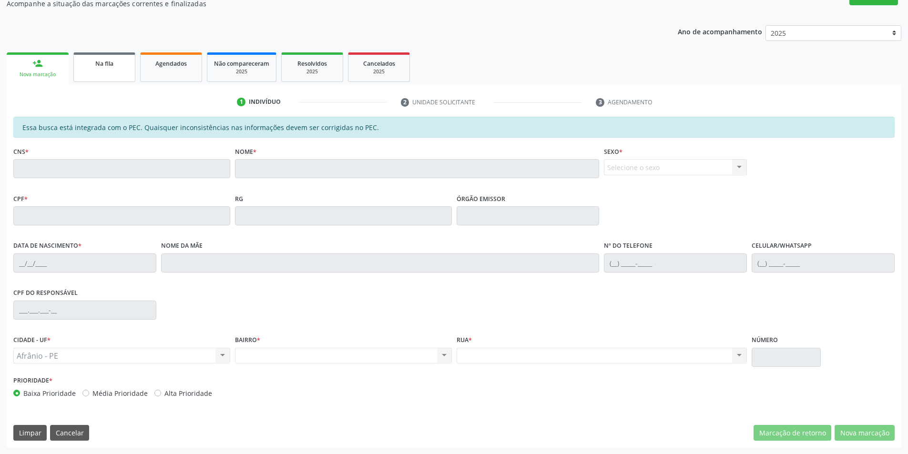
click at [96, 66] on span "Na fila" at bounding box center [104, 64] width 18 height 8
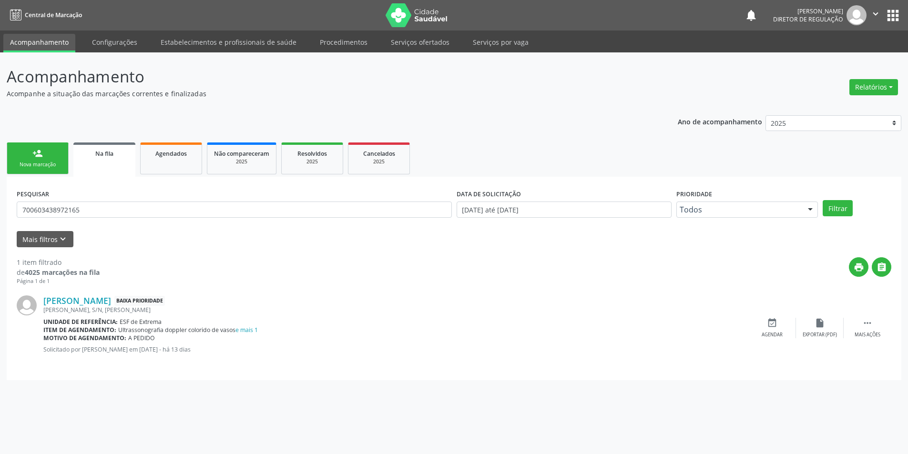
scroll to position [0, 0]
drag, startPoint x: 93, startPoint y: 216, endPoint x: 0, endPoint y: 182, distance: 99.4
click at [0, 182] on div "Acompanhamento Acompanhe a situação das marcações correntes e finalizadas Relat…" at bounding box center [457, 253] width 915 height 402
type input "704504102792220"
click at [849, 206] on button "Filtrar" at bounding box center [844, 208] width 30 height 16
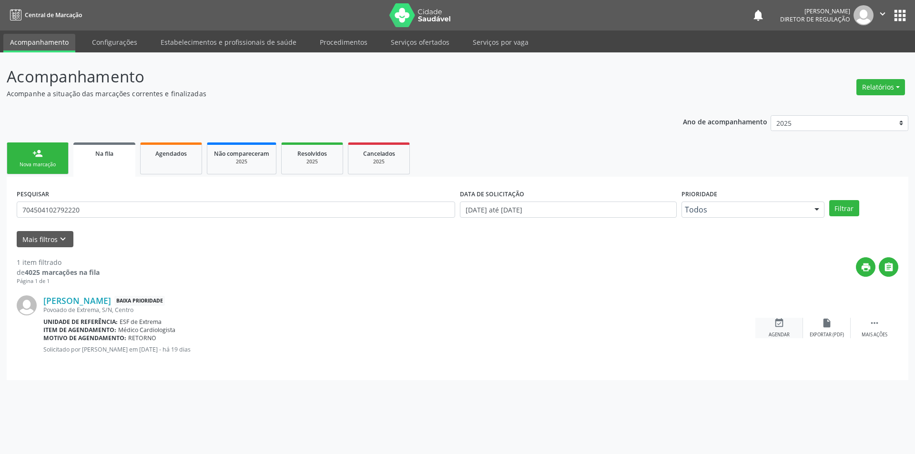
click at [788, 329] on div "event_available Agendar" at bounding box center [779, 328] width 48 height 20
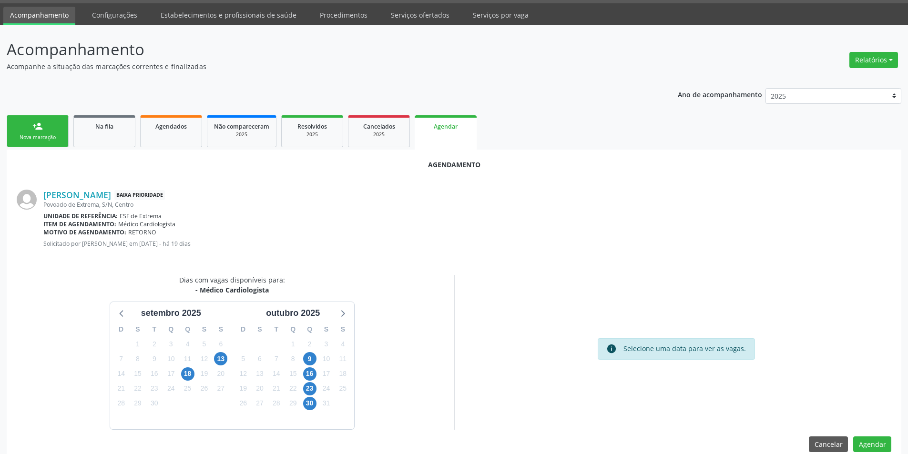
scroll to position [42, 0]
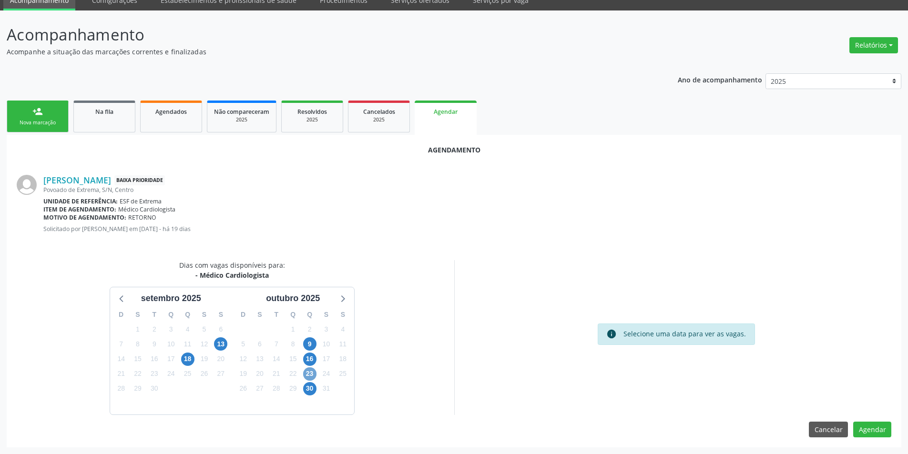
click at [308, 368] on span "23" at bounding box center [309, 373] width 13 height 13
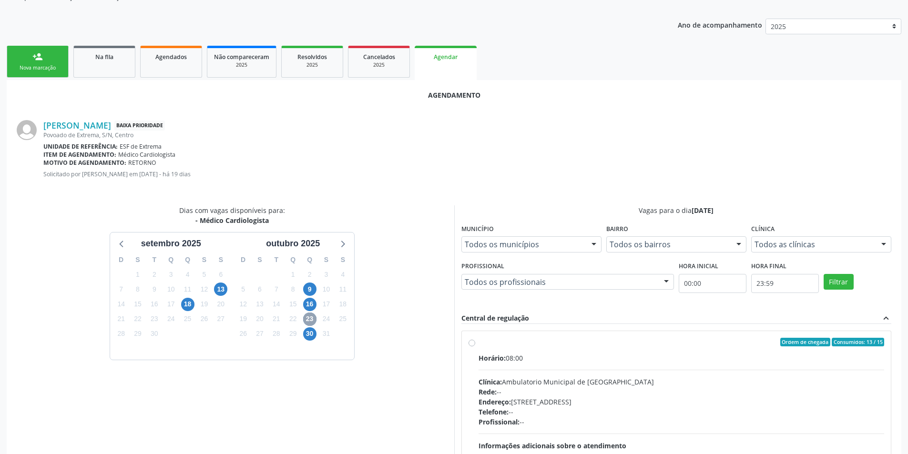
scroll to position [180, 0]
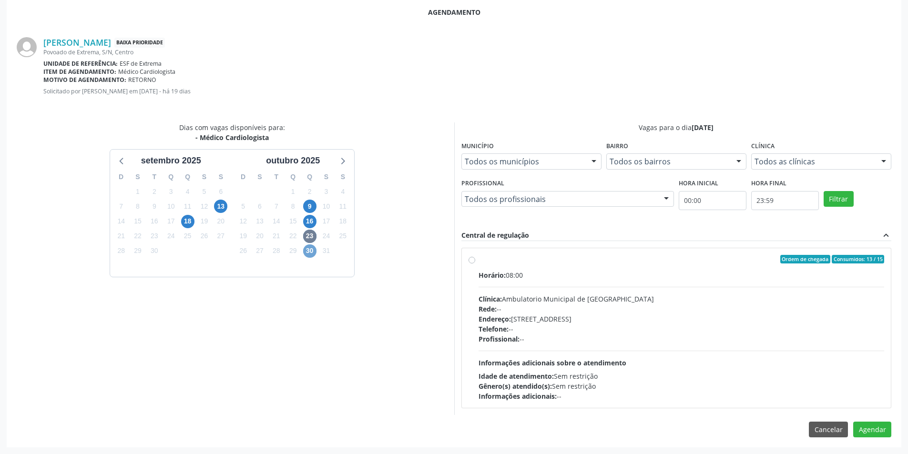
click at [316, 250] on span "30" at bounding box center [309, 251] width 13 height 13
click at [479, 257] on label "Ordem de chegada Consumidos: 0 / 15 Horário: 08:00 Clínica: Ambulatorio Municip…" at bounding box center [682, 328] width 406 height 146
click at [475, 257] on input "Ordem de chegada Consumidos: 0 / 15 Horário: 08:00 Clínica: Ambulatorio Municip…" at bounding box center [472, 259] width 7 height 9
radio input "true"
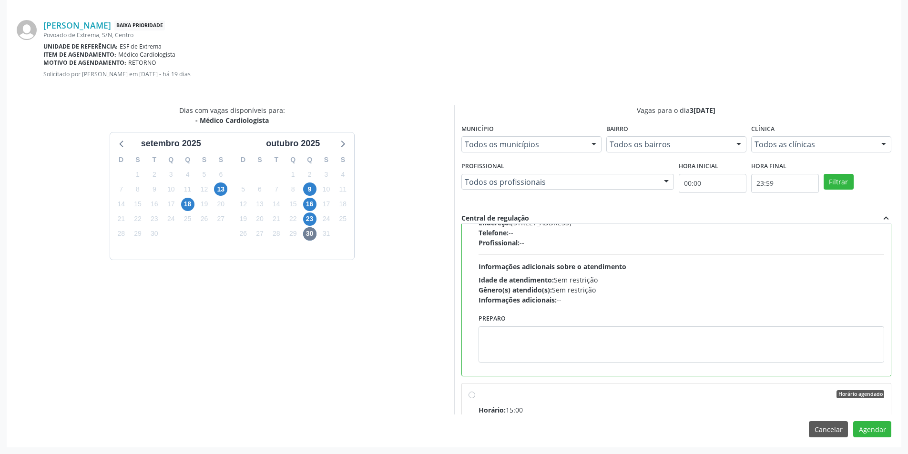
scroll to position [0, 0]
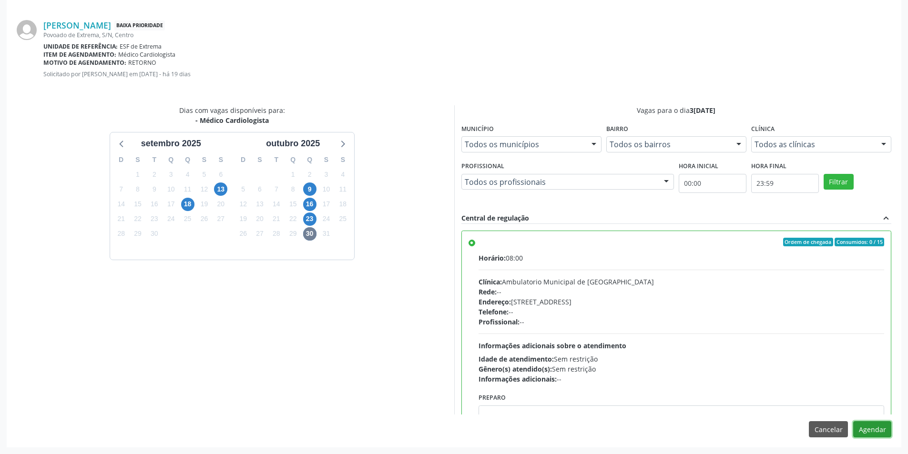
click at [879, 430] on button "Agendar" at bounding box center [872, 429] width 38 height 16
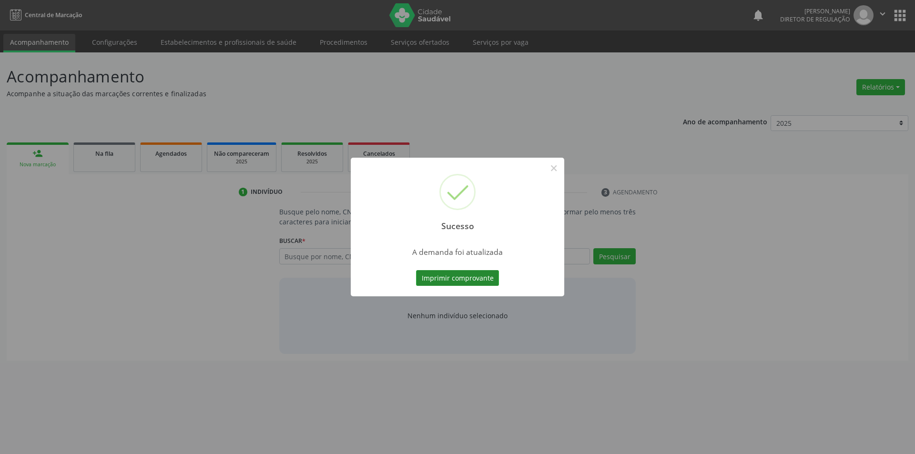
click at [465, 278] on button "Imprimir comprovante" at bounding box center [457, 278] width 83 height 16
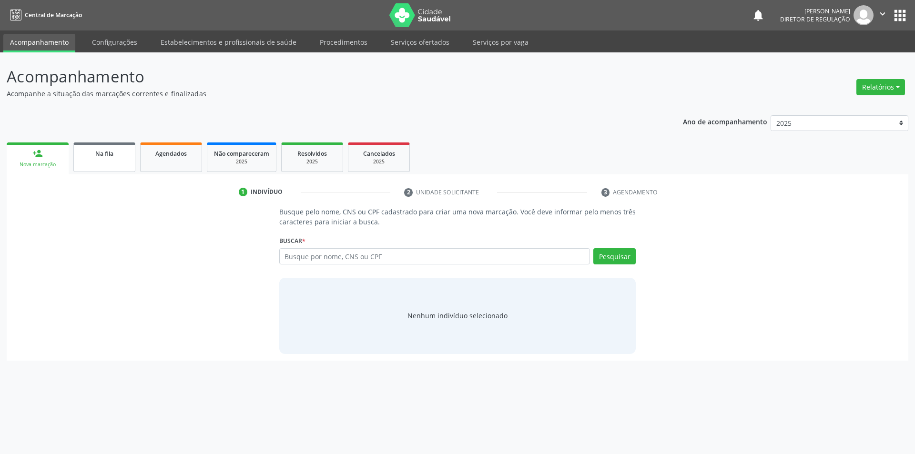
click at [111, 168] on link "Na fila" at bounding box center [104, 158] width 62 height 30
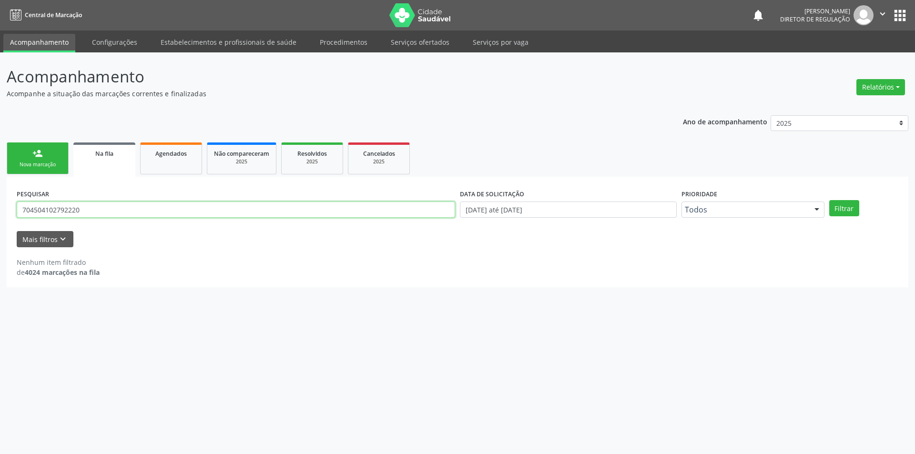
drag, startPoint x: 139, startPoint y: 208, endPoint x: 0, endPoint y: 210, distance: 138.7
click at [0, 210] on div "Acompanhamento Acompanhe a situação das marcações correntes e finalizadas Relat…" at bounding box center [457, 253] width 915 height 402
type input "704701772880036"
click at [850, 212] on button "Filtrar" at bounding box center [844, 208] width 30 height 16
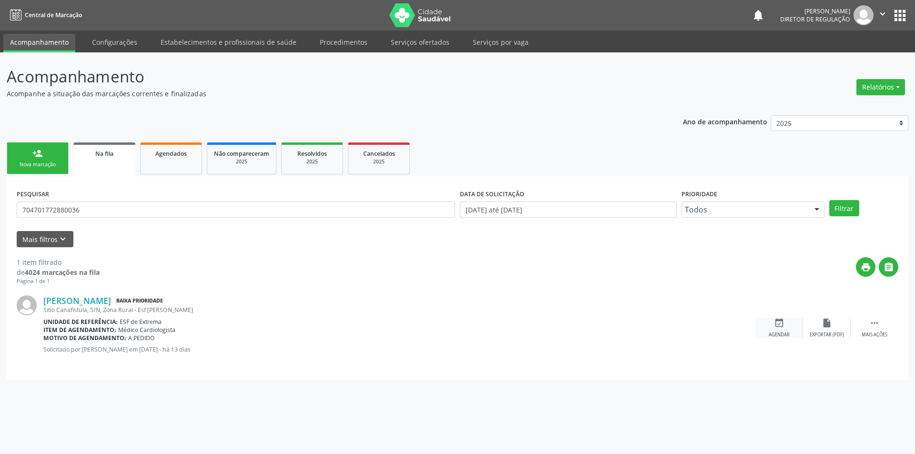
click at [785, 323] on div "event_available Agendar" at bounding box center [779, 328] width 48 height 20
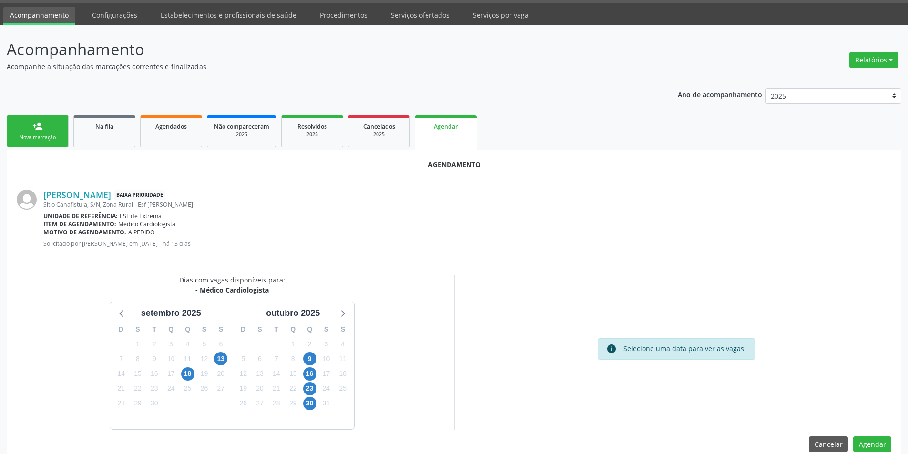
scroll to position [42, 0]
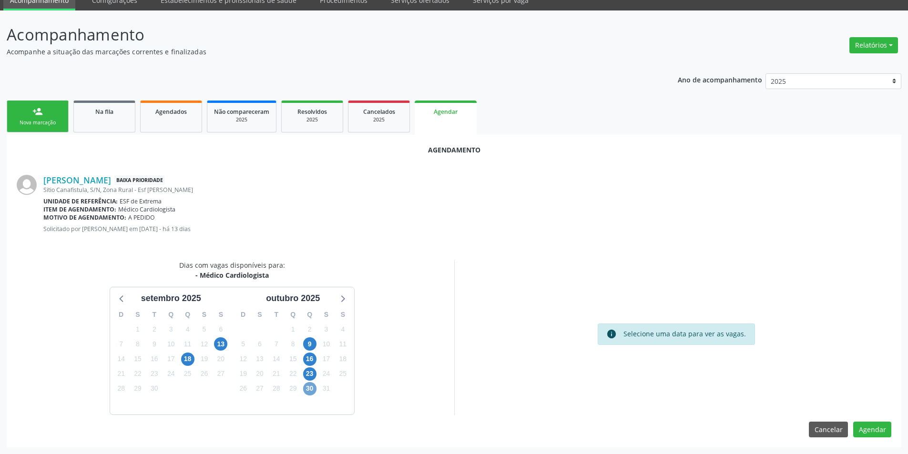
click at [310, 392] on span "30" at bounding box center [309, 388] width 13 height 13
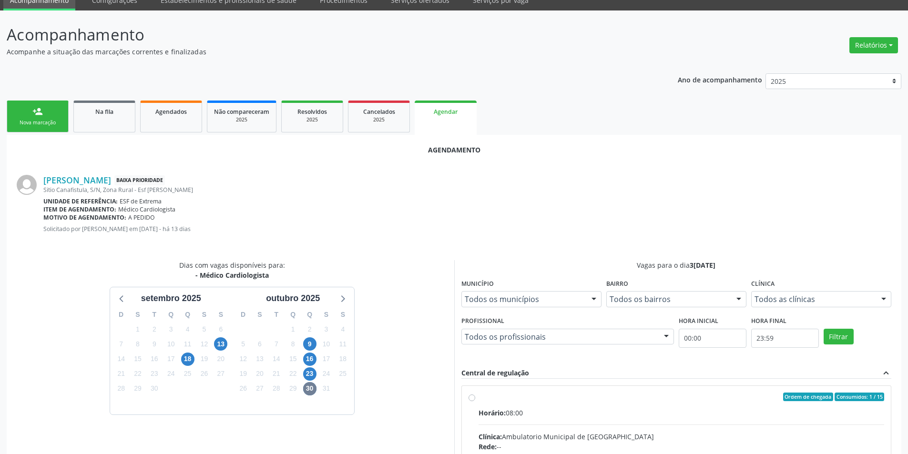
click at [475, 401] on input "Ordem de chegada Consumidos: 1 / 15 Horário: 08:00 Clínica: Ambulatorio Municip…" at bounding box center [472, 397] width 7 height 9
radio input "true"
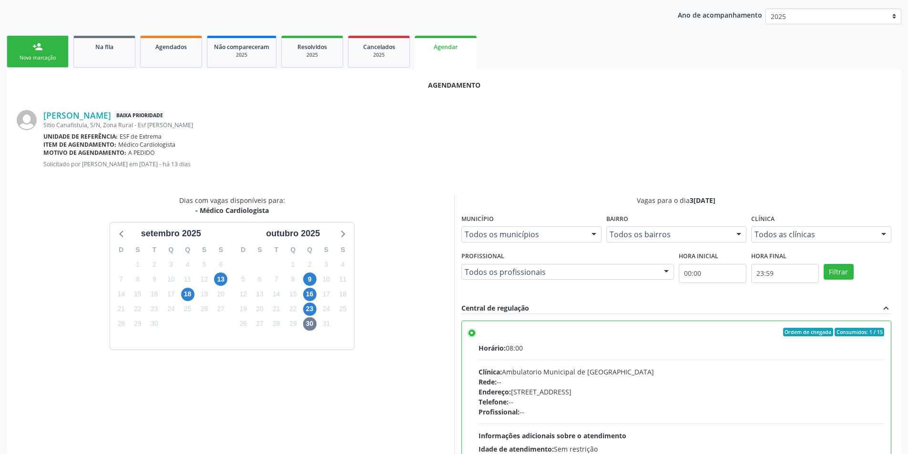
scroll to position [197, 0]
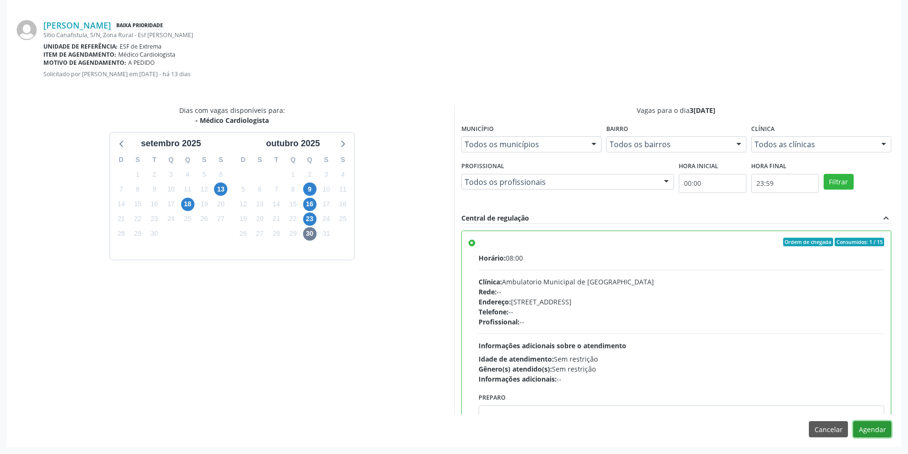
click at [866, 429] on button "Agendar" at bounding box center [872, 429] width 38 height 16
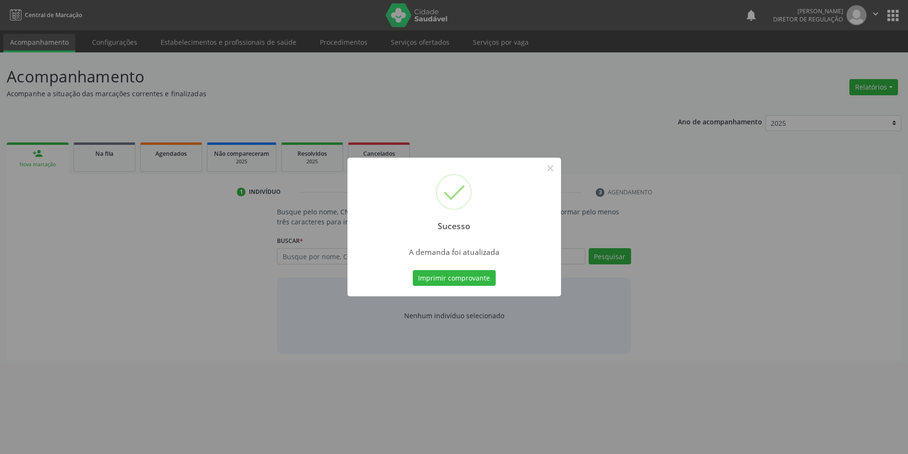
click at [470, 279] on div "Sucesso × A demanda foi atualizada Imprimir comprovante Cancel" at bounding box center [454, 227] width 908 height 454
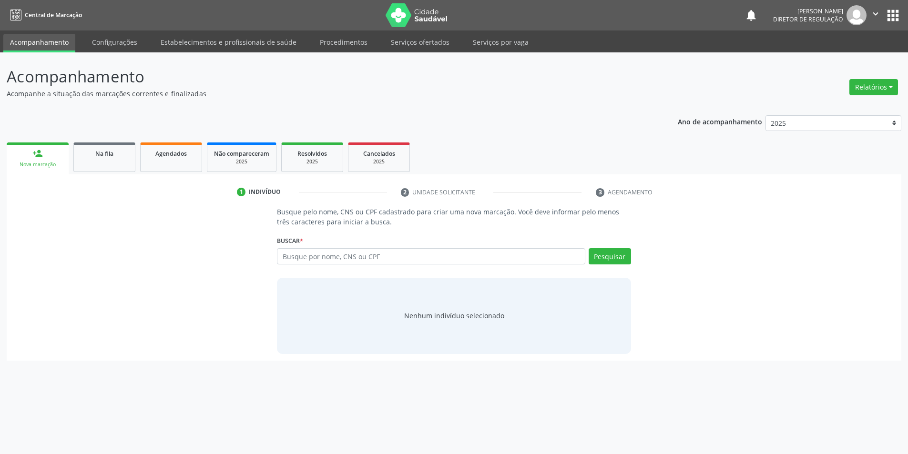
scroll to position [0, 0]
click at [177, 160] on link "Agendados" at bounding box center [171, 158] width 62 height 30
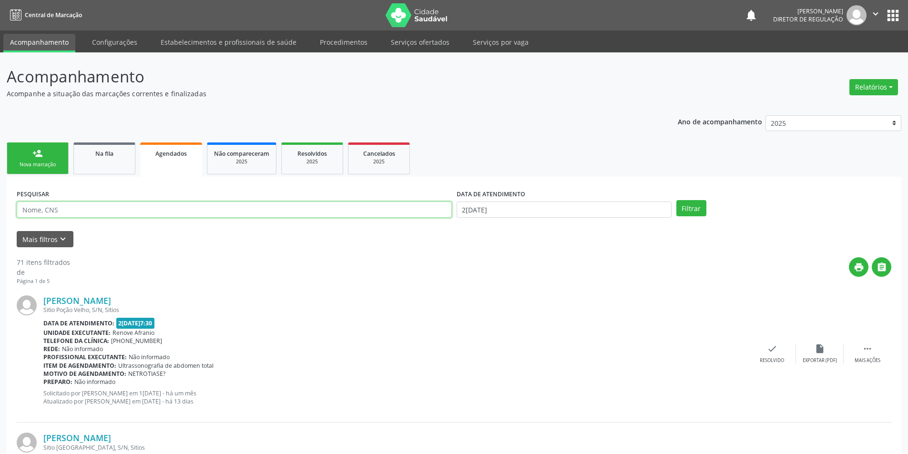
click at [256, 210] on input "text" at bounding box center [234, 210] width 435 height 16
type input "704701772880036"
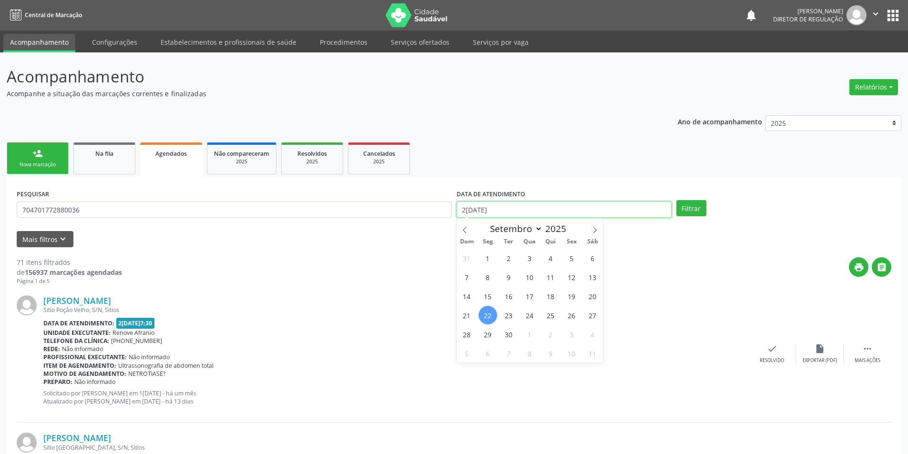
click at [601, 209] on input "[DATE]" at bounding box center [564, 210] width 215 height 16
click at [593, 235] on span at bounding box center [595, 227] width 16 height 16
select select "9"
click at [553, 338] on span "30" at bounding box center [550, 334] width 19 height 19
type input "30/10/2025"
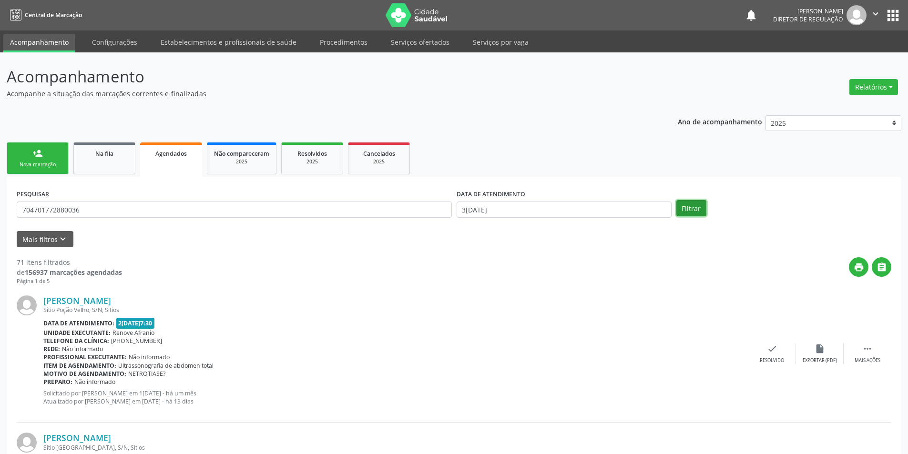
click at [698, 208] on button "Filtrar" at bounding box center [691, 208] width 30 height 16
drag, startPoint x: 859, startPoint y: 351, endPoint x: 867, endPoint y: 351, distance: 8.1
click at [863, 351] on div " Mais ações" at bounding box center [875, 354] width 48 height 20
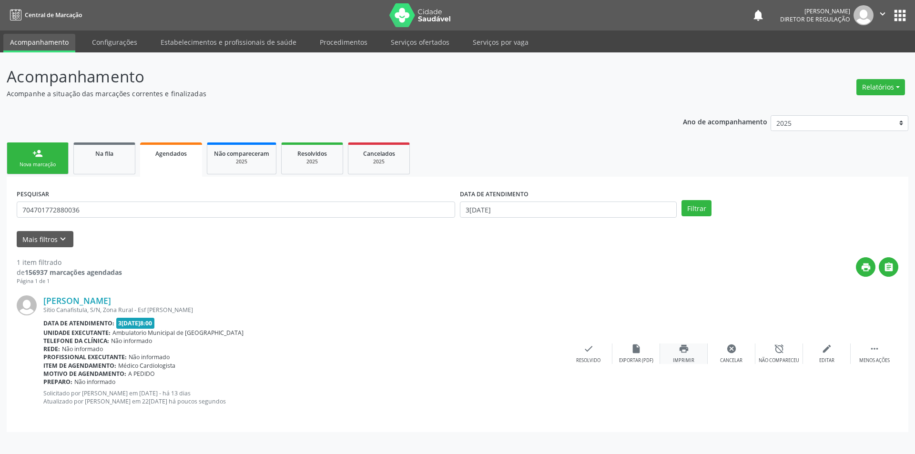
click at [675, 348] on div "print Imprimir" at bounding box center [684, 354] width 48 height 20
click at [97, 142] on ul "person_add Nova marcação Na fila Agendados Não compareceram 2025 Resolvidos 202…" at bounding box center [458, 158] width 902 height 37
click at [101, 158] on link "Na fila" at bounding box center [104, 159] width 62 height 32
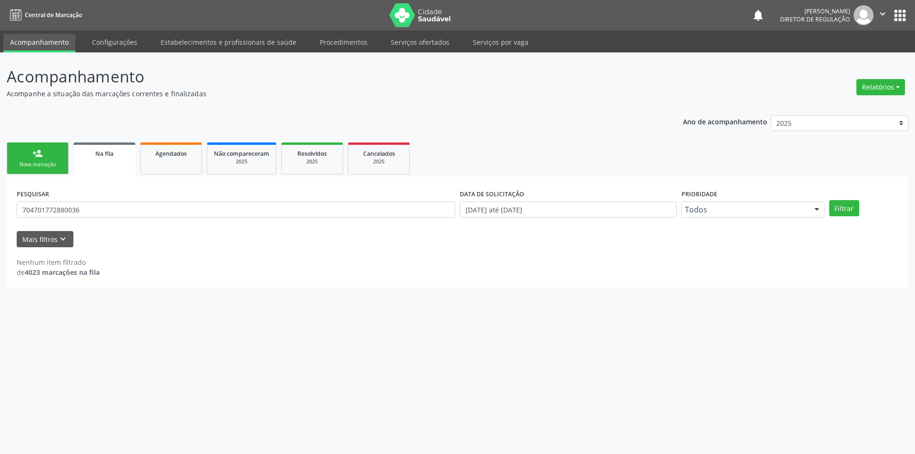
click at [0, 213] on div "Acompanhamento Acompanhe a situação das marcações correntes e finalizadas Relat…" at bounding box center [457, 253] width 915 height 402
drag, startPoint x: 103, startPoint y: 209, endPoint x: 51, endPoint y: 183, distance: 58.0
click at [0, 198] on div "Acompanhamento Acompanhe a situação das marcações correntes e finalizadas Relat…" at bounding box center [457, 253] width 915 height 402
type input "707000842700236"
click at [854, 215] on button "Filtrar" at bounding box center [844, 208] width 30 height 16
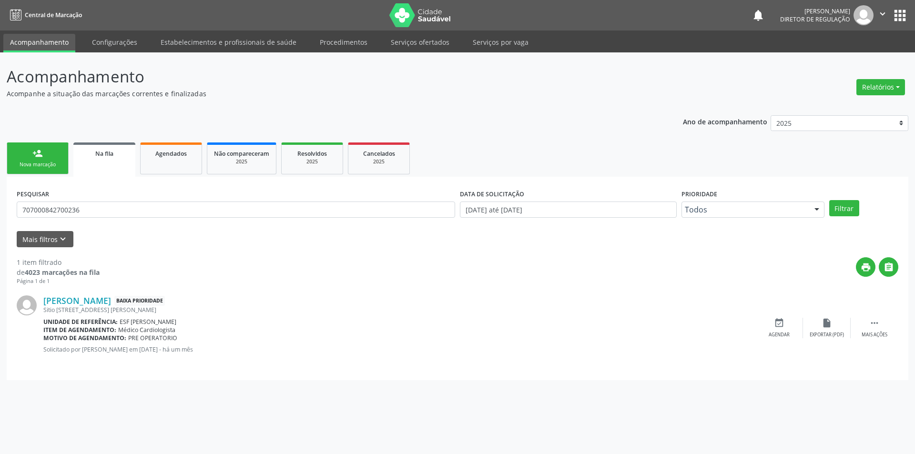
click at [794, 325] on div "event_available Agendar" at bounding box center [779, 328] width 48 height 20
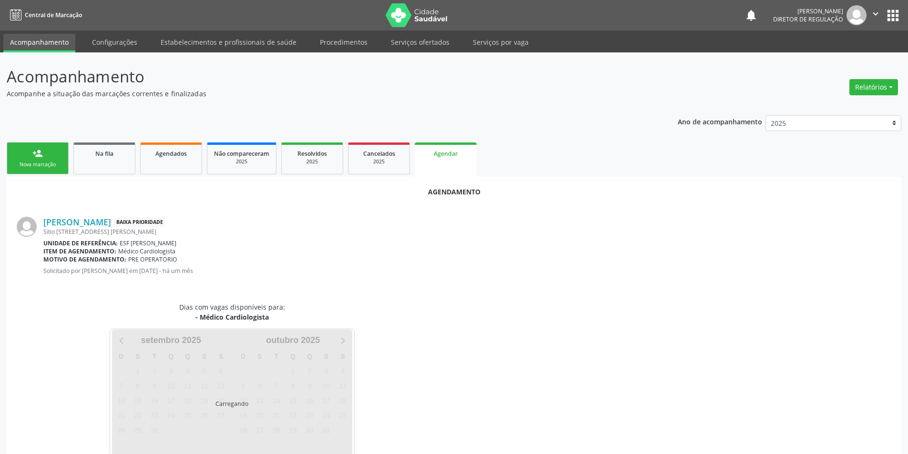
scroll to position [20, 0]
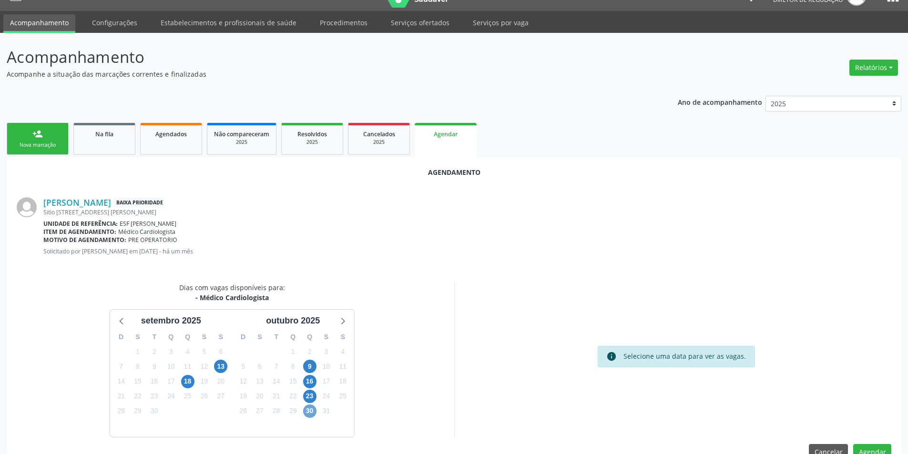
click at [306, 408] on span "30" at bounding box center [309, 411] width 13 height 13
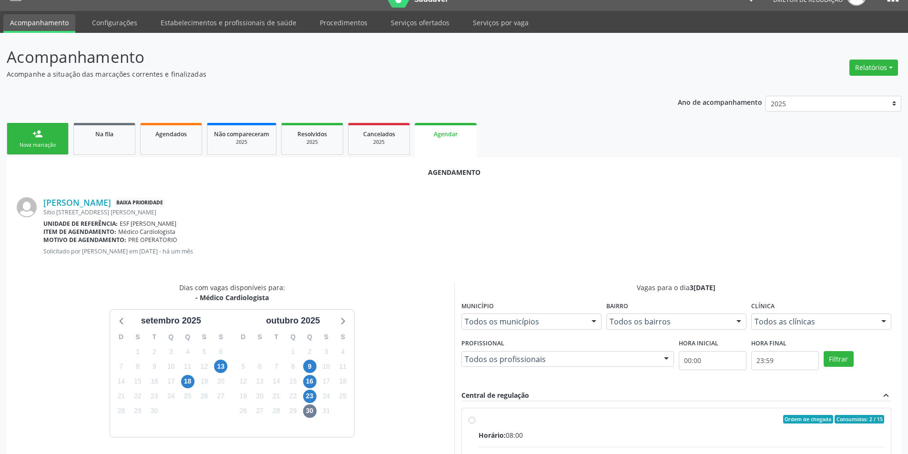
radio input "true"
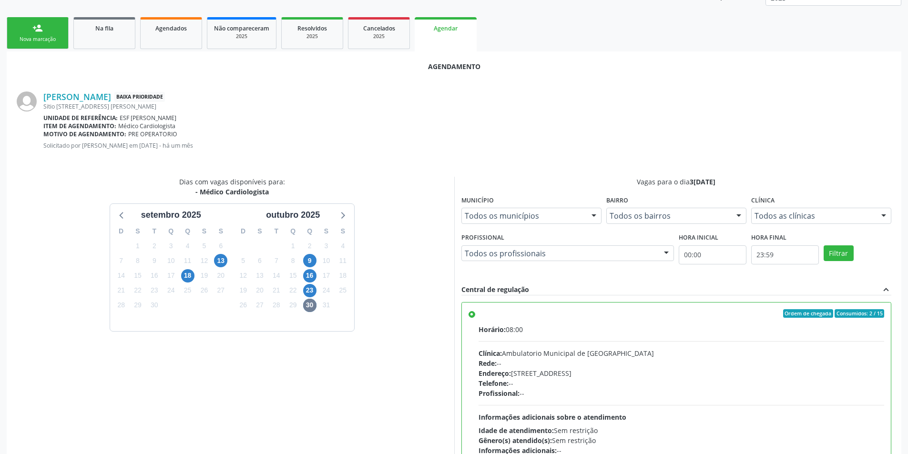
scroll to position [197, 0]
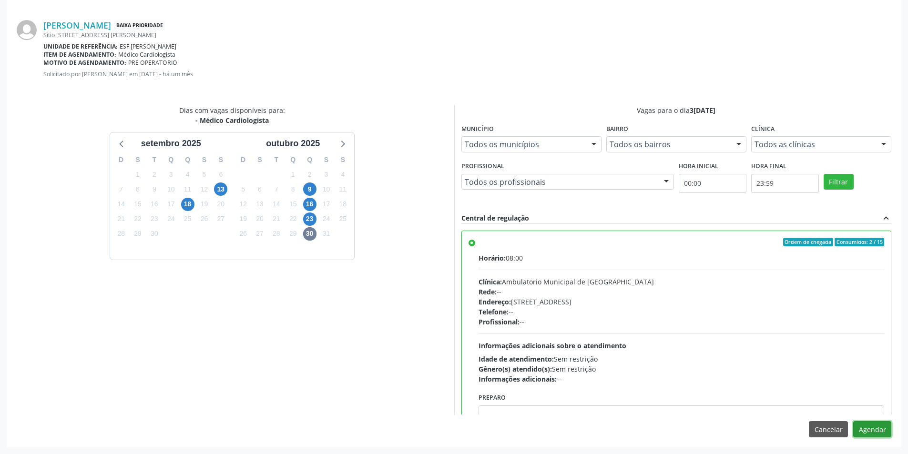
click at [872, 428] on button "Agendar" at bounding box center [872, 429] width 38 height 16
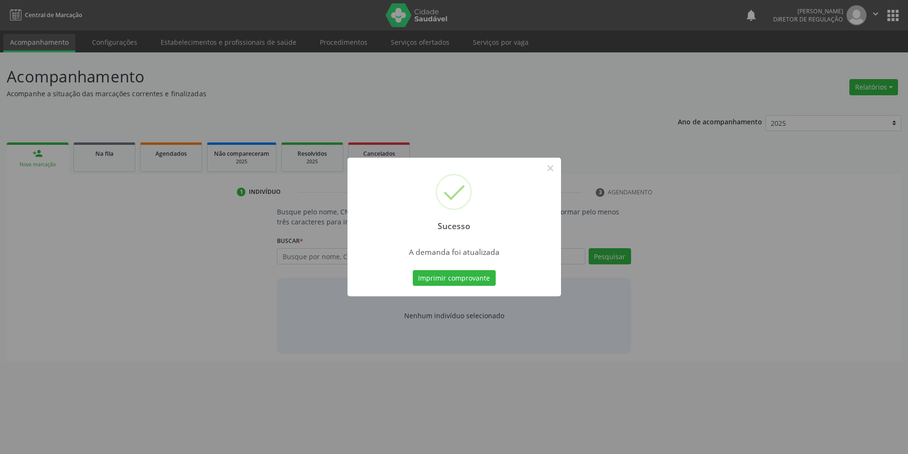
scroll to position [0, 0]
click at [454, 275] on button "Imprimir comprovante" at bounding box center [457, 278] width 83 height 16
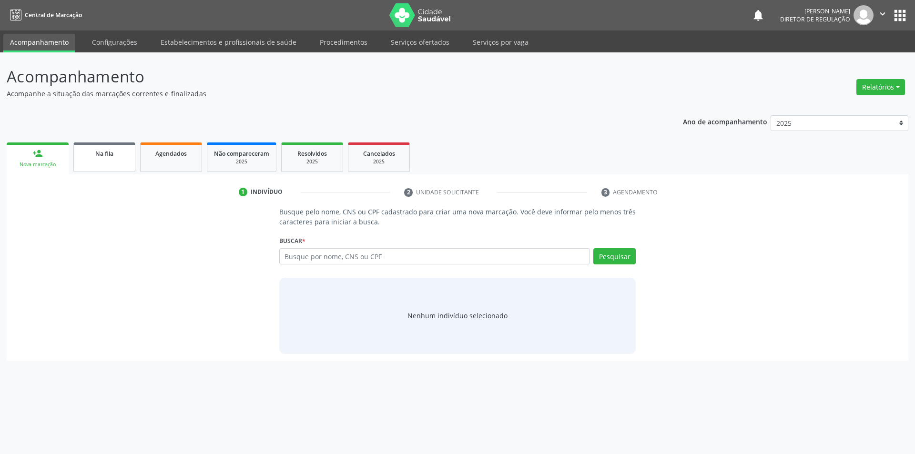
click at [97, 149] on div "Na fila" at bounding box center [105, 153] width 48 height 10
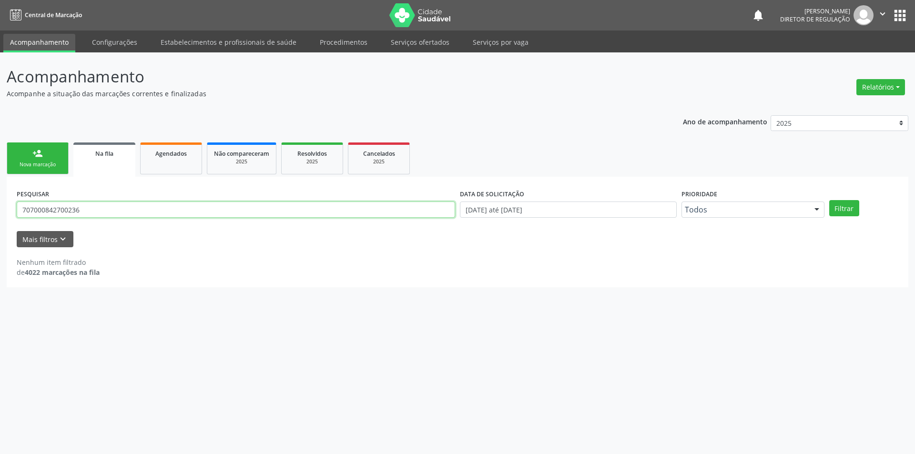
drag, startPoint x: 88, startPoint y: 204, endPoint x: 0, endPoint y: 207, distance: 88.2
click at [0, 209] on div "Acompanhamento Acompanhe a situação das marcações correntes e finalizadas Relat…" at bounding box center [457, 253] width 915 height 402
type input "706709596556417"
click at [844, 208] on button "Filtrar" at bounding box center [844, 208] width 30 height 16
click at [844, 209] on button "Filtrar" at bounding box center [844, 208] width 30 height 16
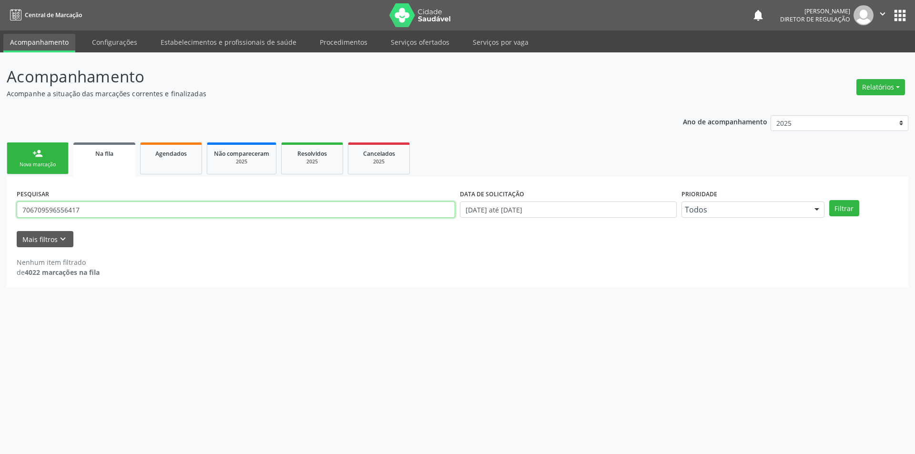
drag, startPoint x: 128, startPoint y: 211, endPoint x: 0, endPoint y: 186, distance: 130.6
click at [0, 186] on div "Acompanhamento Acompanhe a situação das marcações correntes e finalizadas Relat…" at bounding box center [457, 253] width 915 height 402
click at [26, 168] on div "Nova marcação" at bounding box center [38, 164] width 48 height 7
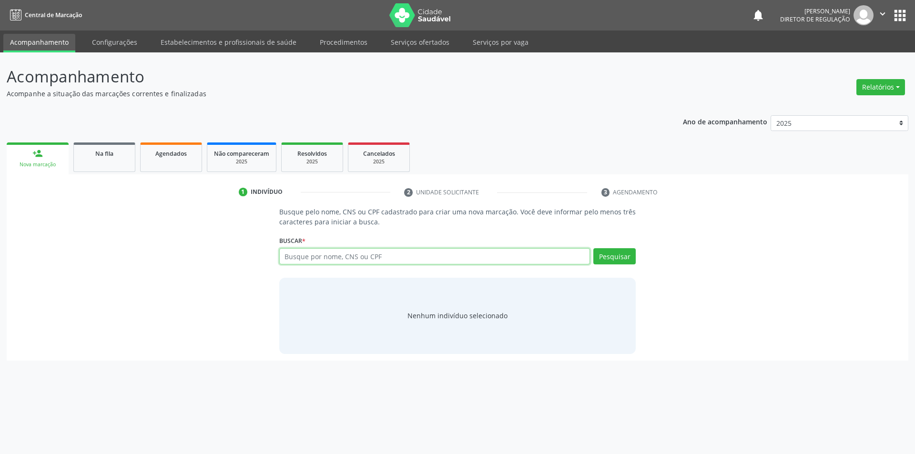
click at [387, 252] on input "text" at bounding box center [434, 256] width 311 height 16
paste input "706709596556417"
type input "706709596556417"
click at [610, 259] on button "Pesquisar" at bounding box center [614, 256] width 42 height 16
click at [612, 251] on button "Pesquisar" at bounding box center [614, 256] width 42 height 16
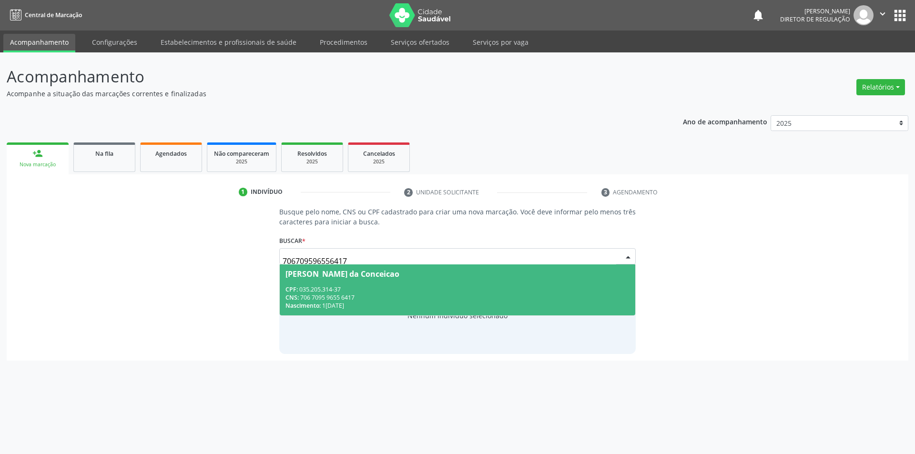
click at [392, 286] on div "CPF: 035.205.314-37" at bounding box center [458, 290] width 345 height 8
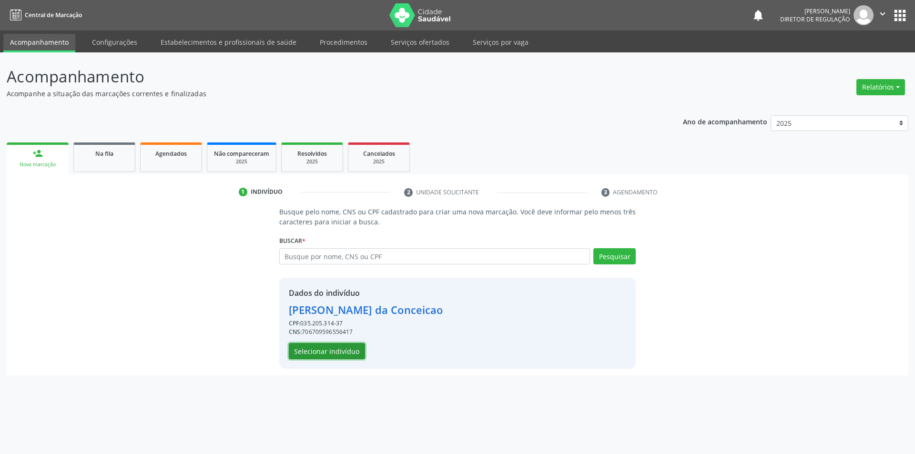
click at [348, 346] on button "Selecionar indivíduo" at bounding box center [327, 351] width 76 height 16
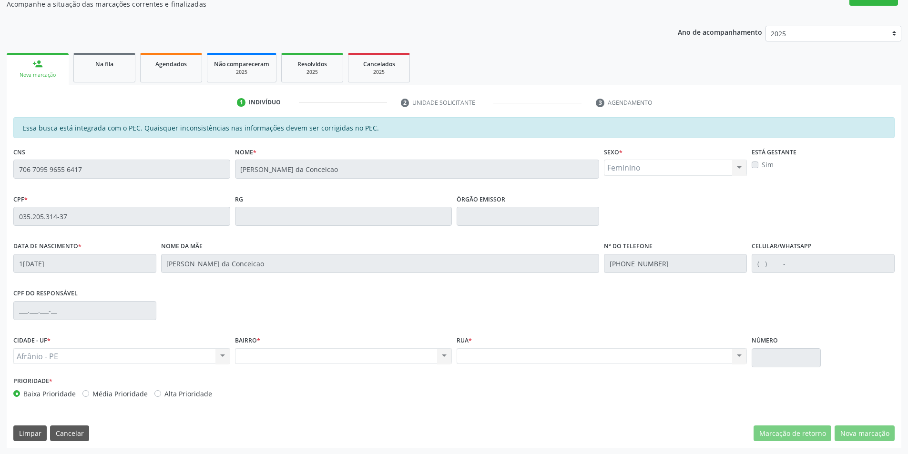
scroll to position [90, 0]
click at [0, 182] on div "Acompanhamento Acompanhe a situação das marcações correntes e finalizadas Relat…" at bounding box center [454, 208] width 908 height 492
click at [518, 104] on div "person_add Nova marcação Na fila Agendados Não compareceram 2025 Resolvidos 202…" at bounding box center [454, 249] width 895 height 398
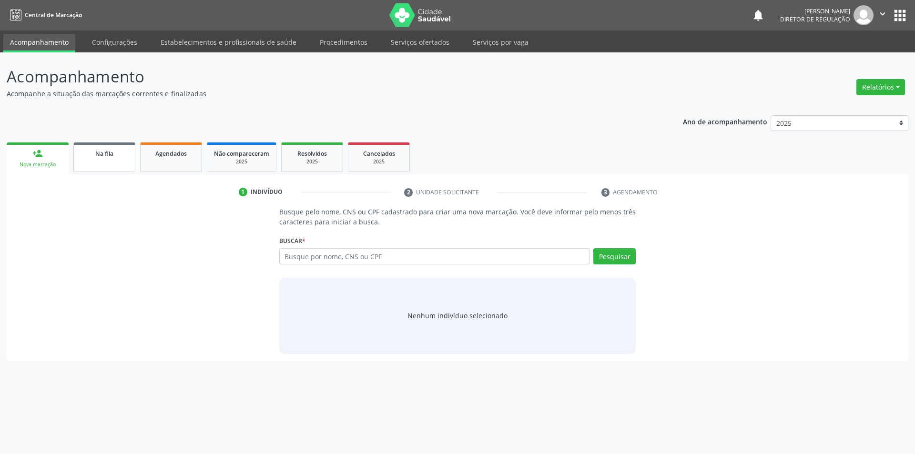
click at [112, 156] on span "Na fila" at bounding box center [104, 154] width 18 height 8
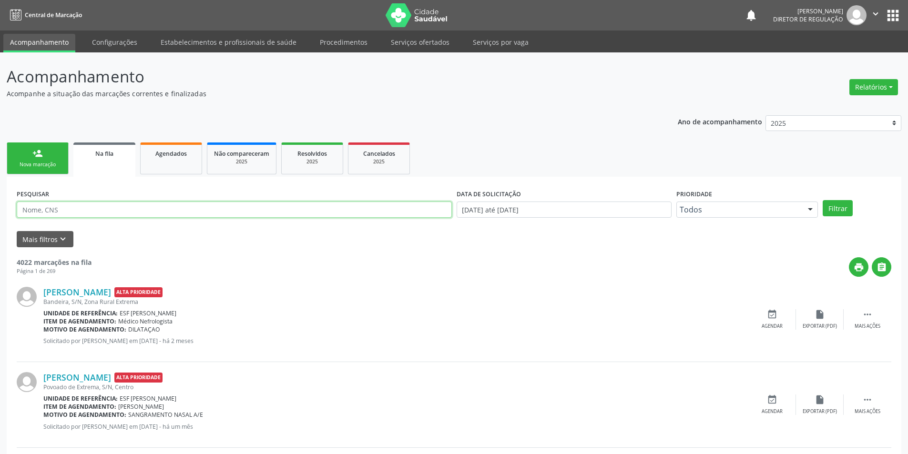
click at [202, 212] on input "text" at bounding box center [234, 210] width 435 height 16
type input "708601001228884"
click at [846, 209] on button "Filtrar" at bounding box center [838, 208] width 30 height 16
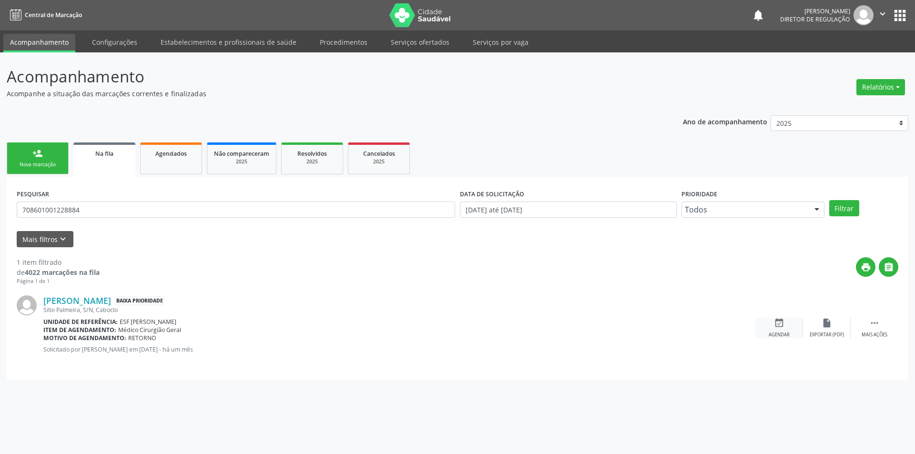
click at [785, 325] on div "event_available Agendar" at bounding box center [779, 328] width 48 height 20
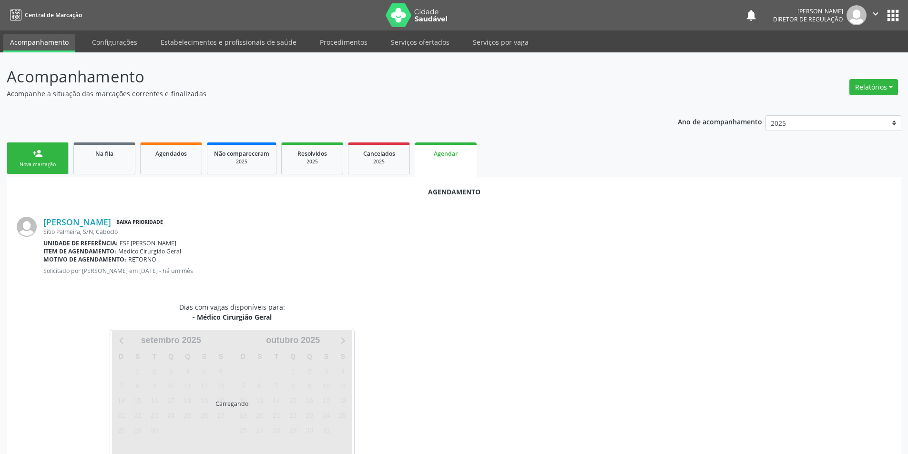
scroll to position [20, 0]
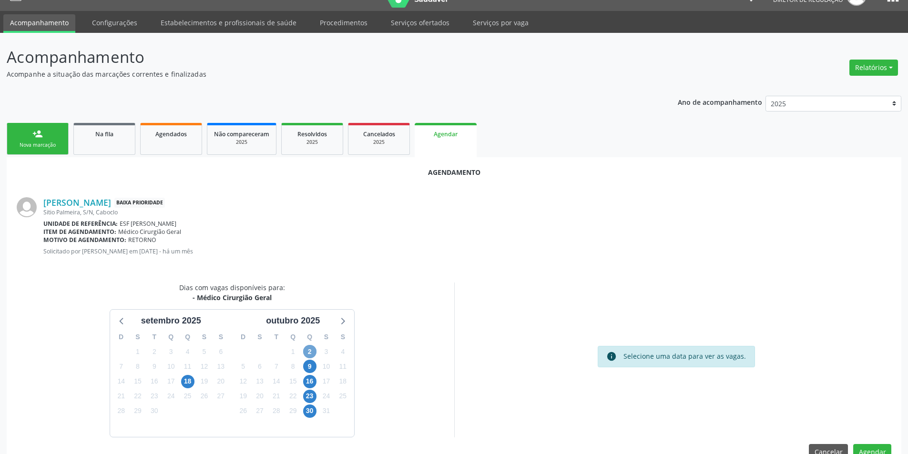
click at [311, 349] on span "2" at bounding box center [309, 351] width 13 height 13
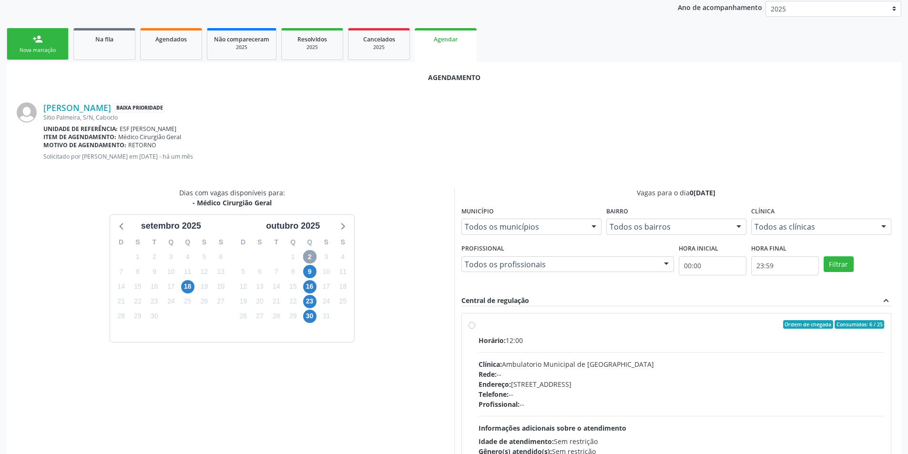
scroll to position [115, 0]
click at [478, 322] on div "Ordem de chegada Consumidos: 6 / 25 Horário: 12:00 Clínica: Ambulatorio Municip…" at bounding box center [677, 393] width 416 height 146
radio input "true"
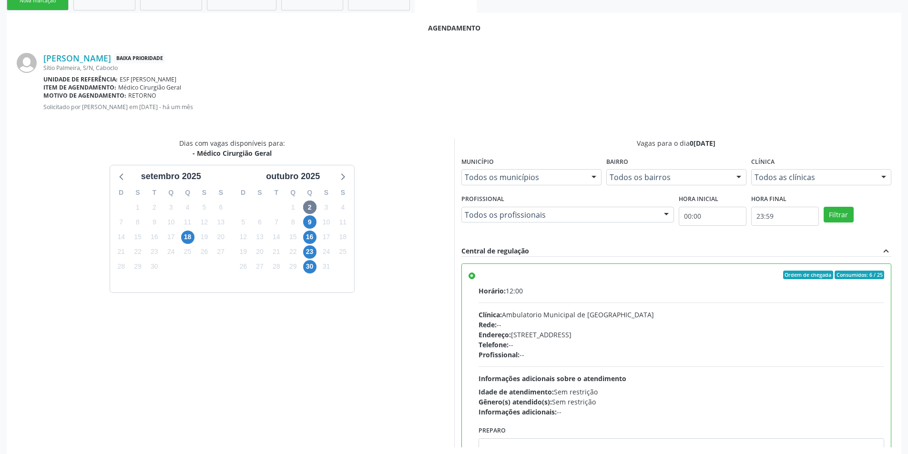
scroll to position [197, 0]
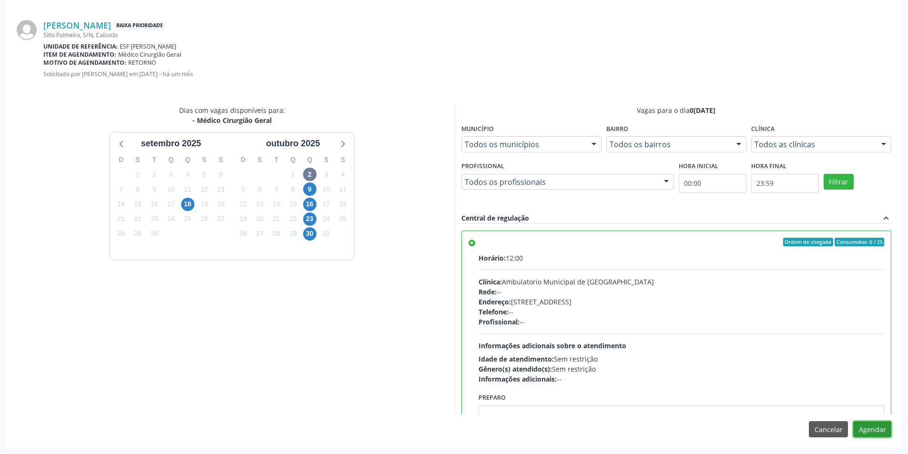
click at [860, 425] on button "Agendar" at bounding box center [872, 429] width 38 height 16
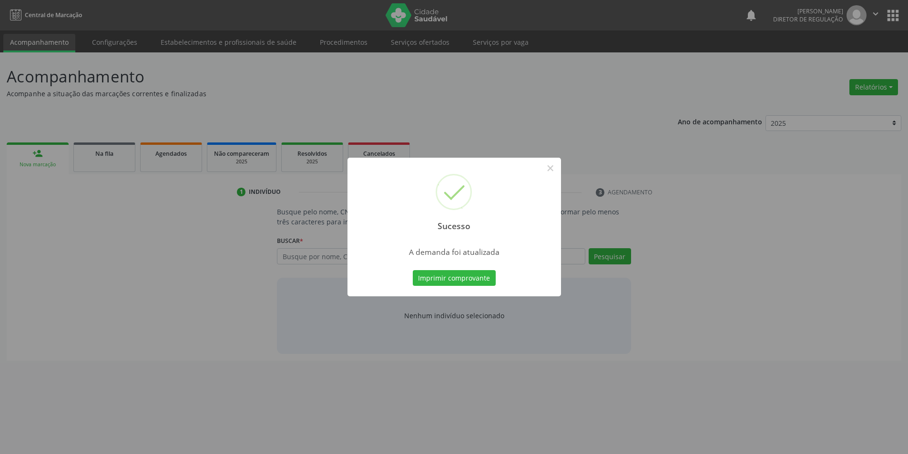
scroll to position [0, 0]
click at [470, 257] on div "A demanda foi atualizada" at bounding box center [458, 252] width 168 height 10
click at [468, 280] on button "Imprimir comprovante" at bounding box center [457, 278] width 83 height 16
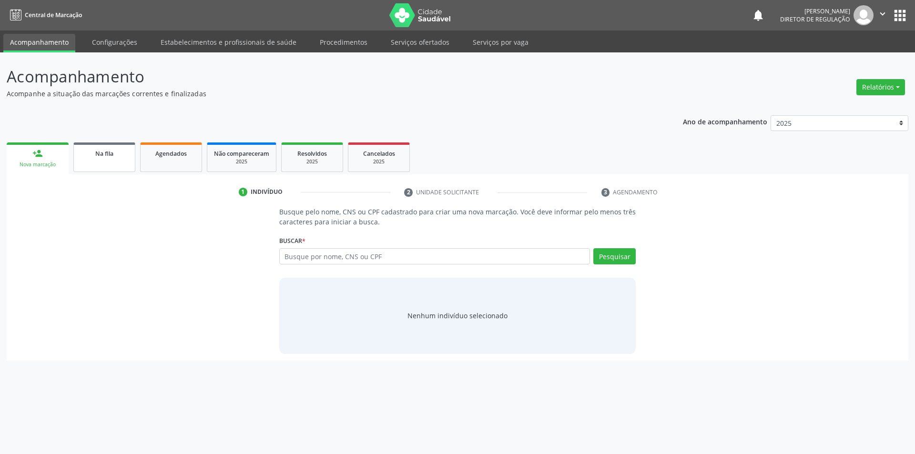
click at [112, 166] on link "Na fila" at bounding box center [104, 158] width 62 height 30
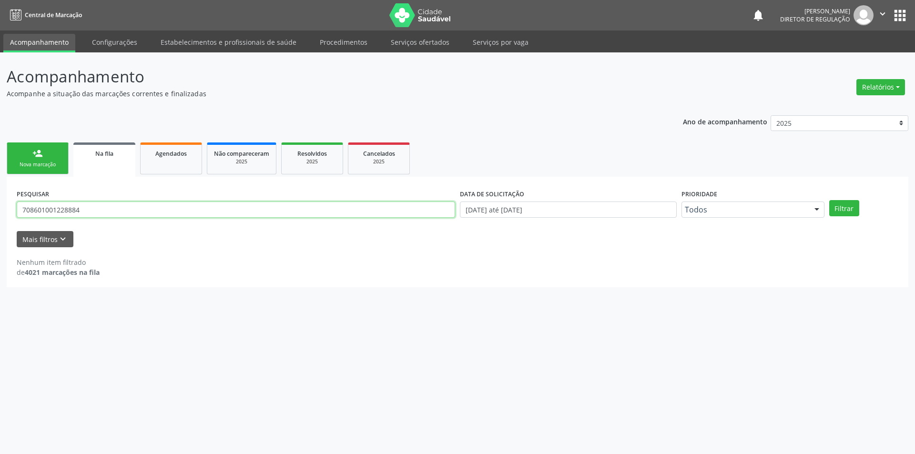
drag, startPoint x: 189, startPoint y: 211, endPoint x: 0, endPoint y: 218, distance: 189.4
click at [0, 218] on div "Acompanhamento Acompanhe a situação das marcações correntes e finalizadas Relat…" at bounding box center [457, 253] width 915 height 402
type input "702000326165682"
click at [834, 208] on button "Filtrar" at bounding box center [844, 208] width 30 height 16
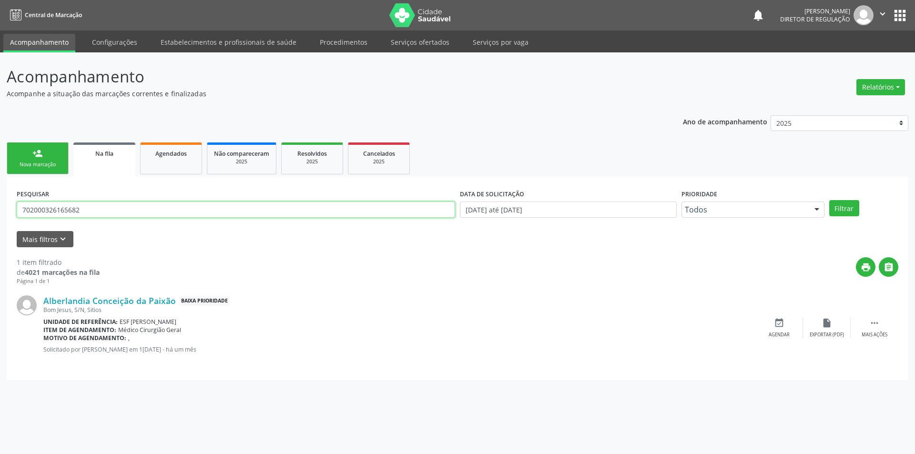
drag, startPoint x: 106, startPoint y: 214, endPoint x: 0, endPoint y: 216, distance: 105.8
click at [0, 216] on div "Acompanhamento Acompanhe a situação das marcações correntes e finalizadas Relat…" at bounding box center [457, 253] width 915 height 402
click at [781, 327] on icon "event_available" at bounding box center [779, 323] width 10 height 10
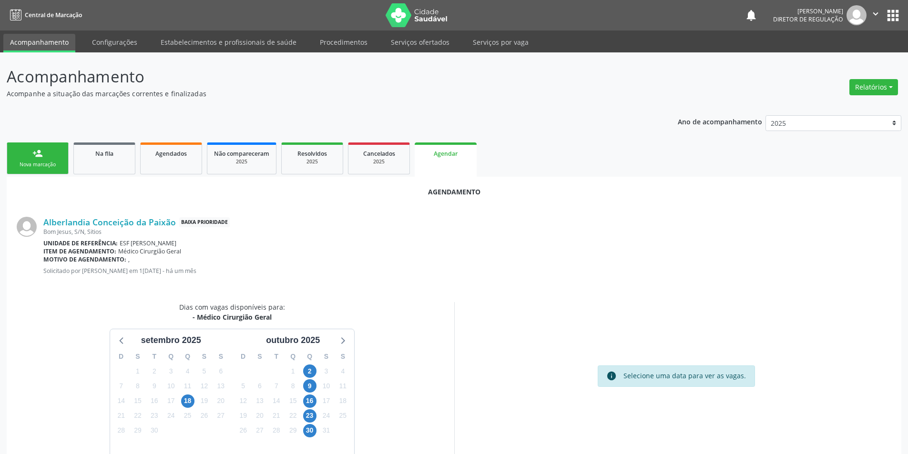
scroll to position [20, 0]
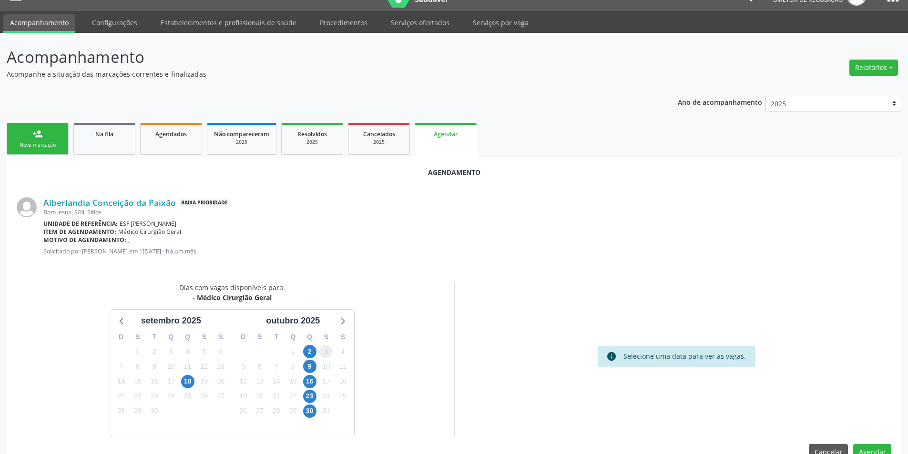
click at [320, 352] on span "3" at bounding box center [325, 351] width 13 height 13
click at [313, 352] on span "2" at bounding box center [309, 351] width 13 height 13
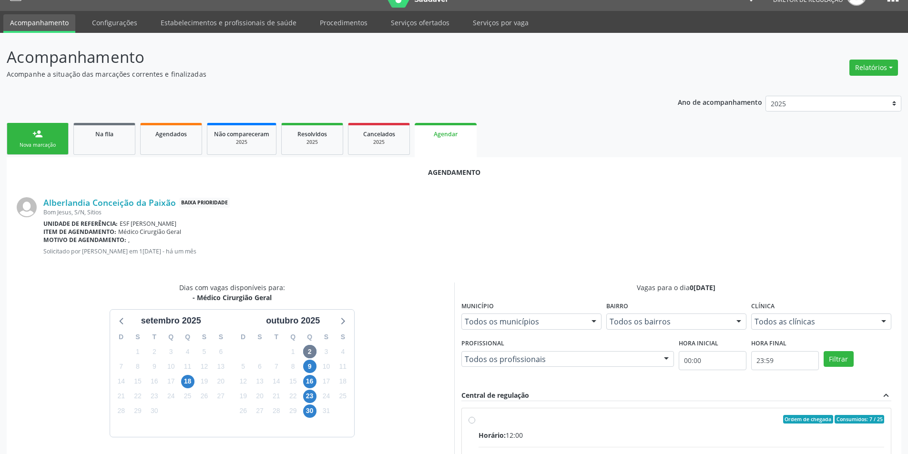
drag, startPoint x: 492, startPoint y: 430, endPoint x: 539, endPoint y: 392, distance: 60.0
click at [492, 430] on div "Horário: 12:00" at bounding box center [682, 435] width 406 height 10
click at [475, 424] on input "Ordem de chegada Consumidos: 7 / 25 Horário: 12:00 Clínica: Ambulatorio Municip…" at bounding box center [472, 419] width 7 height 9
radio input "true"
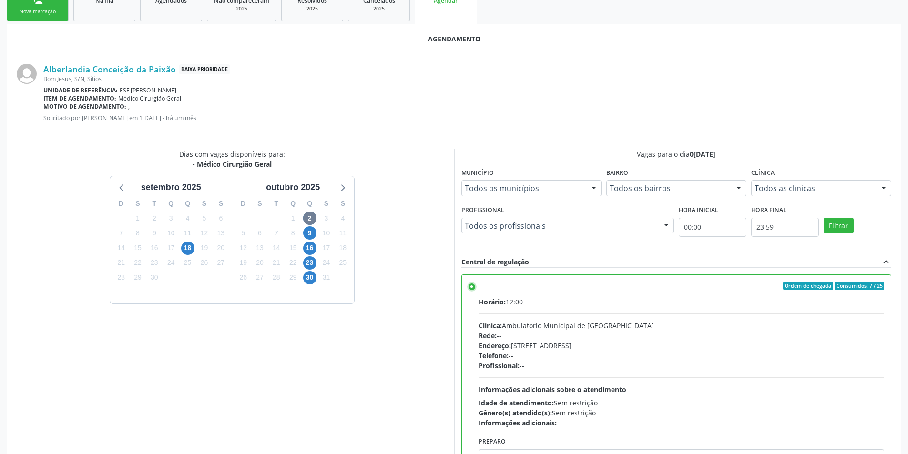
scroll to position [197, 0]
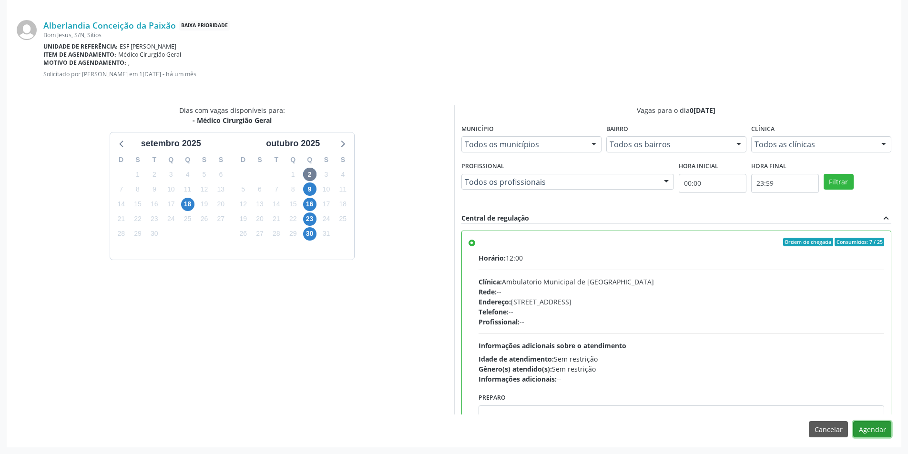
click at [870, 425] on button "Agendar" at bounding box center [872, 429] width 38 height 16
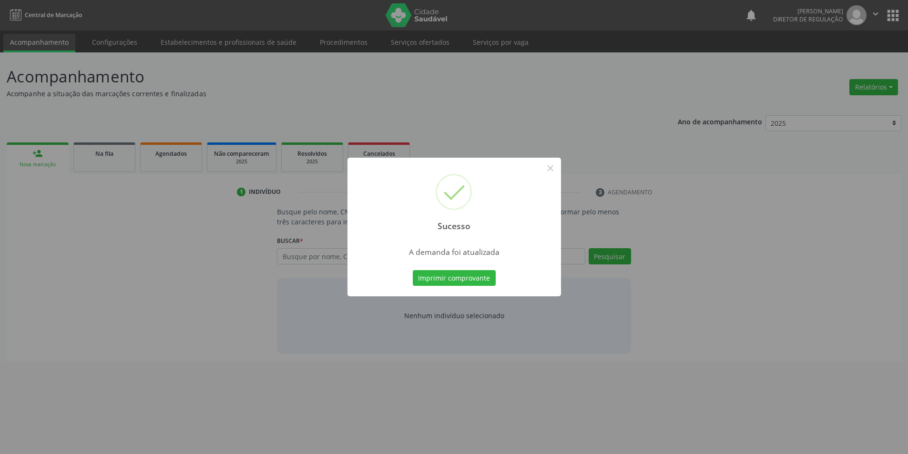
scroll to position [0, 0]
click at [476, 273] on button "Imprimir comprovante" at bounding box center [457, 278] width 83 height 16
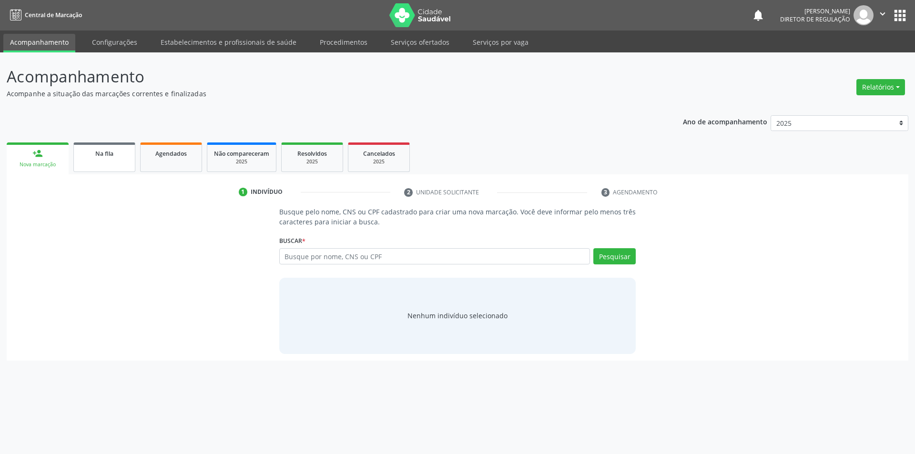
click at [108, 162] on link "Na fila" at bounding box center [104, 158] width 62 height 30
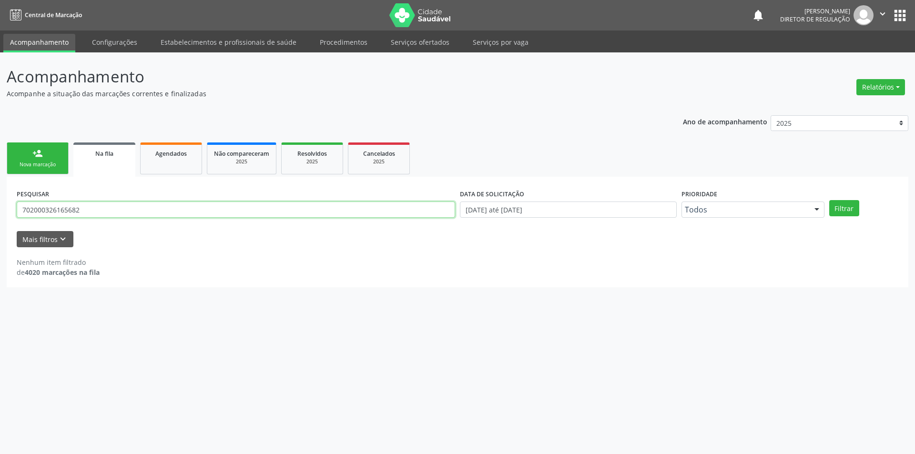
drag, startPoint x: 106, startPoint y: 212, endPoint x: 0, endPoint y: 195, distance: 107.0
click at [0, 195] on div "Acompanhamento Acompanhe a situação das marcações correntes e finalizadas Relat…" at bounding box center [457, 253] width 915 height 402
drag, startPoint x: 106, startPoint y: 214, endPoint x: 0, endPoint y: 192, distance: 108.2
click at [0, 192] on div "Acompanhamento Acompanhe a situação das marcações correntes e finalizadas Relat…" at bounding box center [457, 253] width 915 height 402
type input "709002807191817"
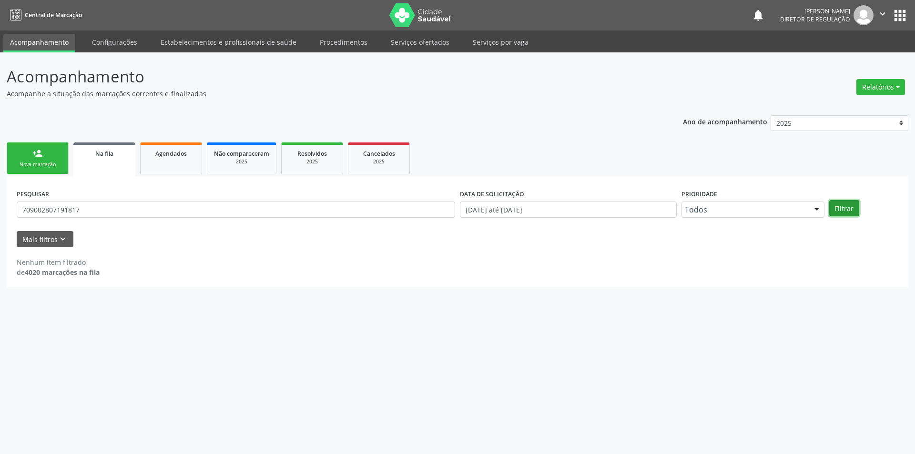
click at [839, 207] on button "Filtrar" at bounding box center [844, 208] width 30 height 16
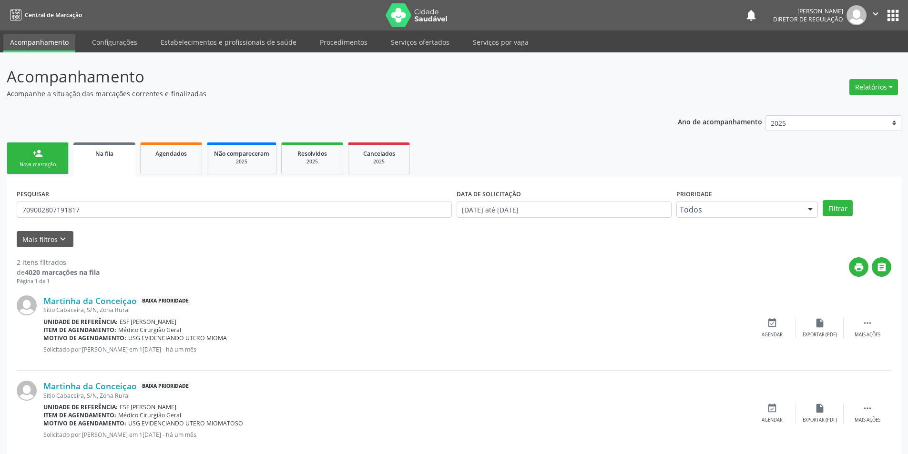
scroll to position [18, 0]
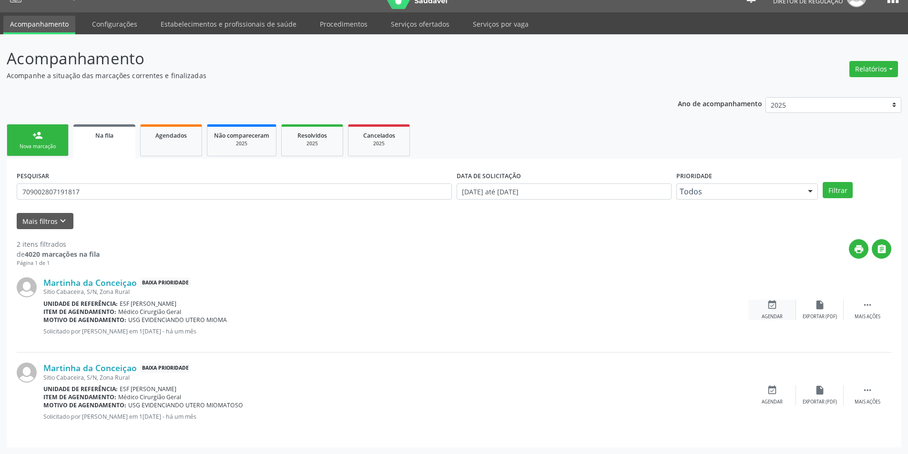
click at [759, 300] on div "event_available Agendar" at bounding box center [772, 310] width 48 height 20
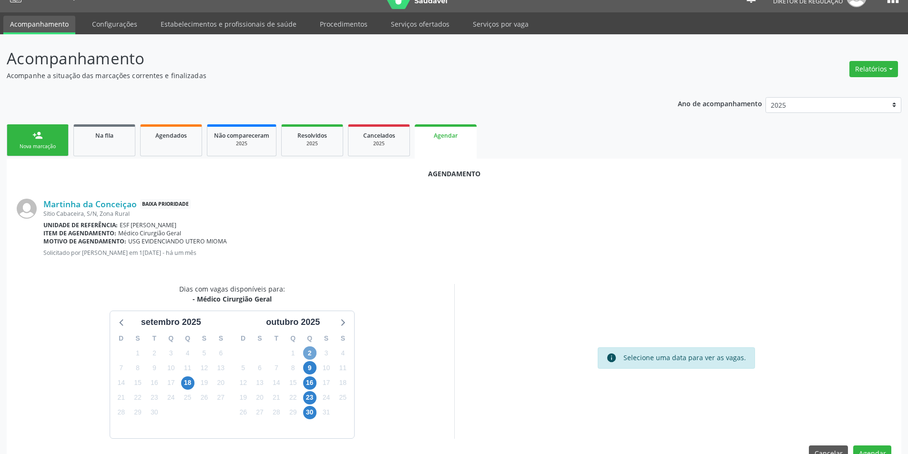
click at [309, 352] on span "2" at bounding box center [309, 353] width 13 height 13
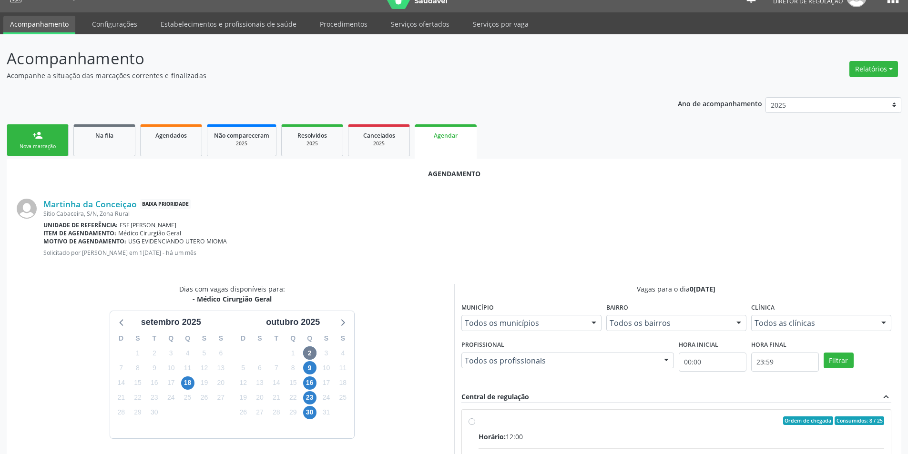
click at [475, 425] on input "Ordem de chegada Consumidos: 8 / 25 Horário: 12:00 Clínica: Ambulatorio Municip…" at bounding box center [472, 421] width 7 height 9
radio input "true"
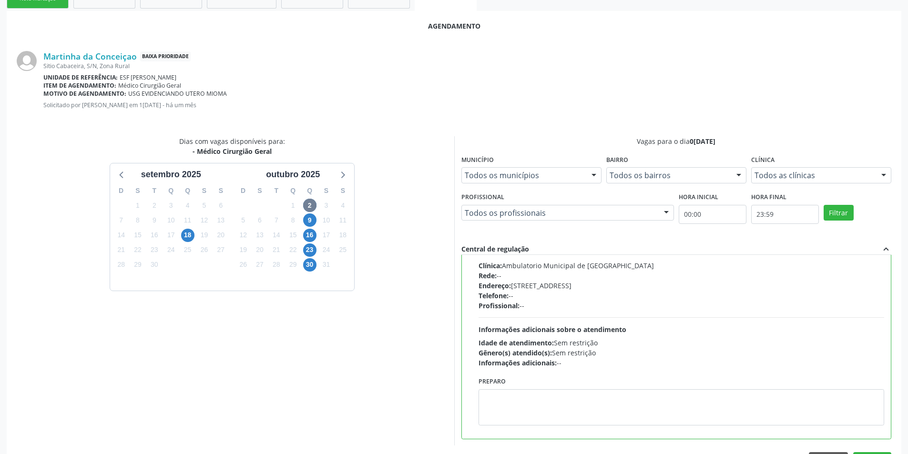
scroll to position [197, 0]
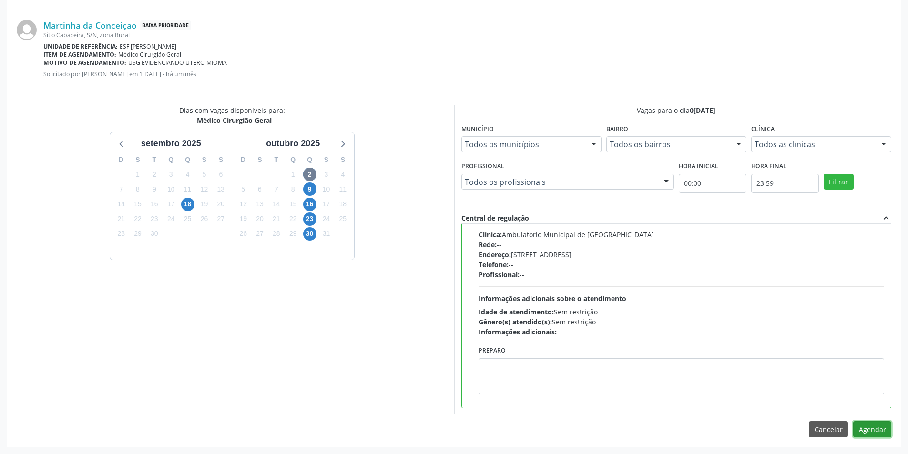
click at [876, 424] on button "Agendar" at bounding box center [872, 429] width 38 height 16
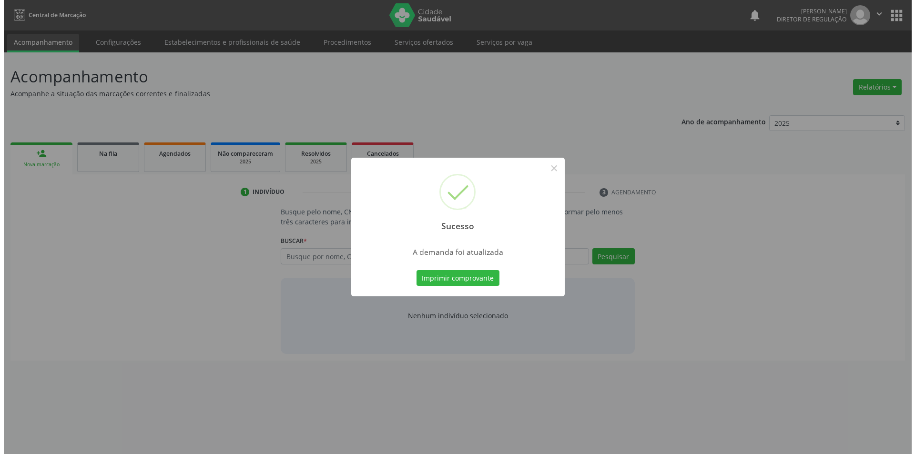
scroll to position [0, 0]
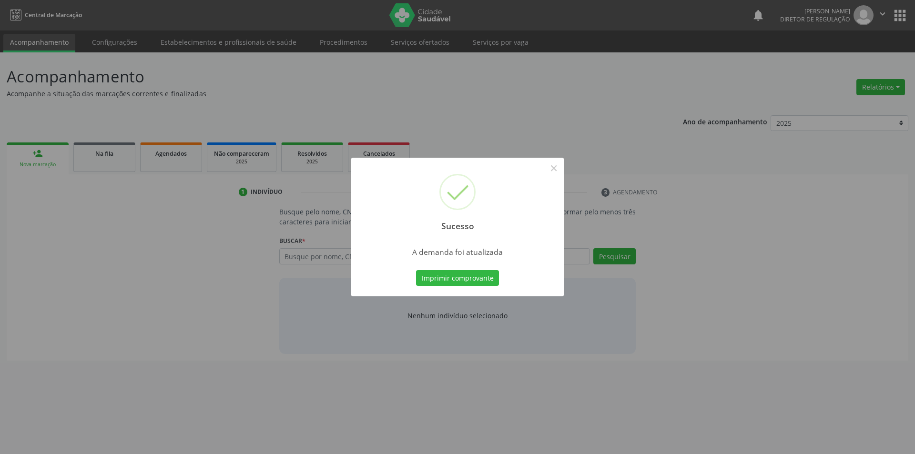
click at [459, 268] on div "Imprimir comprovante Cancel" at bounding box center [457, 278] width 87 height 20
click at [459, 275] on button "Imprimir comprovante" at bounding box center [457, 278] width 83 height 16
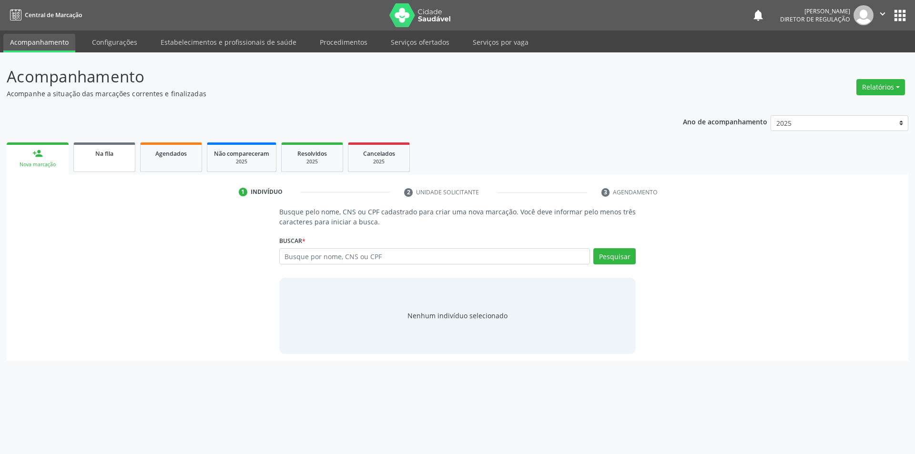
click at [103, 162] on link "Na fila" at bounding box center [104, 158] width 62 height 30
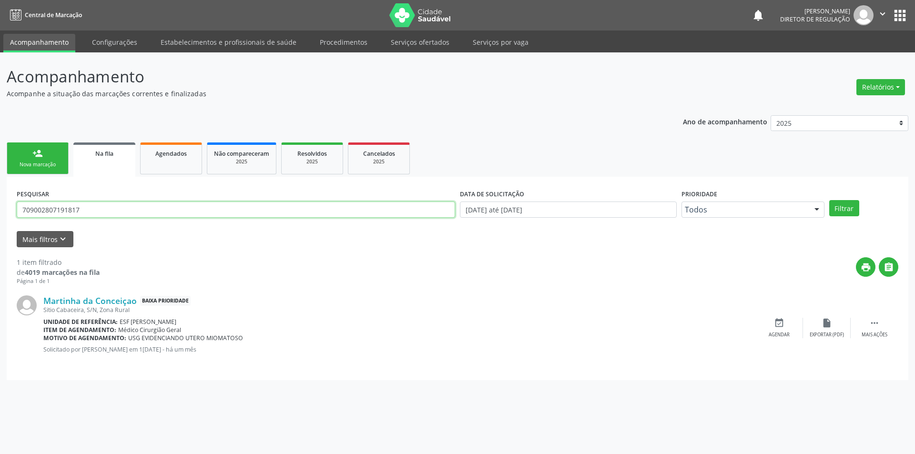
drag, startPoint x: 183, startPoint y: 213, endPoint x: 0, endPoint y: 197, distance: 183.2
click at [0, 197] on div "Acompanhamento Acompanhe a situação das marcações correntes e finalizadas Relat…" at bounding box center [457, 253] width 915 height 402
type input "706709596556417"
click at [850, 209] on button "Filtrar" at bounding box center [844, 208] width 30 height 16
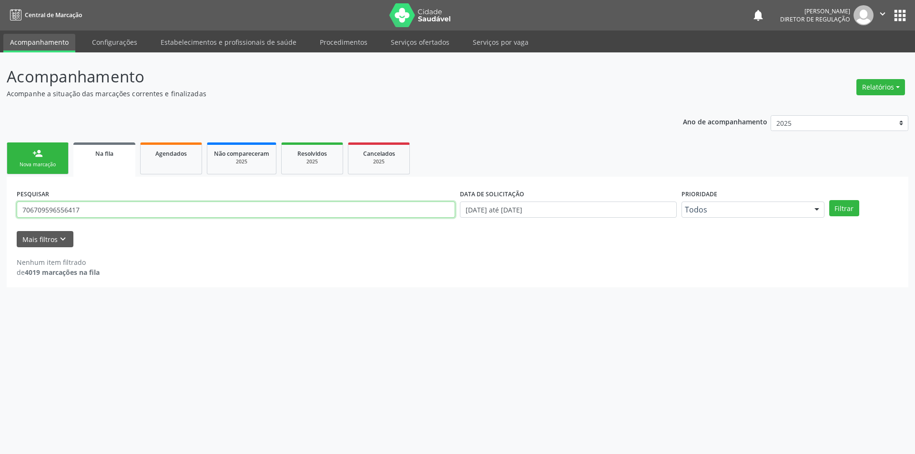
drag, startPoint x: 103, startPoint y: 212, endPoint x: 0, endPoint y: 210, distance: 103.0
click at [0, 210] on div "Acompanhamento Acompanhe a situação das marcações correntes e finalizadas Relat…" at bounding box center [457, 253] width 915 height 402
click at [29, 153] on link "person_add Nova marcação" at bounding box center [38, 159] width 62 height 32
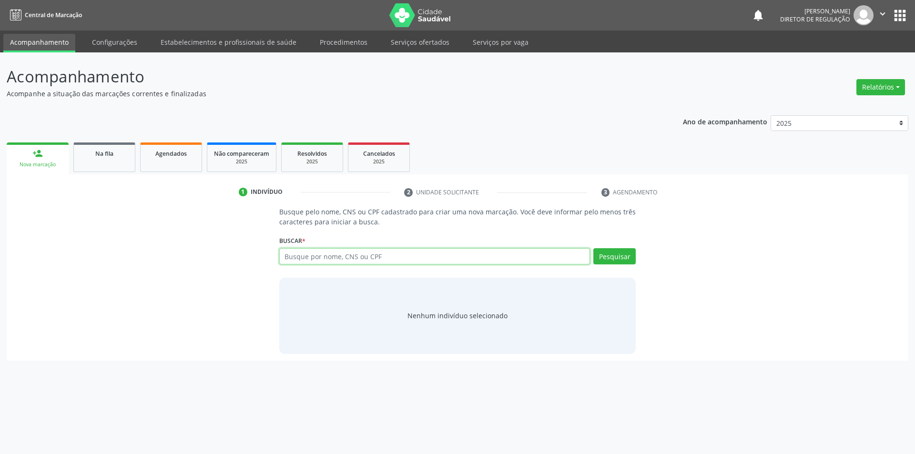
click at [338, 251] on input "text" at bounding box center [434, 256] width 311 height 16
paste input "706709596556417"
type input "706709596556417"
click at [636, 250] on div "Busque pelo nome, CNS ou CPF cadastrado para criar uma nova marcação. Você deve…" at bounding box center [458, 280] width 370 height 147
click at [618, 258] on button "Pesquisar" at bounding box center [614, 256] width 42 height 16
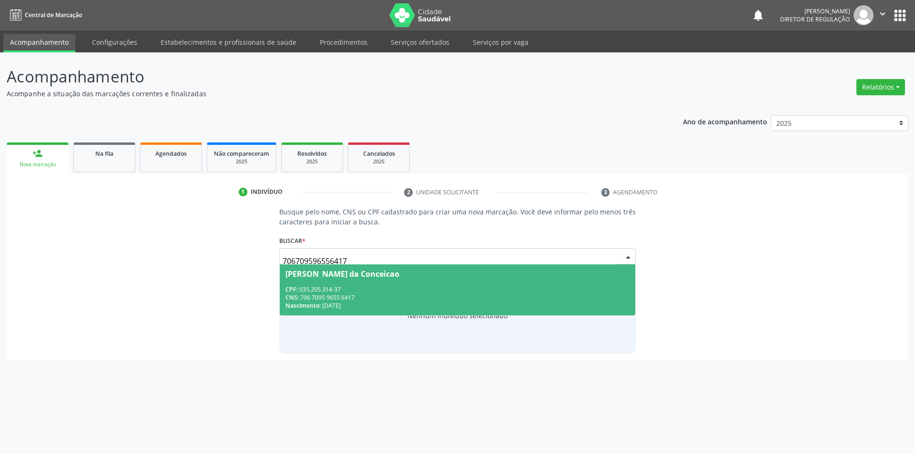
click at [387, 302] on div "Nascimento: [DATE]" at bounding box center [458, 306] width 345 height 8
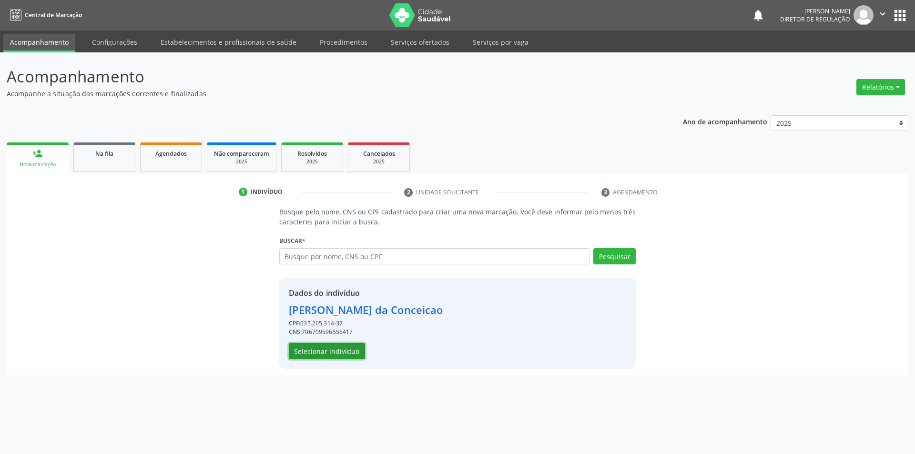
click at [352, 349] on button "Selecionar indivíduo" at bounding box center [327, 351] width 76 height 16
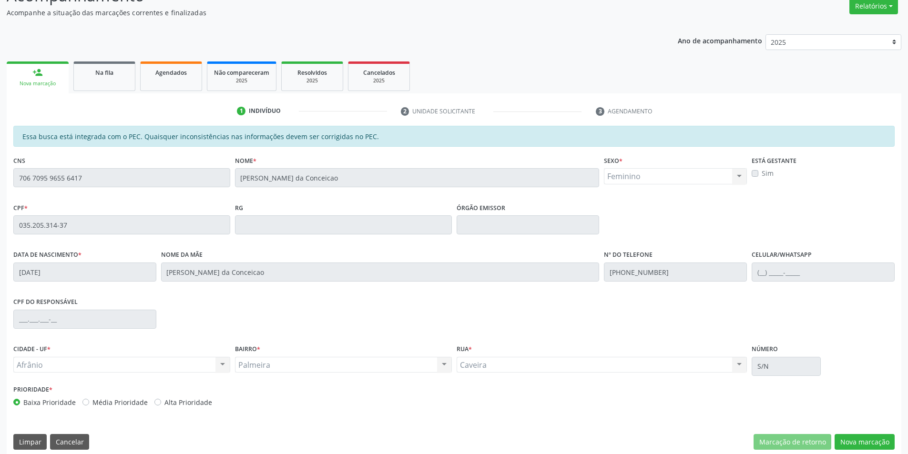
scroll to position [90, 0]
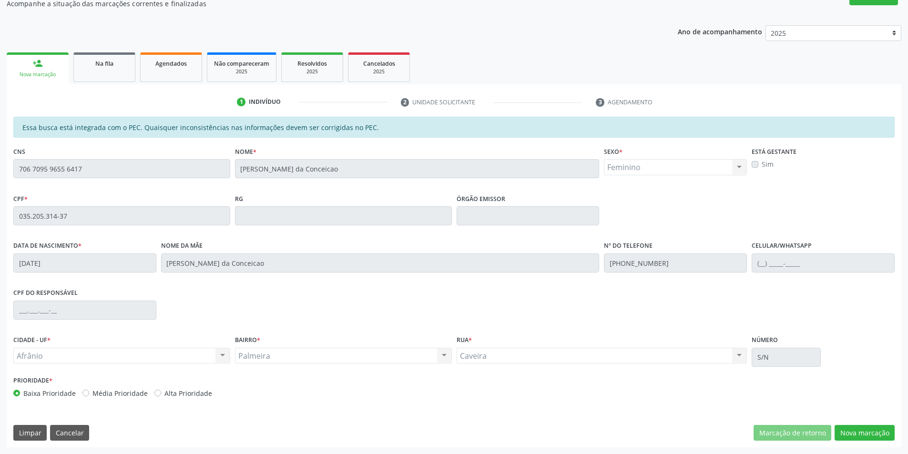
click at [835, 424] on div "Essa busca está integrada com o PEC. Quaisquer inconsistências nas informações …" at bounding box center [454, 282] width 895 height 331
click at [846, 428] on button "Nova marcação" at bounding box center [865, 433] width 60 height 16
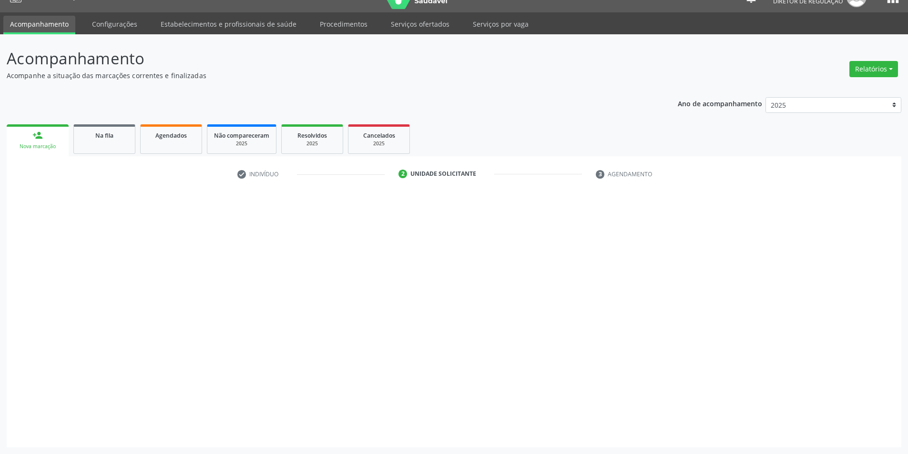
scroll to position [18, 0]
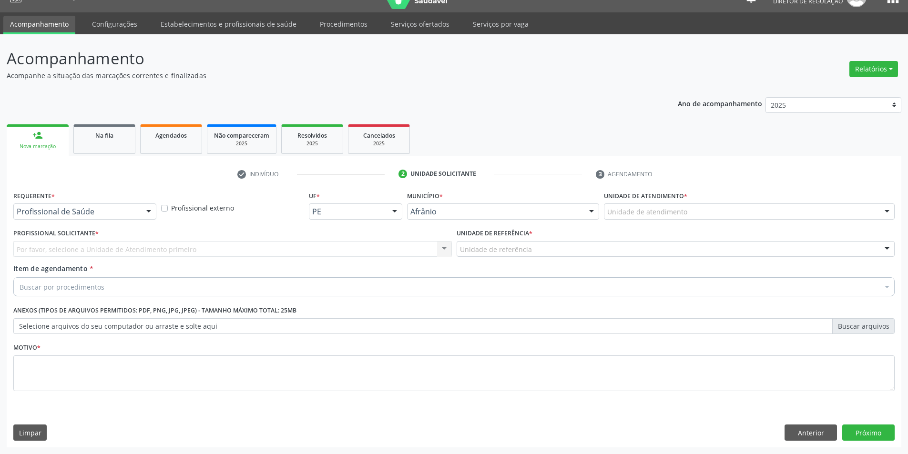
click at [663, 222] on div "Unidade de atendimento * Unidade de atendimento Academia da Saude de Afranio Ac…" at bounding box center [750, 207] width 296 height 37
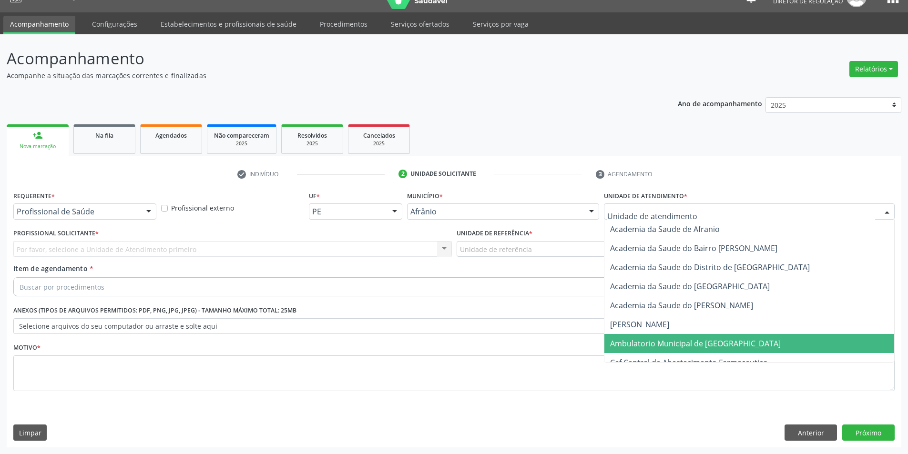
click at [651, 340] on span "Ambulatorio Municipal de [GEOGRAPHIC_DATA]" at bounding box center [695, 343] width 171 height 10
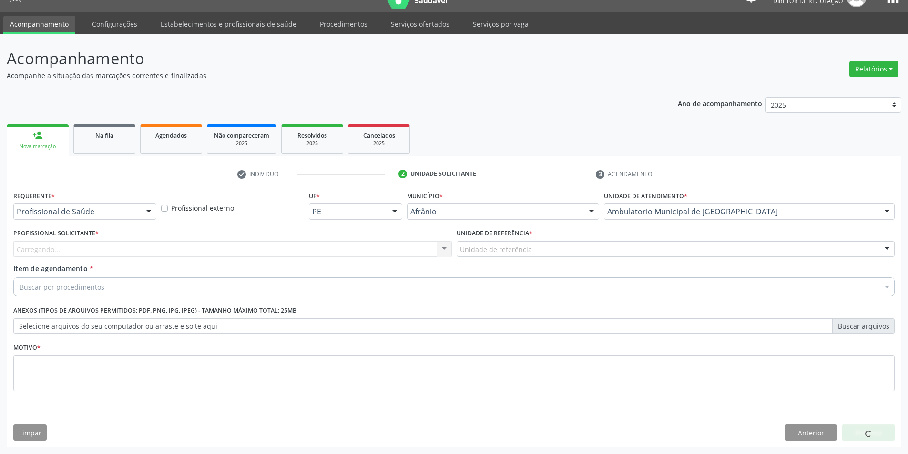
click at [541, 254] on div "Unidade de referência" at bounding box center [676, 249] width 438 height 16
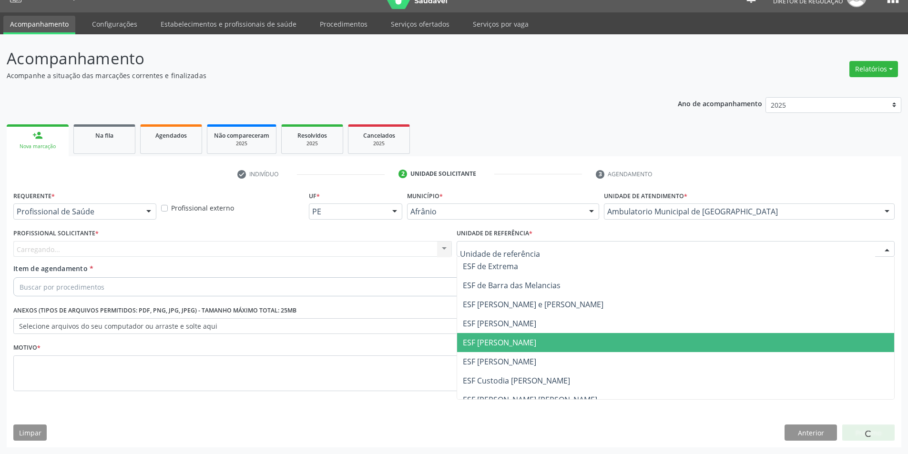
click at [518, 347] on span "ESF [PERSON_NAME]" at bounding box center [499, 342] width 73 height 10
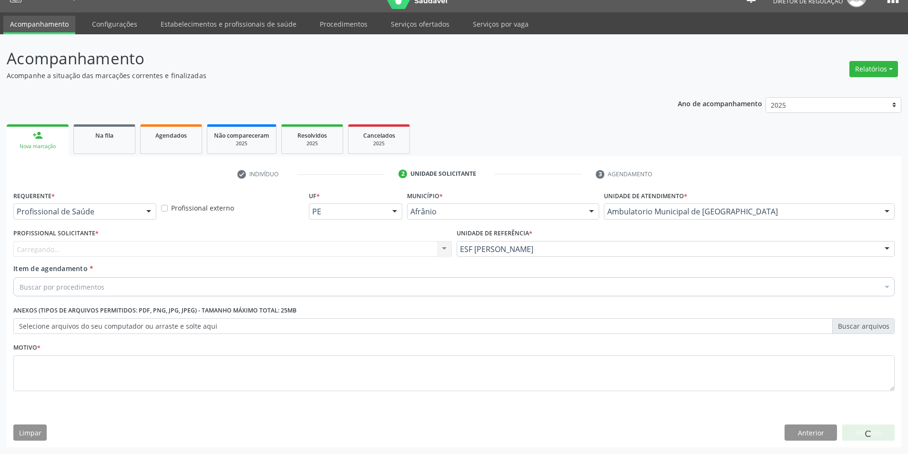
drag, startPoint x: 336, startPoint y: 262, endPoint x: 331, endPoint y: 261, distance: 4.8
click at [334, 262] on div "Profissional Solicitante * [GEOGRAPHIC_DATA]... Nenhum resultado encontrado par…" at bounding box center [232, 244] width 443 height 37
click at [301, 251] on div "Carregando... Nenhum resultado encontrado para: " " Não há nenhuma opção para s…" at bounding box center [232, 249] width 438 height 16
click at [286, 250] on div "Profissional solicitante" at bounding box center [232, 249] width 438 height 16
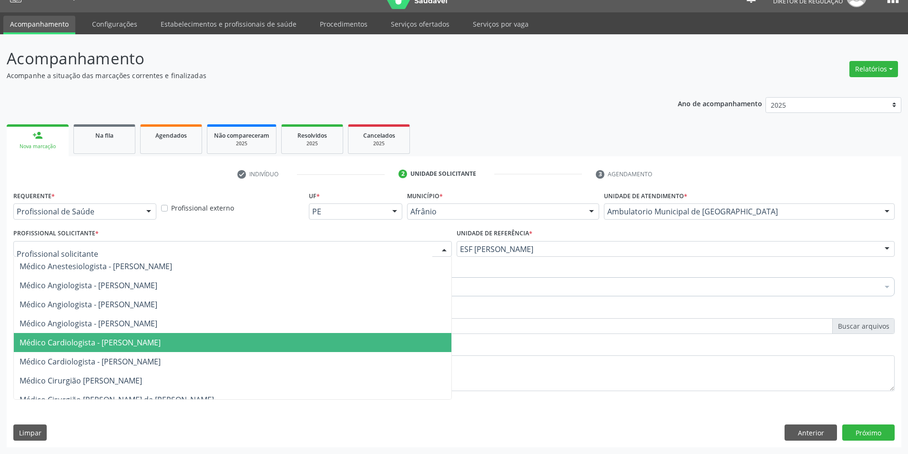
click at [161, 344] on span "Médico Cardiologista - [PERSON_NAME]" at bounding box center [90, 342] width 141 height 10
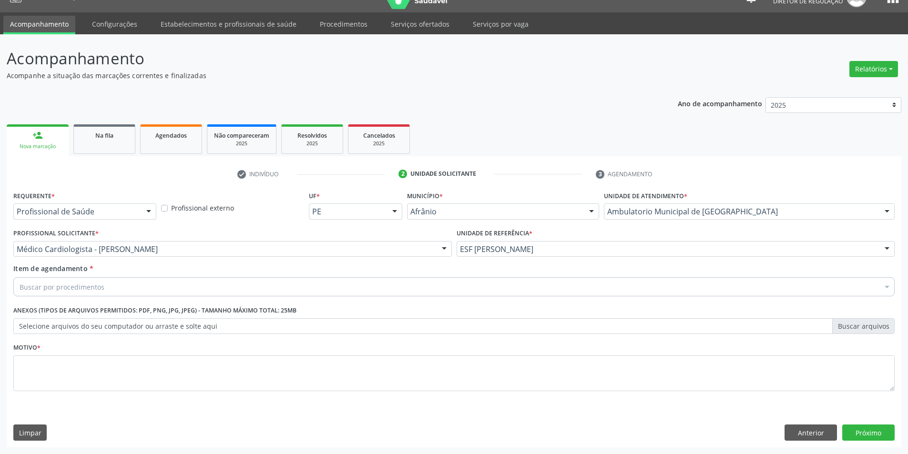
click at [111, 288] on div "Buscar por procedimentos" at bounding box center [453, 286] width 881 height 19
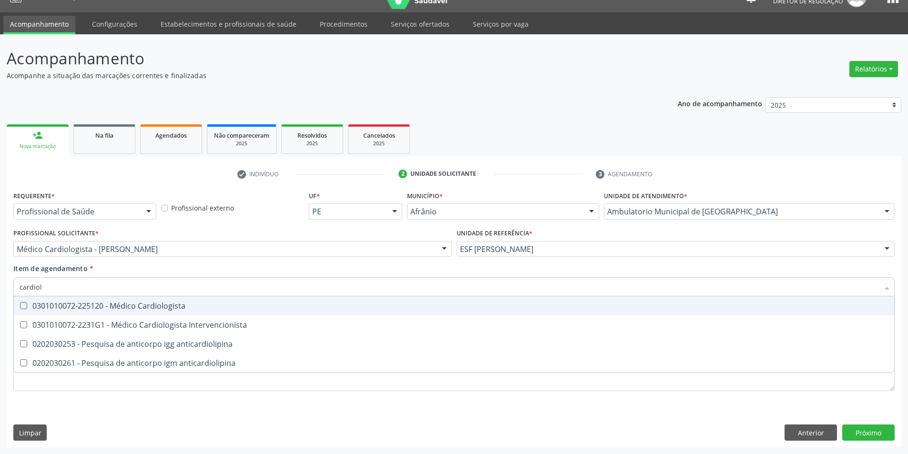
type input "cardiolo"
click at [119, 304] on div "0301010072-225120 - Médico Cardiologista" at bounding box center [454, 306] width 869 height 8
checkbox Cardiologista "true"
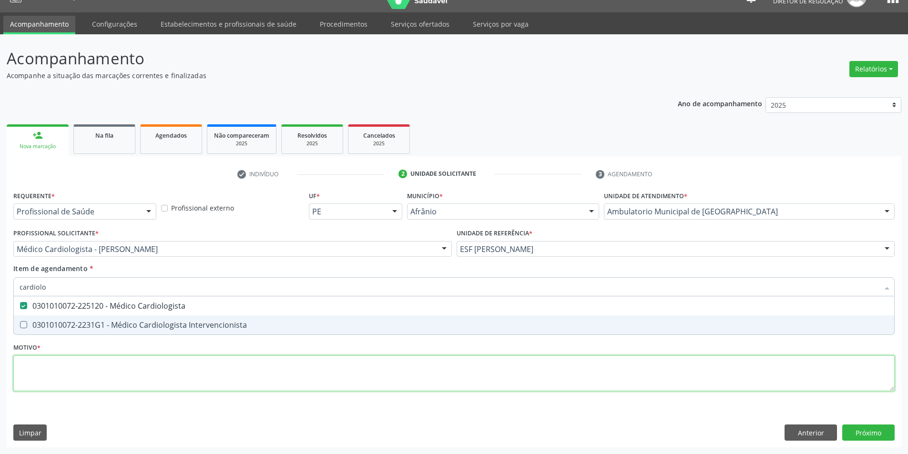
click at [106, 377] on div "Requerente * Profissional de Saúde Profissional de Saúde Paciente Nenhum result…" at bounding box center [453, 297] width 881 height 216
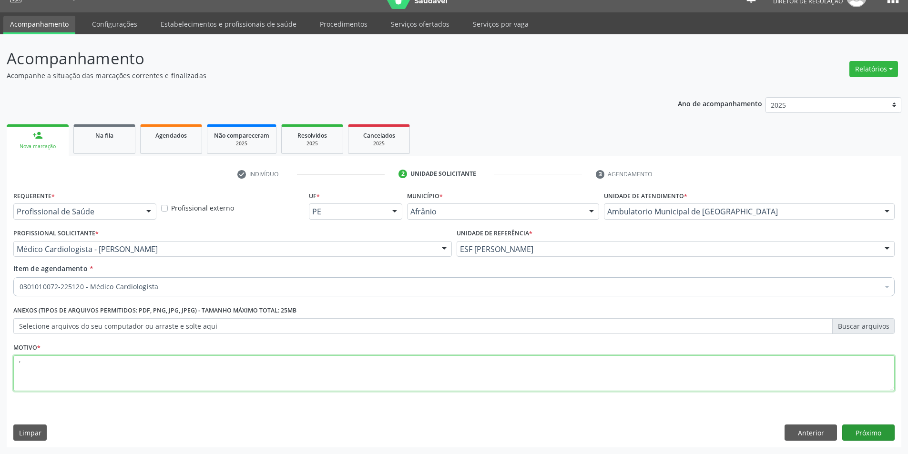
type textarea "'"
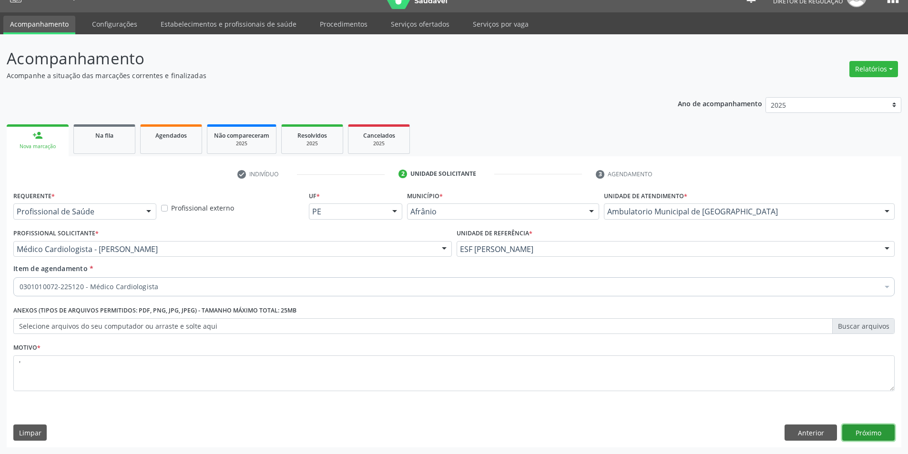
click at [875, 438] on button "Próximo" at bounding box center [868, 433] width 52 height 16
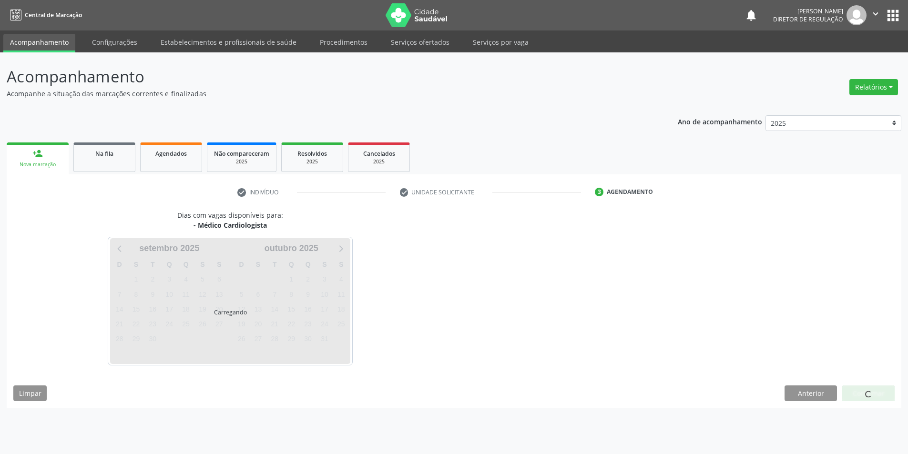
scroll to position [0, 0]
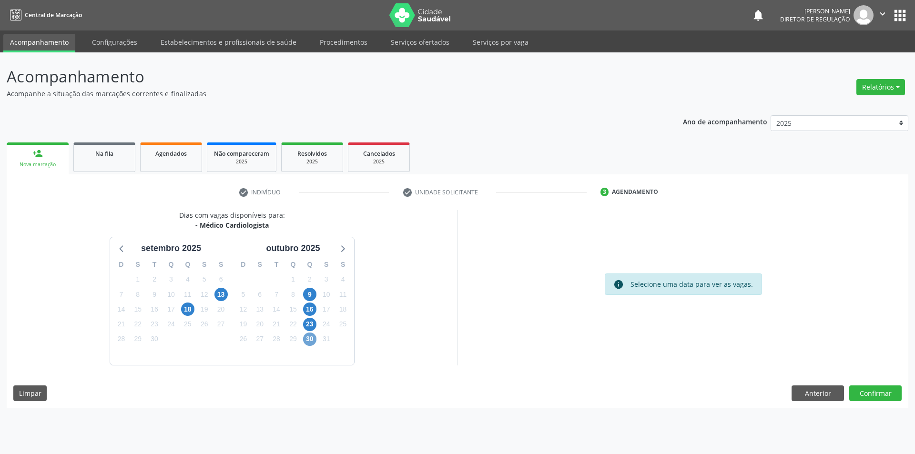
click at [304, 337] on span "30" at bounding box center [309, 339] width 13 height 13
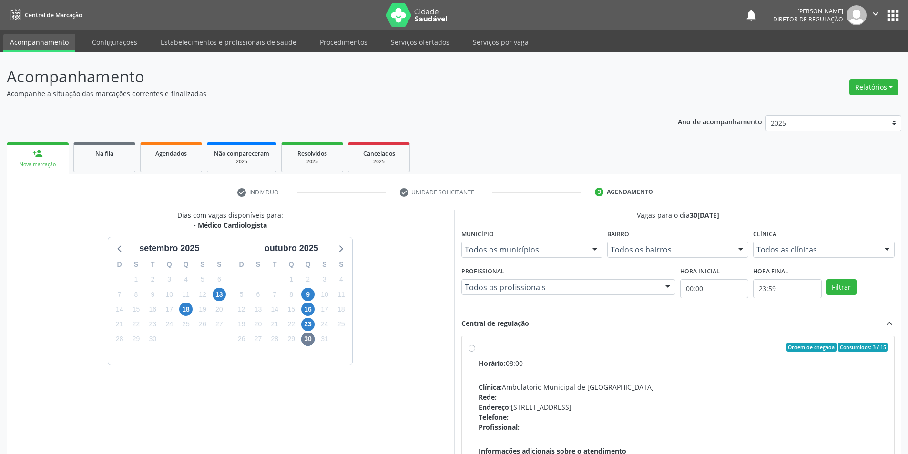
click at [486, 366] on span "Horário:" at bounding box center [492, 363] width 27 height 9
click at [475, 352] on input "Ordem de chegada Consumidos: 3 / 15 Horário: 08:00 Clínica: Ambulatorio Municip…" at bounding box center [472, 347] width 7 height 9
radio input "true"
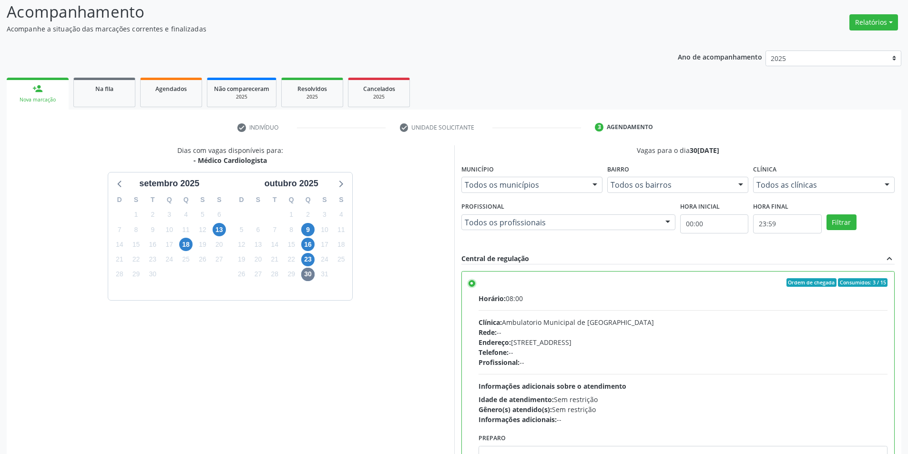
scroll to position [115, 0]
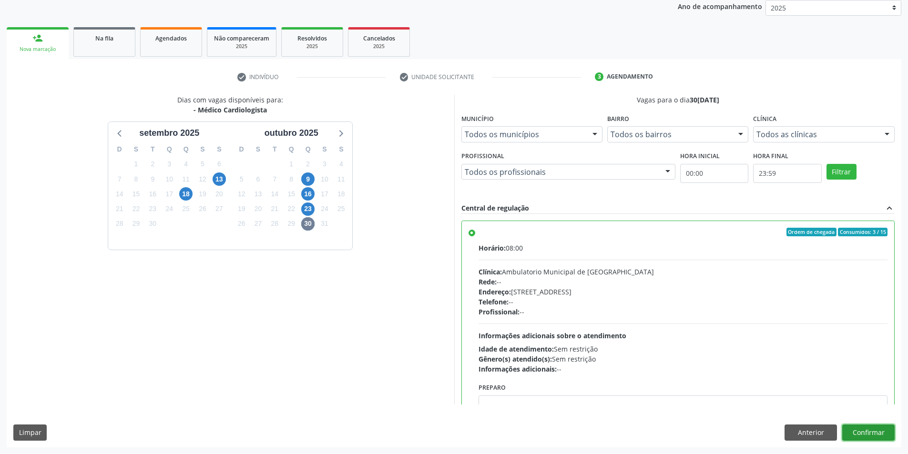
click at [856, 426] on button "Confirmar" at bounding box center [868, 433] width 52 height 16
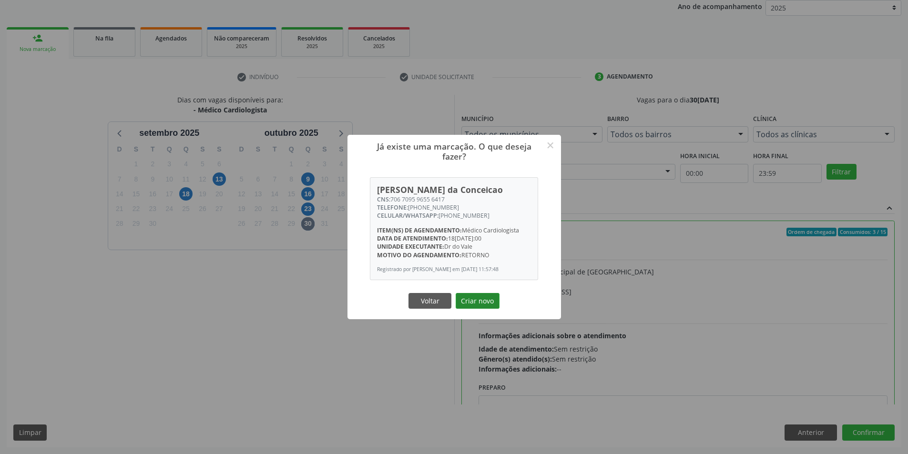
click at [473, 297] on button "Criar novo" at bounding box center [478, 301] width 44 height 16
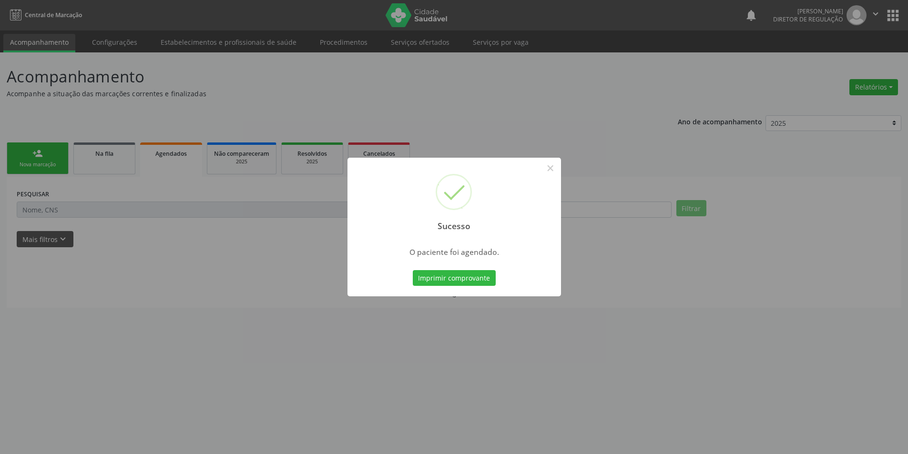
scroll to position [0, 0]
click at [469, 273] on button "Imprimir comprovante" at bounding box center [457, 278] width 83 height 16
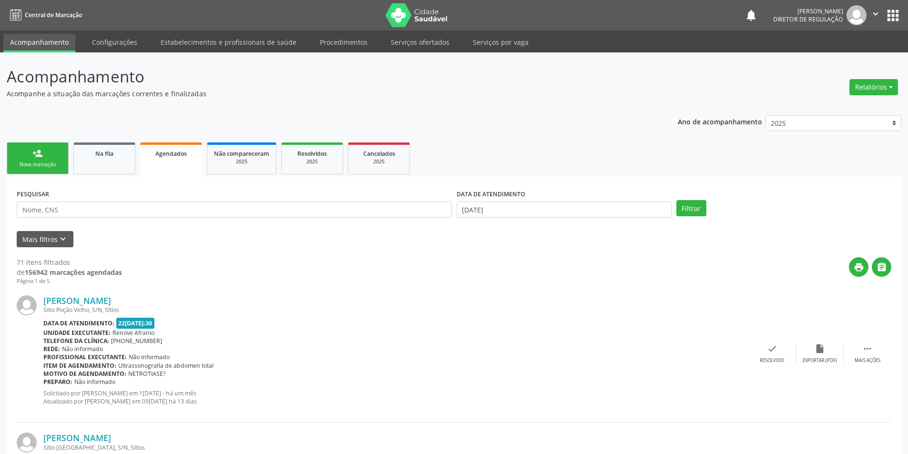
click at [107, 155] on div "Sucesso × O paciente foi agendado. Imprimir comprovante Cancel" at bounding box center [454, 227] width 908 height 454
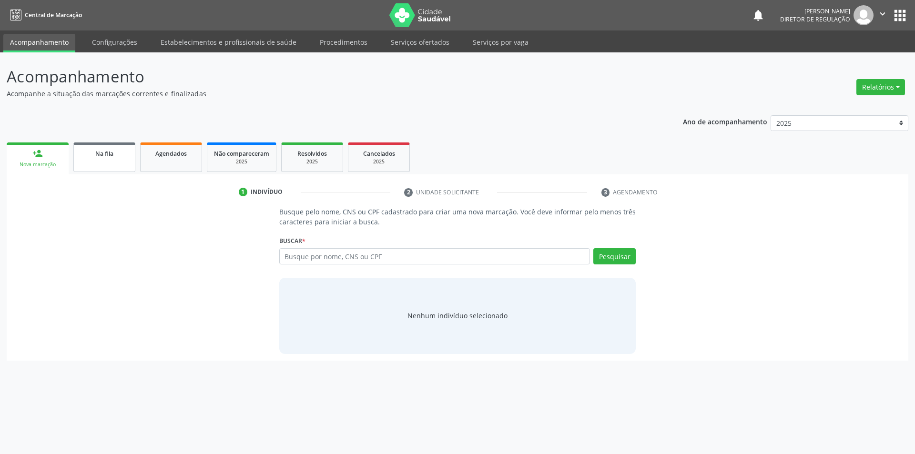
click at [91, 149] on div "Na fila" at bounding box center [105, 153] width 48 height 10
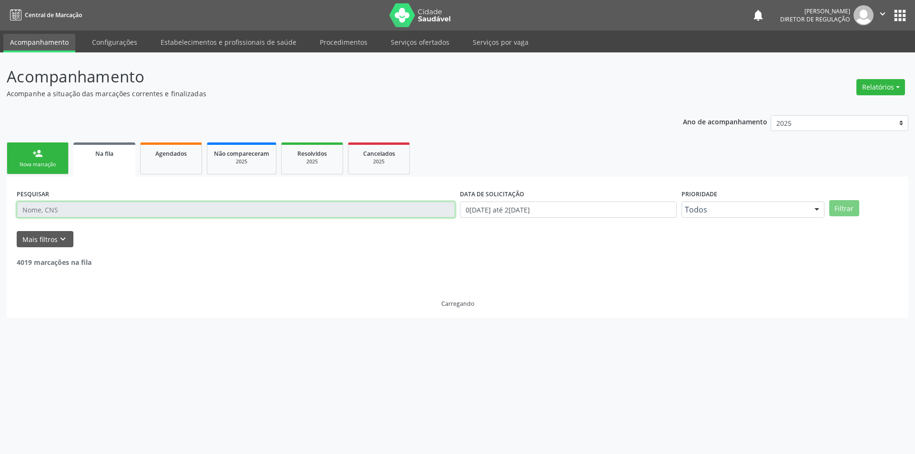
click at [148, 213] on input "text" at bounding box center [236, 210] width 438 height 16
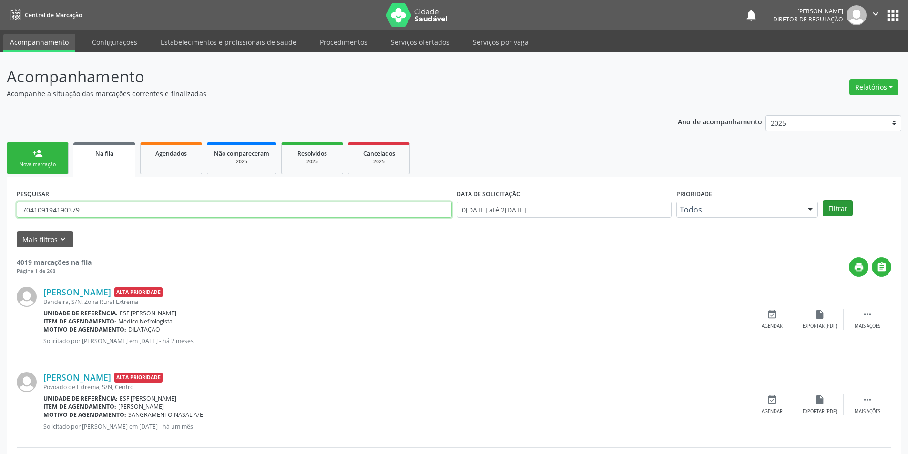
type input "704109194190379"
click at [836, 210] on button "Filtrar" at bounding box center [838, 208] width 30 height 16
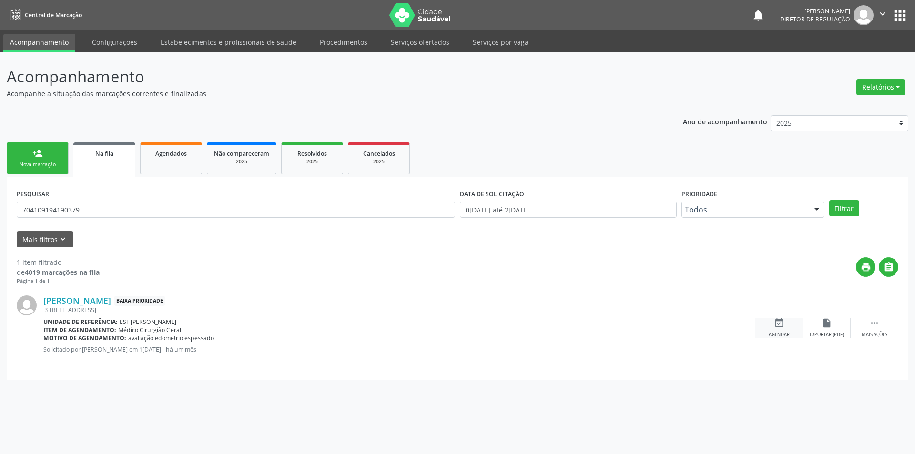
click at [777, 329] on div "event_available Agendar" at bounding box center [779, 328] width 48 height 20
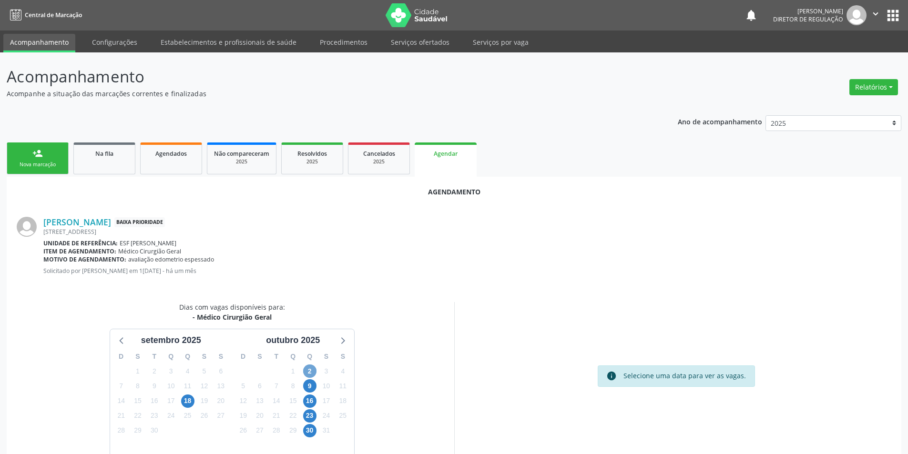
click at [311, 372] on span "2" at bounding box center [309, 371] width 13 height 13
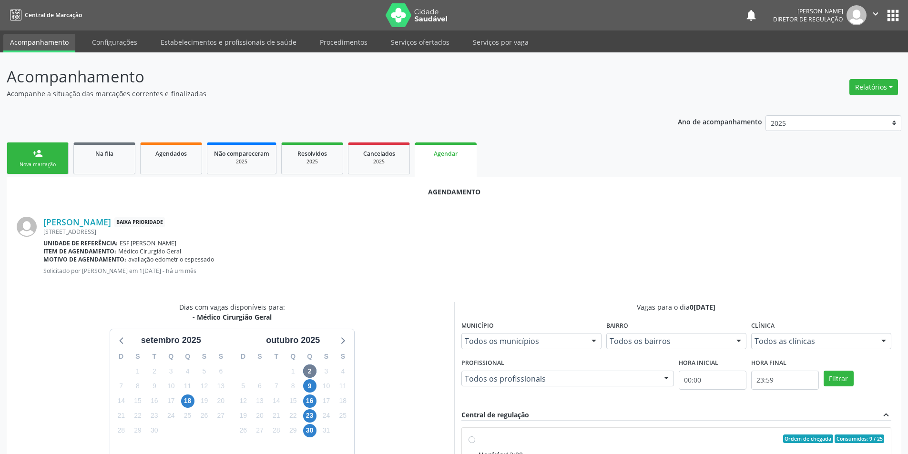
click at [490, 439] on div "Ordem de chegada Consumidos: 9 / 25" at bounding box center [682, 439] width 406 height 9
click at [475, 439] on input "Ordem de chegada Consumidos: 9 / 25 Horário: 12:00 Clínica: Ambulatorio Municip…" at bounding box center [472, 439] width 7 height 9
radio input "true"
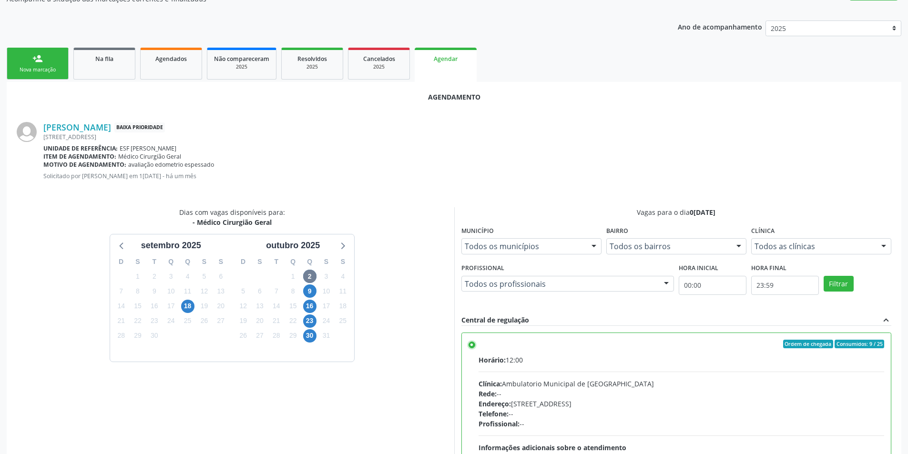
scroll to position [197, 0]
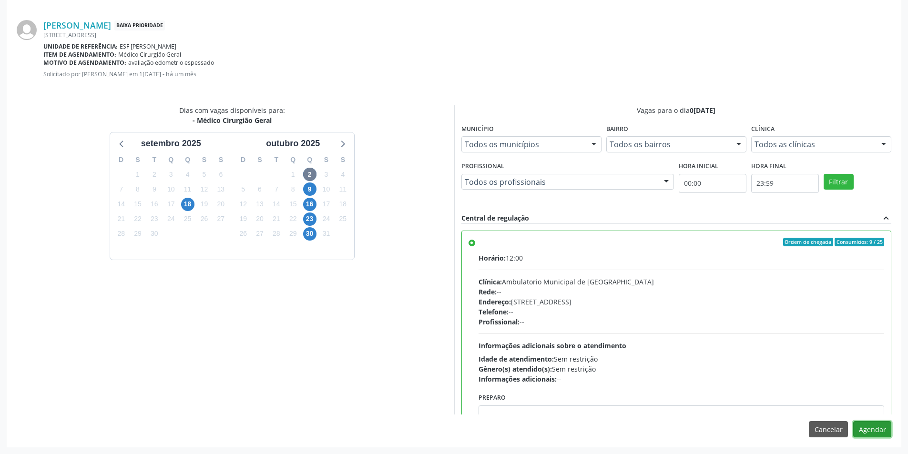
click at [876, 436] on button "Agendar" at bounding box center [872, 429] width 38 height 16
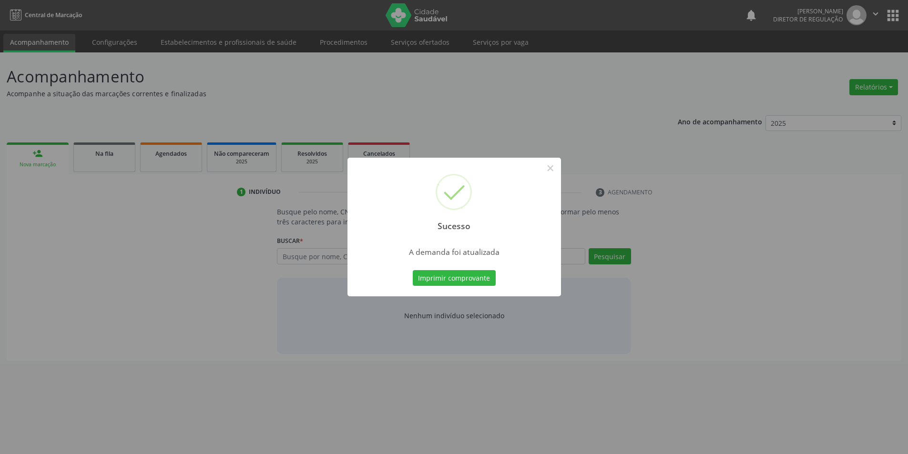
scroll to position [0, 0]
click at [463, 275] on button "Imprimir comprovante" at bounding box center [457, 278] width 83 height 16
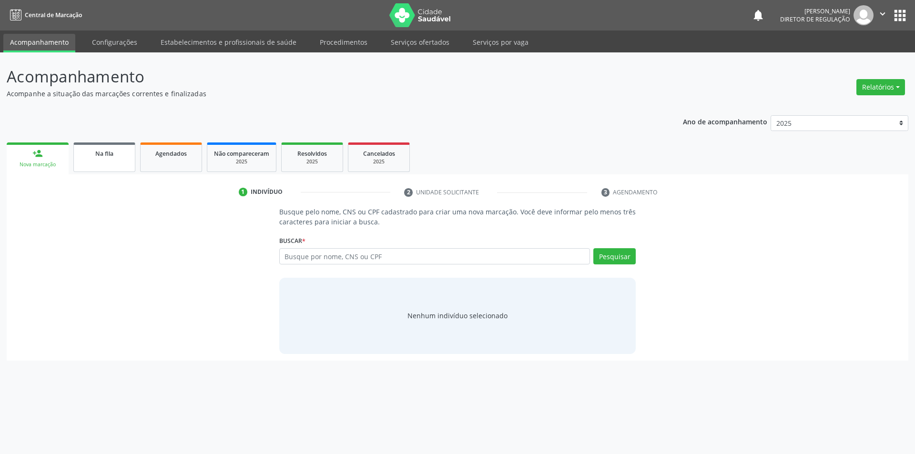
click at [110, 145] on link "Na fila" at bounding box center [104, 158] width 62 height 30
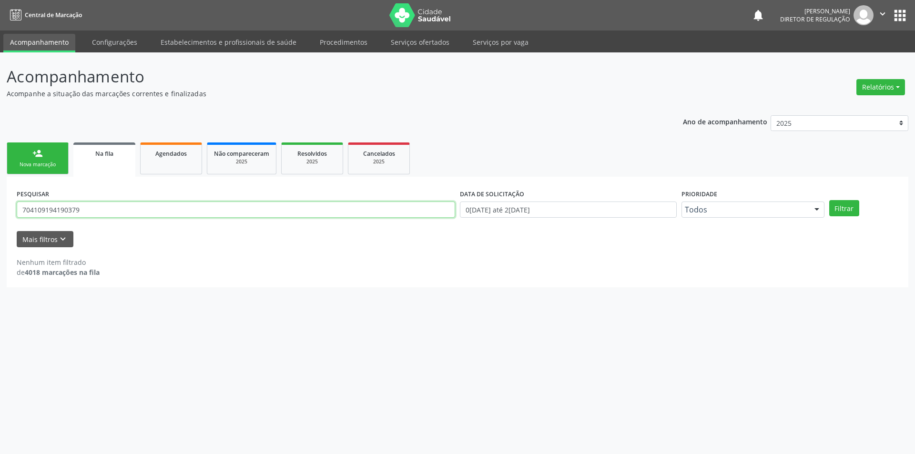
drag, startPoint x: 104, startPoint y: 213, endPoint x: 0, endPoint y: 210, distance: 103.9
click at [0, 210] on div "Acompanhamento Acompanhe a situação das marcações correntes e finalizadas Relat…" at bounding box center [457, 253] width 915 height 402
drag, startPoint x: 103, startPoint y: 210, endPoint x: 0, endPoint y: 209, distance: 103.0
click at [0, 209] on div "Acompanhamento Acompanhe a situação das marcações correntes e finalizadas Relat…" at bounding box center [457, 253] width 915 height 402
type input "704503328208014"
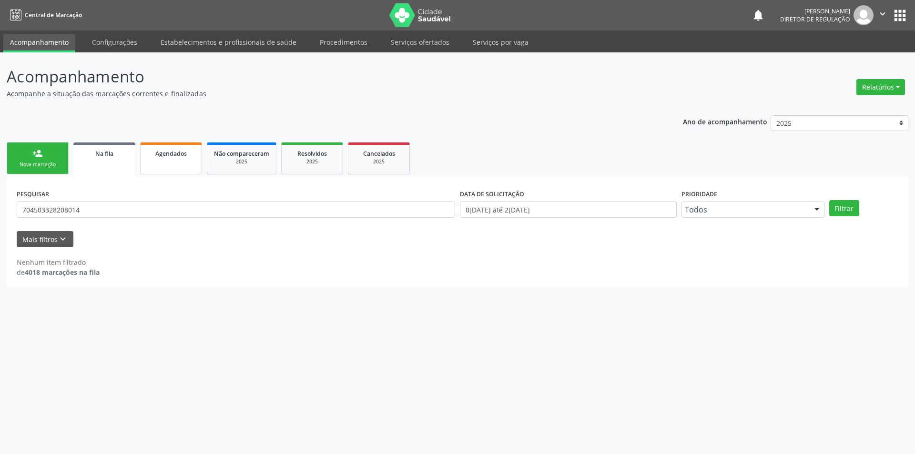
click at [151, 164] on link "Agendados" at bounding box center [171, 159] width 62 height 32
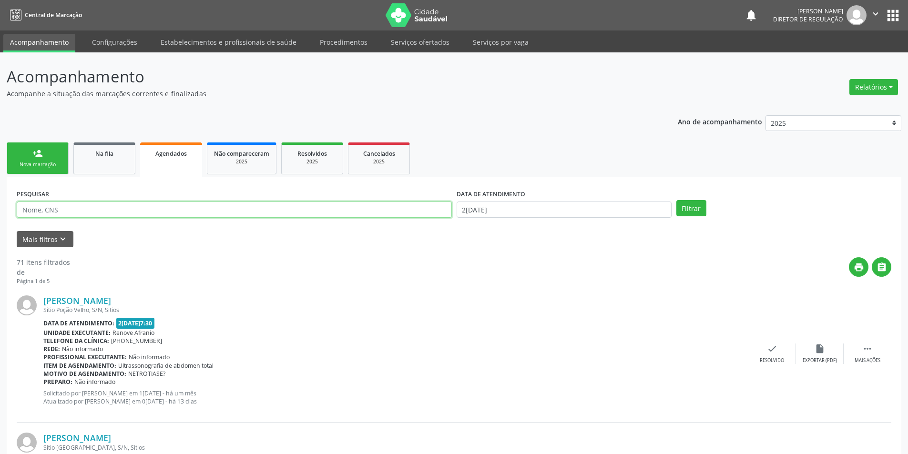
drag, startPoint x: 133, startPoint y: 210, endPoint x: 91, endPoint y: 206, distance: 42.6
click at [92, 206] on input "text" at bounding box center [234, 210] width 435 height 16
type input "704109194190379"
click at [583, 207] on input "2[DATE]" at bounding box center [564, 210] width 215 height 16
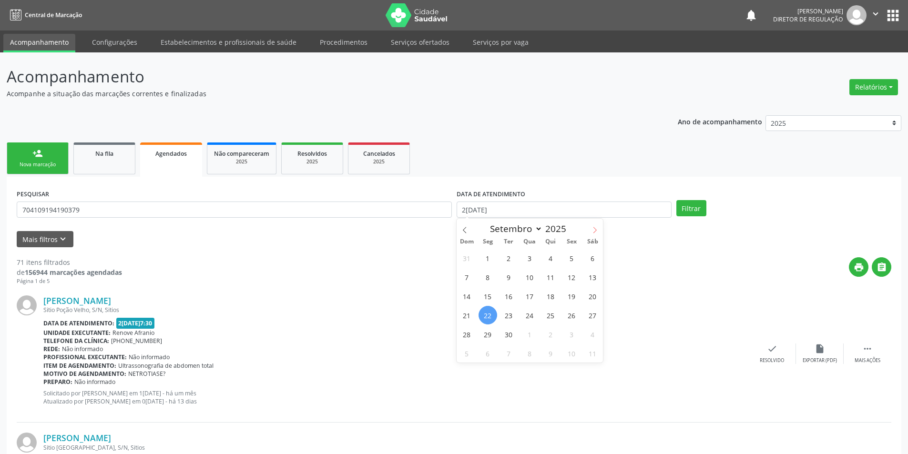
click at [592, 234] on span at bounding box center [595, 227] width 16 height 16
select select "9"
click at [555, 255] on span "2" at bounding box center [550, 258] width 19 height 19
type input "0[DATE]"
click at [682, 211] on button "Filtrar" at bounding box center [691, 208] width 30 height 16
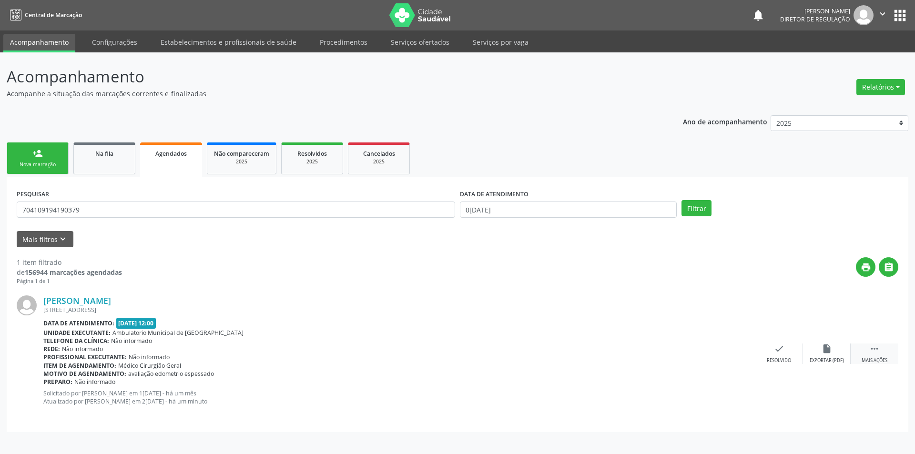
click at [873, 345] on icon "" at bounding box center [874, 349] width 10 height 10
click at [751, 346] on div "cancel Cancelar" at bounding box center [732, 354] width 48 height 20
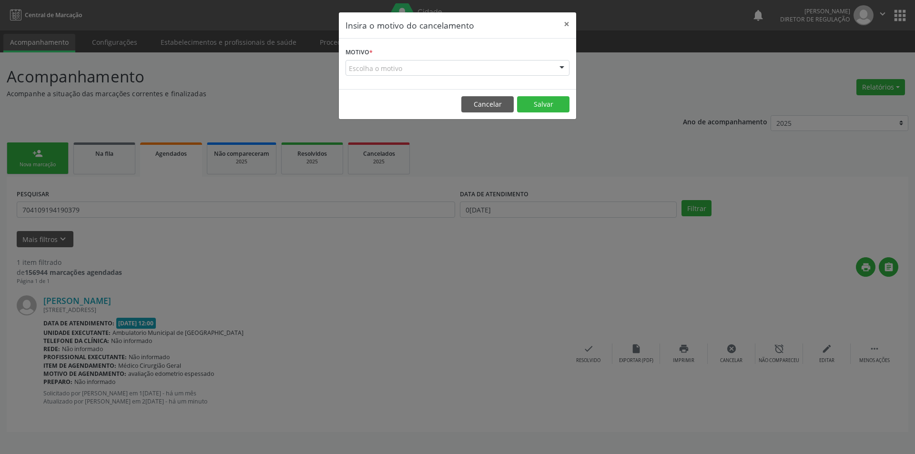
click at [507, 61] on div "Escolha o motivo" at bounding box center [458, 68] width 224 height 16
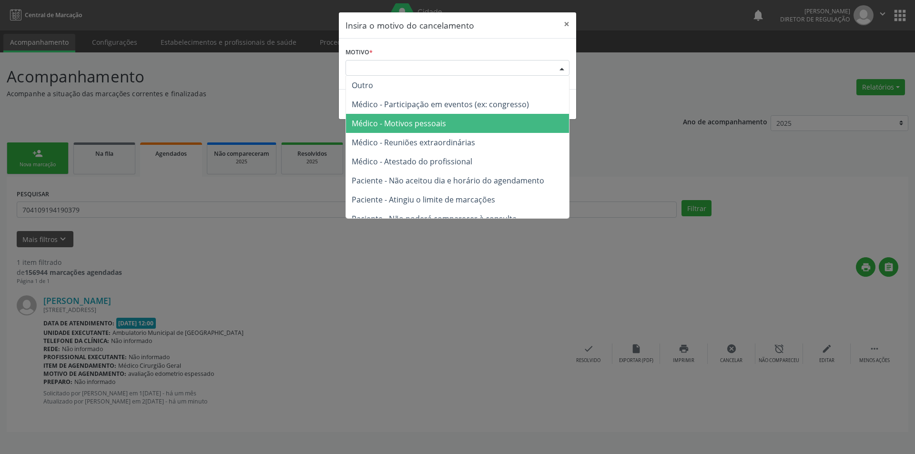
click at [449, 118] on span "Médico - Motivos pessoais" at bounding box center [457, 123] width 223 height 19
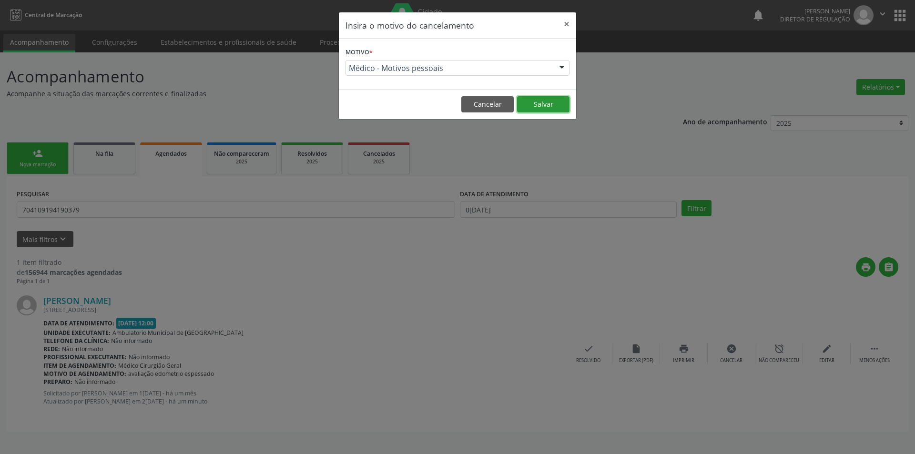
click at [563, 104] on button "Salvar" at bounding box center [543, 104] width 52 height 16
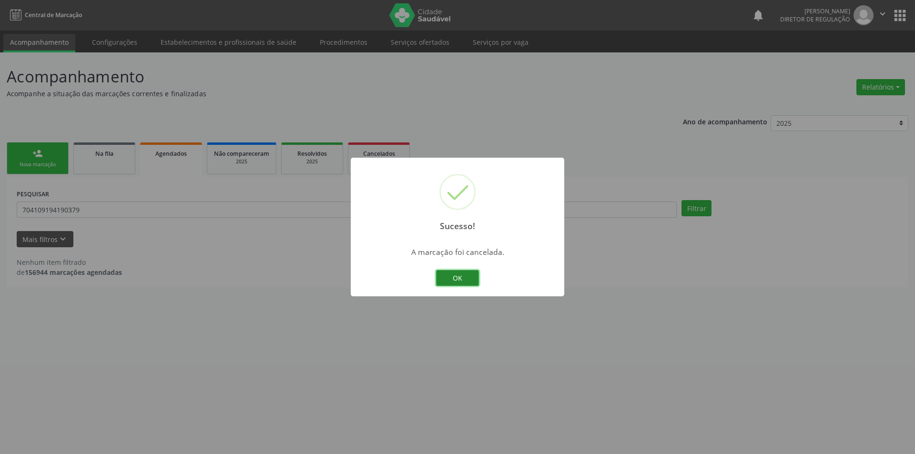
click at [462, 284] on button "OK" at bounding box center [457, 278] width 43 height 16
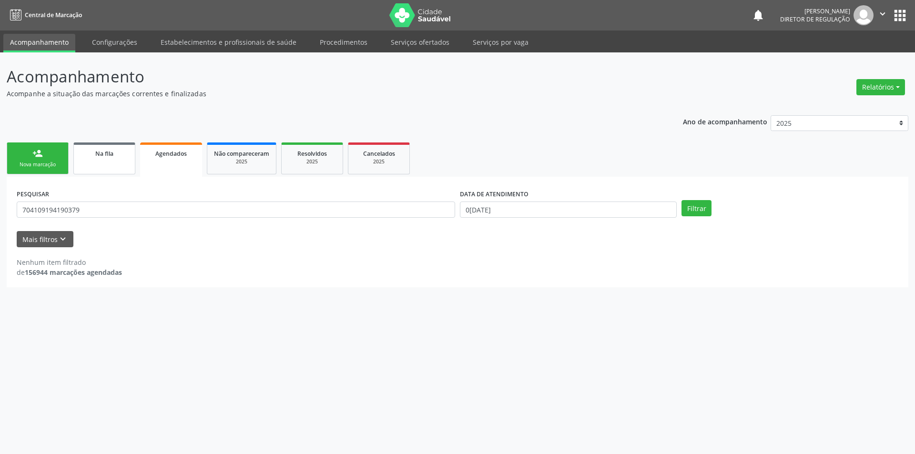
click at [121, 167] on link "Na fila" at bounding box center [104, 159] width 62 height 32
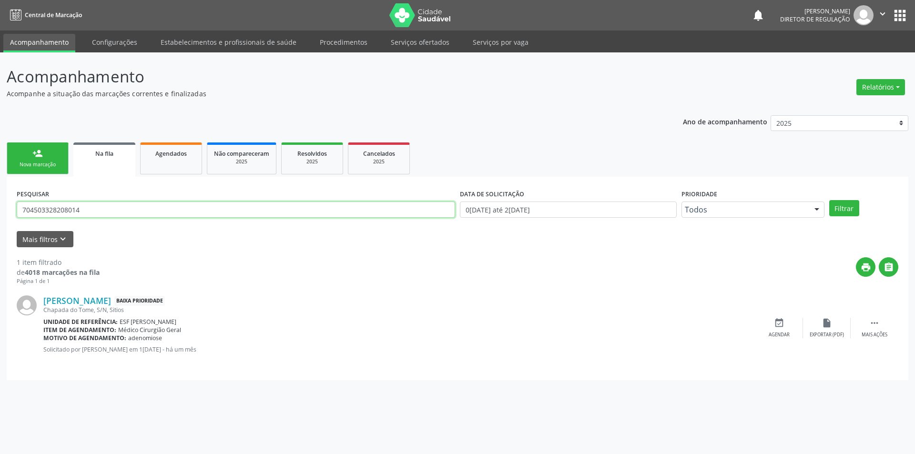
drag, startPoint x: 112, startPoint y: 214, endPoint x: 0, endPoint y: 194, distance: 113.8
click at [0, 194] on div "Acompanhamento Acompanhe a situação das marcações correntes e finalizadas Relat…" at bounding box center [457, 253] width 915 height 402
type input "07458721405"
click at [838, 200] on div "PESQUISAR 07458721405 DATA DE SOLICITAÇÃO 0[DATE] até 2[DATE] Prioridade Todos …" at bounding box center [457, 205] width 887 height 37
click at [836, 203] on button "Filtrar" at bounding box center [844, 208] width 30 height 16
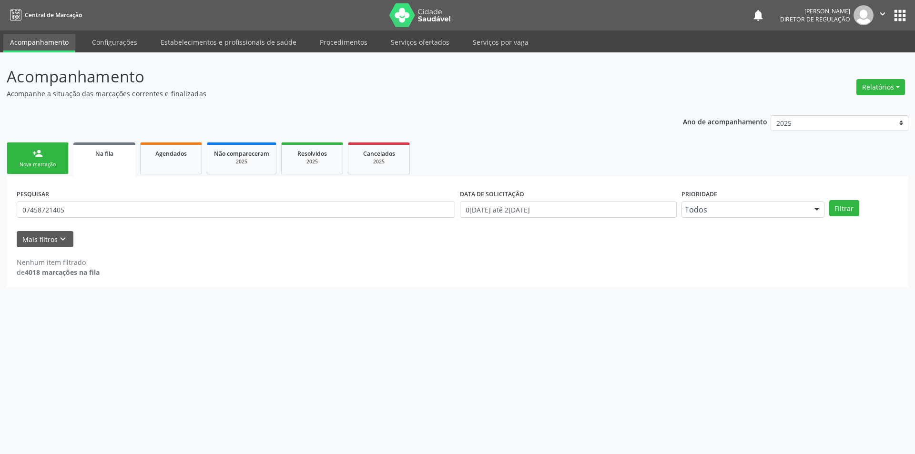
drag, startPoint x: 151, startPoint y: 215, endPoint x: 95, endPoint y: 214, distance: 55.8
click at [99, 214] on div "PESQUISAR 07458721405" at bounding box center [235, 205] width 443 height 37
drag, startPoint x: 95, startPoint y: 214, endPoint x: 0, endPoint y: 193, distance: 97.2
click at [0, 194] on div "Acompanhamento Acompanhe a situação das marcações correntes e finalizadas Relat…" at bounding box center [457, 253] width 915 height 402
click at [34, 167] on div "Nova marcação" at bounding box center [38, 164] width 48 height 7
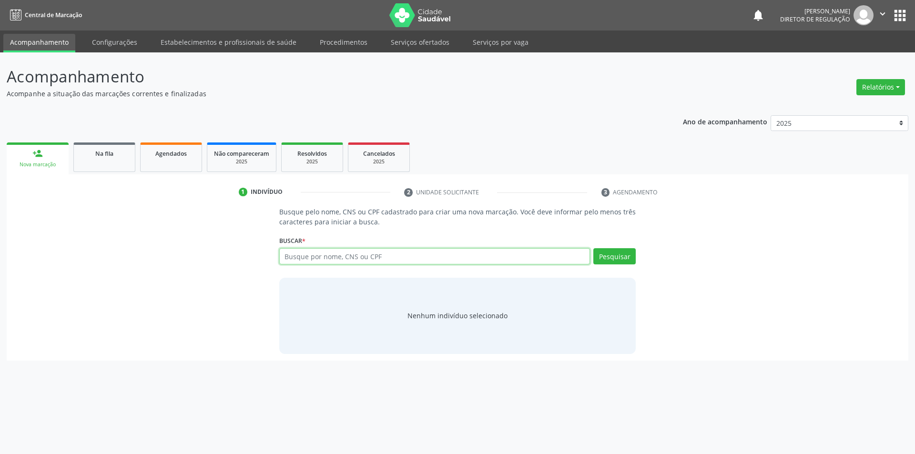
click at [297, 251] on input "text" at bounding box center [434, 256] width 311 height 16
paste input "07458721405"
type input "07458721405"
click at [610, 256] on button "Pesquisar" at bounding box center [614, 256] width 42 height 16
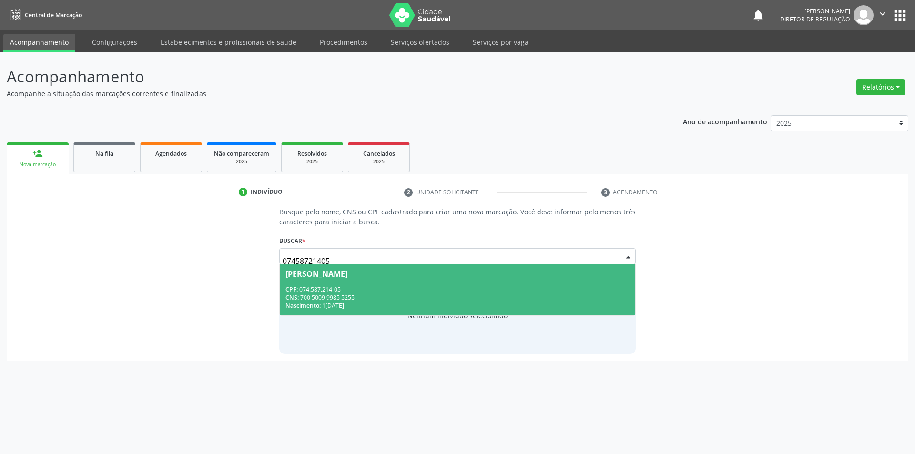
click at [396, 288] on div "CPF: 074.587.214-05" at bounding box center [458, 290] width 345 height 8
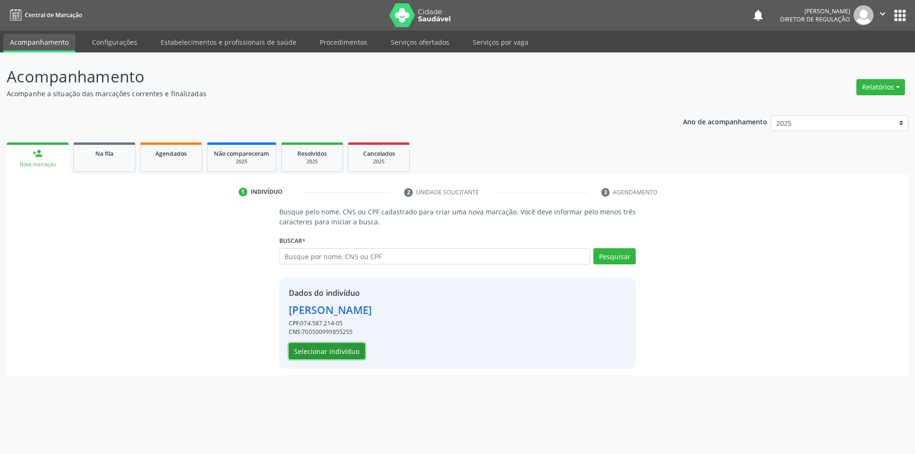
click at [342, 357] on button "Selecionar indivíduo" at bounding box center [327, 351] width 76 height 16
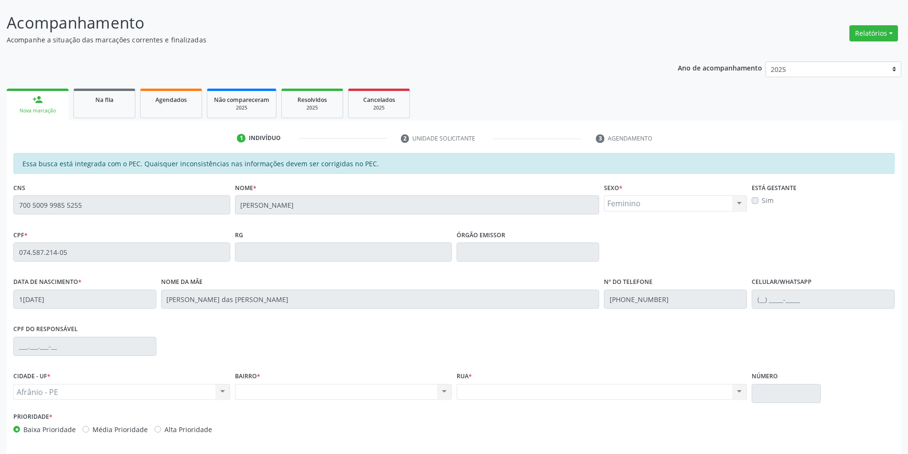
scroll to position [90, 0]
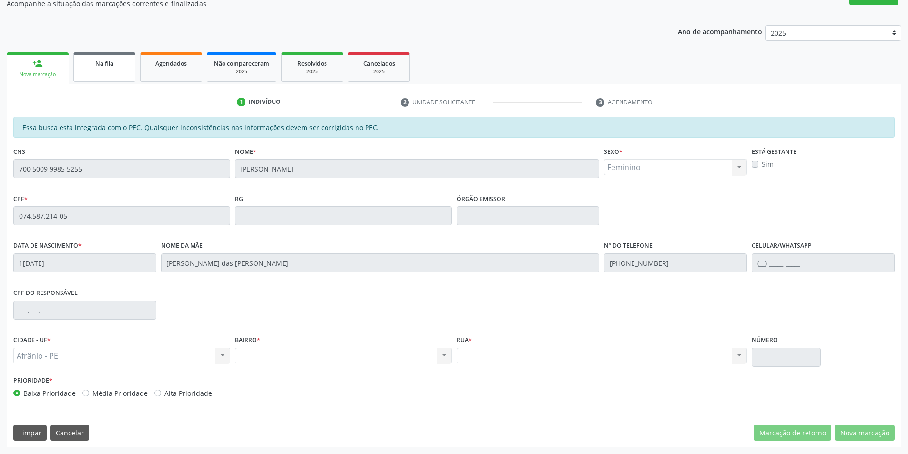
click at [117, 78] on link "Na fila" at bounding box center [104, 67] width 62 height 30
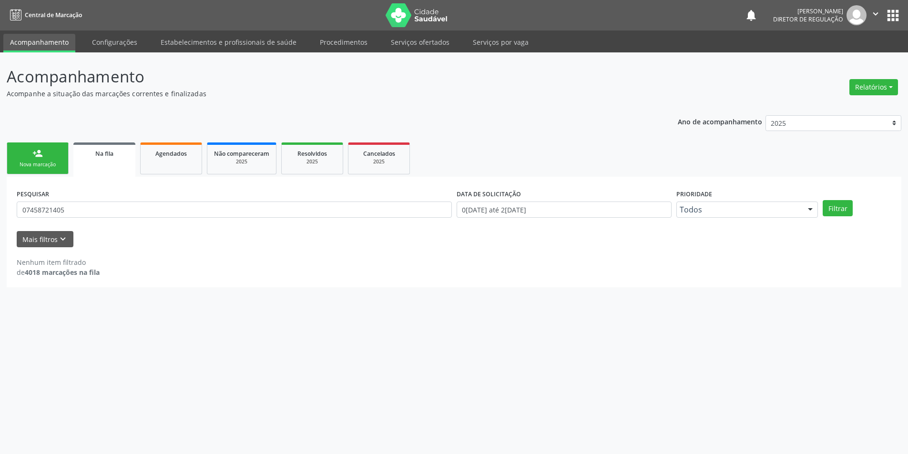
scroll to position [0, 0]
drag, startPoint x: 91, startPoint y: 214, endPoint x: 0, endPoint y: 201, distance: 91.9
click at [0, 201] on div "Acompanhamento Acompanhe a situação das marcações correntes e finalizadas Relat…" at bounding box center [457, 253] width 915 height 402
type input "704503328208014"
click at [850, 216] on div "PESQUISAR 704503328208014 DATA DE SOLICITAÇÃO 0[DATE] até 2[DATE] Prioridade To…" at bounding box center [457, 205] width 887 height 37
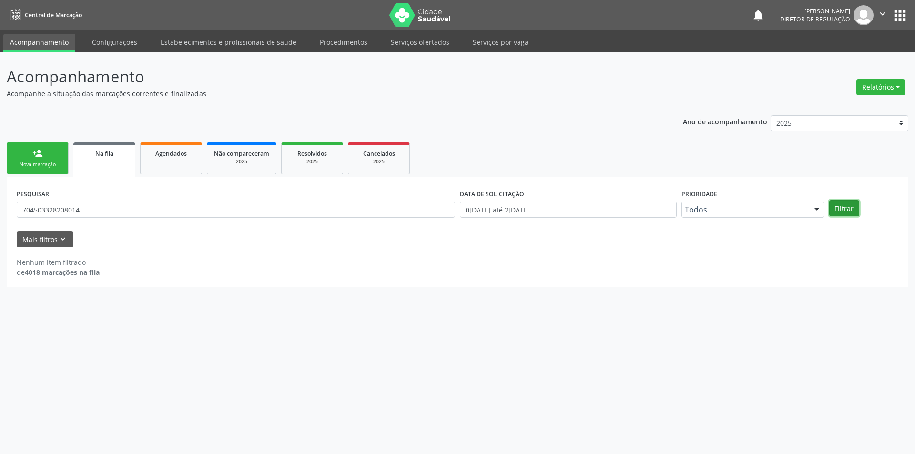
click at [845, 211] on button "Filtrar" at bounding box center [844, 208] width 30 height 16
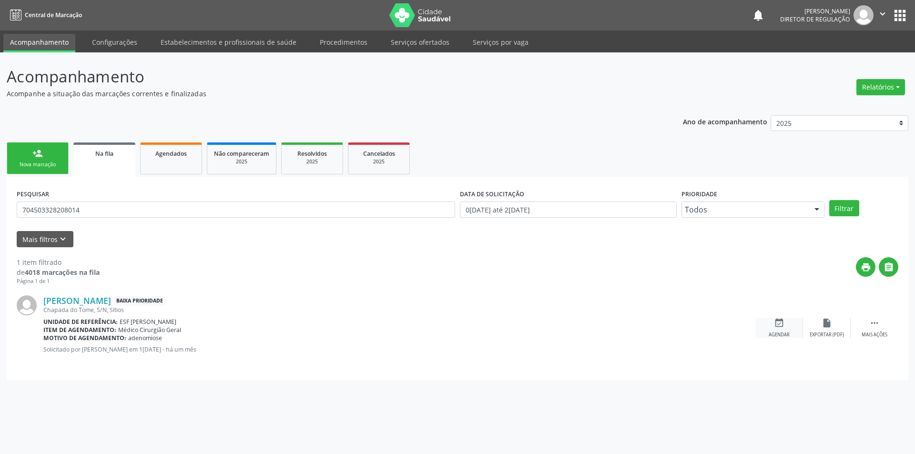
click at [793, 335] on div "event_available Agendar" at bounding box center [779, 328] width 48 height 20
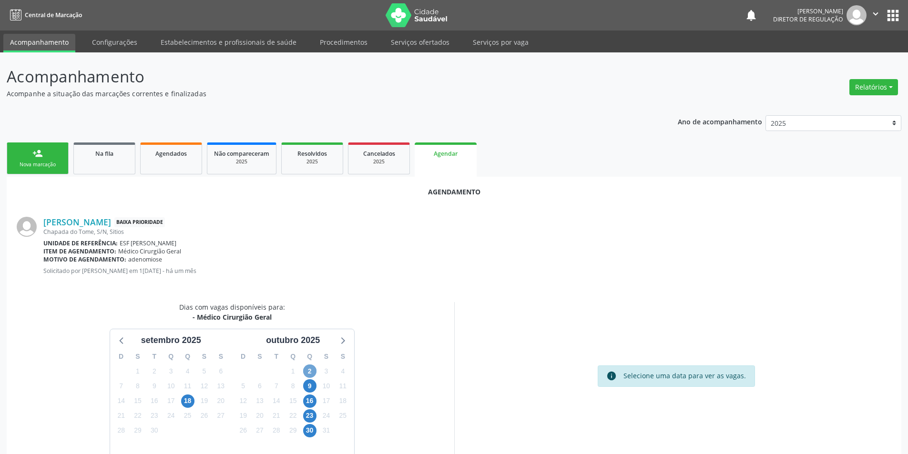
click at [311, 375] on span "2" at bounding box center [309, 371] width 13 height 13
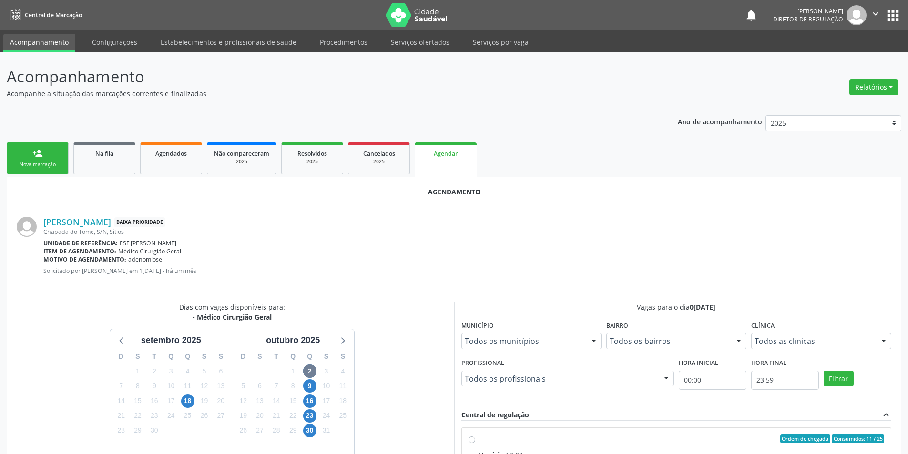
radio input "true"
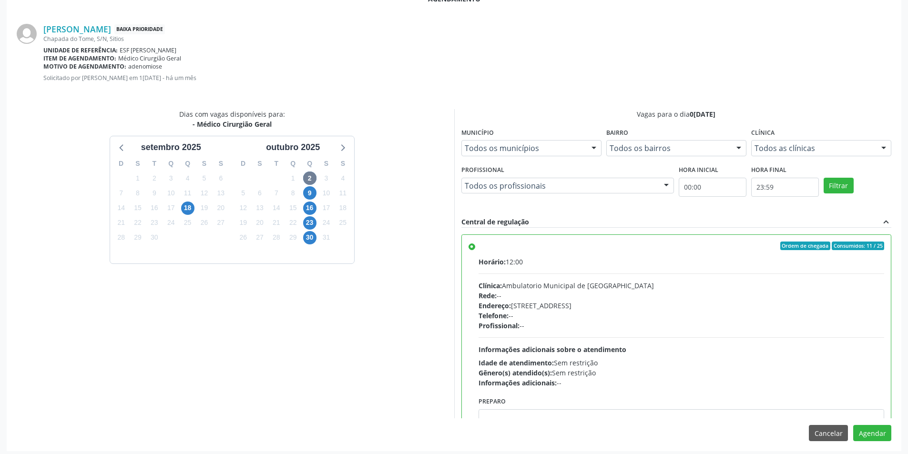
scroll to position [197, 0]
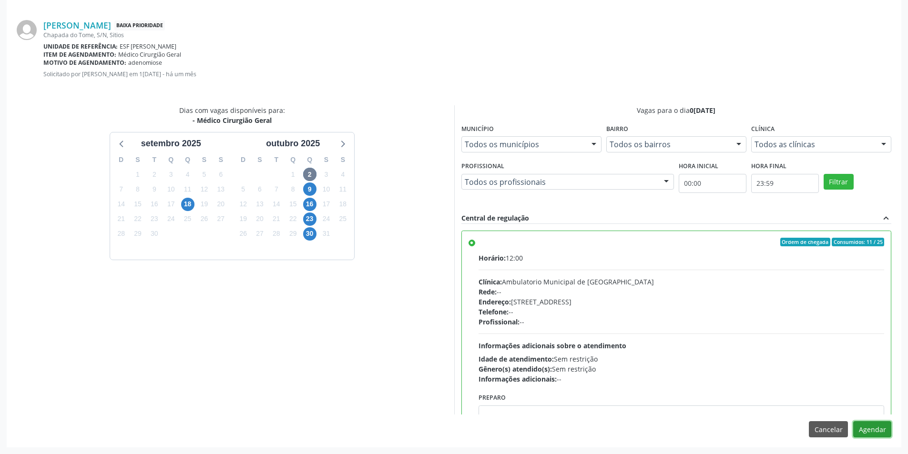
click at [875, 421] on button "Agendar" at bounding box center [872, 429] width 38 height 16
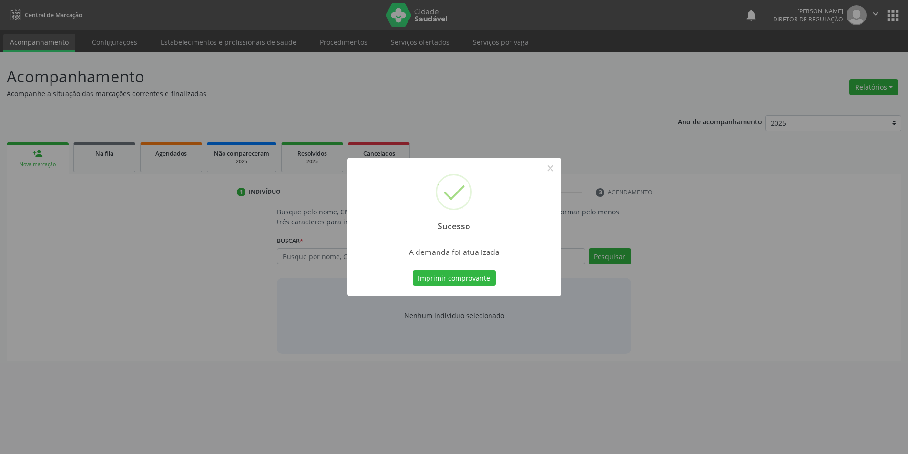
scroll to position [0, 0]
click at [458, 281] on button "Imprimir comprovante" at bounding box center [457, 278] width 83 height 16
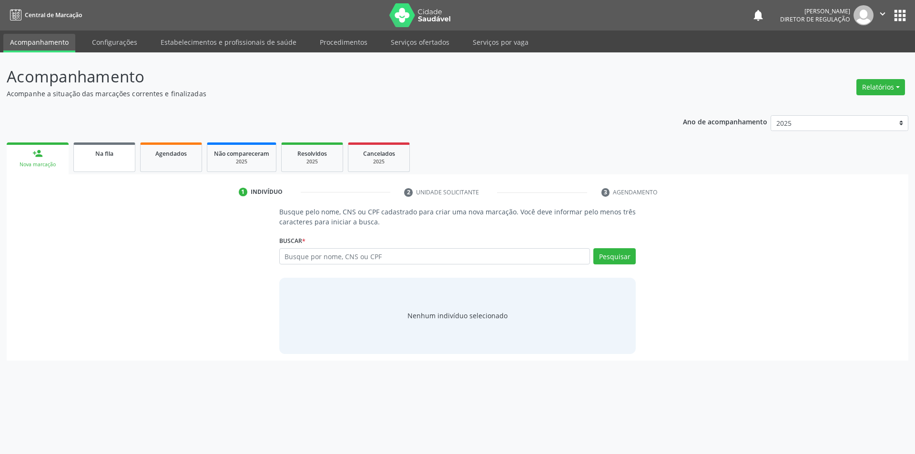
click at [109, 160] on link "Na fila" at bounding box center [104, 158] width 62 height 30
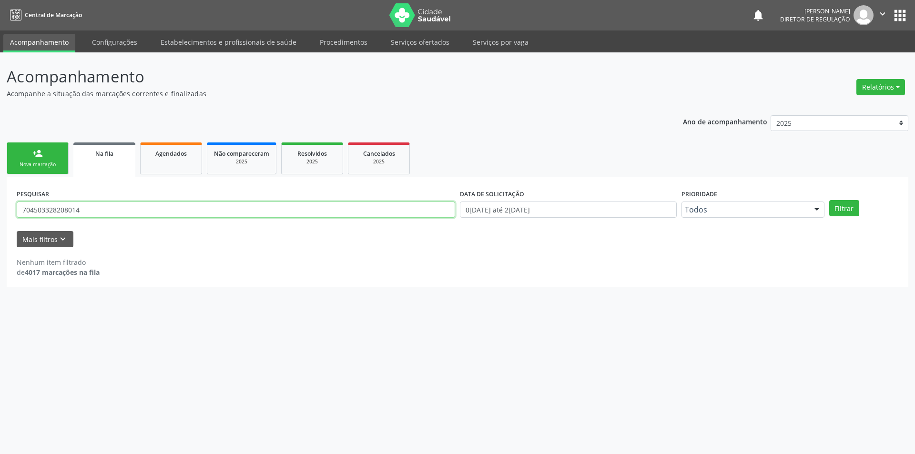
drag, startPoint x: 32, startPoint y: 208, endPoint x: 0, endPoint y: 211, distance: 32.5
click at [0, 211] on div "Acompanhamento Acompanhe a situação das marcações correntes e finalizadas Relat…" at bounding box center [457, 253] width 915 height 402
type input "708803772881710"
click at [851, 205] on button "Filtrar" at bounding box center [844, 208] width 30 height 16
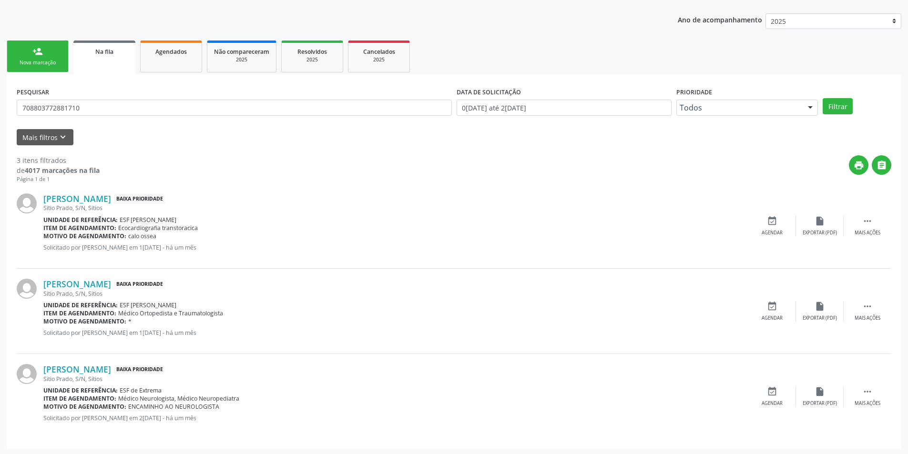
scroll to position [104, 0]
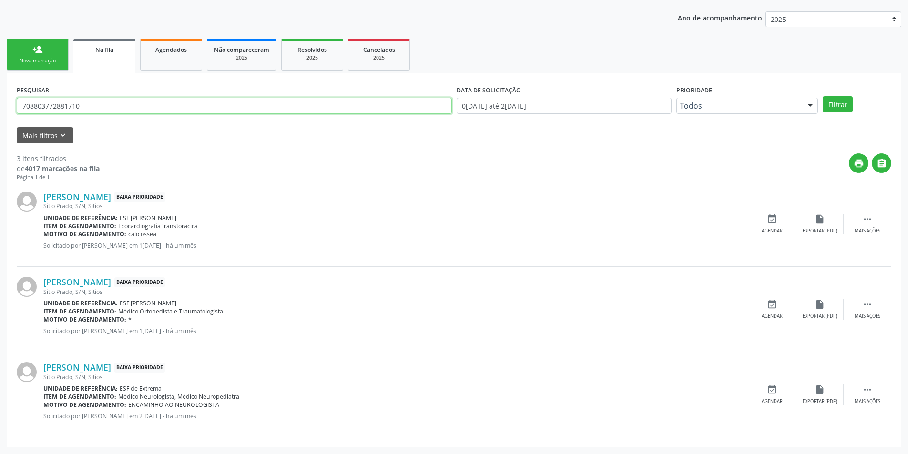
drag, startPoint x: 121, startPoint y: 107, endPoint x: 1, endPoint y: 90, distance: 120.9
click at [0, 96] on div "Acompanhamento Acompanhe a situação das marcações correntes e finalizadas Relat…" at bounding box center [454, 202] width 908 height 506
click at [26, 46] on link "person_add Nova marcação" at bounding box center [38, 55] width 62 height 32
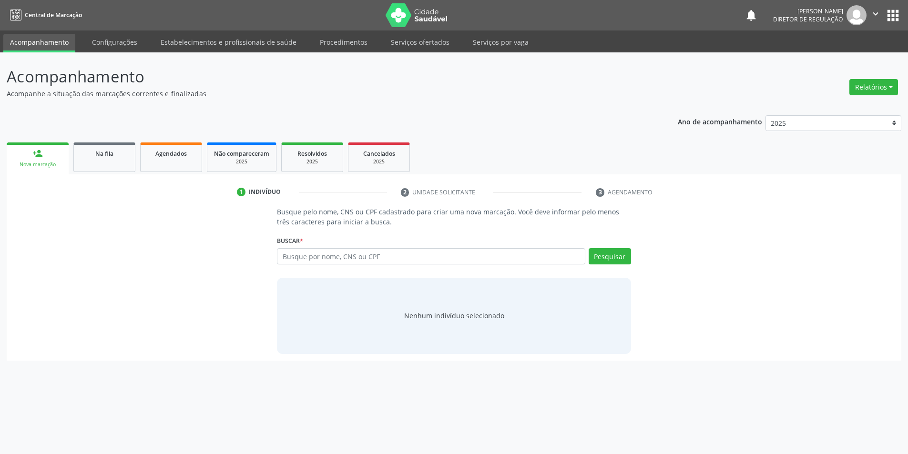
scroll to position [0, 0]
click at [304, 258] on input "text" at bounding box center [434, 256] width 311 height 16
paste input "708803772881710"
type input "708803772881710"
click at [615, 248] on div "Buscar * Busque por nome, CNS ou CPF Nenhum resultado encontrado para: " " Não …" at bounding box center [457, 252] width 357 height 37
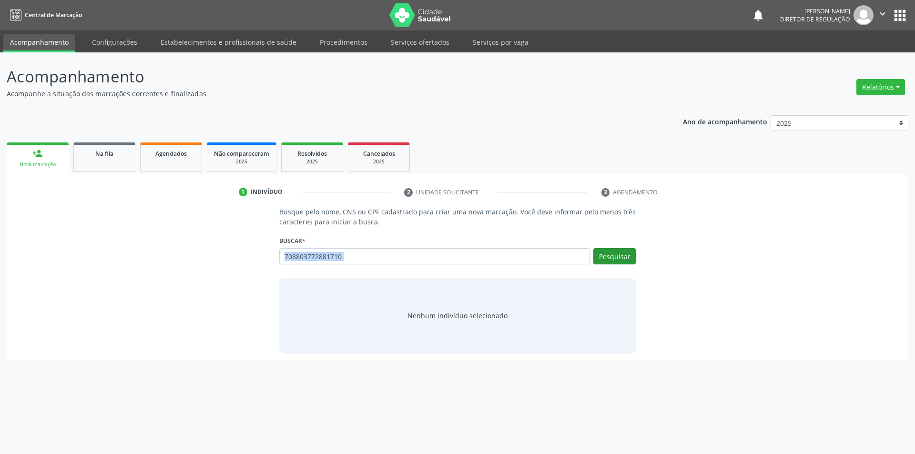
click at [614, 250] on button "Pesquisar" at bounding box center [614, 256] width 42 height 16
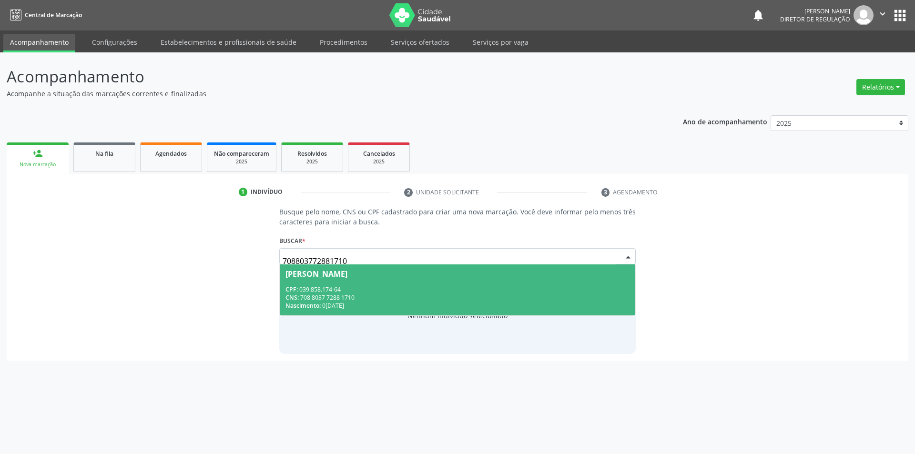
click at [396, 291] on div "CPF: 039.858.174-64" at bounding box center [458, 290] width 345 height 8
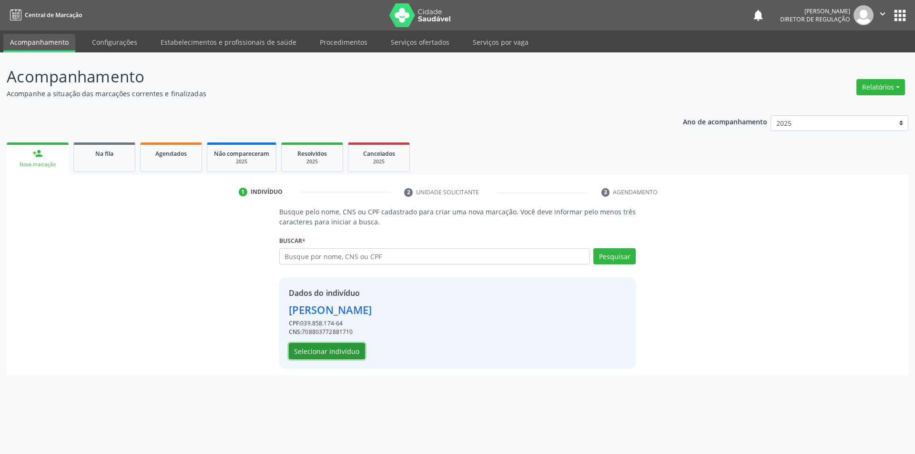
click at [333, 349] on button "Selecionar indivíduo" at bounding box center [327, 351] width 76 height 16
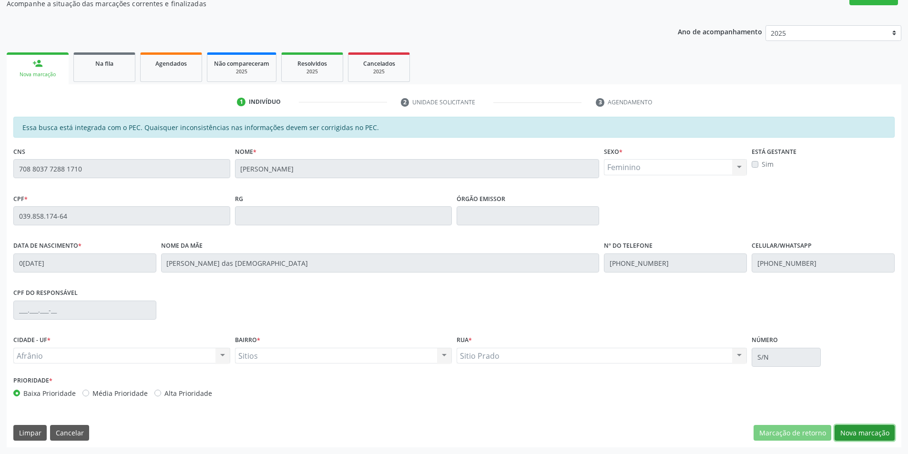
click at [858, 433] on button "Nova marcação" at bounding box center [865, 433] width 60 height 16
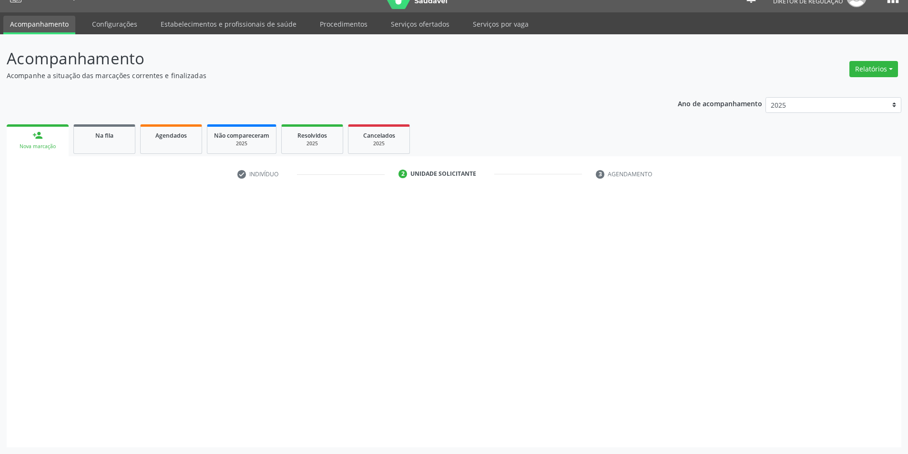
scroll to position [18, 0]
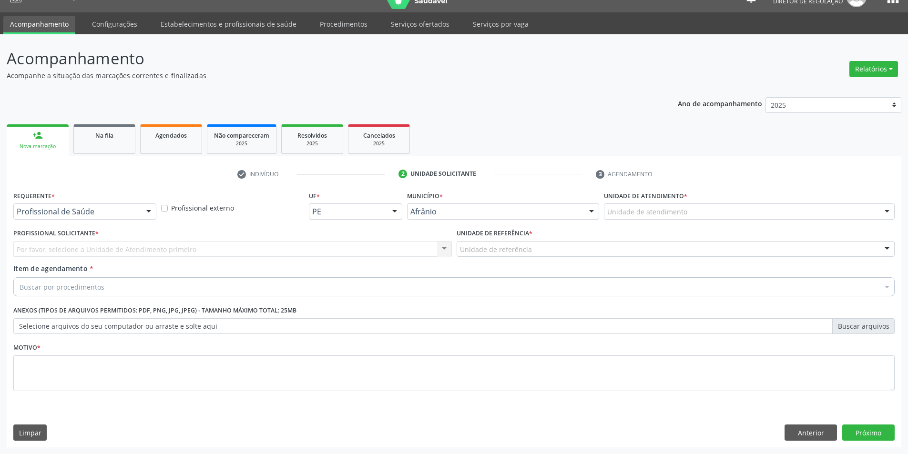
click at [662, 218] on div "Unidade de atendimento" at bounding box center [749, 212] width 291 height 16
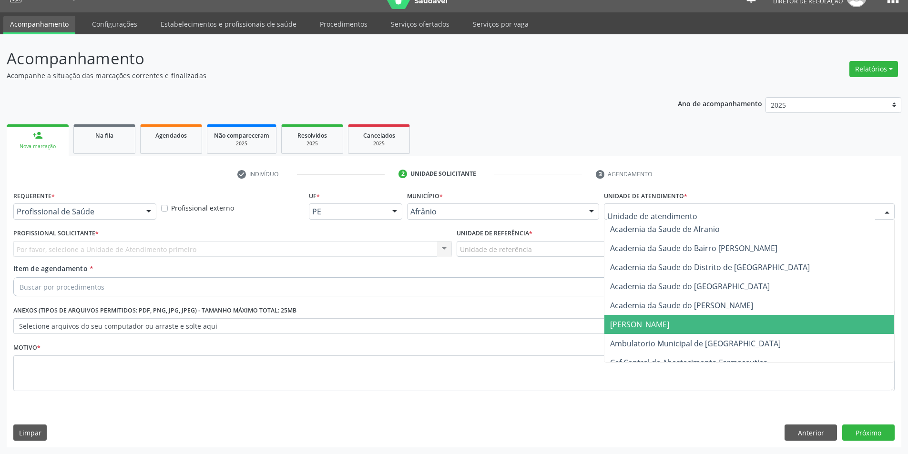
click at [646, 339] on span "Ambulatorio Municipal de [GEOGRAPHIC_DATA]" at bounding box center [695, 343] width 171 height 10
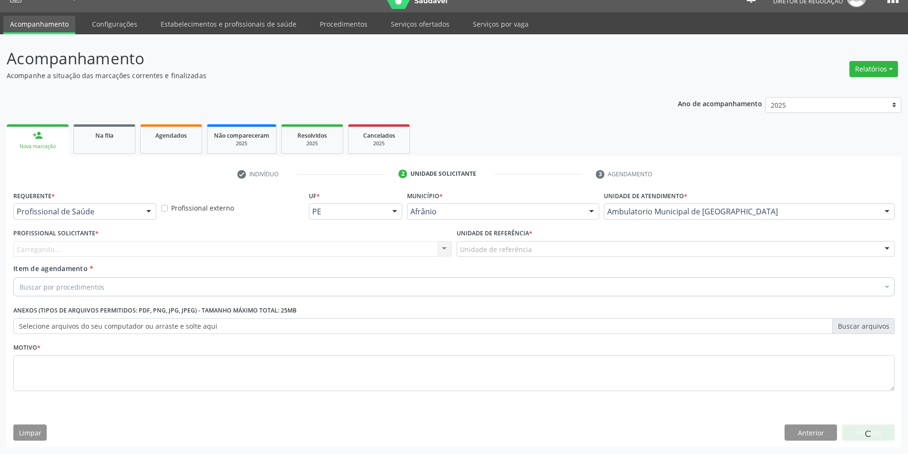
click at [531, 249] on div "Unidade de referência" at bounding box center [676, 249] width 438 height 16
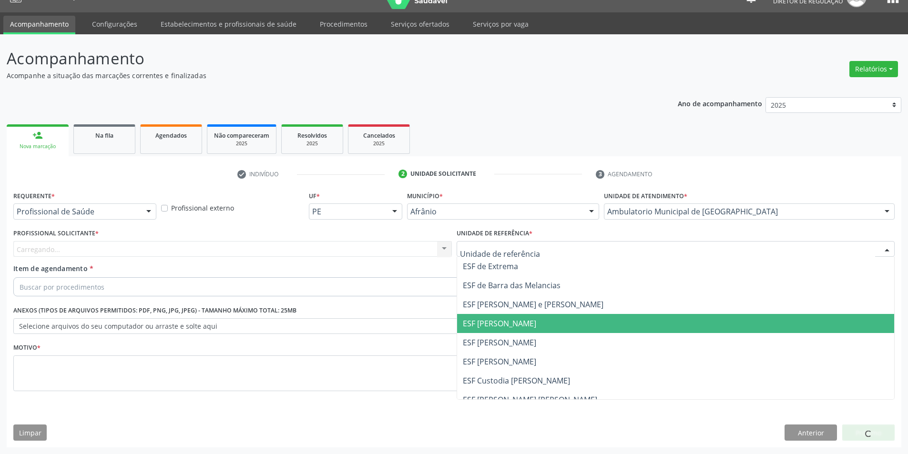
click at [516, 325] on span "ESF [PERSON_NAME]" at bounding box center [499, 323] width 73 height 10
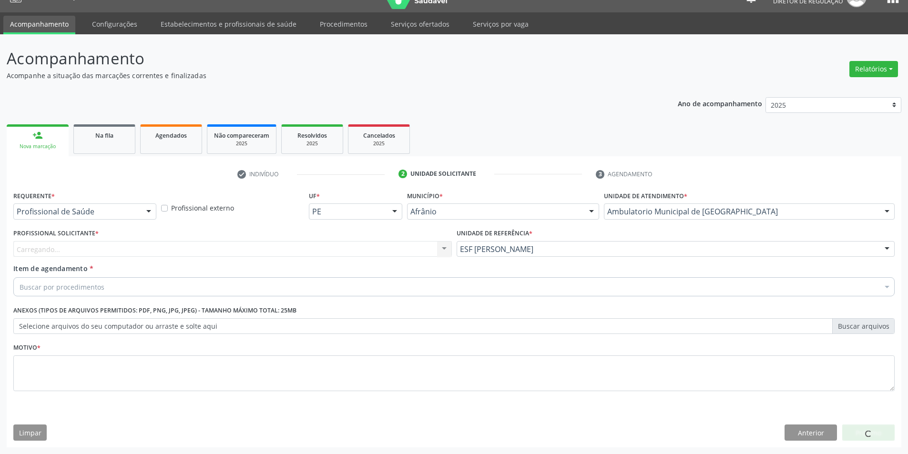
click at [364, 235] on div "Profissional Solicitante * [GEOGRAPHIC_DATA]... Nenhum resultado encontrado par…" at bounding box center [232, 241] width 438 height 31
click at [343, 248] on div "Carregando... Nenhum resultado encontrado para: " " Não há nenhuma opção para s…" at bounding box center [232, 249] width 438 height 16
click at [341, 248] on div "Profissional solicitante" at bounding box center [232, 249] width 438 height 16
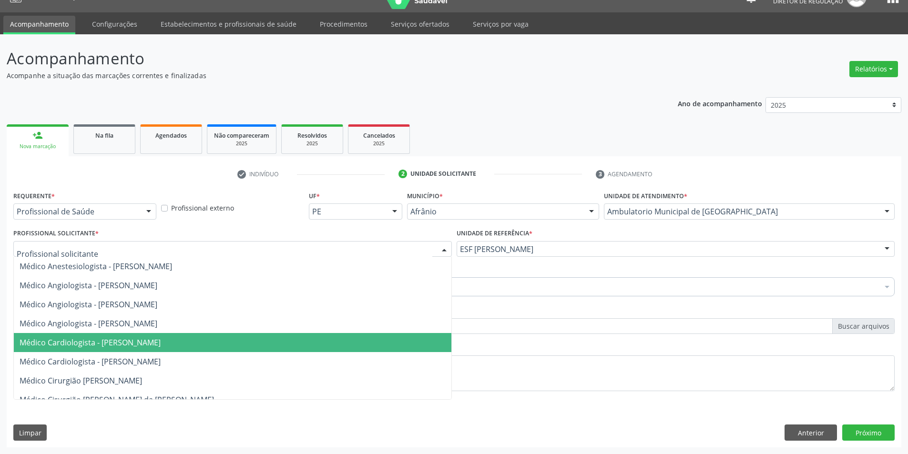
click at [130, 336] on span "Médico Cardiologista - [PERSON_NAME]" at bounding box center [233, 342] width 438 height 19
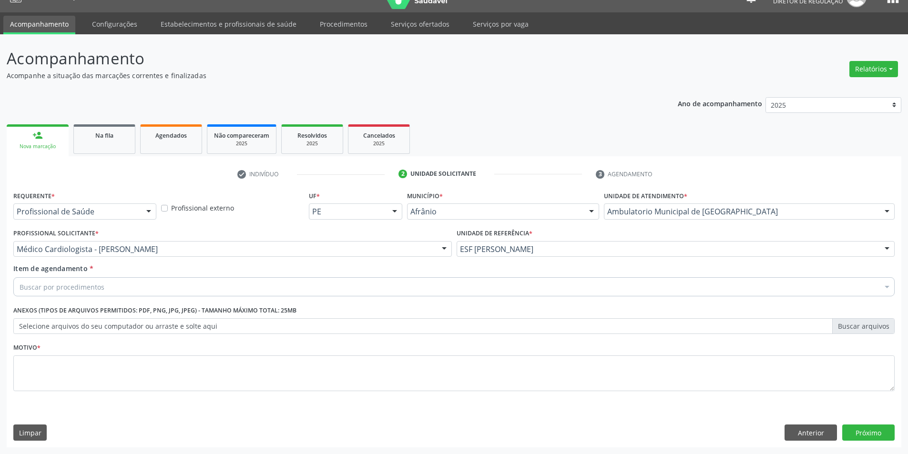
click at [131, 286] on div "Buscar por procedimentos" at bounding box center [453, 286] width 881 height 19
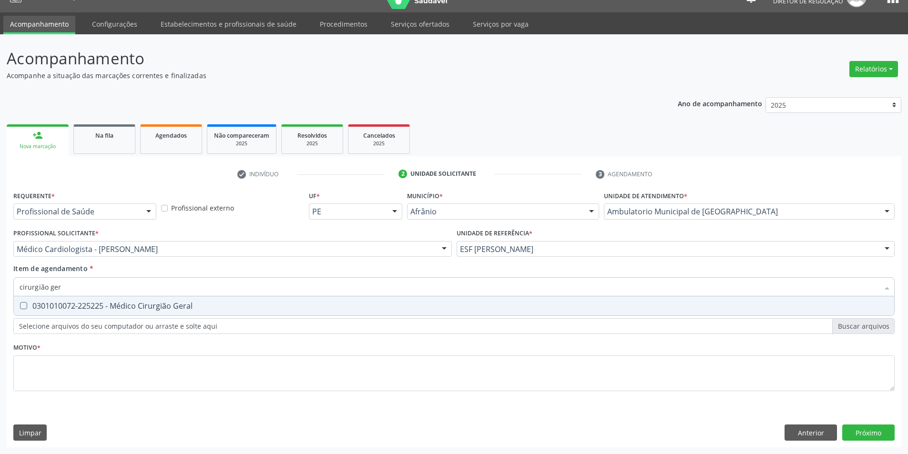
type input "cirurgião gera"
click at [126, 310] on div "0301010072-225225 - Médico Cirurgião Geral" at bounding box center [454, 306] width 869 height 8
checkbox Geral "true"
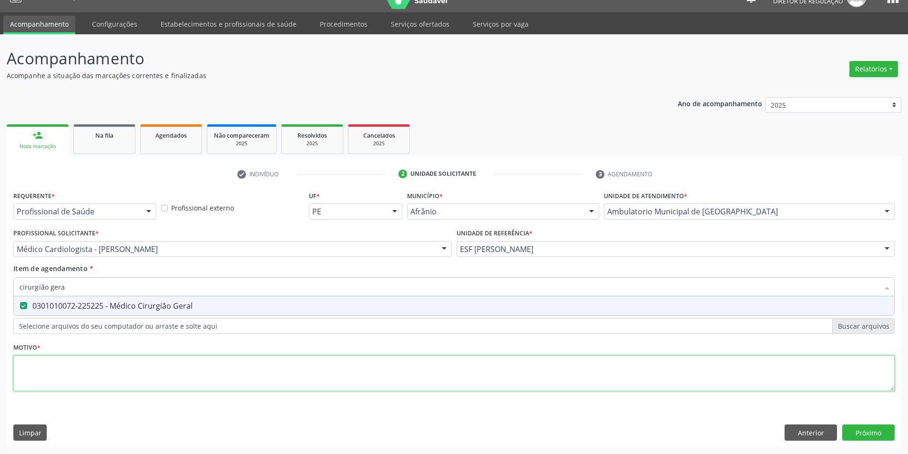
click at [84, 363] on div "Requerente * Profissional de Saúde Profissional de Saúde Paciente Nenhum result…" at bounding box center [453, 297] width 881 height 216
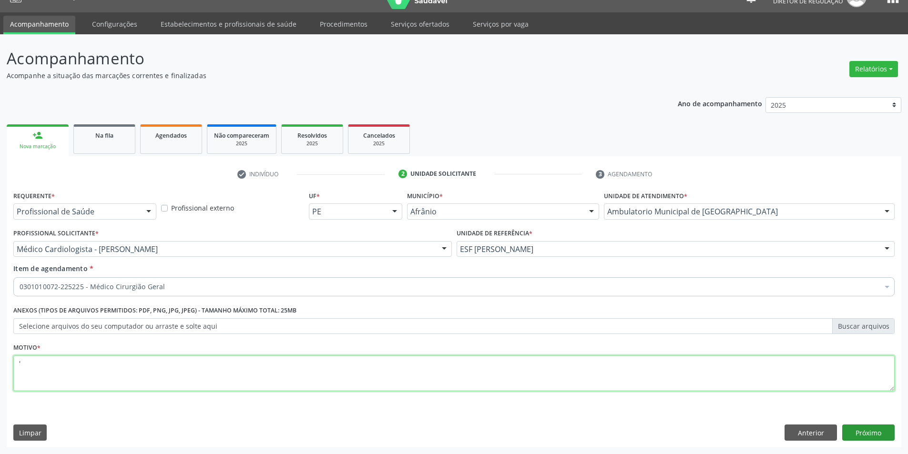
type textarea "'"
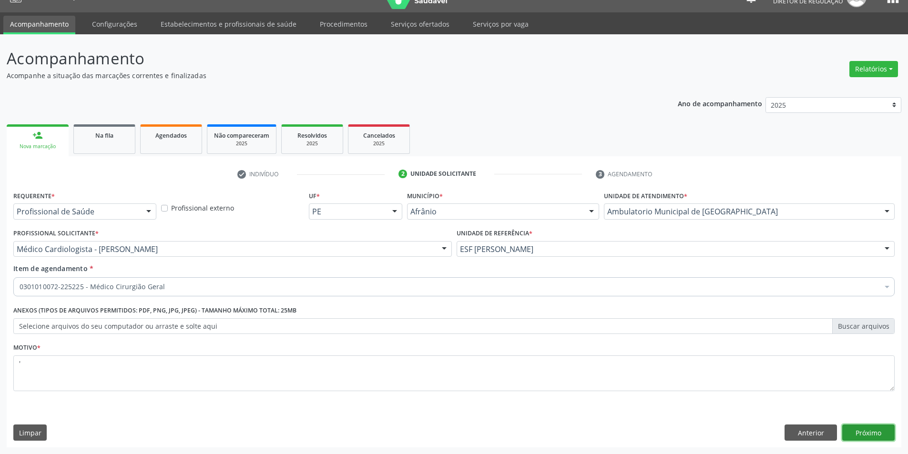
click at [859, 431] on button "Próximo" at bounding box center [868, 433] width 52 height 16
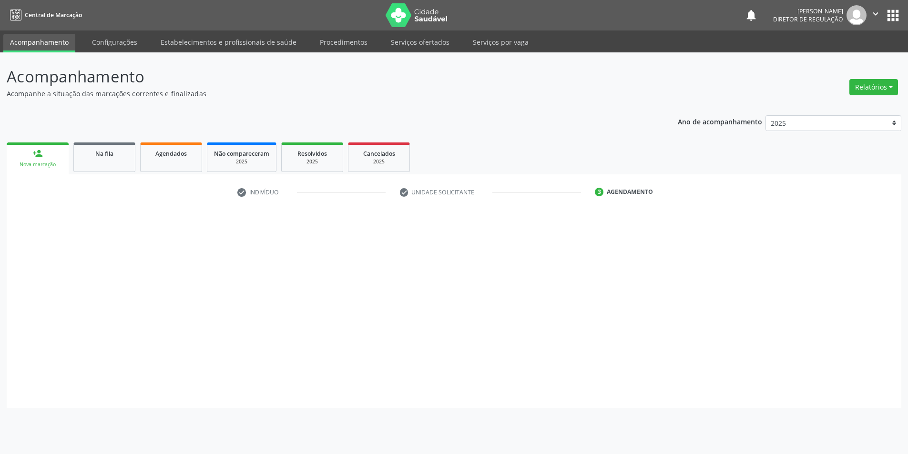
scroll to position [0, 0]
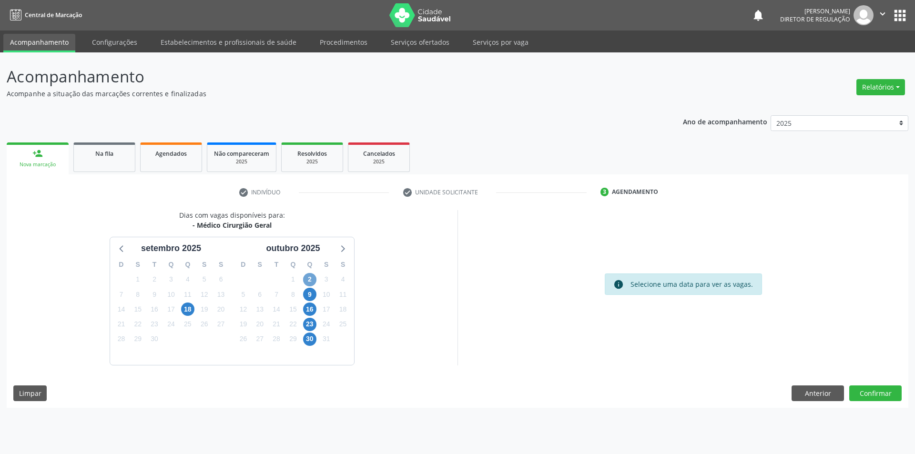
click at [310, 282] on span "2" at bounding box center [309, 279] width 13 height 13
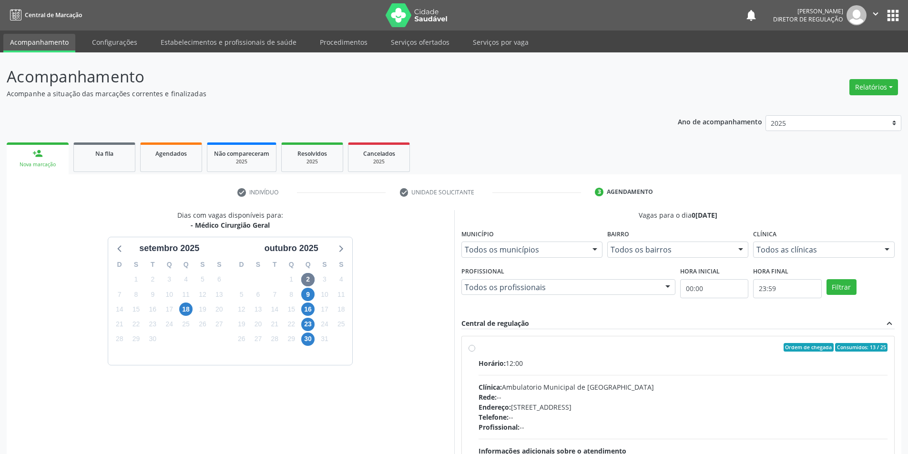
click at [519, 368] on div "Horário: 12:00 Clínica: Ambulatorio Municipal de Saude Rede: -- Endereço: [STRE…" at bounding box center [683, 423] width 409 height 131
click at [475, 352] on input "Ordem de chegada Consumidos: 13 / 25 Horário: 12:00 Clínica: Ambulatorio Munici…" at bounding box center [472, 347] width 7 height 9
radio input "true"
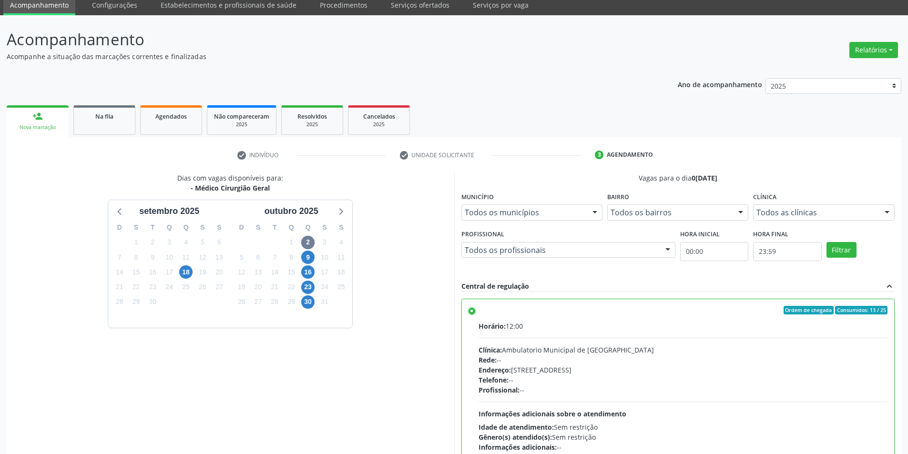
scroll to position [115, 0]
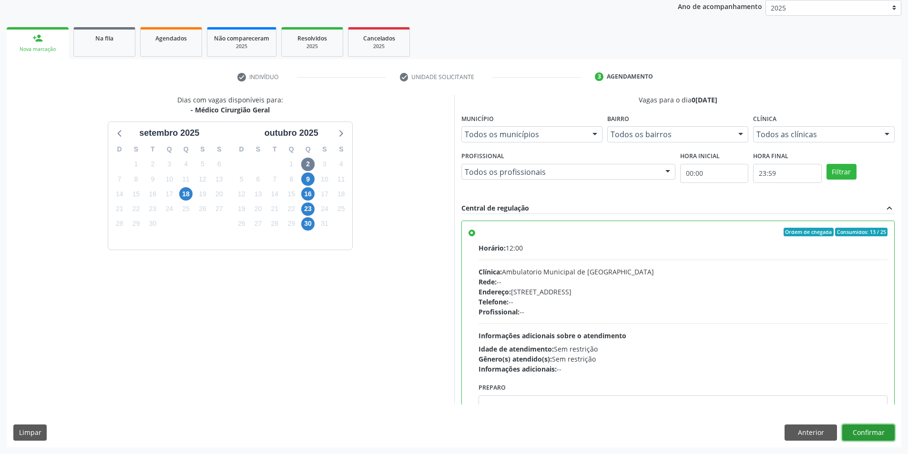
click at [873, 429] on button "Confirmar" at bounding box center [868, 433] width 52 height 16
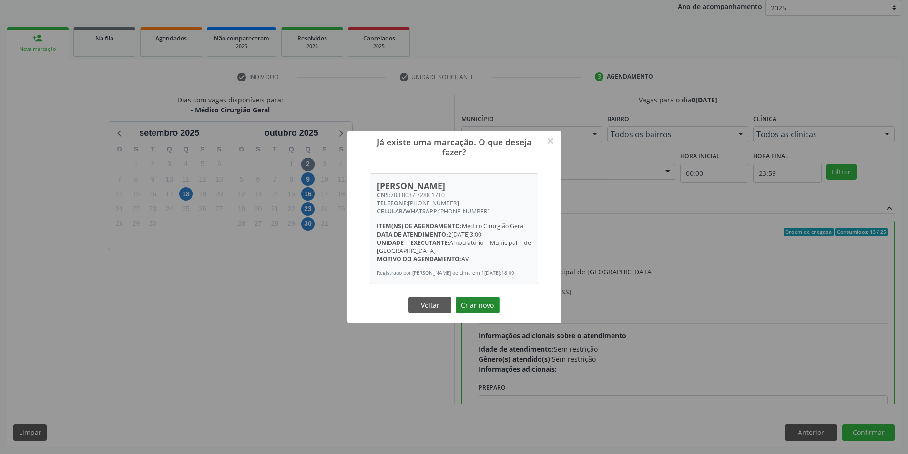
click at [479, 310] on button "Criar novo" at bounding box center [478, 305] width 44 height 16
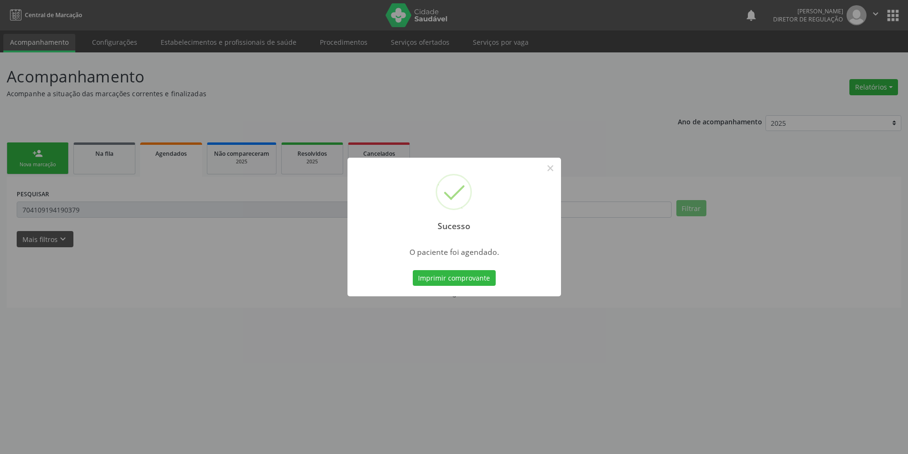
scroll to position [0, 0]
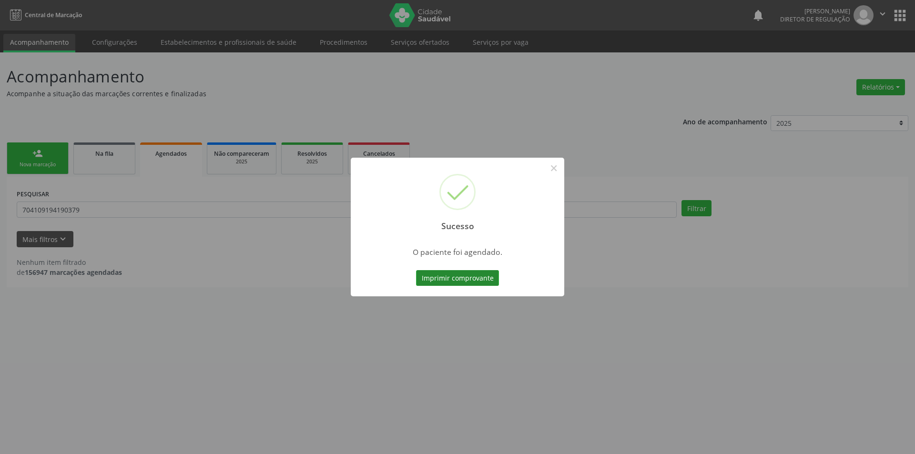
click at [470, 275] on button "Imprimir comprovante" at bounding box center [457, 278] width 83 height 16
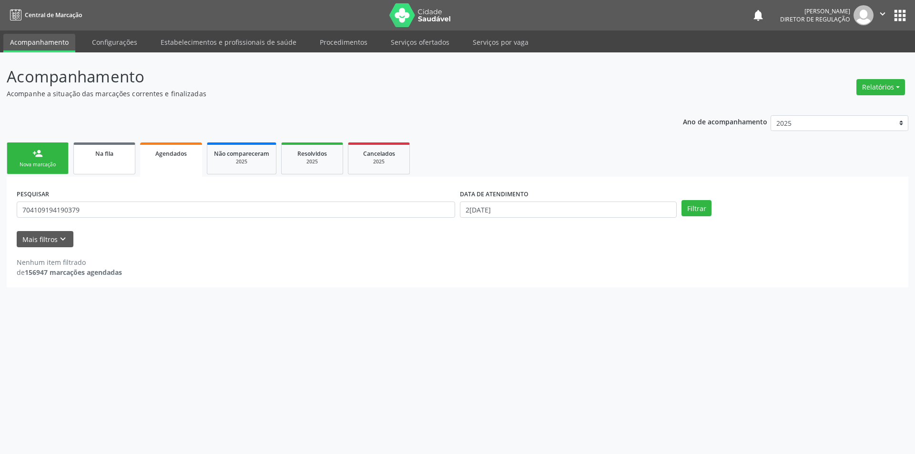
click at [120, 168] on link "Na fila" at bounding box center [104, 159] width 62 height 32
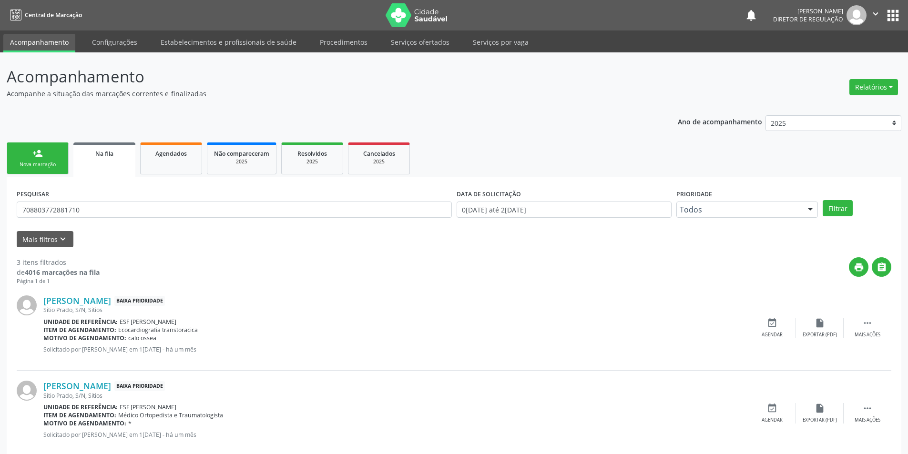
click at [93, 219] on div "PESQUISAR 708803772881710" at bounding box center [234, 205] width 440 height 37
drag, startPoint x: 103, startPoint y: 214, endPoint x: 0, endPoint y: 151, distance: 120.7
click at [0, 162] on div "Acompanhamento Acompanhe a situação das marcações correntes e finalizadas Relat…" at bounding box center [454, 305] width 908 height 506
click at [125, 214] on input "70580641225664" at bounding box center [234, 210] width 435 height 16
type input "705806412256634"
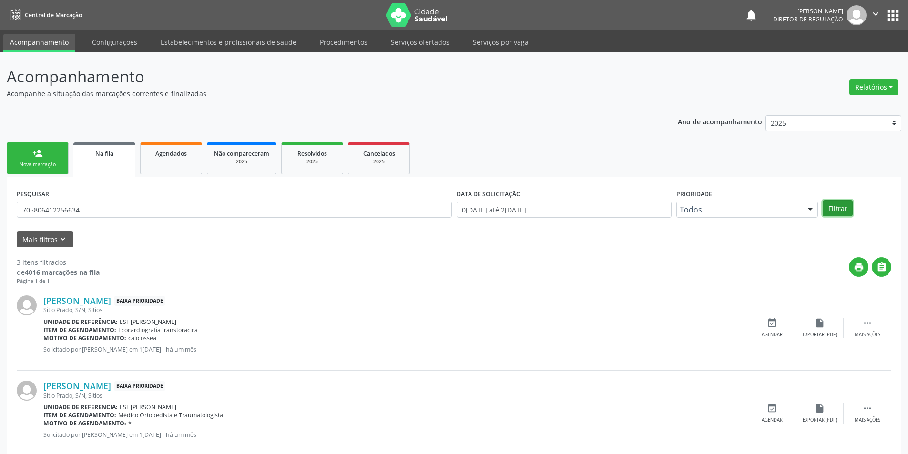
click at [846, 212] on button "Filtrar" at bounding box center [838, 208] width 30 height 16
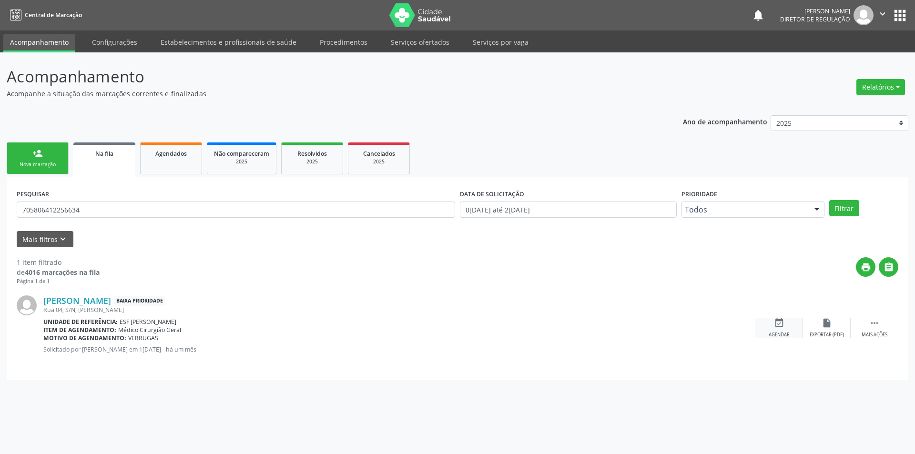
click at [786, 325] on div "event_available Agendar" at bounding box center [779, 328] width 48 height 20
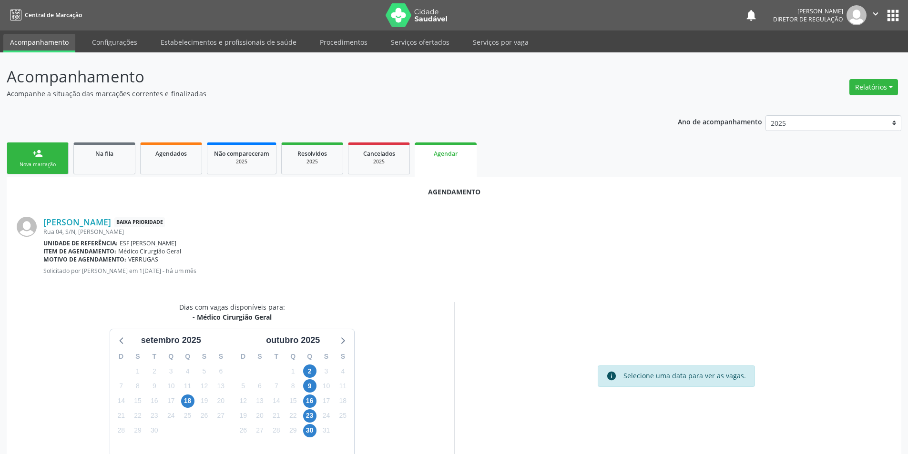
scroll to position [42, 0]
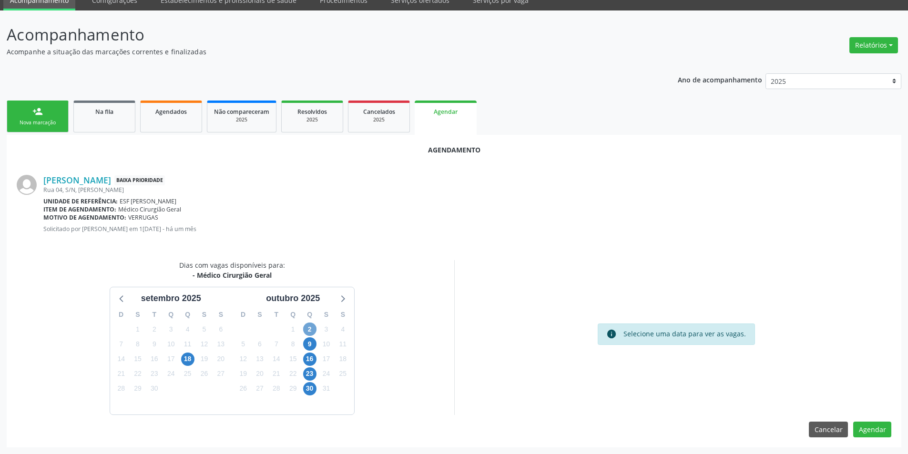
click at [312, 328] on span "2" at bounding box center [309, 329] width 13 height 13
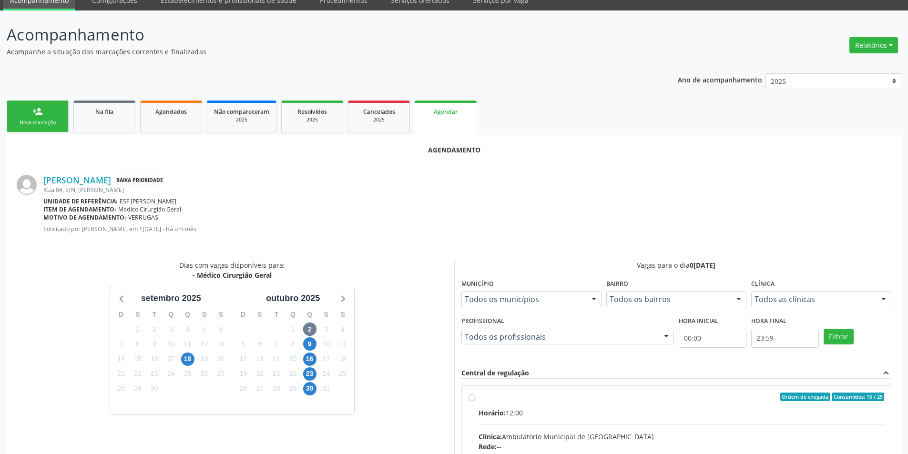
click at [475, 401] on input "Ordem de chegada Consumidos: 15 / 25 Horário: 12:00 Clínica: Ambulatorio Munici…" at bounding box center [472, 397] width 7 height 9
radio input "true"
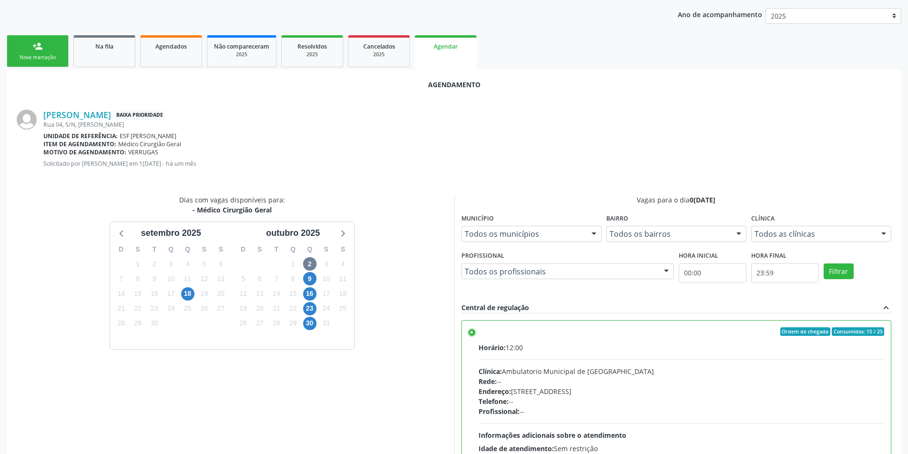
scroll to position [197, 0]
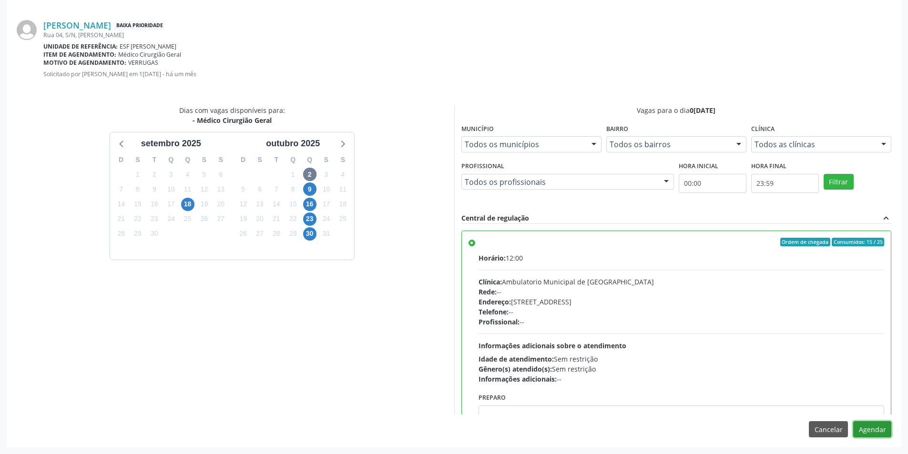
click at [880, 430] on button "Agendar" at bounding box center [872, 429] width 38 height 16
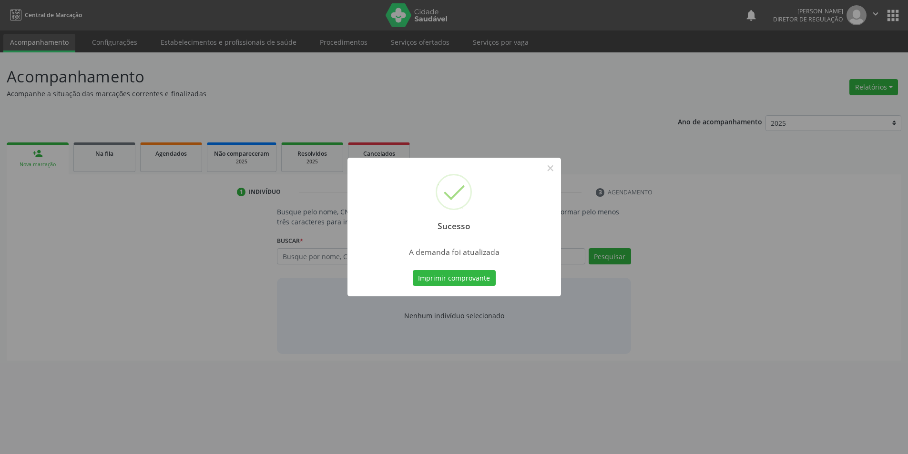
scroll to position [0, 0]
click at [446, 285] on button "Imprimir comprovante" at bounding box center [457, 278] width 83 height 16
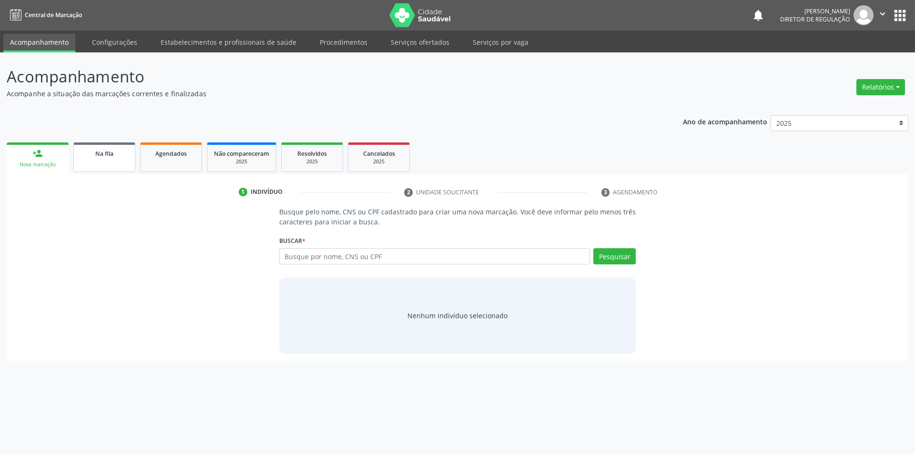
click at [97, 163] on link "Na fila" at bounding box center [104, 158] width 62 height 30
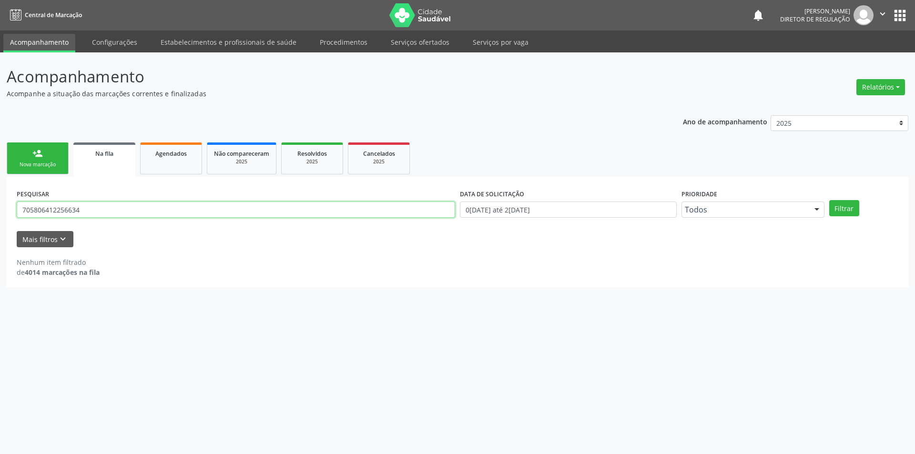
drag, startPoint x: 184, startPoint y: 210, endPoint x: 0, endPoint y: 198, distance: 184.9
click at [0, 208] on div "Acompanhamento Acompanhe a situação das marcações correntes e finalizadas Relat…" at bounding box center [457, 253] width 915 height 402
type input "7"
type input "10392928442"
click at [855, 205] on button "Filtrar" at bounding box center [844, 208] width 30 height 16
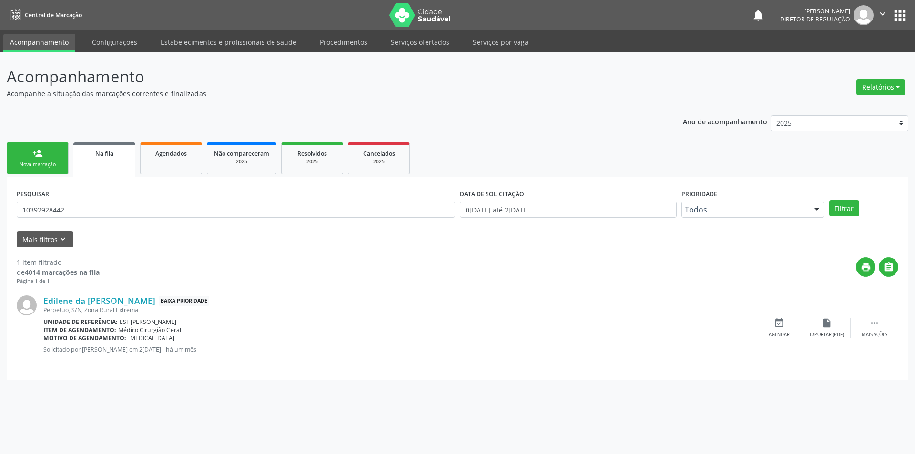
click at [791, 313] on div "Edilene da [PERSON_NAME] Baixa Prioridade Perpetuo, S/N, Zona Rural Extrema Uni…" at bounding box center [458, 328] width 882 height 85
click at [785, 326] on div "event_available Agendar" at bounding box center [779, 328] width 48 height 20
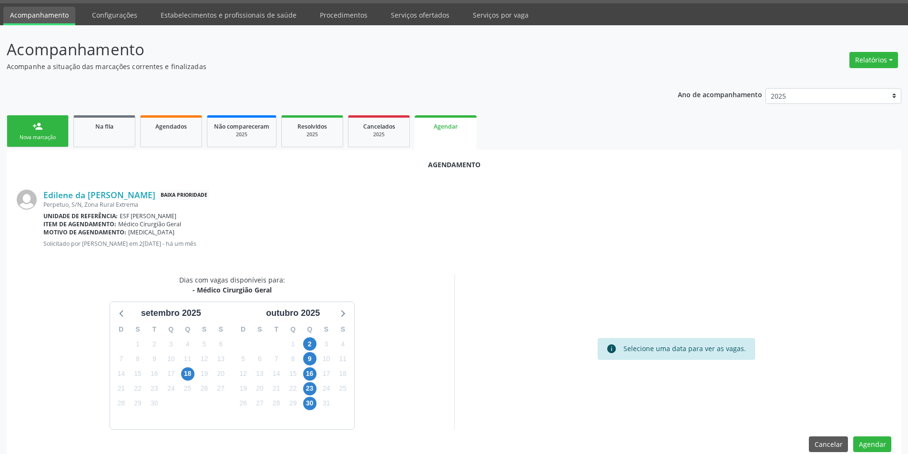
scroll to position [42, 0]
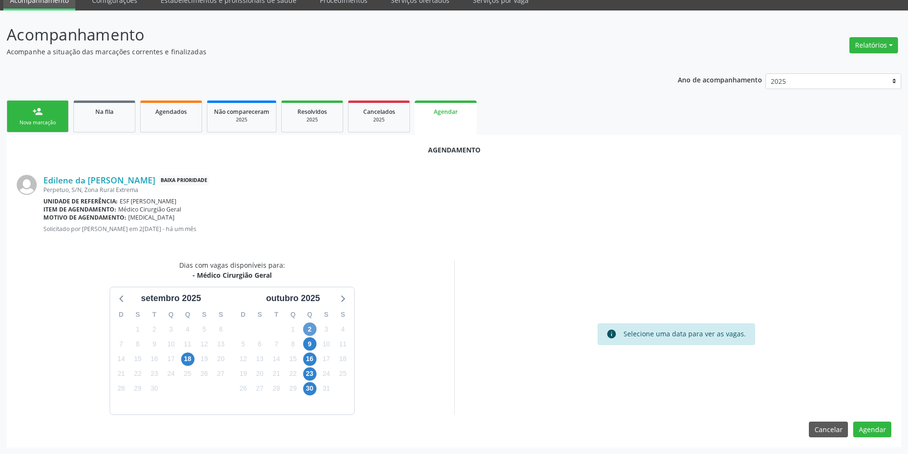
click at [316, 330] on div "2" at bounding box center [309, 329] width 17 height 15
click at [310, 327] on span "2" at bounding box center [309, 329] width 13 height 13
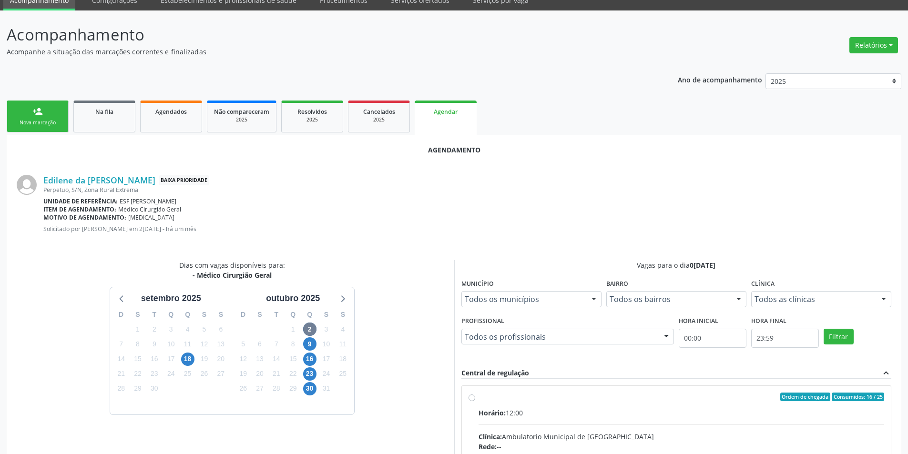
click at [475, 401] on input "Ordem de chegada Consumidos: 16 / 25 Horário: 12:00 Clínica: Ambulatorio Munici…" at bounding box center [472, 397] width 7 height 9
radio input "true"
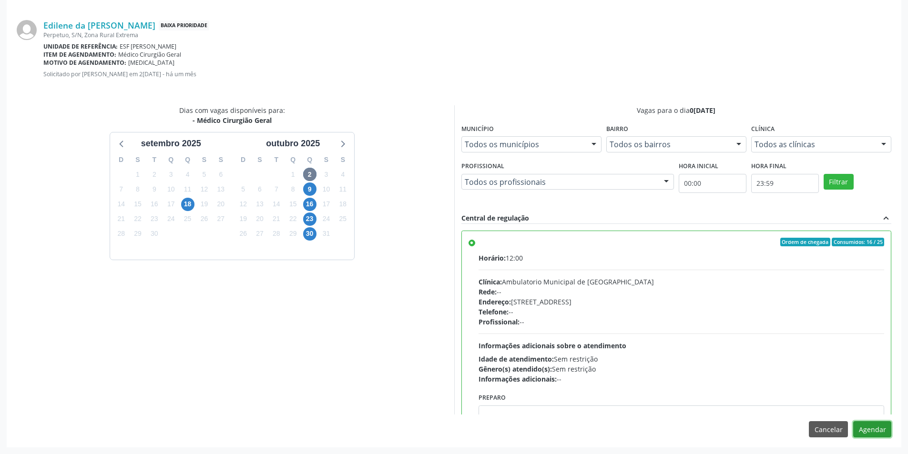
click at [872, 427] on button "Agendar" at bounding box center [872, 429] width 38 height 16
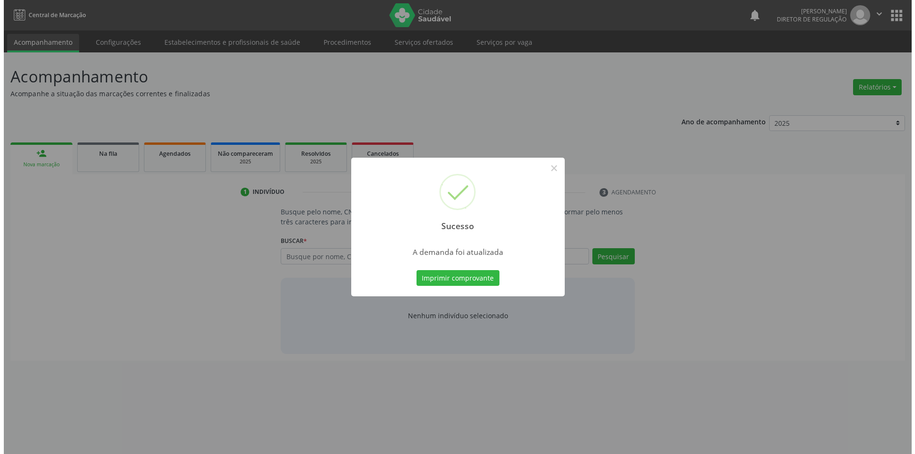
scroll to position [0, 0]
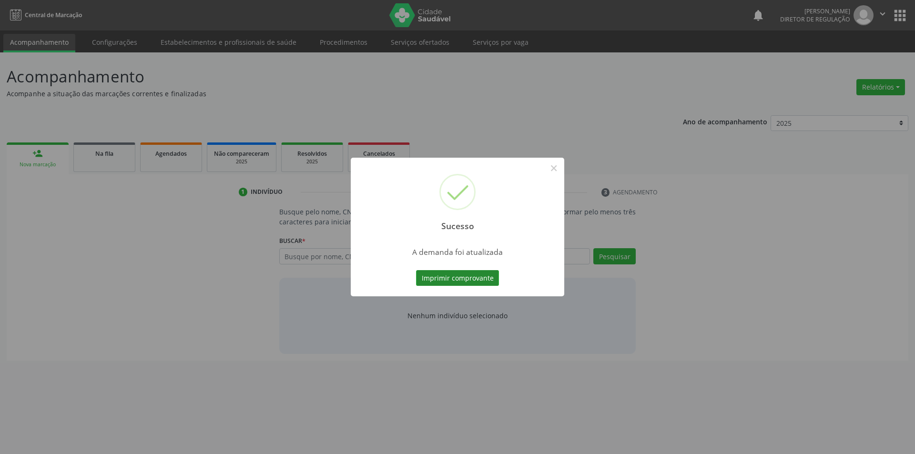
click at [452, 281] on button "Imprimir comprovante" at bounding box center [457, 278] width 83 height 16
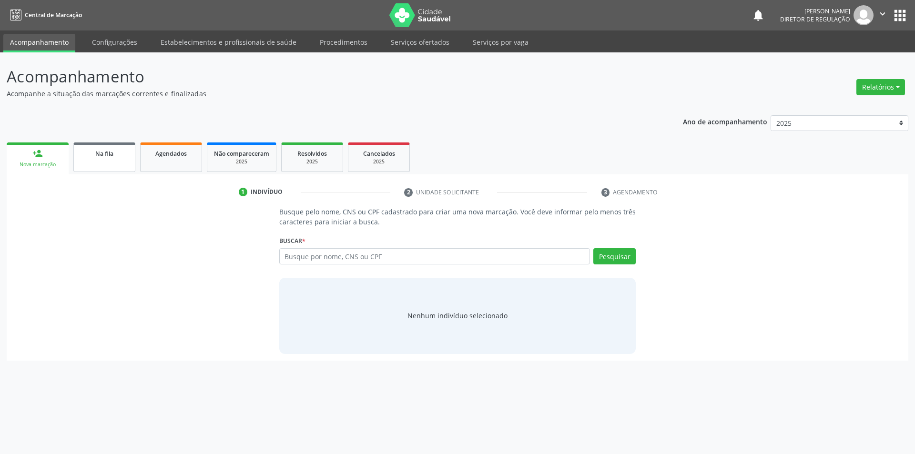
click at [110, 154] on span "Na fila" at bounding box center [104, 154] width 18 height 8
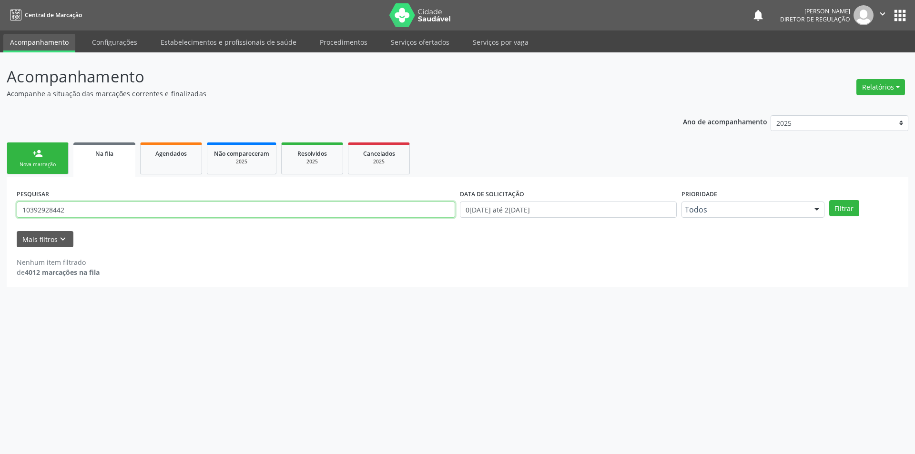
drag, startPoint x: 118, startPoint y: 207, endPoint x: 0, endPoint y: 186, distance: 120.1
click at [0, 186] on div "Acompanhamento Acompanhe a situação das marcações correntes e finalizadas Relat…" at bounding box center [457, 253] width 915 height 402
type input "7"
type input "898002300317585"
drag, startPoint x: 831, startPoint y: 204, endPoint x: 819, endPoint y: 190, distance: 18.6
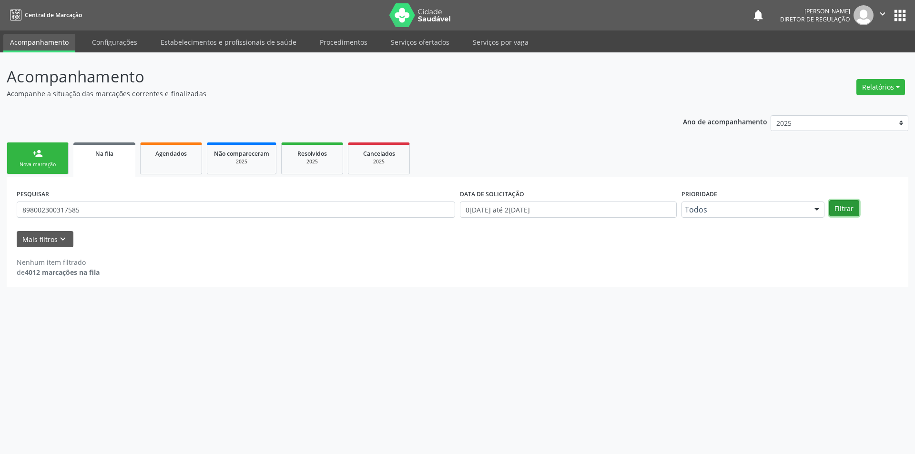
click at [828, 205] on div "Filtrar" at bounding box center [864, 208] width 74 height 16
click at [853, 222] on div "PESQUISAR 898002300317585 DATA DE SOLICITAÇÃO 0[DATE] até 2[DATE] Prioridade To…" at bounding box center [457, 205] width 887 height 37
click at [840, 210] on button "Filtrar" at bounding box center [844, 208] width 30 height 16
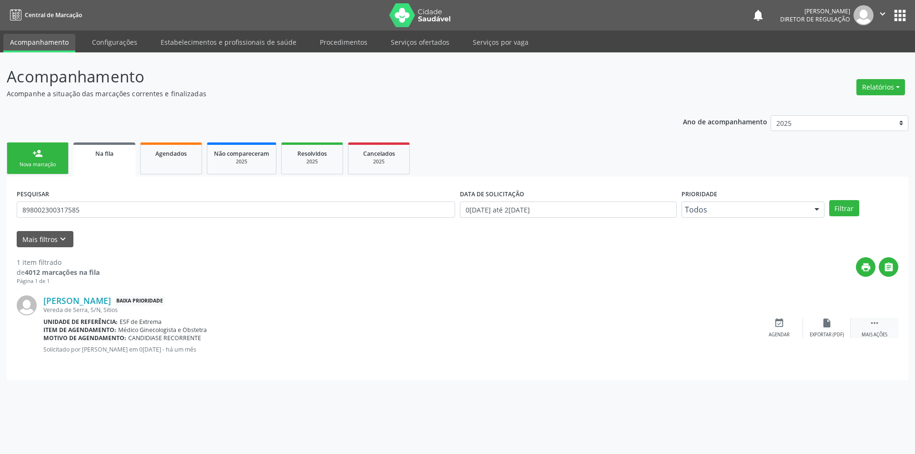
click at [875, 323] on icon "" at bounding box center [874, 323] width 10 height 10
click at [826, 322] on icon "edit" at bounding box center [827, 323] width 10 height 10
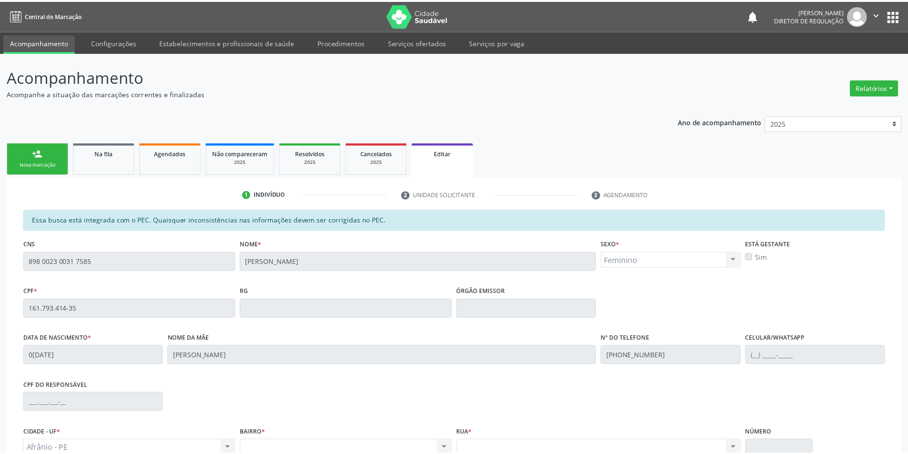
scroll to position [103, 0]
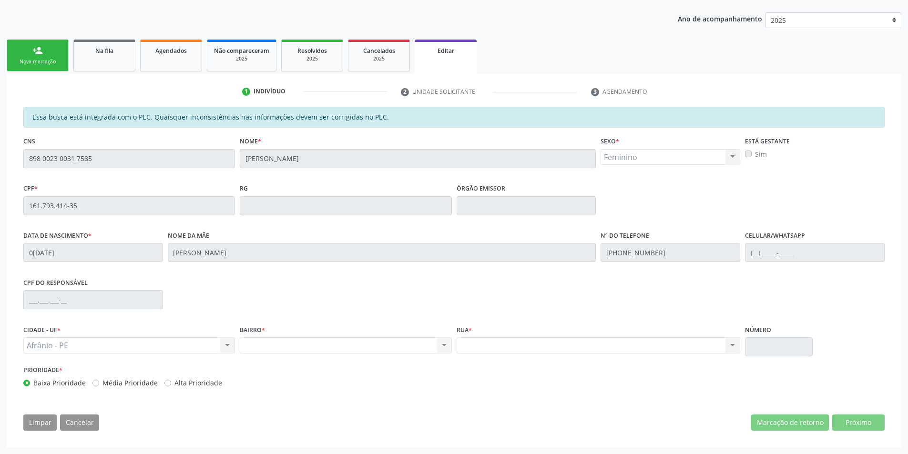
click at [46, 61] on div "Nova marcação" at bounding box center [38, 61] width 48 height 7
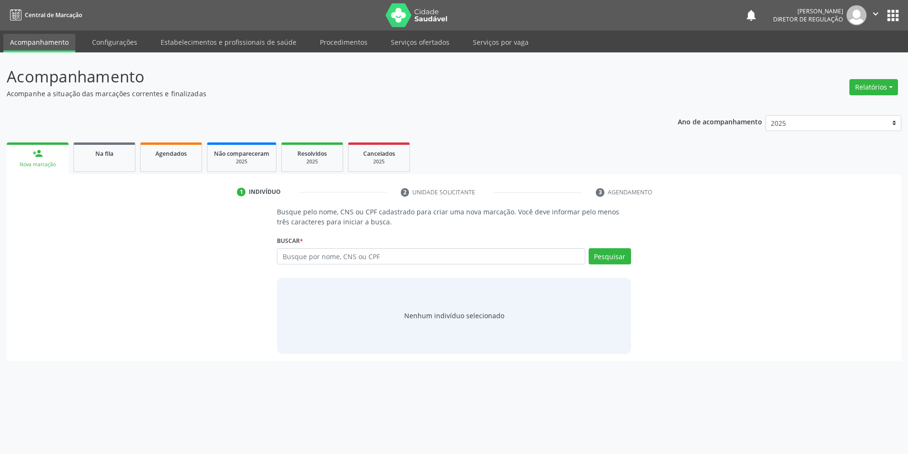
scroll to position [0, 0]
click at [335, 254] on input "text" at bounding box center [434, 256] width 311 height 16
type input "7"
type input "898002300317585"
click at [603, 262] on button "Pesquisar" at bounding box center [614, 256] width 42 height 16
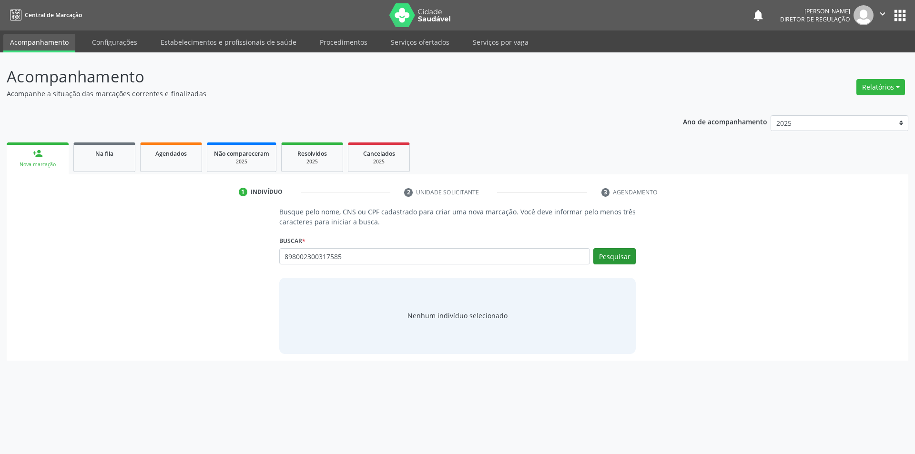
type input "898002300317585"
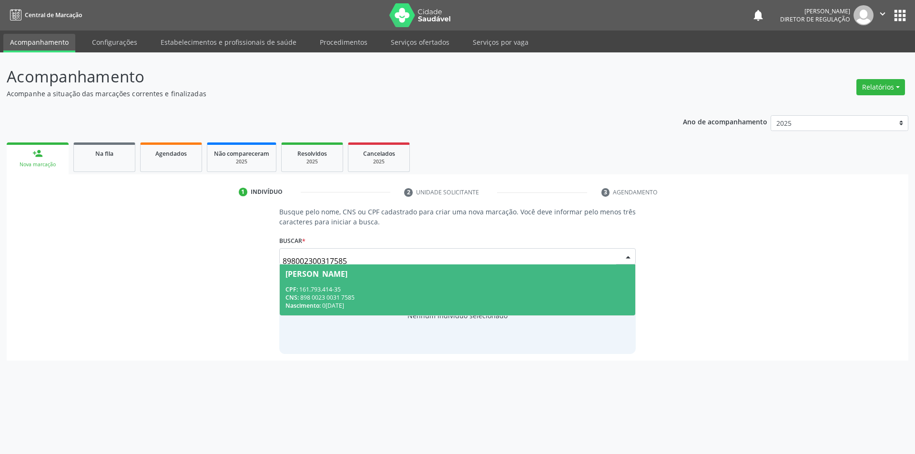
click at [367, 300] on div "CNS: 898 0023 0031 7585" at bounding box center [458, 298] width 345 height 8
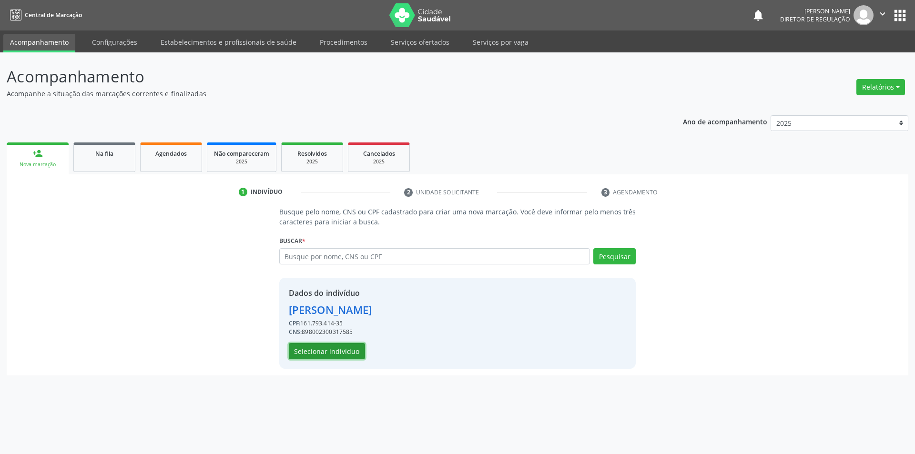
click at [339, 358] on button "Selecionar indivíduo" at bounding box center [327, 351] width 76 height 16
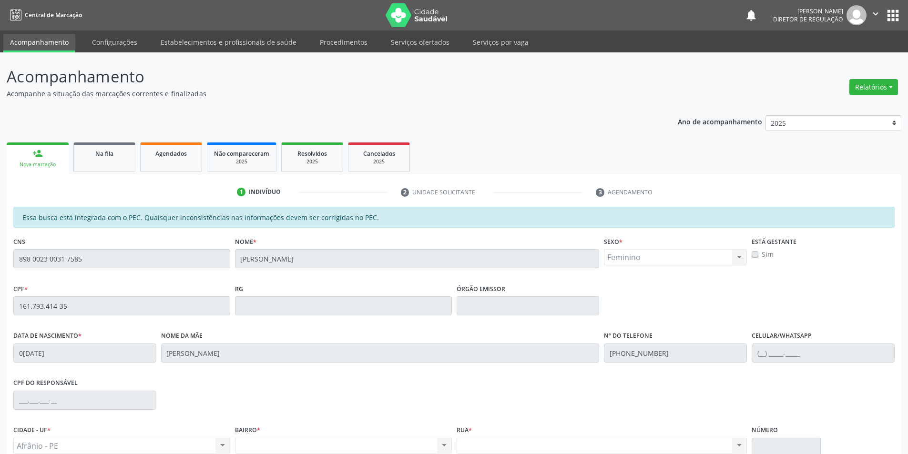
scroll to position [90, 0]
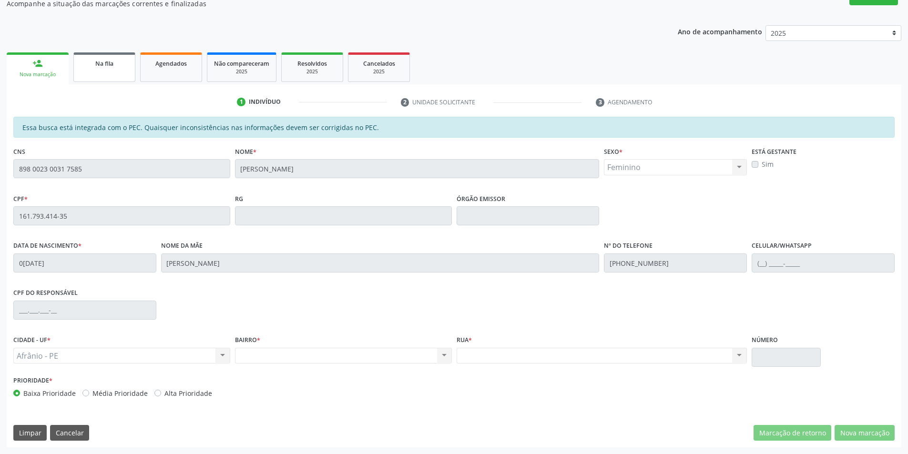
click at [98, 69] on link "Na fila" at bounding box center [104, 67] width 62 height 30
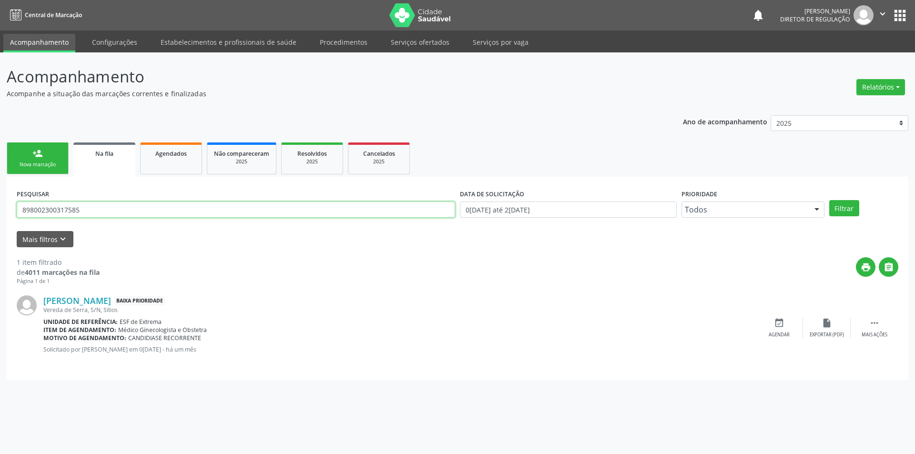
drag, startPoint x: 100, startPoint y: 203, endPoint x: 0, endPoint y: 204, distance: 100.1
click at [0, 204] on div "Acompanhamento Acompanhe a situação das marcações correntes e finalizadas Relat…" at bounding box center [457, 253] width 915 height 402
type input "39219798468"
click at [840, 211] on button "Filtrar" at bounding box center [844, 208] width 30 height 16
click at [775, 323] on icon "event_available" at bounding box center [779, 323] width 10 height 10
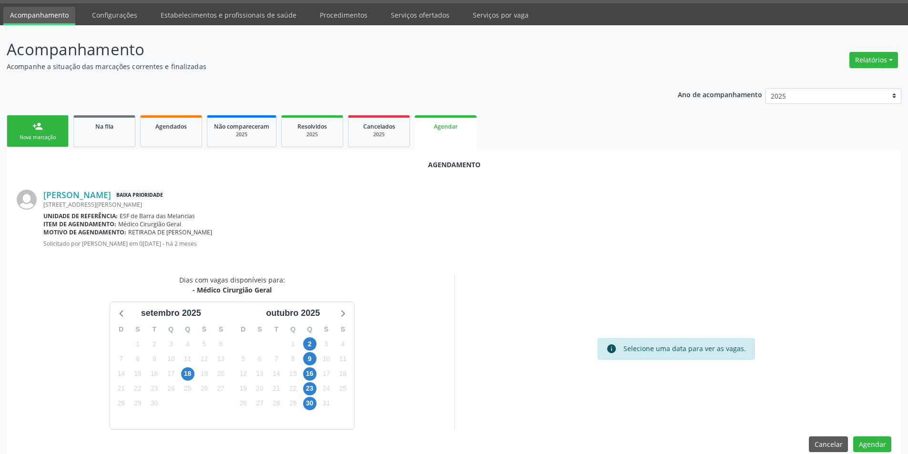
scroll to position [42, 0]
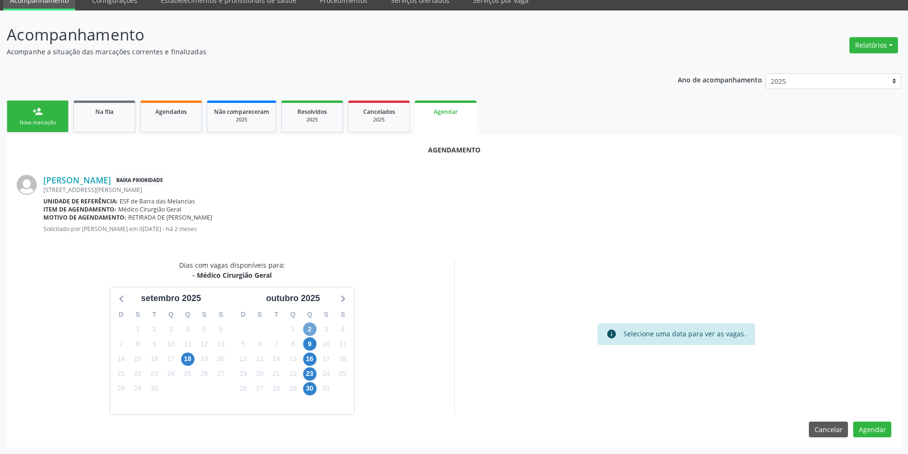
click at [308, 331] on span "2" at bounding box center [309, 329] width 13 height 13
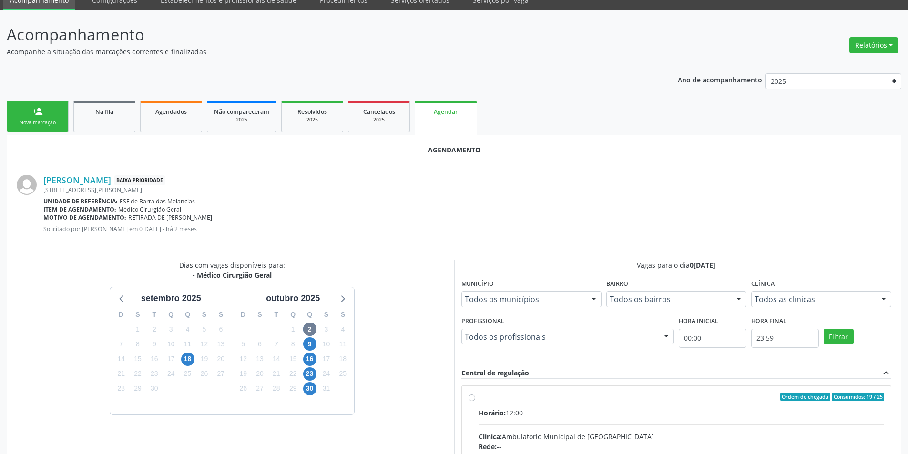
click at [475, 401] on input "Ordem de chegada Consumidos: 19 / 25 Horário: 12:00 Clínica: Ambulatorio Munici…" at bounding box center [472, 397] width 7 height 9
radio input "true"
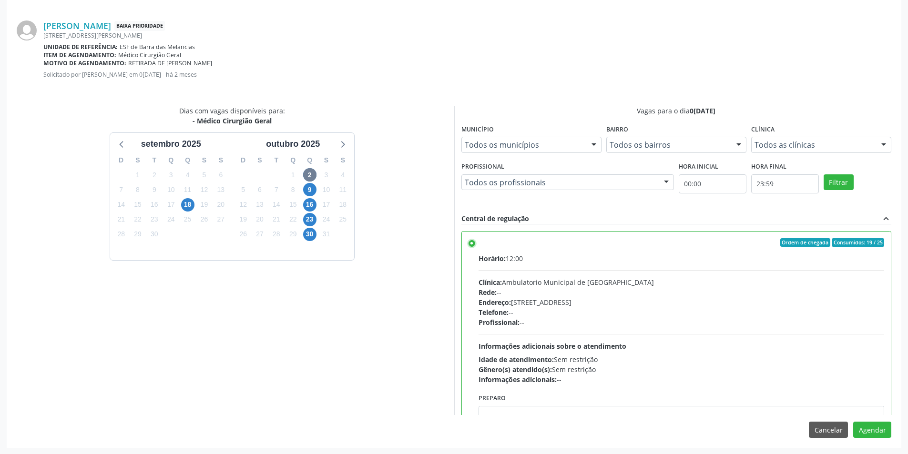
scroll to position [197, 0]
click at [882, 432] on button "Agendar" at bounding box center [872, 429] width 38 height 16
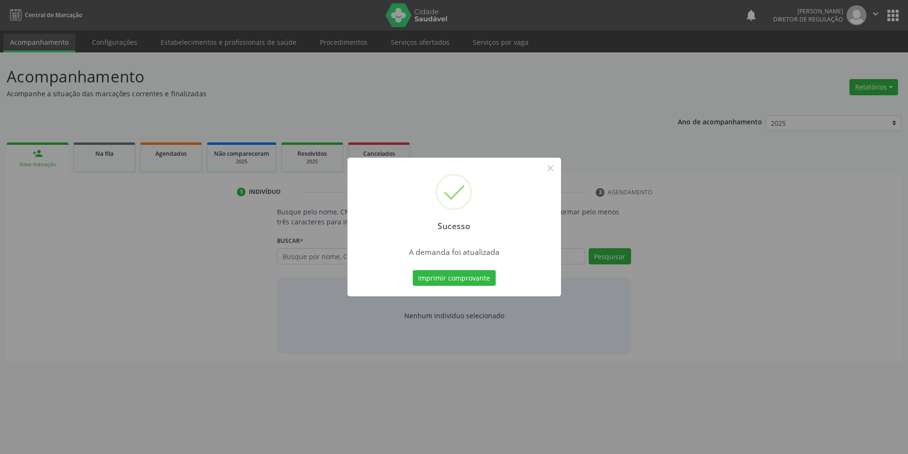
scroll to position [0, 0]
click at [464, 275] on button "Imprimir comprovante" at bounding box center [457, 278] width 83 height 16
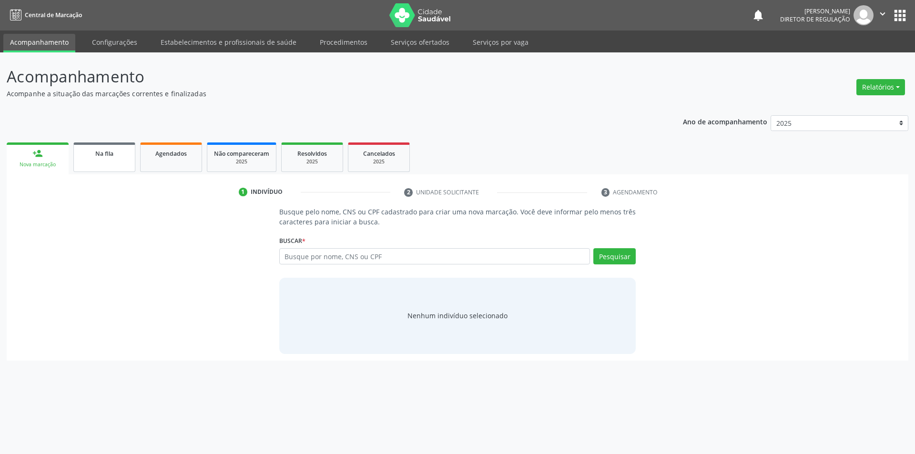
click at [110, 163] on link "Na fila" at bounding box center [104, 158] width 62 height 30
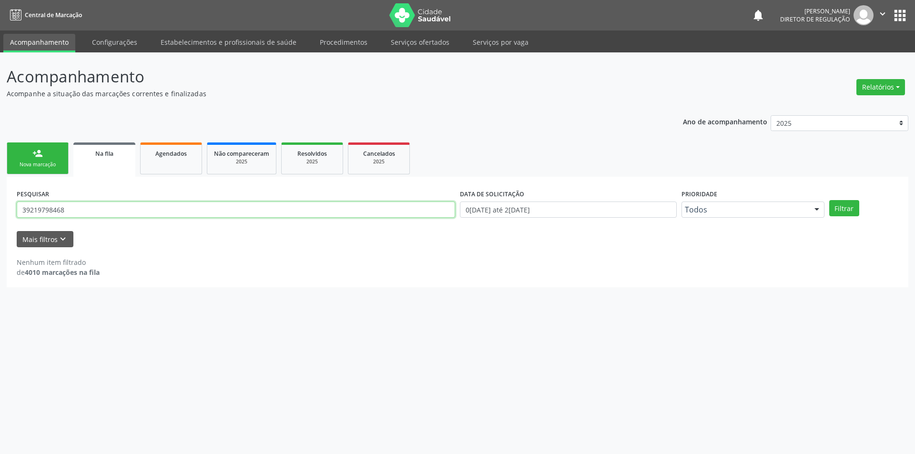
drag, startPoint x: 163, startPoint y: 203, endPoint x: 0, endPoint y: 174, distance: 164.9
click at [0, 174] on div "Acompanhamento Acompanhe a situação das marcações correntes e finalizadas Relat…" at bounding box center [457, 253] width 915 height 402
type input "14659546438"
click at [842, 209] on button "Filtrar" at bounding box center [844, 208] width 30 height 16
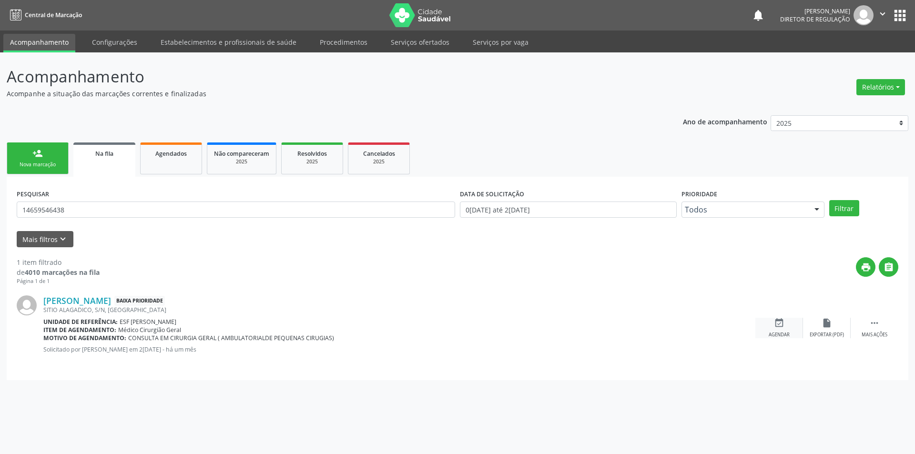
click at [775, 326] on icon "event_available" at bounding box center [779, 323] width 10 height 10
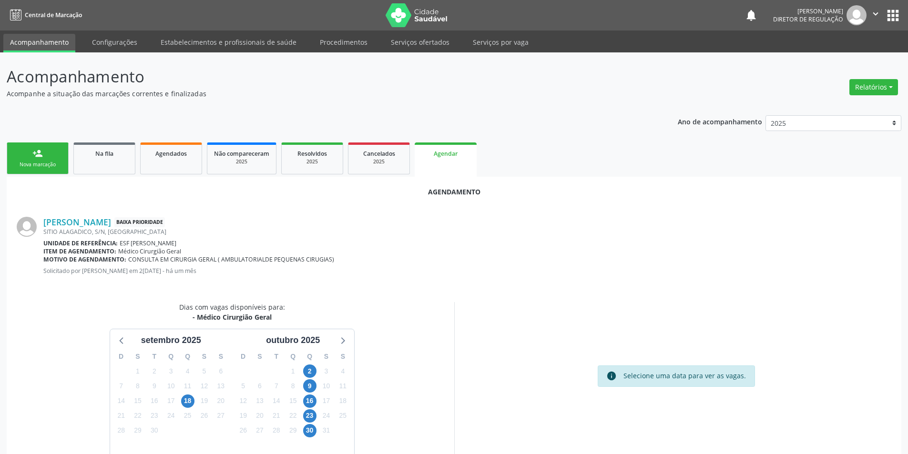
scroll to position [42, 0]
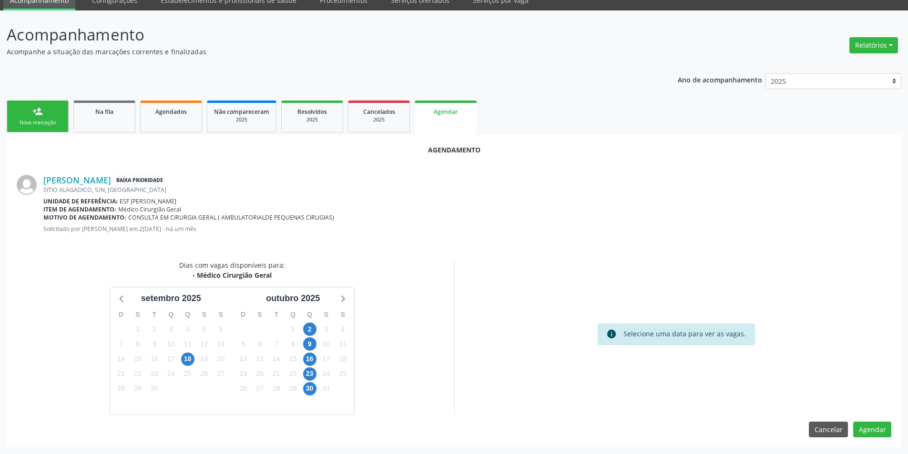
click at [309, 337] on div "9" at bounding box center [309, 344] width 13 height 15
click at [310, 330] on span "2" at bounding box center [309, 329] width 13 height 13
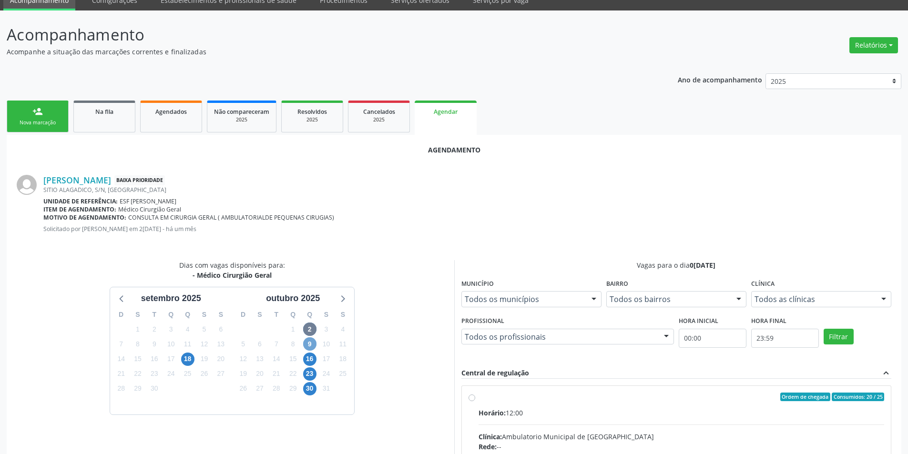
click at [309, 342] on span "9" at bounding box center [309, 343] width 13 height 13
click at [490, 398] on div "Ordem de chegada Consumidos: 1 / 25" at bounding box center [682, 397] width 406 height 9
click at [475, 398] on input "Ordem de chegada Consumidos: 1 / 25 Horário: 12:00 Clínica: Ambulatorio Municip…" at bounding box center [472, 397] width 7 height 9
radio input "true"
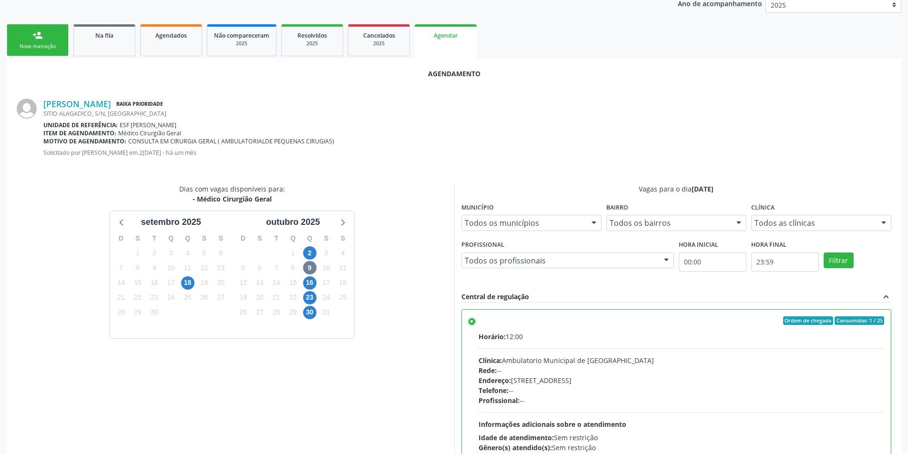
scroll to position [197, 0]
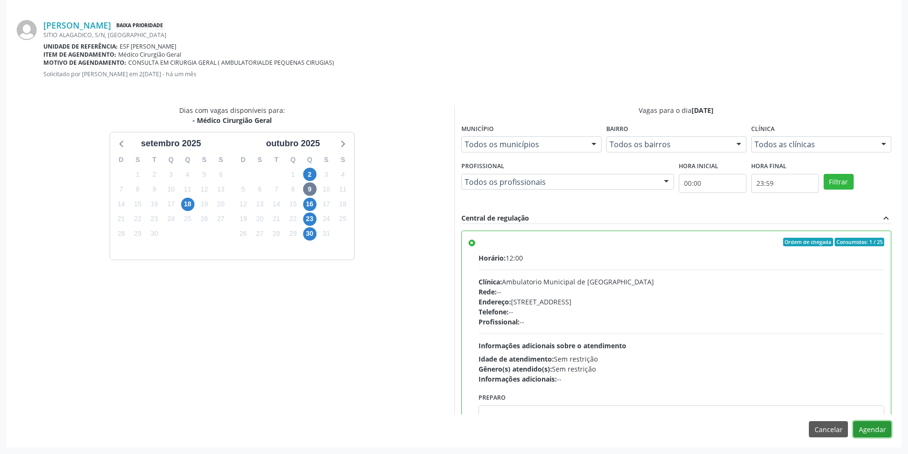
click at [867, 429] on button "Agendar" at bounding box center [872, 429] width 38 height 16
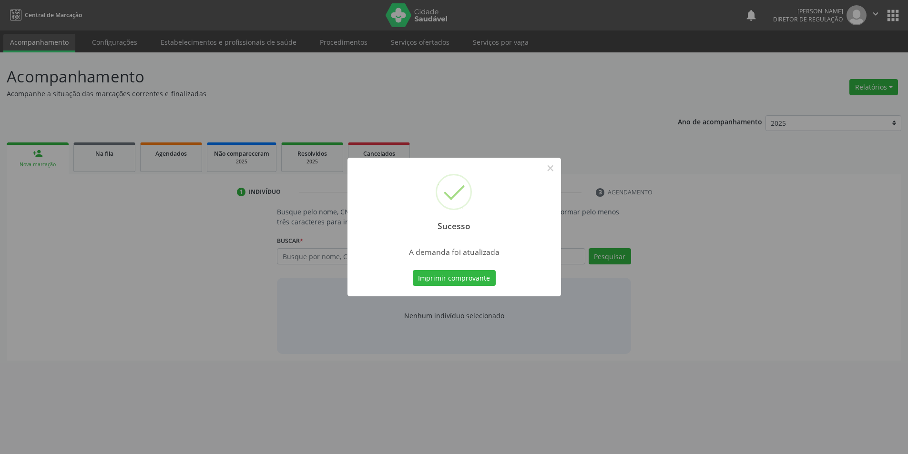
scroll to position [0, 0]
click at [469, 282] on button "Imprimir comprovante" at bounding box center [457, 278] width 83 height 16
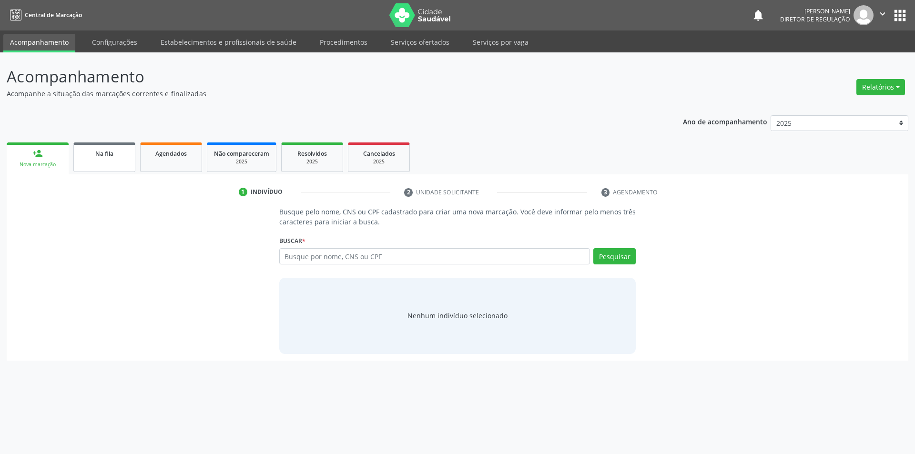
click at [107, 159] on link "Na fila" at bounding box center [104, 158] width 62 height 30
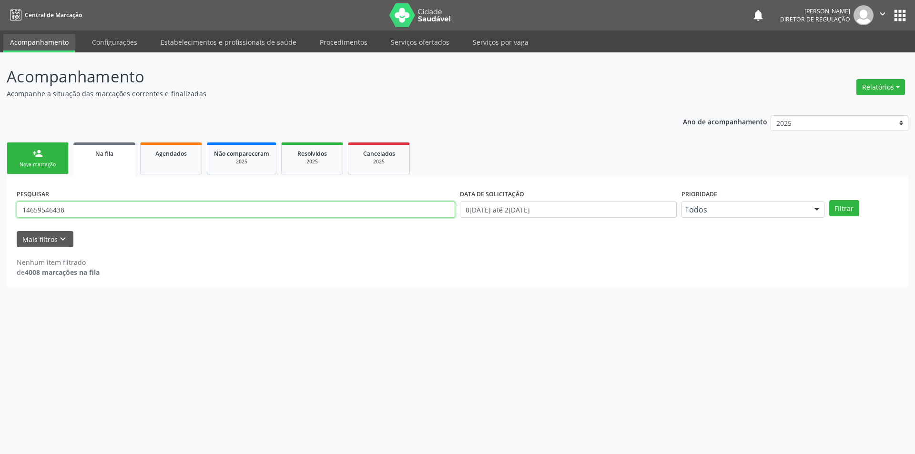
drag, startPoint x: 137, startPoint y: 204, endPoint x: 0, endPoint y: 174, distance: 140.3
click at [0, 180] on div "Acompanhamento Acompanhe a situação das marcações correntes e finalizadas Relat…" at bounding box center [457, 253] width 915 height 402
type input "709003874739315"
click at [842, 210] on button "Filtrar" at bounding box center [844, 208] width 30 height 16
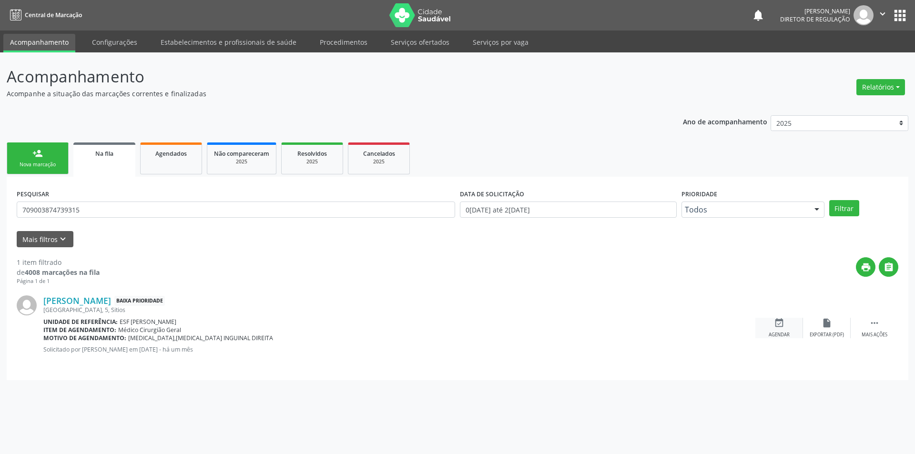
click at [788, 326] on div "event_available Agendar" at bounding box center [779, 328] width 48 height 20
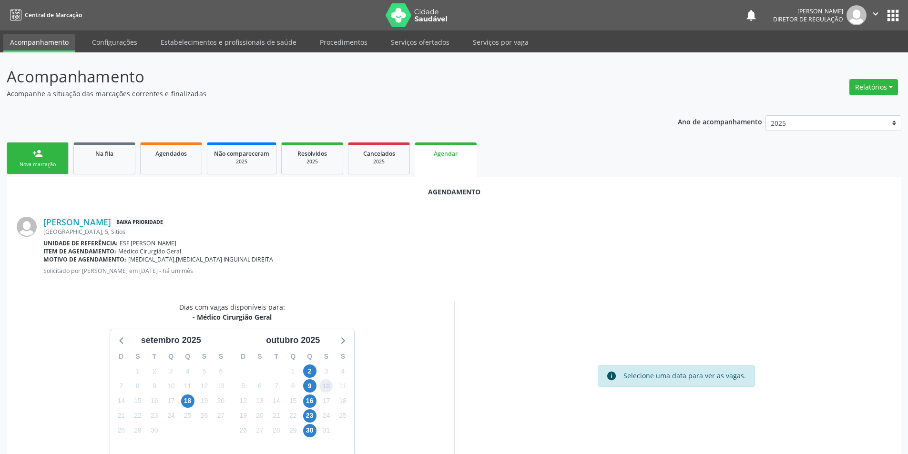
click at [323, 386] on span "10" at bounding box center [325, 385] width 13 height 13
click at [312, 387] on span "9" at bounding box center [309, 385] width 13 height 13
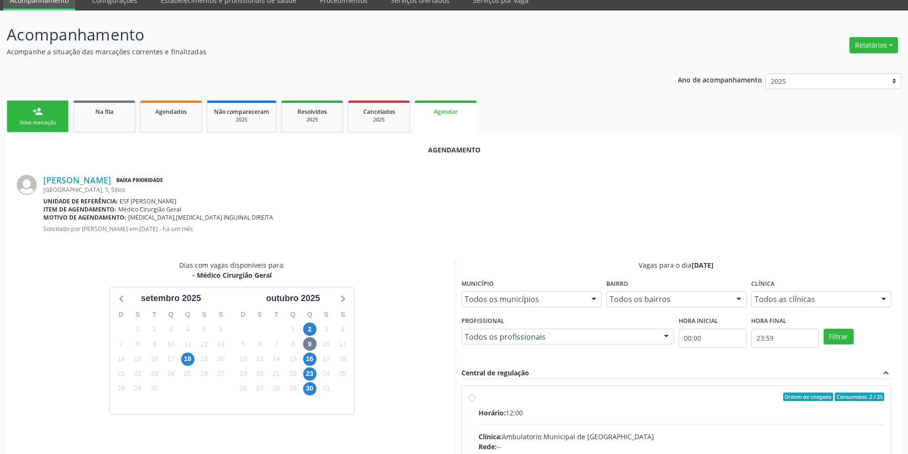
radio input "true"
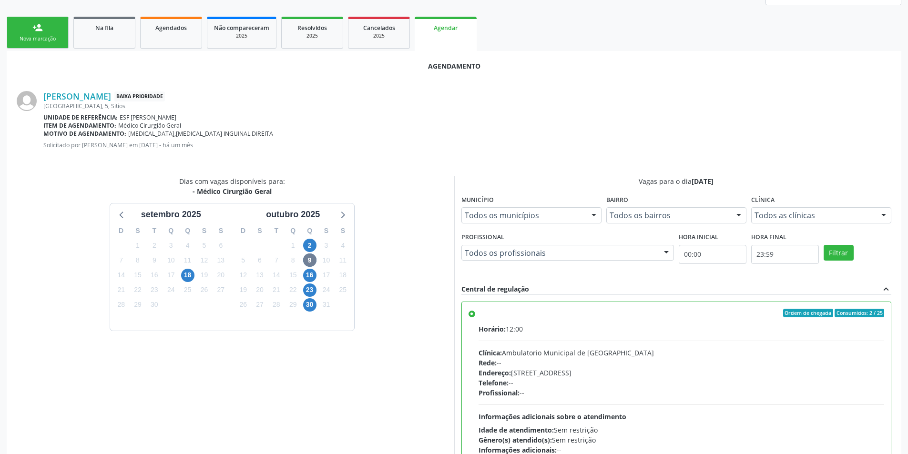
scroll to position [197, 0]
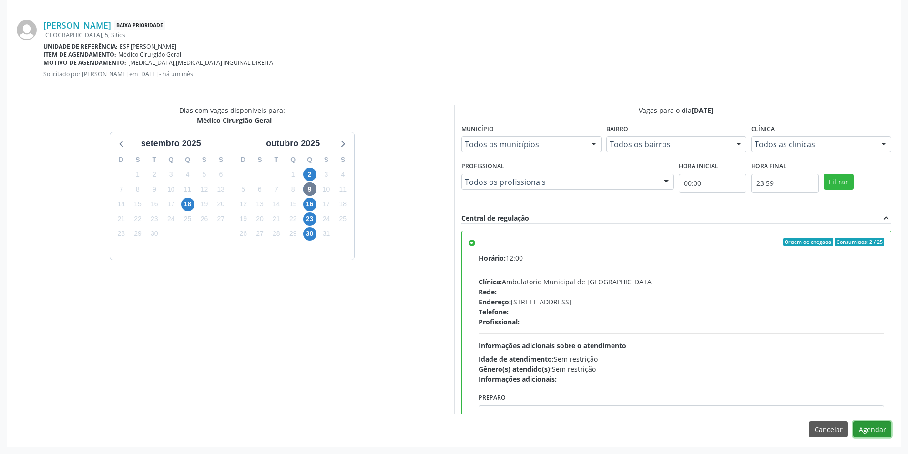
click at [885, 432] on button "Agendar" at bounding box center [872, 429] width 38 height 16
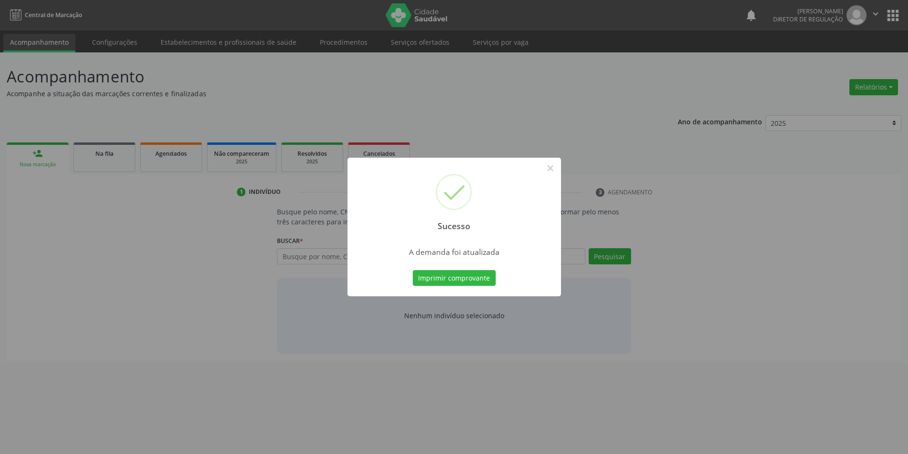
scroll to position [0, 0]
click at [475, 275] on button "Imprimir comprovante" at bounding box center [457, 278] width 83 height 16
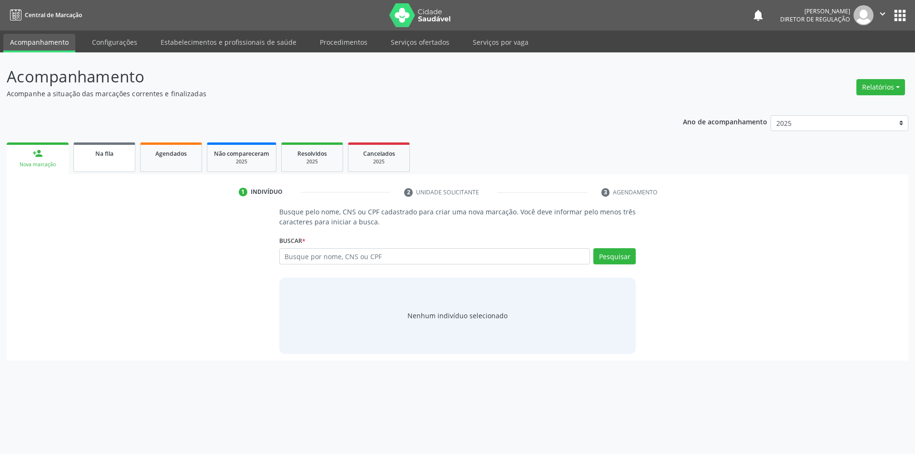
click at [105, 147] on link "Na fila" at bounding box center [104, 158] width 62 height 30
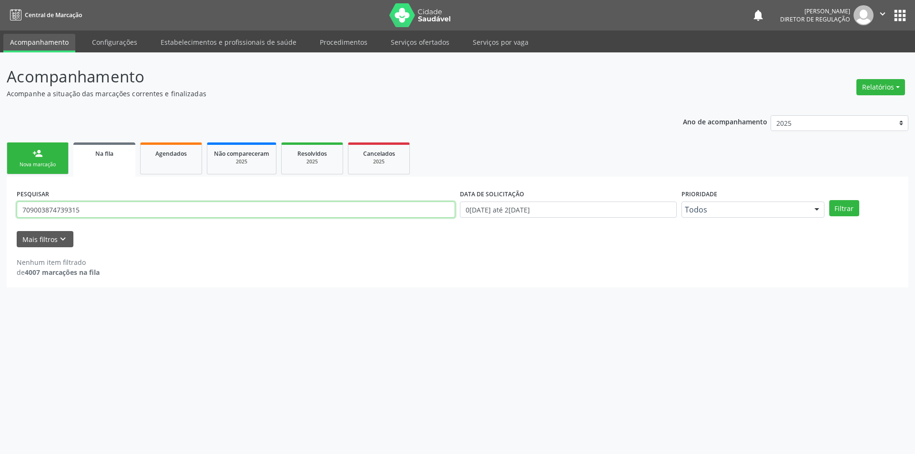
drag, startPoint x: 123, startPoint y: 211, endPoint x: 0, endPoint y: 215, distance: 123.0
click at [113, 210] on input "709003874739315" at bounding box center [236, 210] width 438 height 16
drag, startPoint x: 0, startPoint y: 215, endPoint x: 25, endPoint y: 214, distance: 24.8
click at [0, 215] on div "Acompanhamento Acompanhe a situação das marcações correntes e finalizadas Relat…" at bounding box center [457, 253] width 915 height 402
drag, startPoint x: 112, startPoint y: 214, endPoint x: 0, endPoint y: 206, distance: 111.8
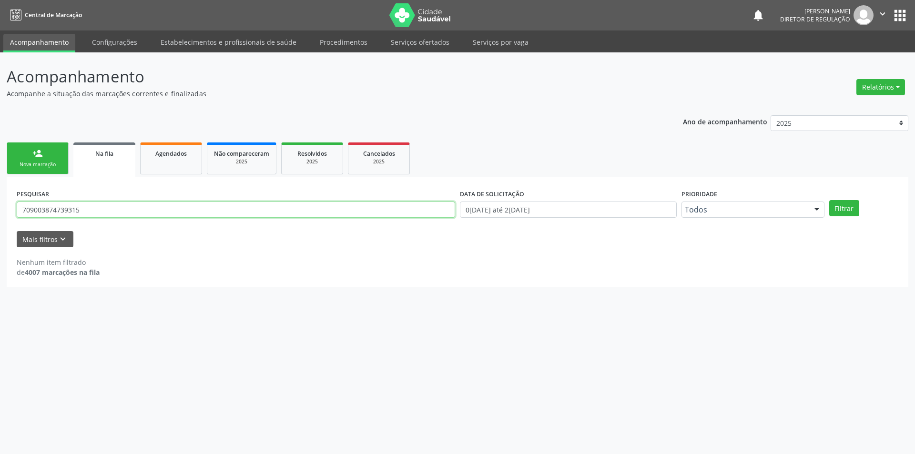
click at [0, 206] on div "Acompanhamento Acompanhe a situação das marcações correntes e finalizadas Relat…" at bounding box center [457, 253] width 915 height 402
type input "704008322672761"
click at [833, 207] on button "Filtrar" at bounding box center [844, 208] width 30 height 16
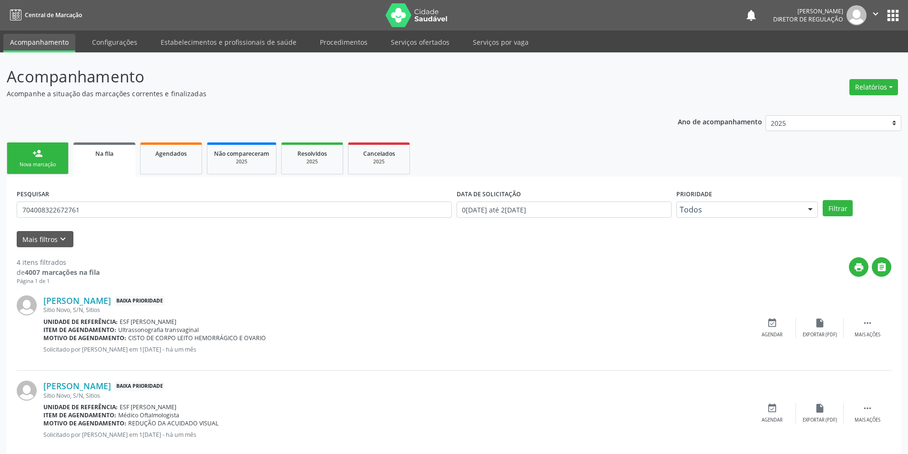
scroll to position [189, 0]
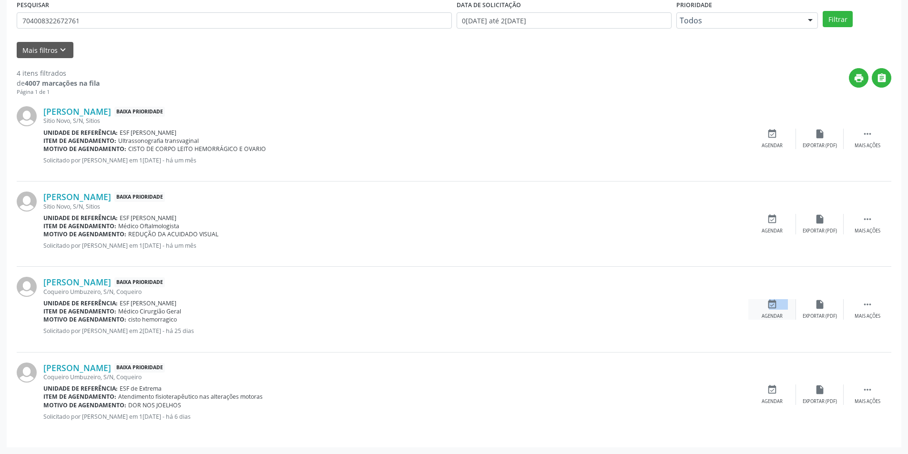
drag, startPoint x: 758, startPoint y: 304, endPoint x: 769, endPoint y: 305, distance: 10.5
click at [766, 305] on div "event_available Agendar" at bounding box center [772, 309] width 48 height 20
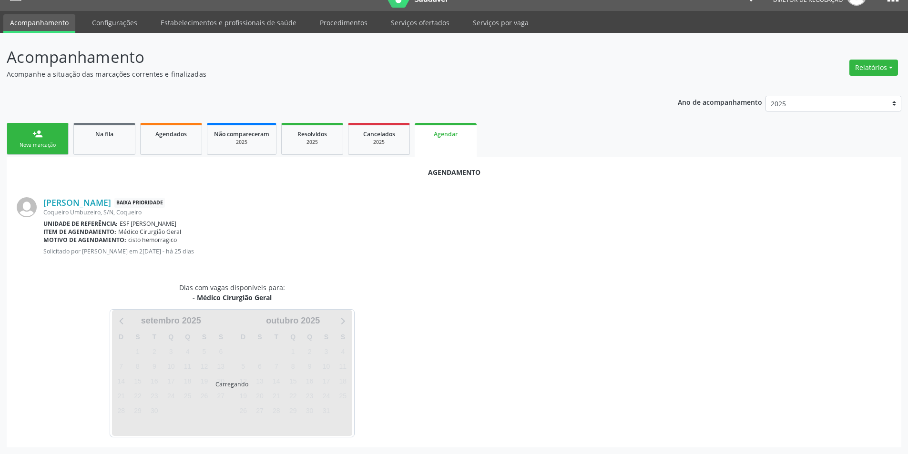
scroll to position [0, 0]
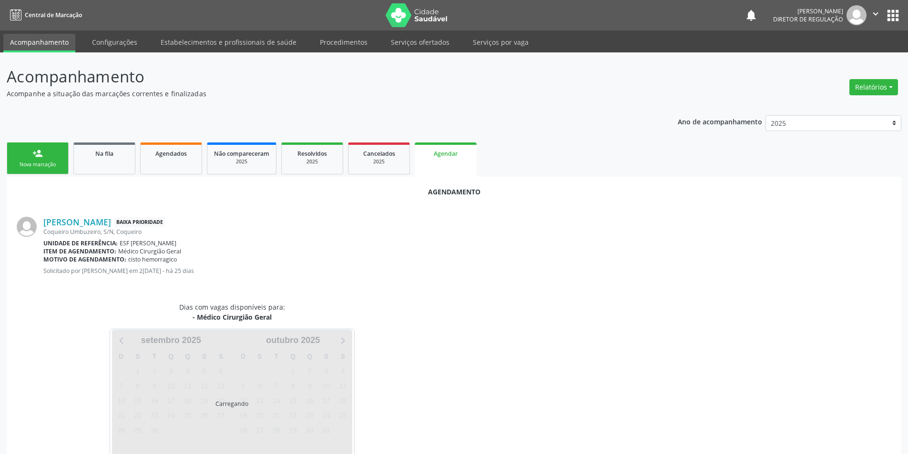
click at [761, 306] on div "Dias com vagas disponíveis para: - Médico Cirurgião Geral Carregando [DATE] D S…" at bounding box center [454, 379] width 888 height 155
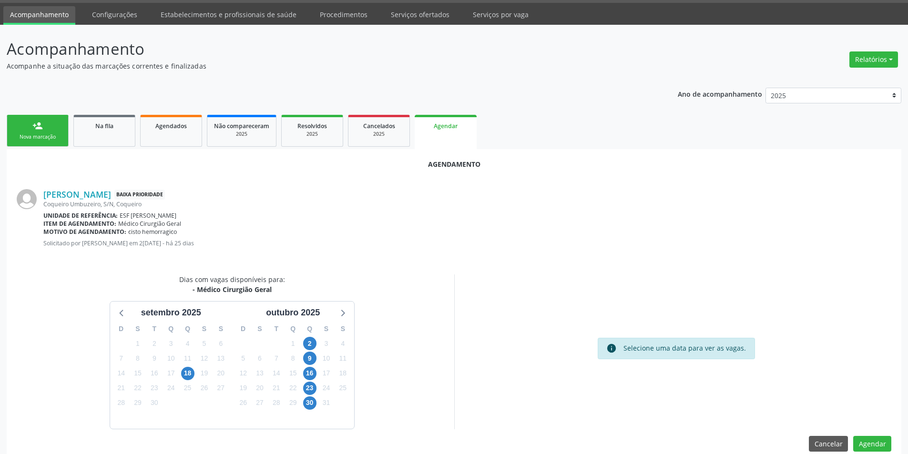
scroll to position [42, 0]
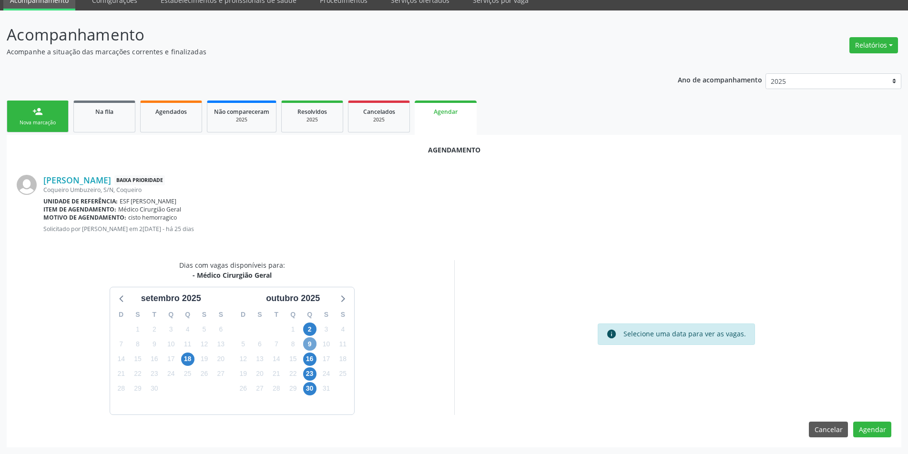
click at [308, 348] on span "9" at bounding box center [309, 343] width 13 height 13
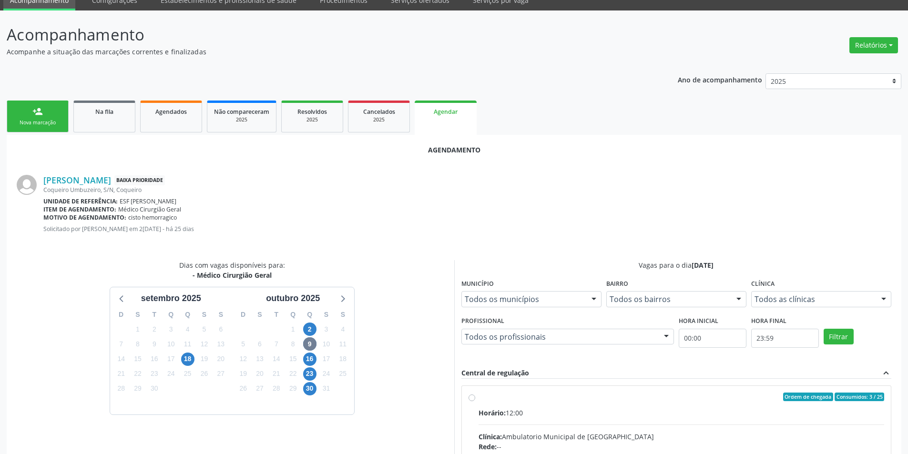
click at [503, 400] on div "Ordem de chegada Consumidos: 3 / 25" at bounding box center [682, 397] width 406 height 9
click at [475, 400] on input "Ordem de chegada Consumidos: 3 / 25 Horário: 12:00 Clínica: Ambulatorio Municip…" at bounding box center [472, 397] width 7 height 9
radio input "true"
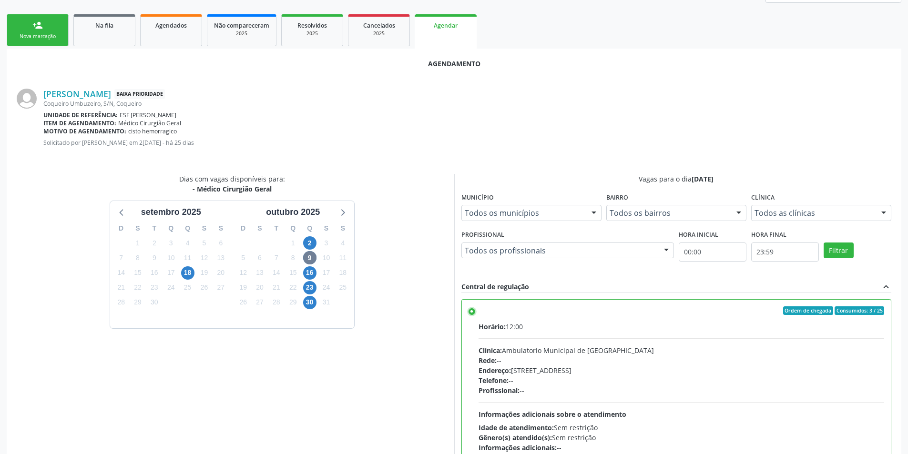
scroll to position [197, 0]
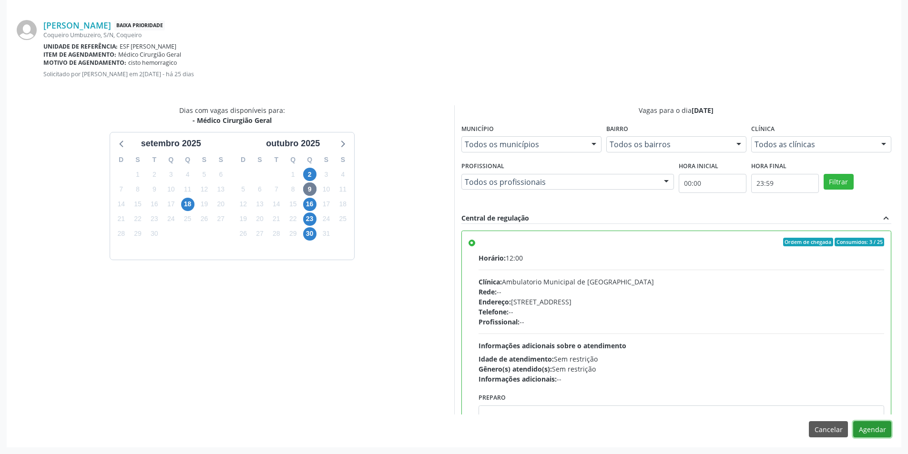
click at [868, 430] on button "Agendar" at bounding box center [872, 429] width 38 height 16
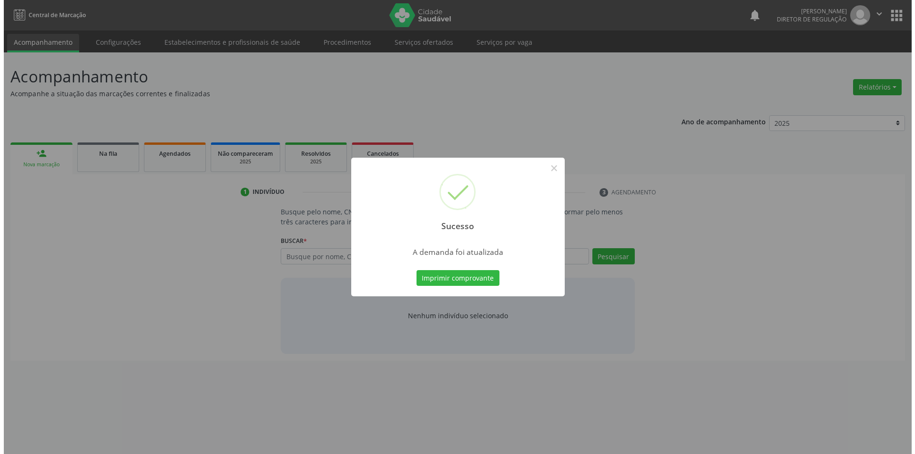
scroll to position [0, 0]
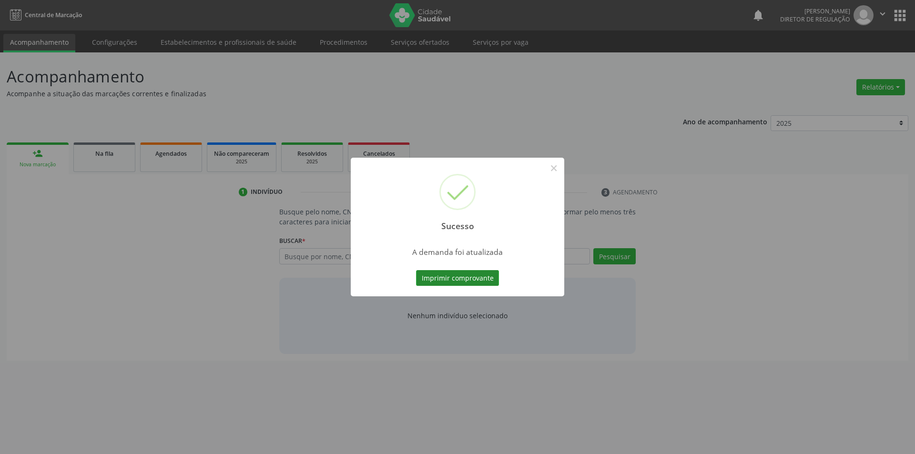
click at [480, 279] on button "Imprimir comprovante" at bounding box center [457, 278] width 83 height 16
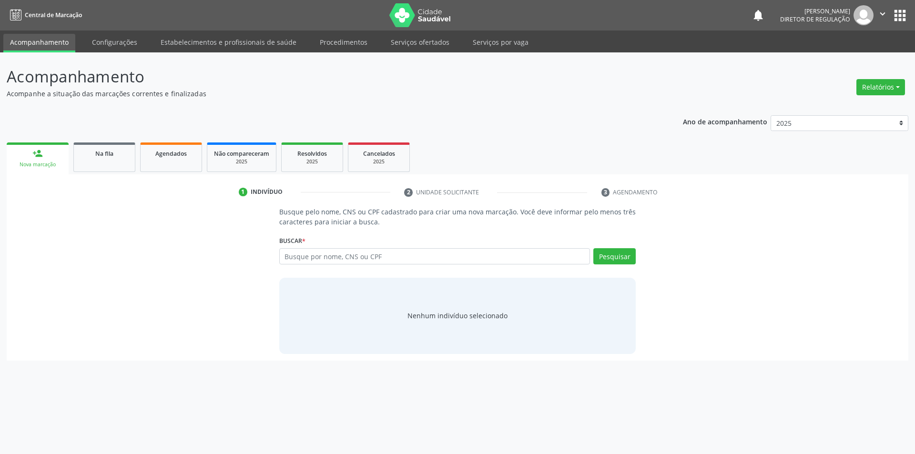
click at [104, 152] on div "Sucesso × A demanda foi atualizada Imprimir comprovante Cancel" at bounding box center [457, 227] width 915 height 454
